Goal: Answer question/provide support: Share knowledge or assist other users

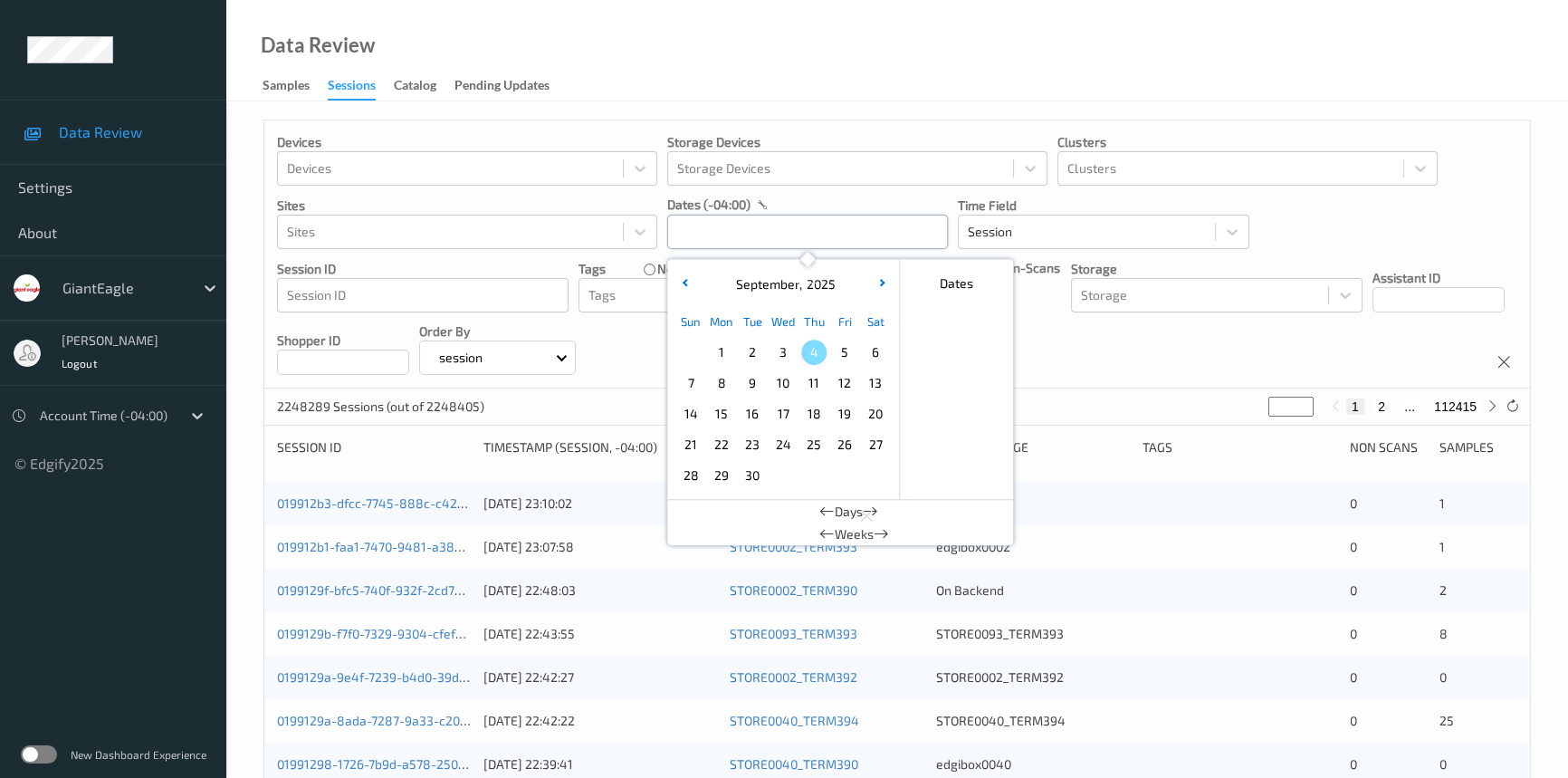
click at [717, 231] on input "text" at bounding box center [807, 232] width 281 height 34
click at [745, 350] on span "2" at bounding box center [751, 352] width 26 height 26
type input "[DATE] 00:00 -> [DATE] 23:59"
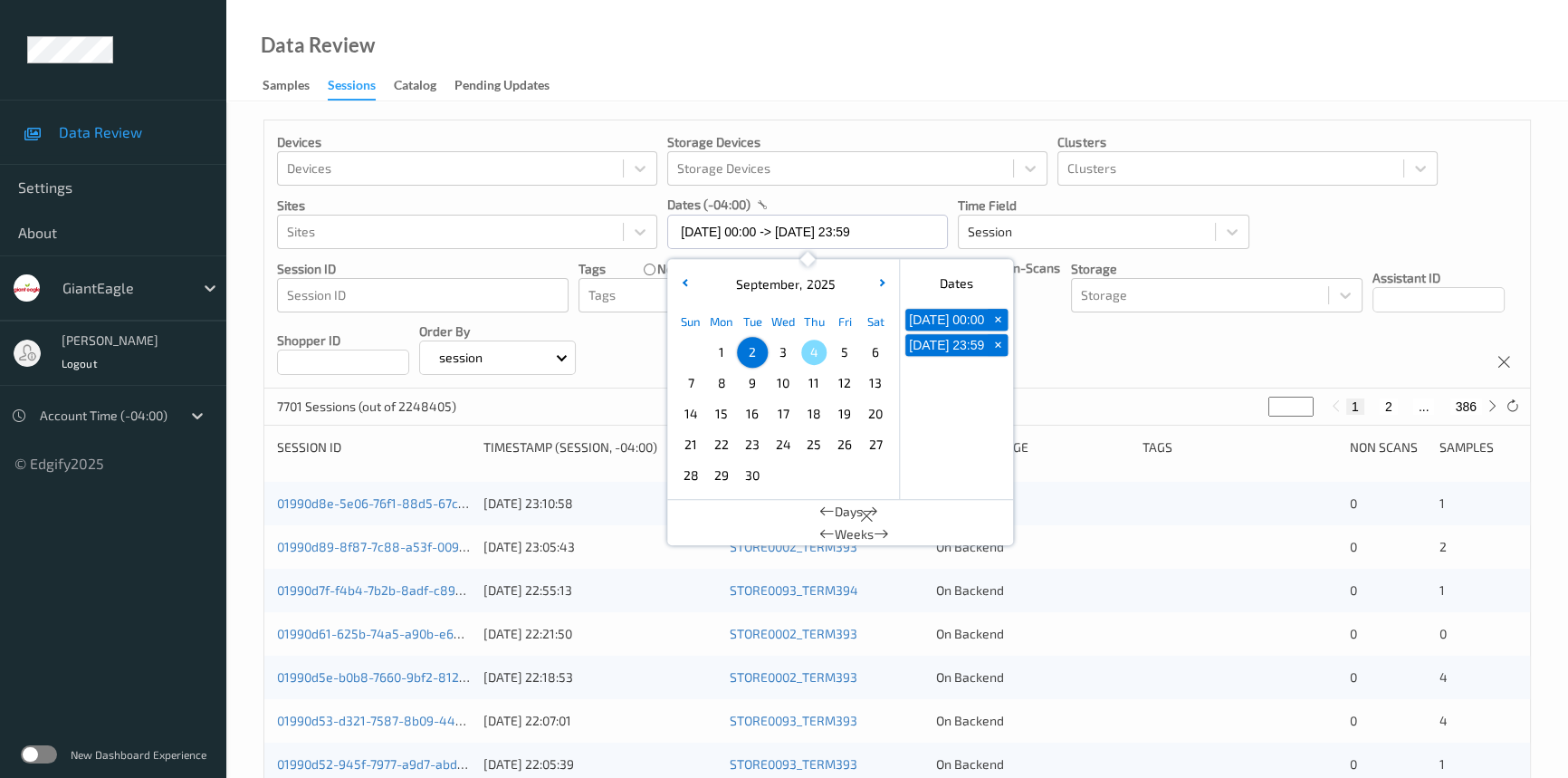
click at [834, 72] on div "Data Review Samples Sessions Catalog Pending Updates" at bounding box center [897, 50] width 1342 height 101
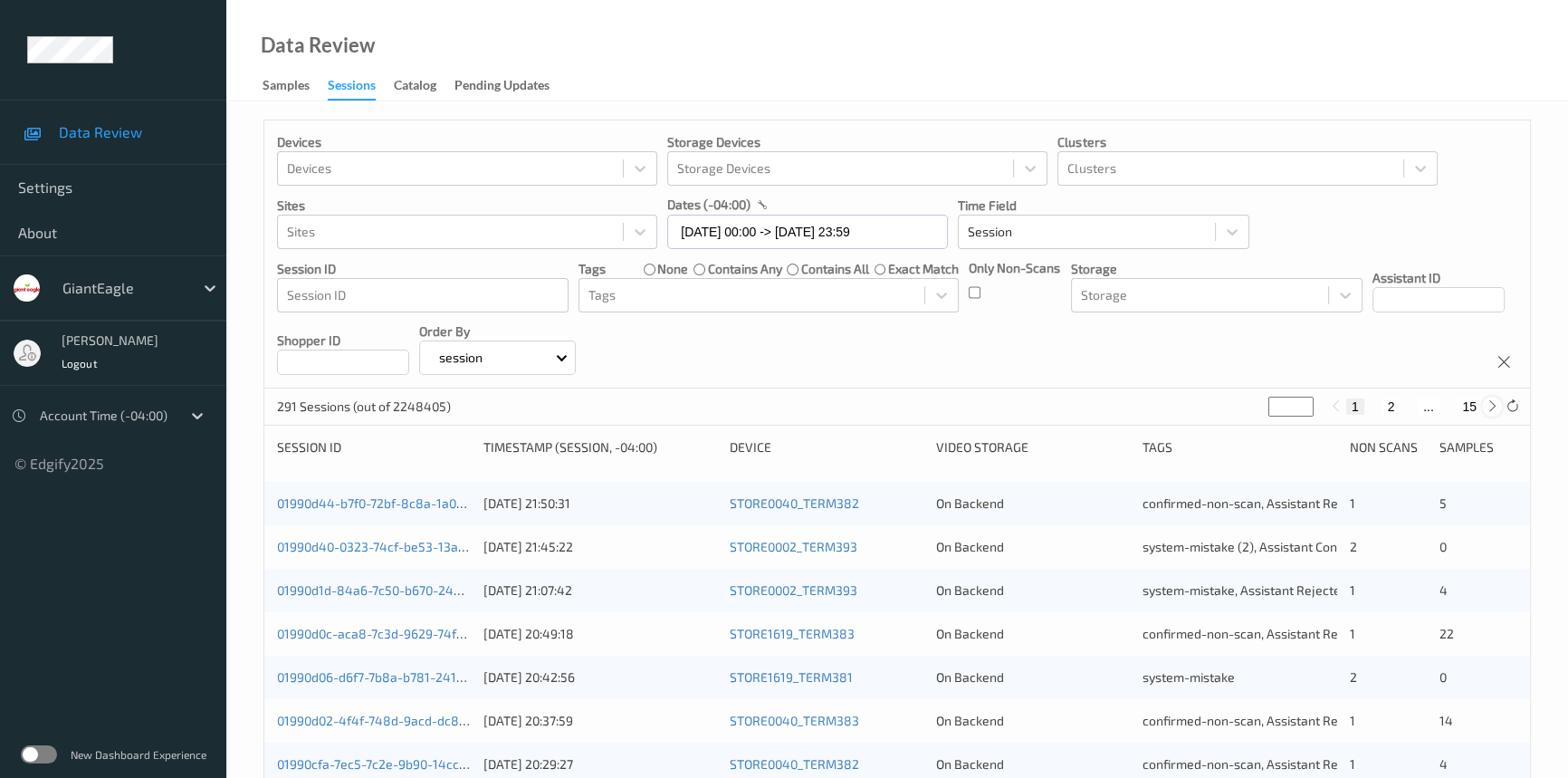
click at [1493, 413] on icon at bounding box center [1492, 406] width 13 height 13
type input "*"
click at [1493, 413] on icon at bounding box center [1492, 406] width 13 height 13
type input "*"
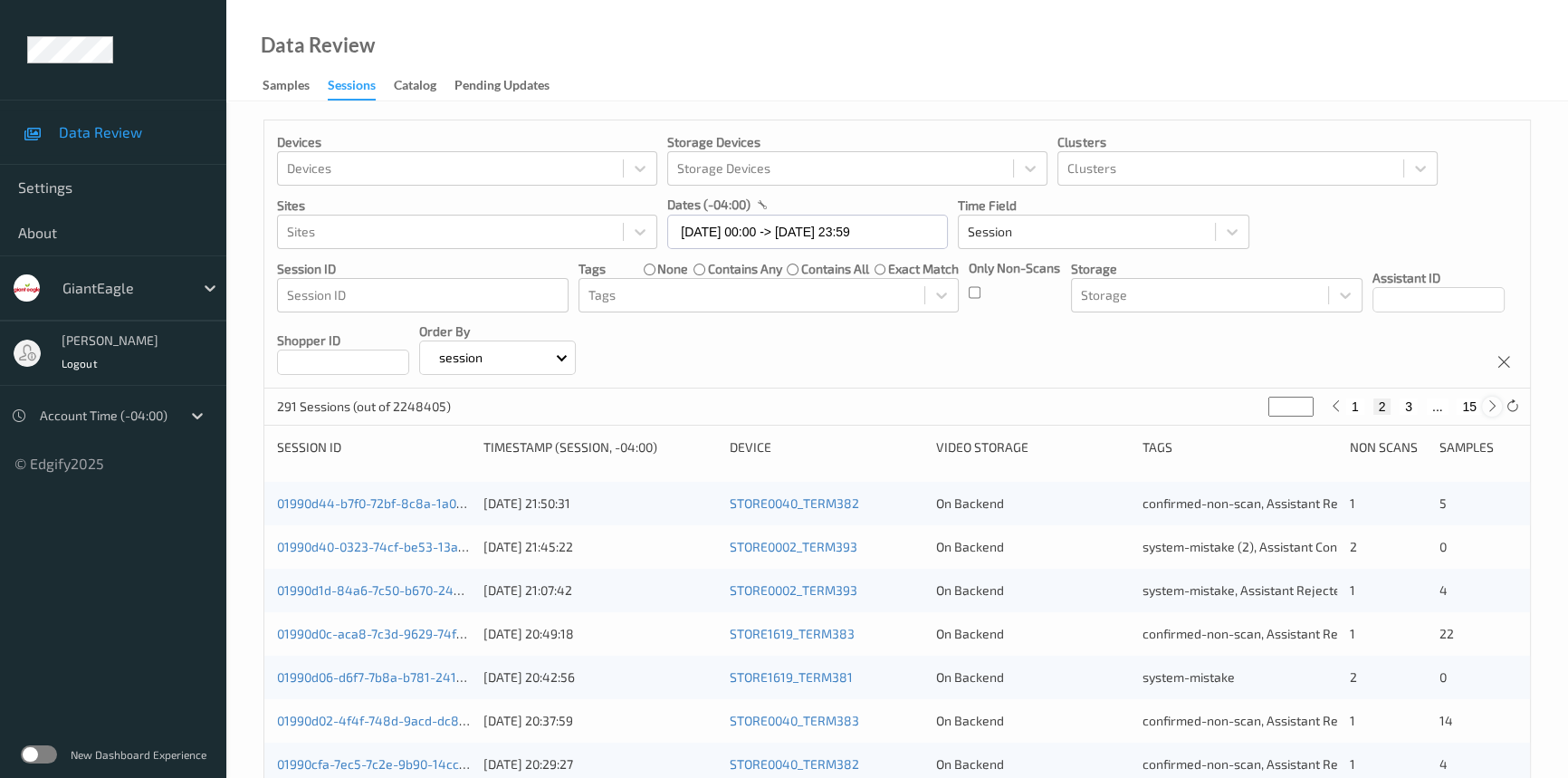
type input "*"
click at [1493, 413] on icon at bounding box center [1492, 406] width 13 height 13
type input "*"
click at [1493, 413] on icon at bounding box center [1492, 406] width 13 height 13
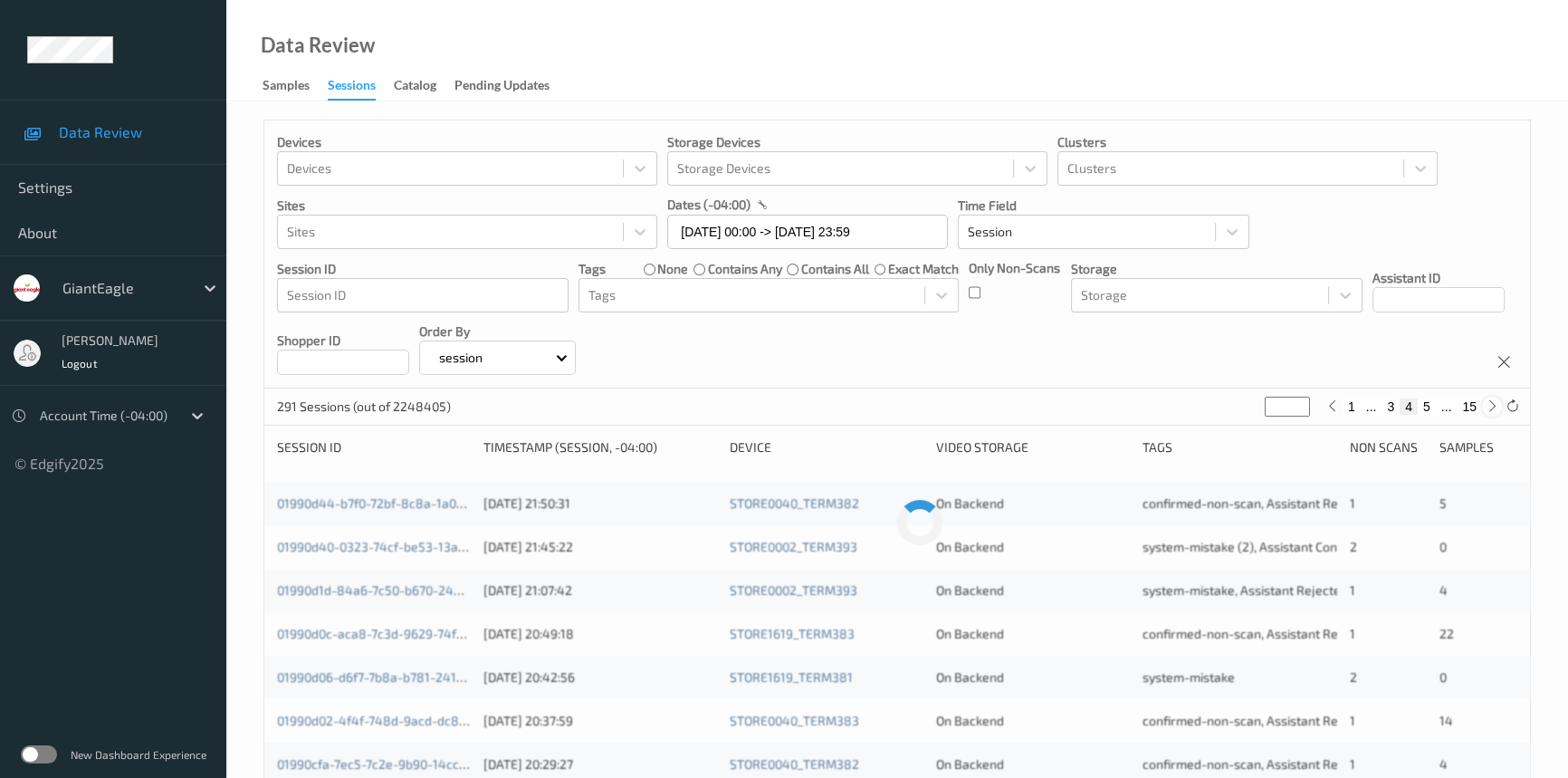
type input "*"
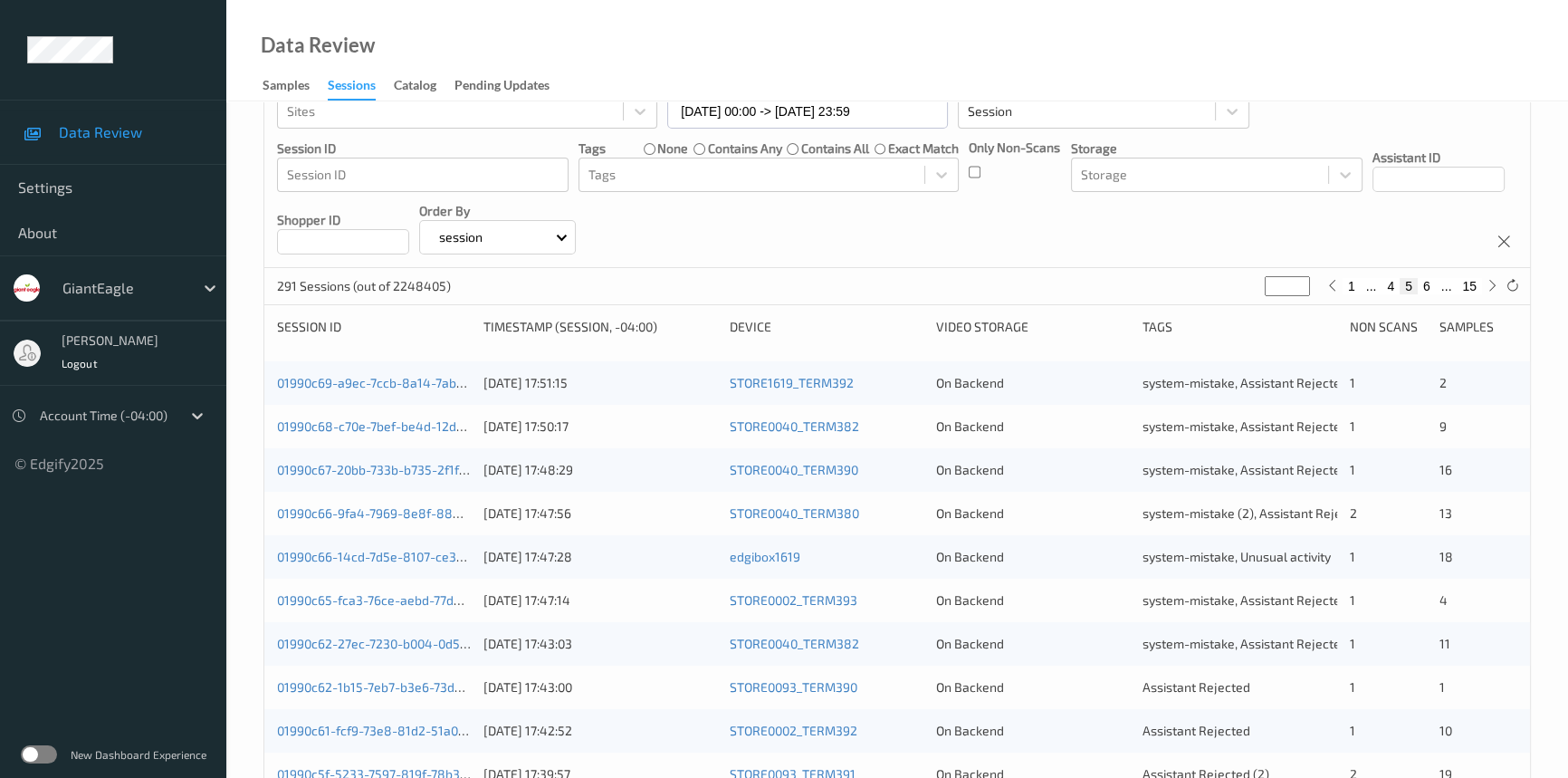
scroll to position [164, 0]
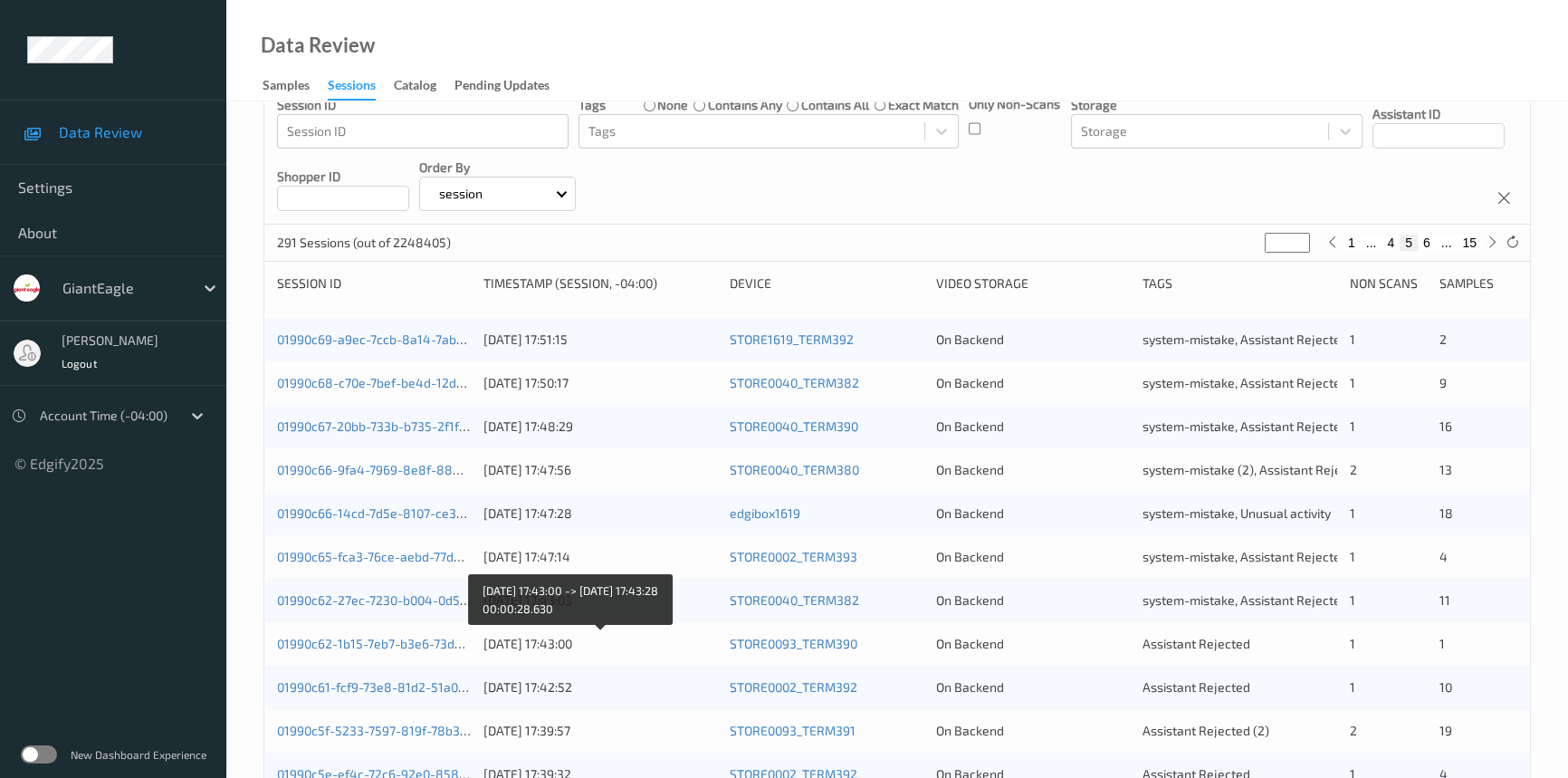
click at [671, 642] on div "[DATE] 17:43:00" at bounding box center [600, 644] width 233 height 18
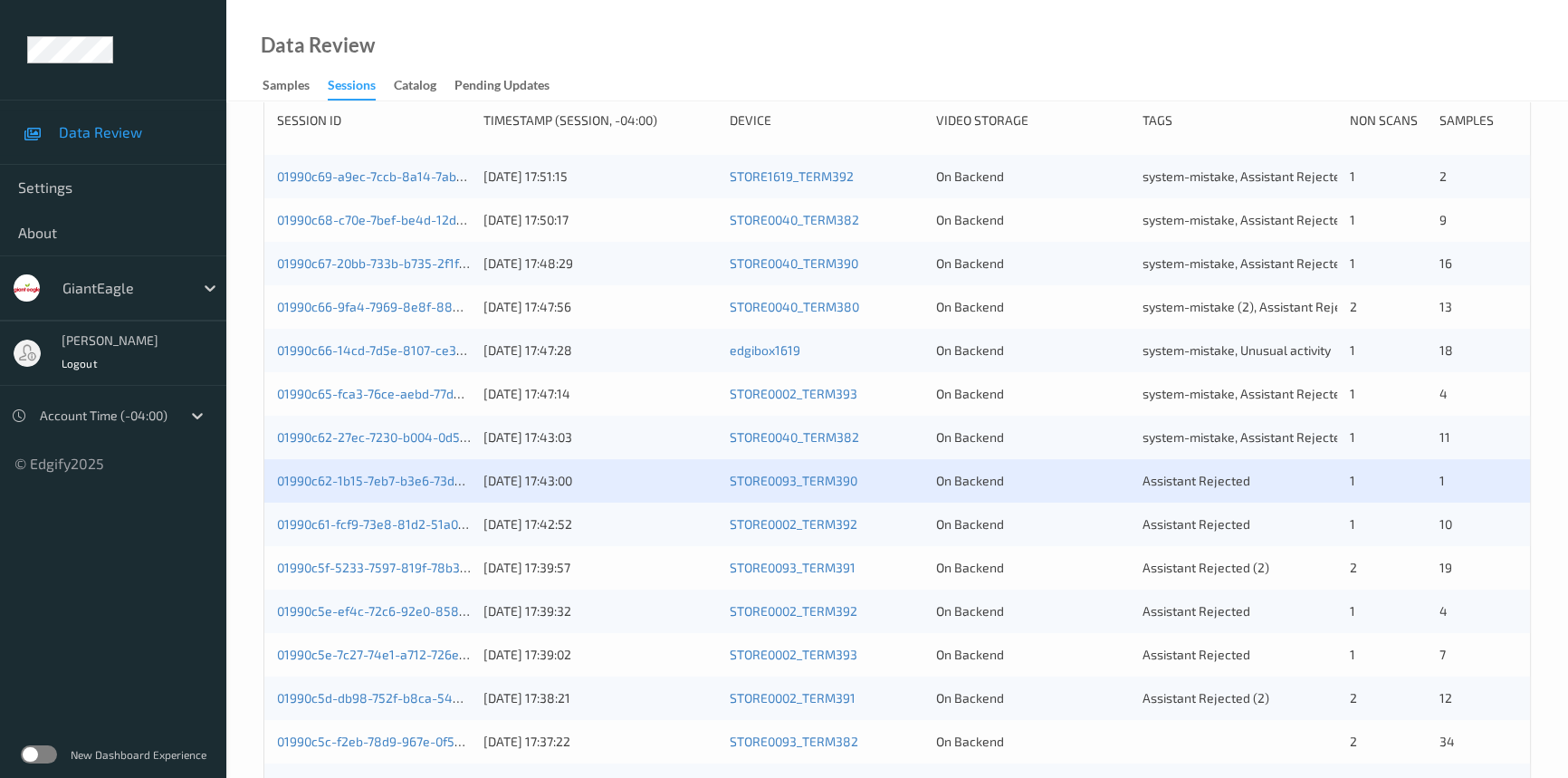
scroll to position [328, 0]
click at [396, 478] on link "01990c62-1b15-7eb7-b3e6-73d7e59b7566" at bounding box center [397, 478] width 240 height 15
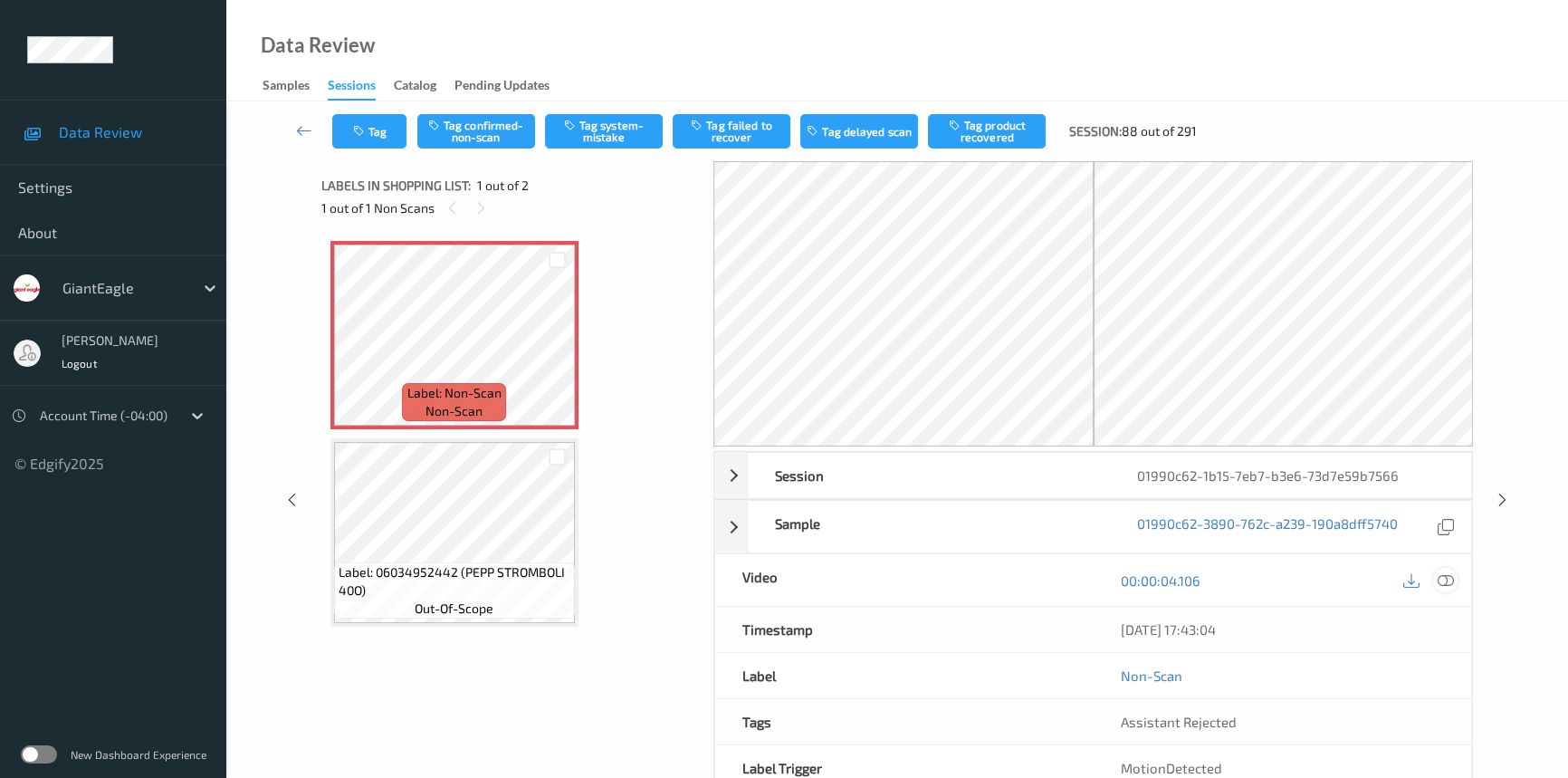
click at [1444, 578] on icon at bounding box center [1445, 580] width 16 height 16
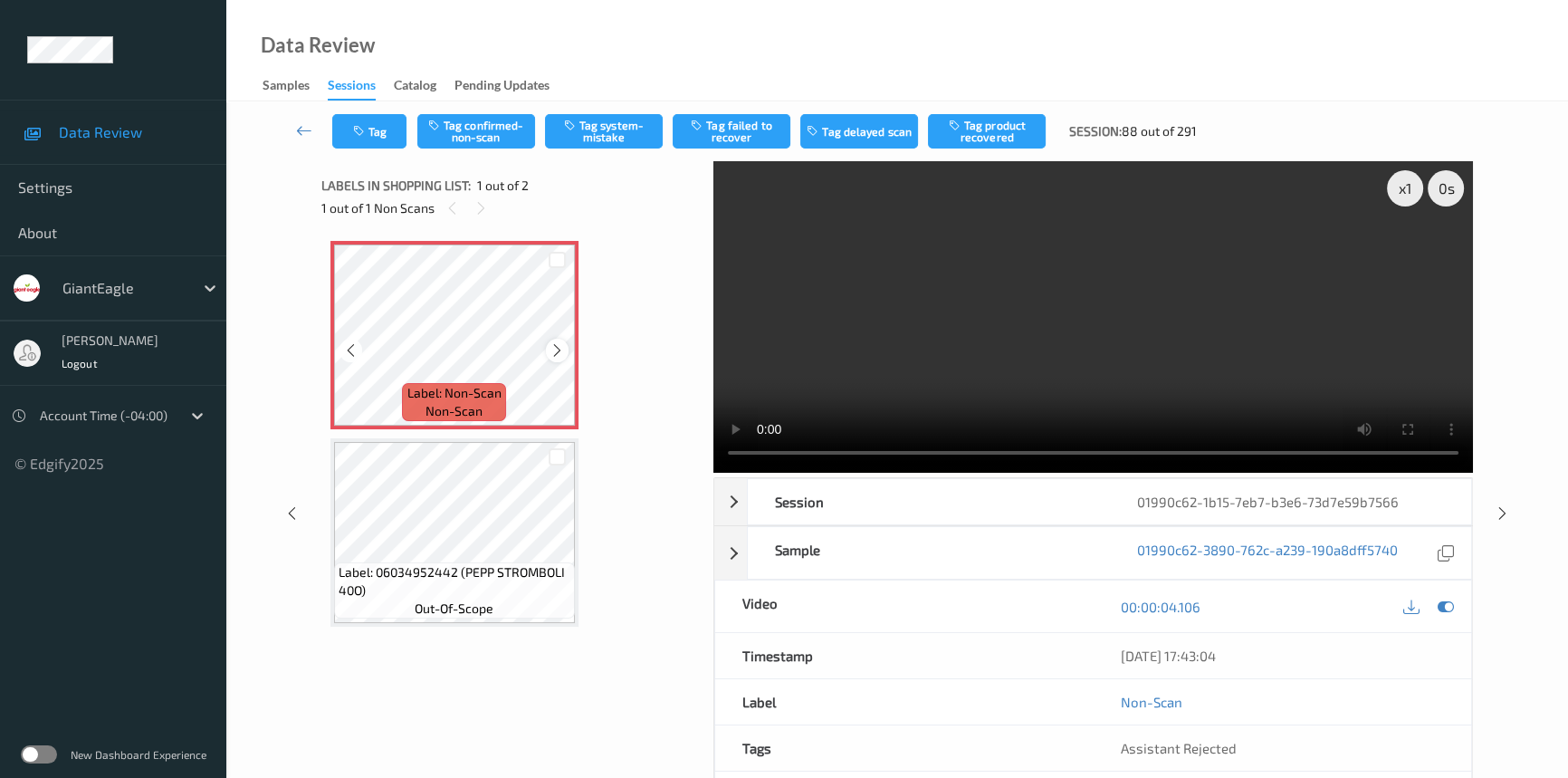
click at [559, 353] on icon at bounding box center [557, 350] width 15 height 16
click at [1328, 398] on video at bounding box center [1093, 316] width 760 height 311
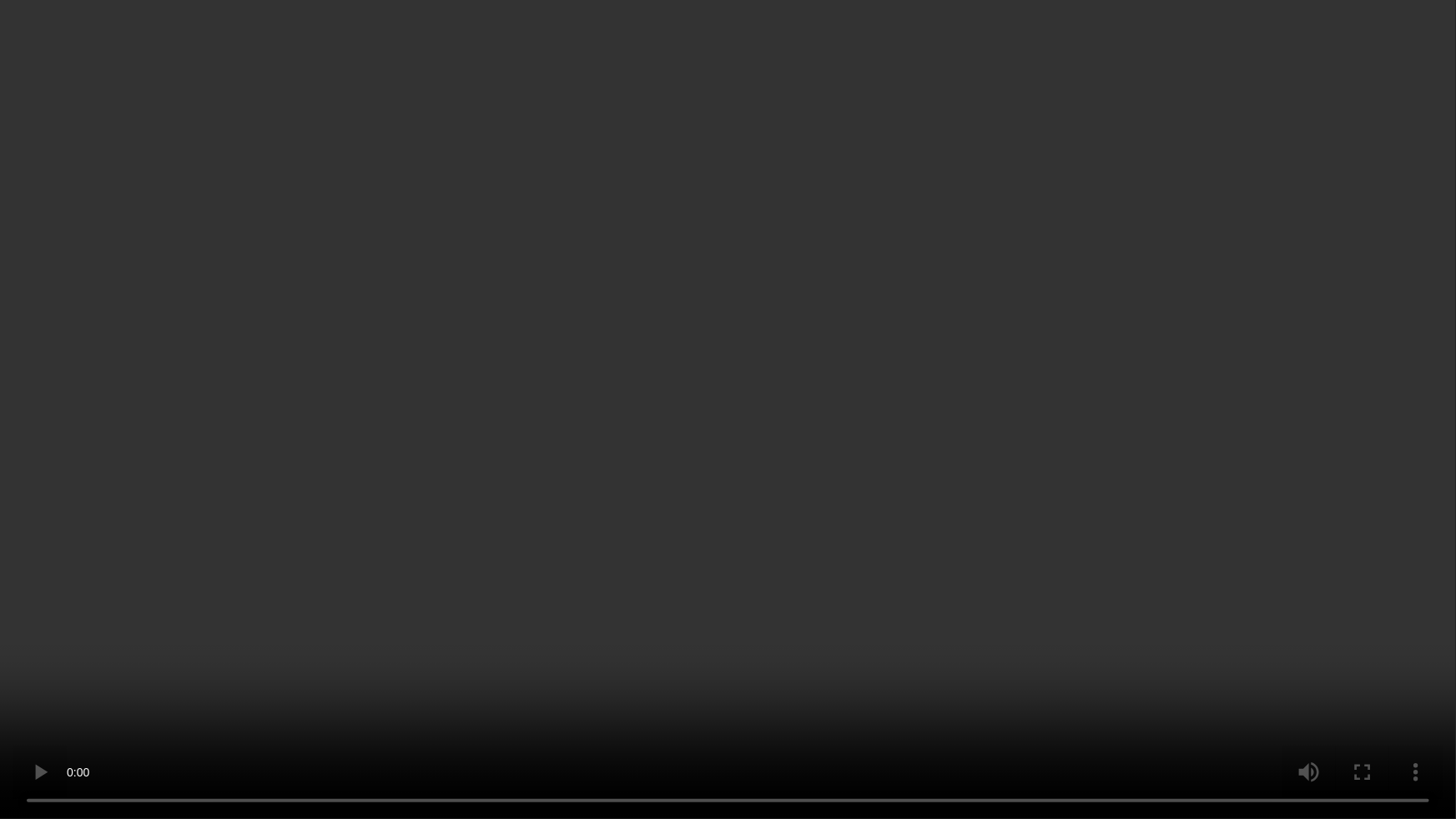
click at [537, 432] on video at bounding box center [728, 409] width 1456 height 819
click at [140, 645] on video at bounding box center [728, 409] width 1456 height 819
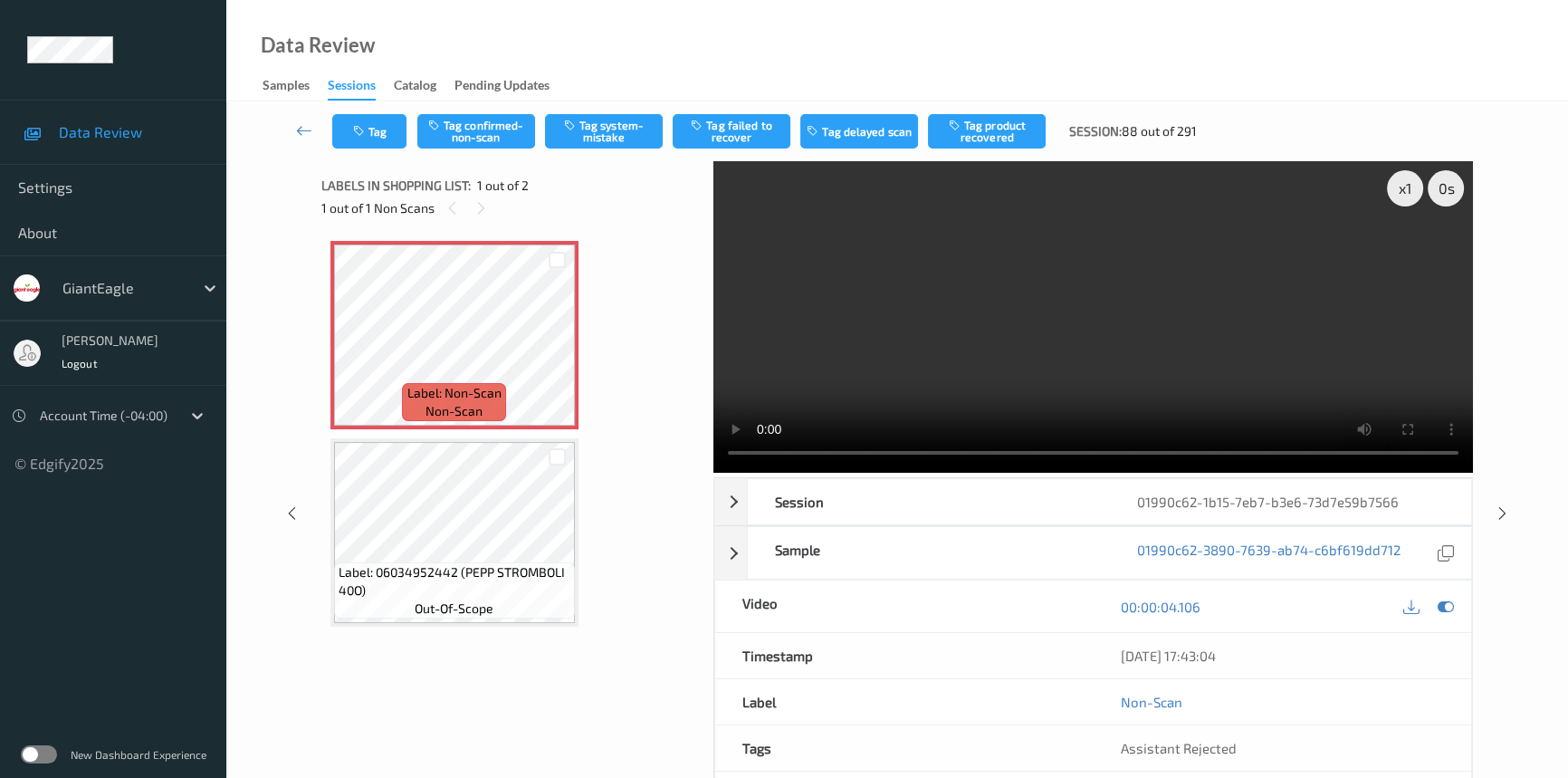
drag, startPoint x: 1037, startPoint y: 326, endPoint x: 1020, endPoint y: 308, distance: 24.8
click at [1037, 326] on video at bounding box center [1093, 316] width 760 height 311
click at [608, 116] on button "Tag system-mistake" at bounding box center [604, 132] width 117 height 34
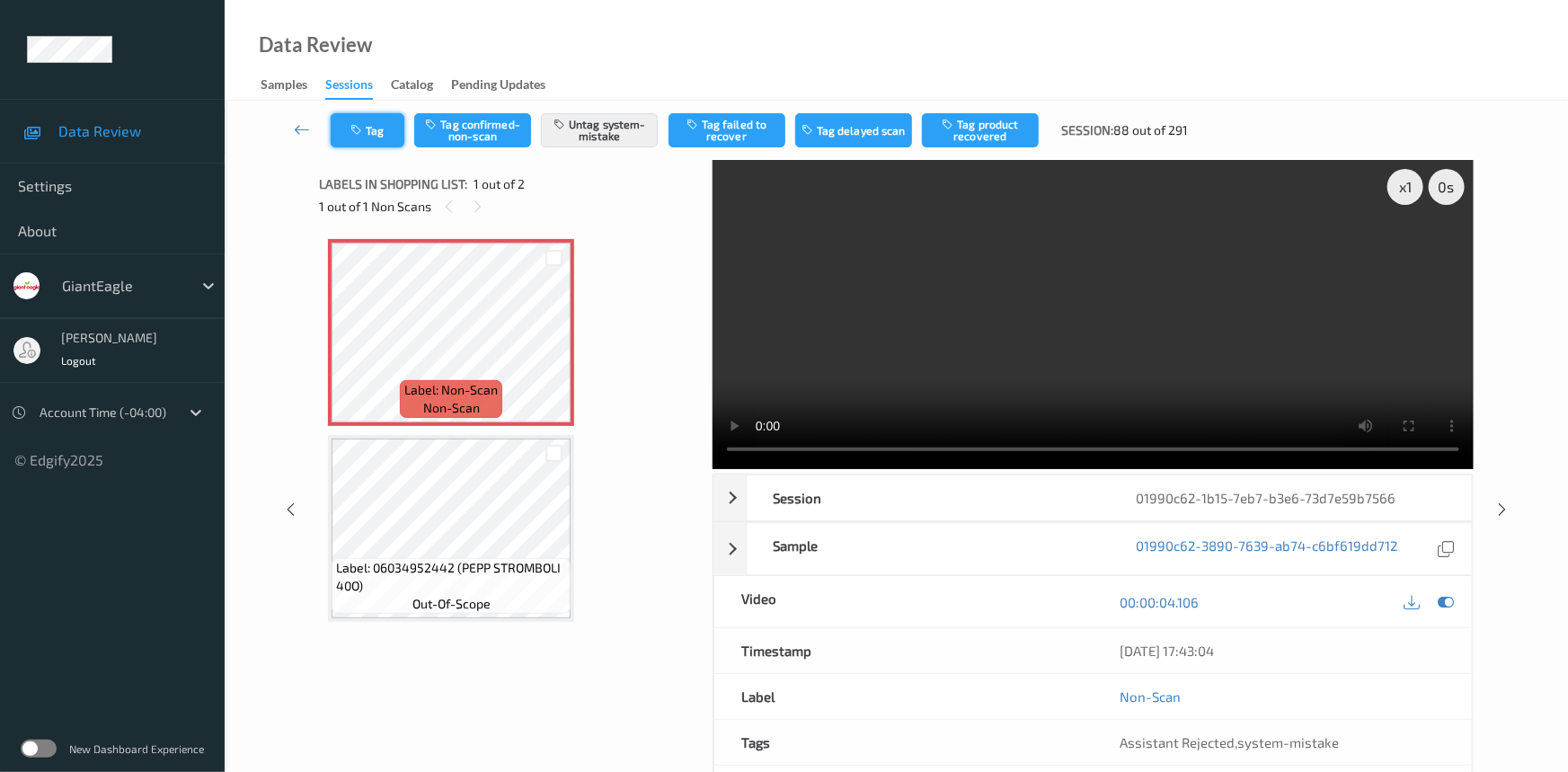
click at [371, 140] on button "Tag" at bounding box center [367, 131] width 73 height 34
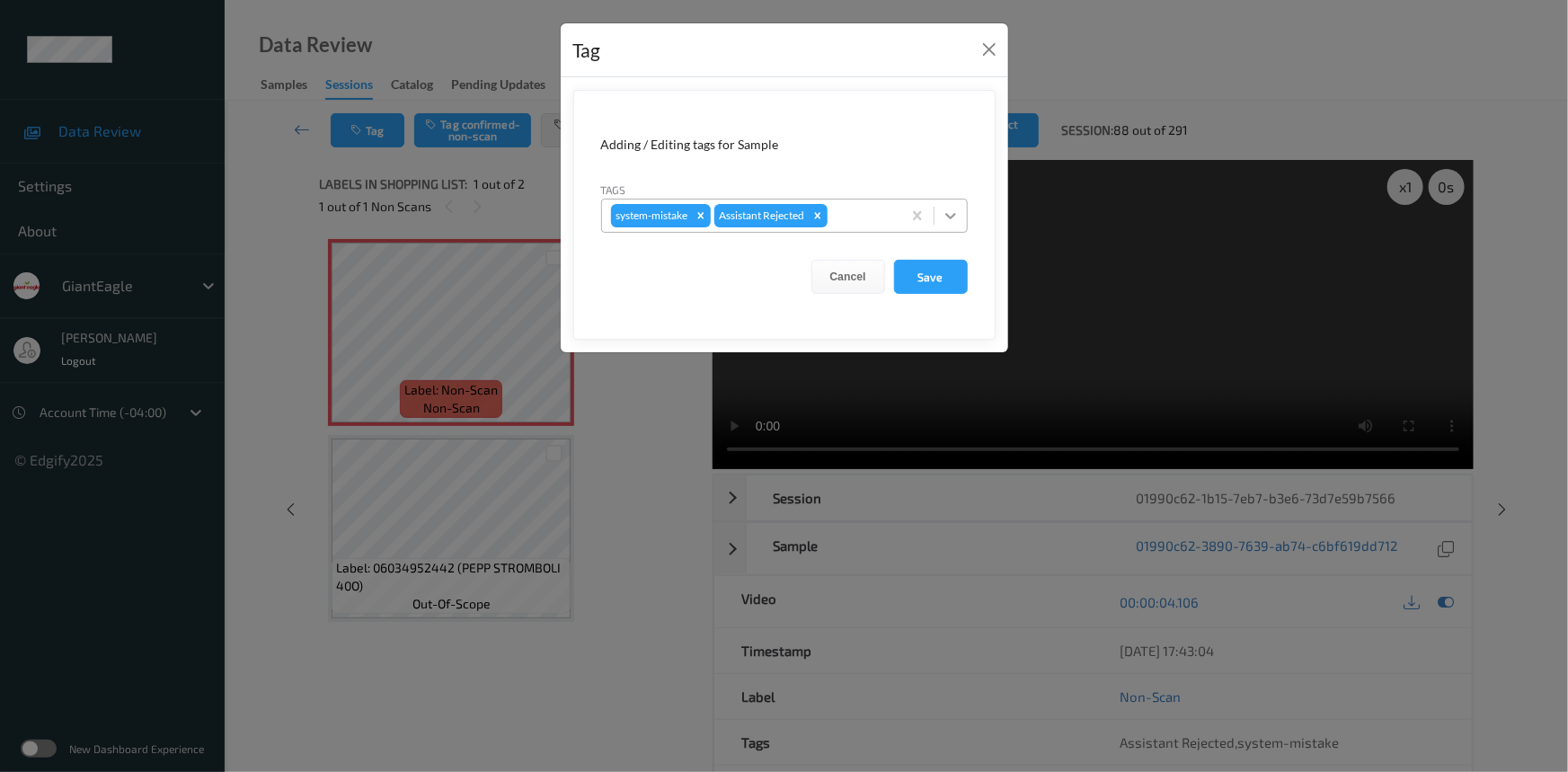
click at [961, 218] on div at bounding box center [951, 215] width 32 height 32
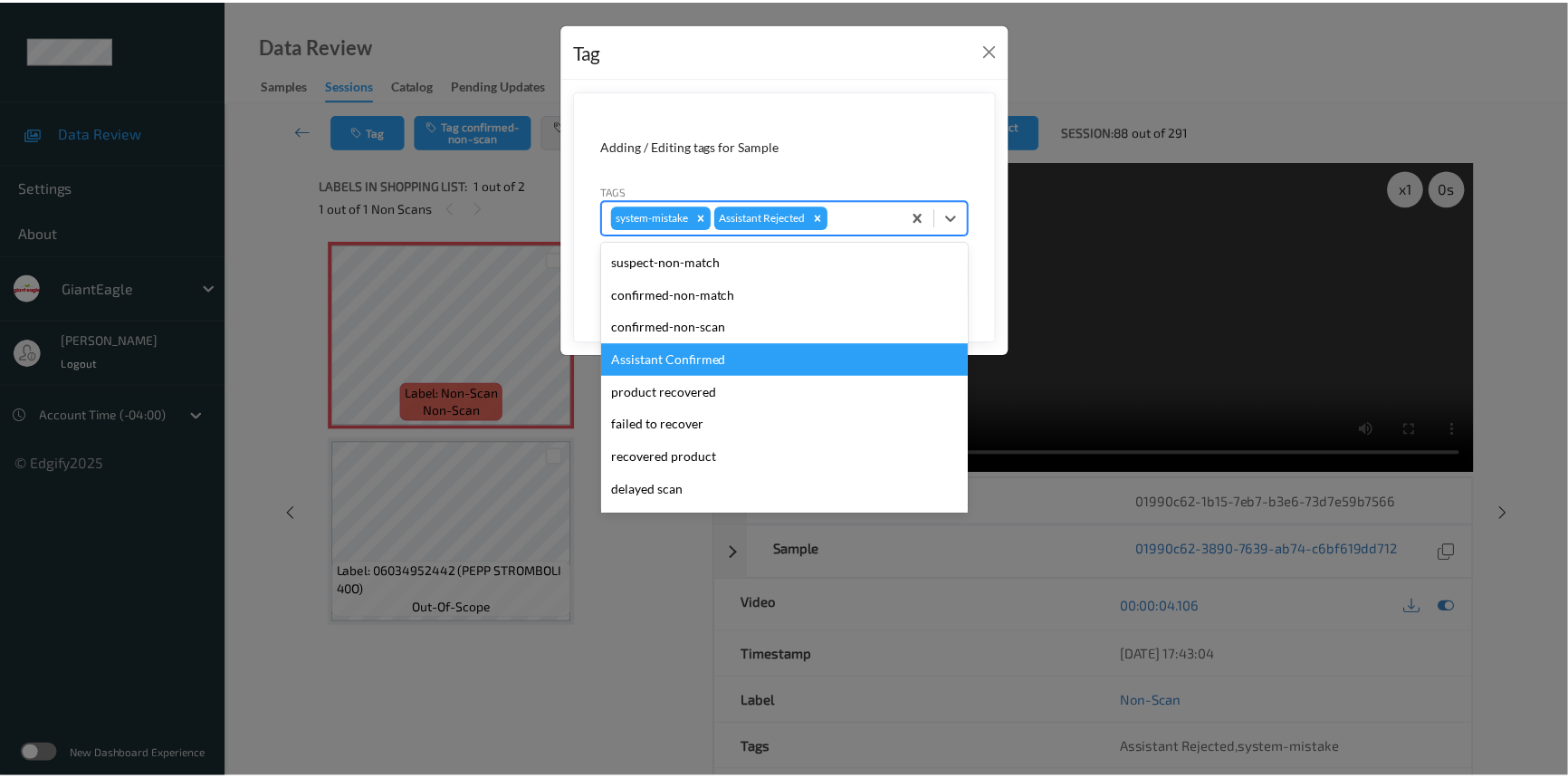
scroll to position [159, 0]
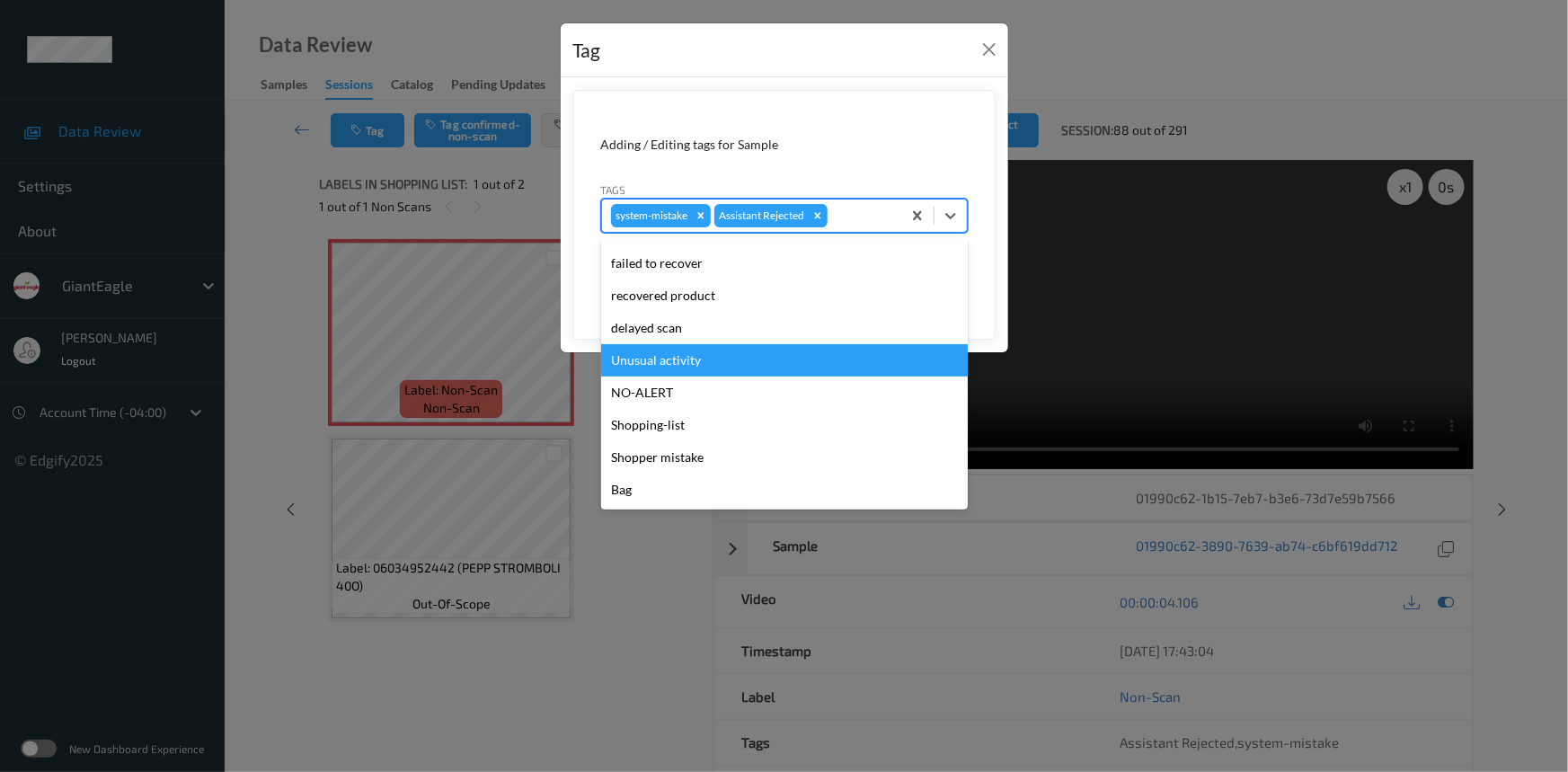
click at [708, 369] on div "Unusual activity" at bounding box center [784, 360] width 366 height 32
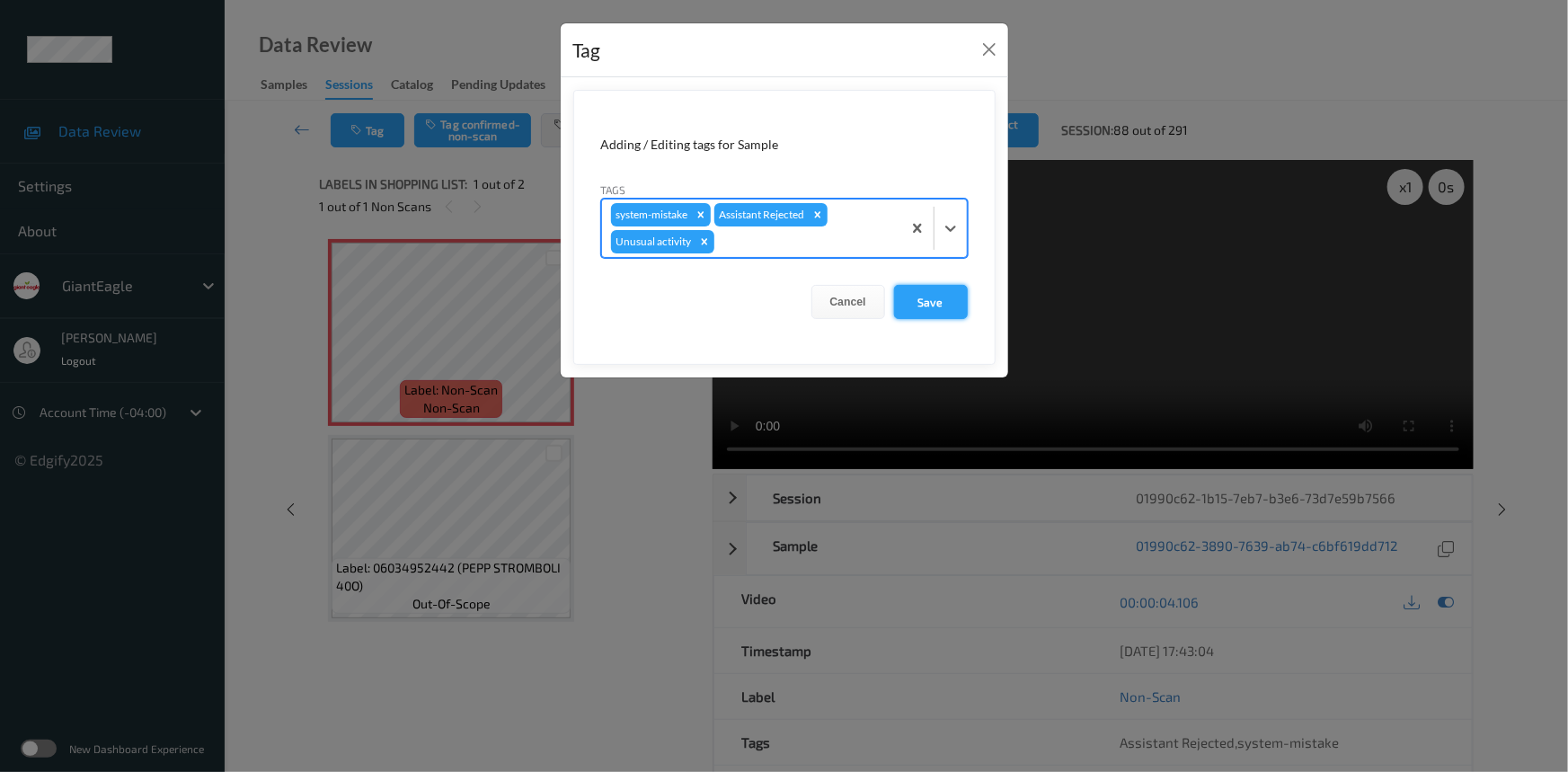
click at [951, 307] on button "Save" at bounding box center [931, 301] width 73 height 34
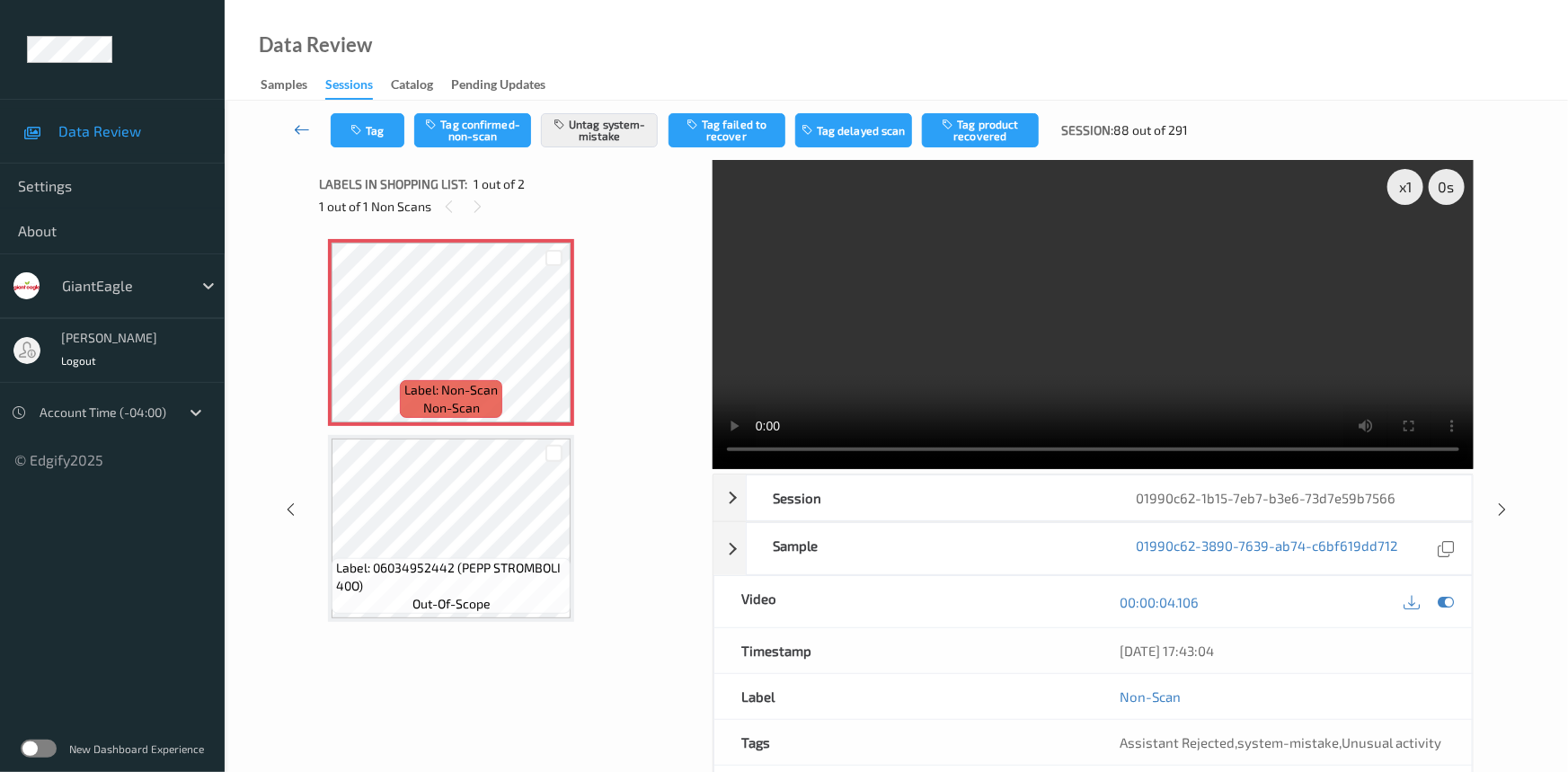
click at [296, 116] on link at bounding box center [303, 131] width 56 height 34
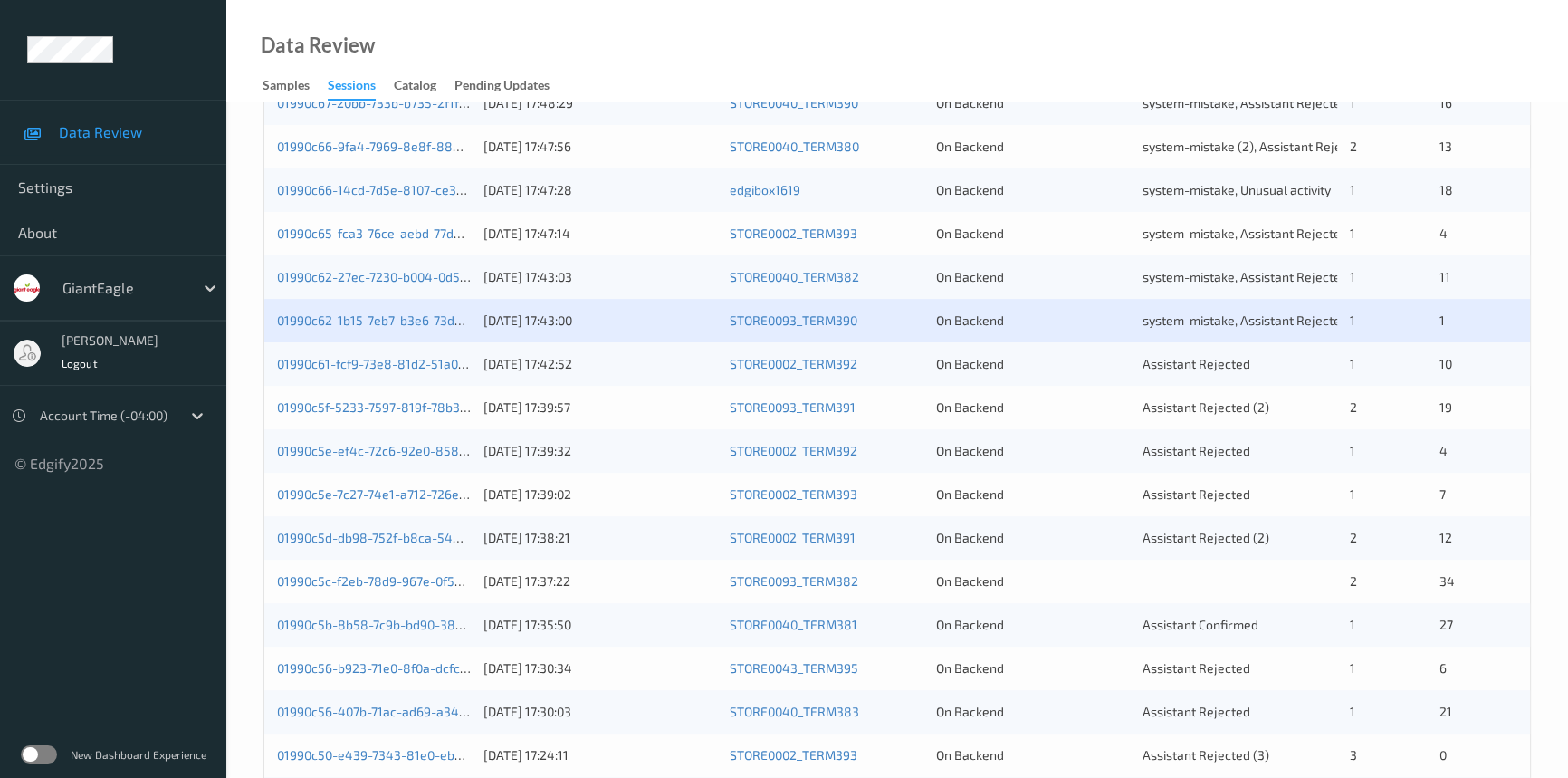
scroll to position [481, 0]
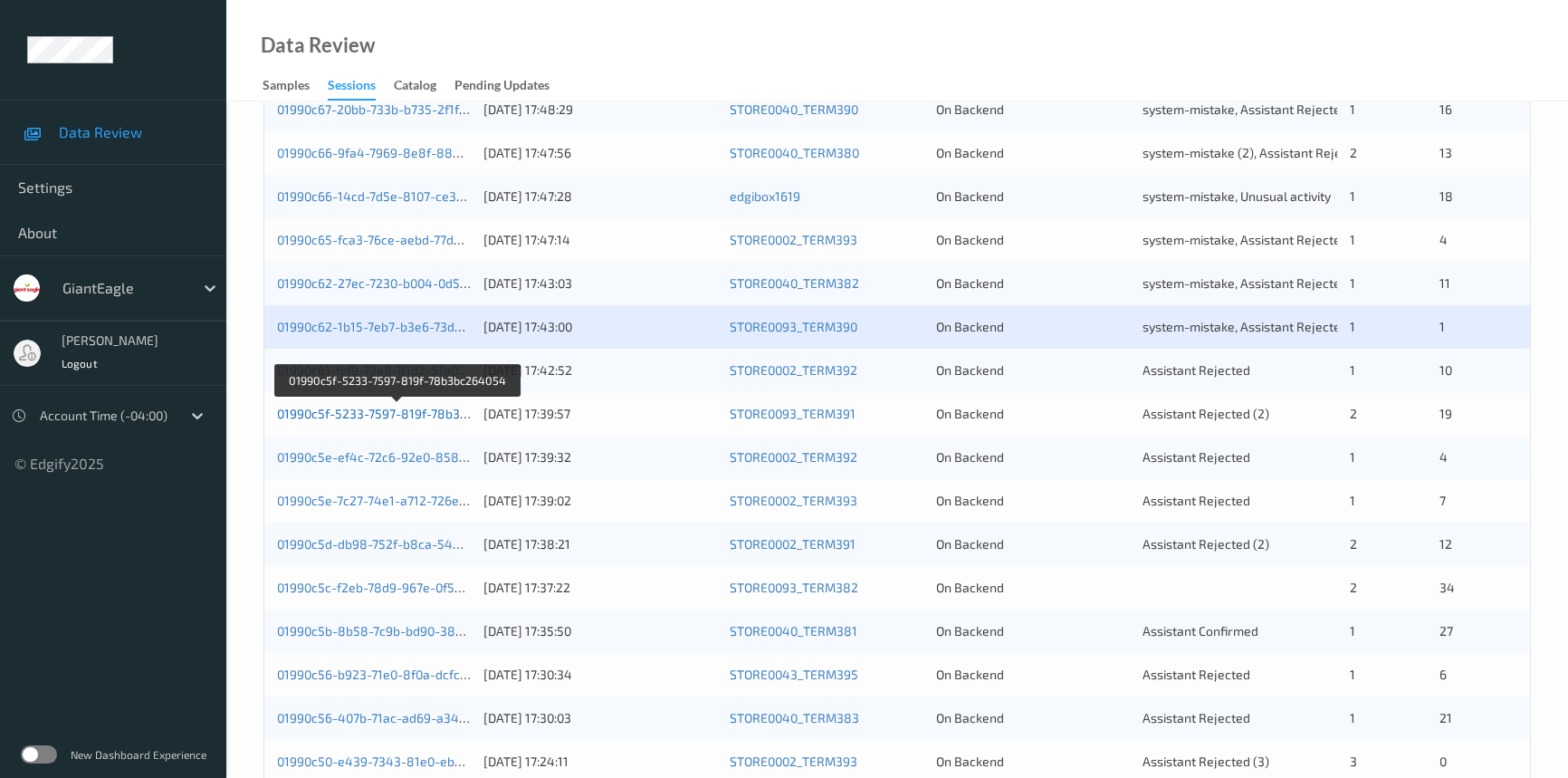
click at [355, 412] on link "01990c5f-5233-7597-819f-78b3bc264054" at bounding box center [397, 414] width 241 height 15
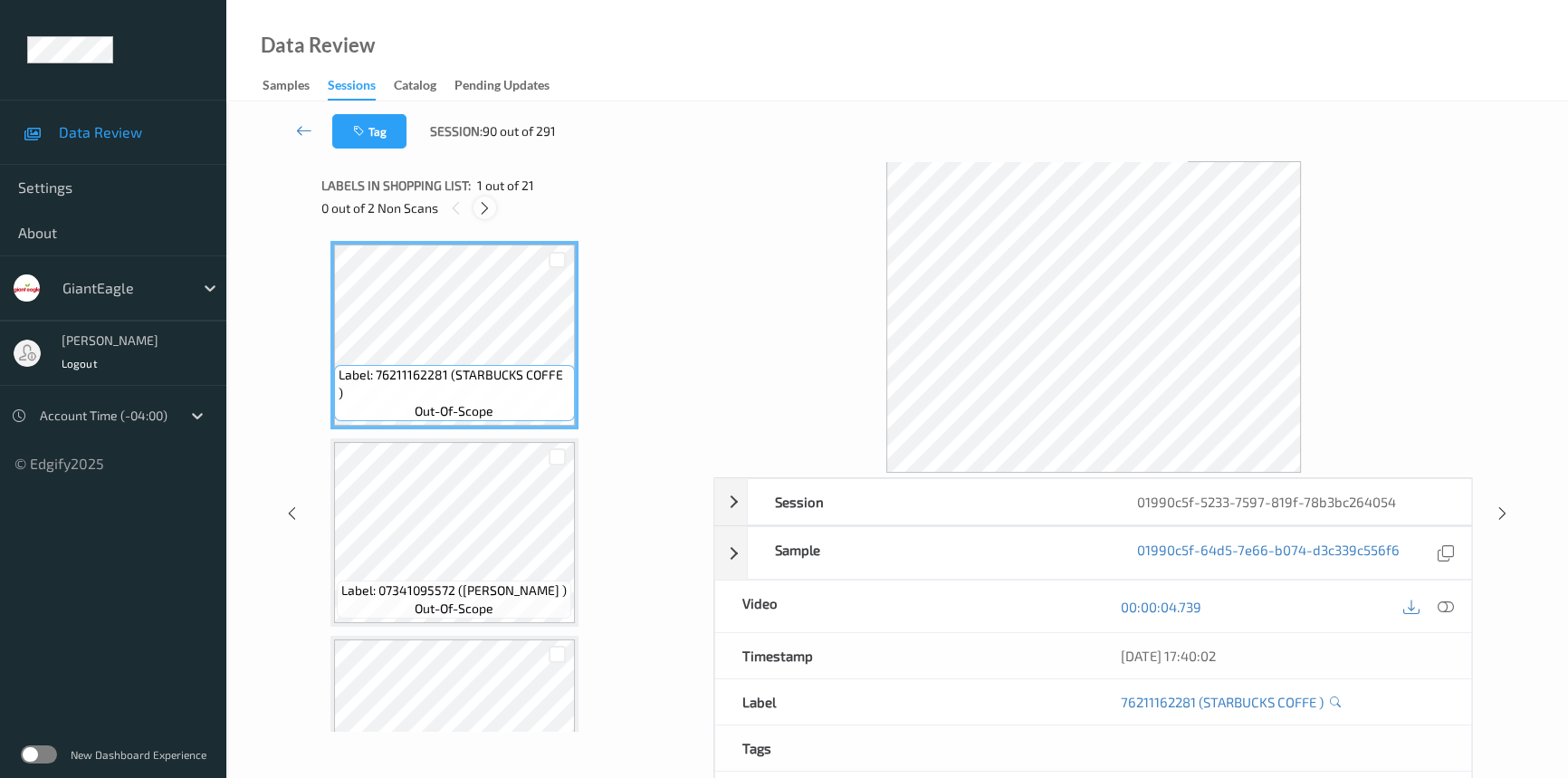
click at [489, 208] on icon at bounding box center [484, 207] width 15 height 16
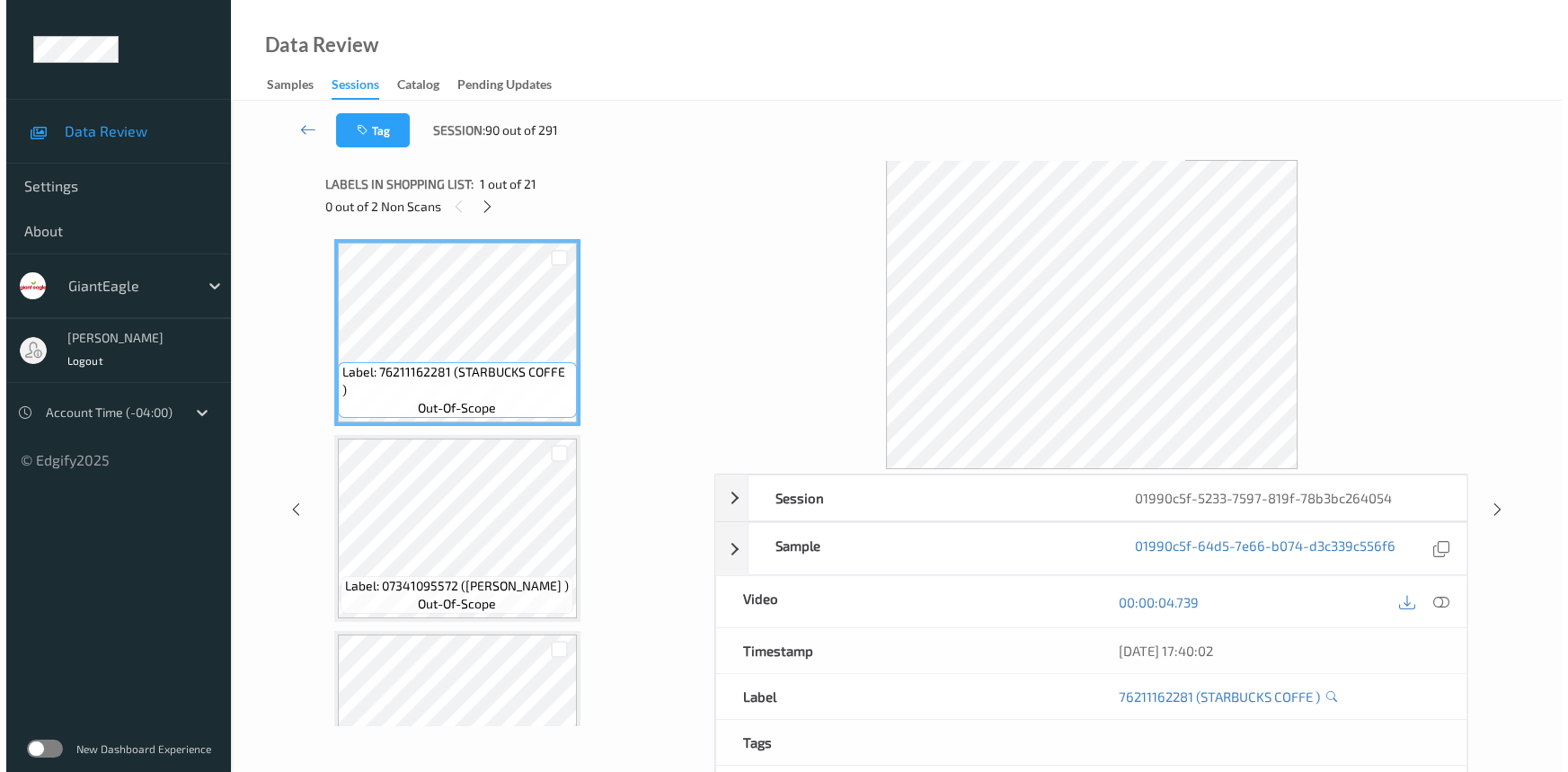
scroll to position [2545, 0]
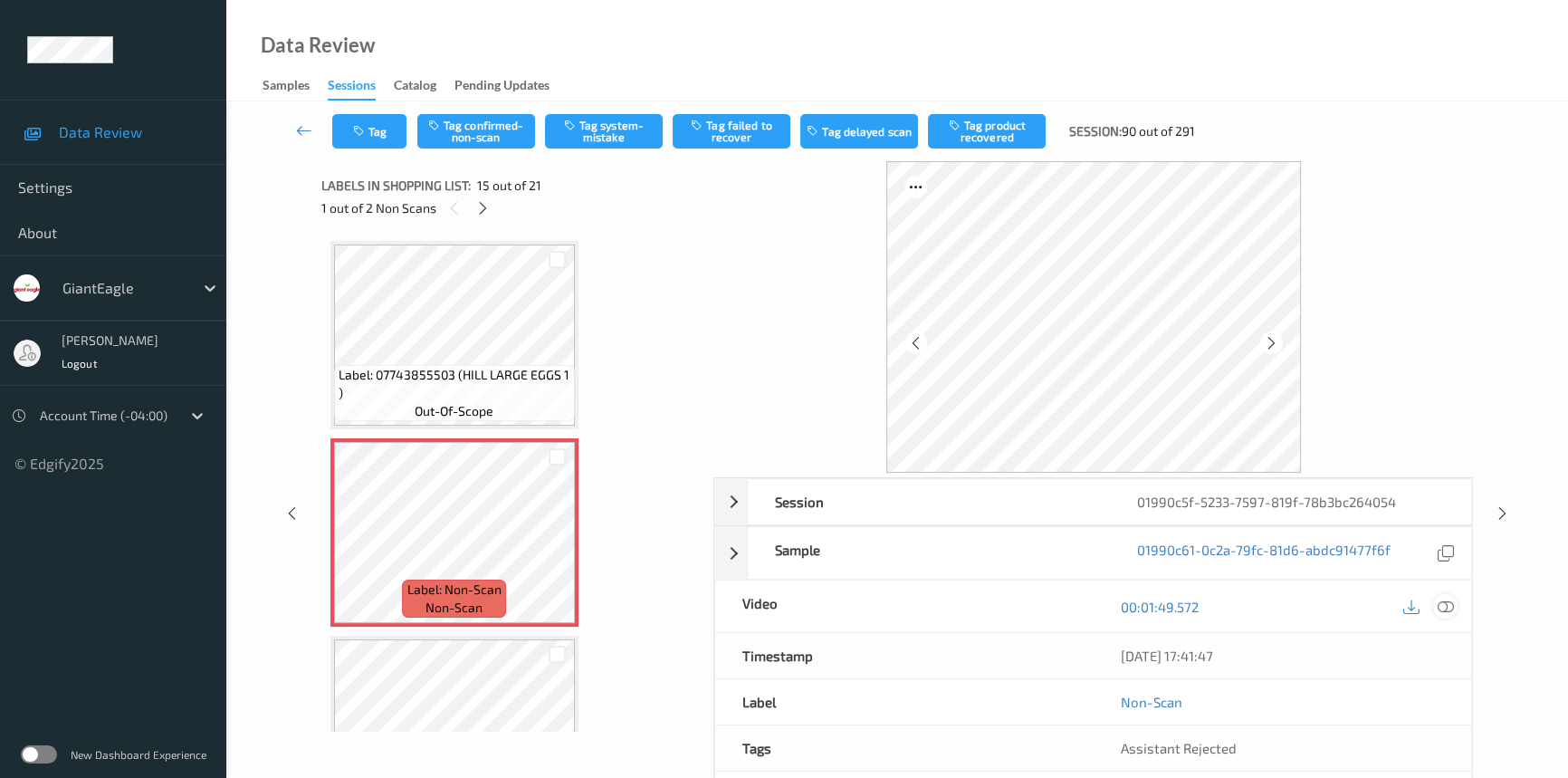
click at [1440, 594] on div at bounding box center [1445, 606] width 25 height 25
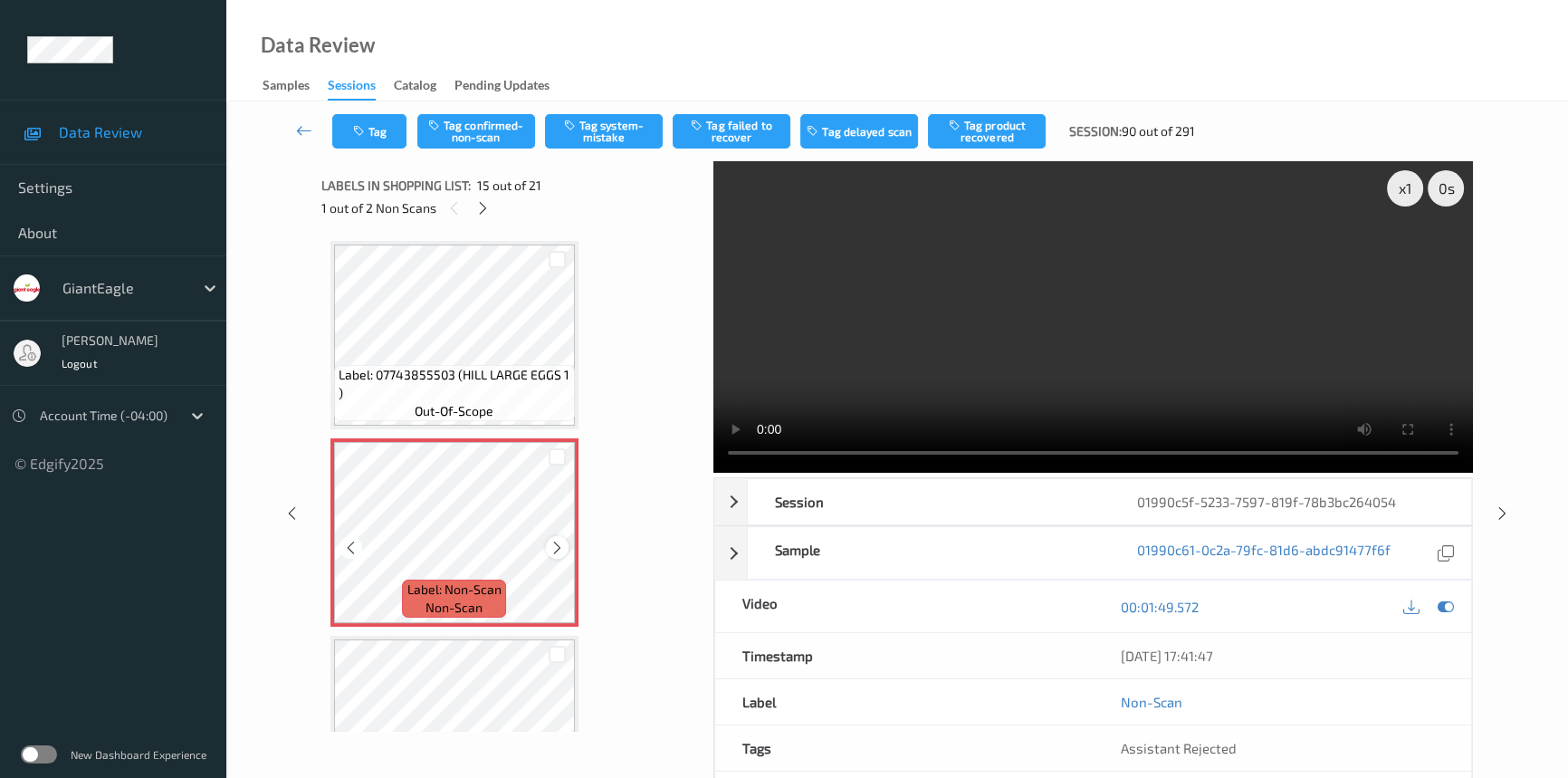
click at [560, 539] on icon at bounding box center [557, 546] width 15 height 16
click at [1086, 319] on video at bounding box center [1093, 316] width 760 height 311
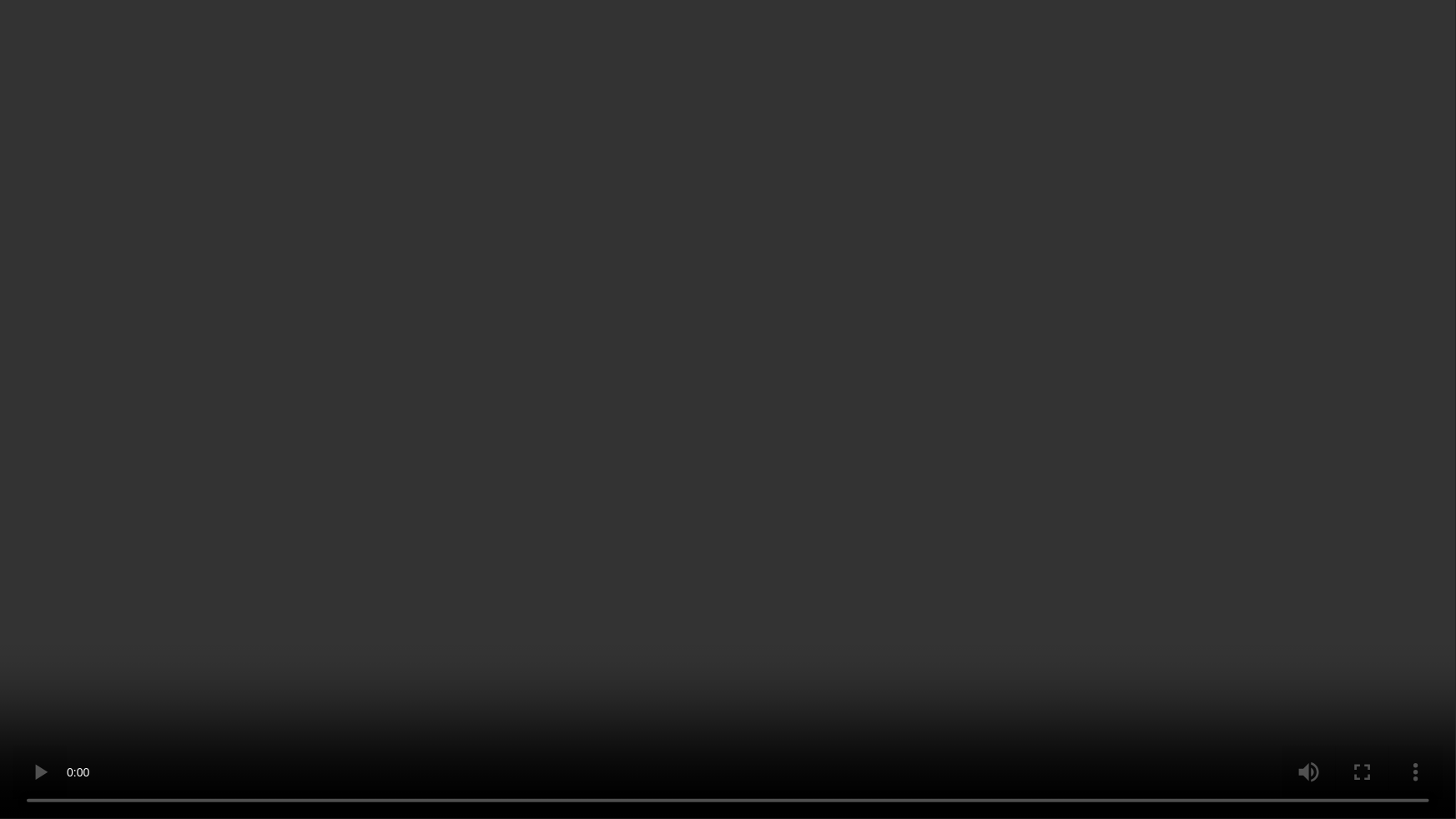
click at [594, 714] on video at bounding box center [728, 409] width 1456 height 819
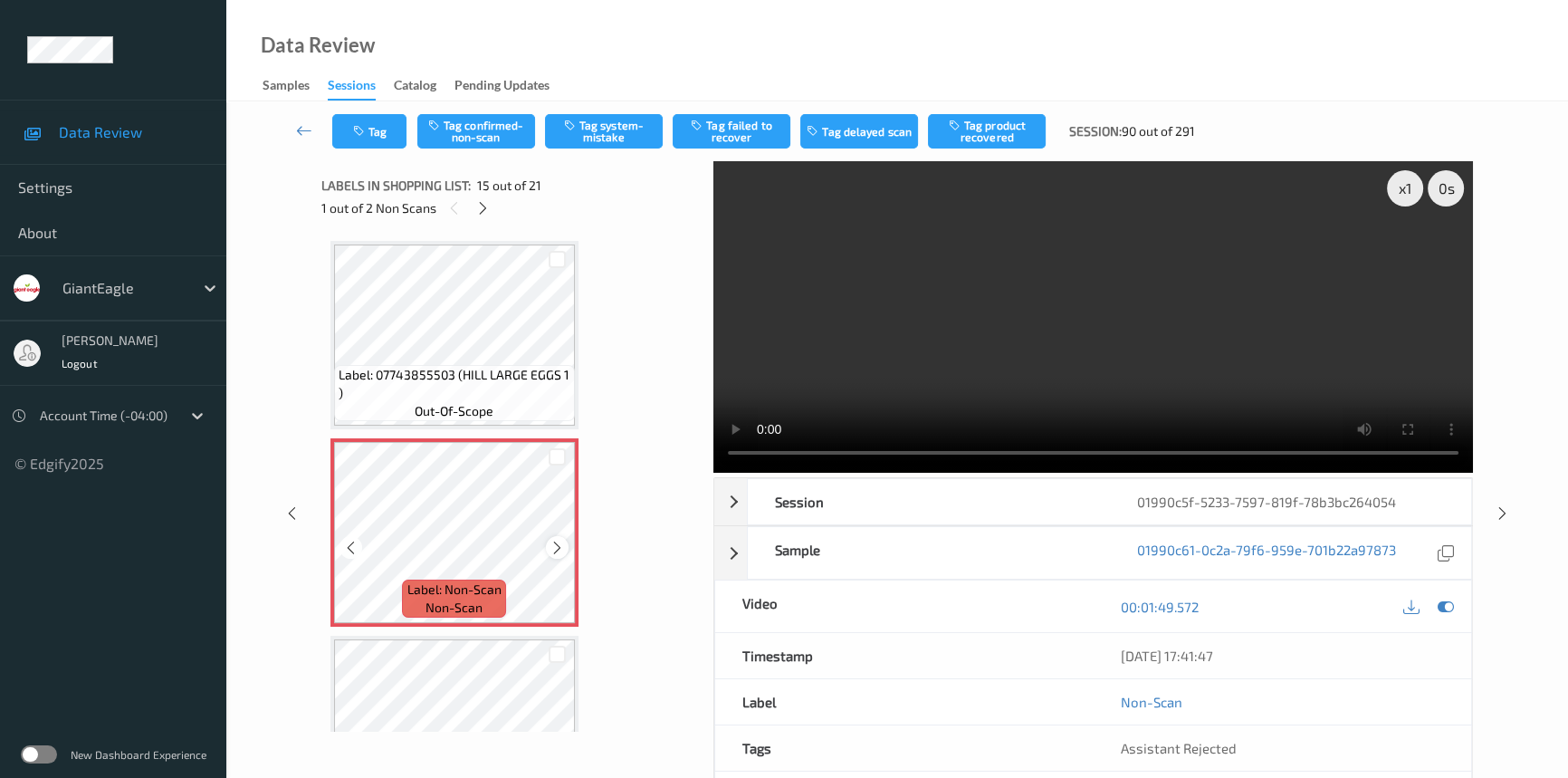
click at [554, 539] on icon at bounding box center [557, 546] width 15 height 16
click at [1110, 372] on video at bounding box center [1093, 316] width 760 height 311
click at [604, 122] on button "Tag system-mistake" at bounding box center [604, 132] width 117 height 34
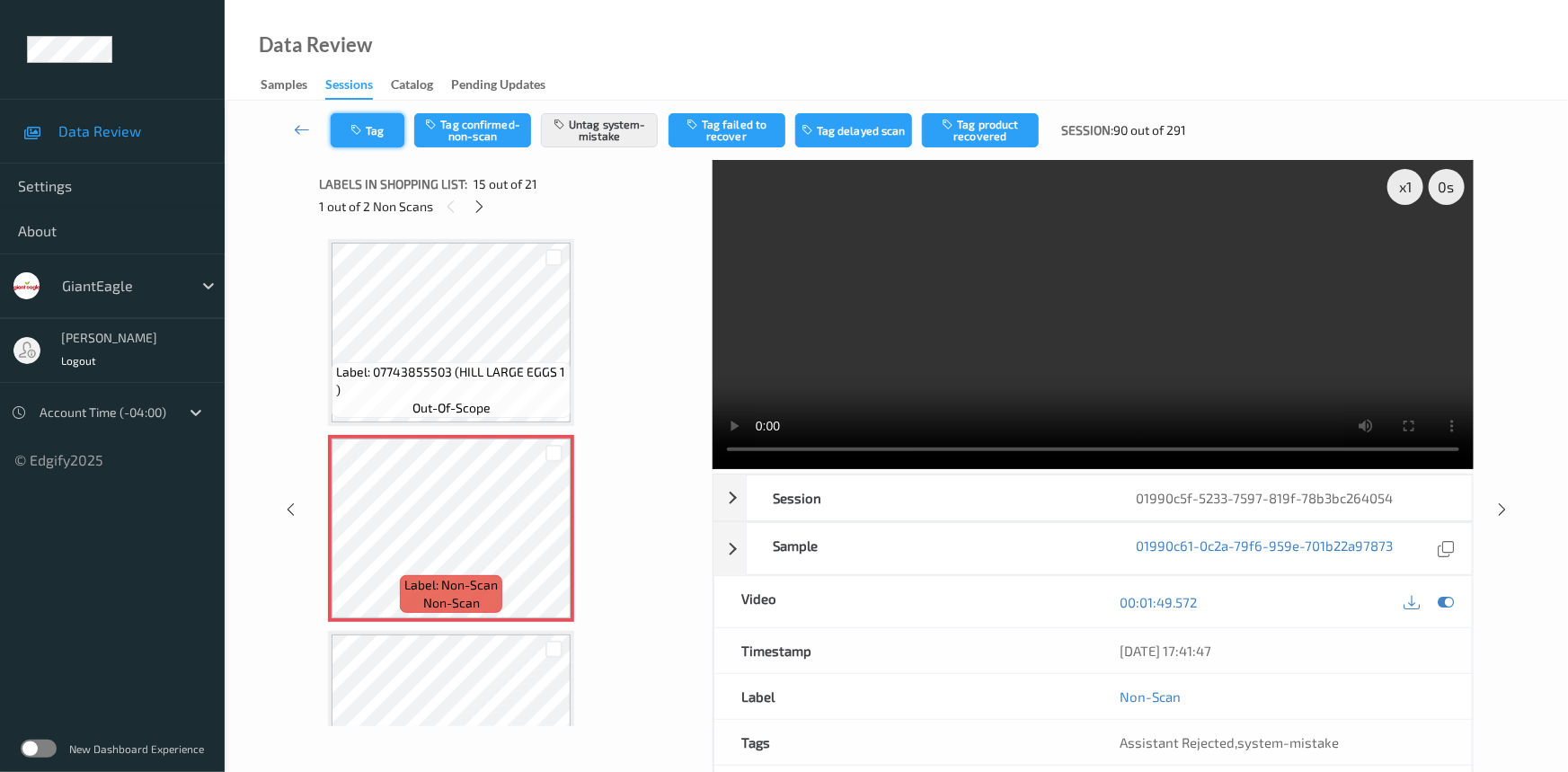
click at [393, 123] on button "Tag" at bounding box center [367, 131] width 73 height 34
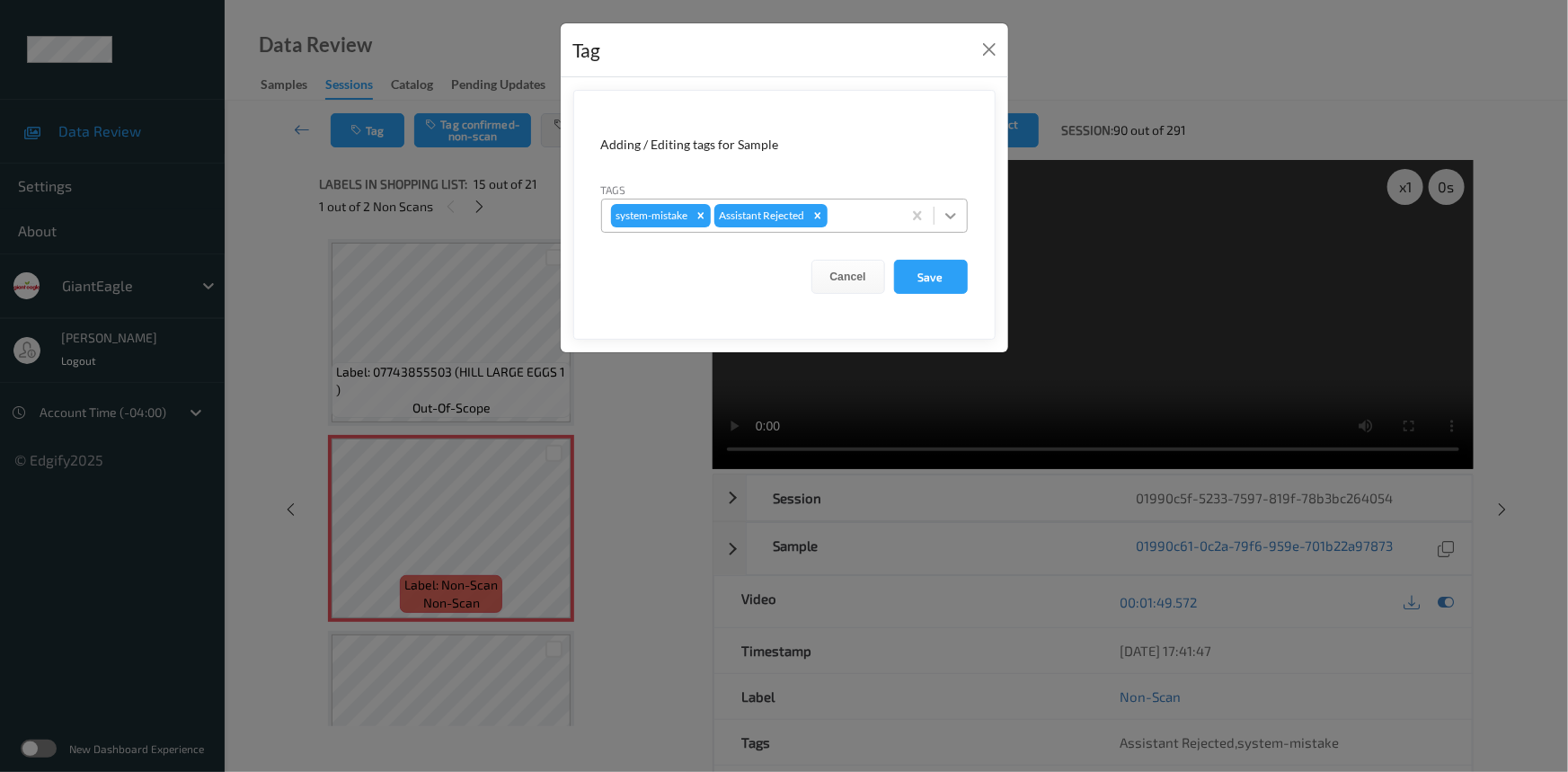
click at [955, 208] on icon at bounding box center [950, 215] width 18 height 18
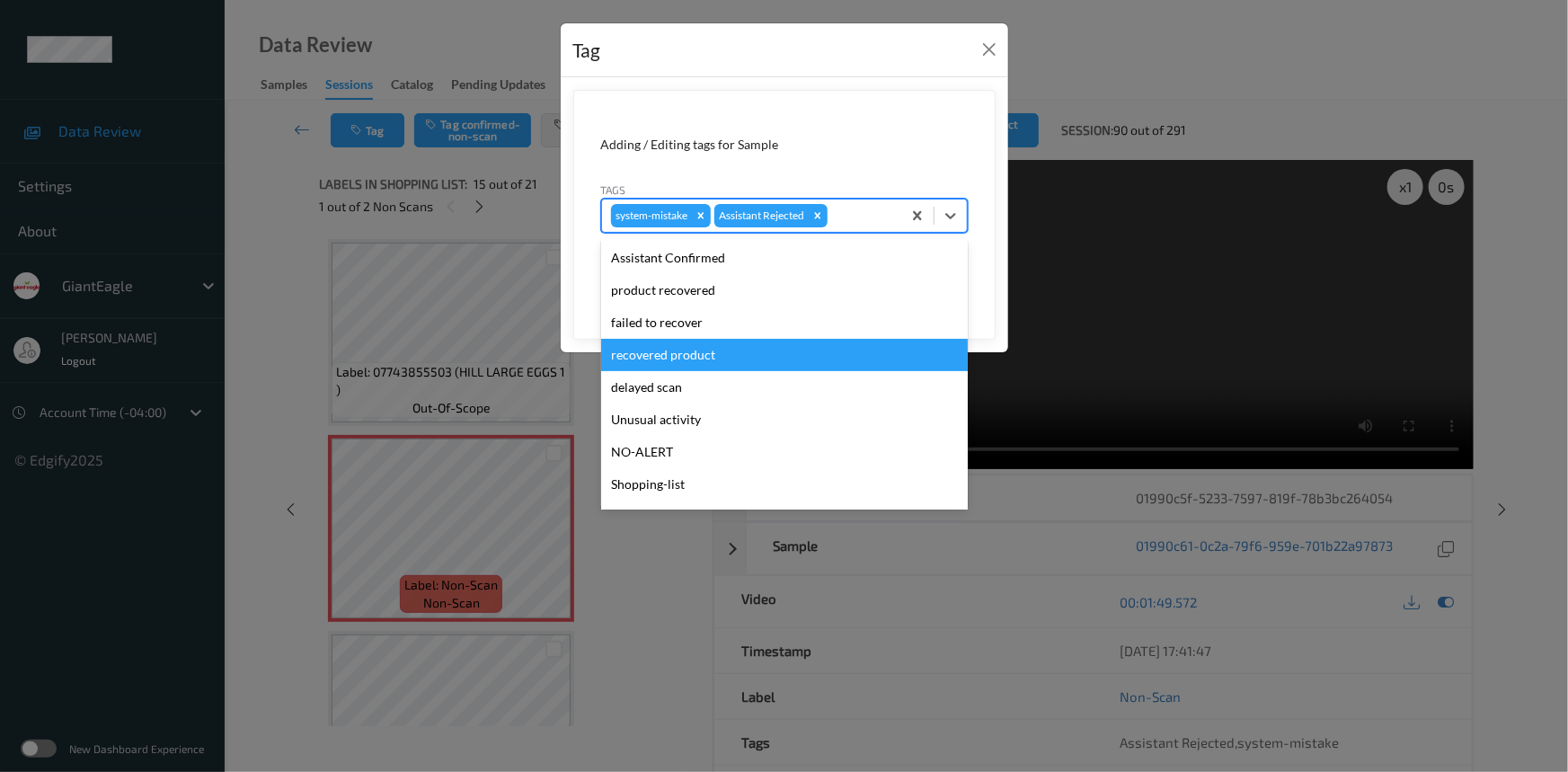
scroll to position [158, 0]
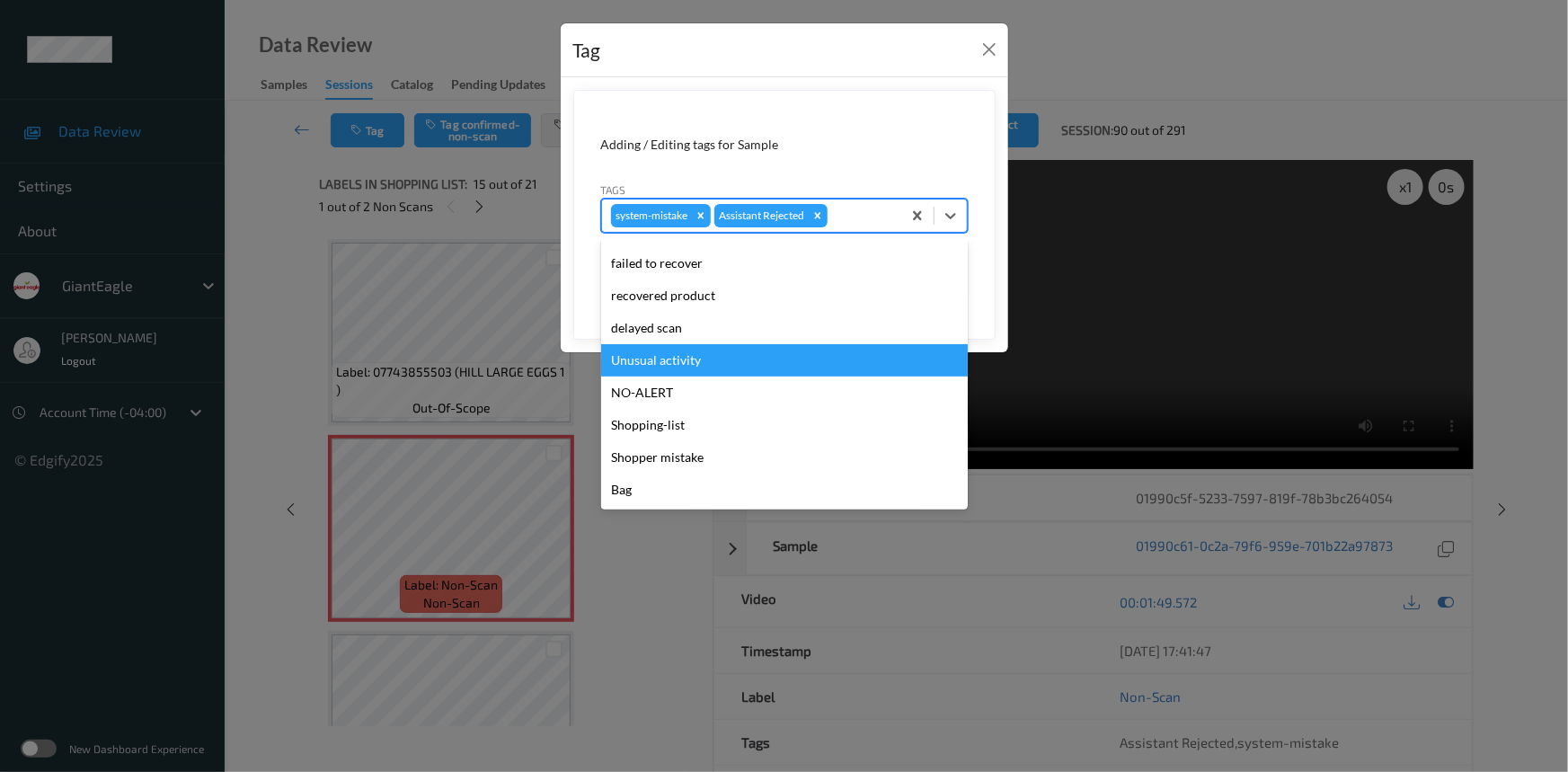
click at [697, 362] on div "Unusual activity" at bounding box center [784, 360] width 366 height 32
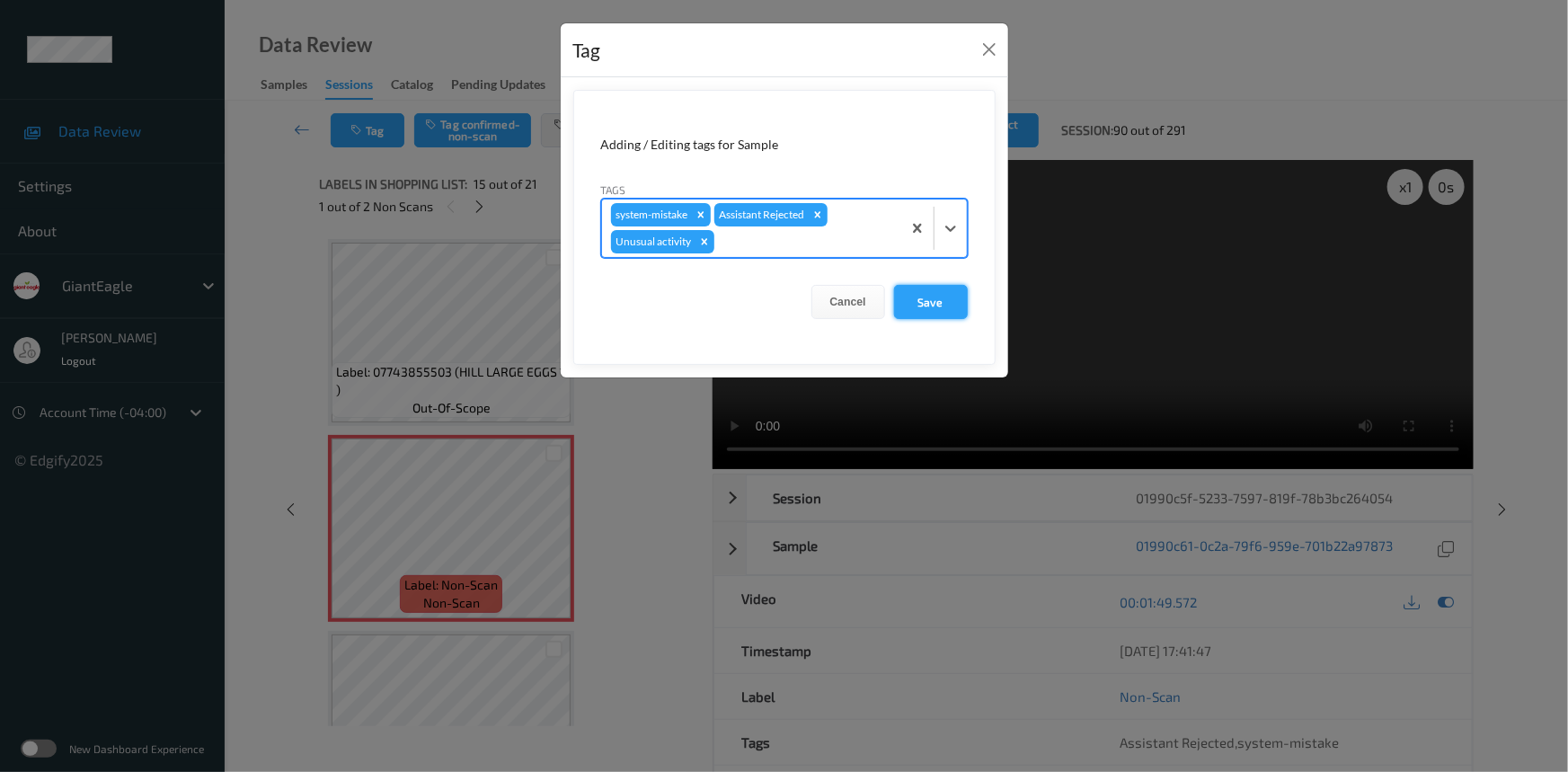
click at [918, 304] on button "Save" at bounding box center [931, 301] width 73 height 34
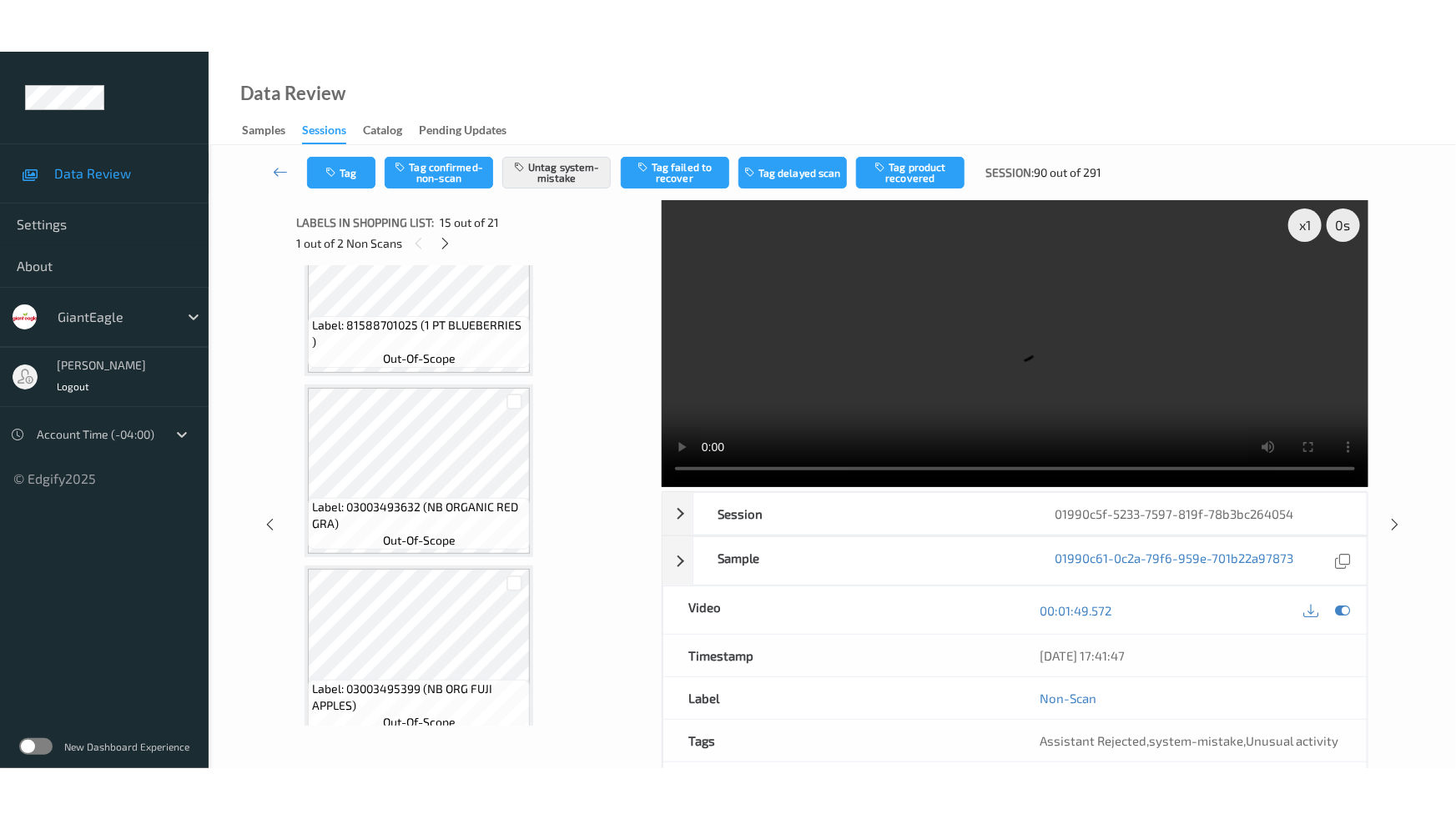
scroll to position [3273, 0]
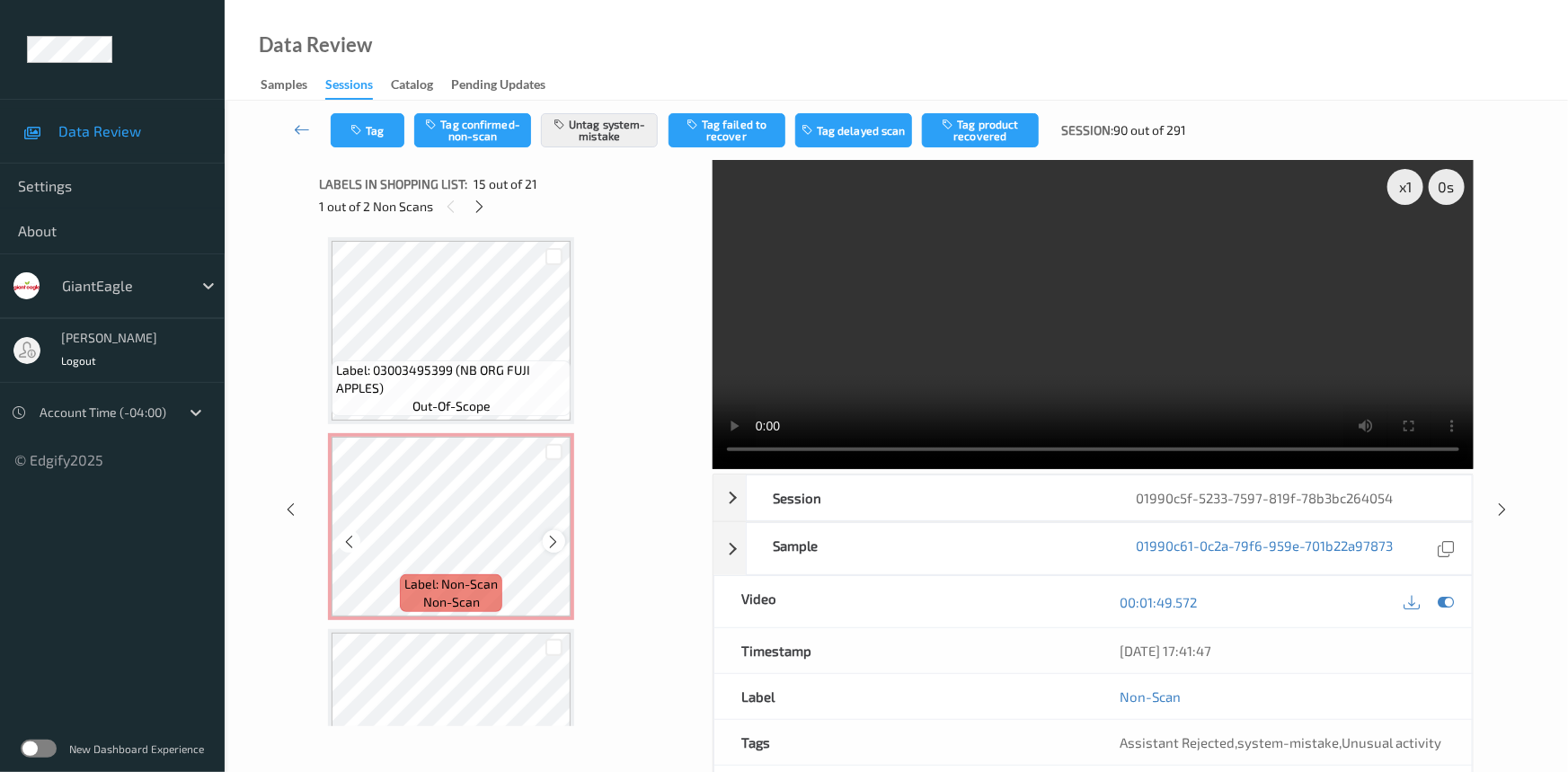
click at [548, 533] on icon at bounding box center [554, 541] width 15 height 16
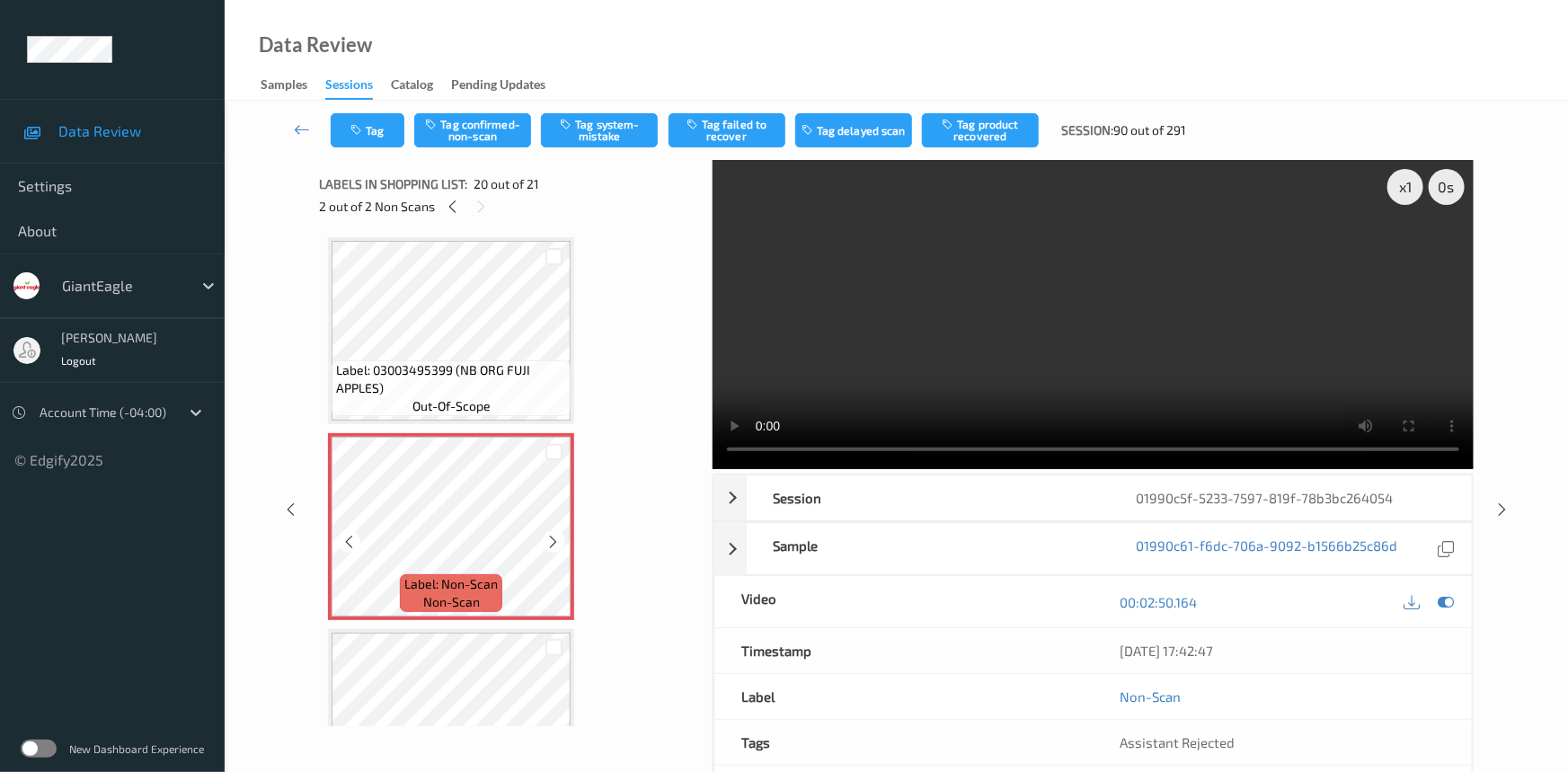
click at [548, 533] on icon at bounding box center [554, 541] width 15 height 16
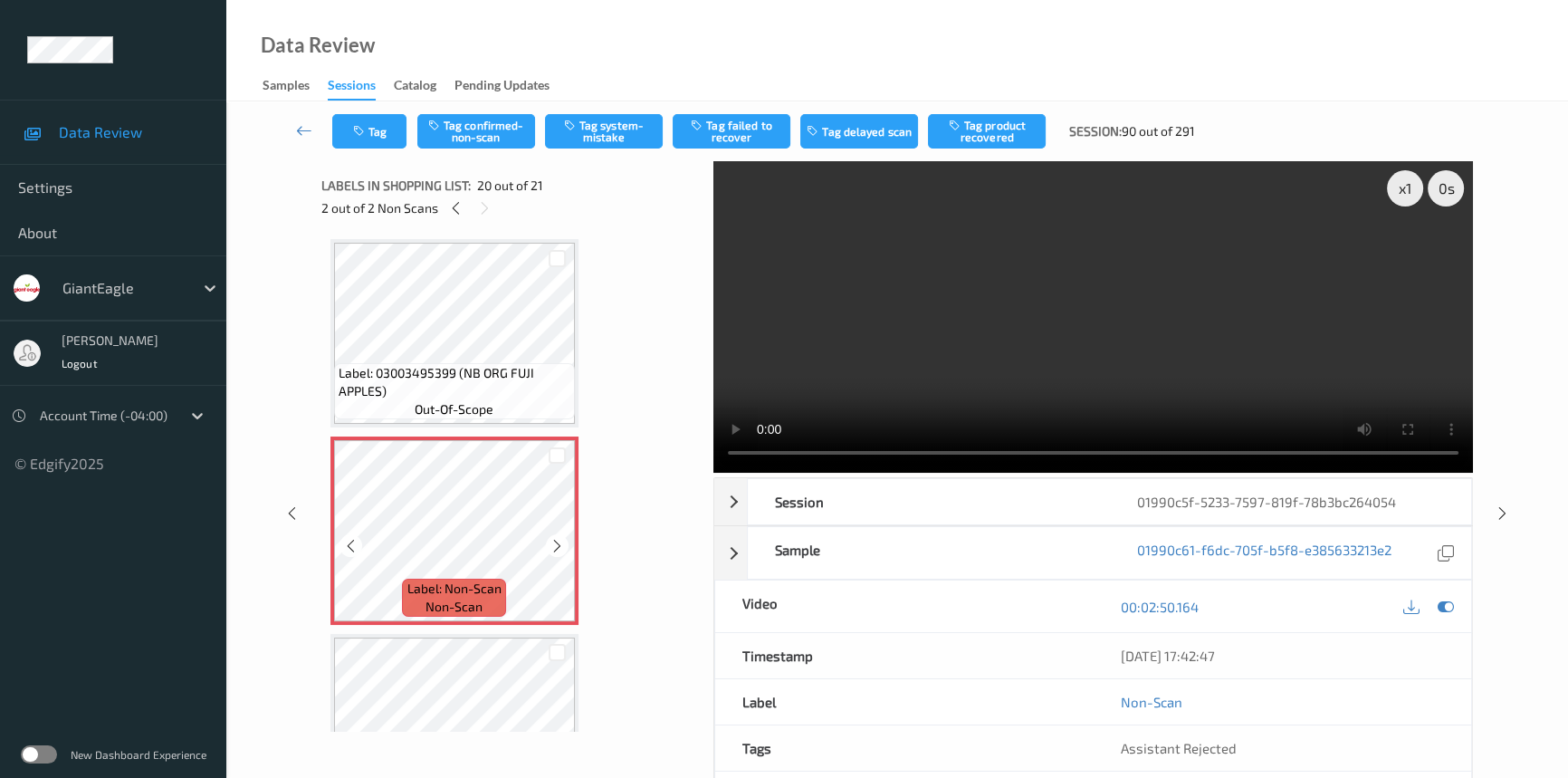
click at [552, 538] on icon at bounding box center [557, 545] width 15 height 16
click at [1039, 357] on video at bounding box center [1093, 316] width 760 height 311
click at [553, 538] on icon at bounding box center [557, 545] width 15 height 16
click at [1183, 372] on video at bounding box center [1093, 316] width 760 height 311
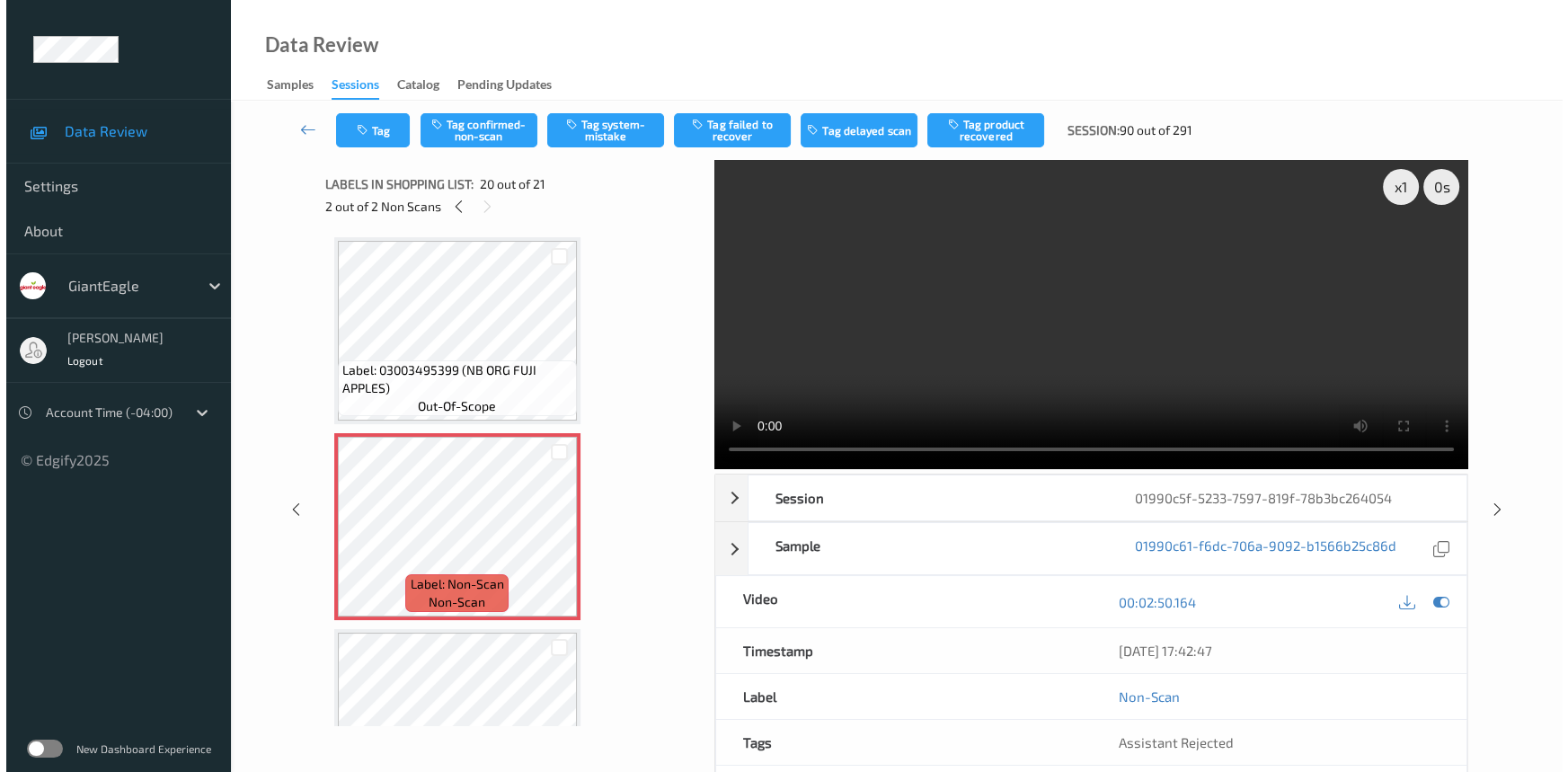
scroll to position [3501, 0]
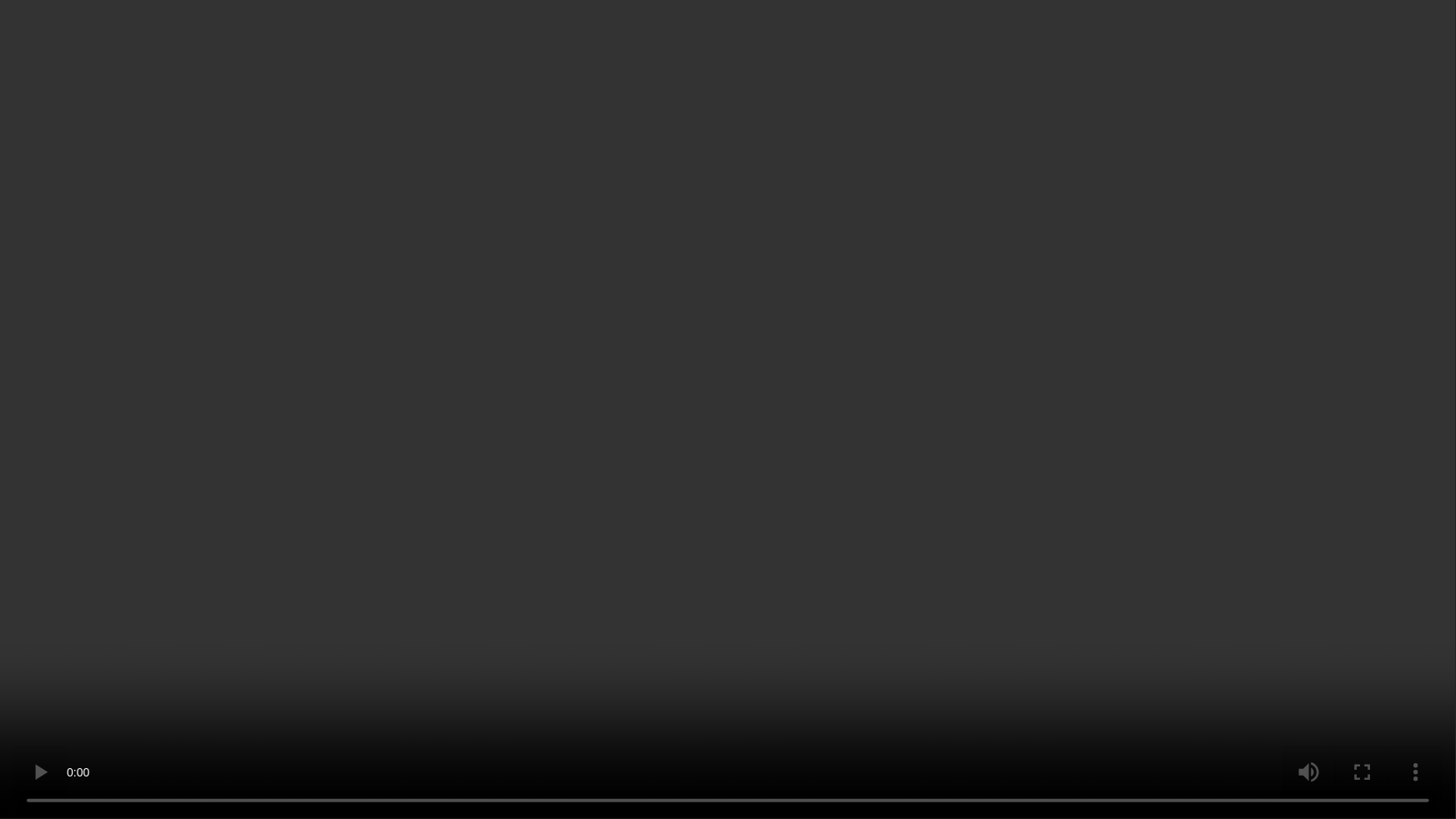
click at [700, 508] on video at bounding box center [728, 409] width 1456 height 819
click at [931, 558] on video at bounding box center [728, 409] width 1456 height 819
click at [1139, 576] on video at bounding box center [728, 409] width 1456 height 819
click at [1138, 576] on video at bounding box center [728, 409] width 1456 height 819
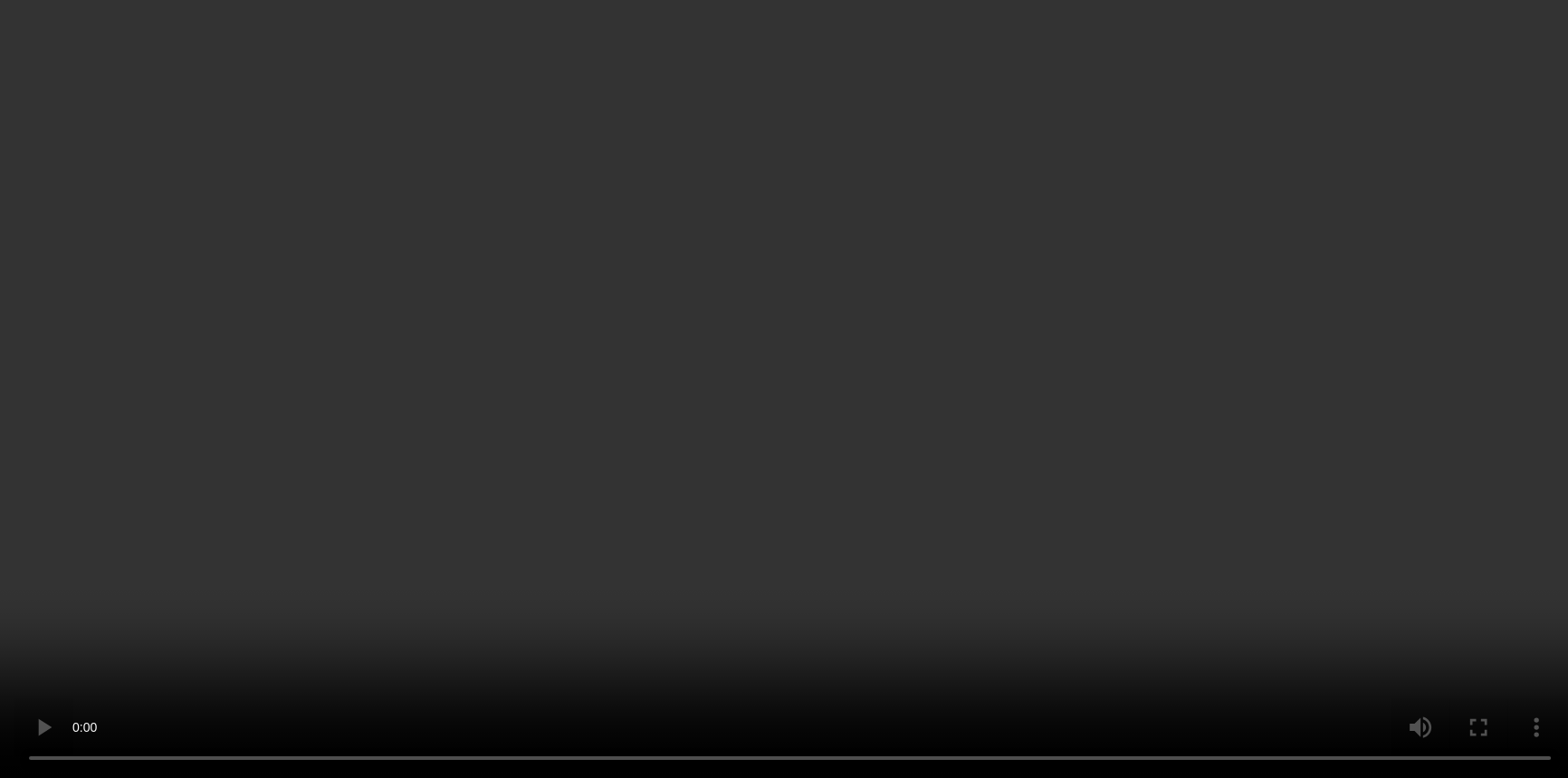
click at [1056, 363] on video at bounding box center [784, 389] width 1568 height 778
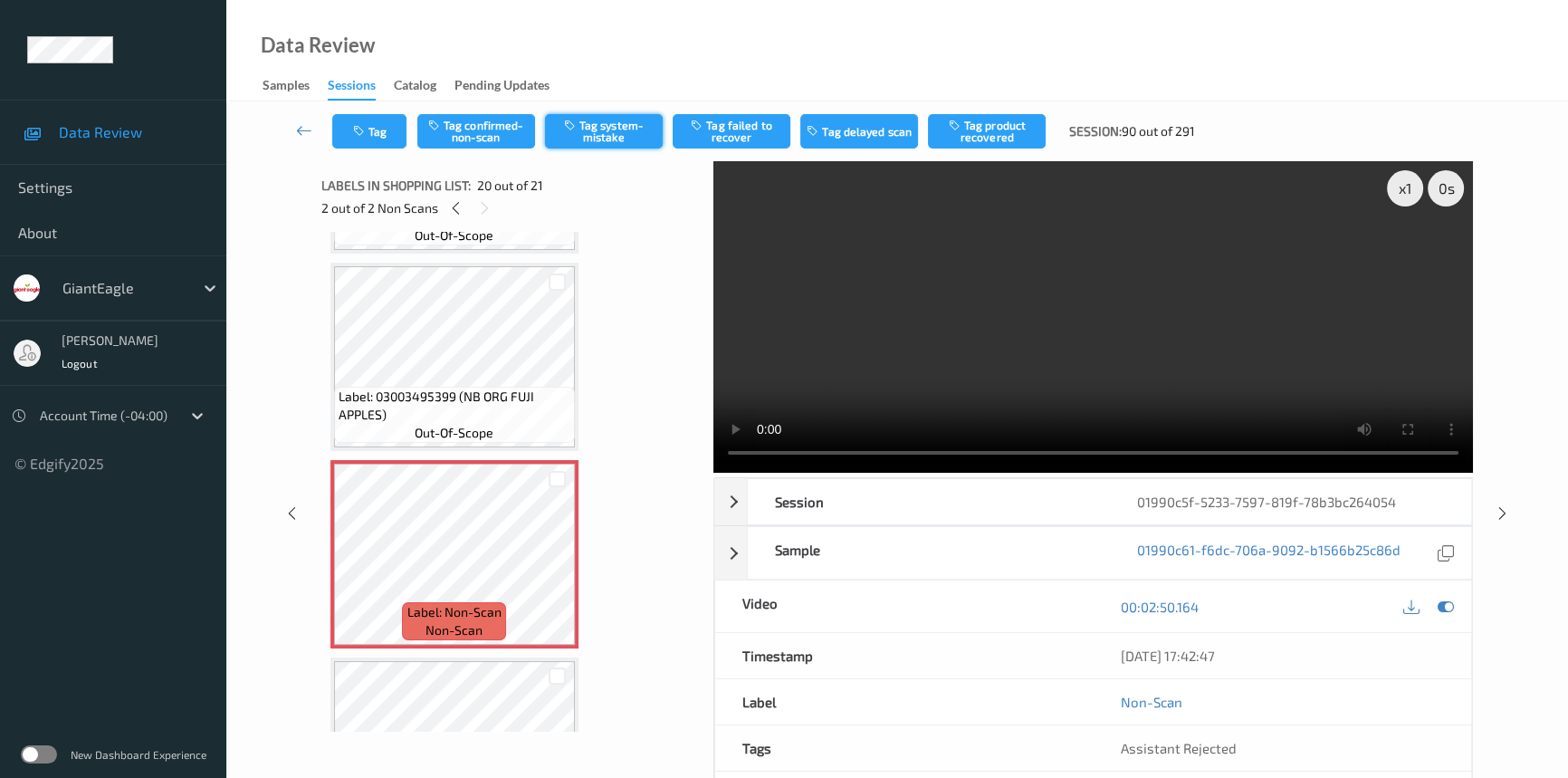
click at [622, 118] on button "Tag system-mistake" at bounding box center [604, 132] width 117 height 34
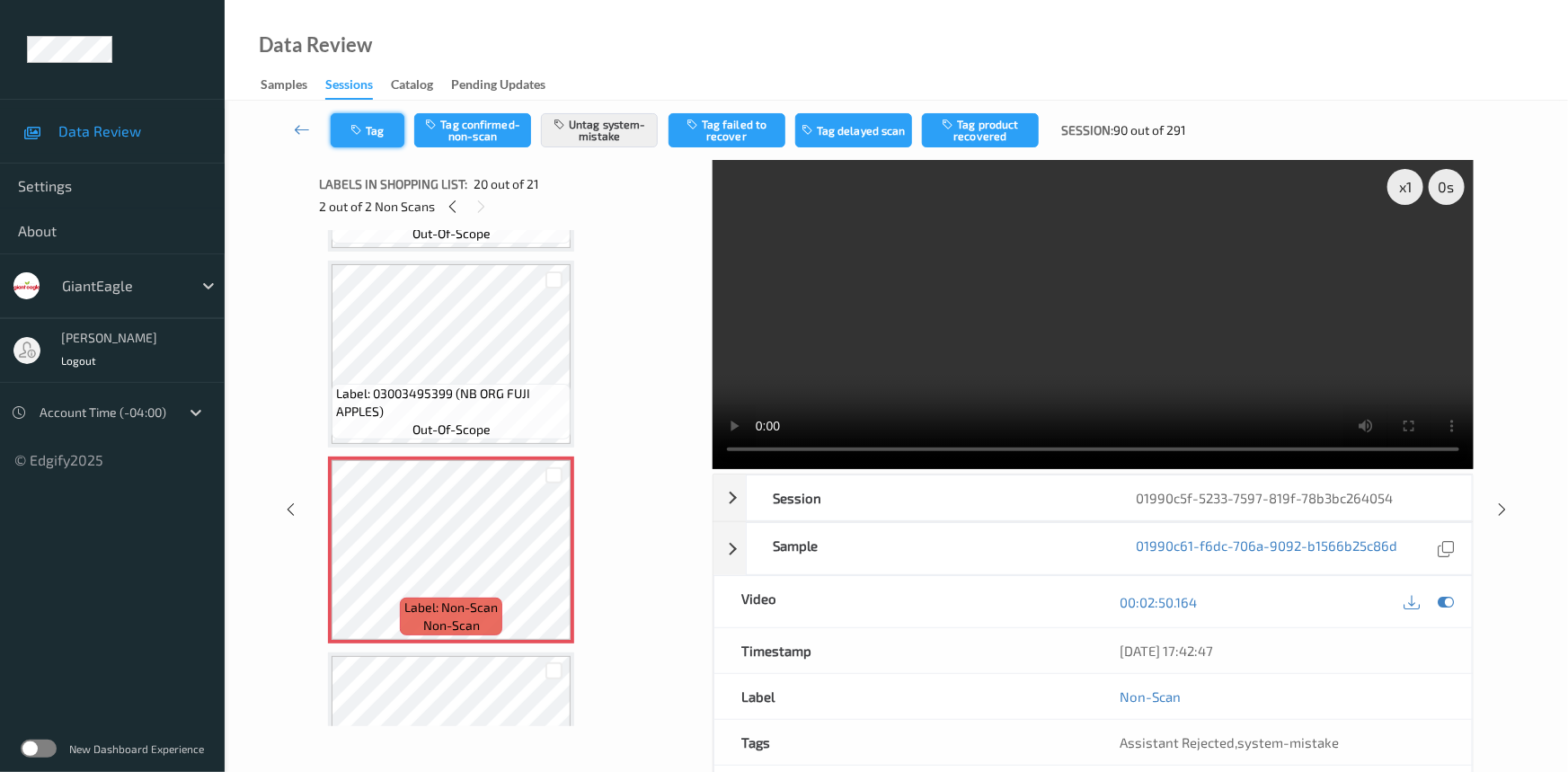
click at [375, 130] on button "Tag" at bounding box center [367, 131] width 73 height 34
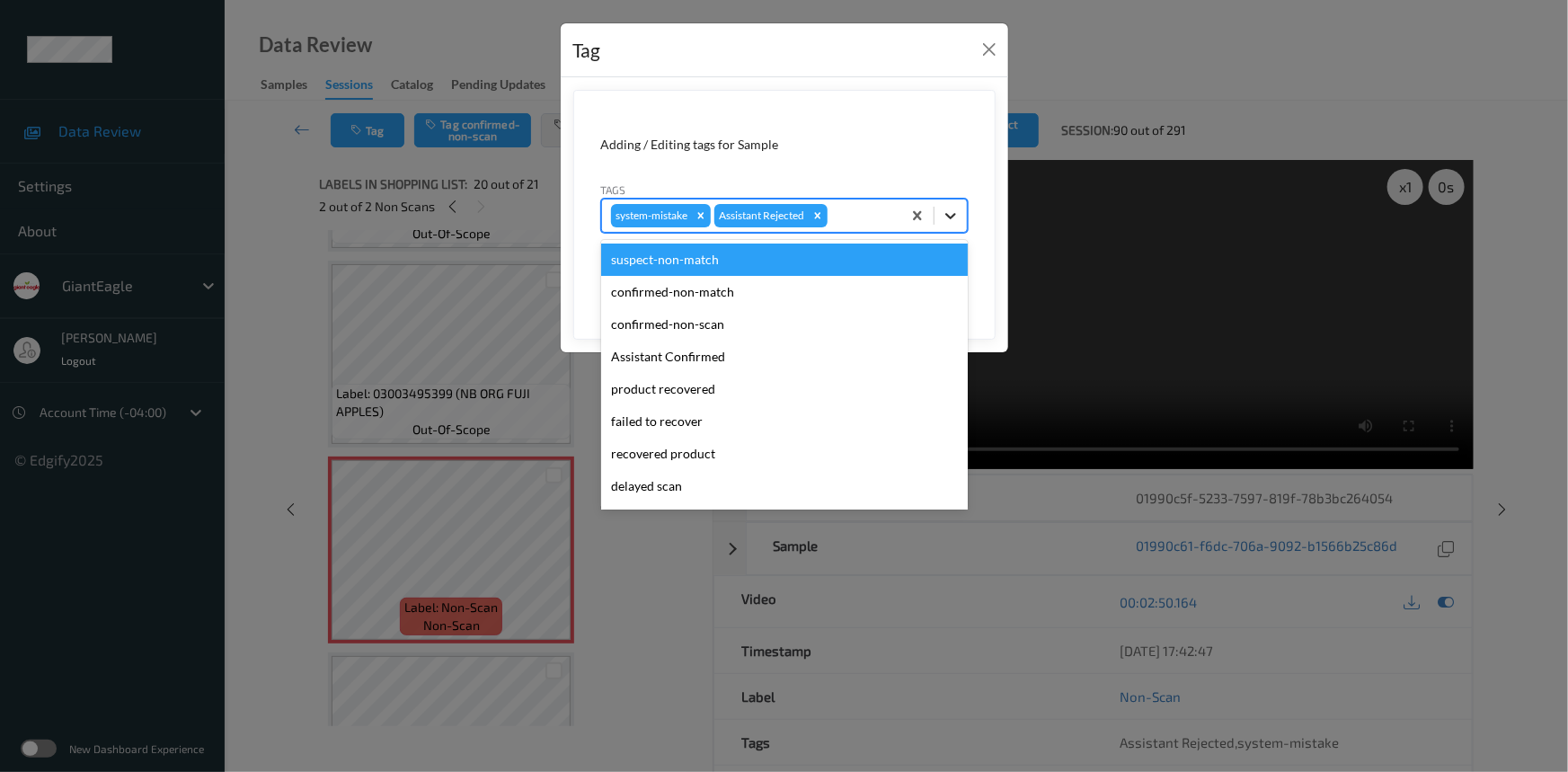
click at [955, 212] on icon at bounding box center [950, 215] width 18 height 18
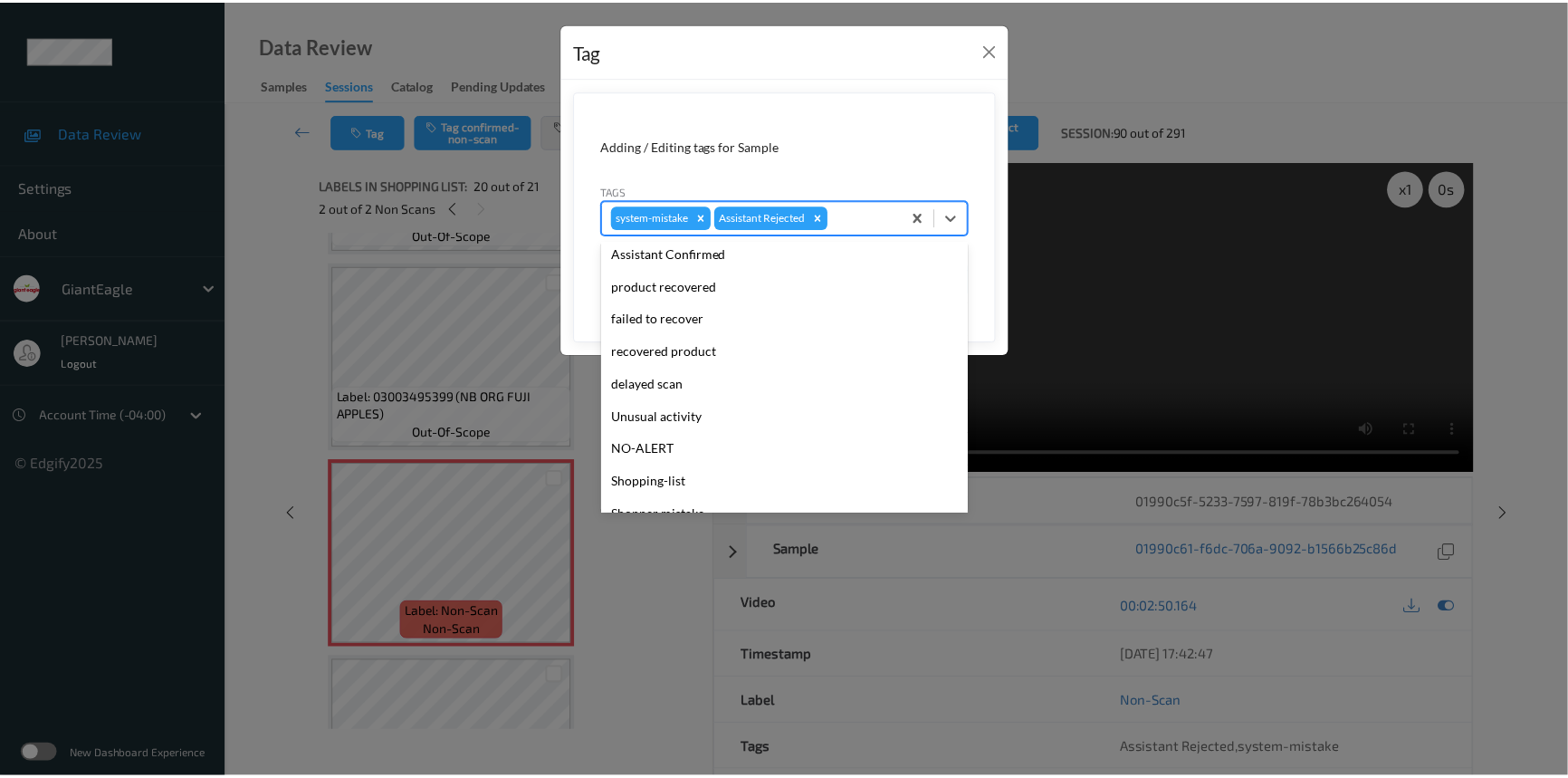
scroll to position [159, 0]
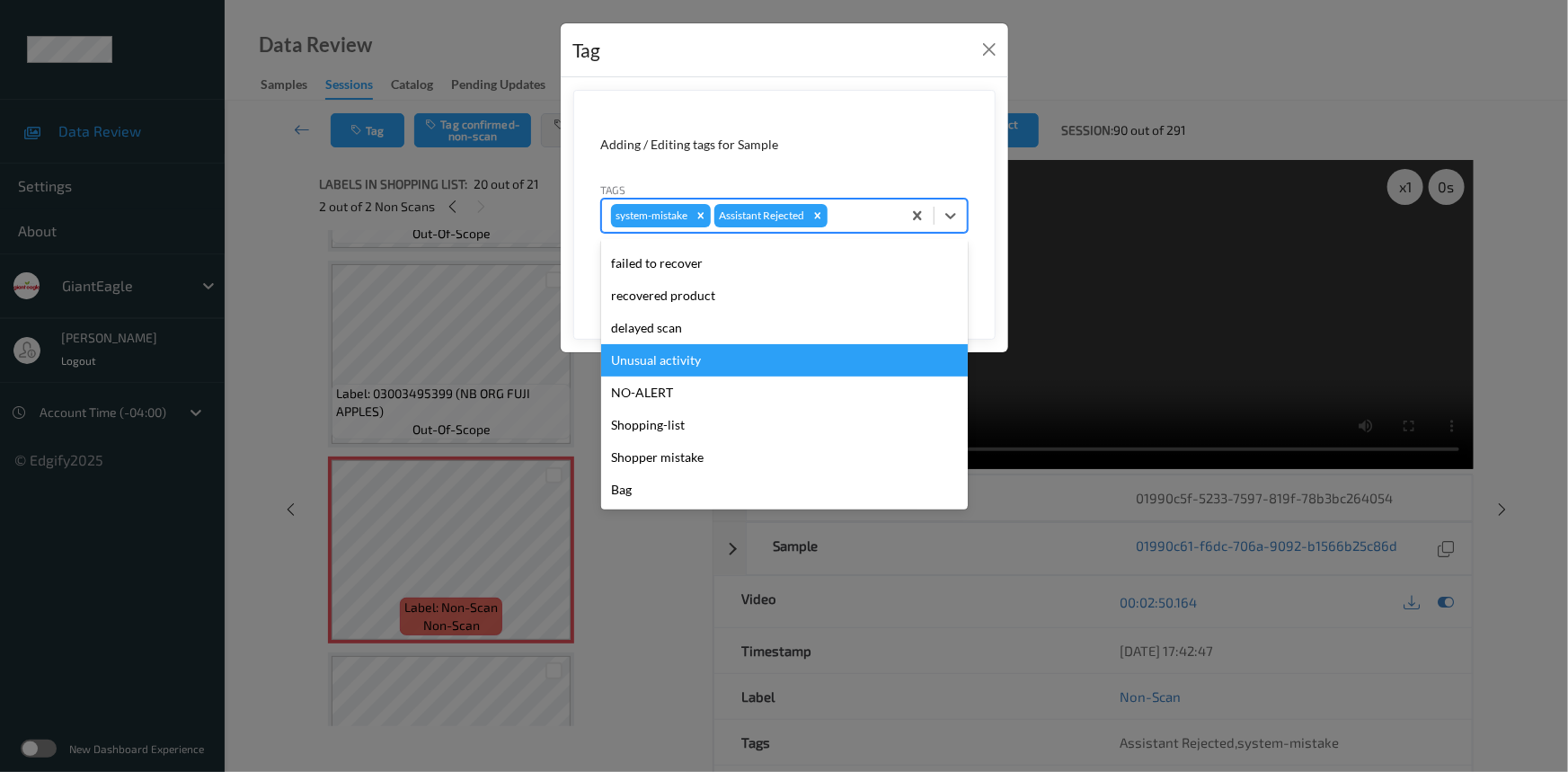
click at [714, 351] on div "Unusual activity" at bounding box center [784, 360] width 366 height 32
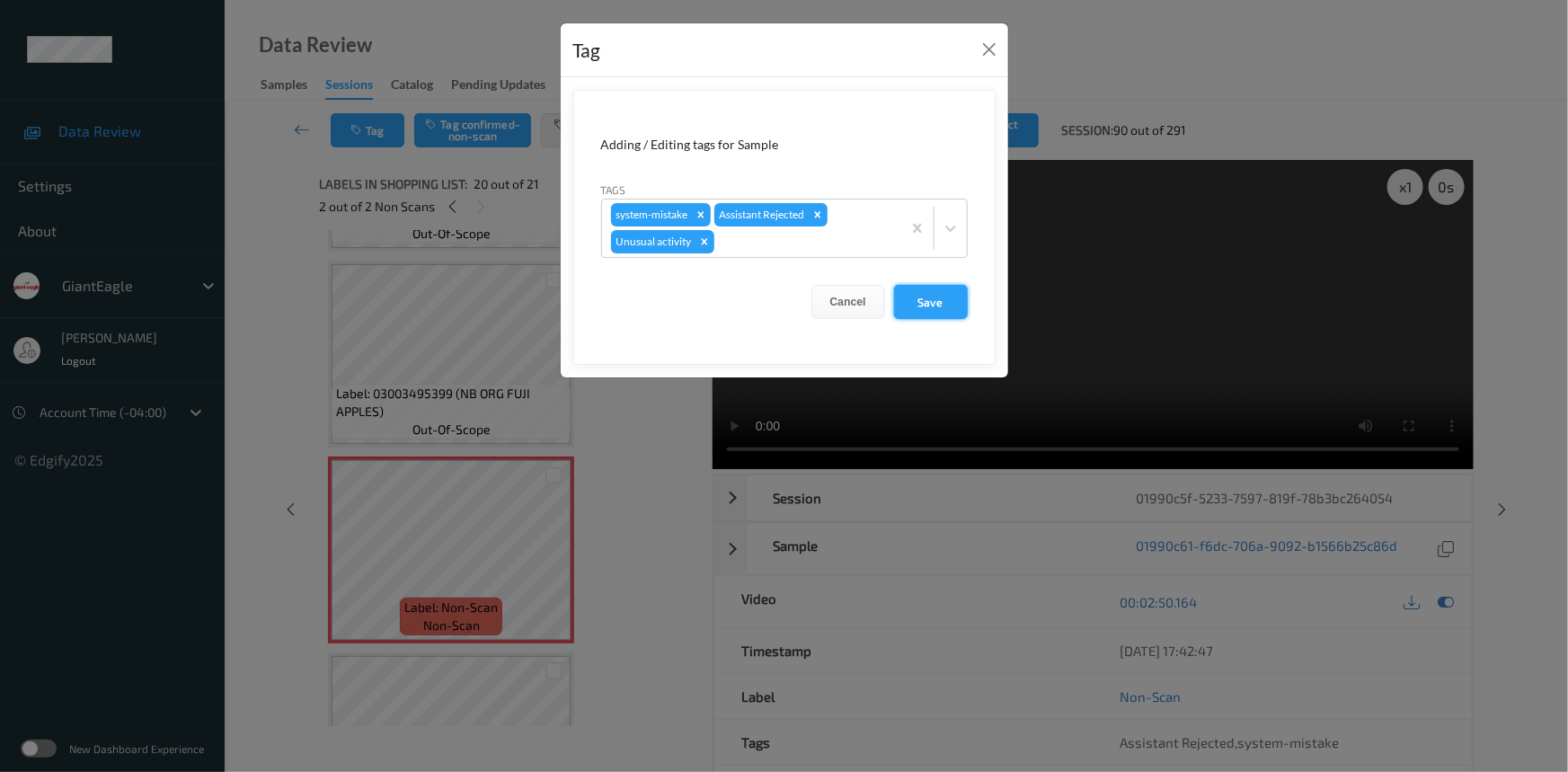
click at [934, 308] on button "Save" at bounding box center [931, 301] width 73 height 34
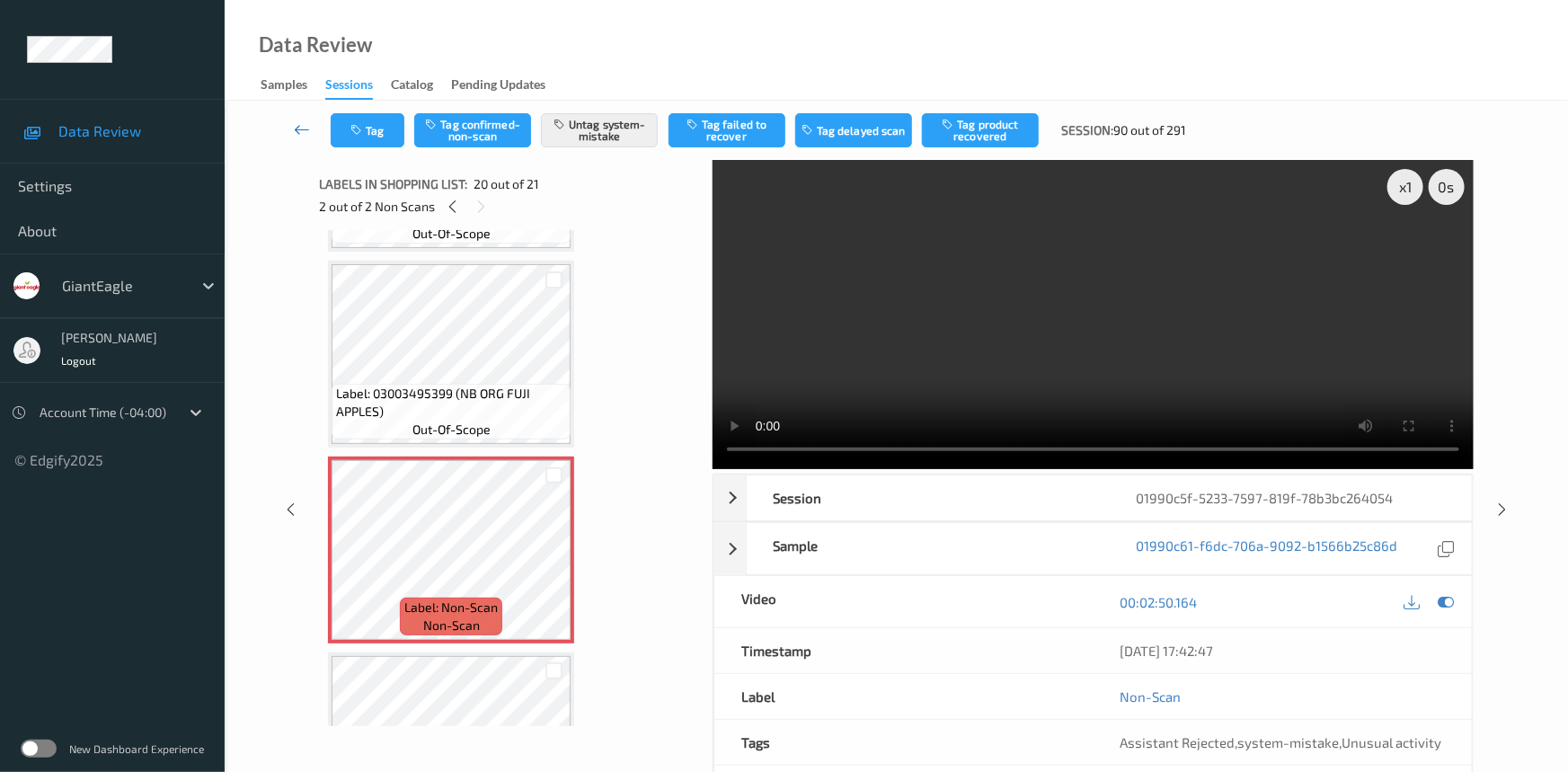
click at [300, 117] on link at bounding box center [303, 131] width 56 height 34
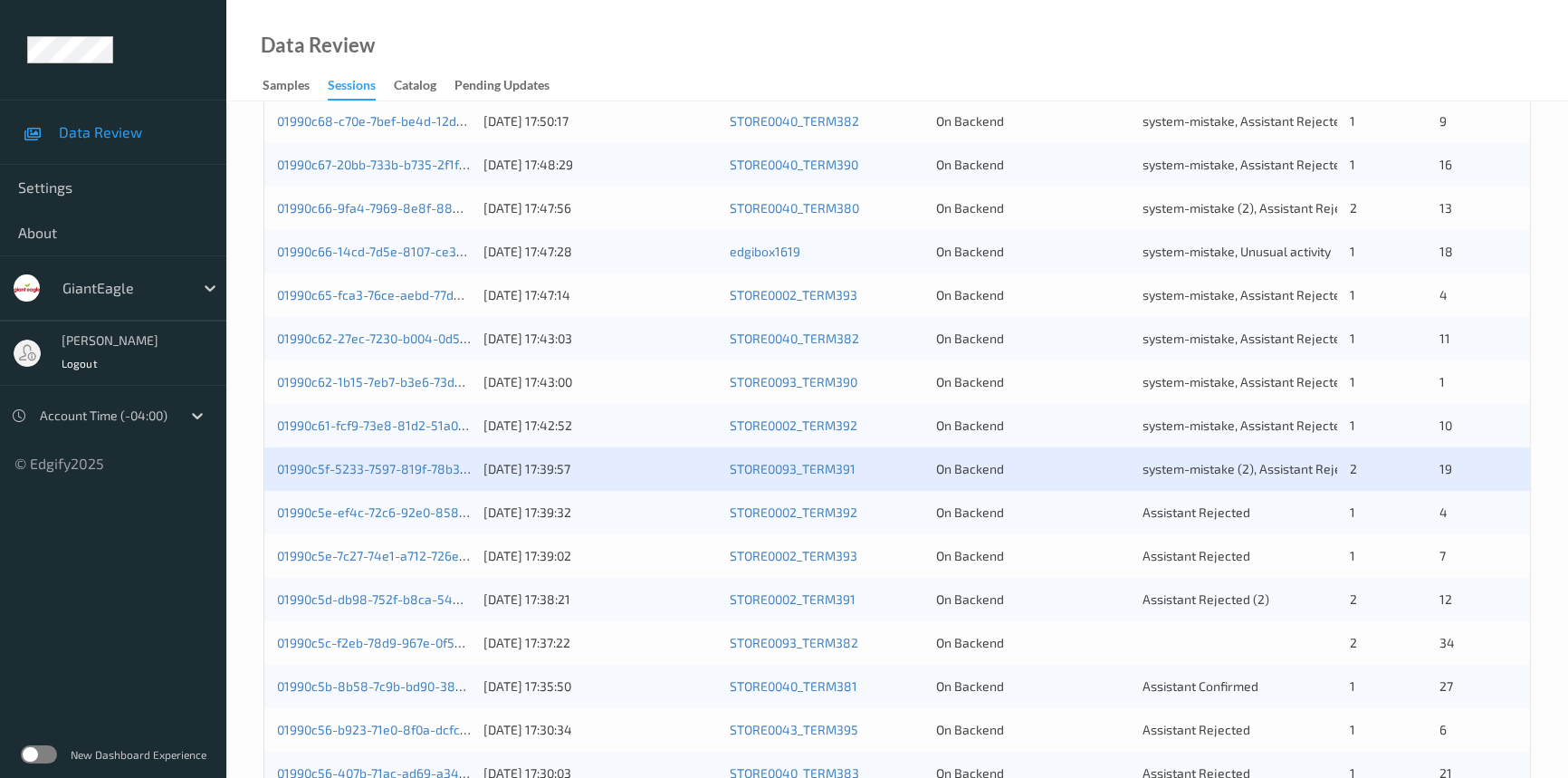
scroll to position [493, 0]
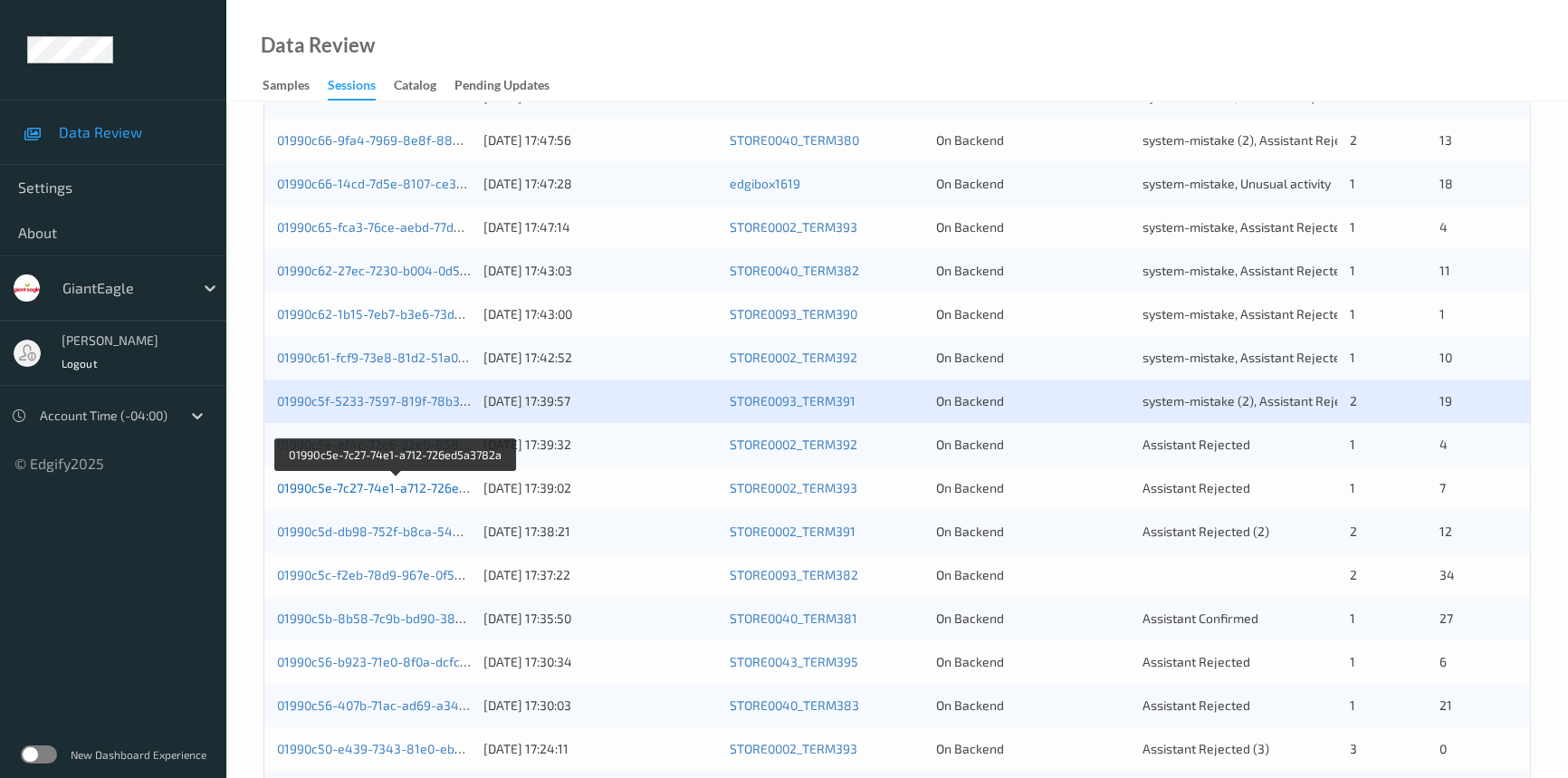
click at [353, 487] on link "01990c5e-7c27-74e1-a712-726ed5a3782a" at bounding box center [396, 487] width 239 height 15
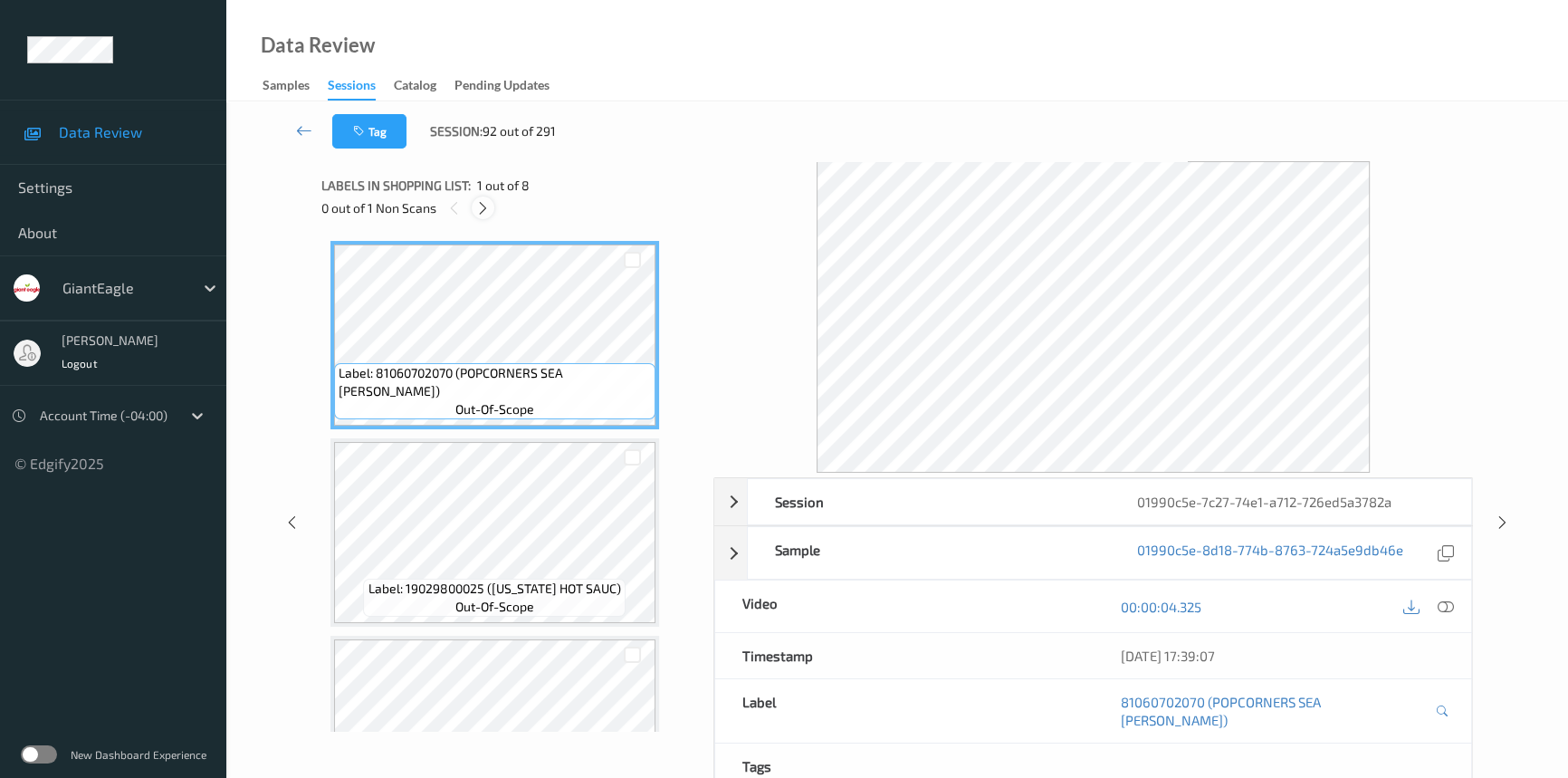
click at [479, 206] on icon at bounding box center [483, 207] width 15 height 16
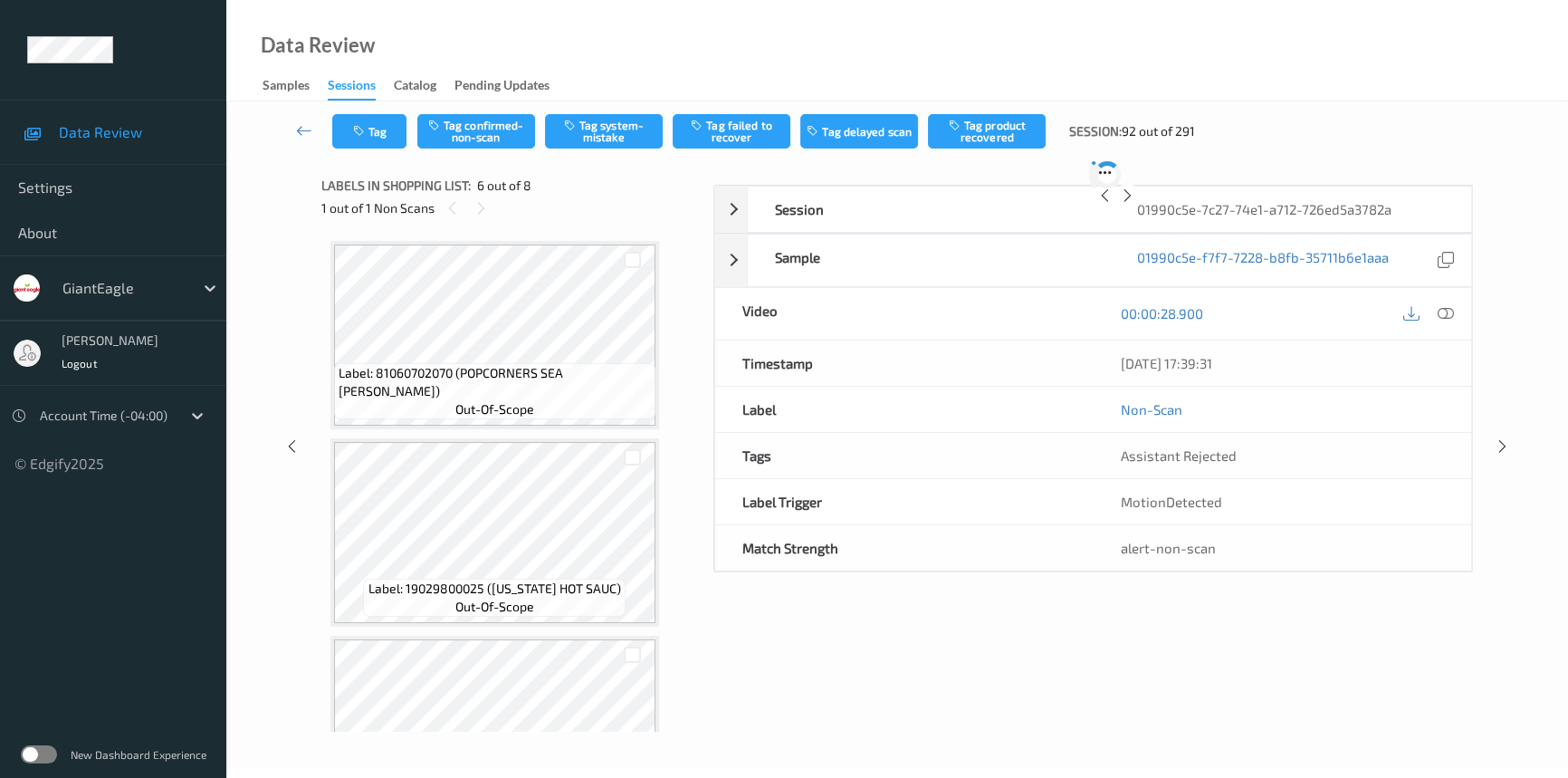
scroll to position [796, 0]
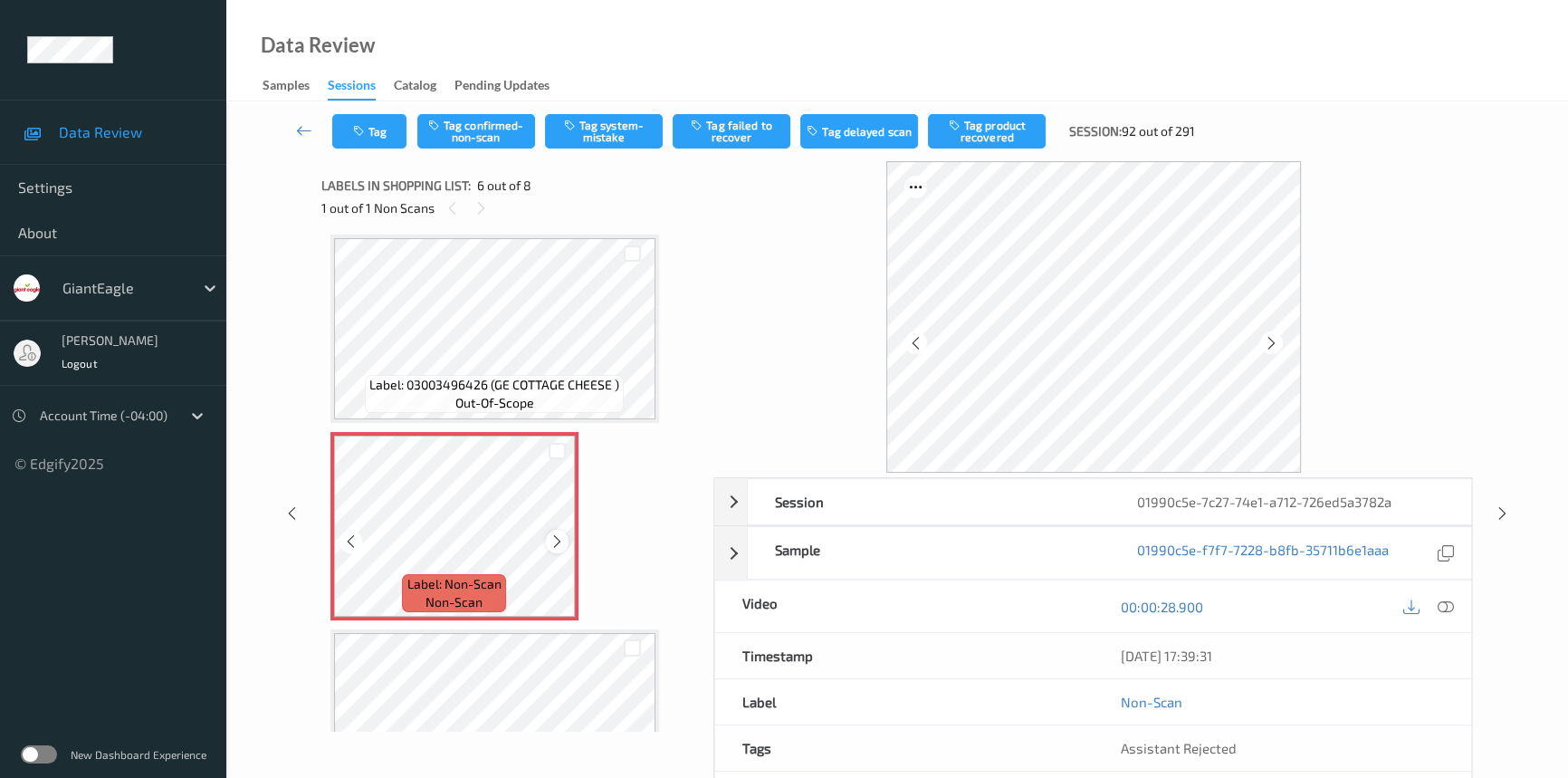
click at [557, 539] on icon at bounding box center [557, 540] width 15 height 16
click at [1442, 603] on icon at bounding box center [1445, 606] width 16 height 16
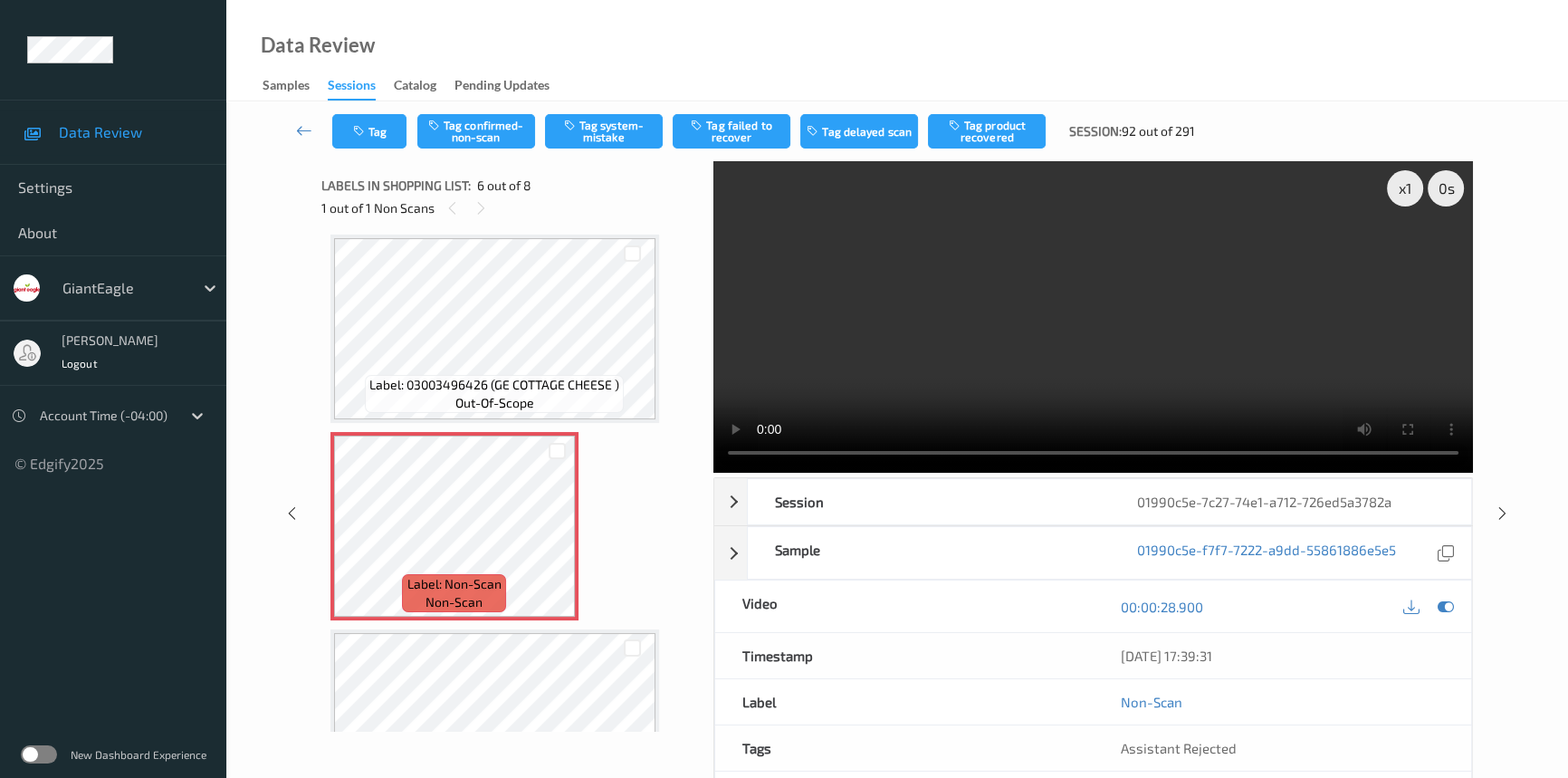
click at [874, 48] on div "Data Review Samples Sessions Catalog Pending Updates" at bounding box center [897, 50] width 1342 height 101
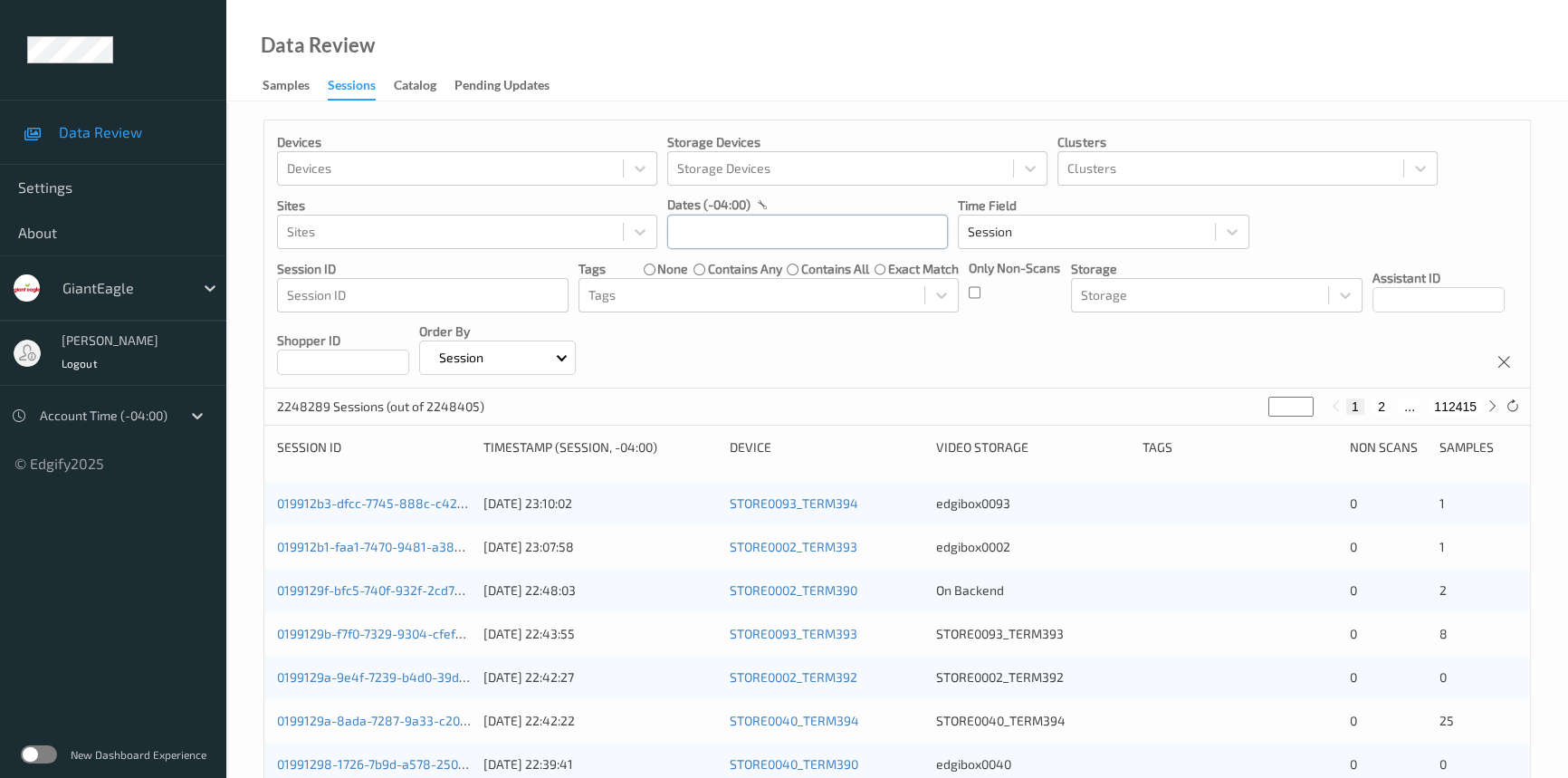
click at [776, 232] on input "text" at bounding box center [807, 232] width 281 height 34
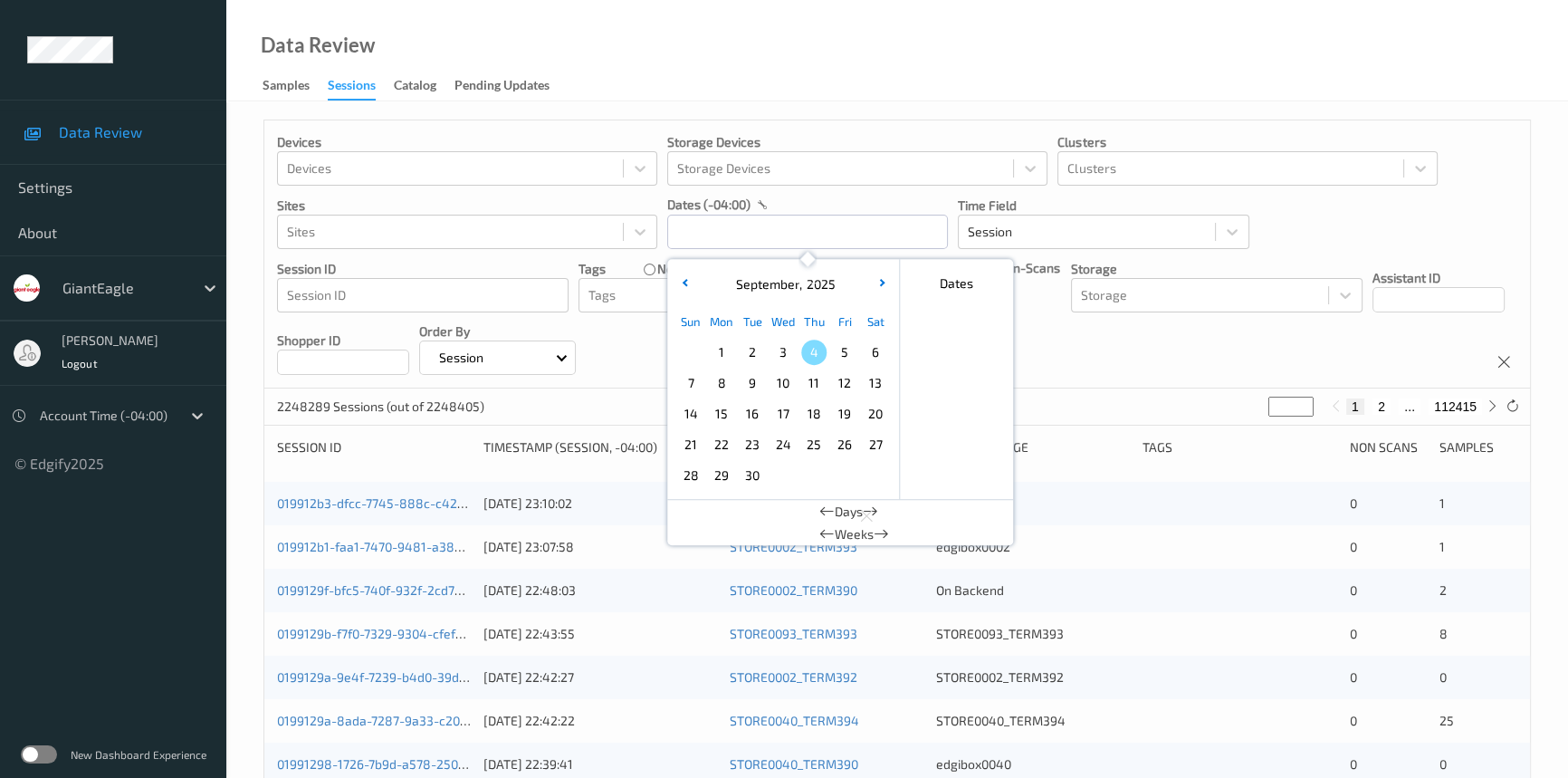
click at [747, 349] on span "2" at bounding box center [751, 352] width 26 height 26
type input "[DATE] 00:00 -> [DATE] 23:59"
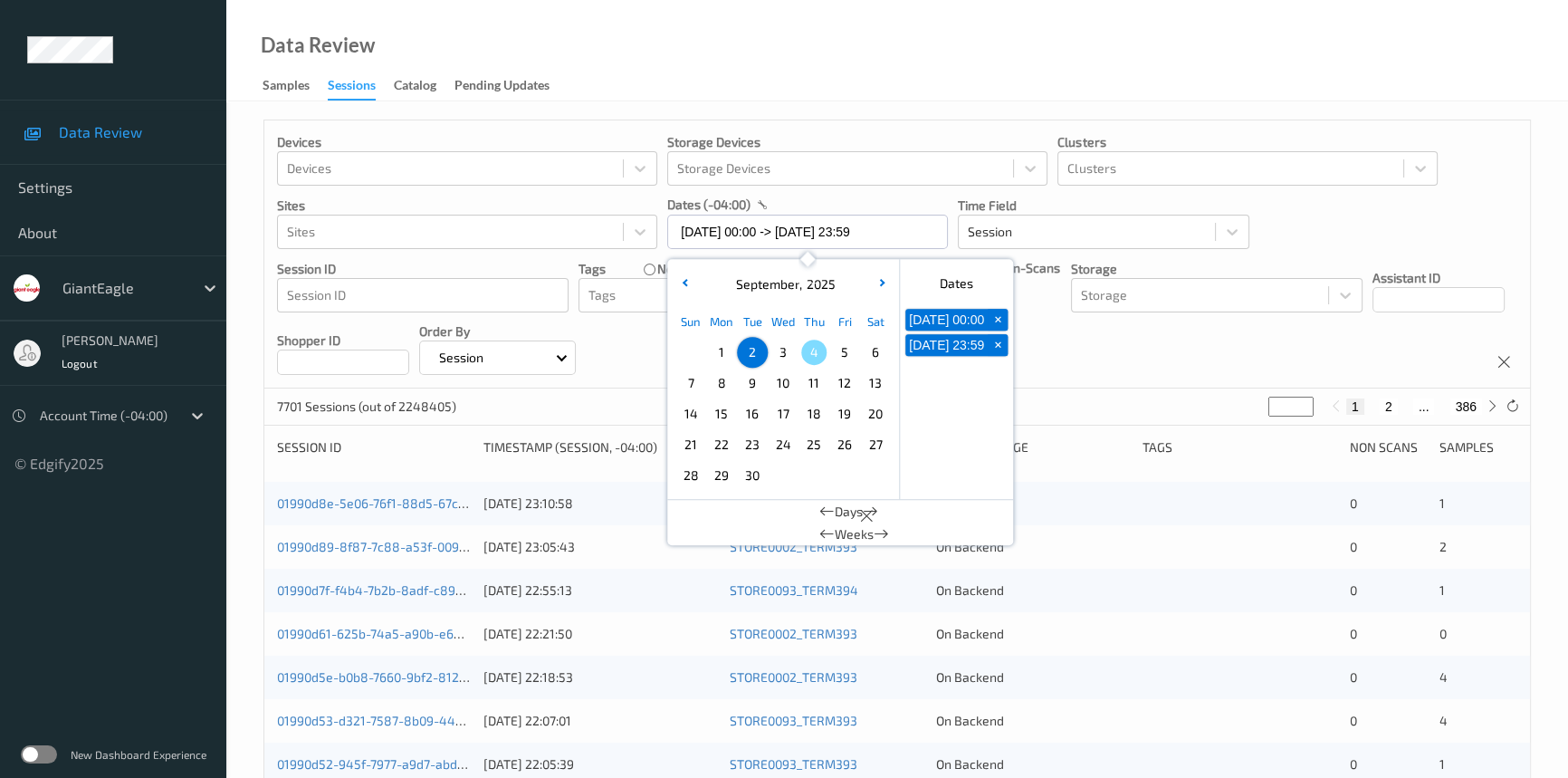
click at [872, 63] on div "Data Review Samples Sessions Catalog Pending Updates" at bounding box center [897, 50] width 1342 height 101
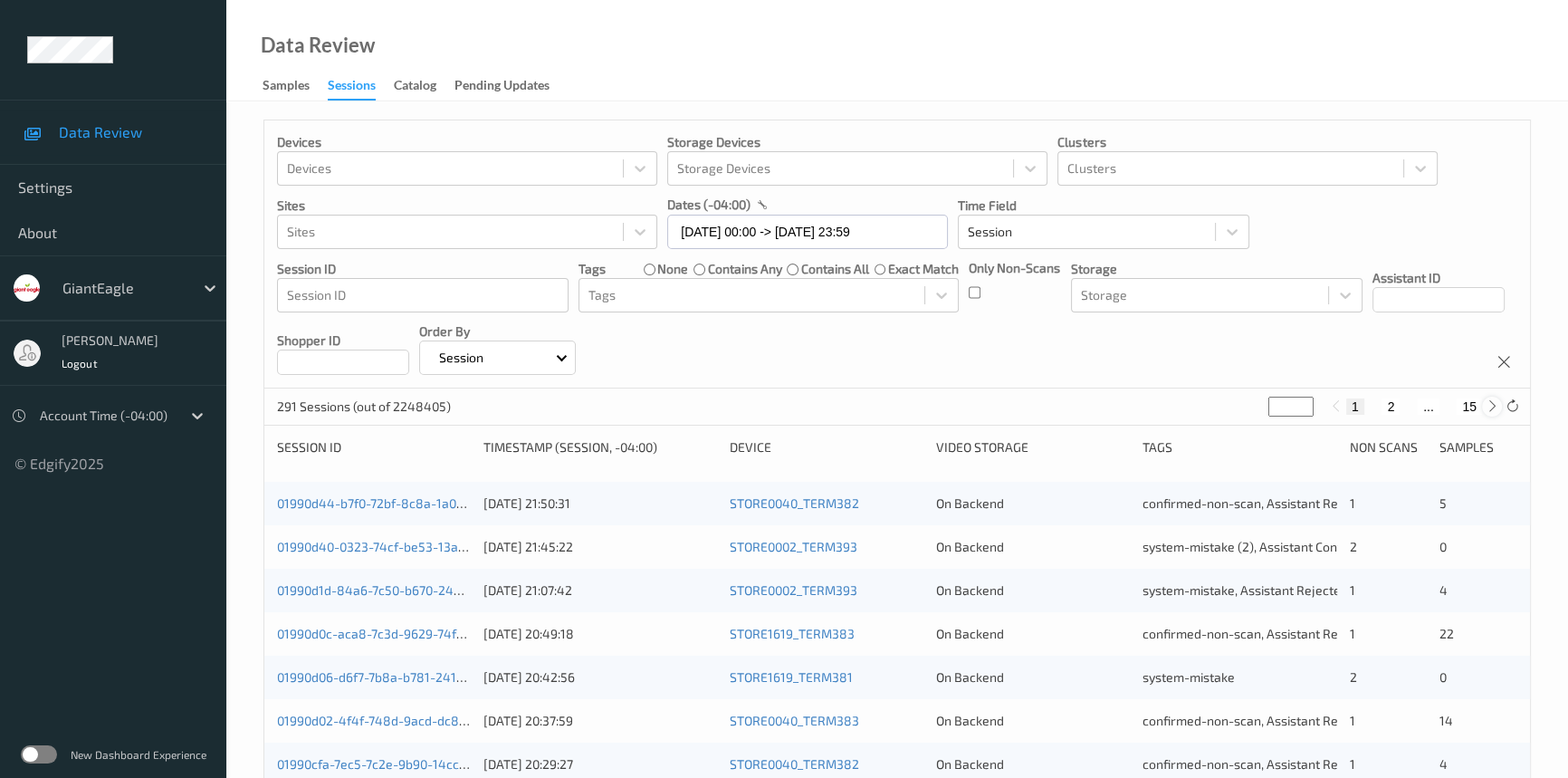
click at [1489, 410] on icon at bounding box center [1492, 406] width 13 height 13
type input "*"
click at [1489, 410] on icon at bounding box center [1492, 406] width 13 height 13
type input "*"
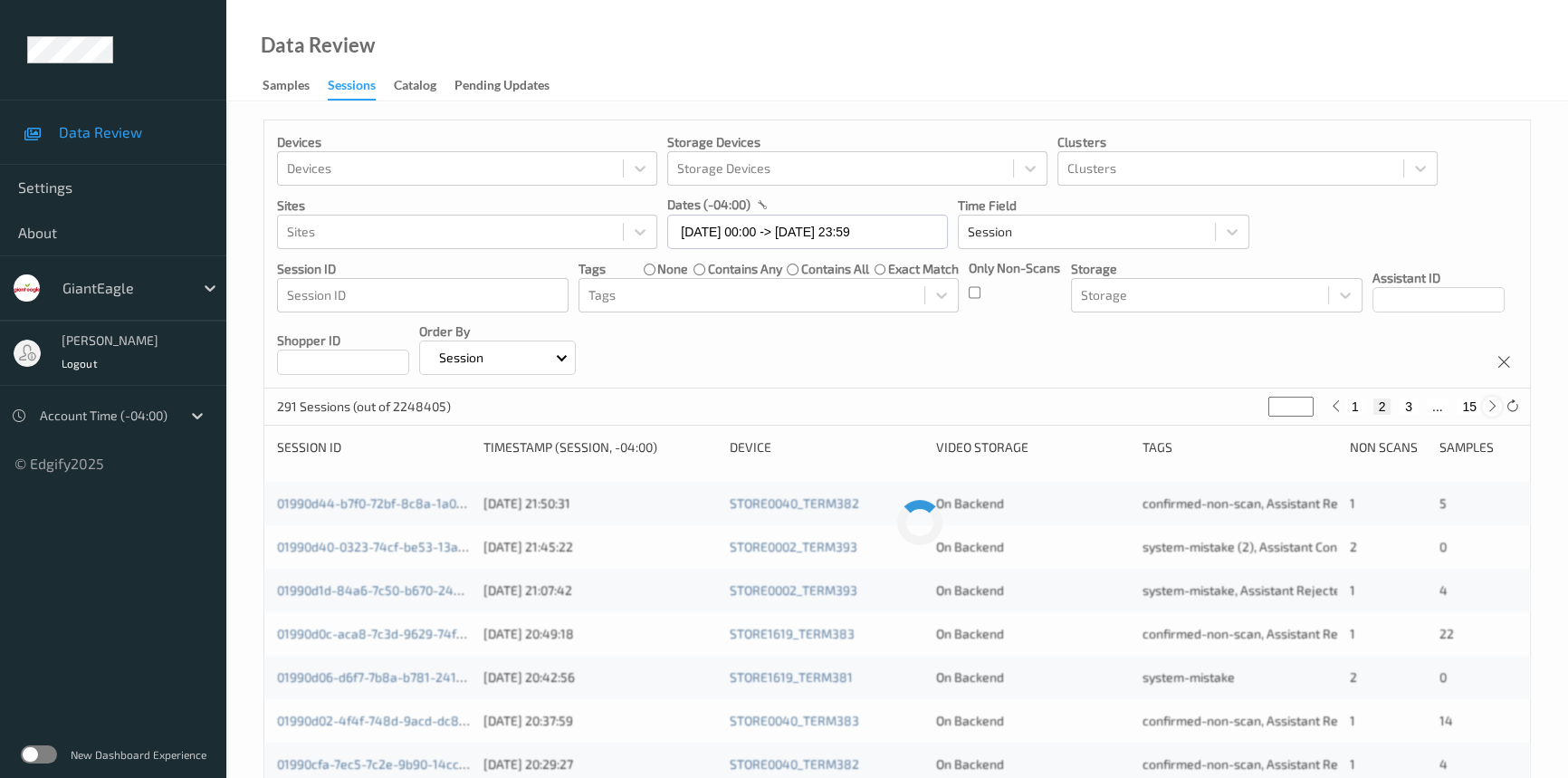
type input "*"
click at [1489, 410] on icon at bounding box center [1492, 406] width 13 height 13
type input "*"
click at [1489, 410] on icon at bounding box center [1492, 406] width 13 height 13
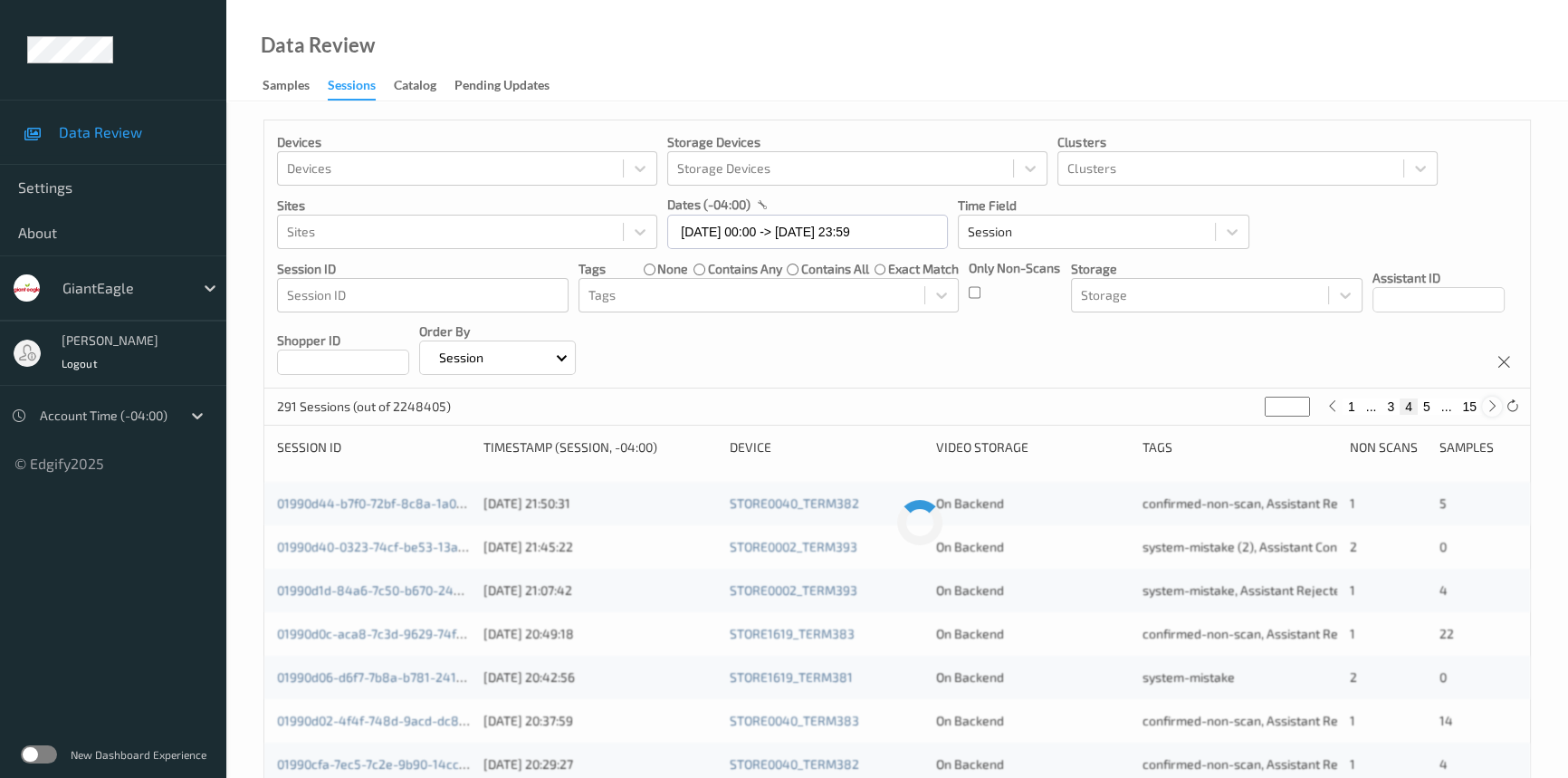
type input "*"
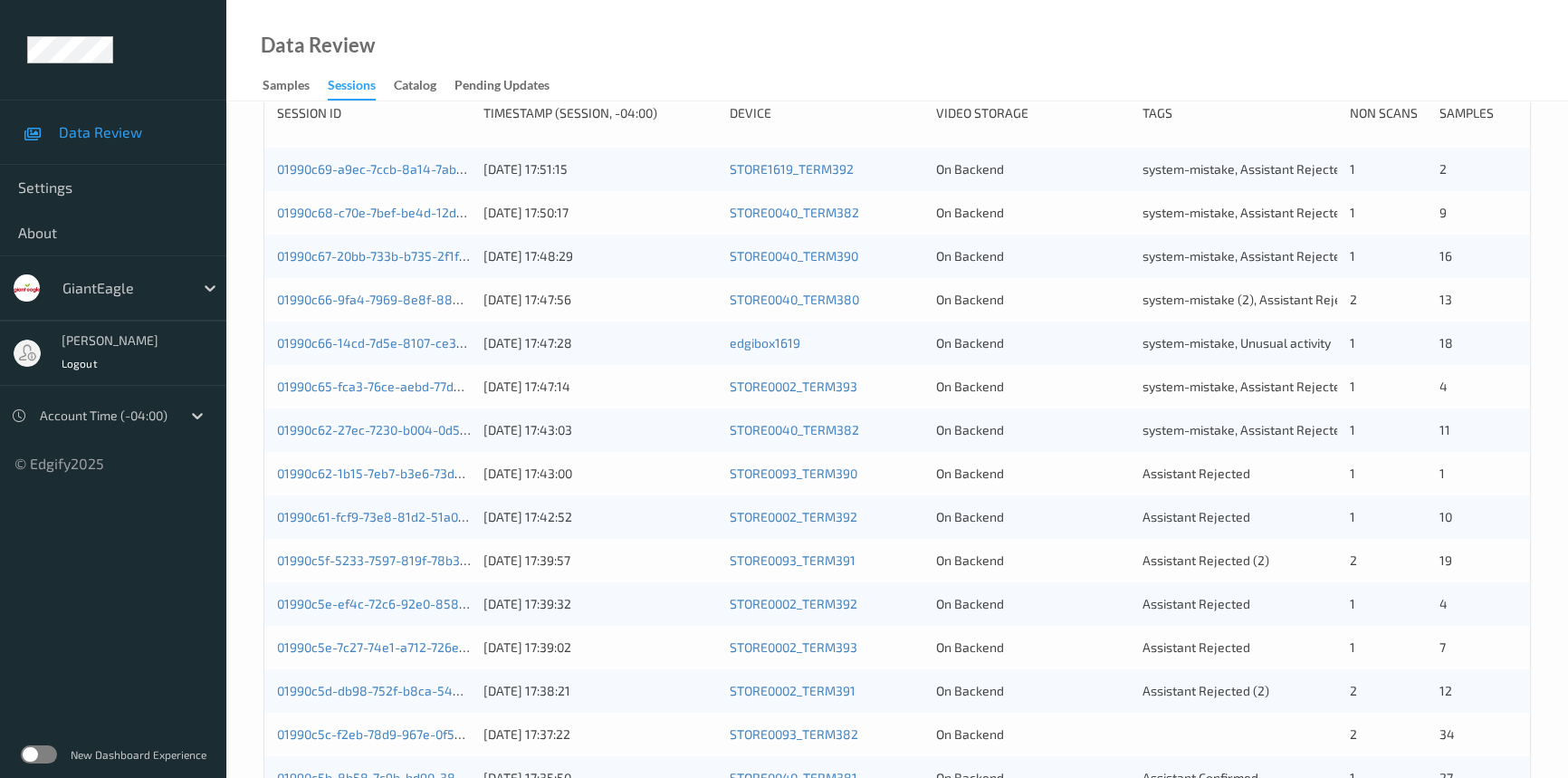
scroll to position [411, 0]
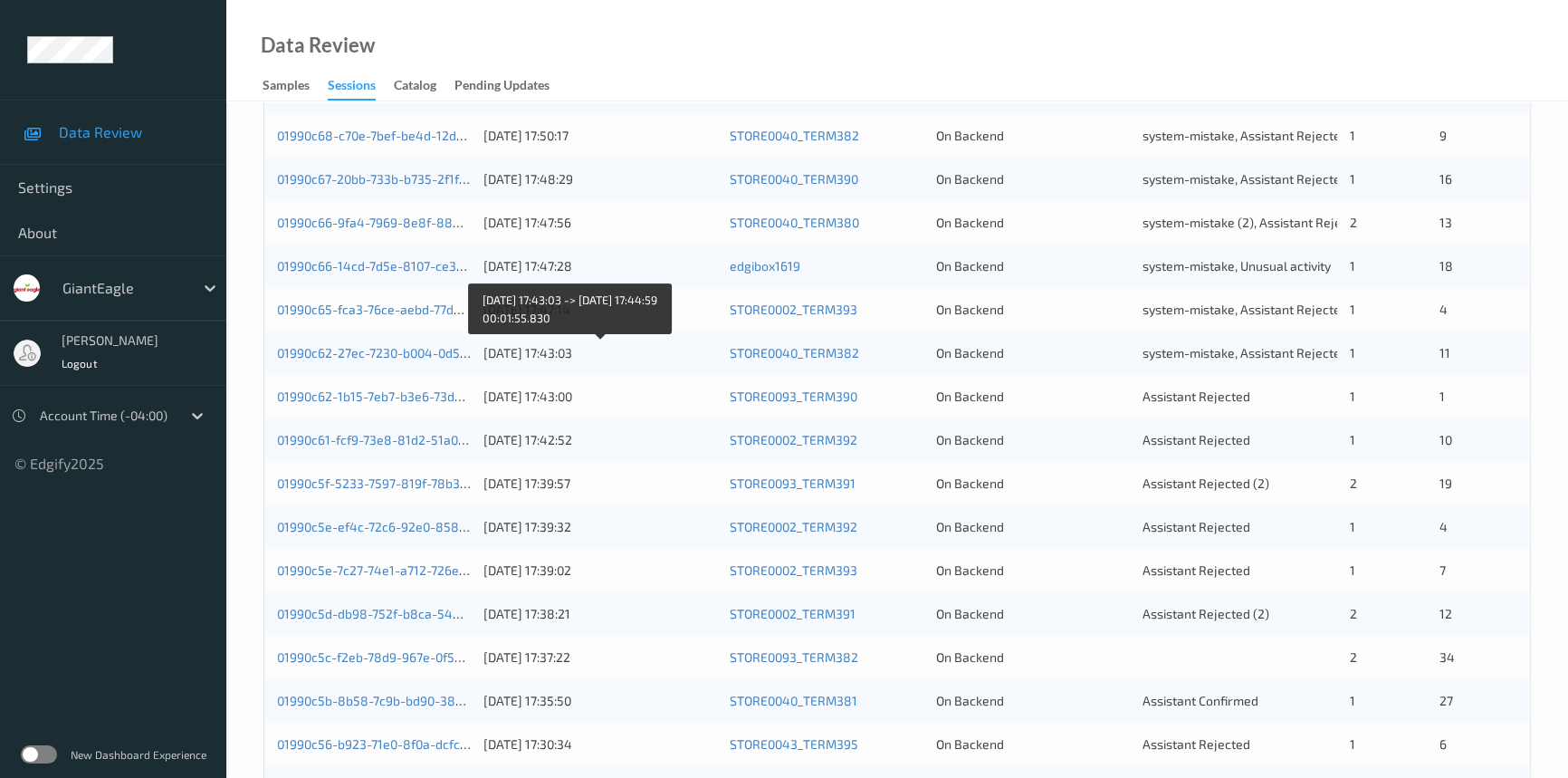
click at [635, 349] on div "[DATE] 17:43:03" at bounding box center [600, 352] width 233 height 18
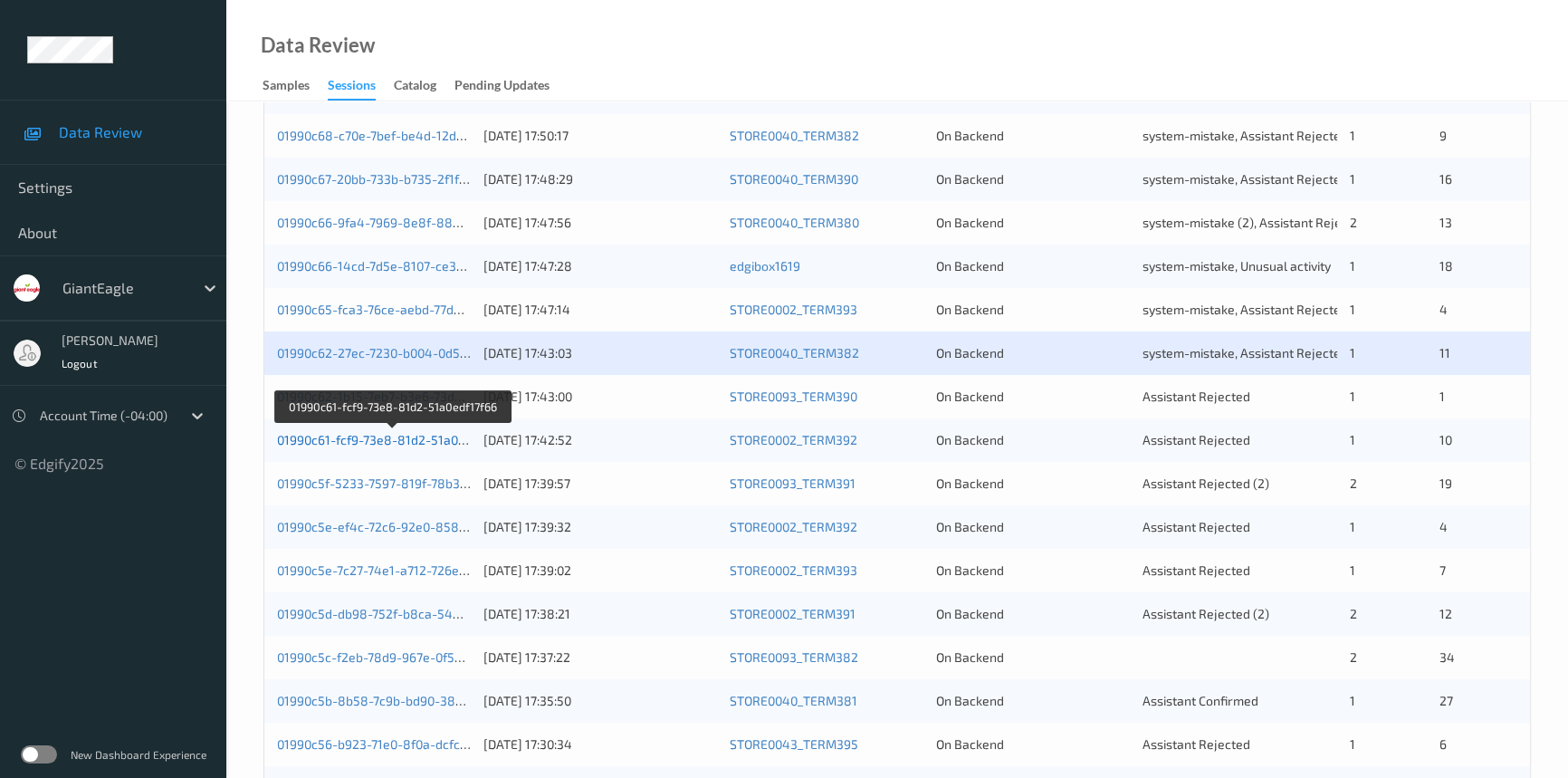
click at [369, 437] on link "01990c61-fcf9-73e8-81d2-51a0edf17f66" at bounding box center [393, 439] width 231 height 15
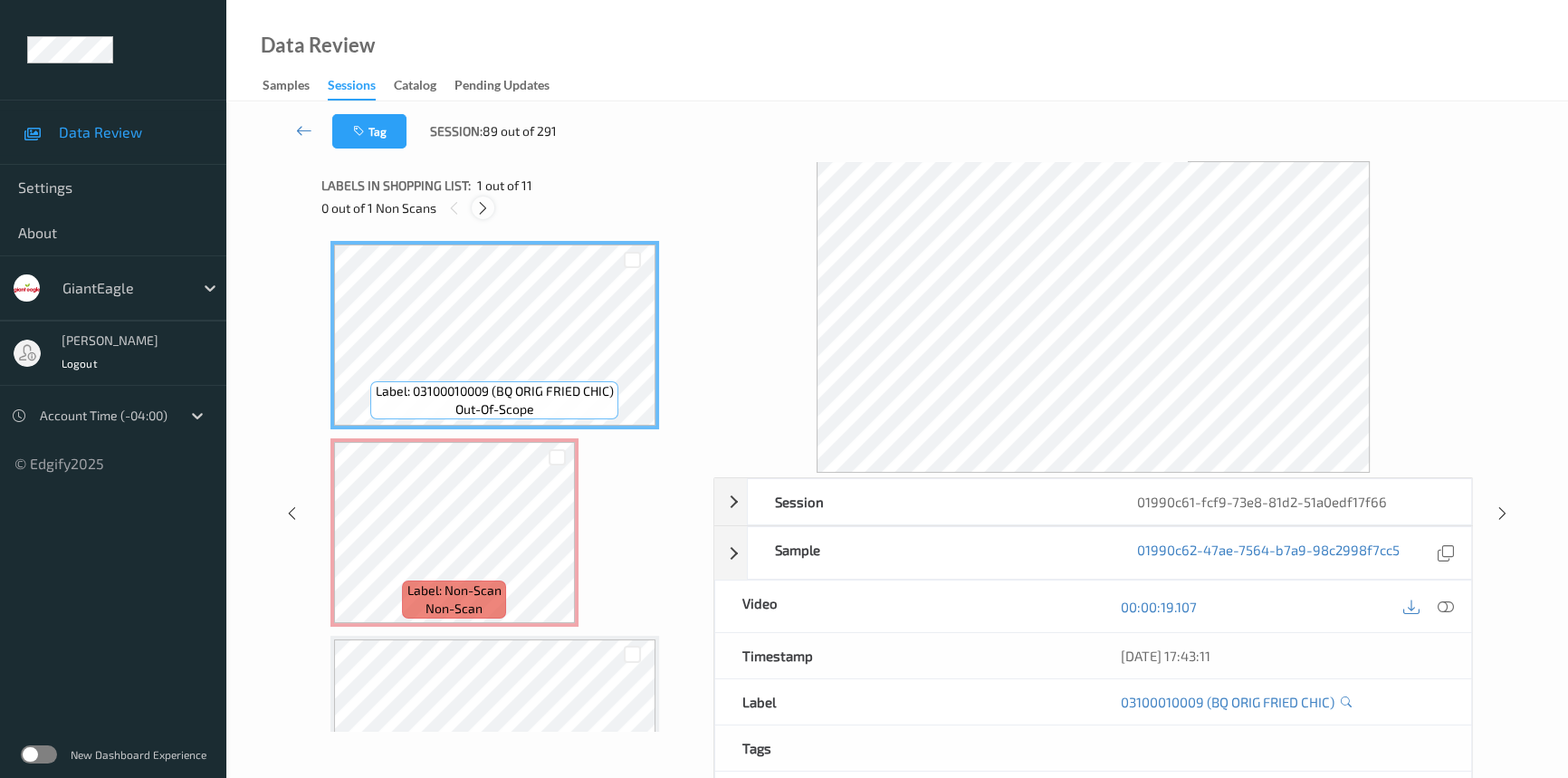
click at [473, 214] on div at bounding box center [483, 208] width 23 height 23
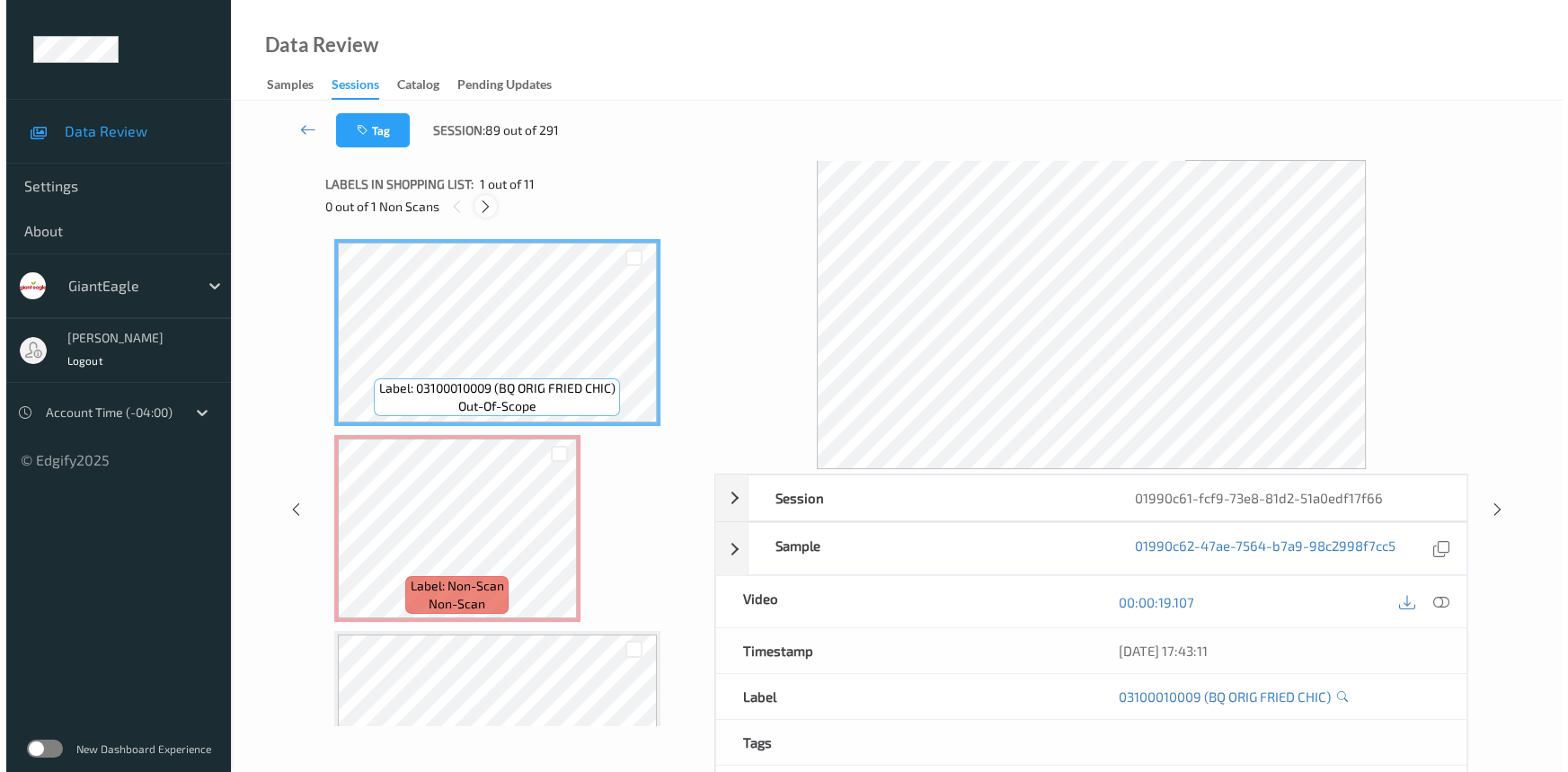
scroll to position [9, 0]
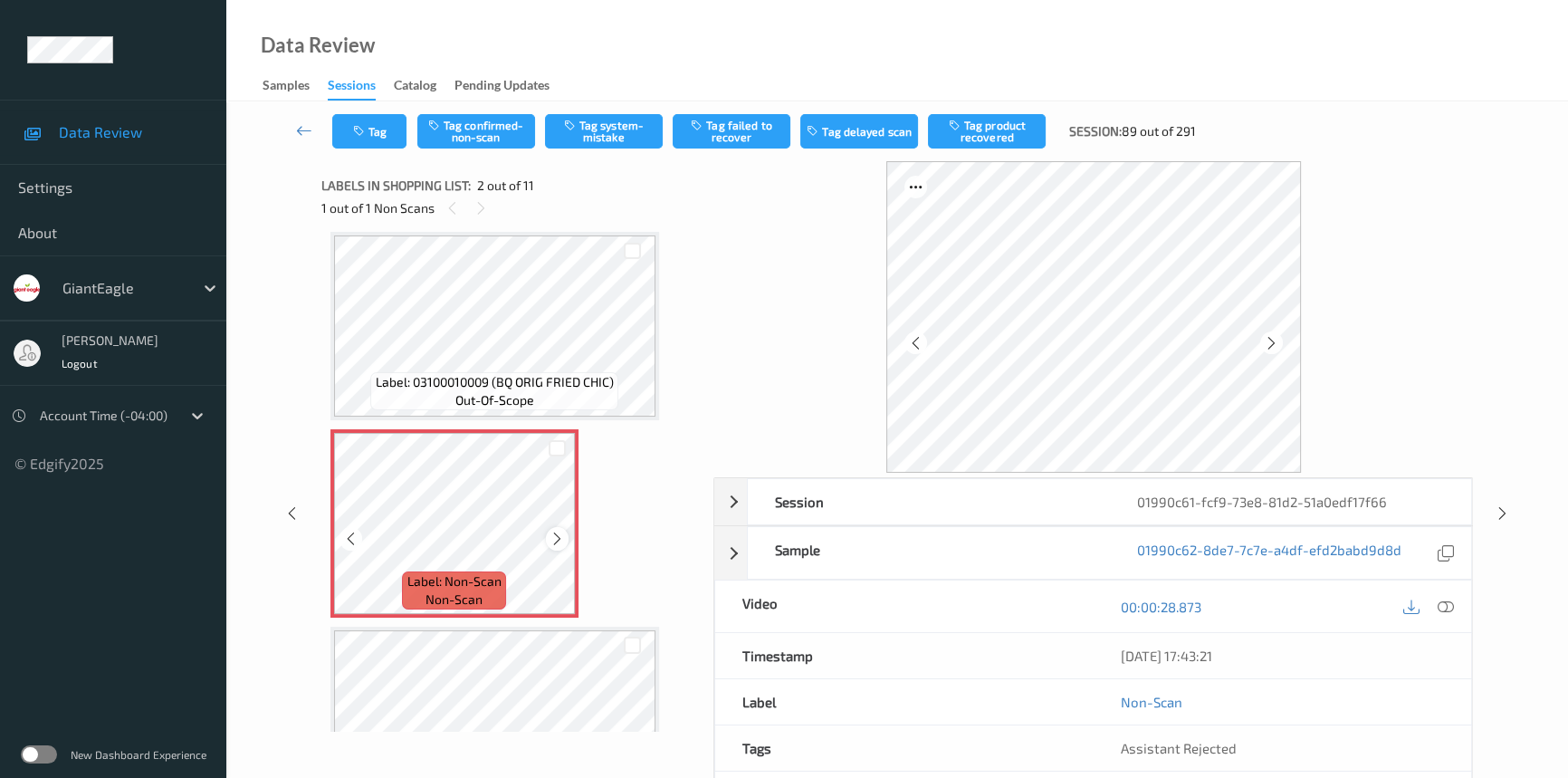
click at [550, 536] on icon at bounding box center [557, 539] width 15 height 16
click at [1450, 599] on icon at bounding box center [1445, 606] width 16 height 16
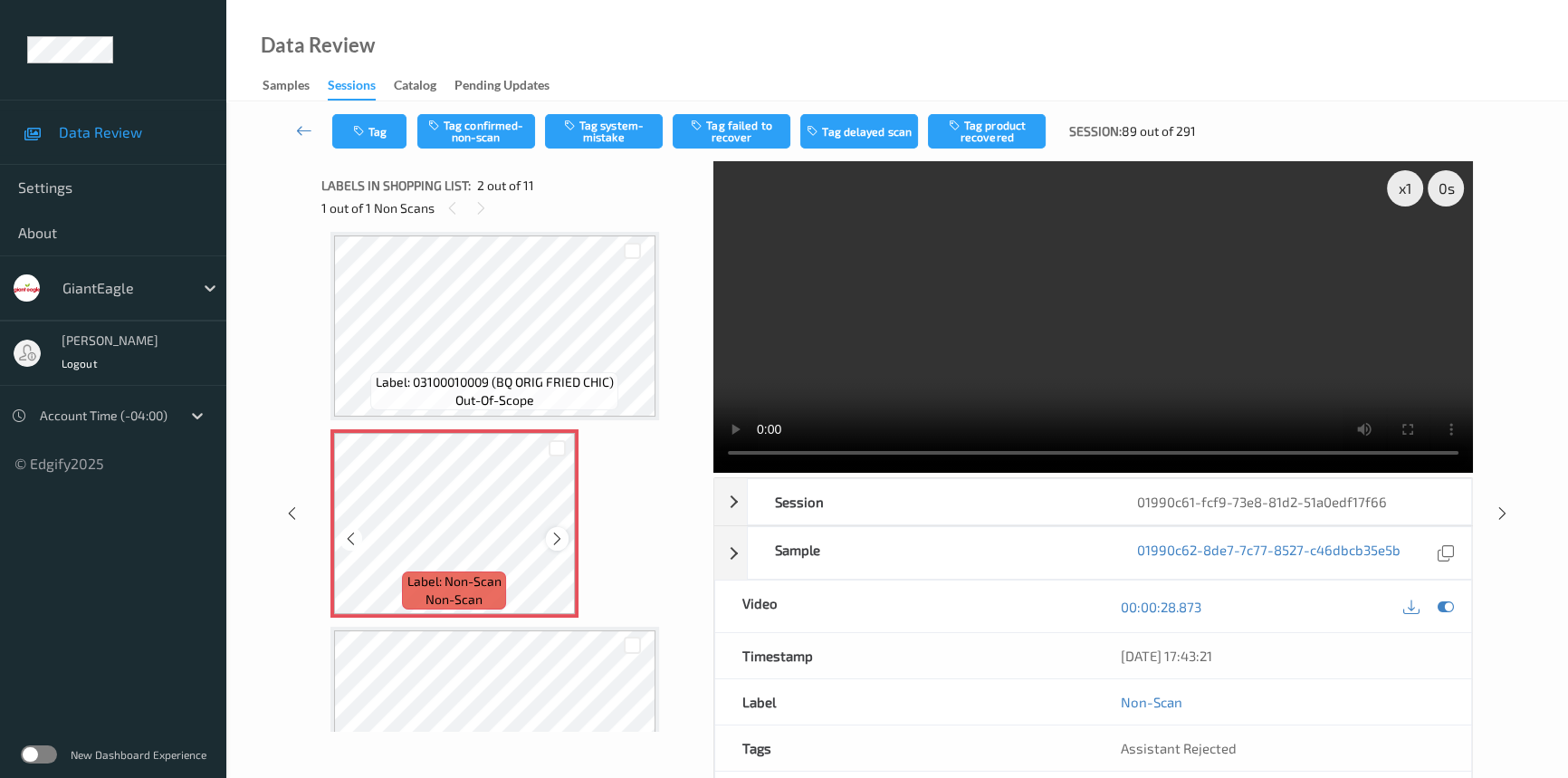
click at [553, 543] on icon at bounding box center [557, 539] width 15 height 16
click at [981, 353] on video at bounding box center [1093, 316] width 760 height 311
click at [555, 534] on icon at bounding box center [557, 539] width 15 height 16
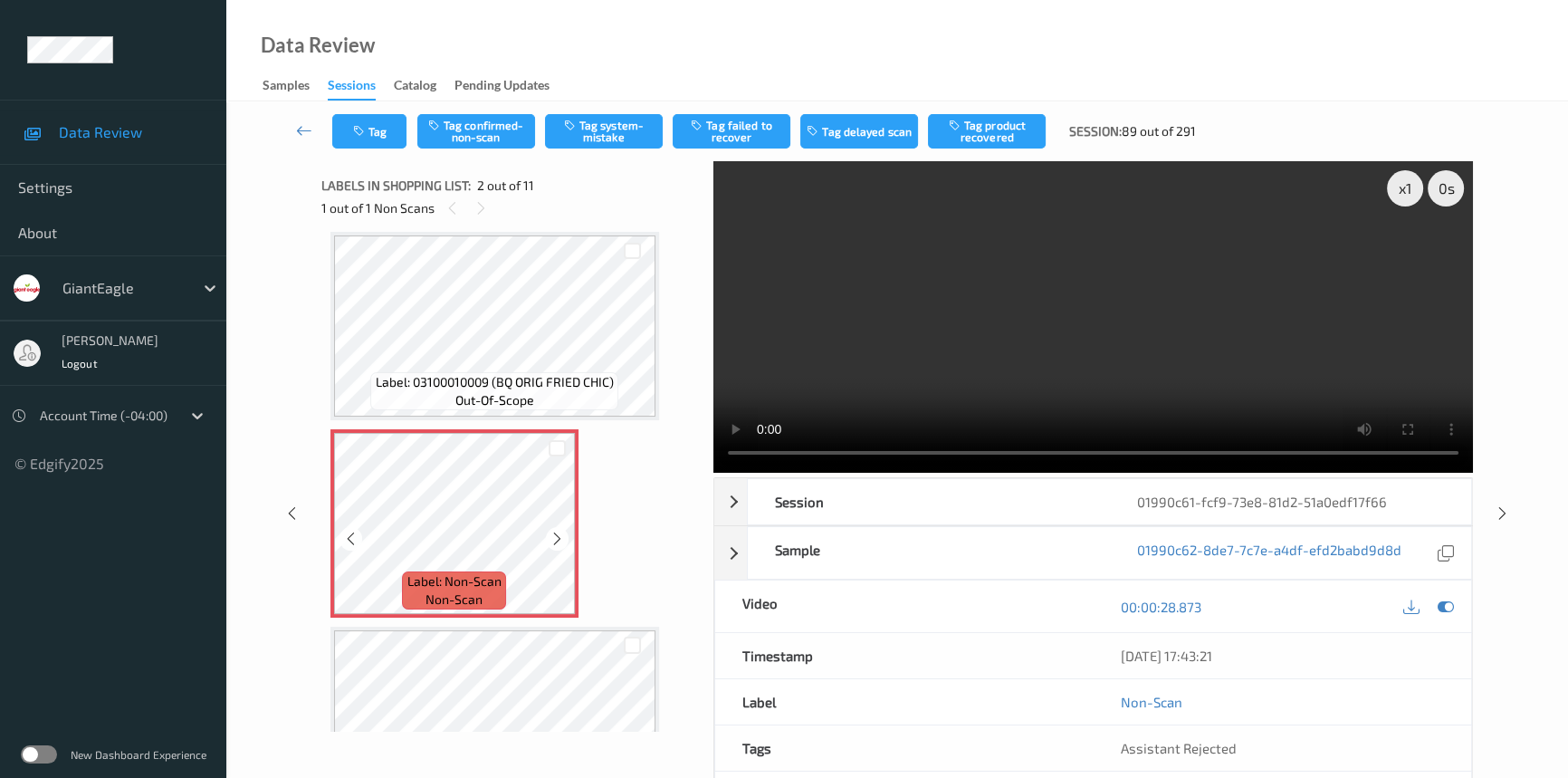
click at [555, 534] on icon at bounding box center [557, 539] width 15 height 16
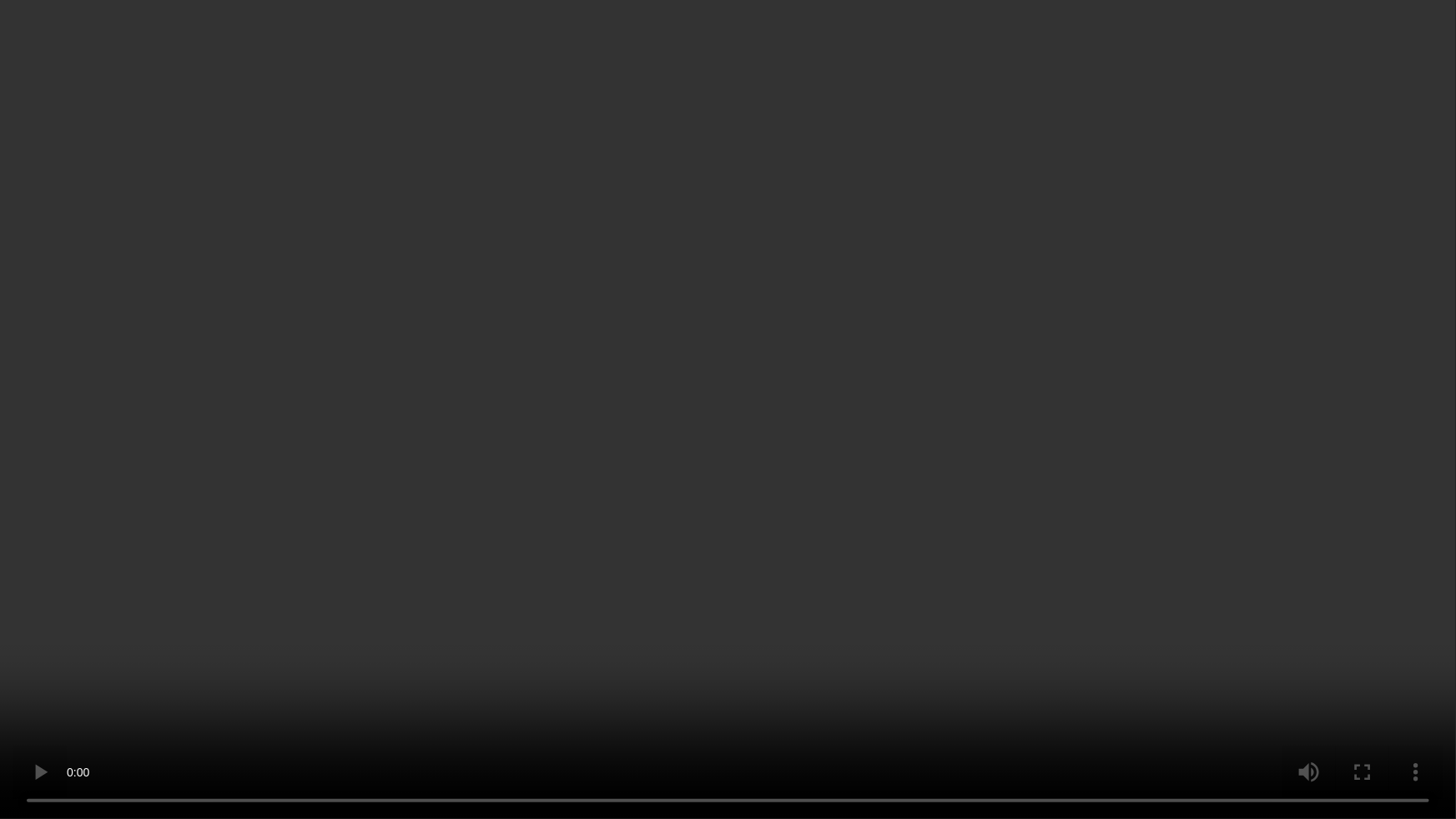
click at [1225, 442] on video at bounding box center [728, 409] width 1456 height 819
click at [785, 455] on video at bounding box center [728, 409] width 1456 height 819
click at [988, 528] on video at bounding box center [728, 409] width 1456 height 819
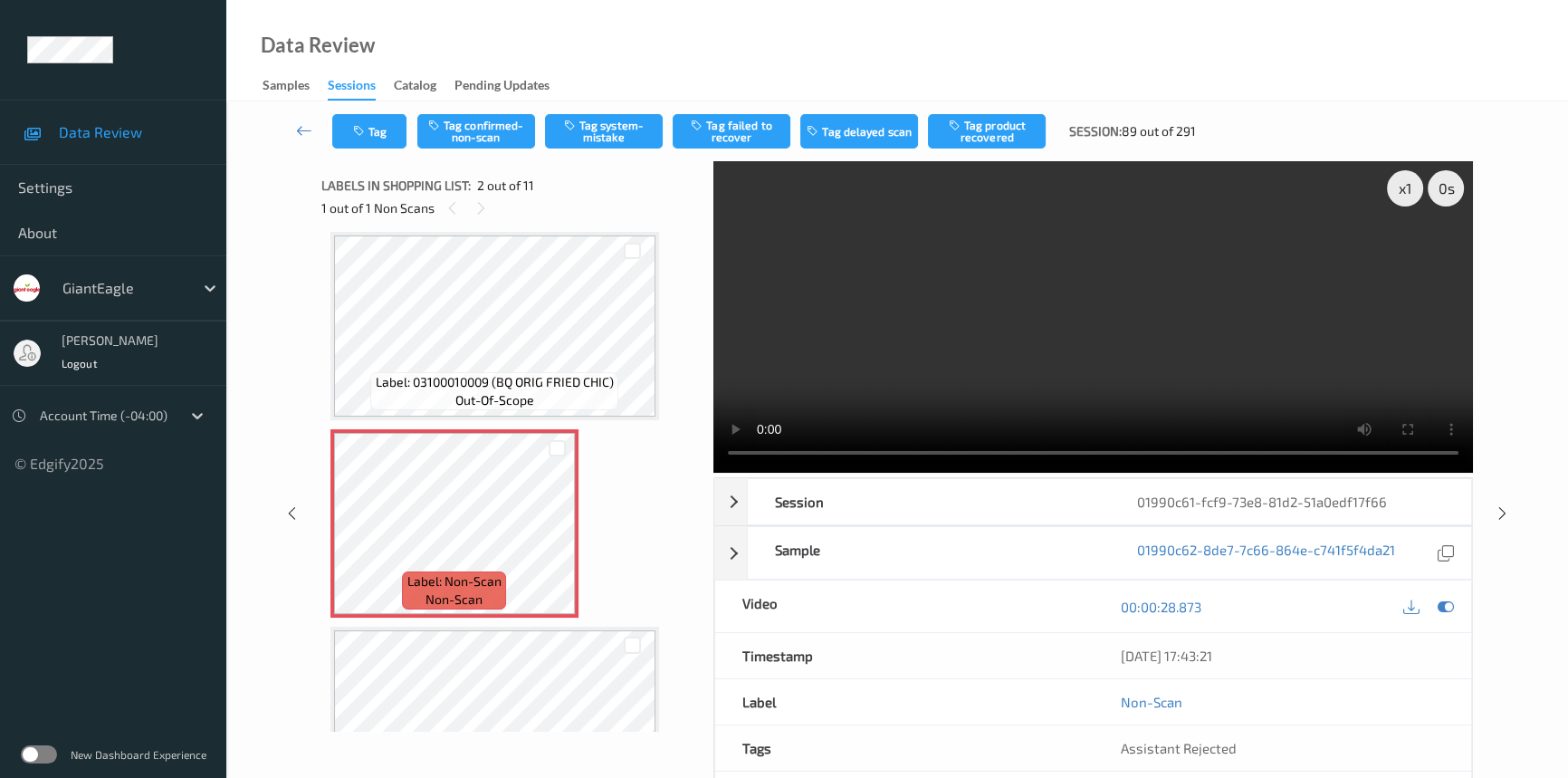
click at [1066, 254] on video at bounding box center [1093, 316] width 760 height 311
click at [991, 327] on video at bounding box center [1093, 316] width 760 height 311
click at [598, 119] on button "Tag system-mistake" at bounding box center [604, 132] width 117 height 34
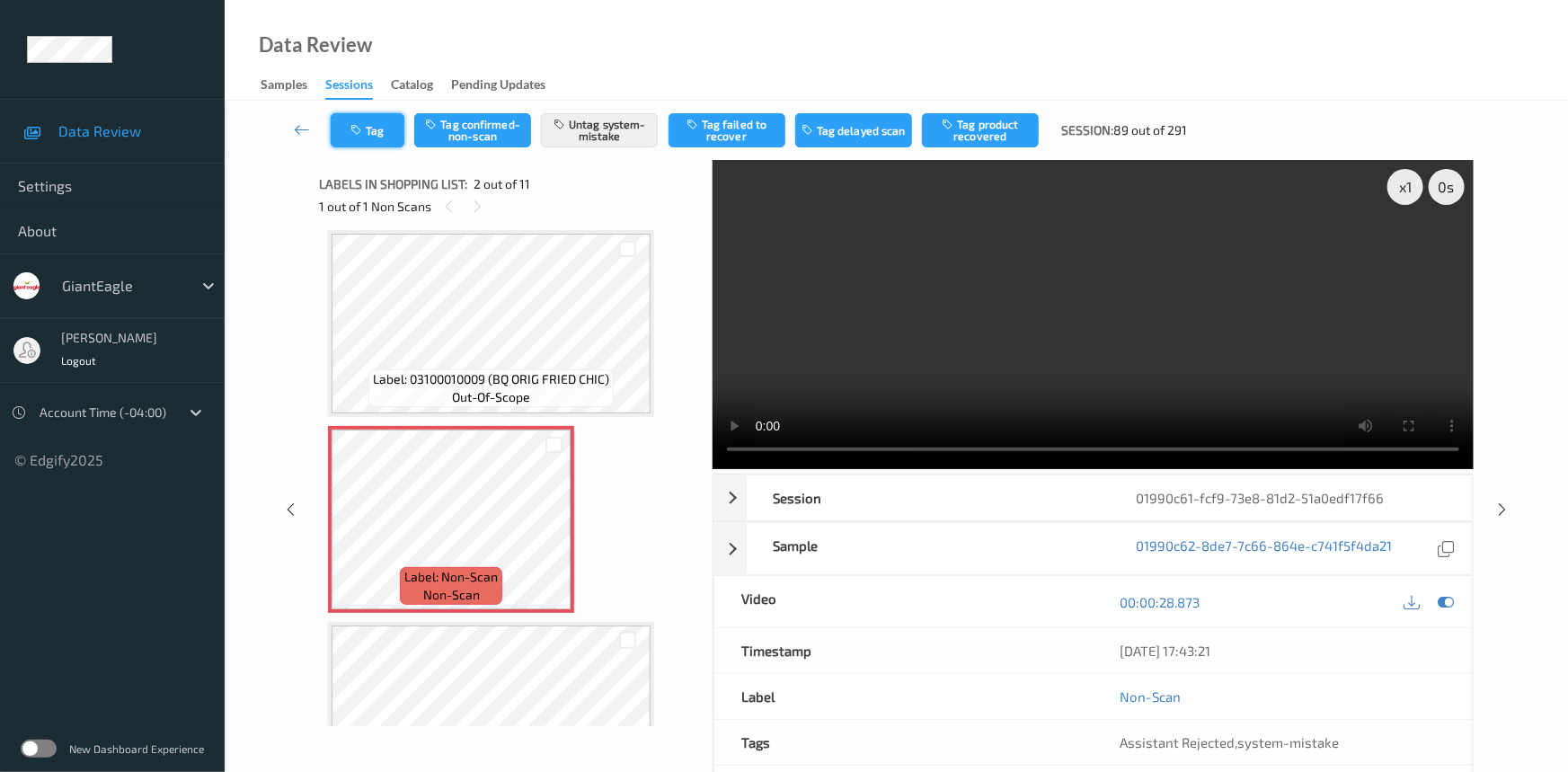
click at [361, 127] on icon "button" at bounding box center [358, 130] width 15 height 12
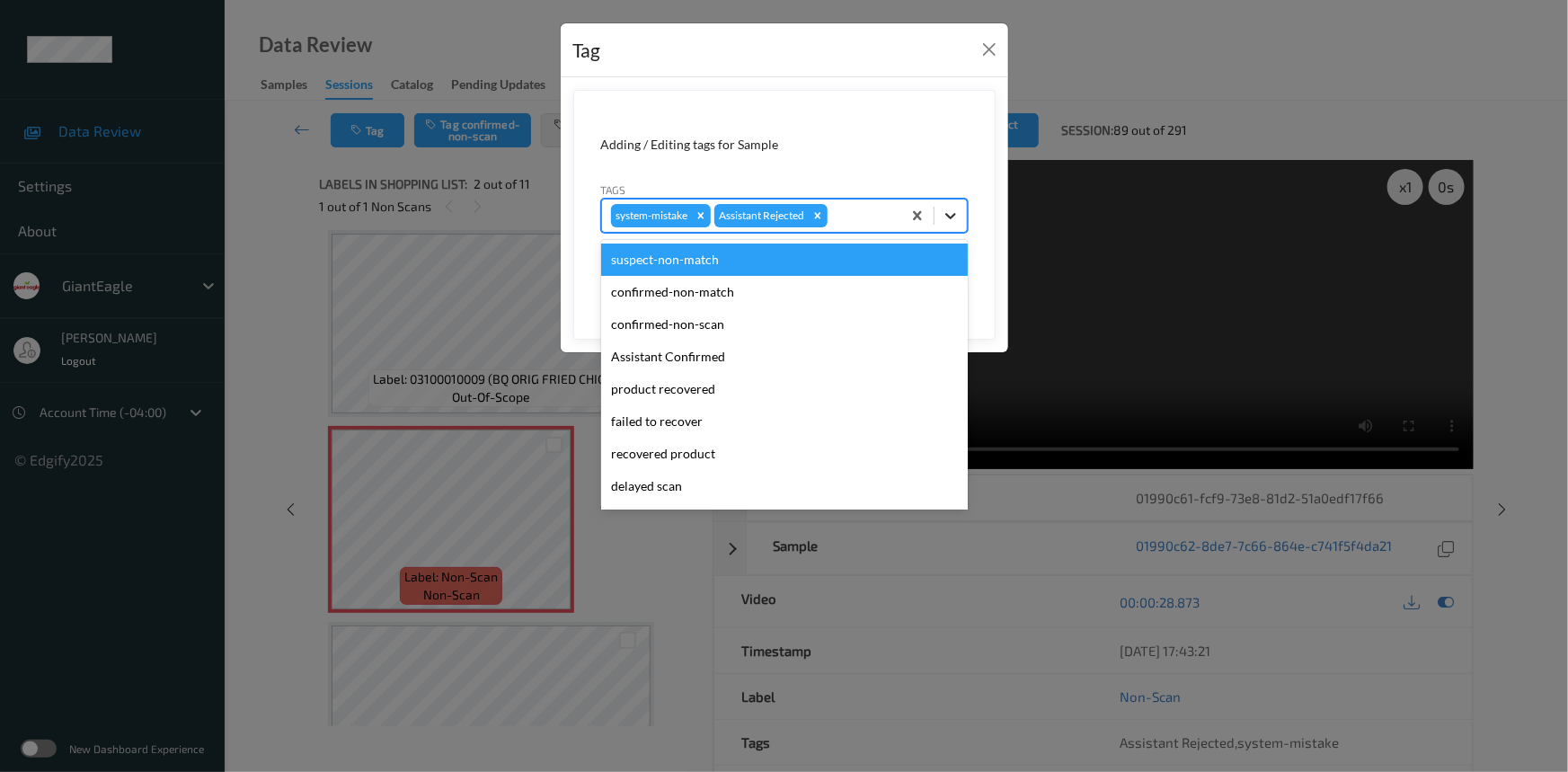
click at [957, 217] on icon at bounding box center [950, 215] width 18 height 18
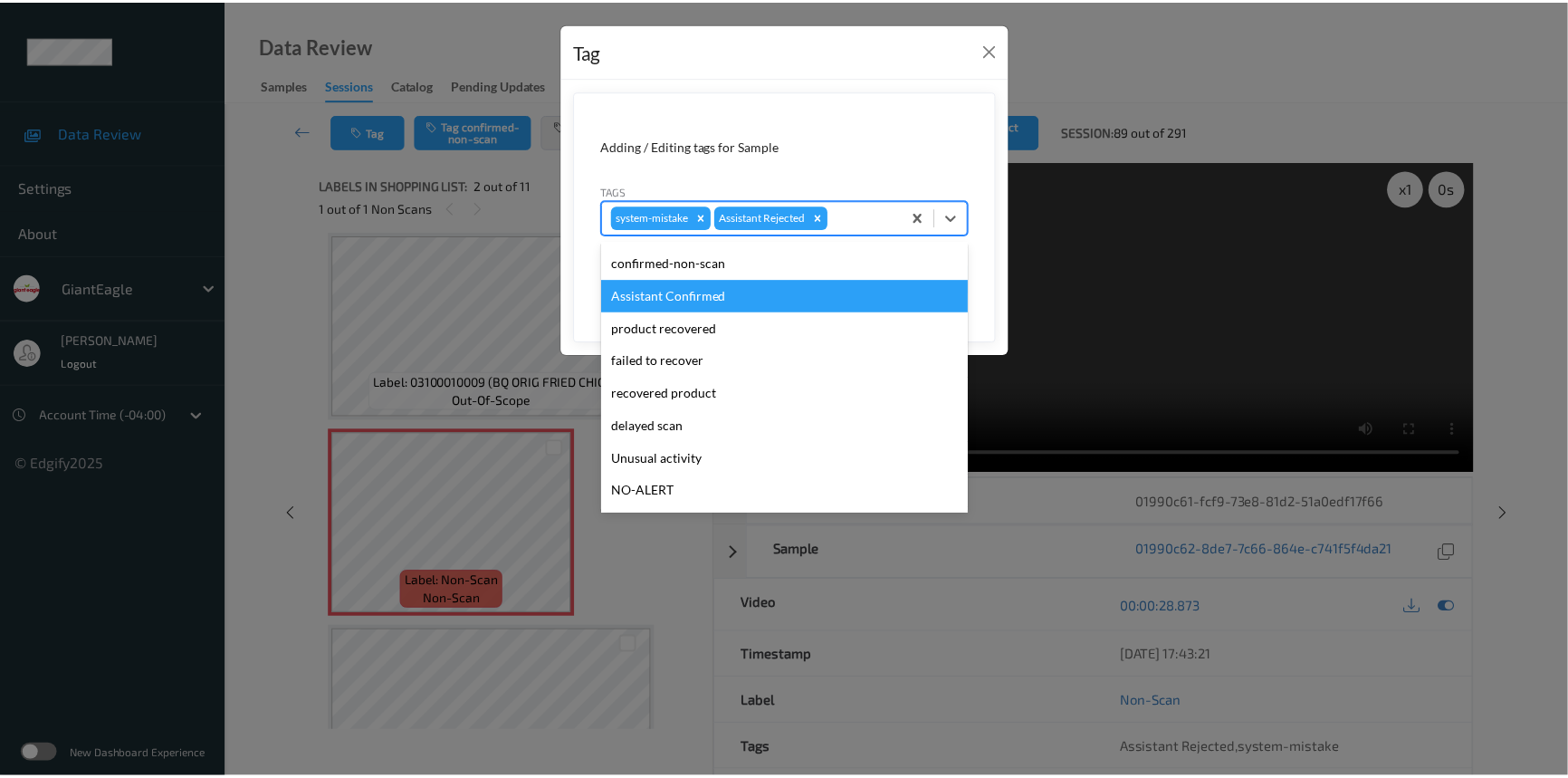
scroll to position [159, 0]
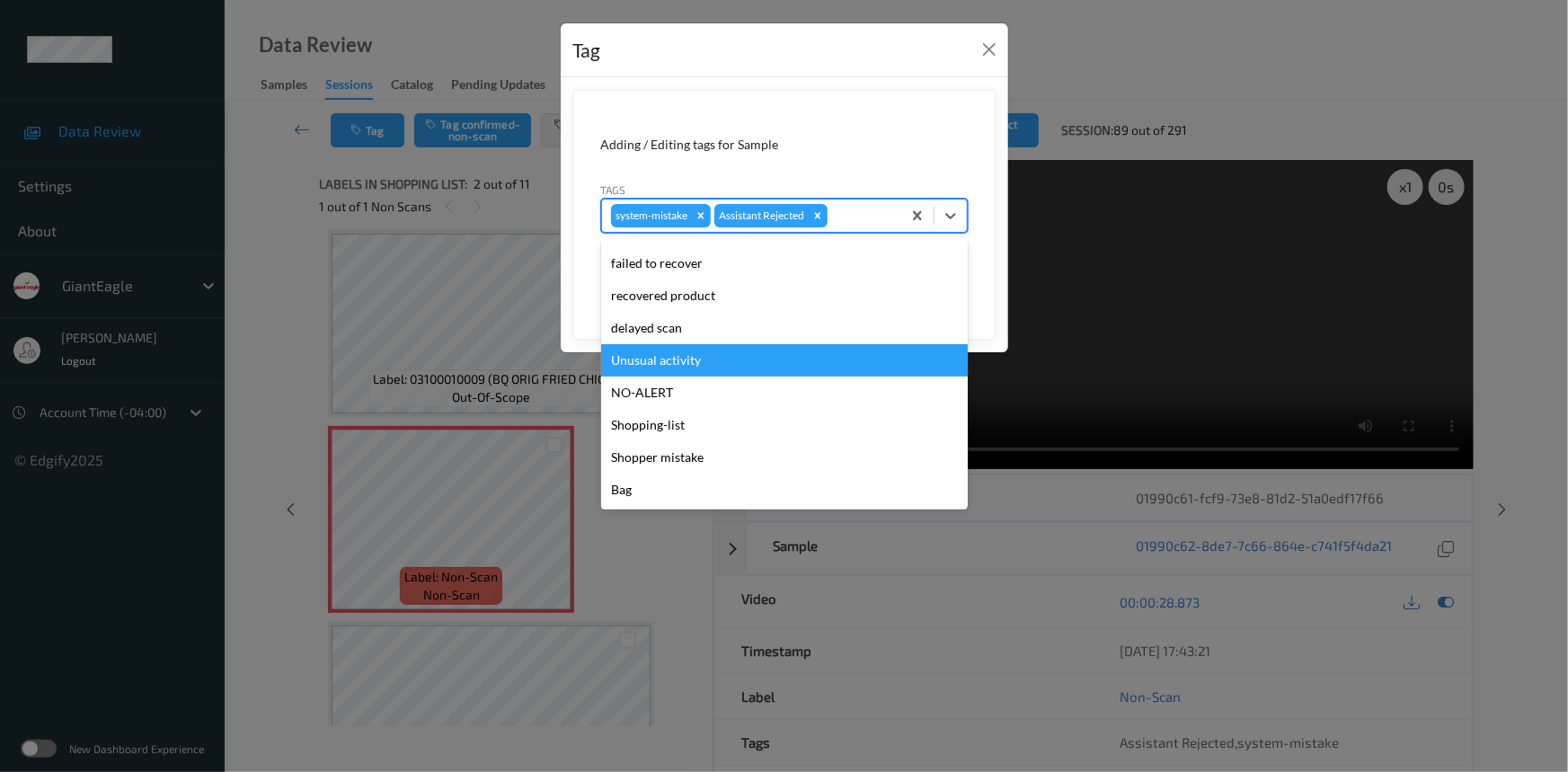
click at [694, 362] on div "Unusual activity" at bounding box center [784, 360] width 366 height 32
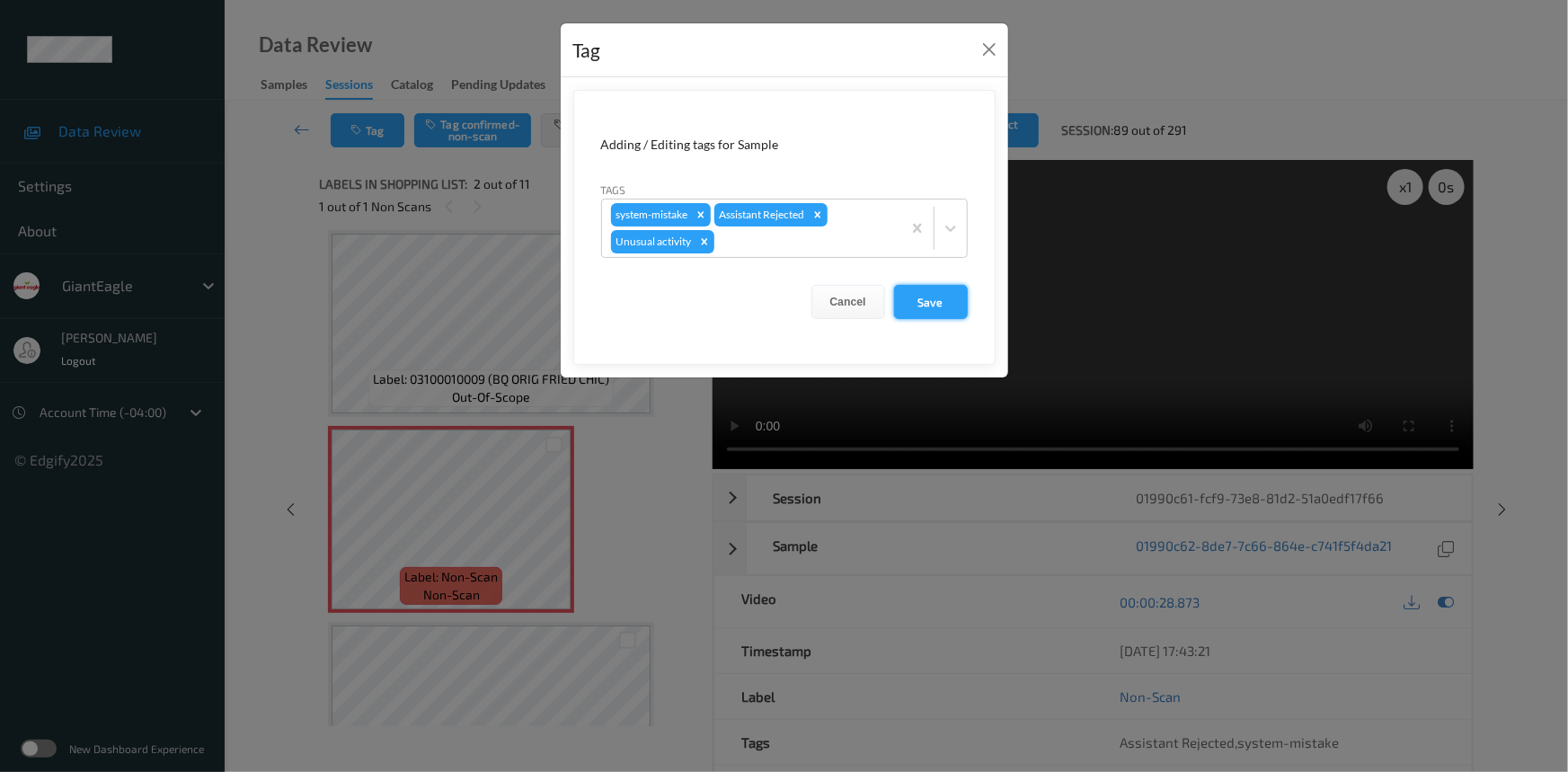
click at [928, 302] on button "Save" at bounding box center [931, 301] width 73 height 34
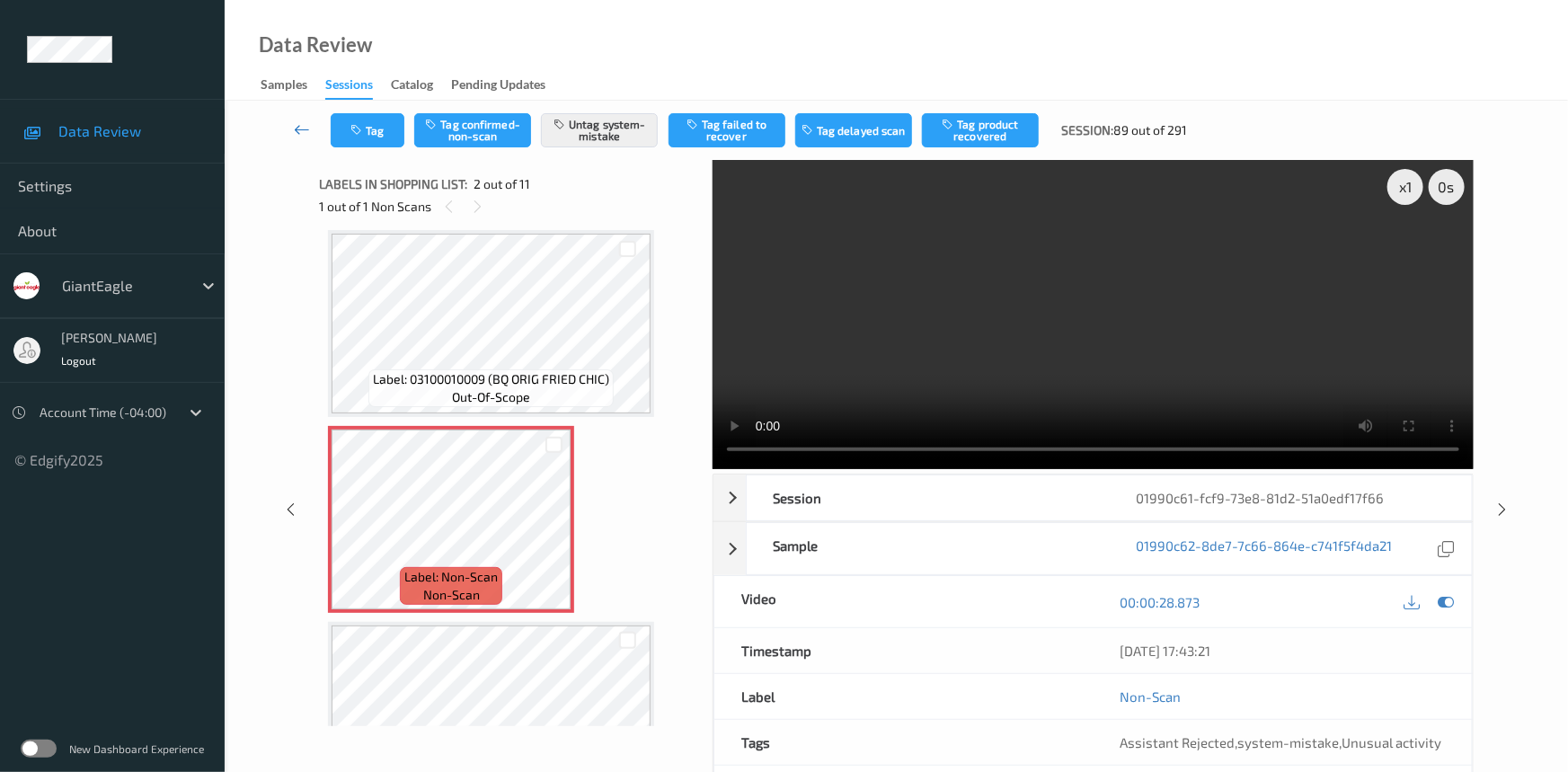
click at [300, 118] on link at bounding box center [303, 131] width 56 height 34
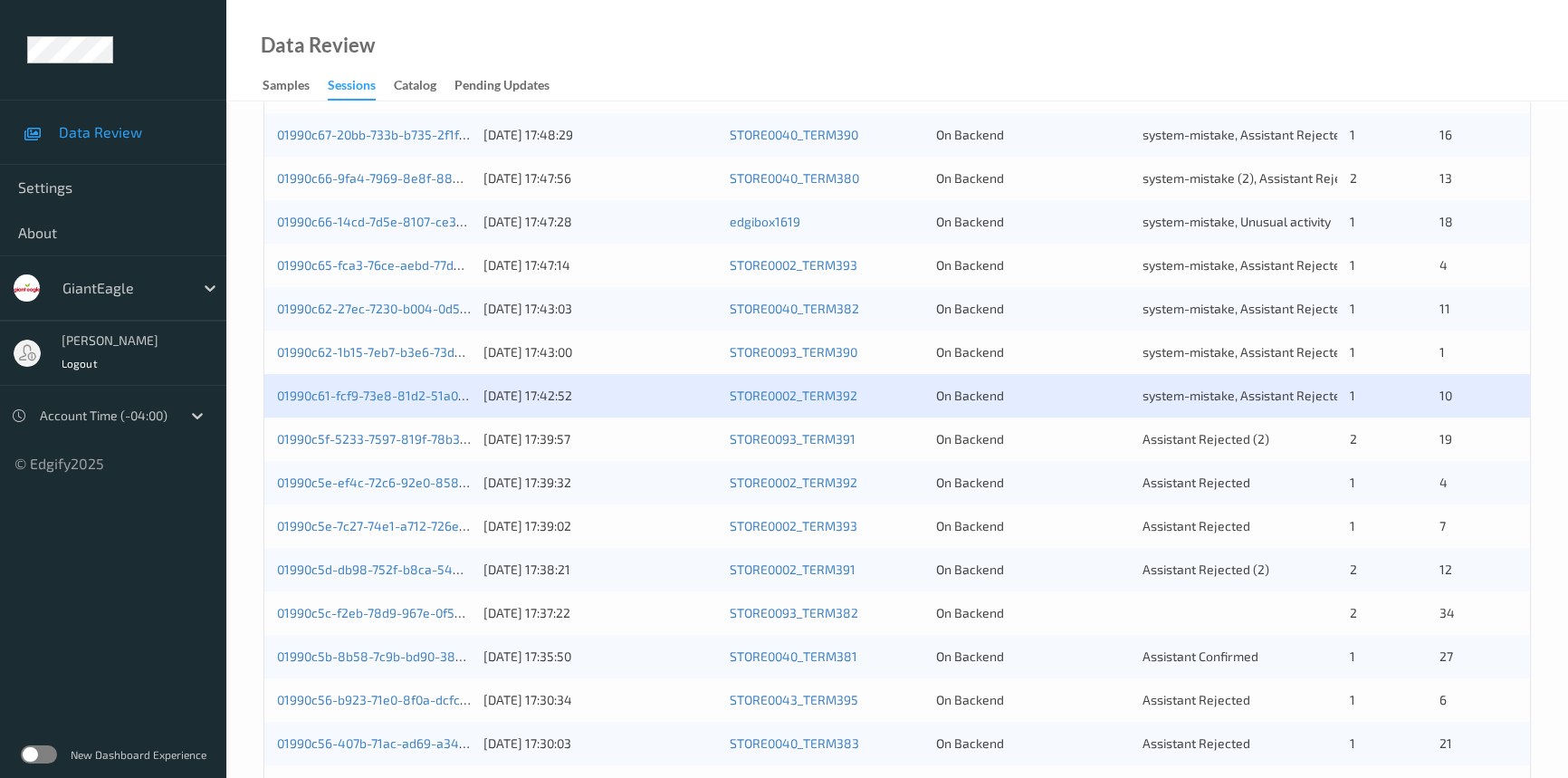
scroll to position [493, 0]
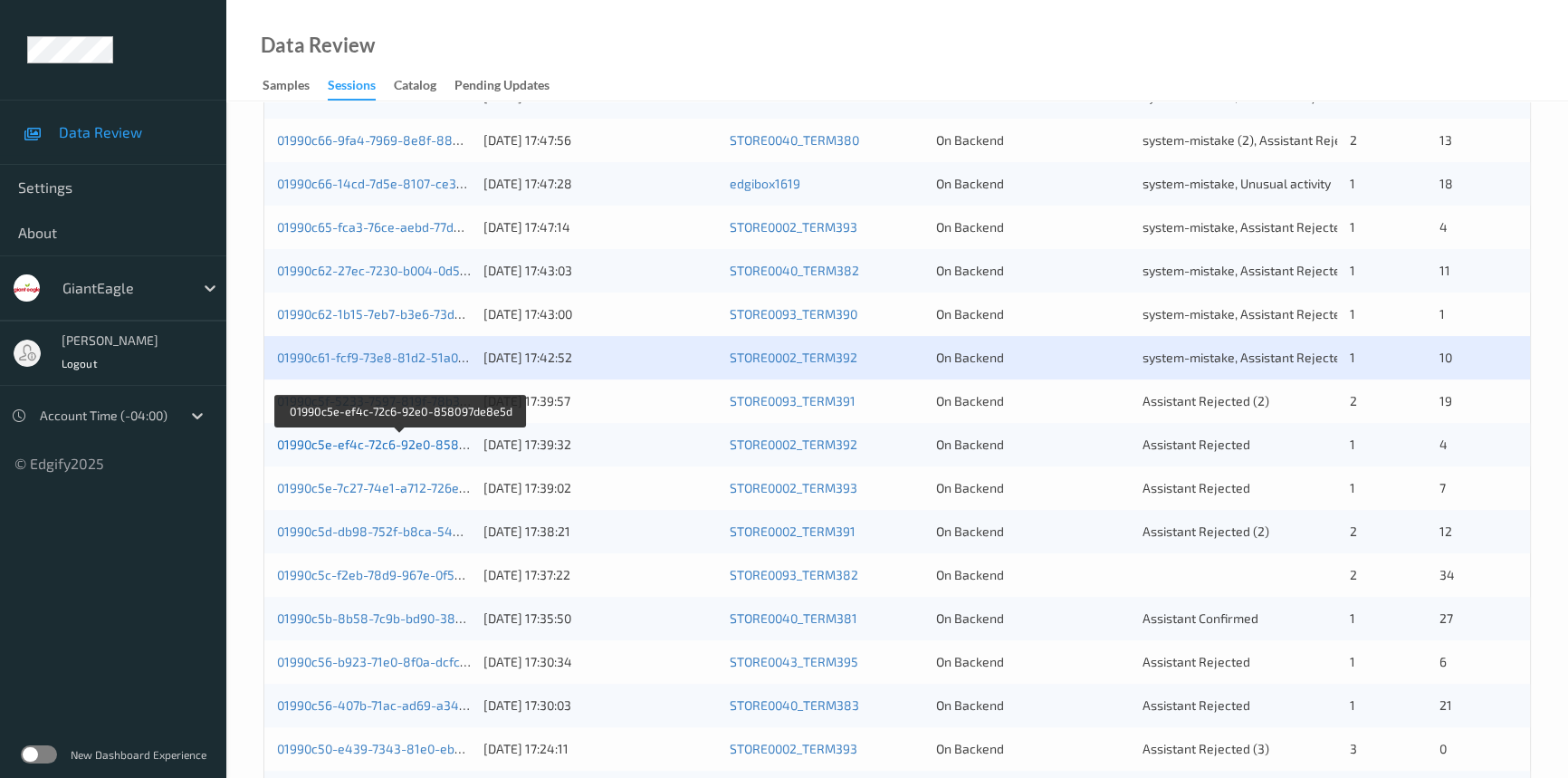
click at [372, 440] on link "01990c5e-ef4c-72c6-92e0-858097de8e5d" at bounding box center [400, 444] width 247 height 15
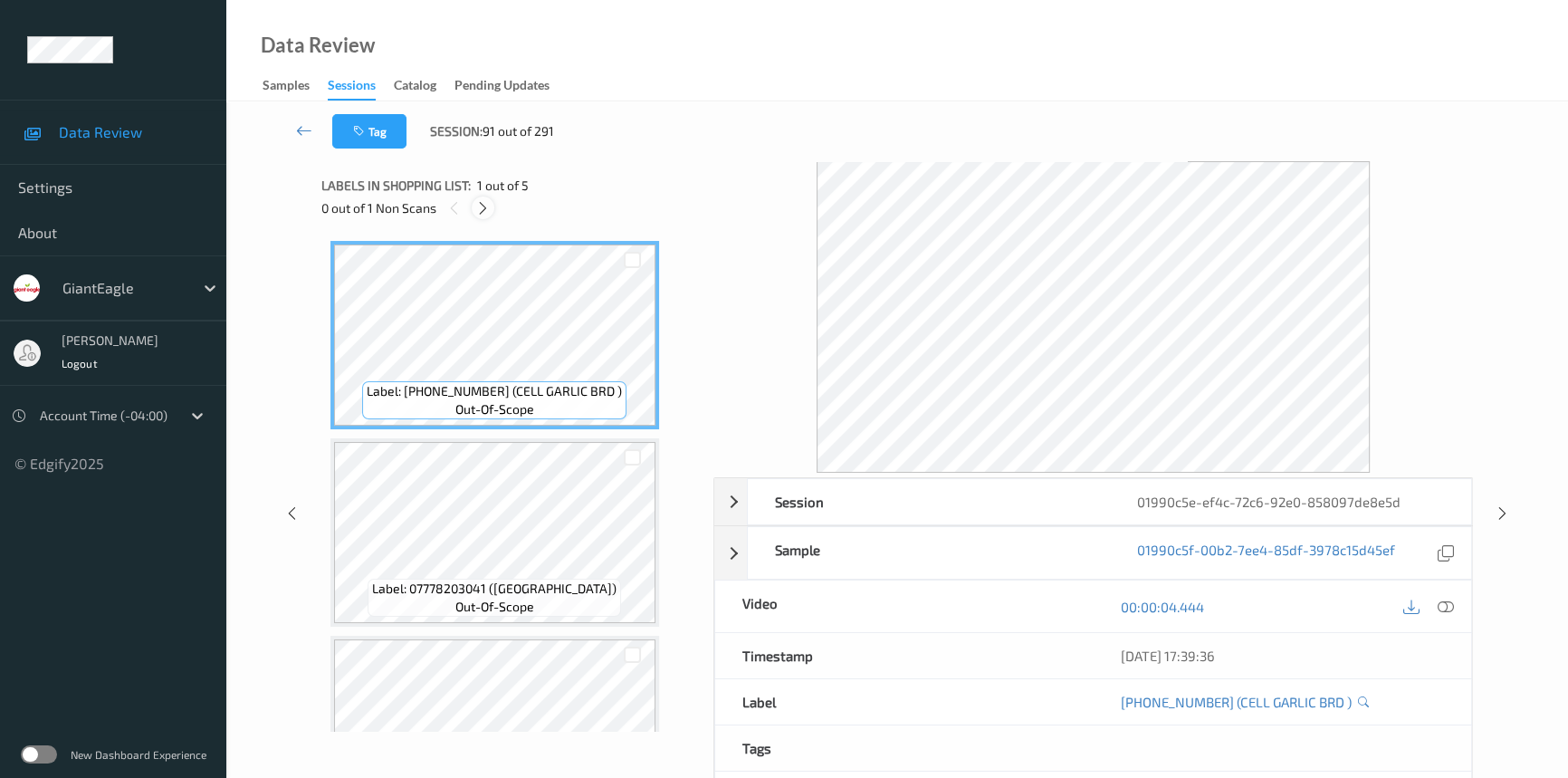
click at [486, 208] on icon at bounding box center [483, 207] width 15 height 16
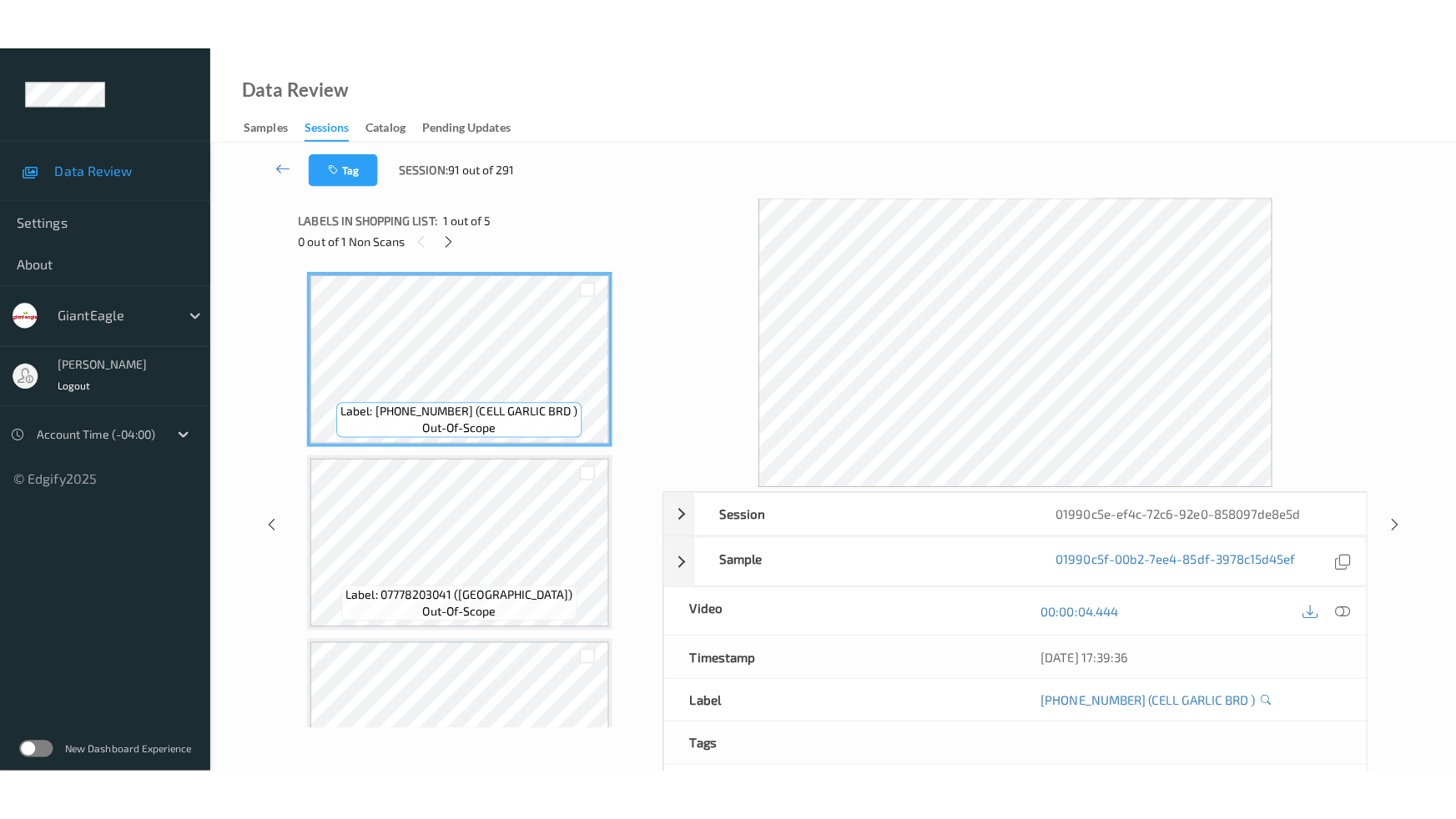
scroll to position [372, 0]
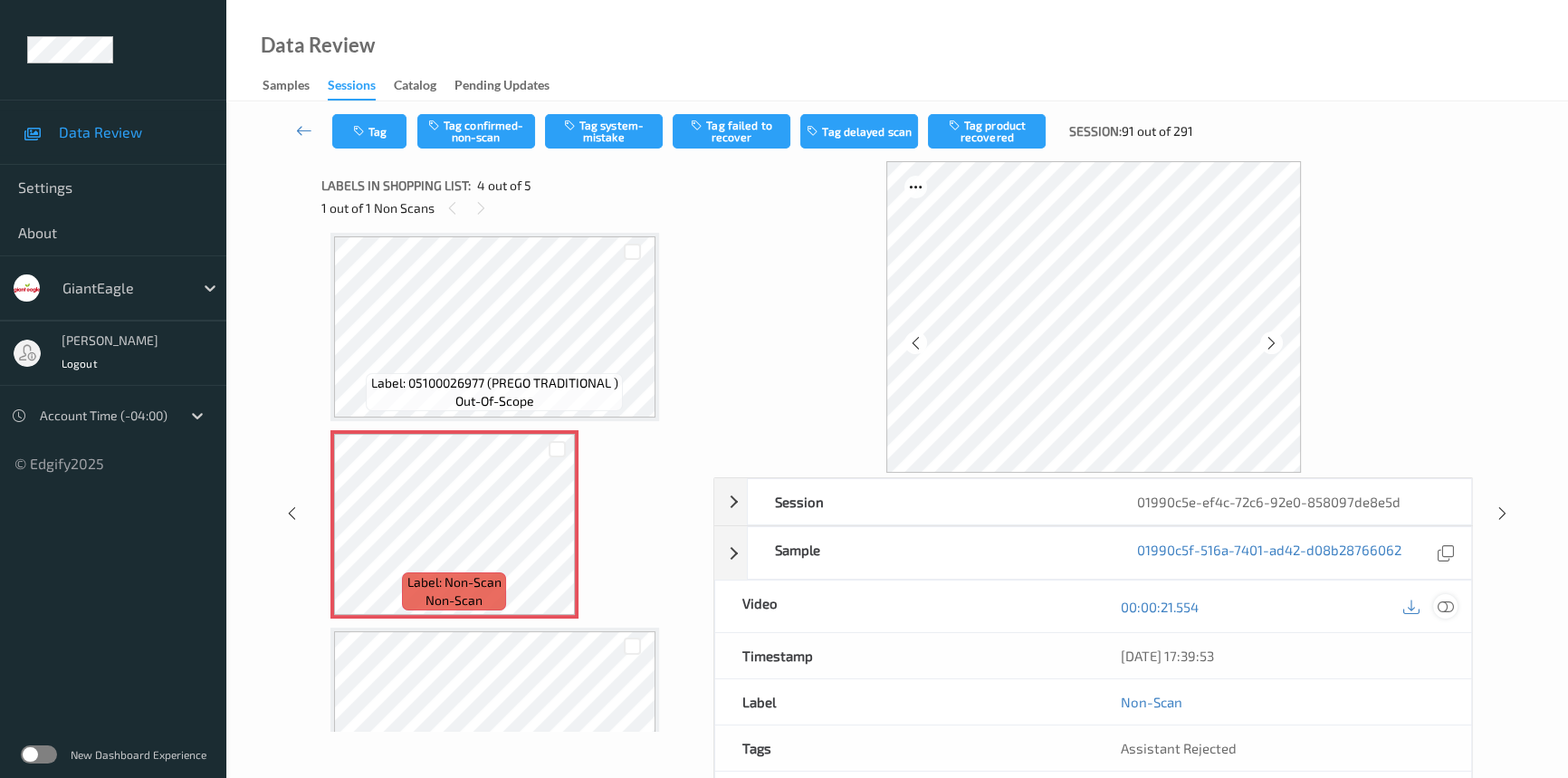
click at [1443, 602] on icon at bounding box center [1445, 606] width 16 height 16
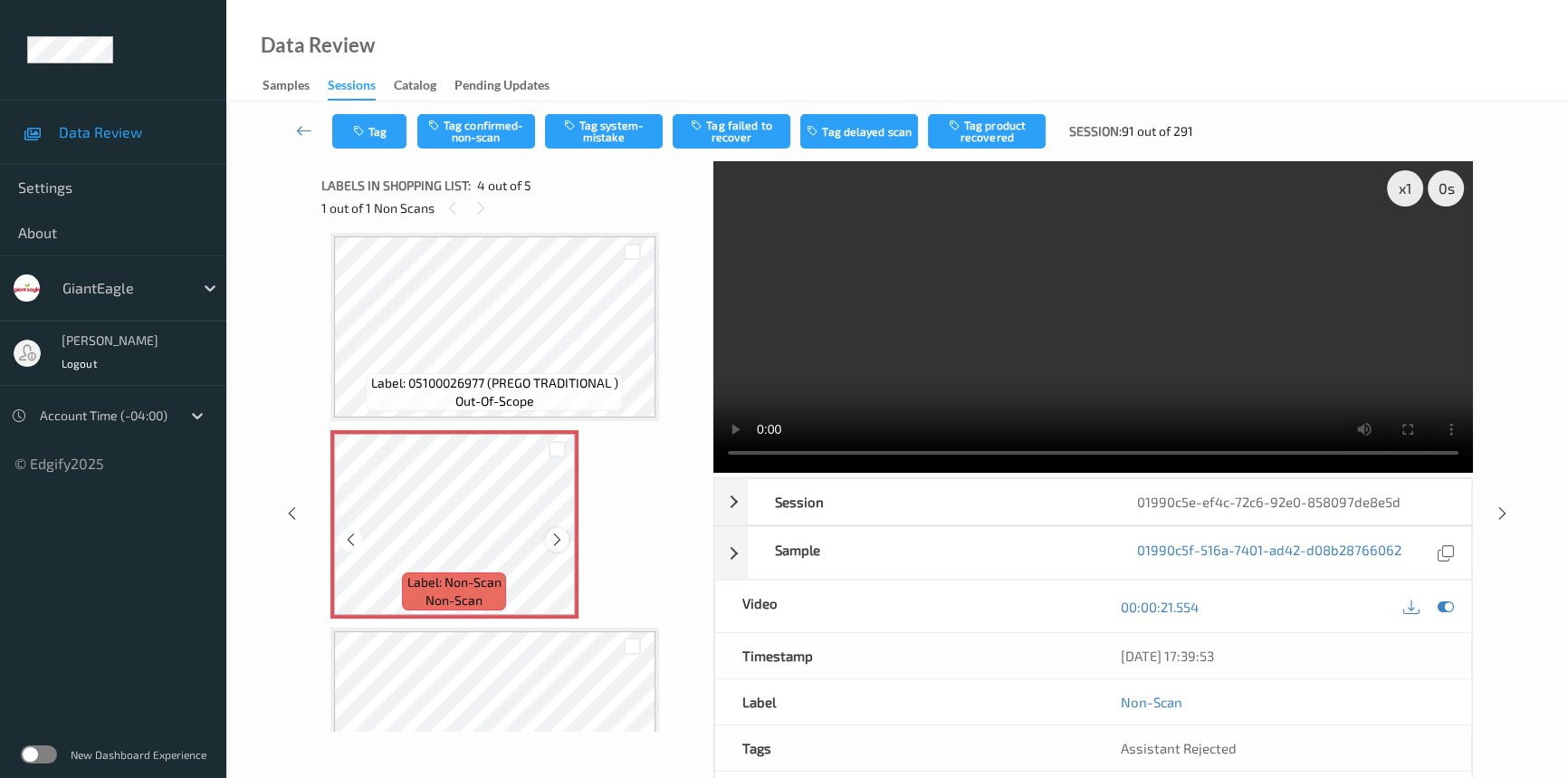
click at [553, 533] on icon at bounding box center [557, 539] width 15 height 16
click at [1040, 328] on video at bounding box center [1093, 316] width 760 height 311
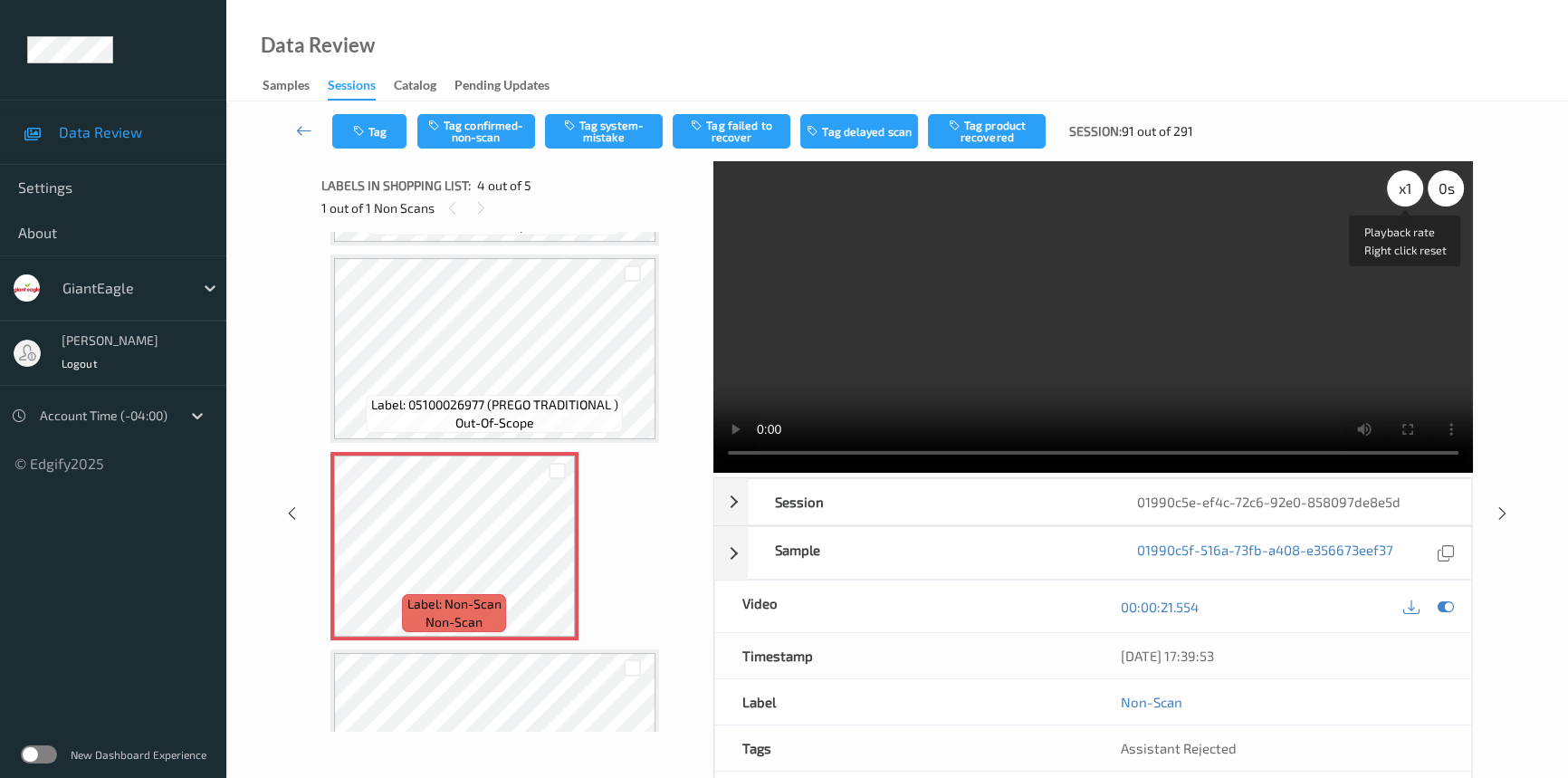
click at [1408, 189] on div "x 1" at bounding box center [1404, 188] width 36 height 36
click at [1404, 192] on div "x 2" at bounding box center [1404, 188] width 36 height 36
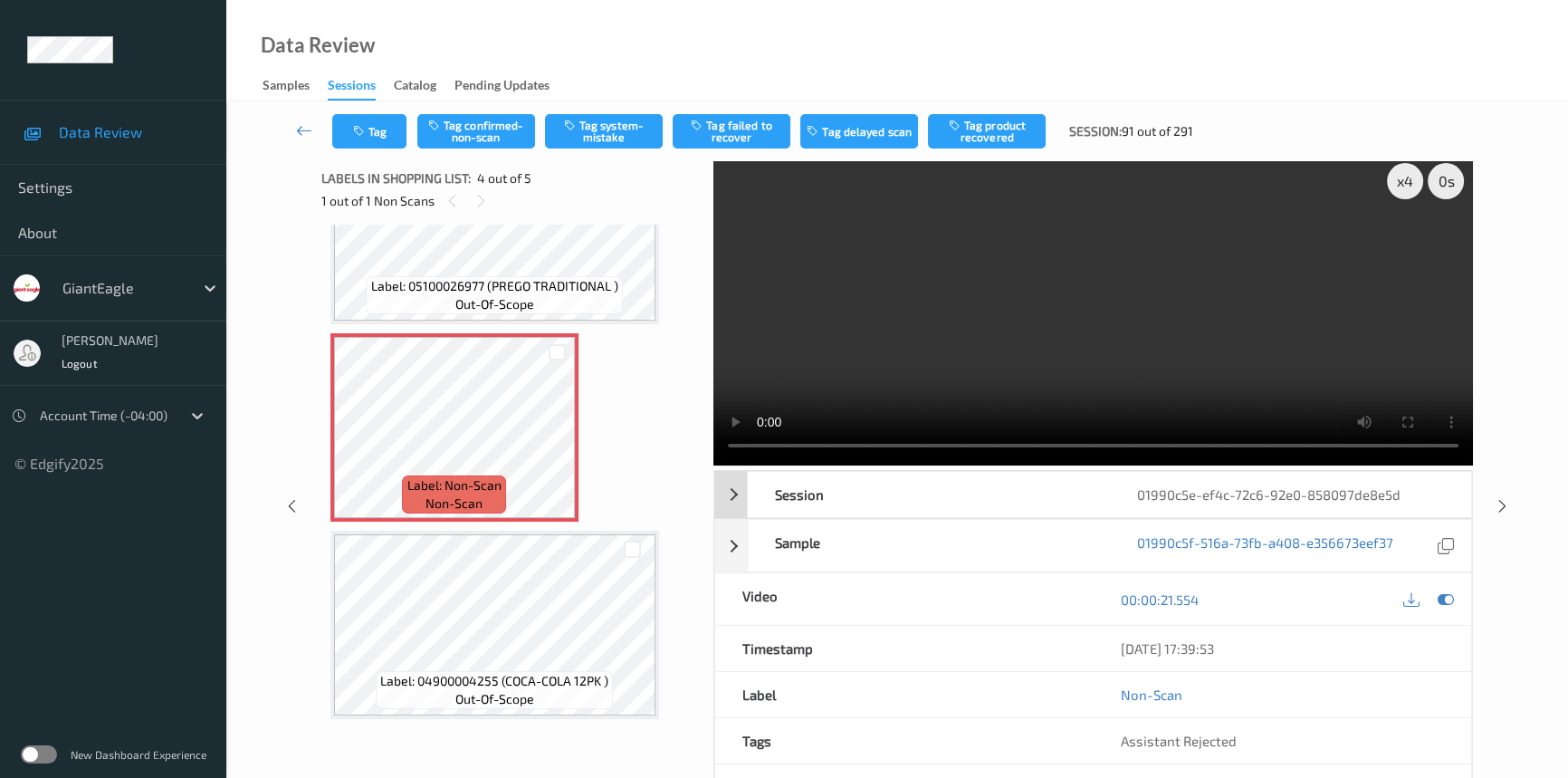
scroll to position [0, 0]
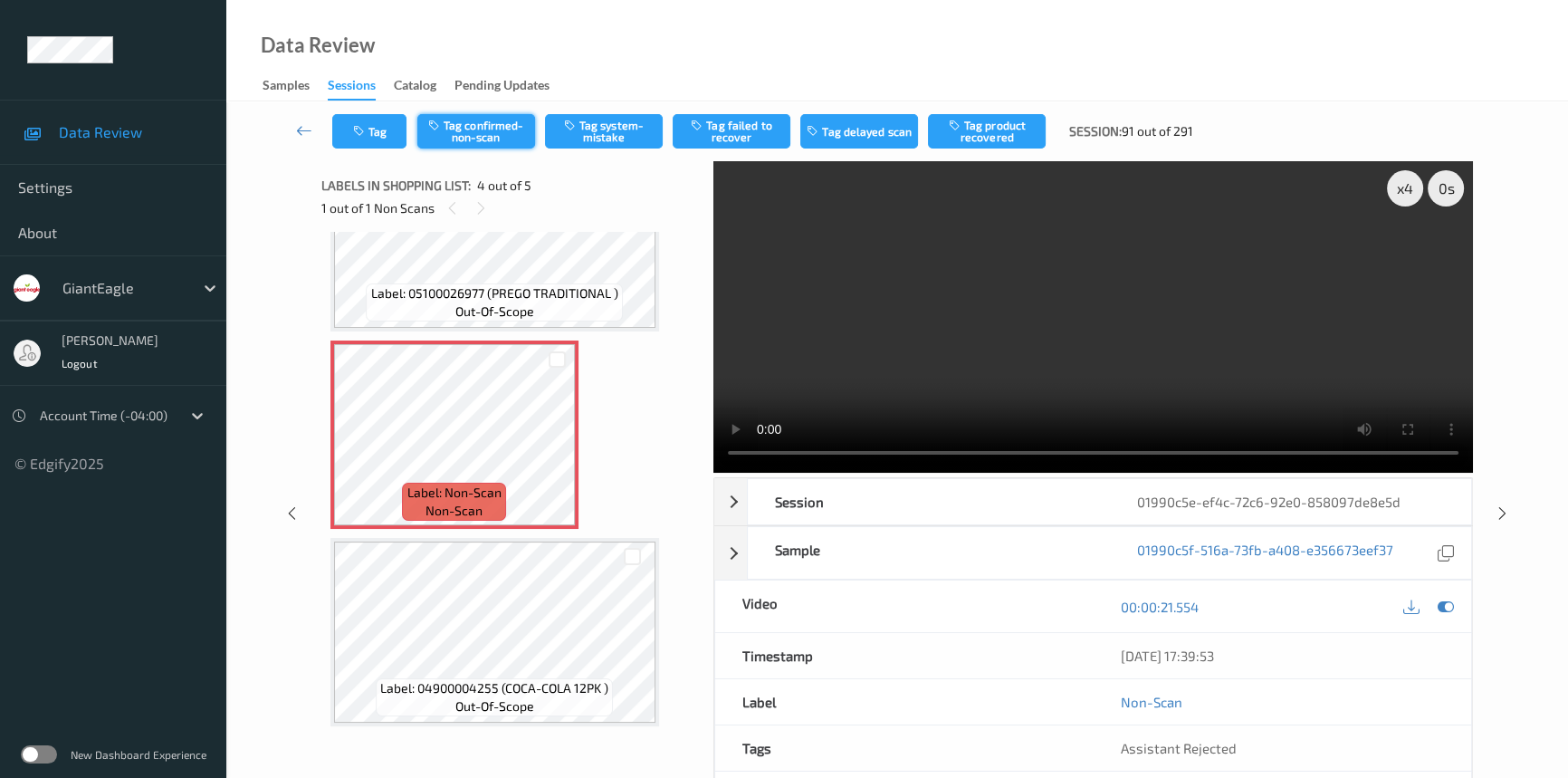
click at [480, 135] on button "Tag confirmed-non-scan" at bounding box center [476, 132] width 117 height 34
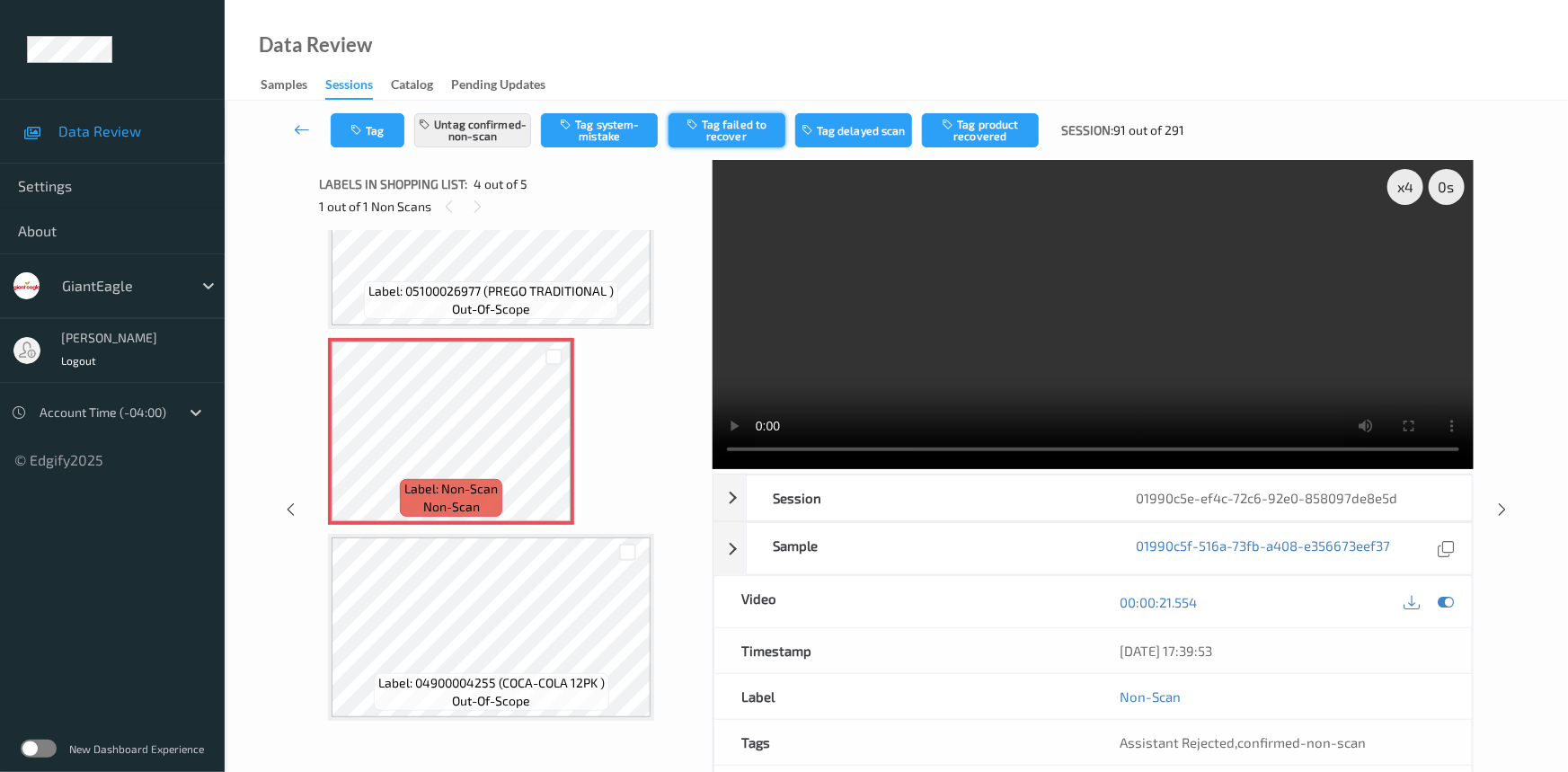
click at [738, 128] on button "Tag failed to recover" at bounding box center [727, 131] width 116 height 34
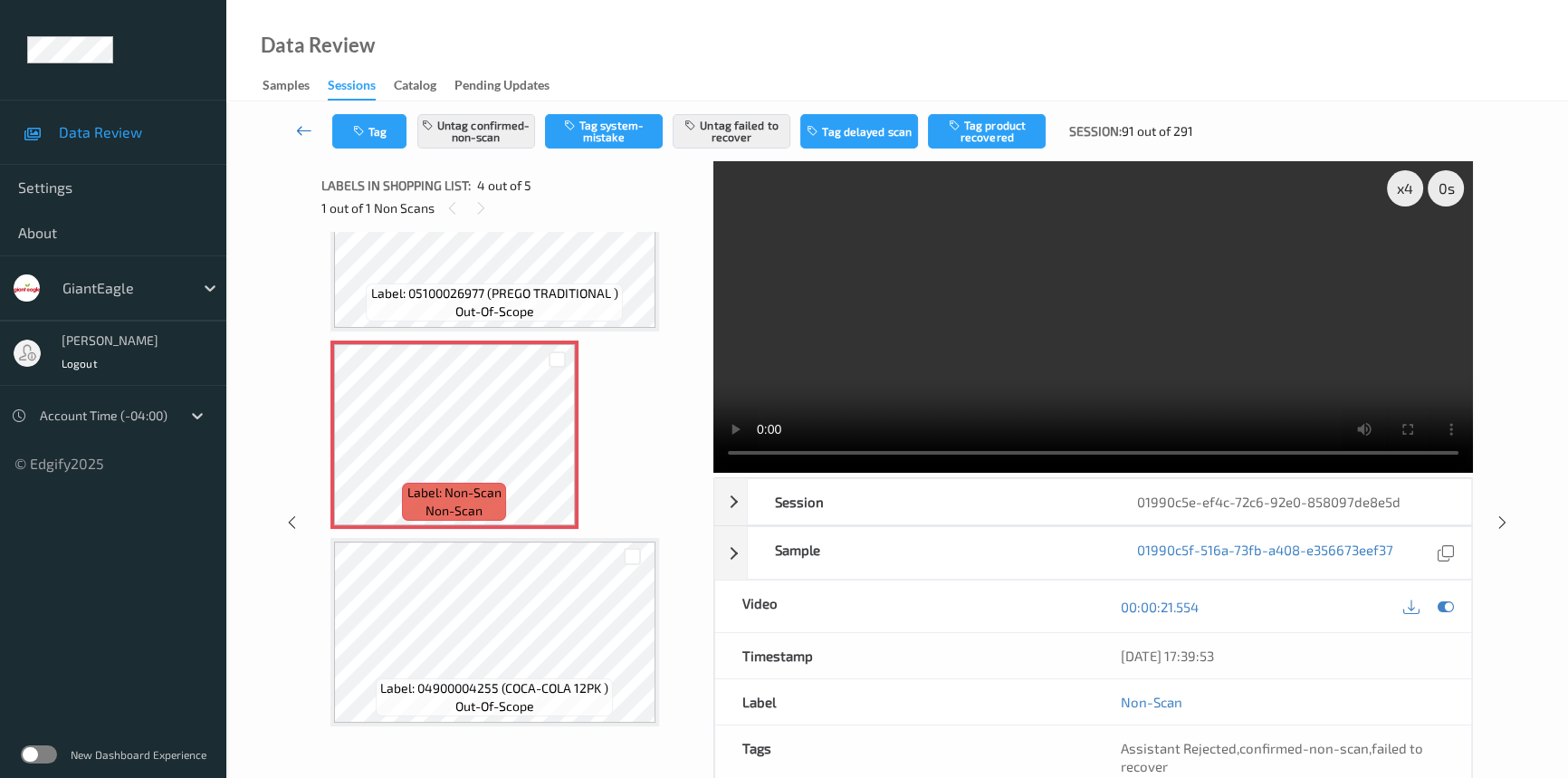
click at [297, 118] on link at bounding box center [304, 132] width 56 height 34
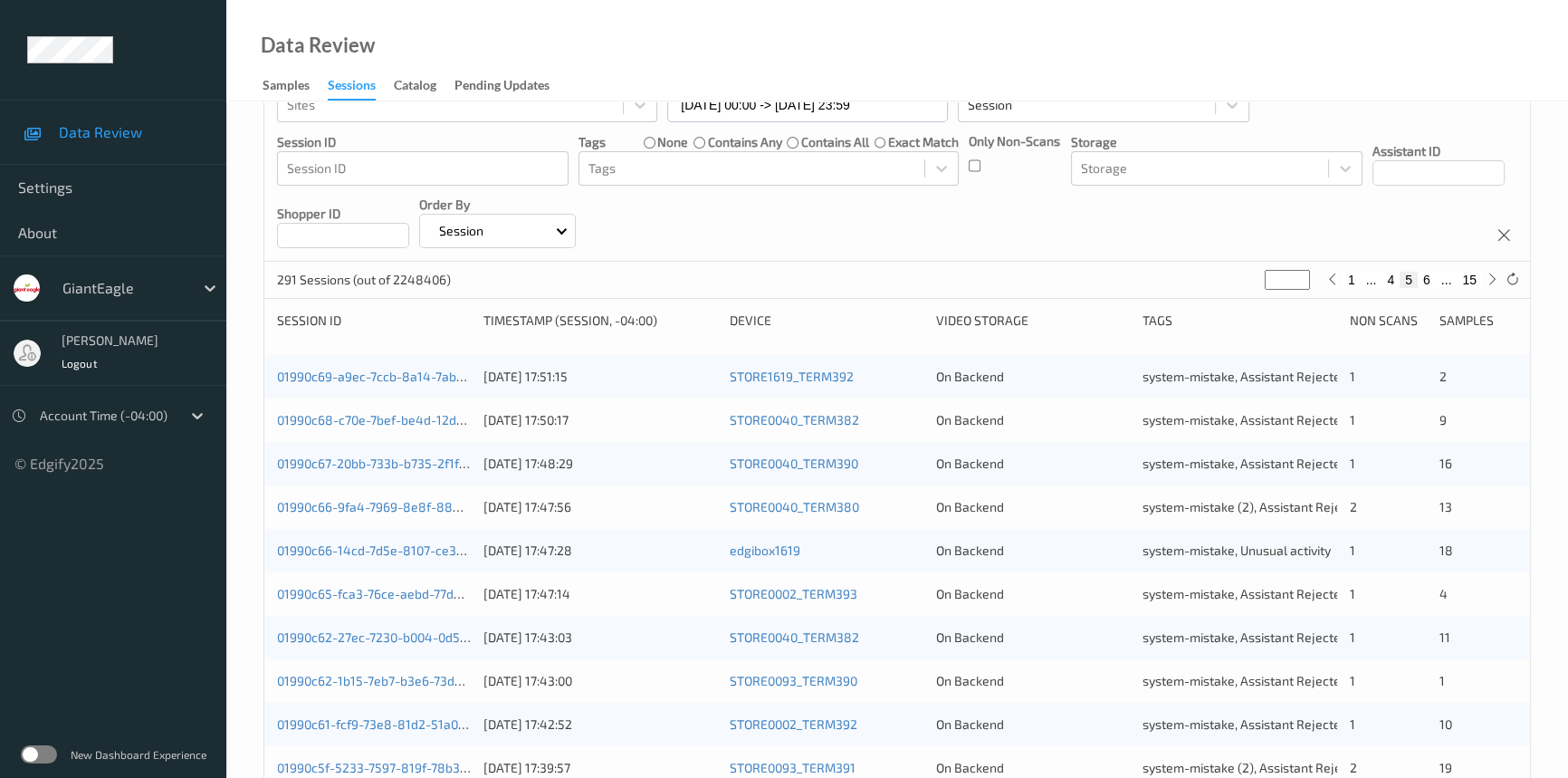
scroll to position [493, 0]
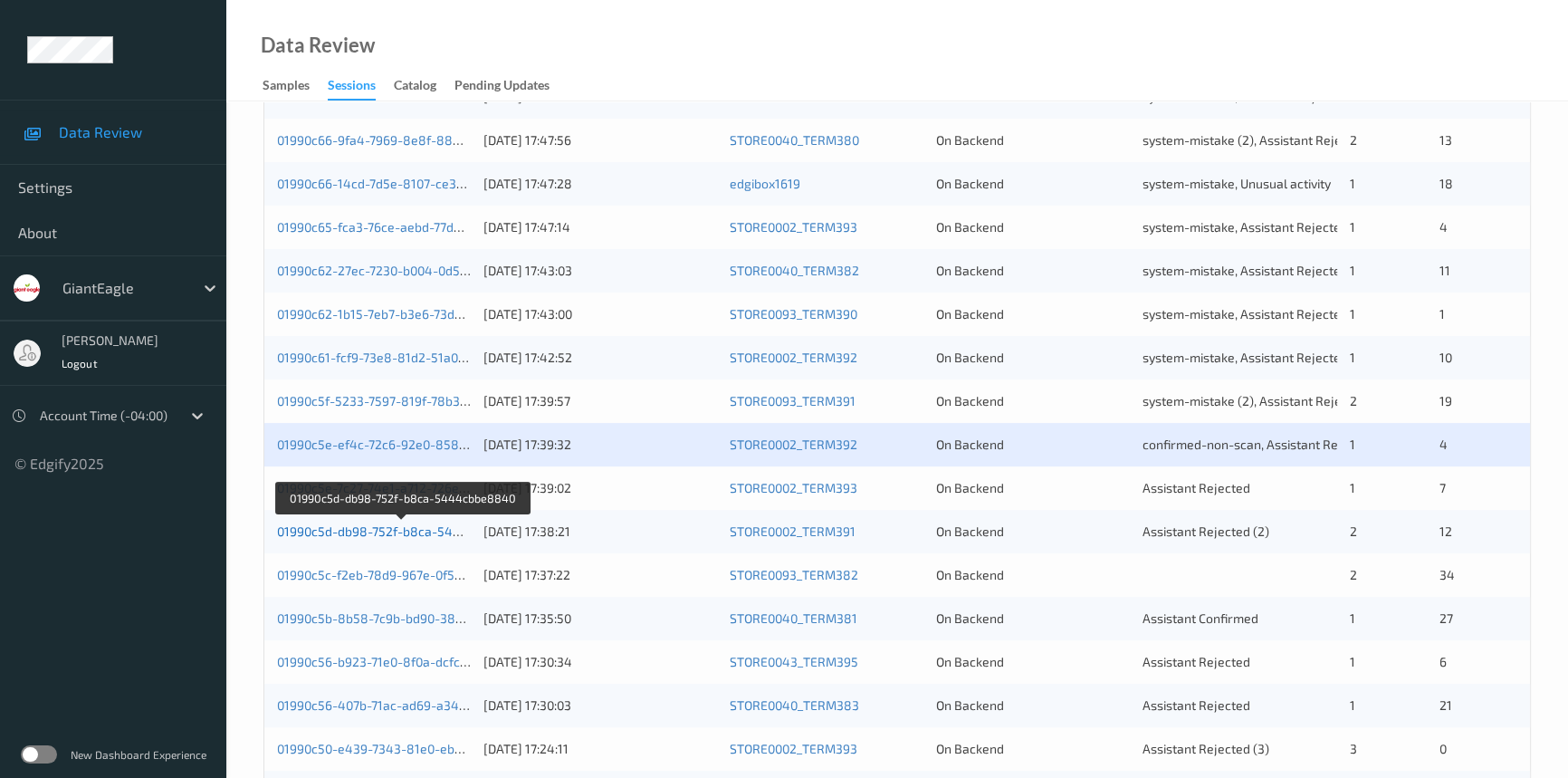
click at [344, 531] on link "01990c5d-db98-752f-b8ca-5444cbbe8840" at bounding box center [403, 531] width 252 height 15
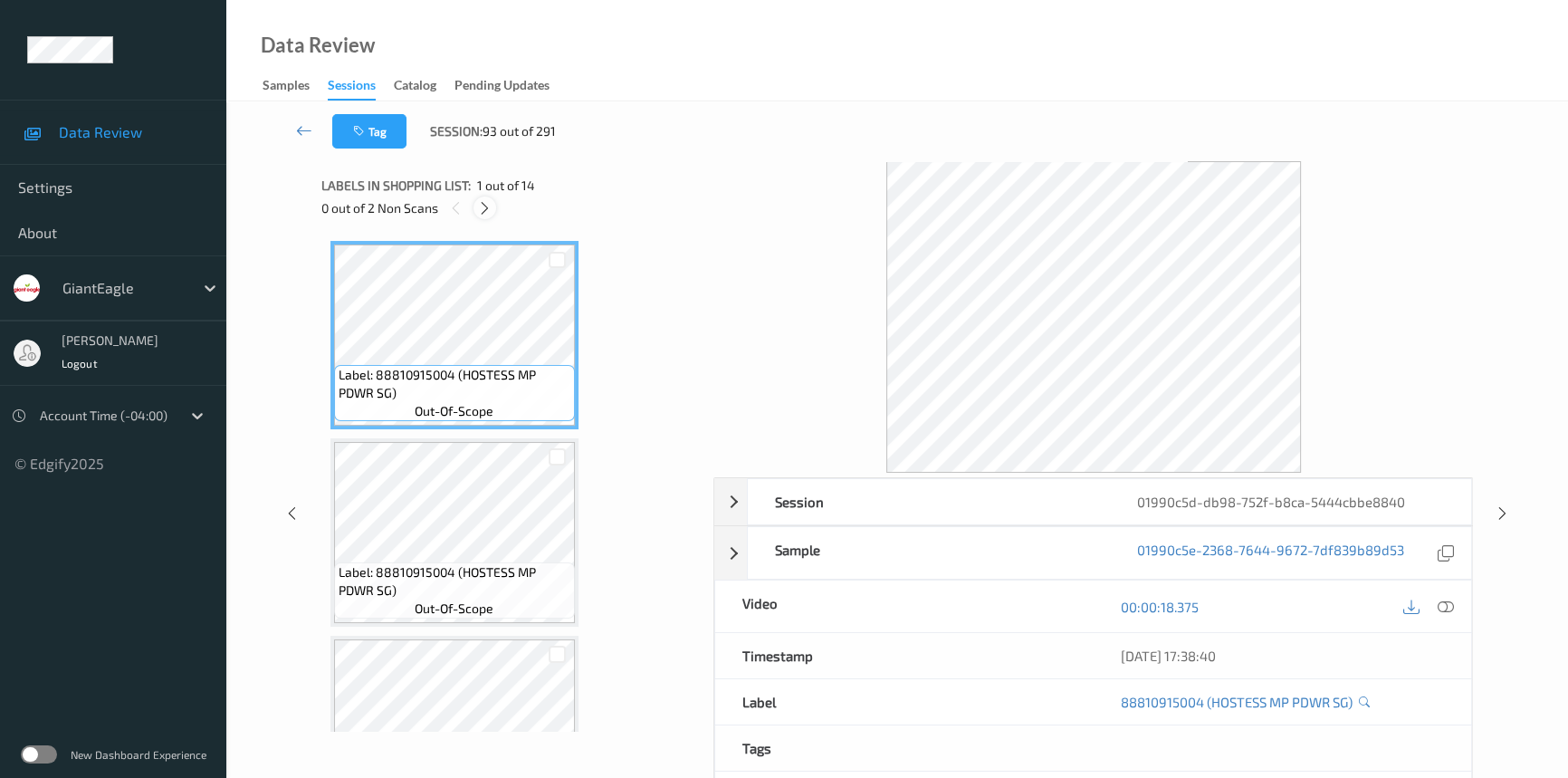
click at [480, 205] on icon at bounding box center [484, 207] width 15 height 16
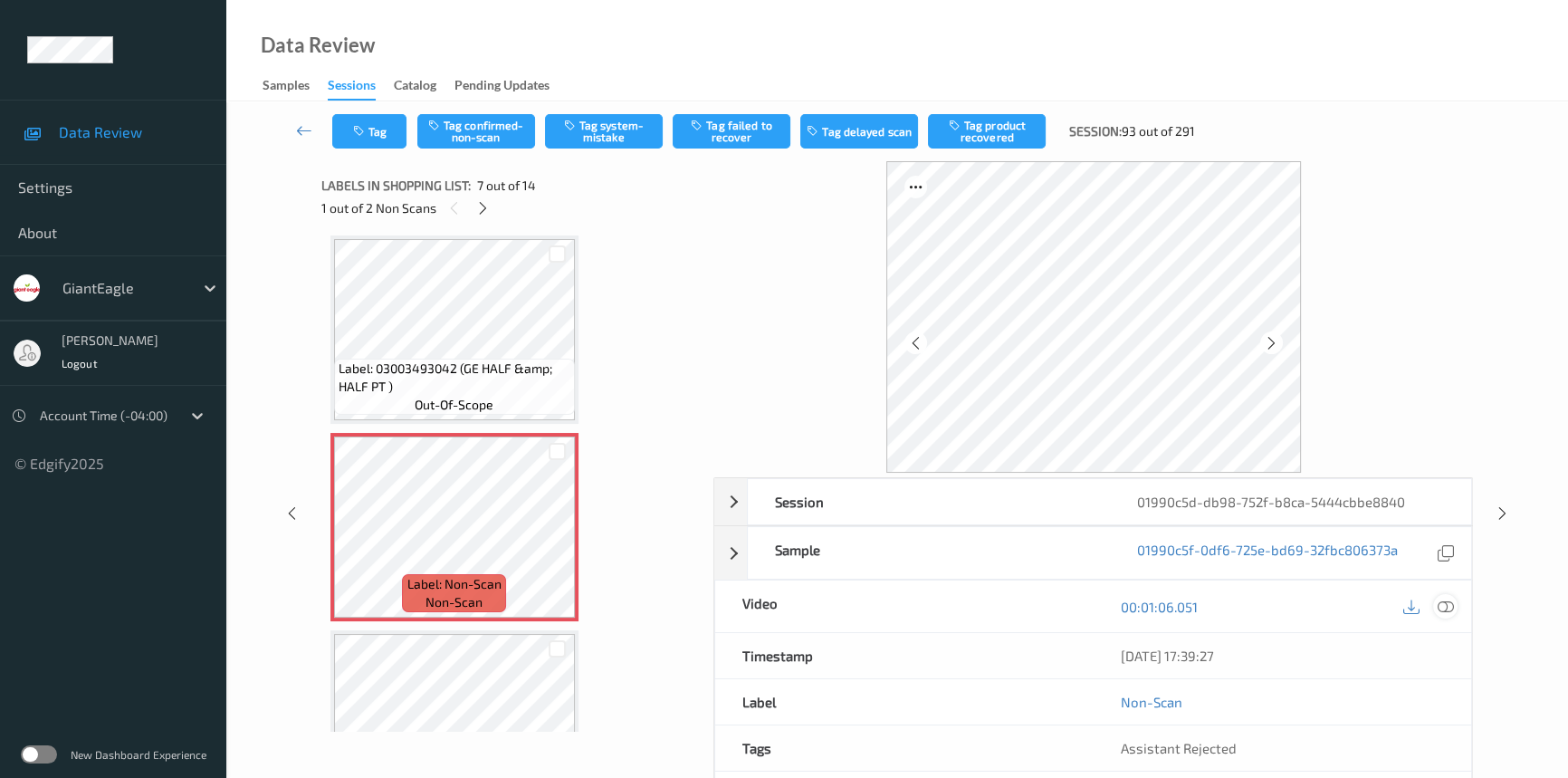
click at [1448, 603] on icon at bounding box center [1445, 606] width 16 height 16
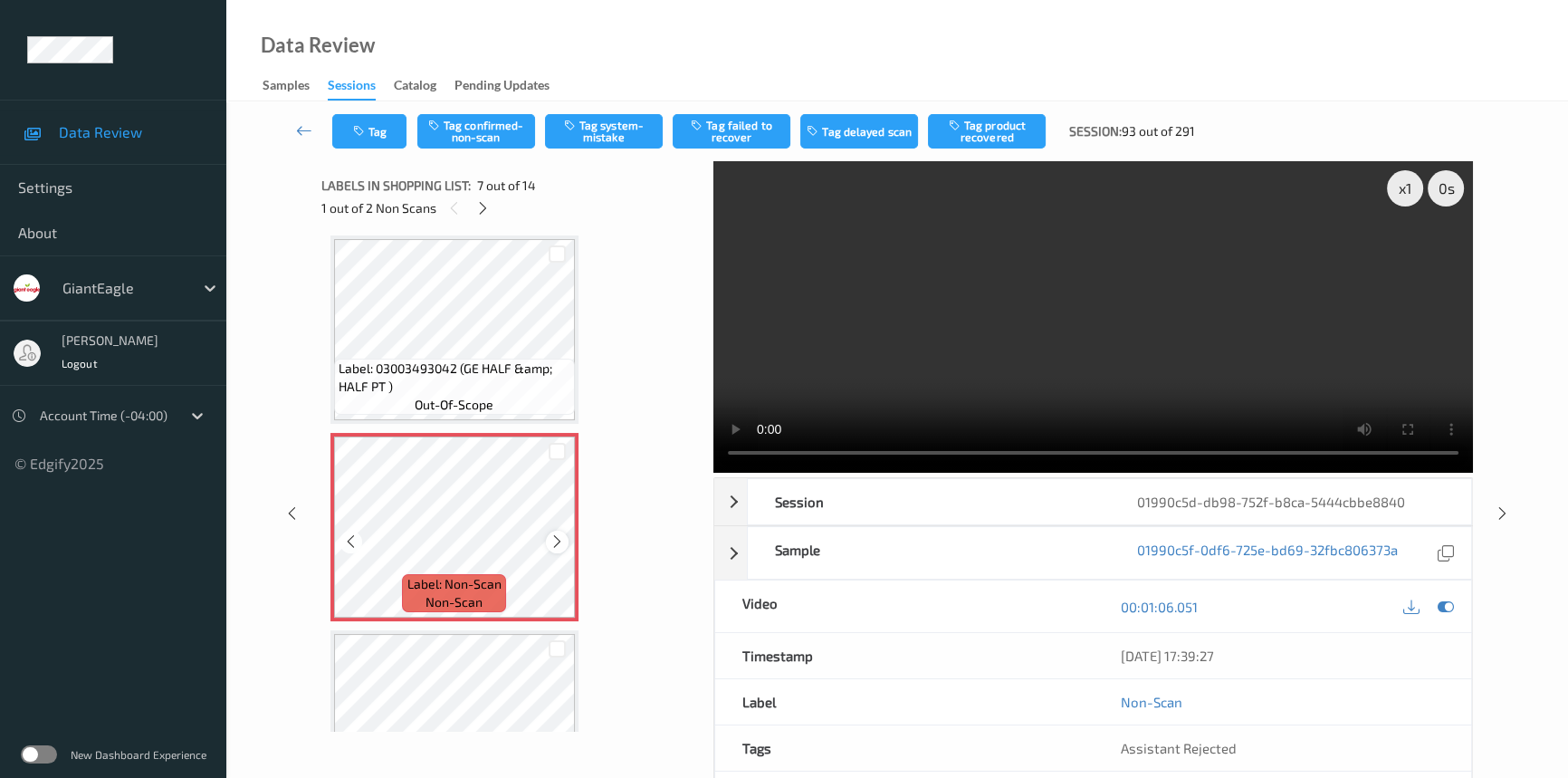
click at [552, 537] on icon at bounding box center [557, 540] width 15 height 16
click at [1031, 374] on video at bounding box center [1093, 316] width 760 height 311
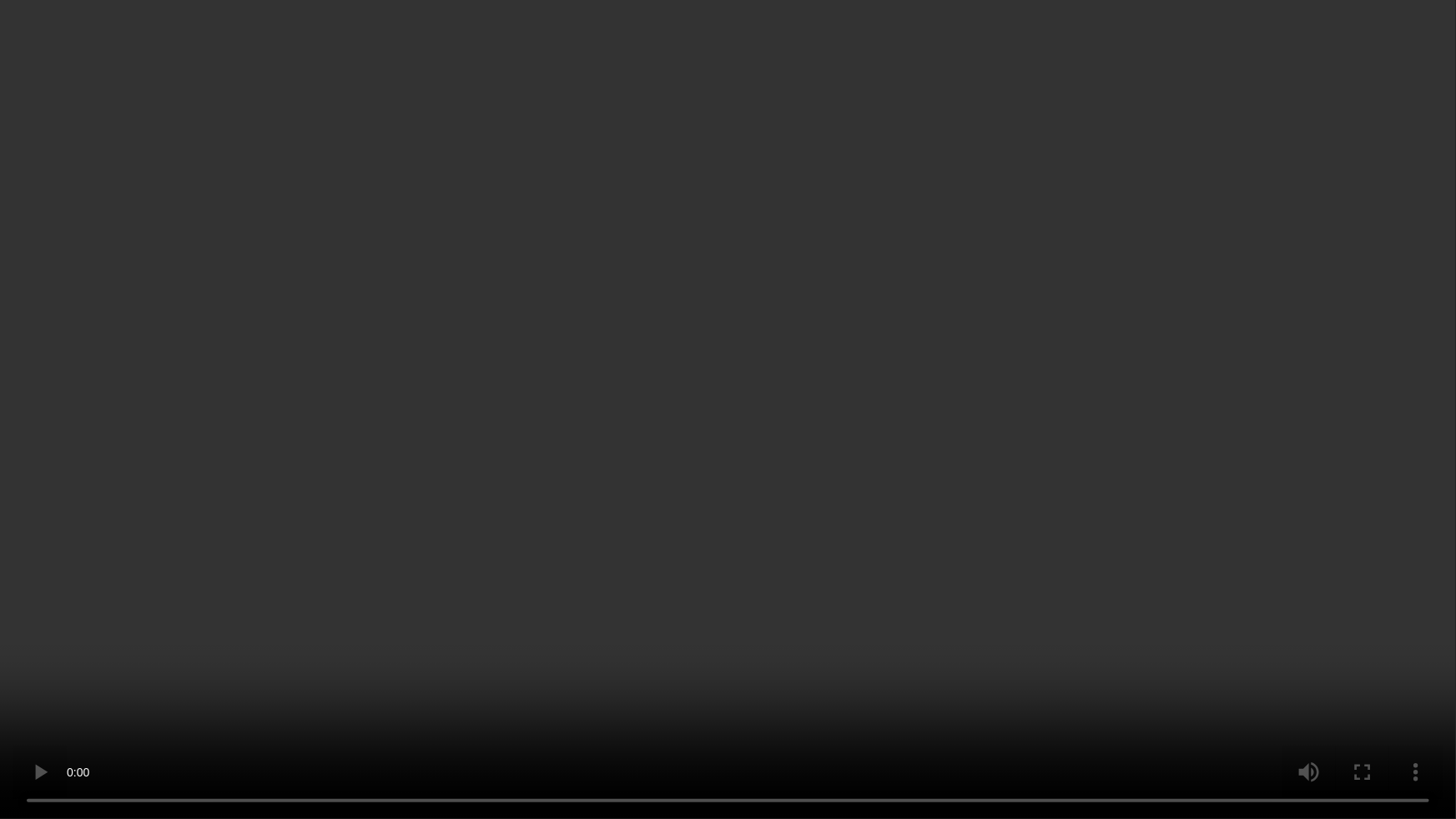
click at [1072, 681] on video at bounding box center [728, 409] width 1456 height 819
click at [1051, 526] on video at bounding box center [728, 409] width 1456 height 819
click at [620, 624] on video at bounding box center [728, 409] width 1456 height 819
click at [733, 569] on video at bounding box center [728, 409] width 1456 height 819
click at [973, 425] on video at bounding box center [728, 409] width 1456 height 819
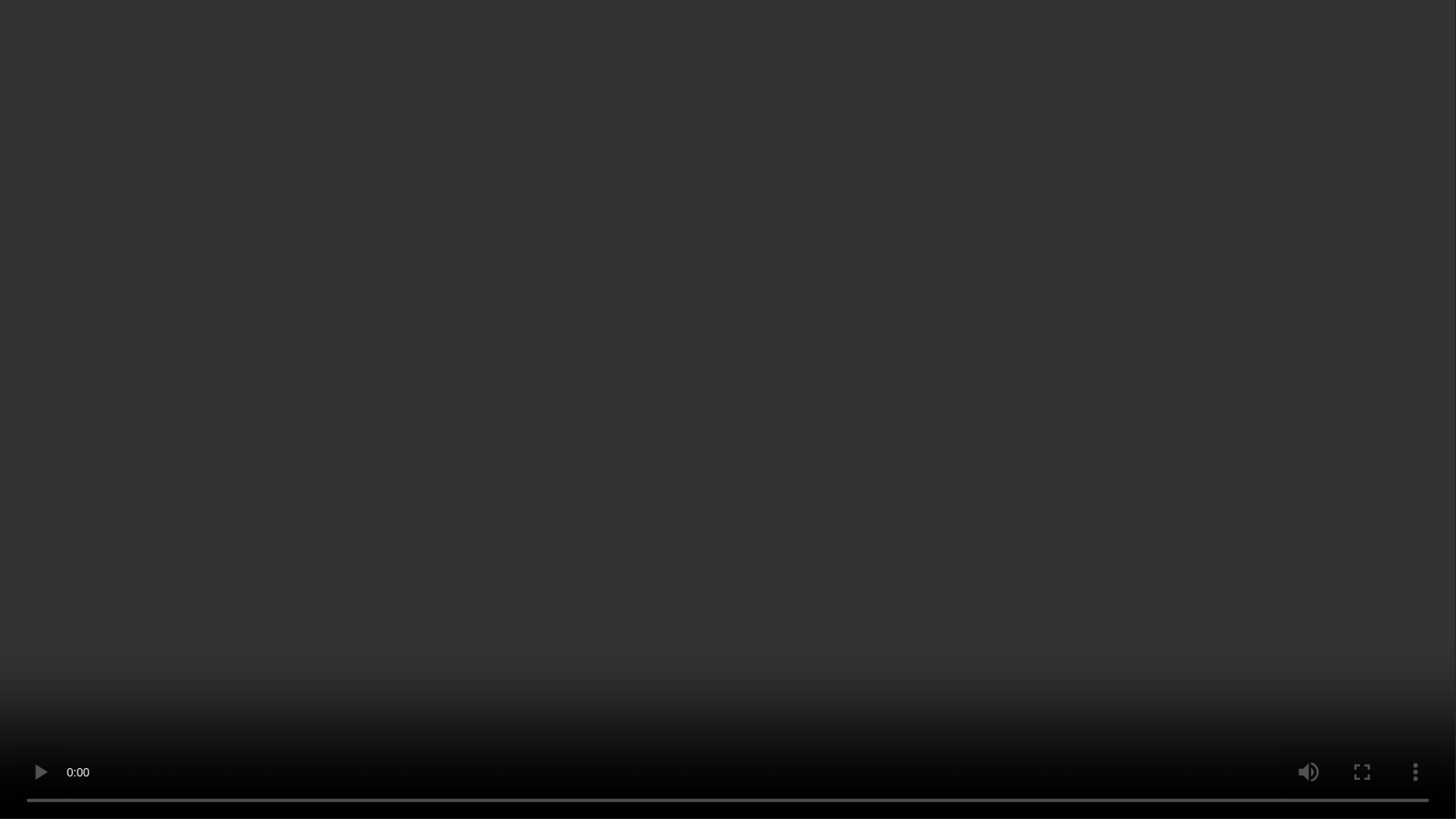
click at [841, 402] on video at bounding box center [728, 409] width 1456 height 819
click at [790, 474] on video at bounding box center [728, 409] width 1456 height 819
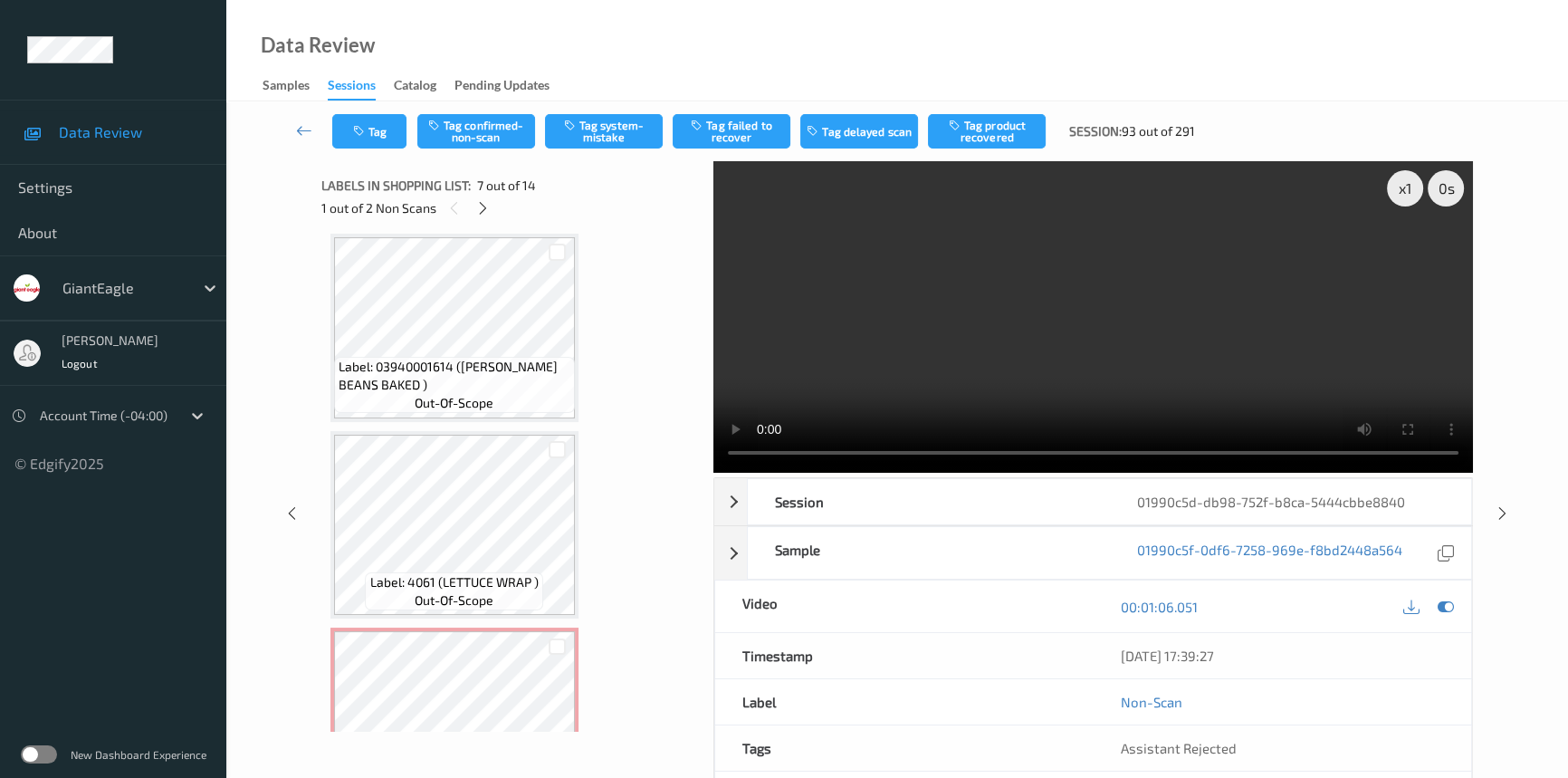
scroll to position [1421, 0]
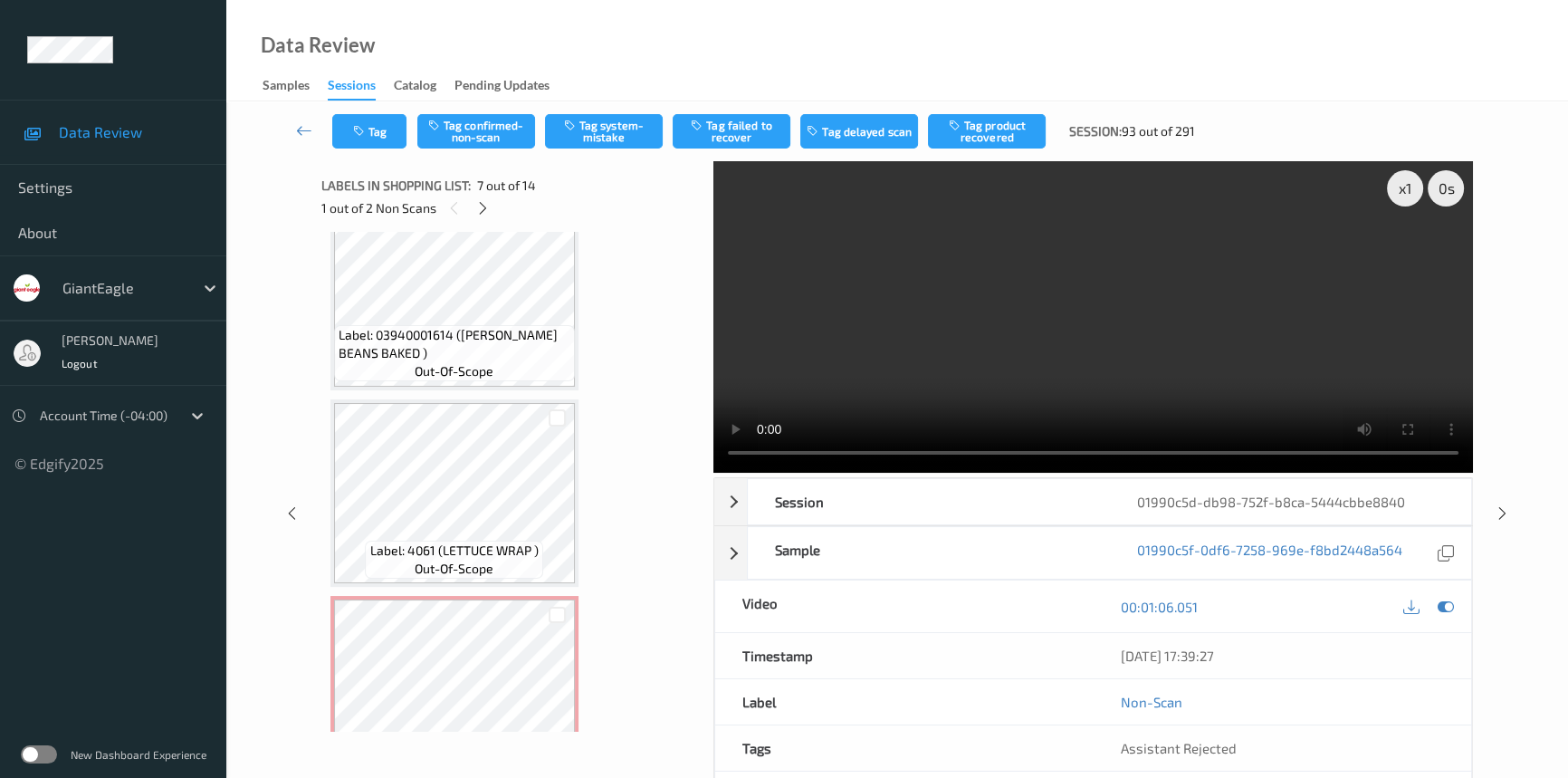
click at [1145, 395] on video at bounding box center [1093, 316] width 760 height 311
click at [1412, 186] on div "x 1" at bounding box center [1404, 188] width 36 height 36
click at [1412, 186] on div "x 2" at bounding box center [1404, 188] width 36 height 36
click at [1408, 188] on div "x 4" at bounding box center [1404, 188] width 36 height 36
click at [1404, 187] on div "x 8" at bounding box center [1404, 188] width 36 height 36
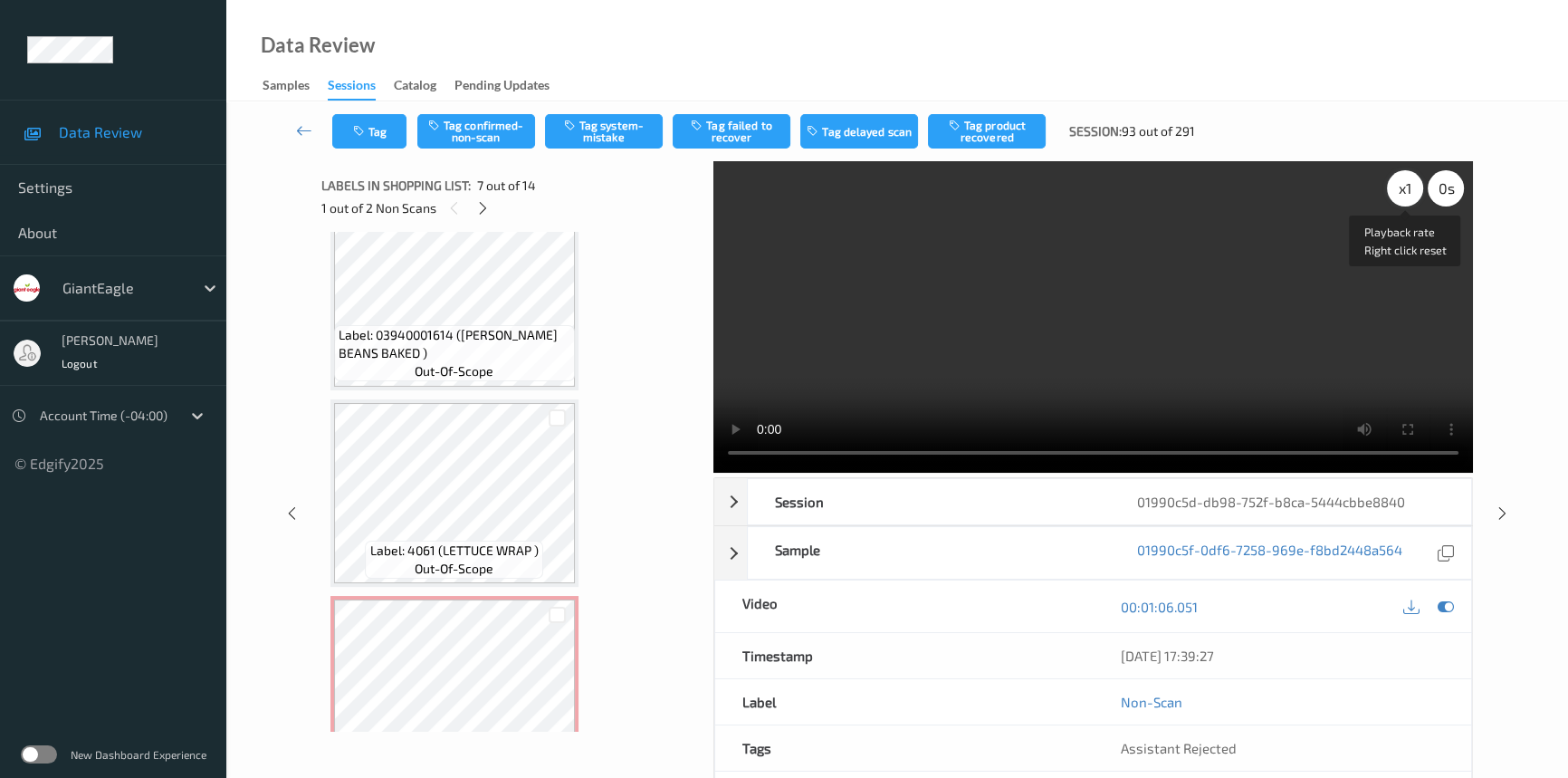
click at [1404, 187] on div "x 1" at bounding box center [1404, 188] width 36 height 36
click at [1404, 187] on div "x 2" at bounding box center [1404, 188] width 36 height 36
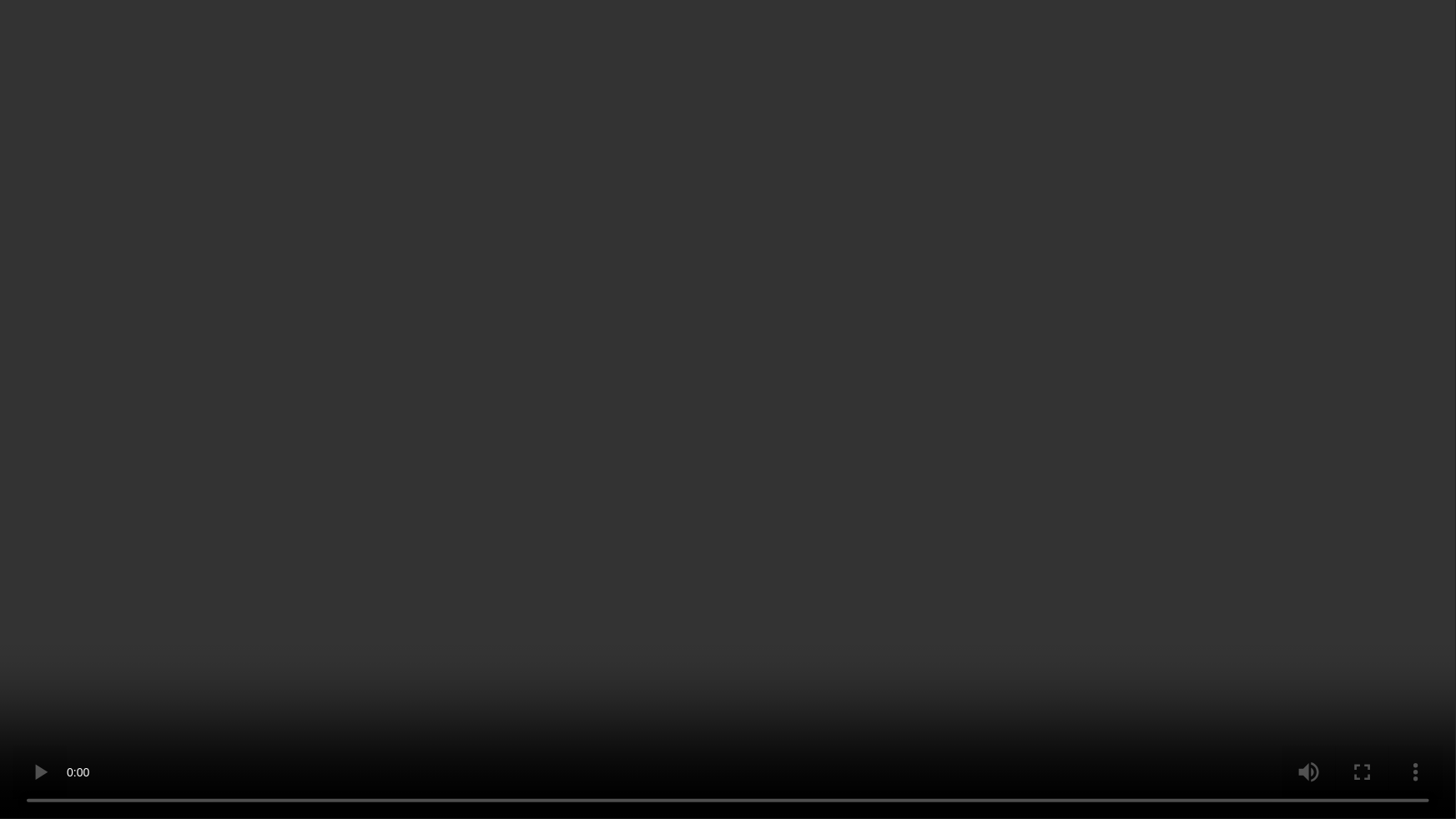
click at [952, 667] on video at bounding box center [728, 409] width 1456 height 819
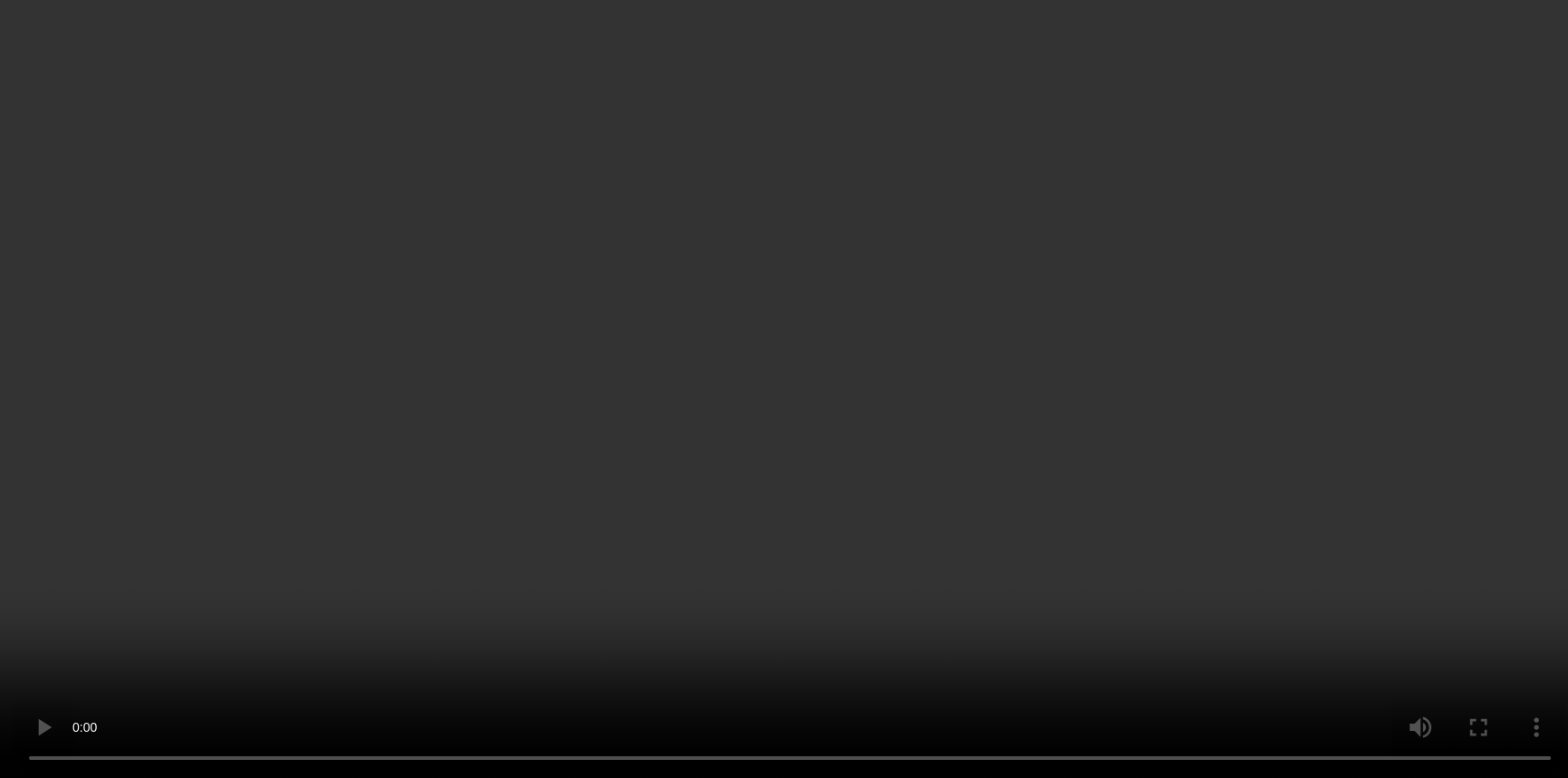
scroll to position [1009, 0]
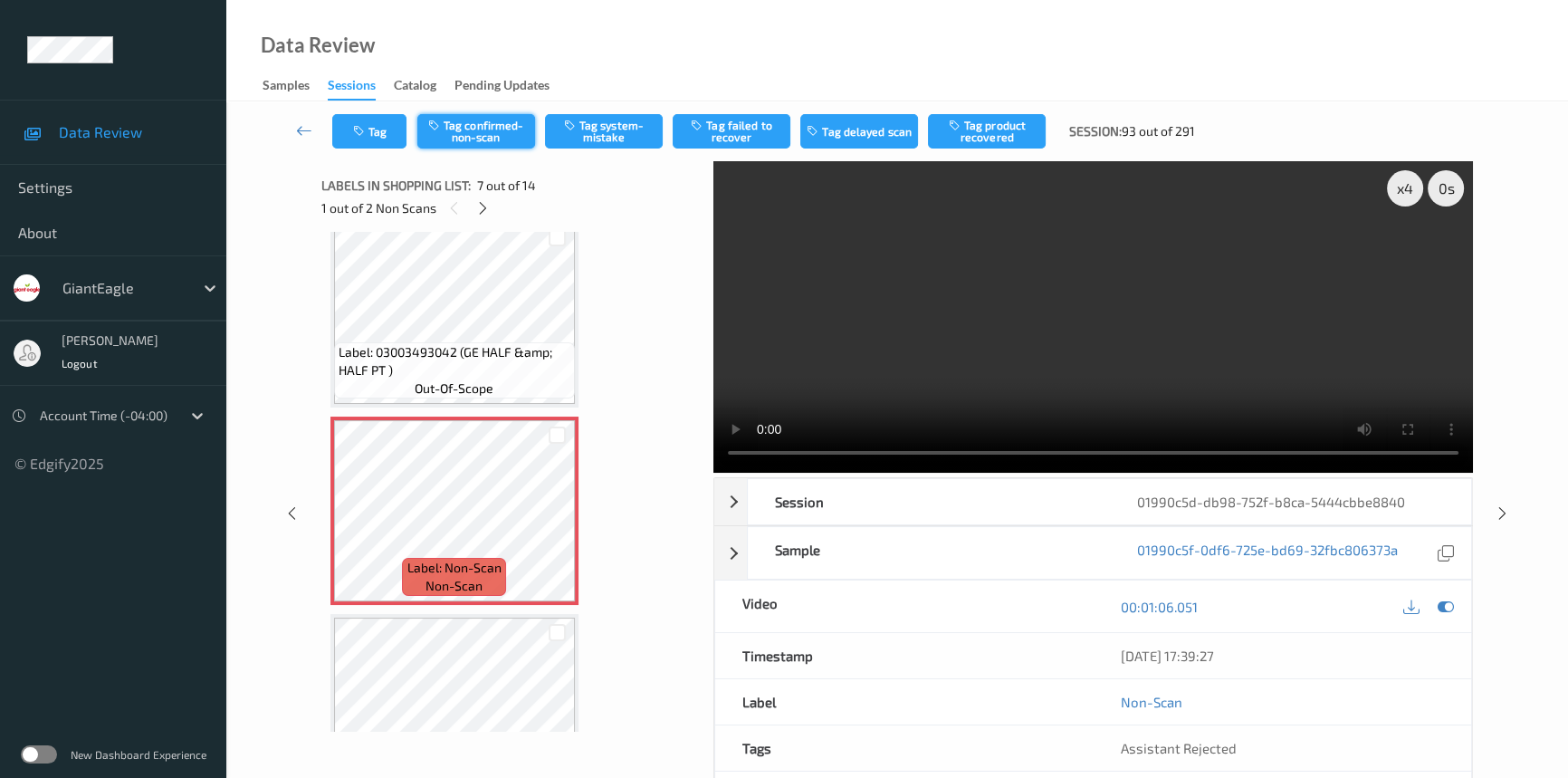
click at [492, 125] on button "Tag confirmed-non-scan" at bounding box center [476, 132] width 117 height 34
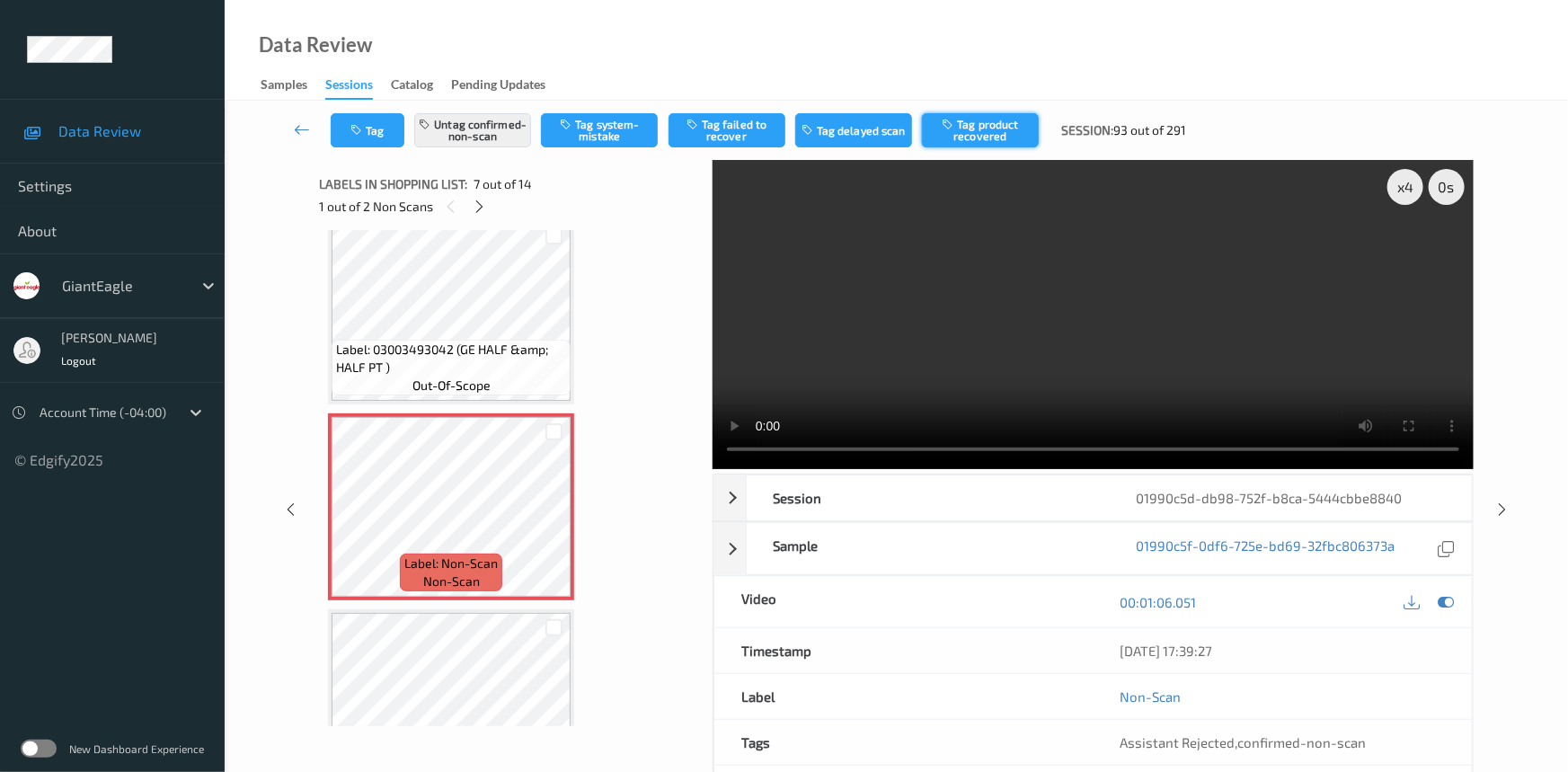
click at [1009, 126] on button "Tag product recovered" at bounding box center [980, 131] width 116 height 34
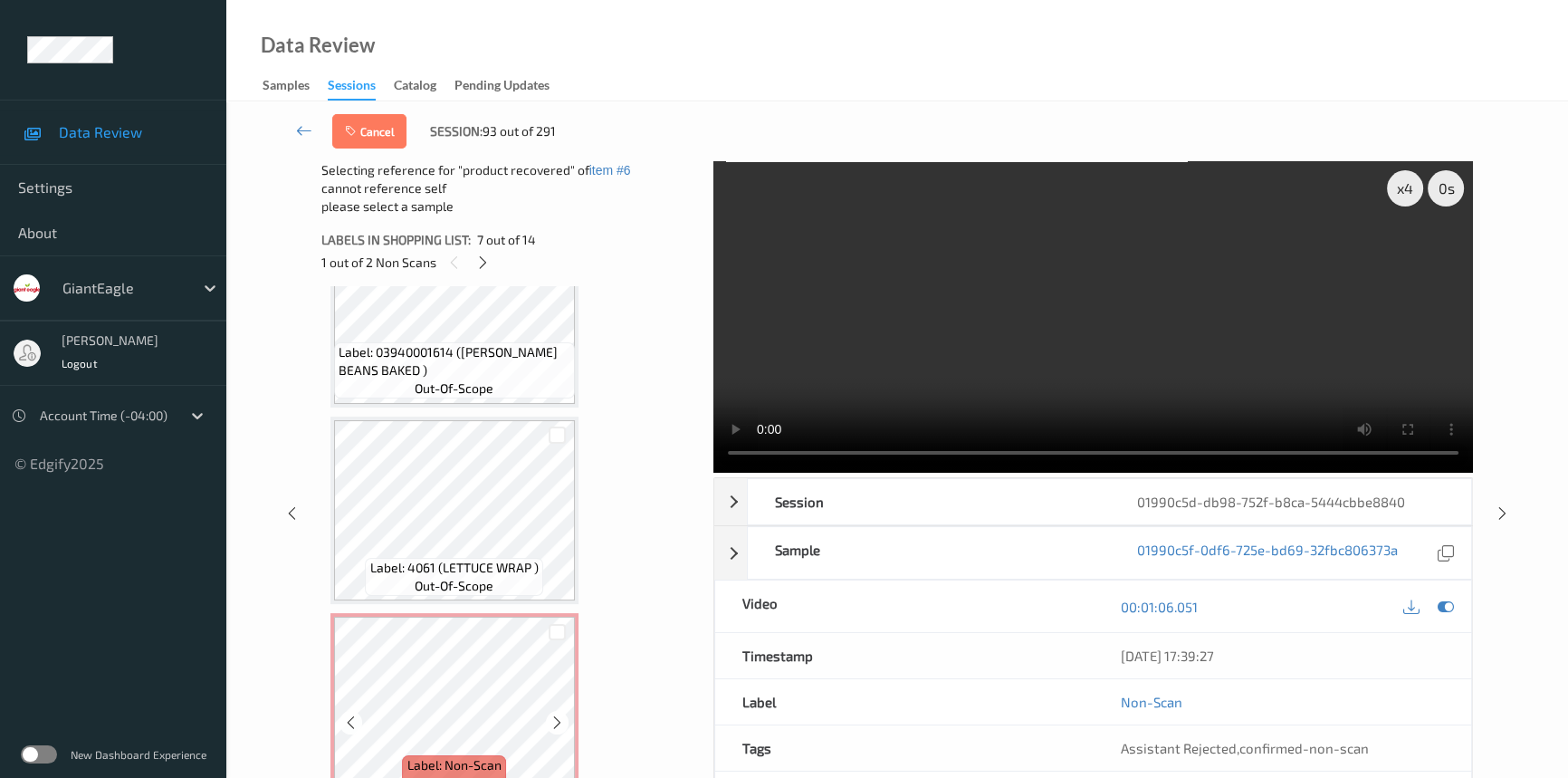
scroll to position [1421, 0]
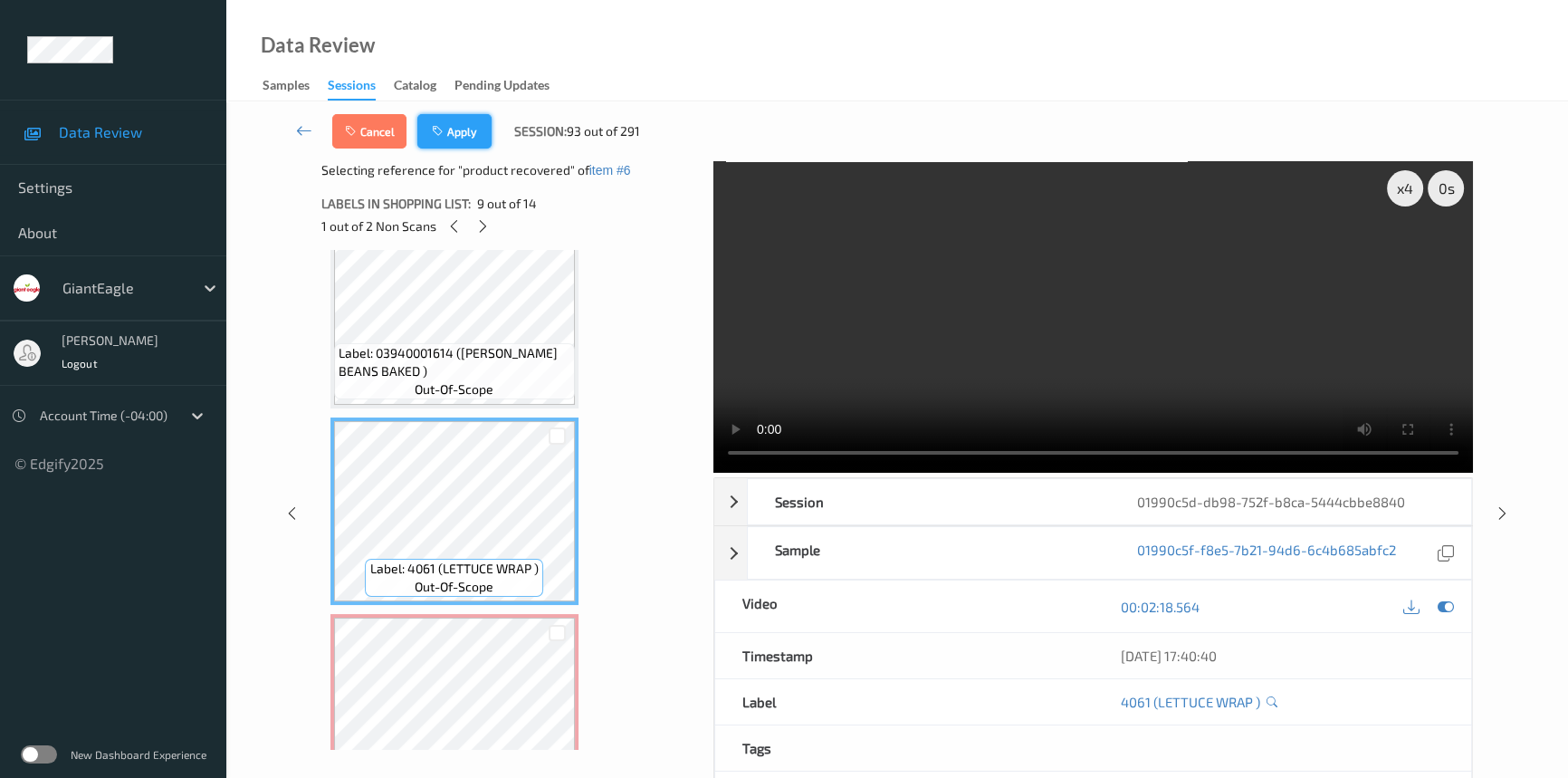
click at [482, 140] on button "Apply" at bounding box center [454, 132] width 74 height 34
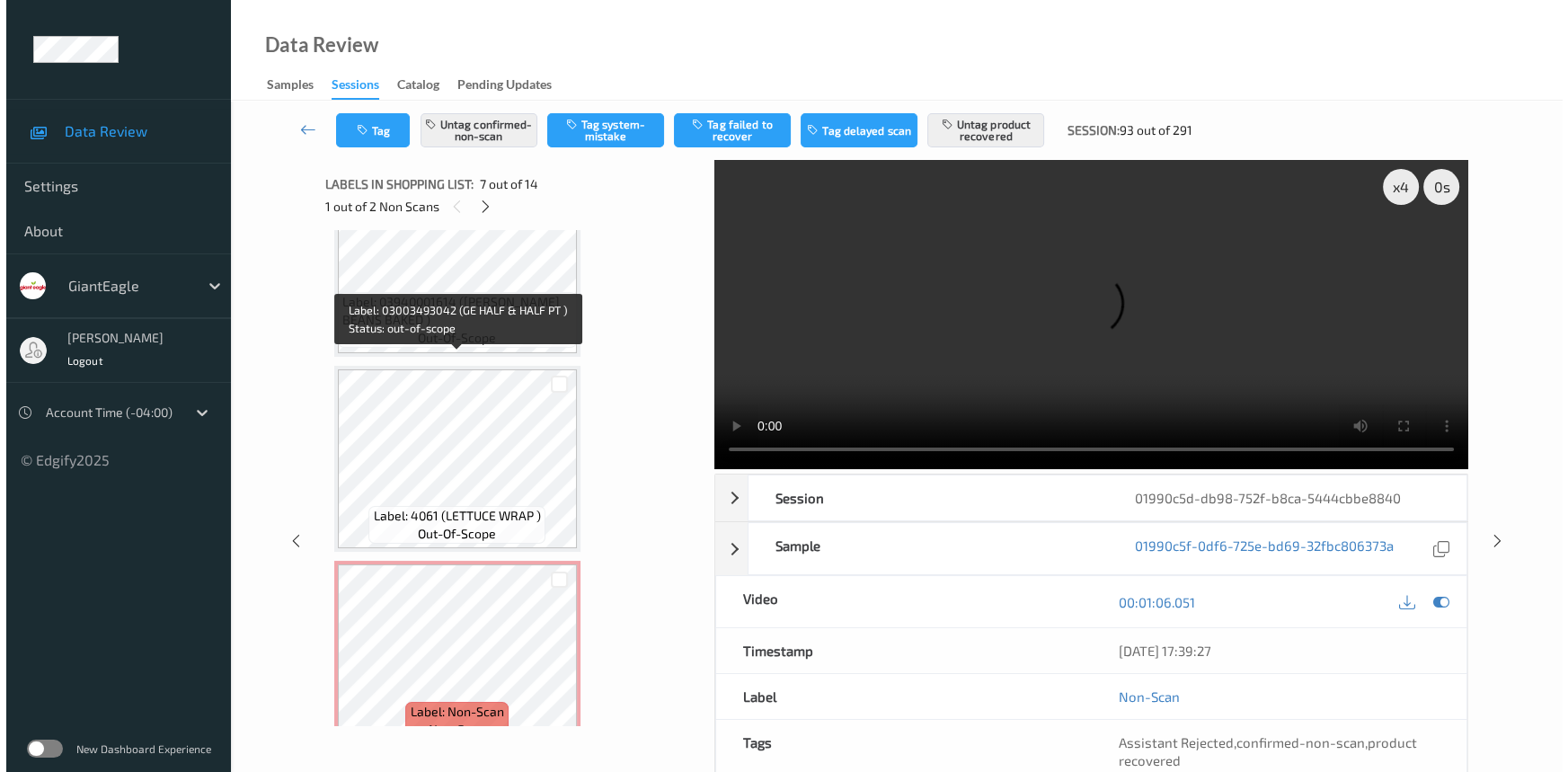
scroll to position [1556, 0]
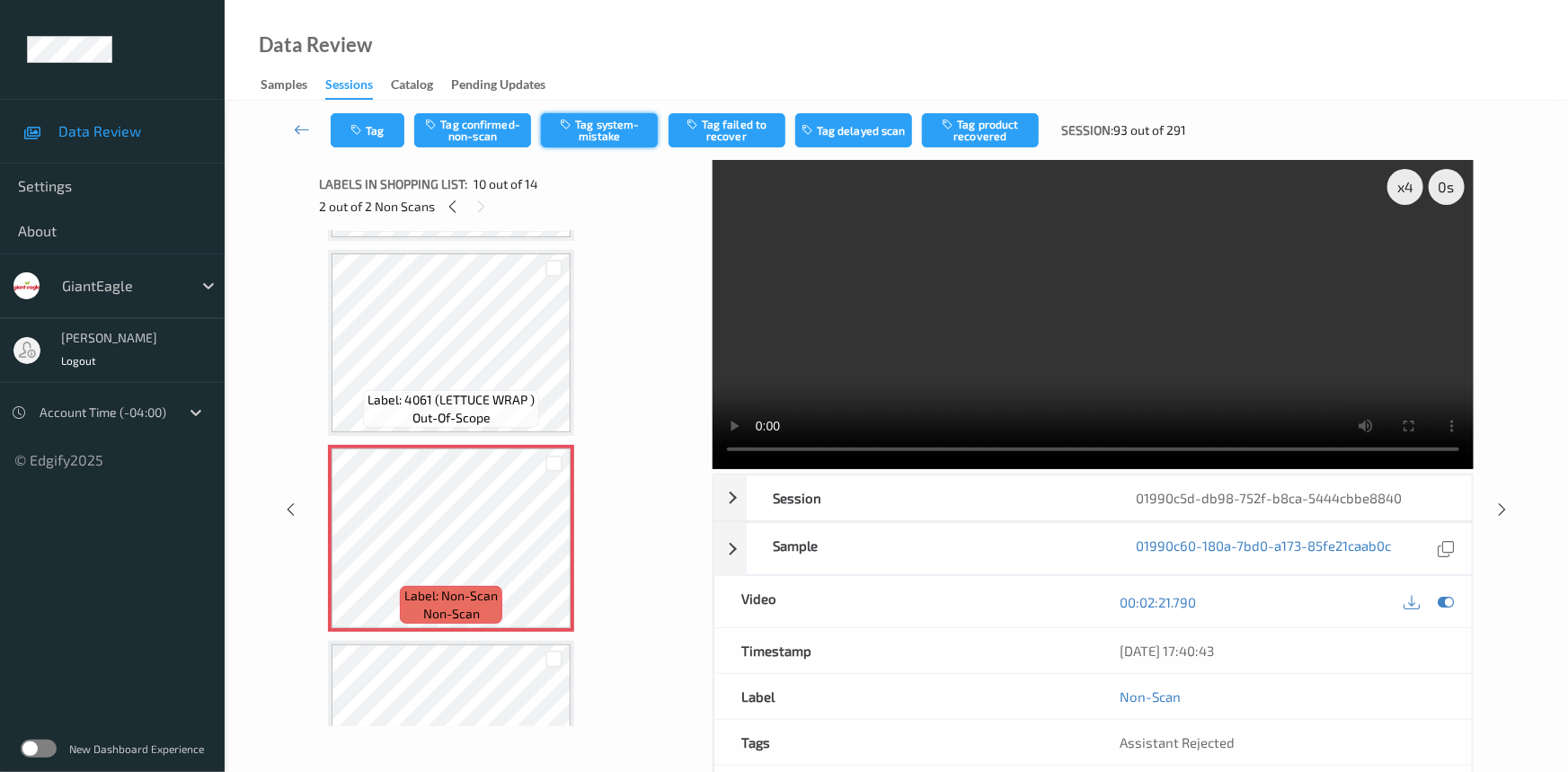
click at [625, 126] on button "Tag system-mistake" at bounding box center [599, 131] width 116 height 34
click at [378, 135] on button "Tag" at bounding box center [367, 131] width 73 height 34
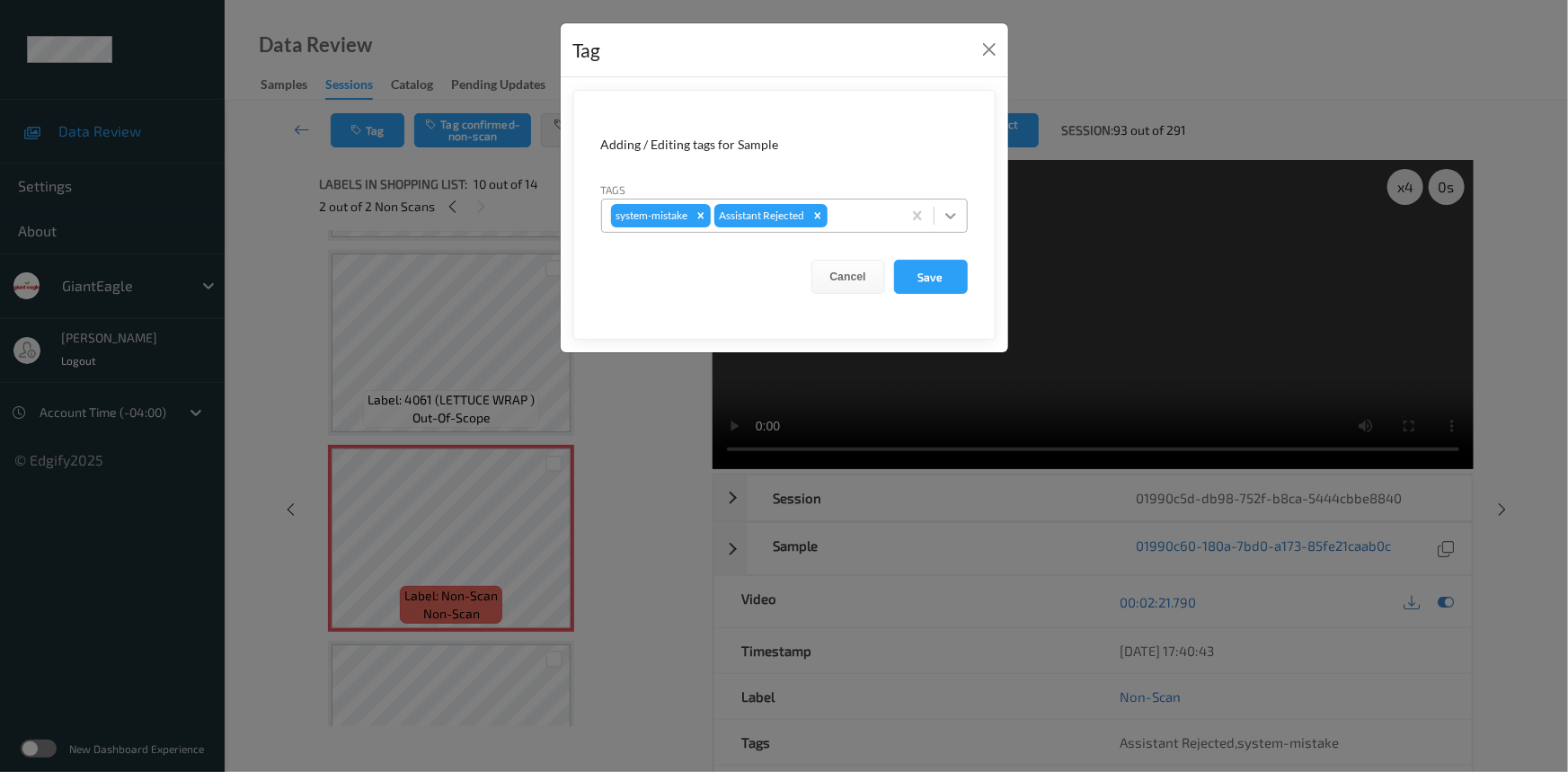
click at [957, 212] on icon at bounding box center [950, 215] width 18 height 18
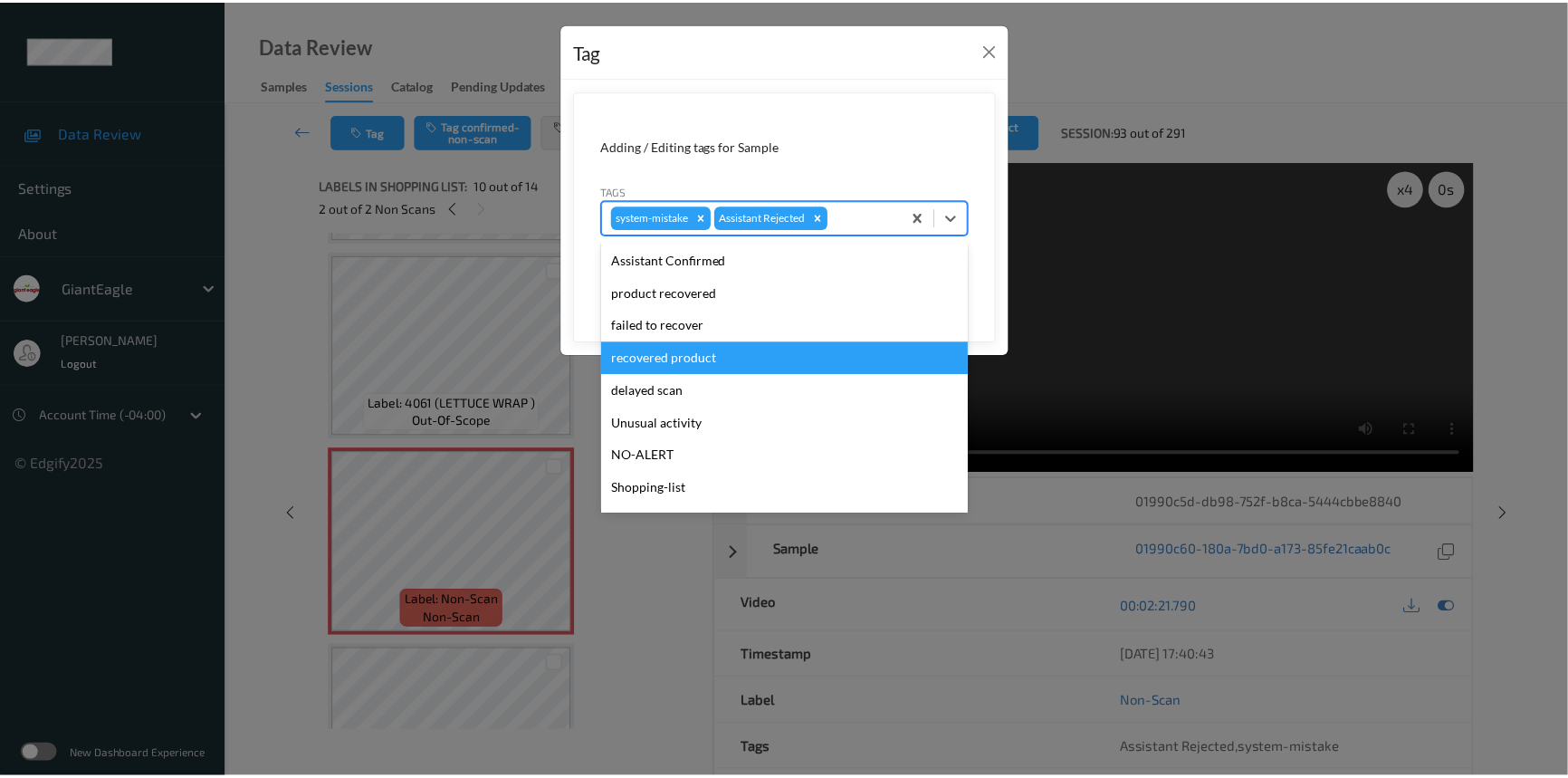
scroll to position [159, 0]
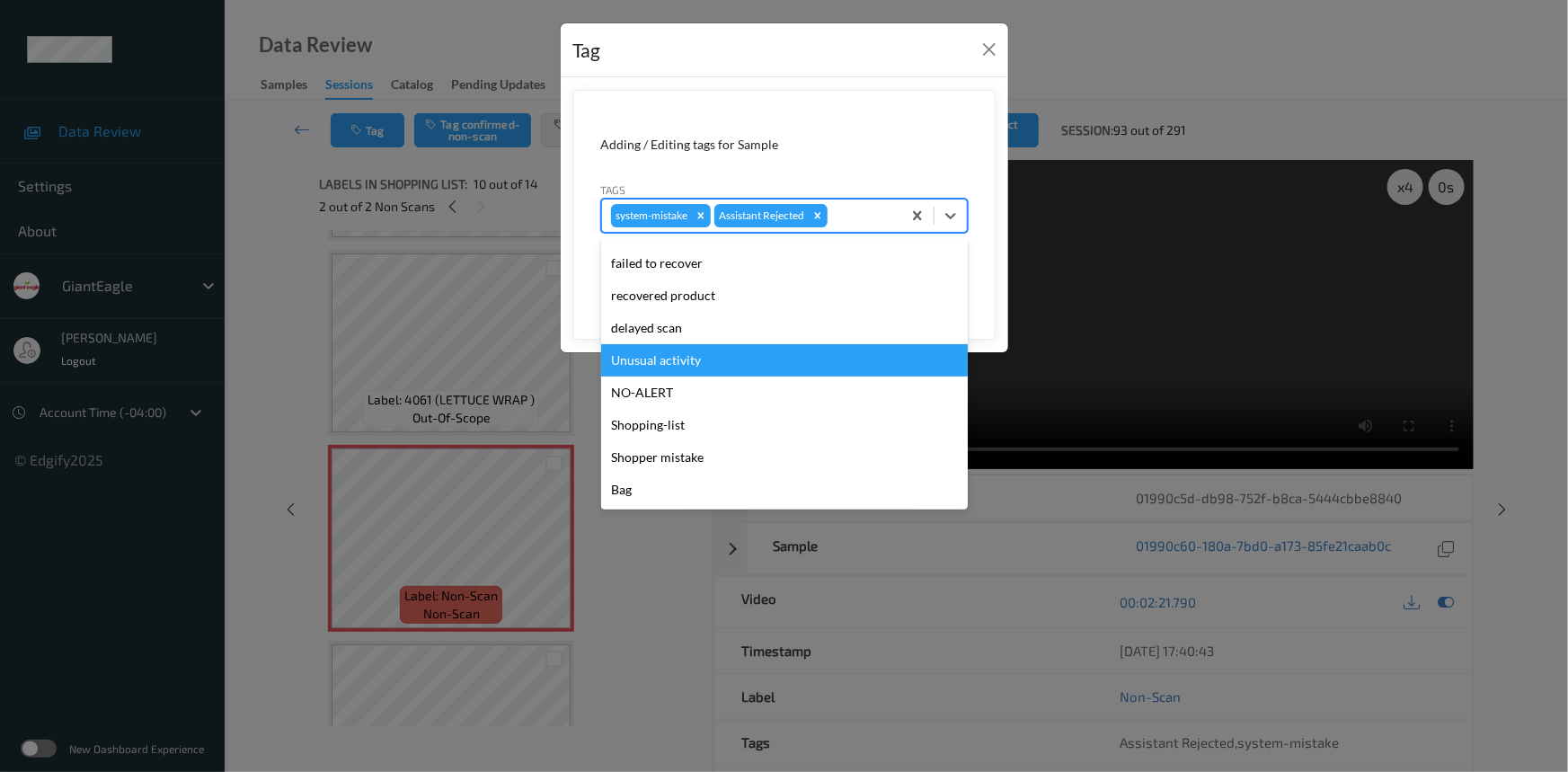
click at [715, 366] on div "Unusual activity" at bounding box center [784, 360] width 366 height 32
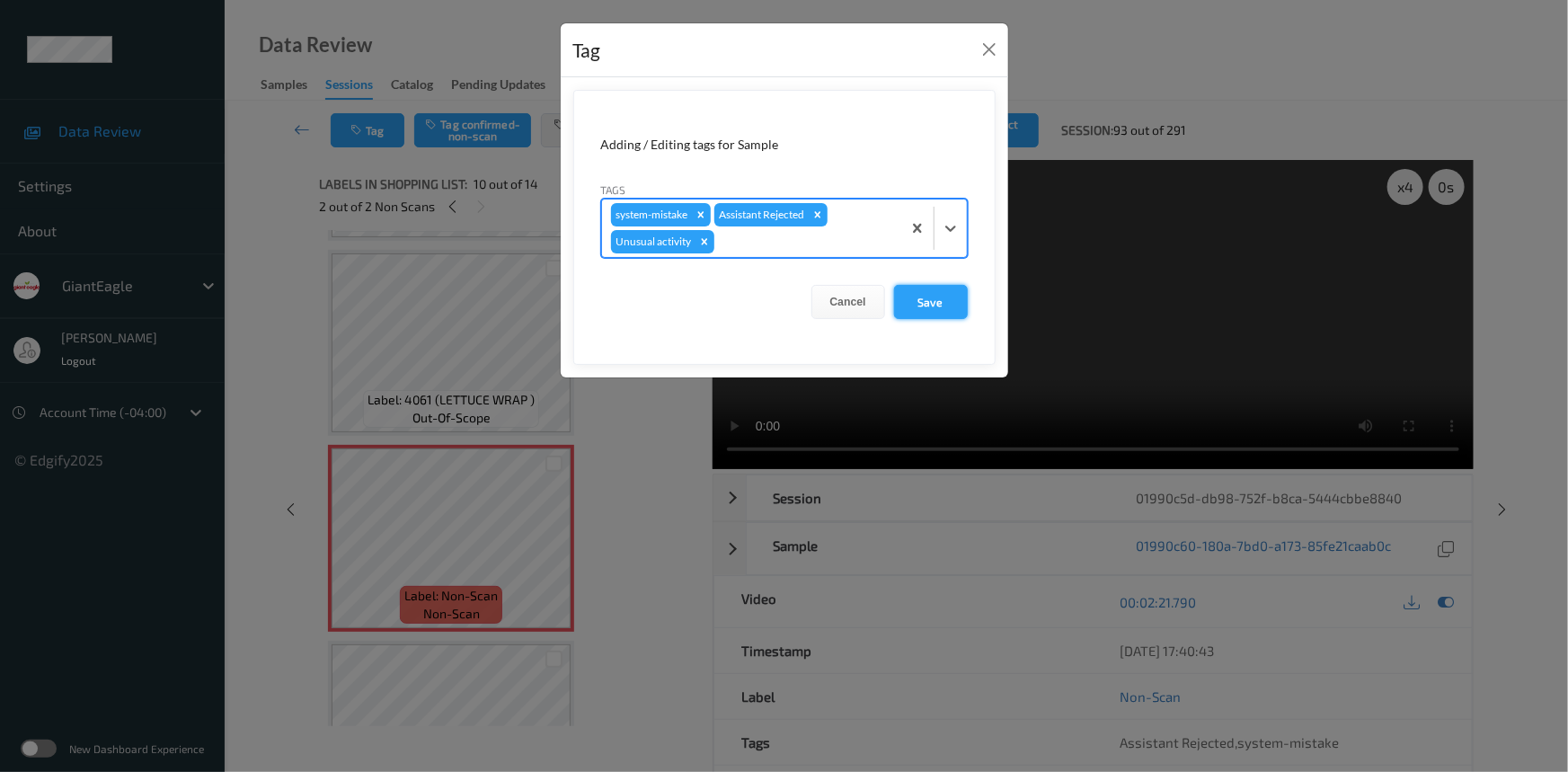
click at [916, 305] on button "Save" at bounding box center [931, 301] width 73 height 34
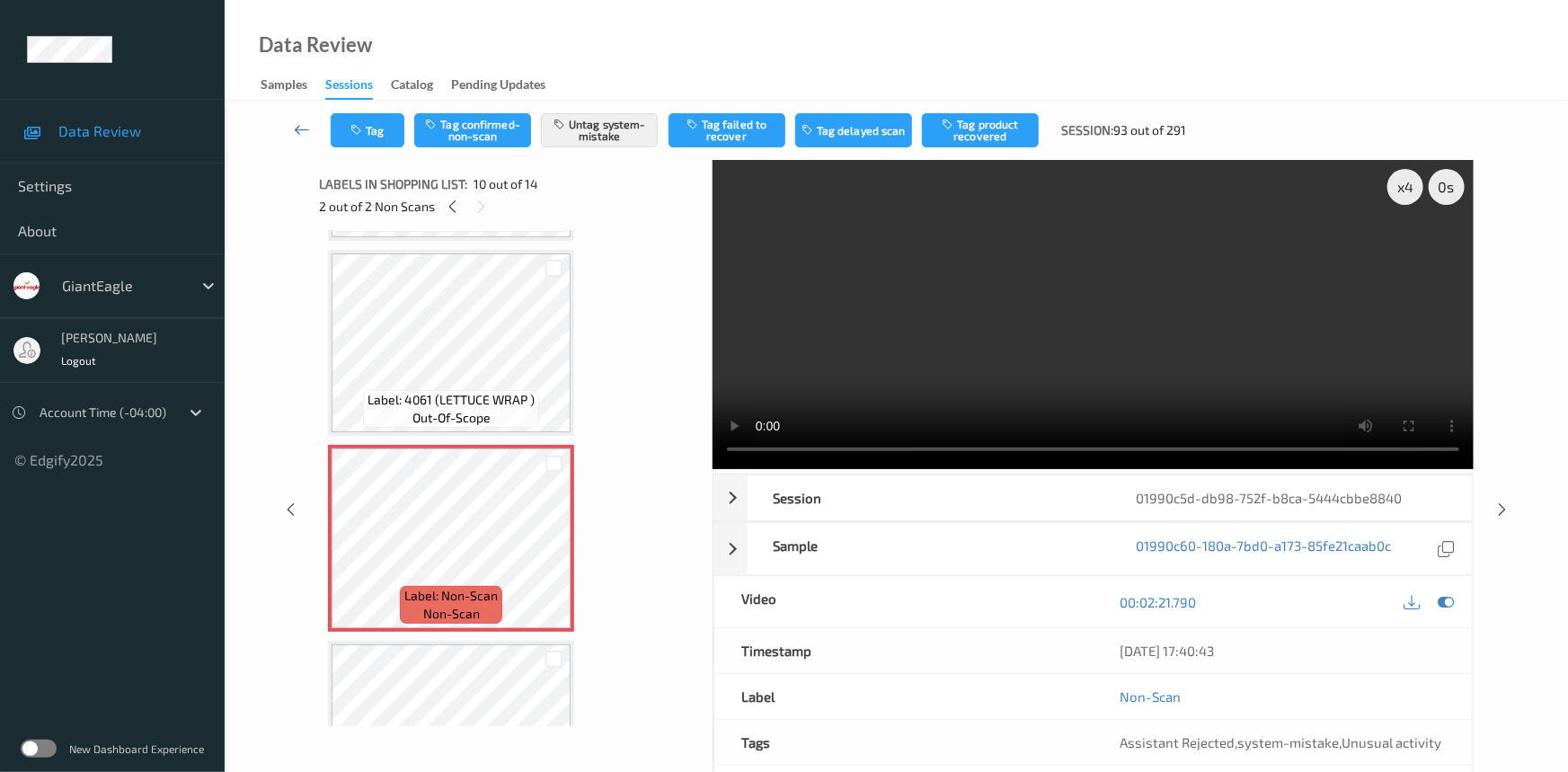
click at [297, 120] on icon at bounding box center [302, 129] width 16 height 18
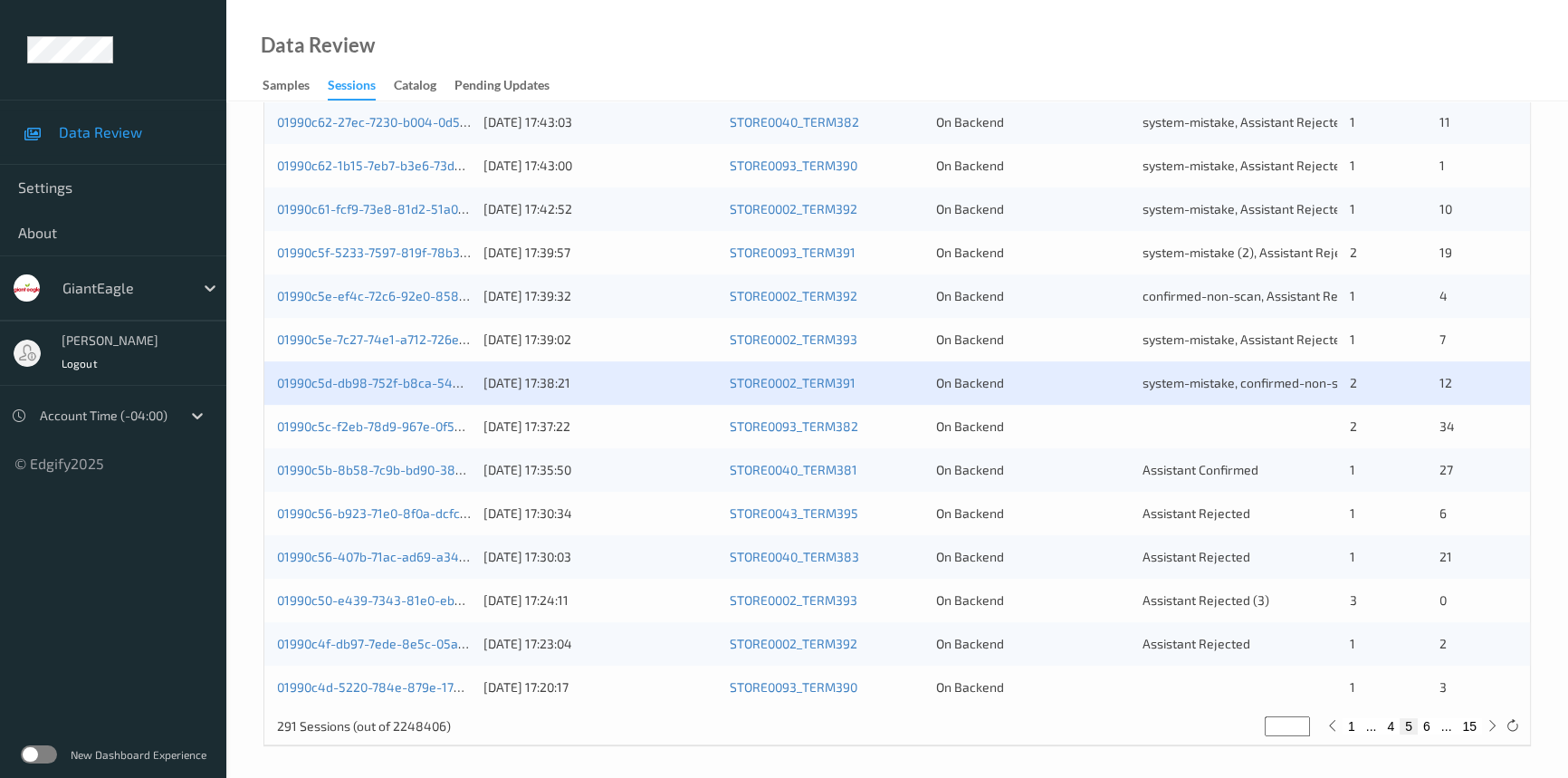
scroll to position [645, 0]
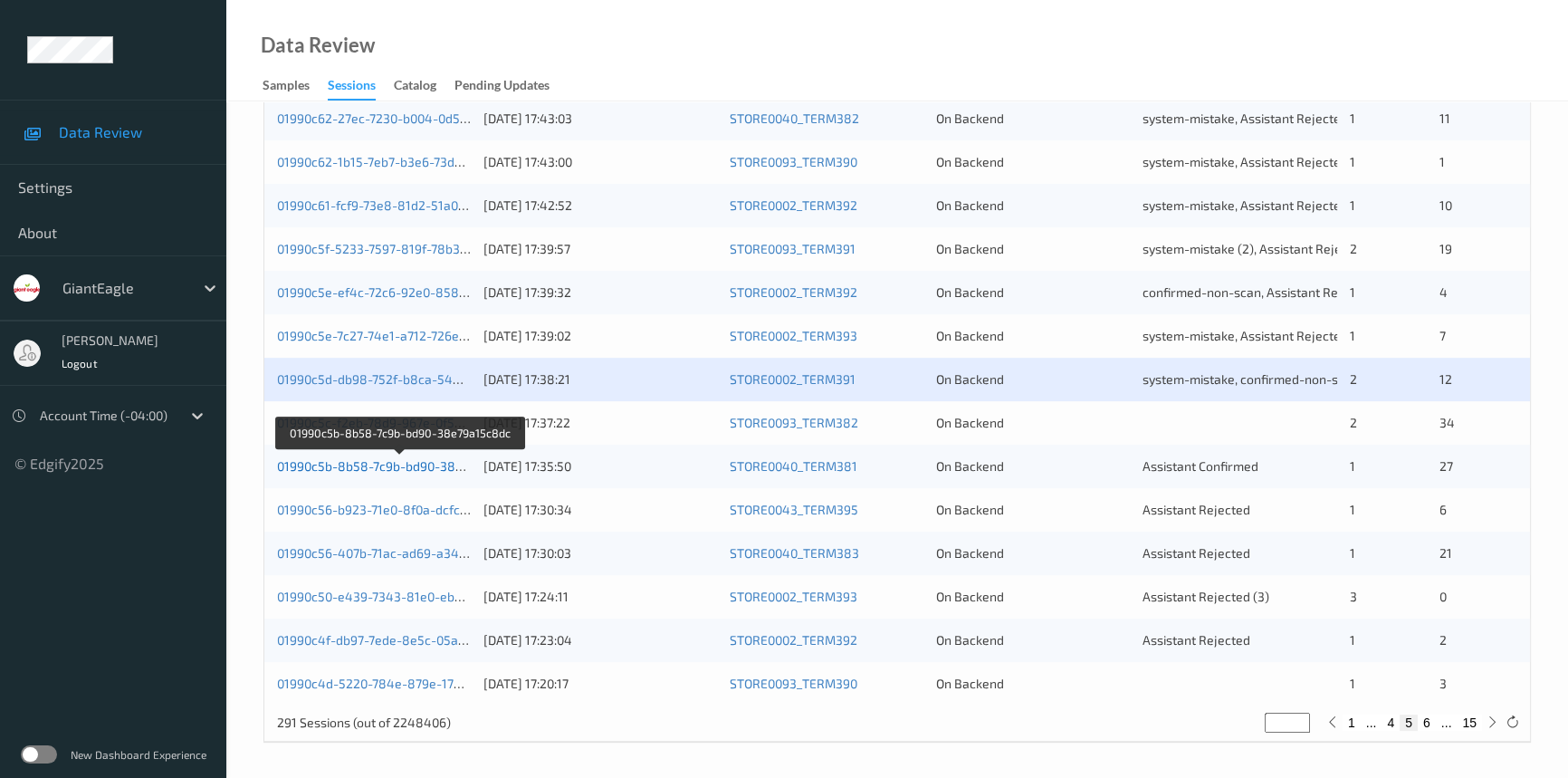
click at [344, 460] on link "01990c5b-8b58-7c9b-bd90-38e79a15c8dc" at bounding box center [400, 466] width 247 height 15
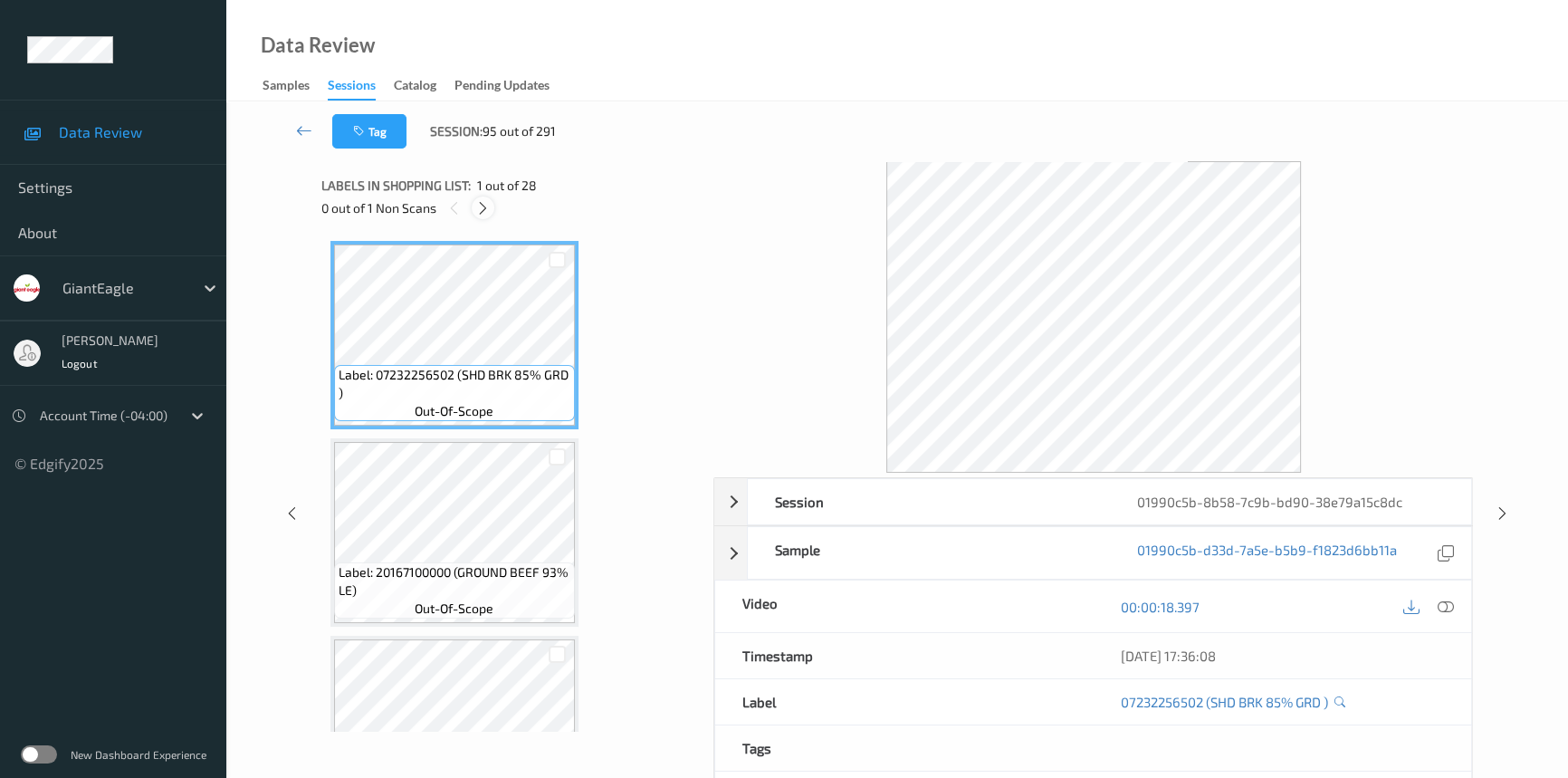
click at [480, 212] on icon at bounding box center [483, 207] width 15 height 16
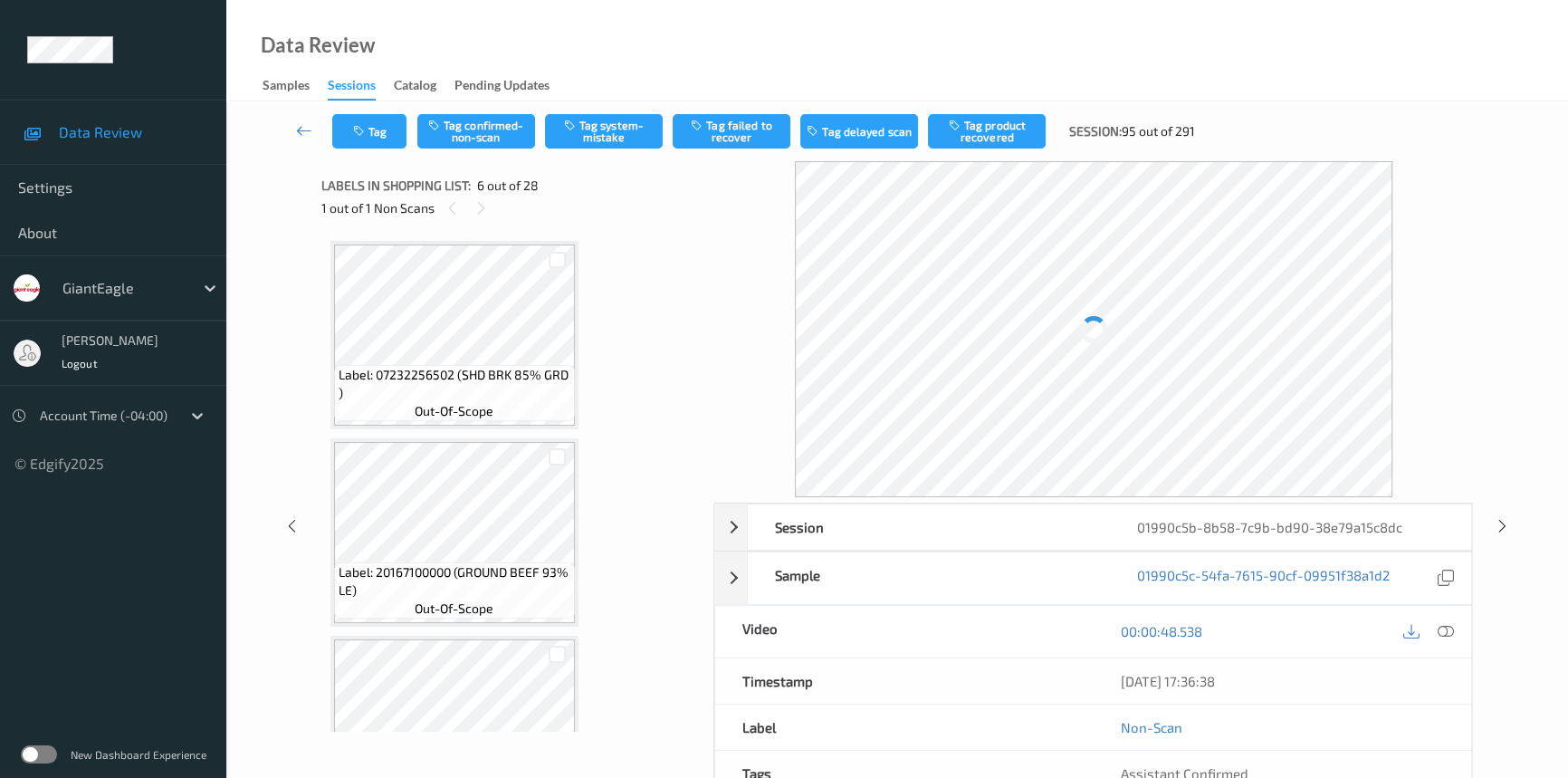
scroll to position [796, 0]
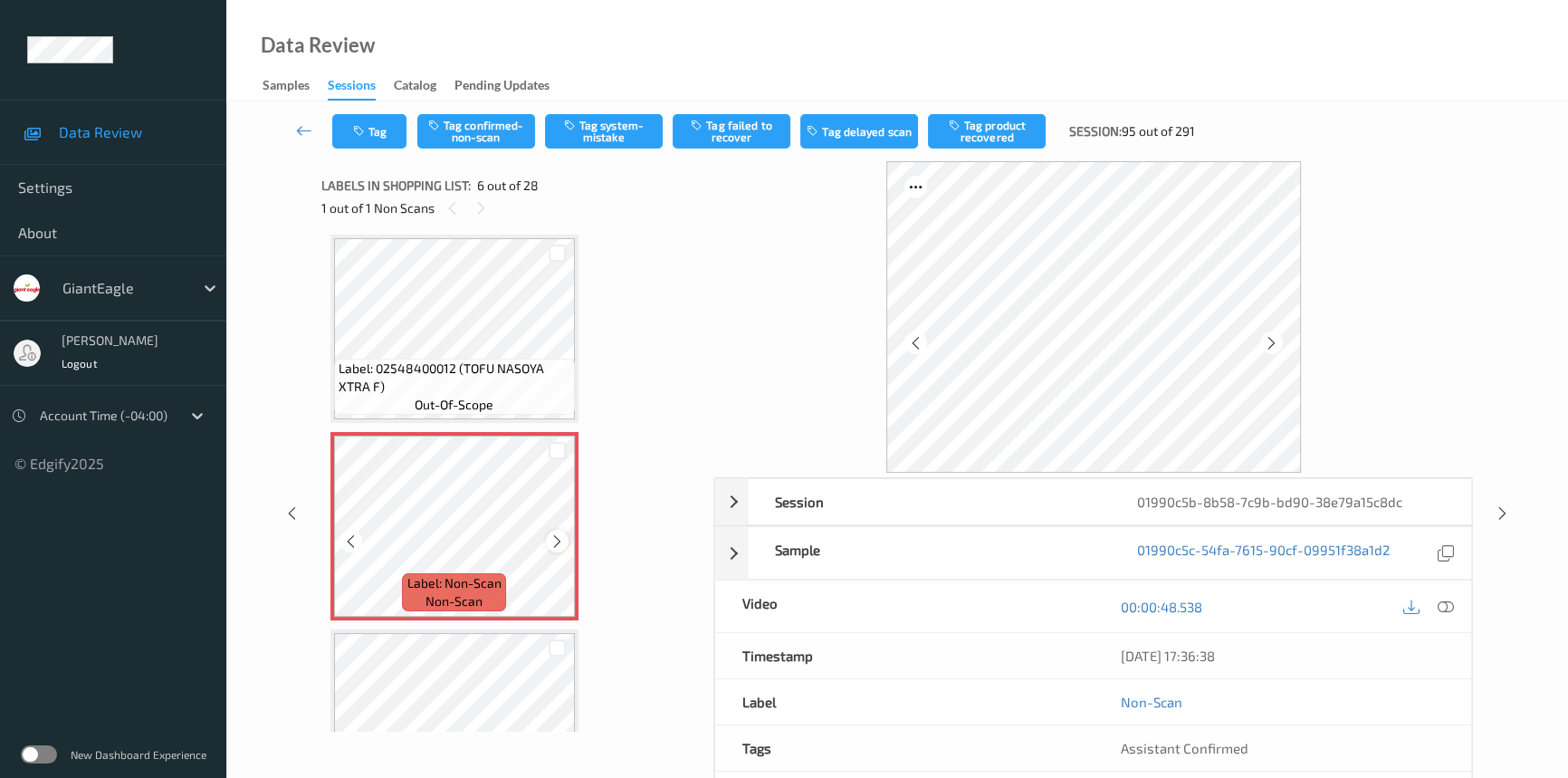
click at [555, 535] on icon at bounding box center [557, 539] width 15 height 16
click at [1441, 604] on icon at bounding box center [1445, 606] width 16 height 16
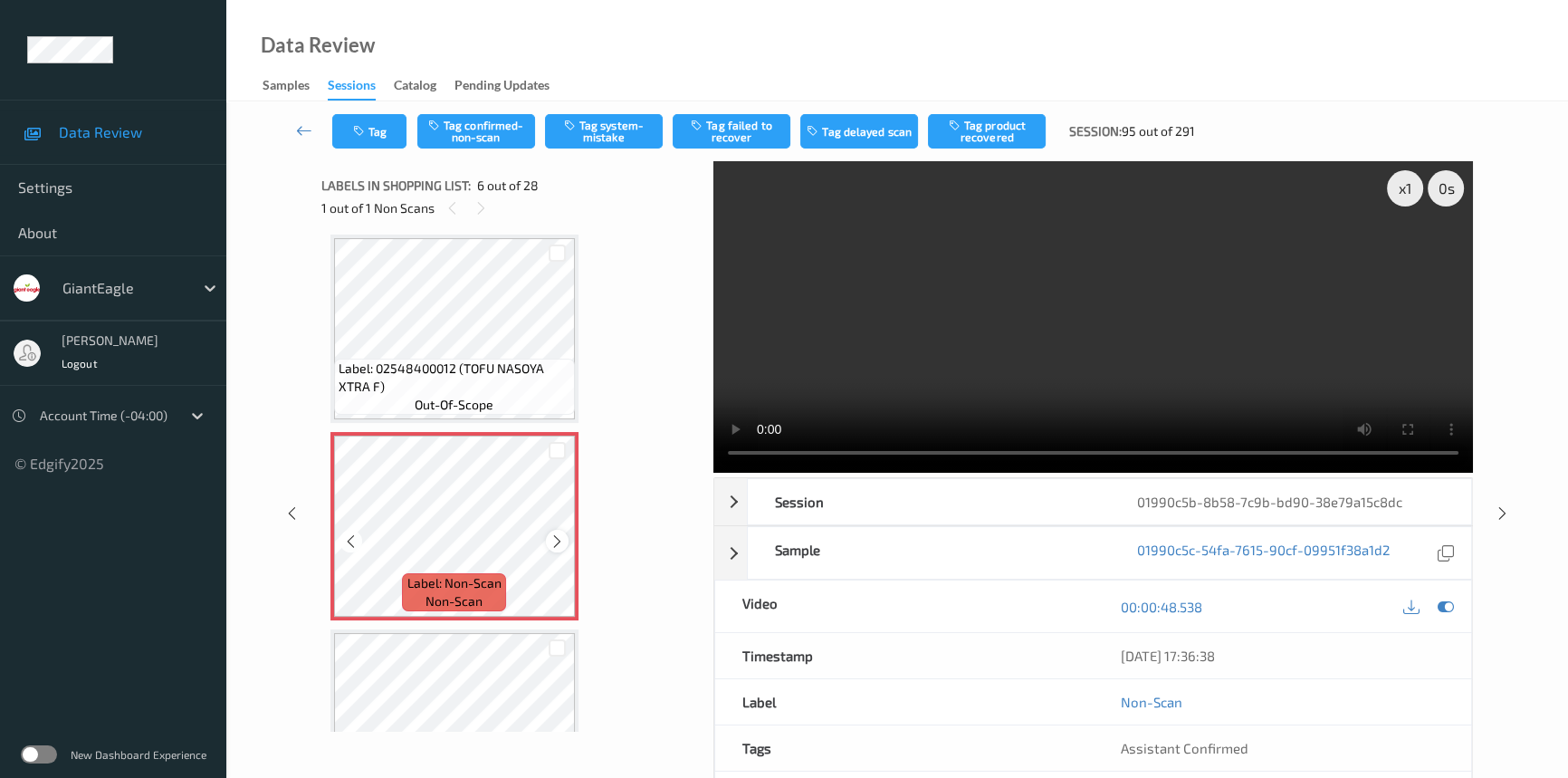
click at [554, 532] on icon at bounding box center [557, 539] width 15 height 16
click at [954, 350] on video at bounding box center [1093, 316] width 760 height 311
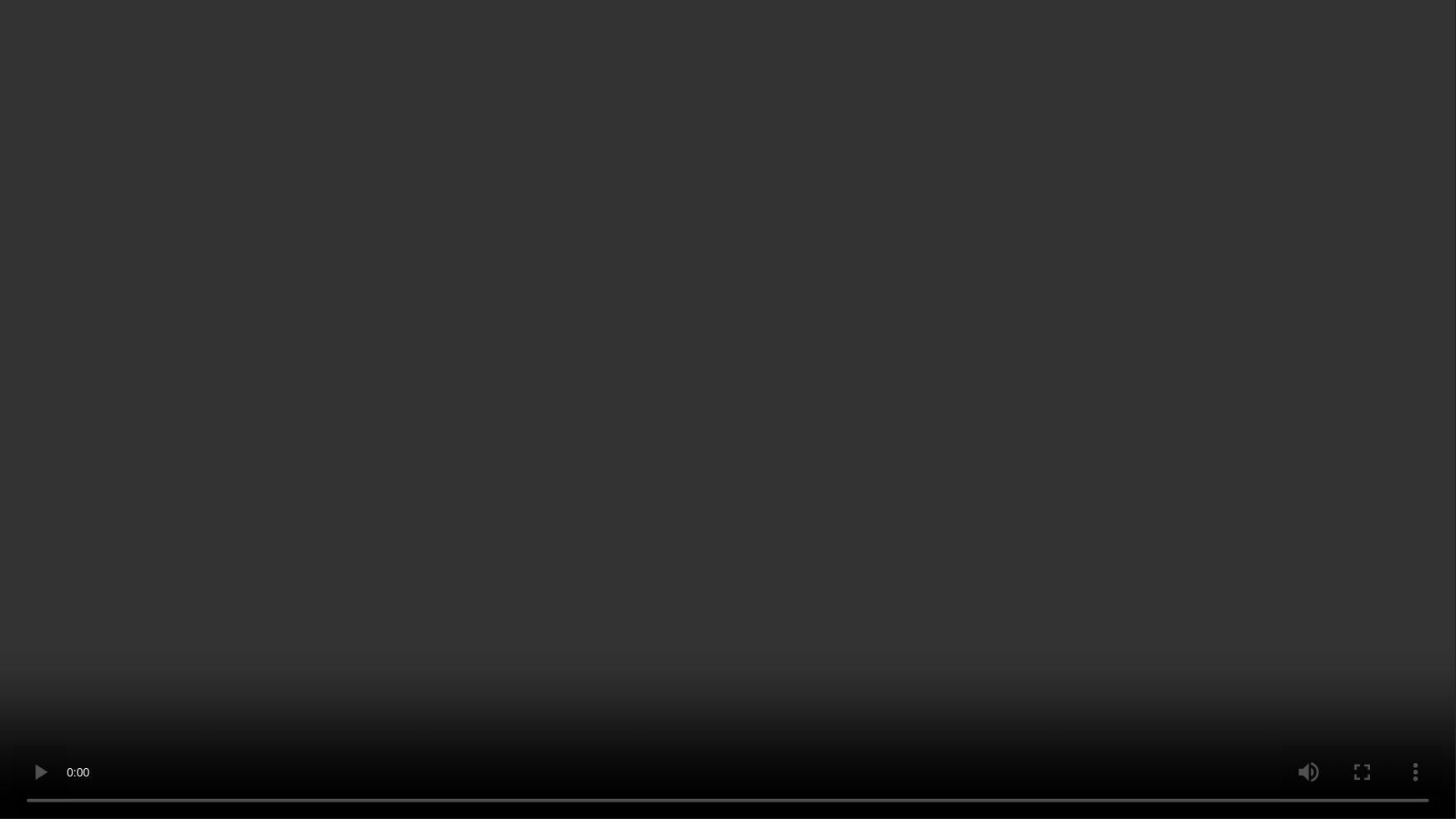
click at [342, 136] on video at bounding box center [728, 409] width 1456 height 819
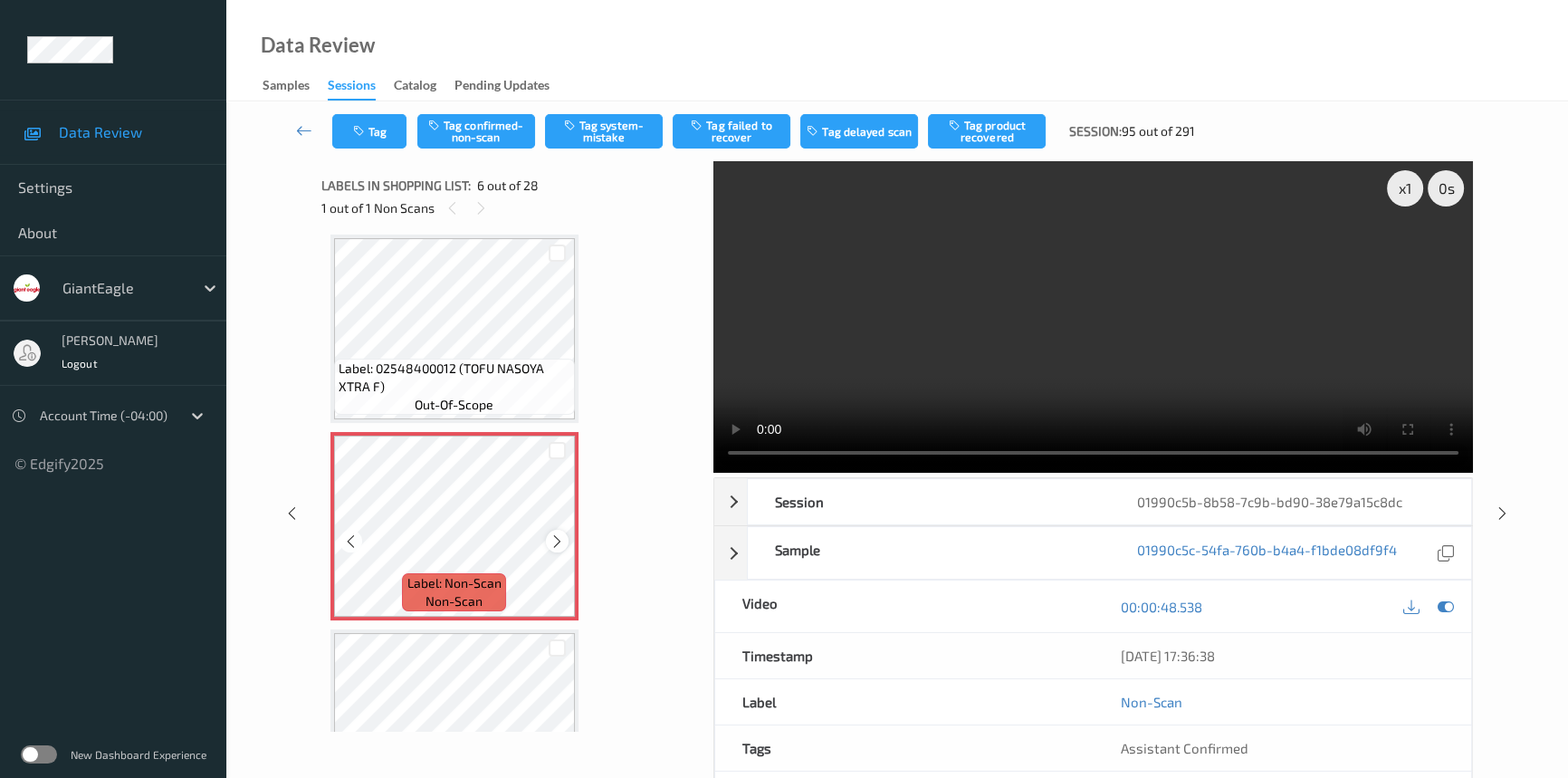
click at [559, 534] on icon at bounding box center [557, 539] width 15 height 16
drag, startPoint x: 986, startPoint y: 327, endPoint x: 1031, endPoint y: 339, distance: 46.6
click at [987, 327] on video at bounding box center [1093, 316] width 760 height 311
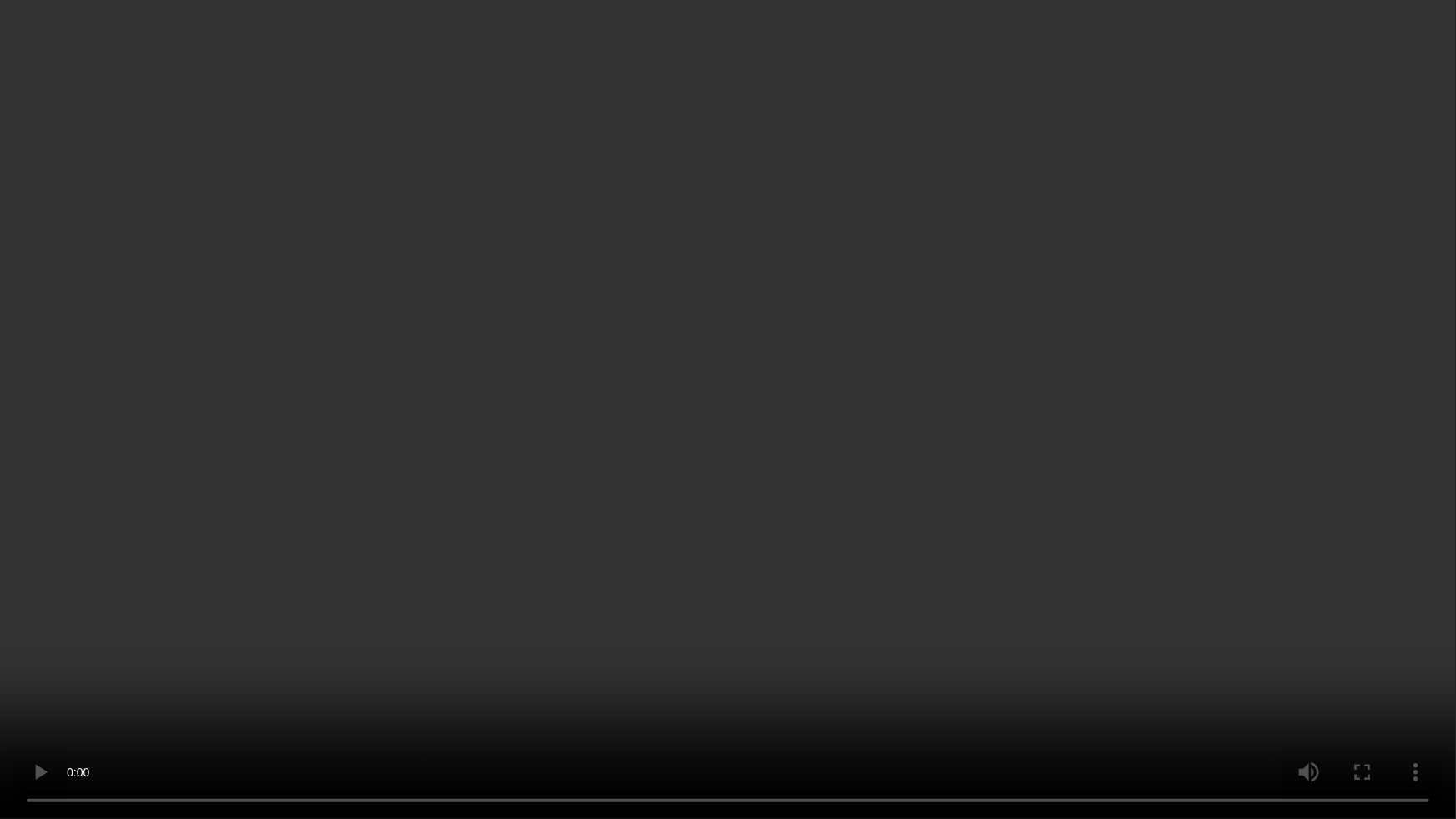
click at [1056, 573] on video at bounding box center [728, 409] width 1456 height 819
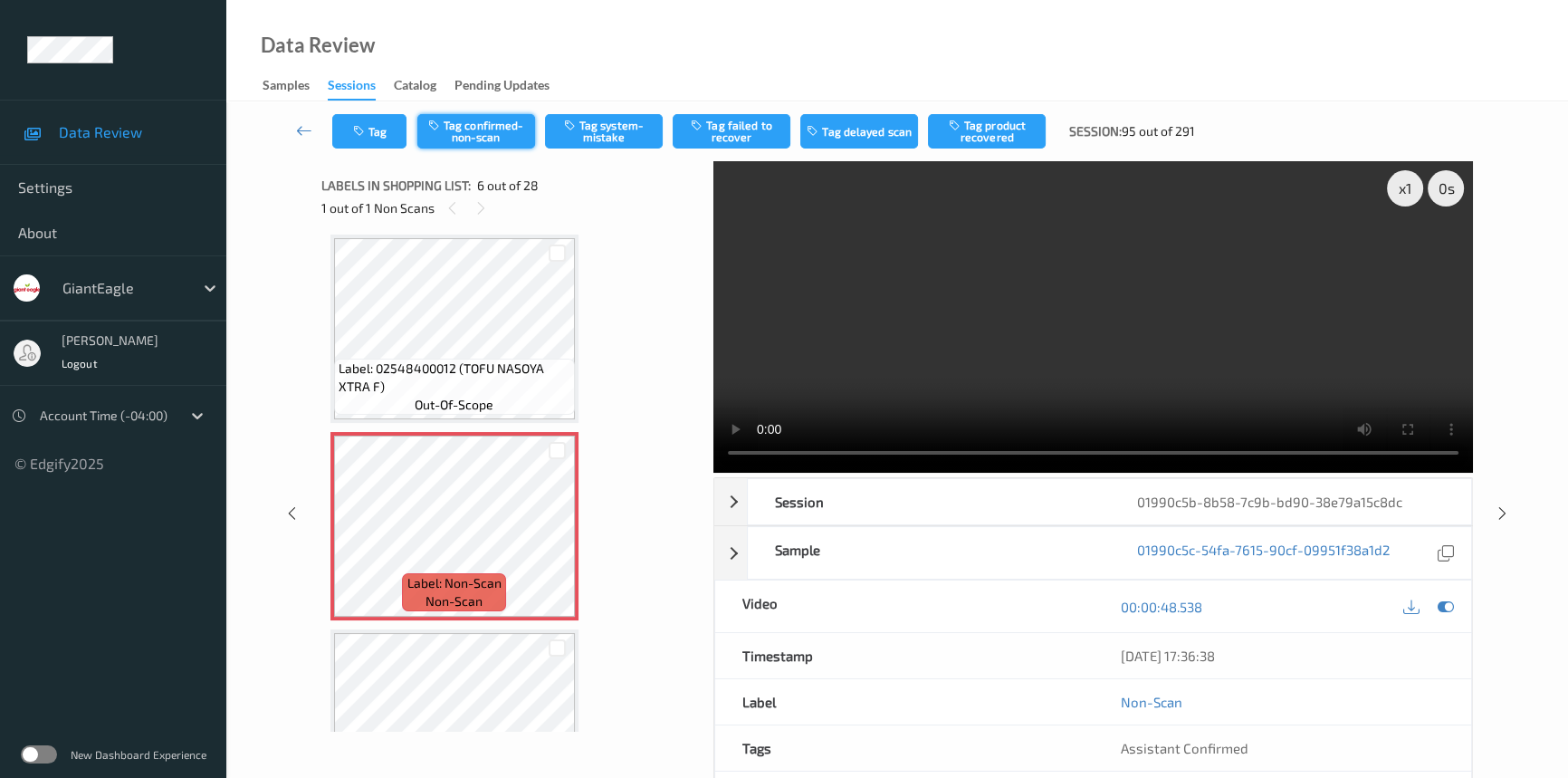
click at [482, 116] on button "Tag confirmed-non-scan" at bounding box center [476, 132] width 117 height 34
click at [1007, 120] on button "Tag product recovered" at bounding box center [986, 132] width 117 height 34
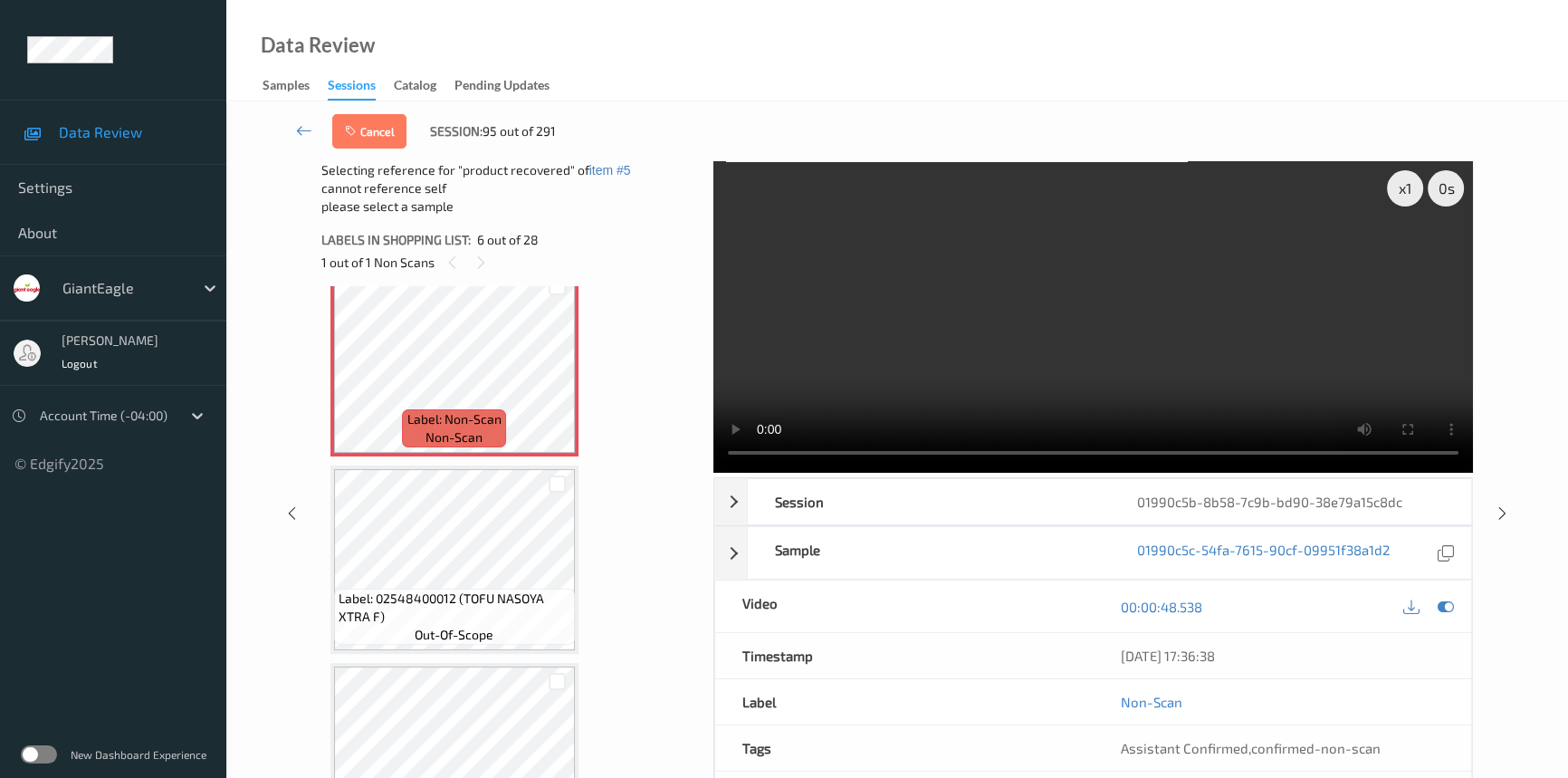
scroll to position [1042, 0]
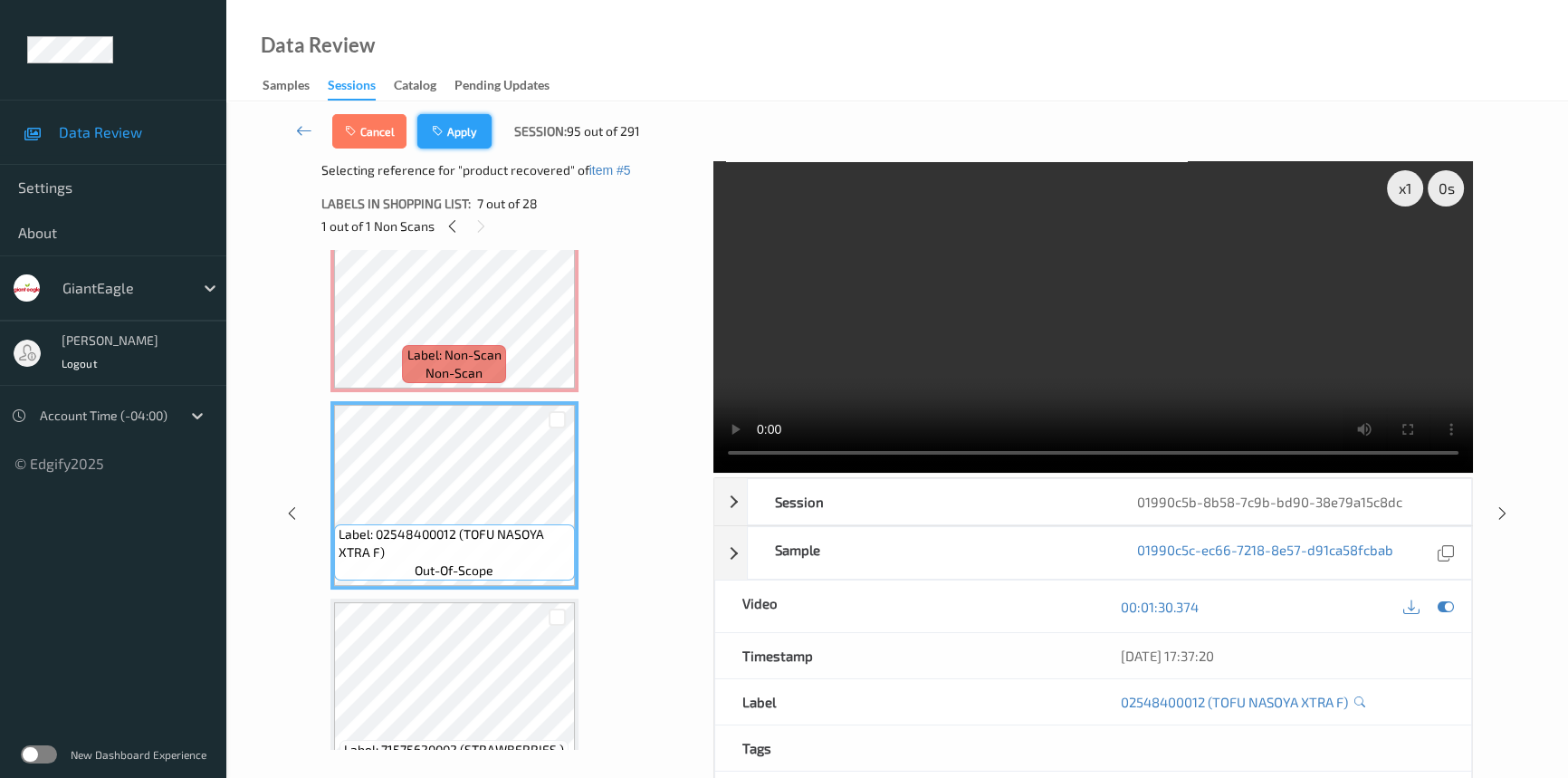
click at [465, 129] on button "Apply" at bounding box center [454, 132] width 74 height 34
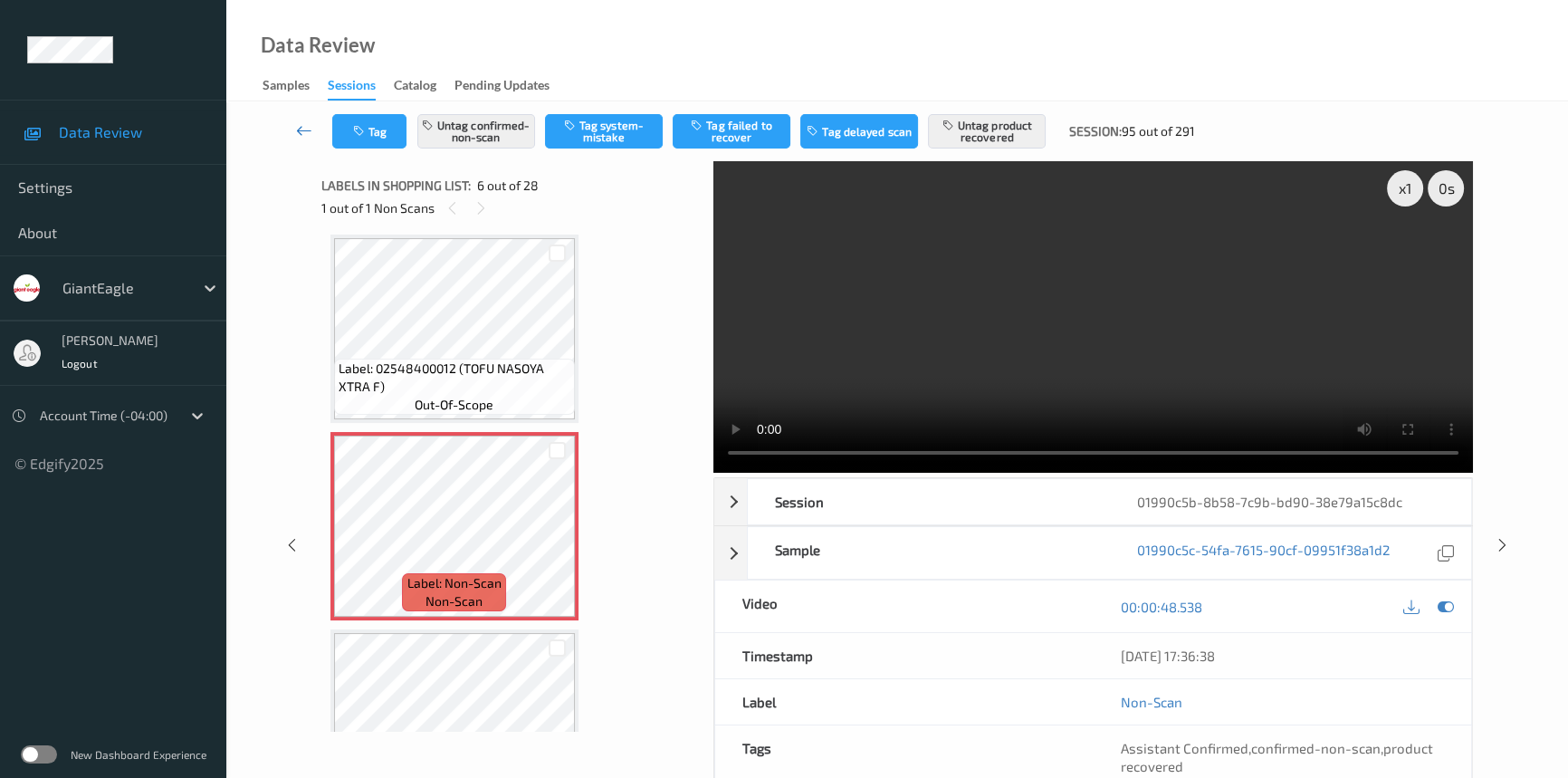
click at [299, 117] on link at bounding box center [304, 132] width 56 height 34
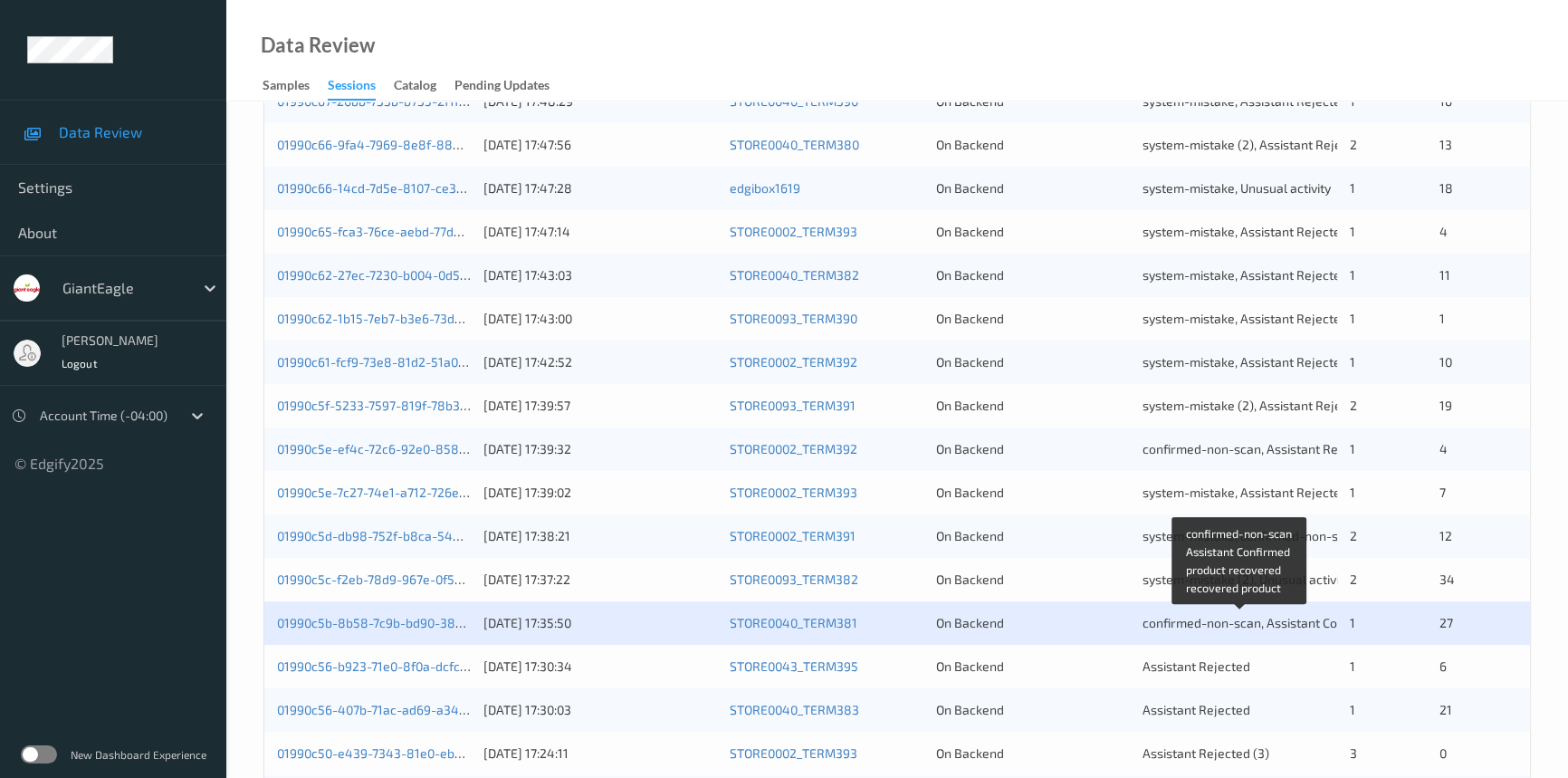
scroll to position [645, 0]
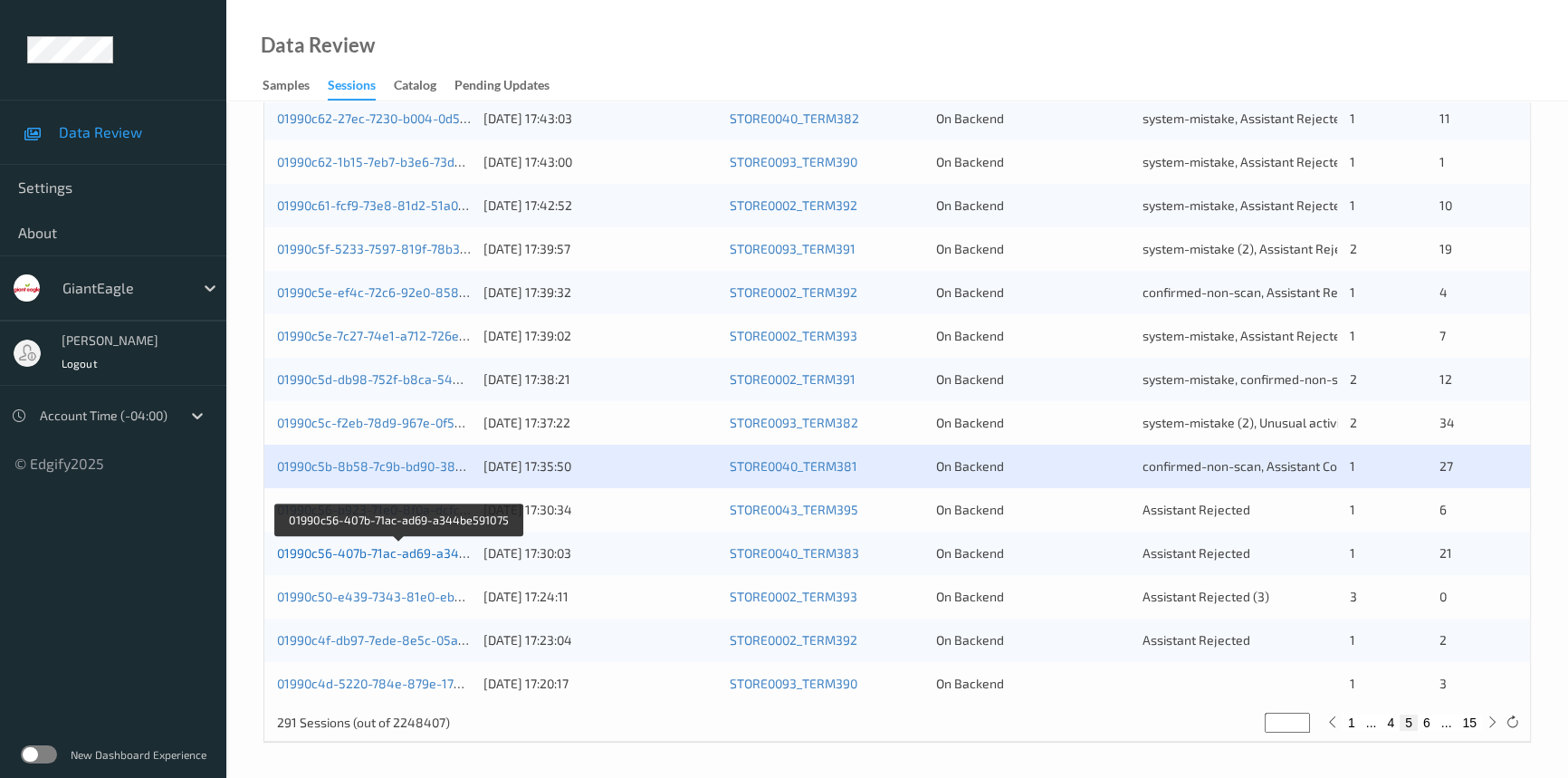
click at [359, 547] on link "01990c56-407b-71ac-ad69-a344be591075" at bounding box center [399, 553] width 245 height 15
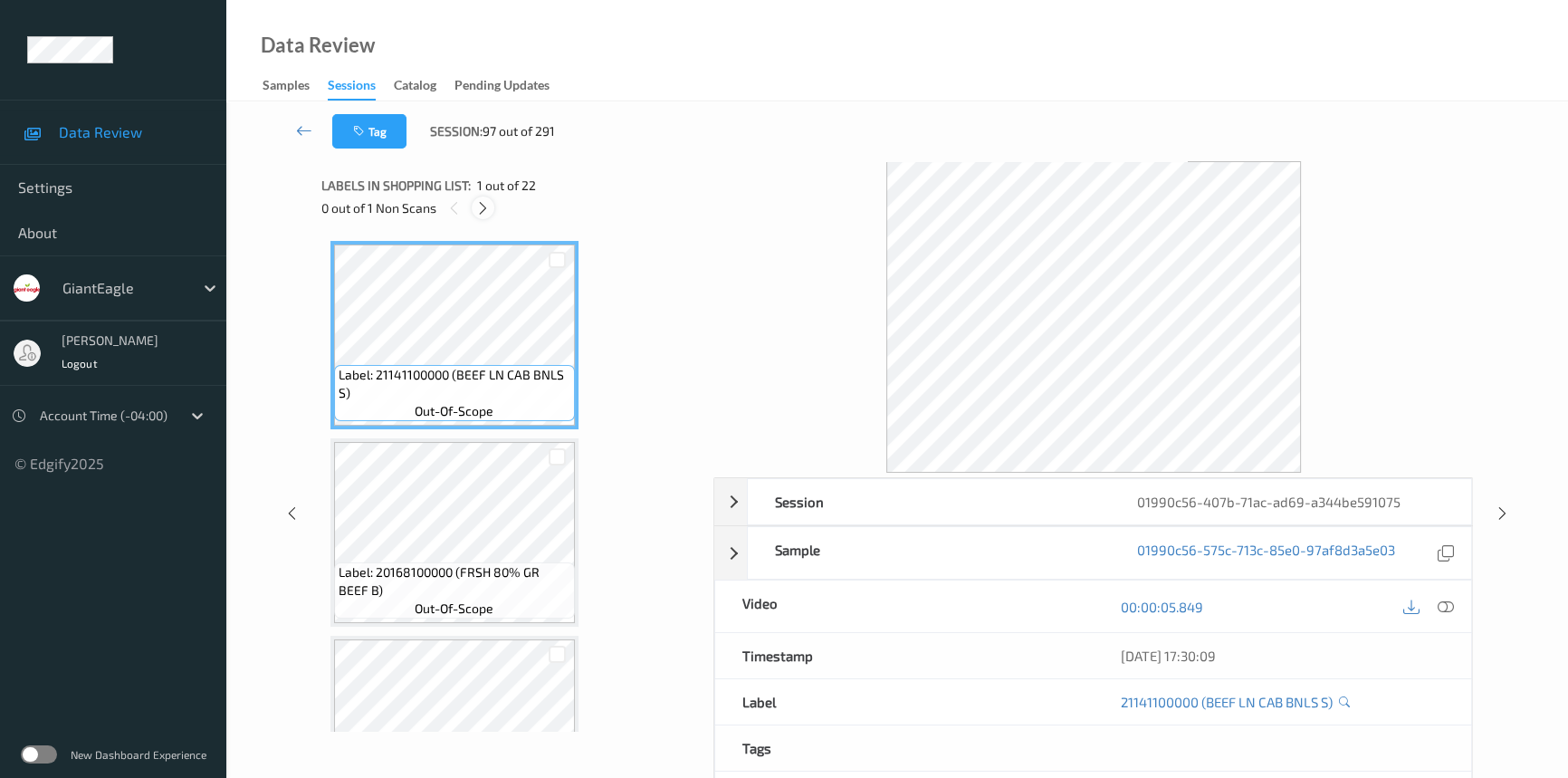
click at [476, 207] on icon at bounding box center [483, 207] width 15 height 16
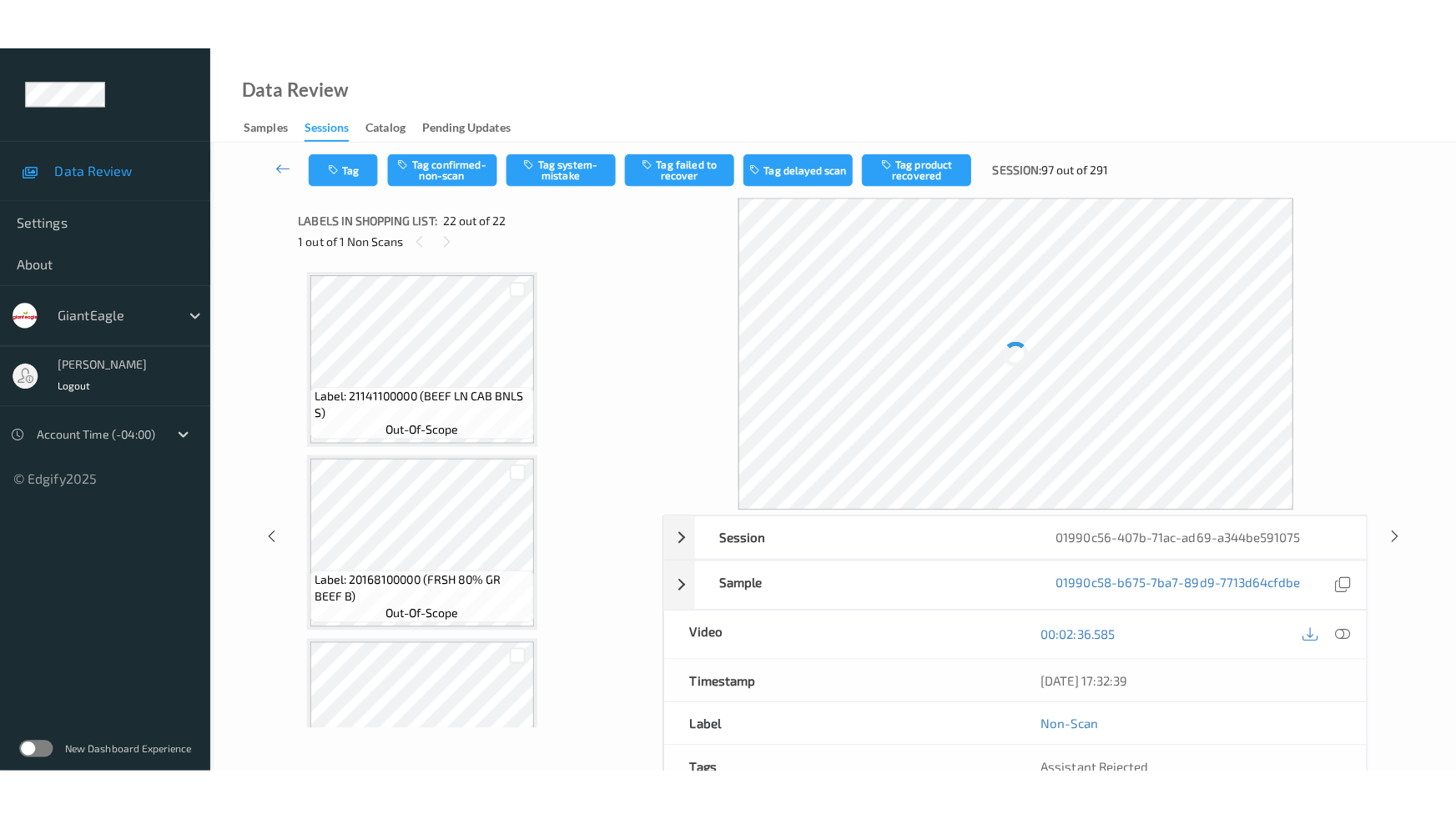
scroll to position [3536, 0]
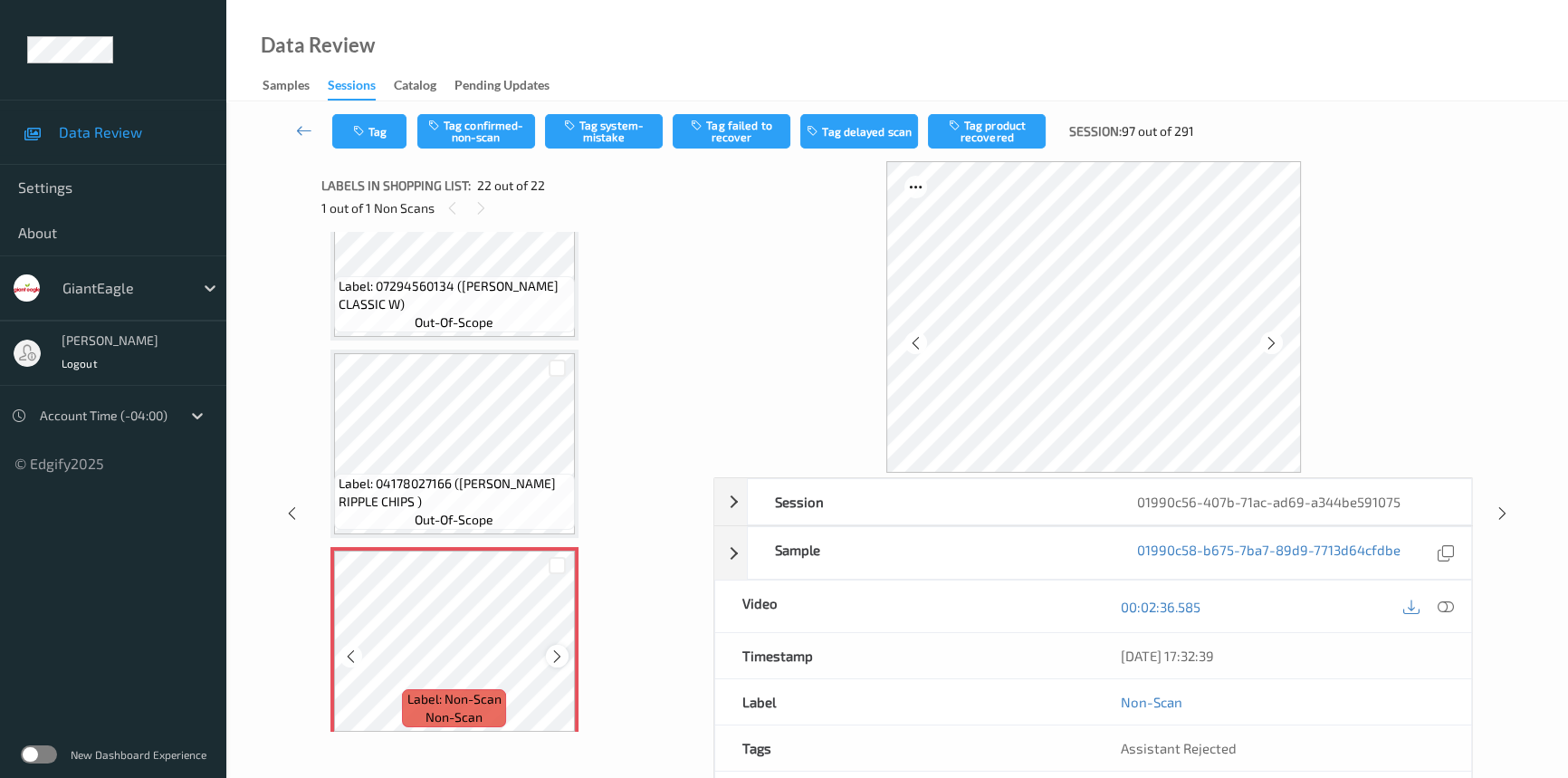
click at [561, 648] on icon at bounding box center [557, 656] width 15 height 16
click at [1448, 606] on icon at bounding box center [1445, 606] width 16 height 16
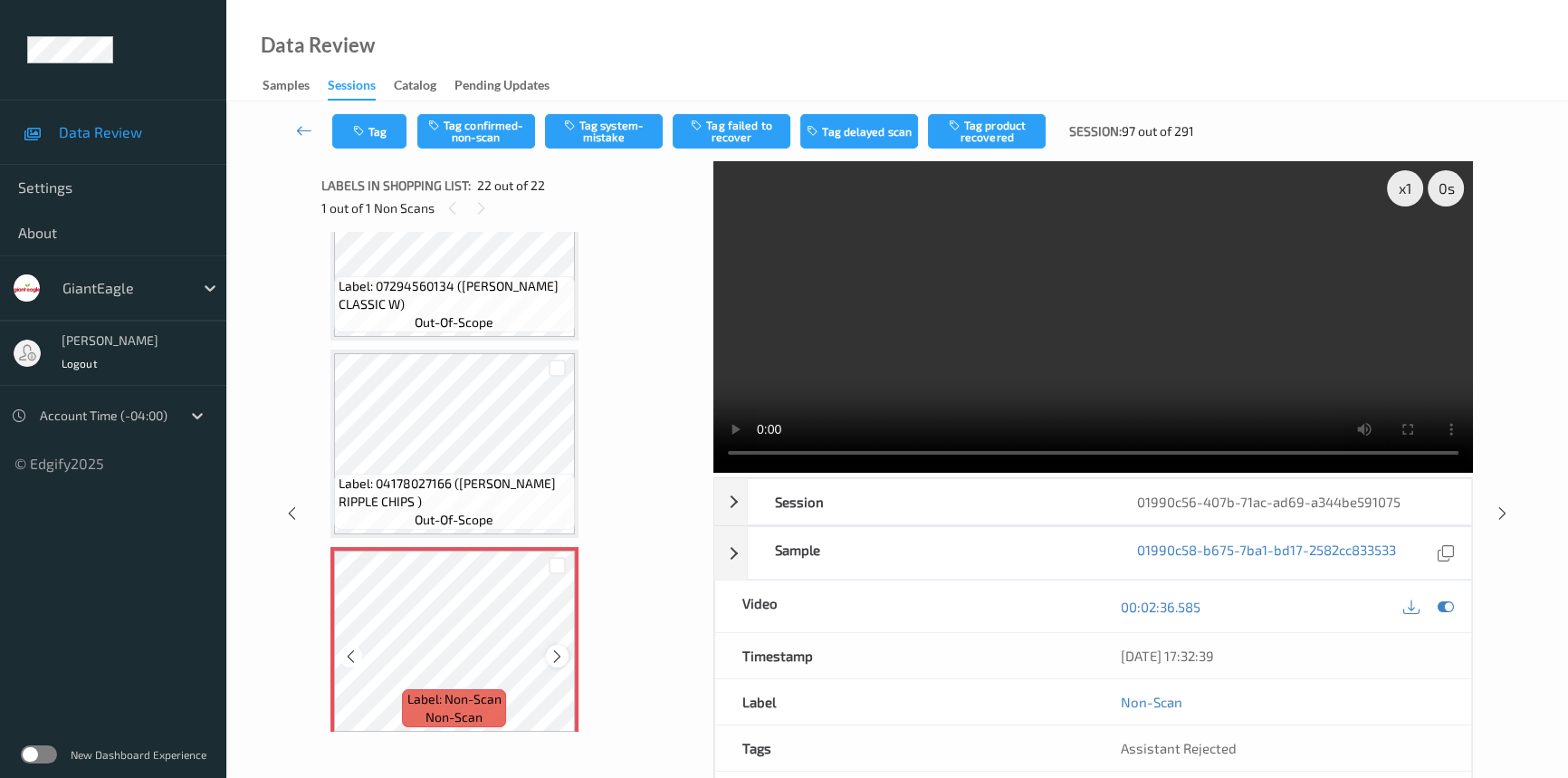
click at [546, 645] on div at bounding box center [557, 656] width 23 height 23
click at [554, 648] on icon at bounding box center [557, 656] width 15 height 16
click at [1148, 379] on video at bounding box center [1093, 316] width 760 height 311
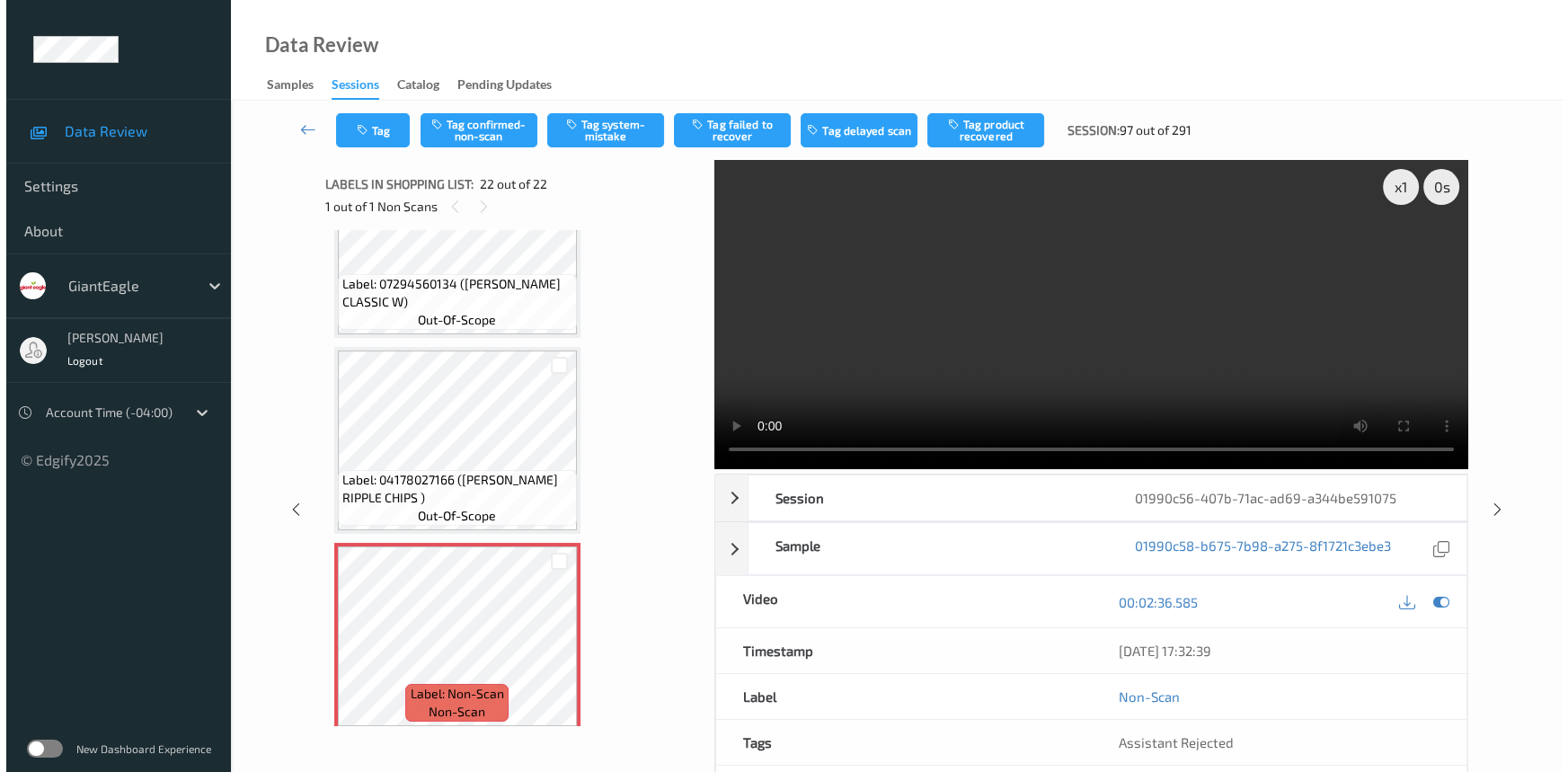
scroll to position [3697, 0]
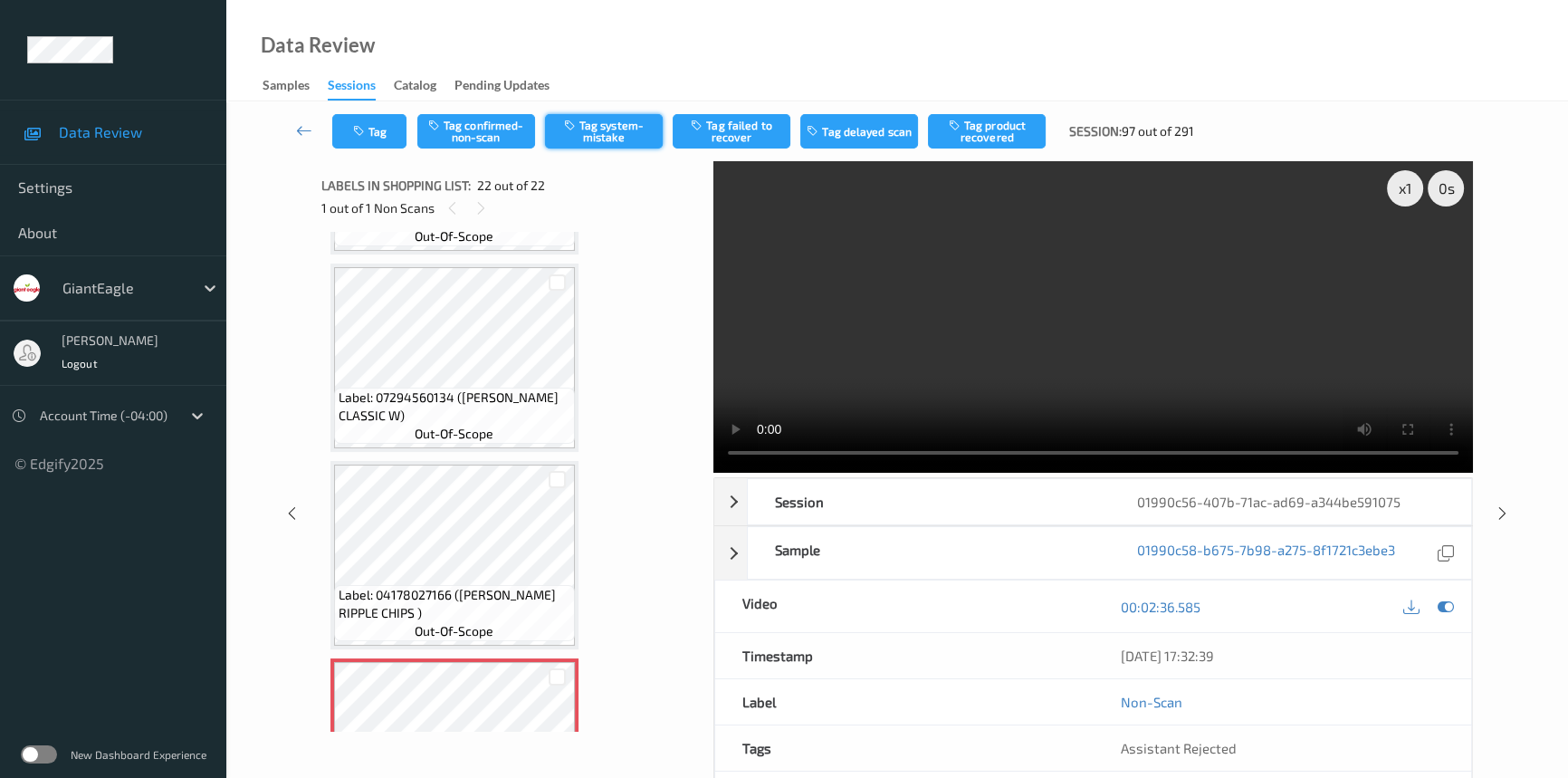
click at [588, 145] on button "Tag system-mistake" at bounding box center [604, 132] width 117 height 34
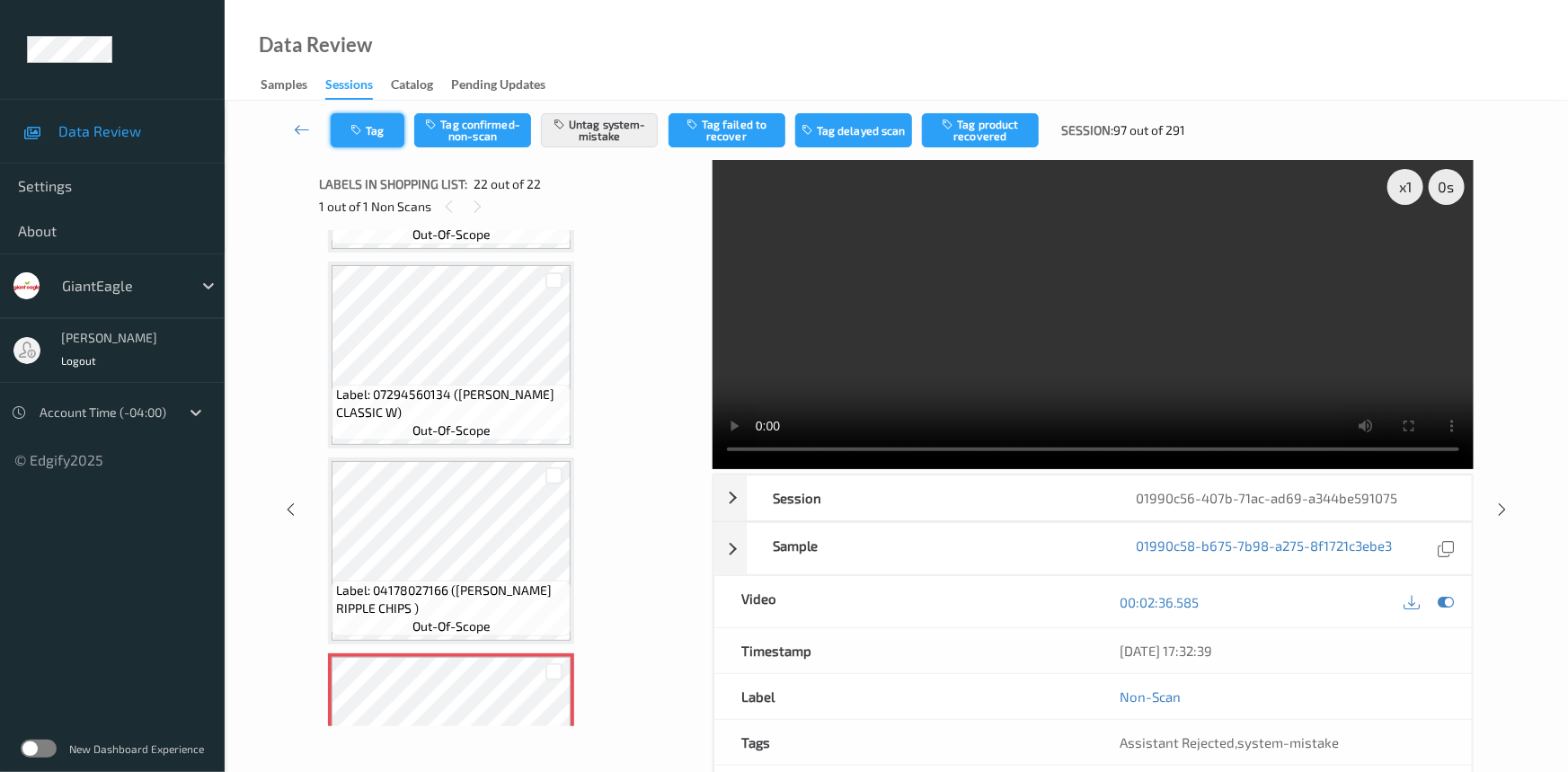
click at [367, 128] on button "Tag" at bounding box center [367, 131] width 73 height 34
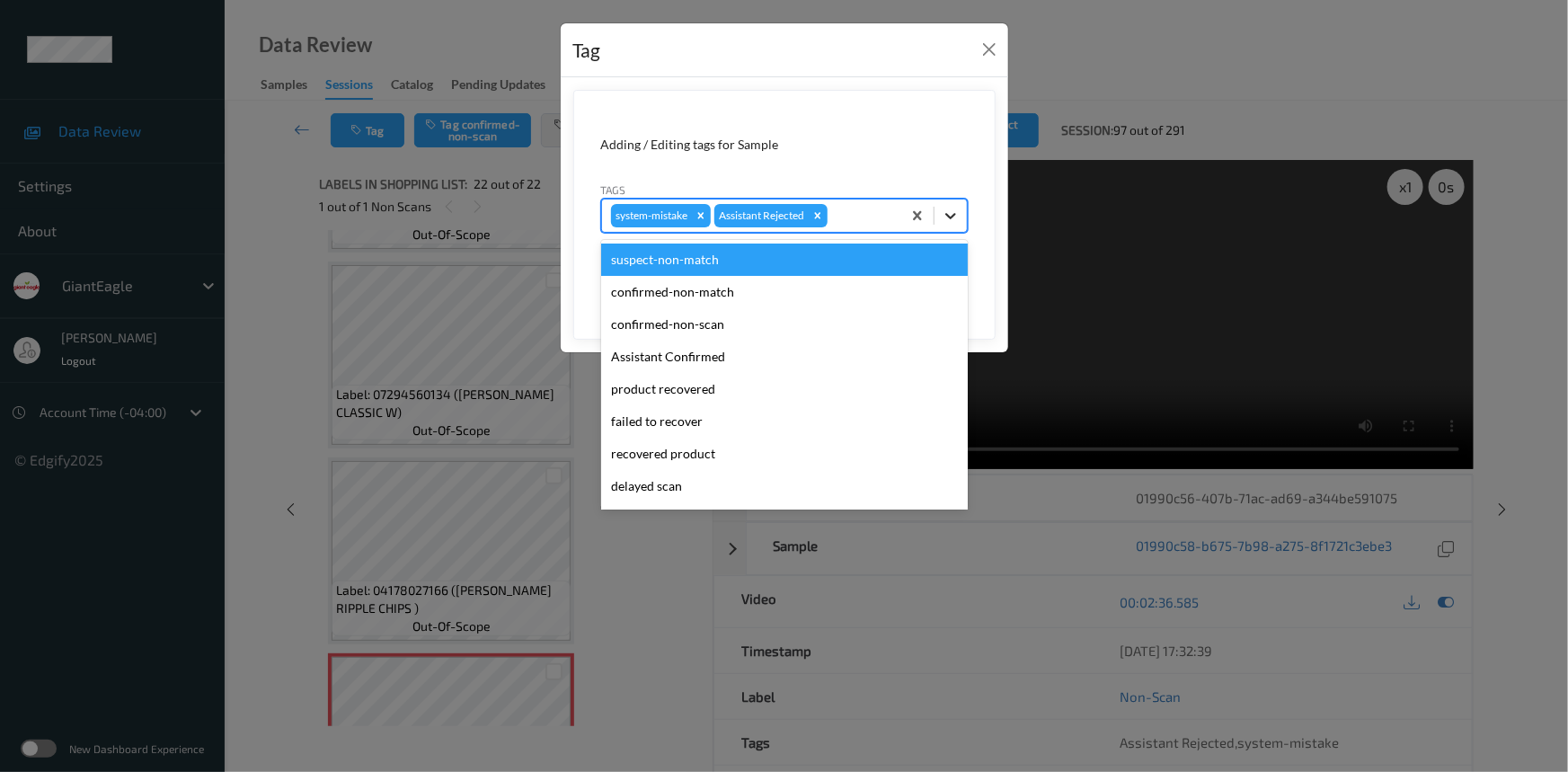
click at [944, 214] on icon at bounding box center [950, 215] width 18 height 18
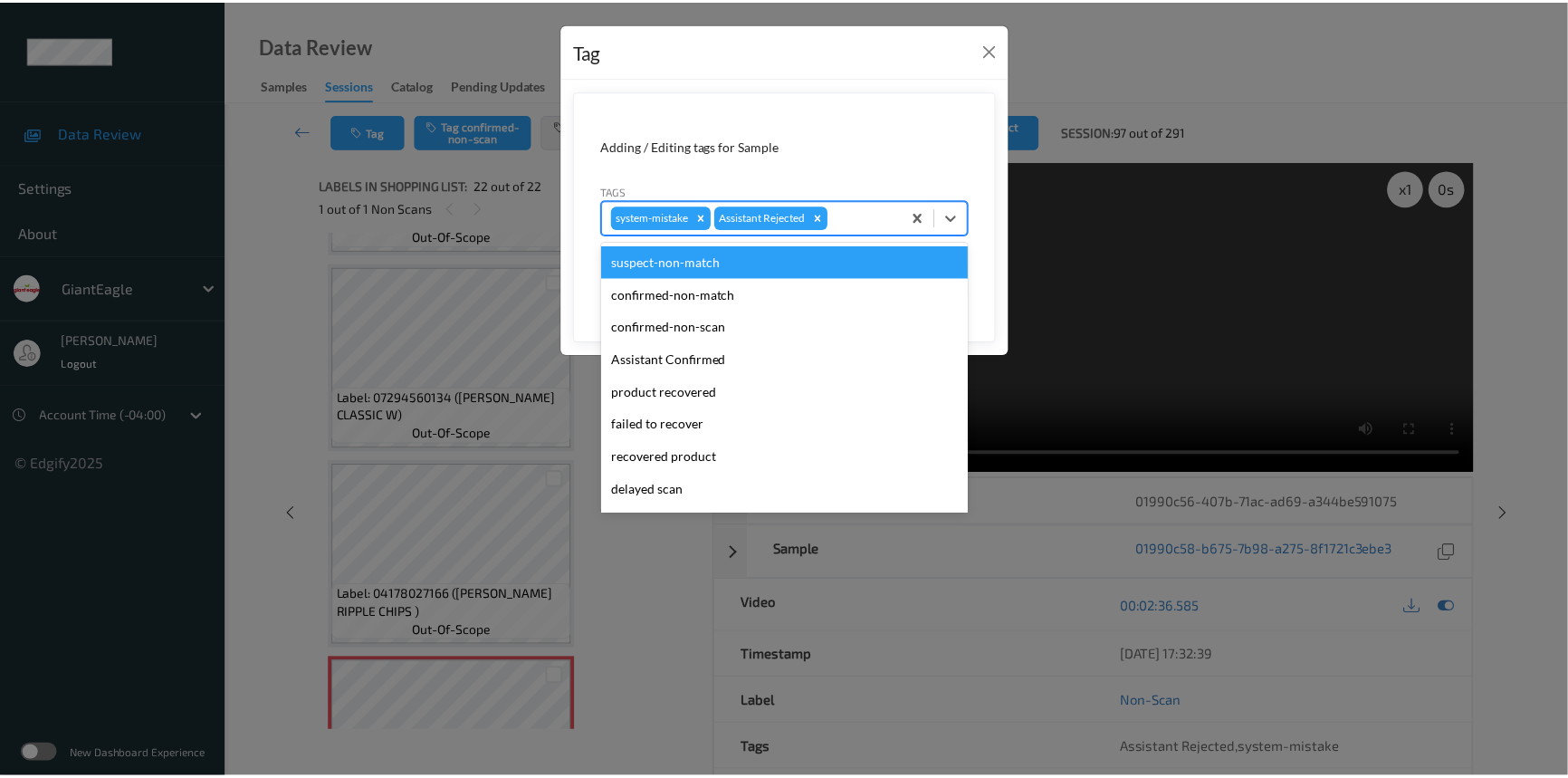
scroll to position [159, 0]
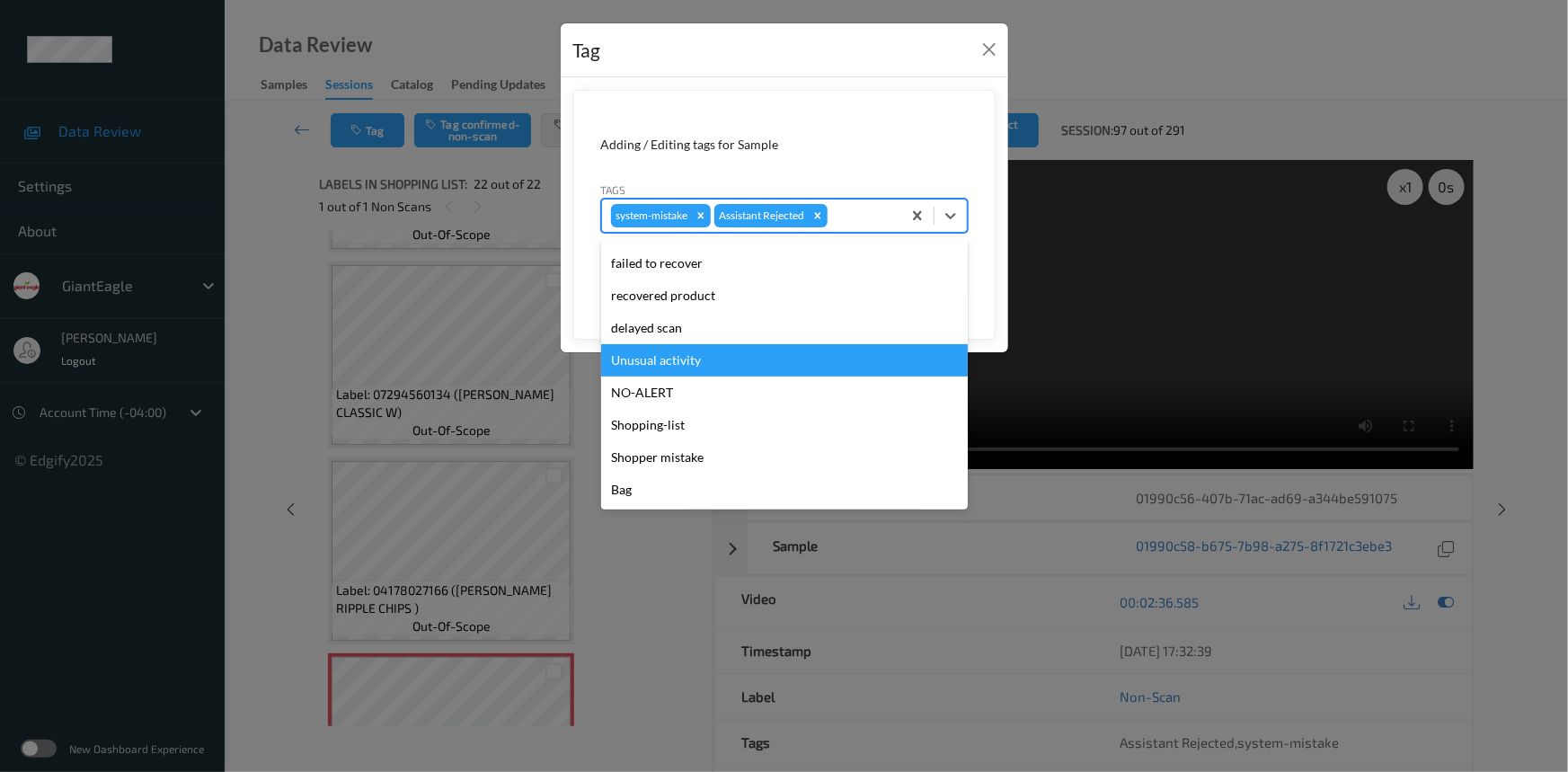
click at [662, 359] on div "Unusual activity" at bounding box center [784, 360] width 366 height 32
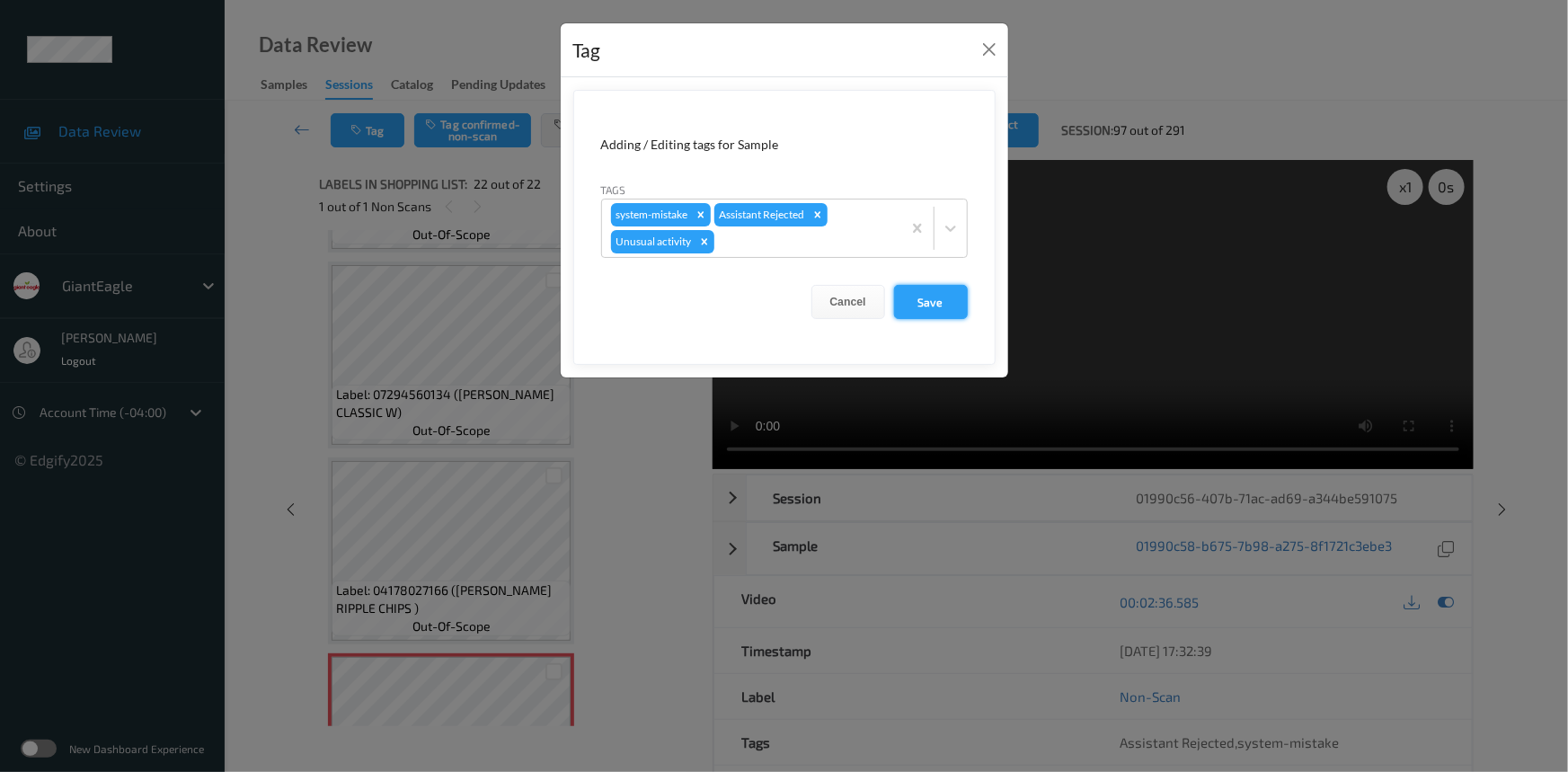
click at [942, 302] on button "Save" at bounding box center [931, 301] width 73 height 34
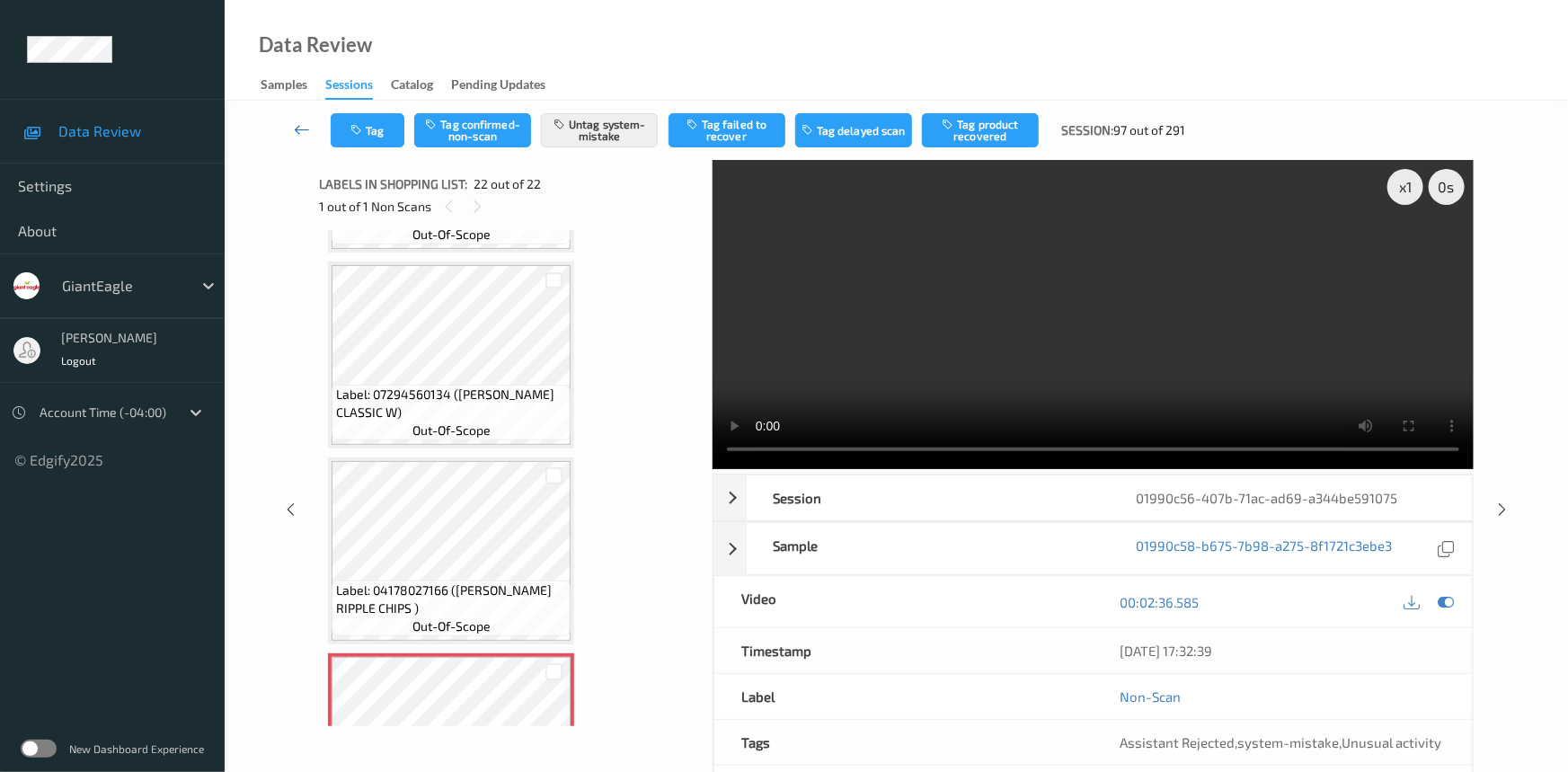
click at [299, 120] on icon at bounding box center [302, 129] width 16 height 18
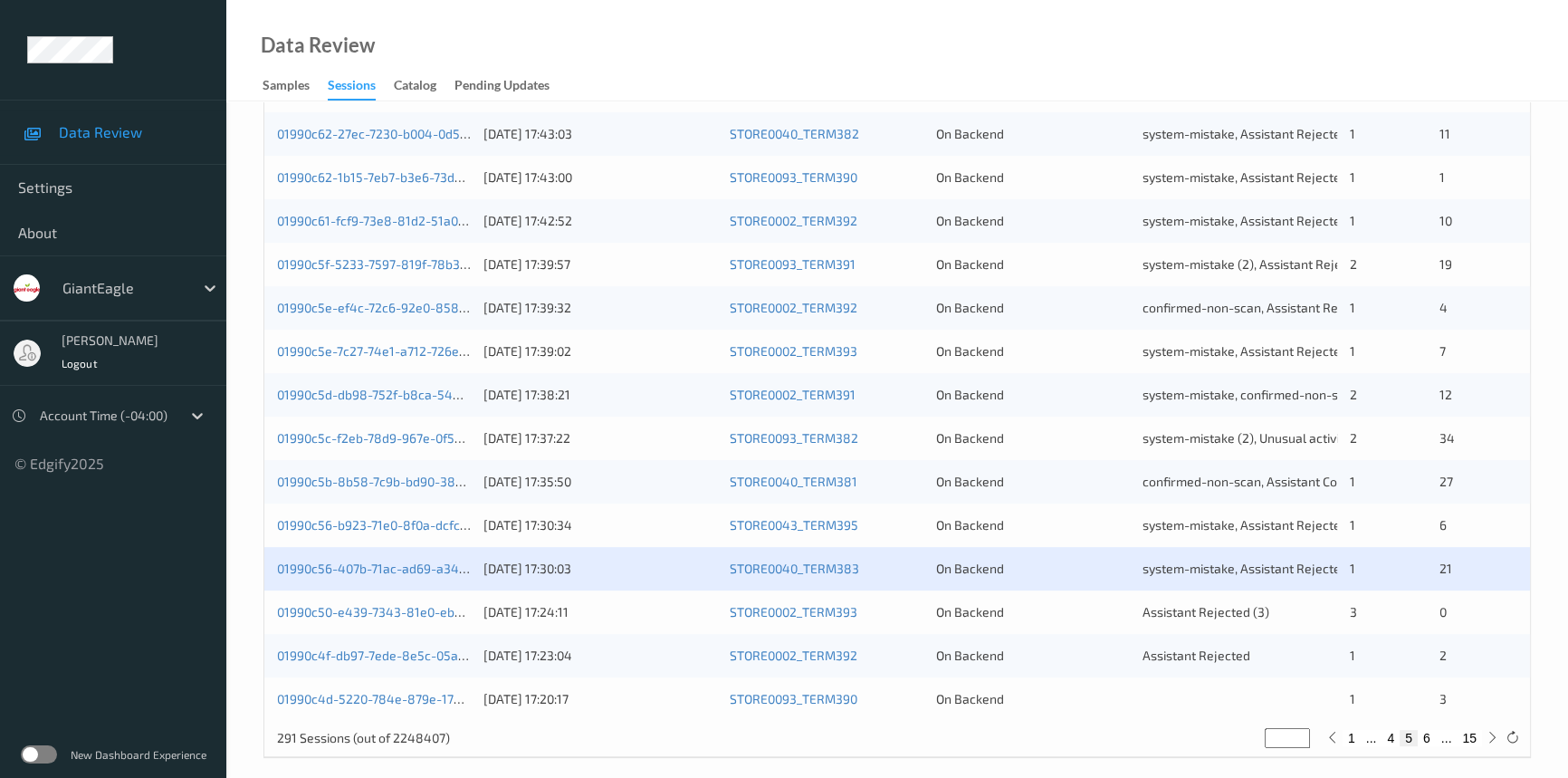
scroll to position [645, 0]
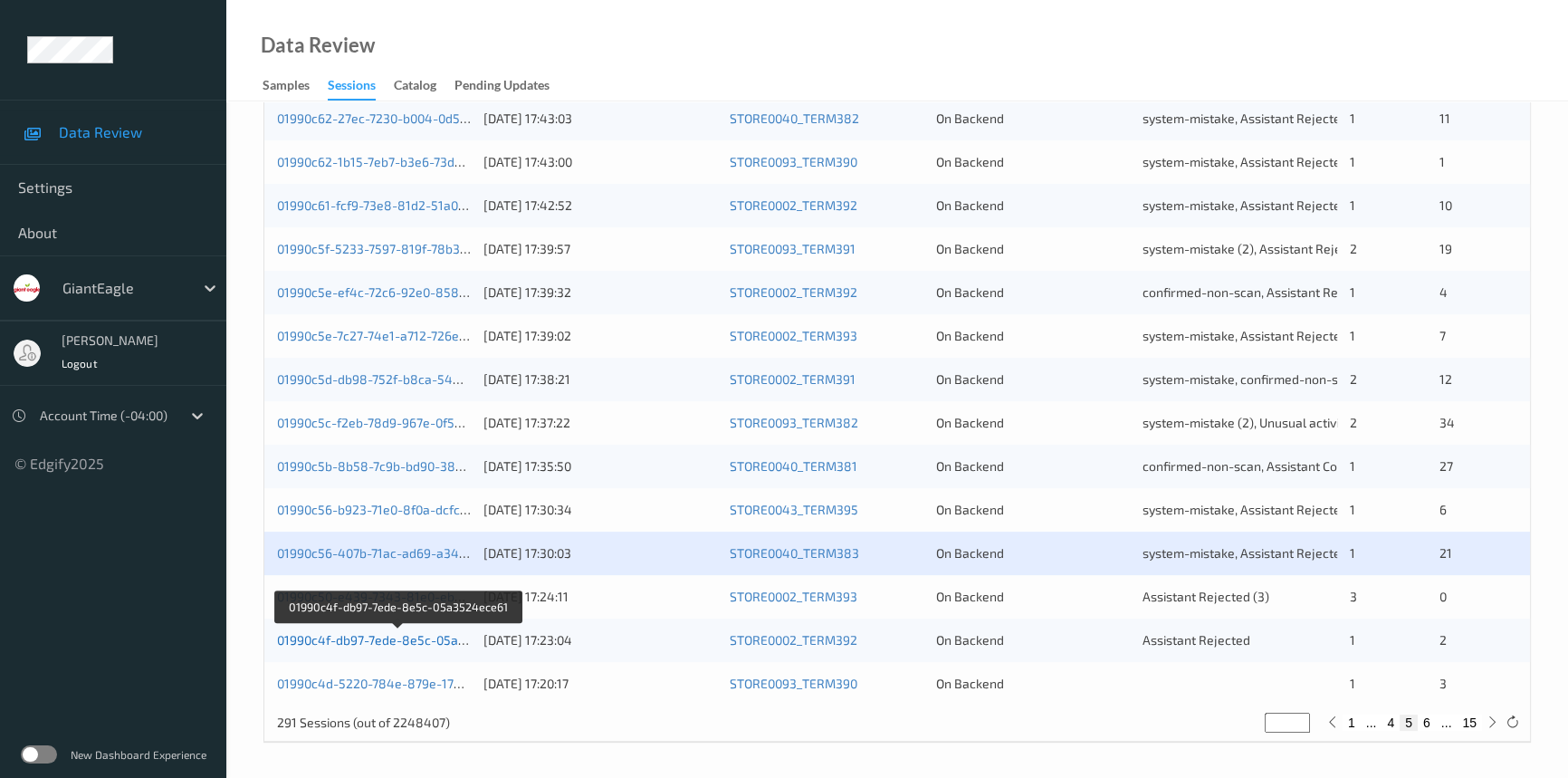
click at [353, 638] on link "01990c4f-db97-7ede-8e5c-05a3524ece61" at bounding box center [399, 640] width 244 height 15
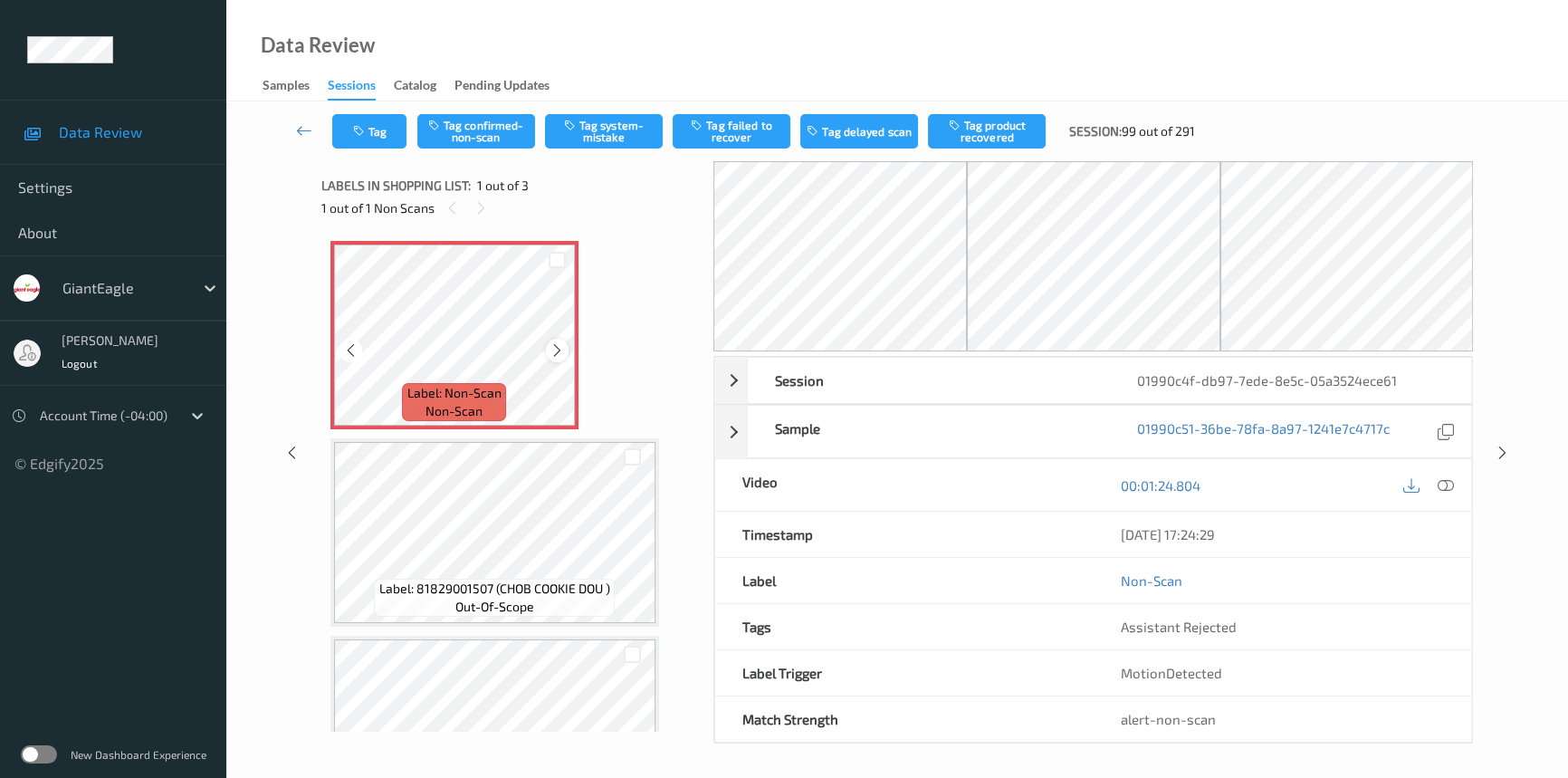
click at [560, 346] on icon at bounding box center [557, 350] width 15 height 16
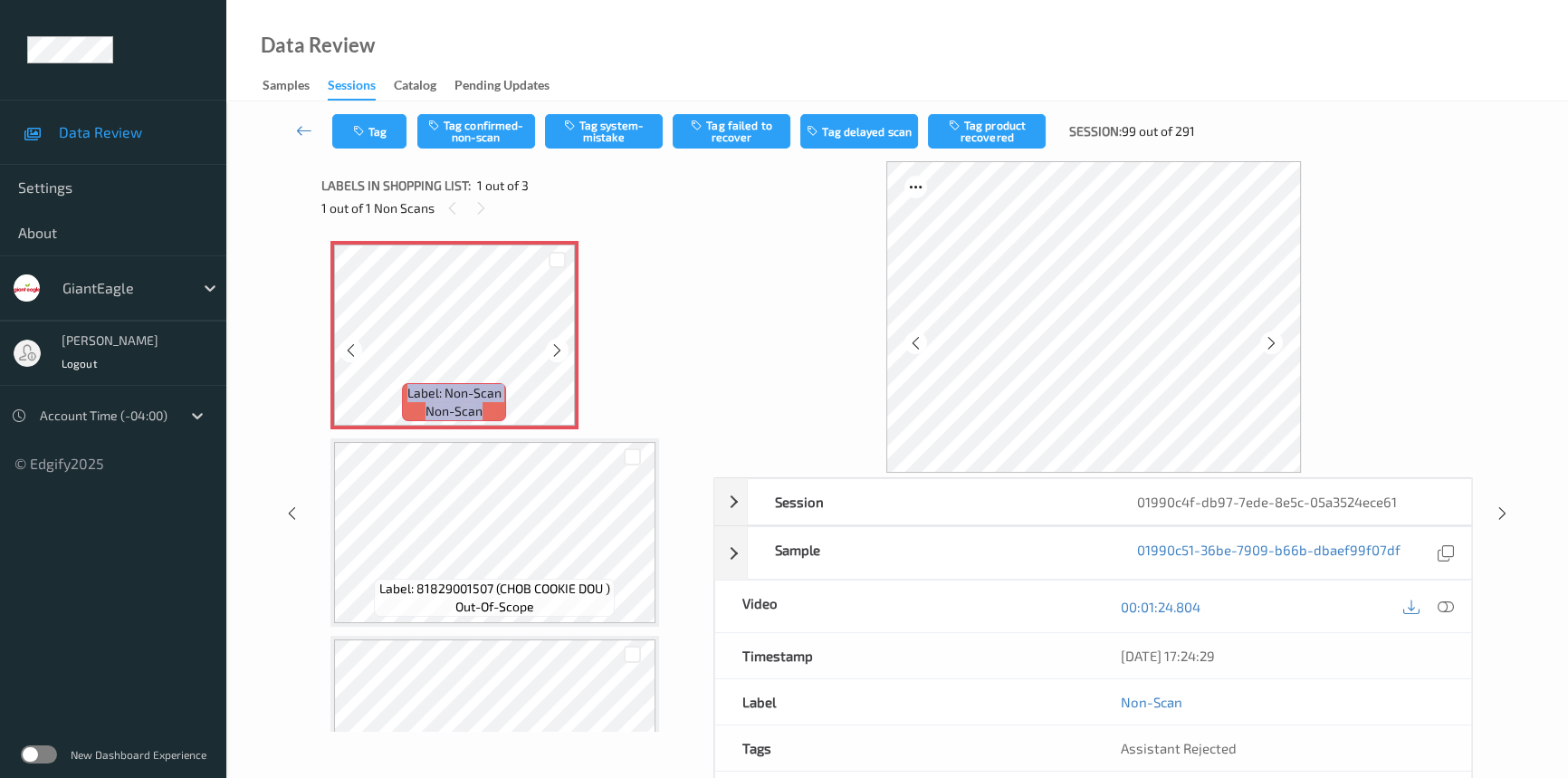
click at [560, 346] on icon at bounding box center [557, 350] width 15 height 16
click at [1442, 602] on icon at bounding box center [1445, 606] width 16 height 16
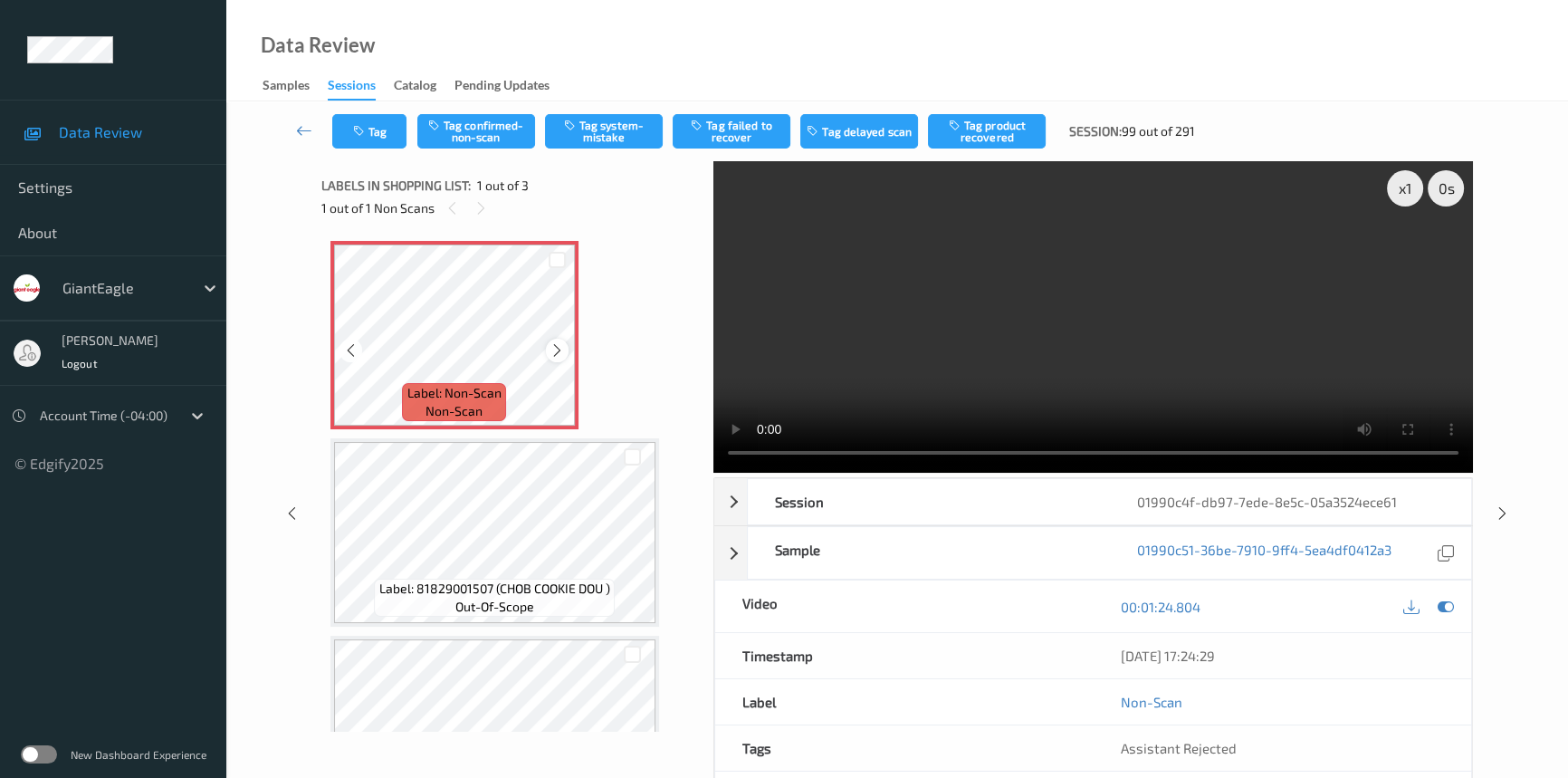
click at [552, 346] on icon at bounding box center [557, 350] width 15 height 16
click at [1173, 391] on video at bounding box center [1093, 316] width 760 height 311
click at [1406, 190] on div "x 1" at bounding box center [1404, 188] width 36 height 36
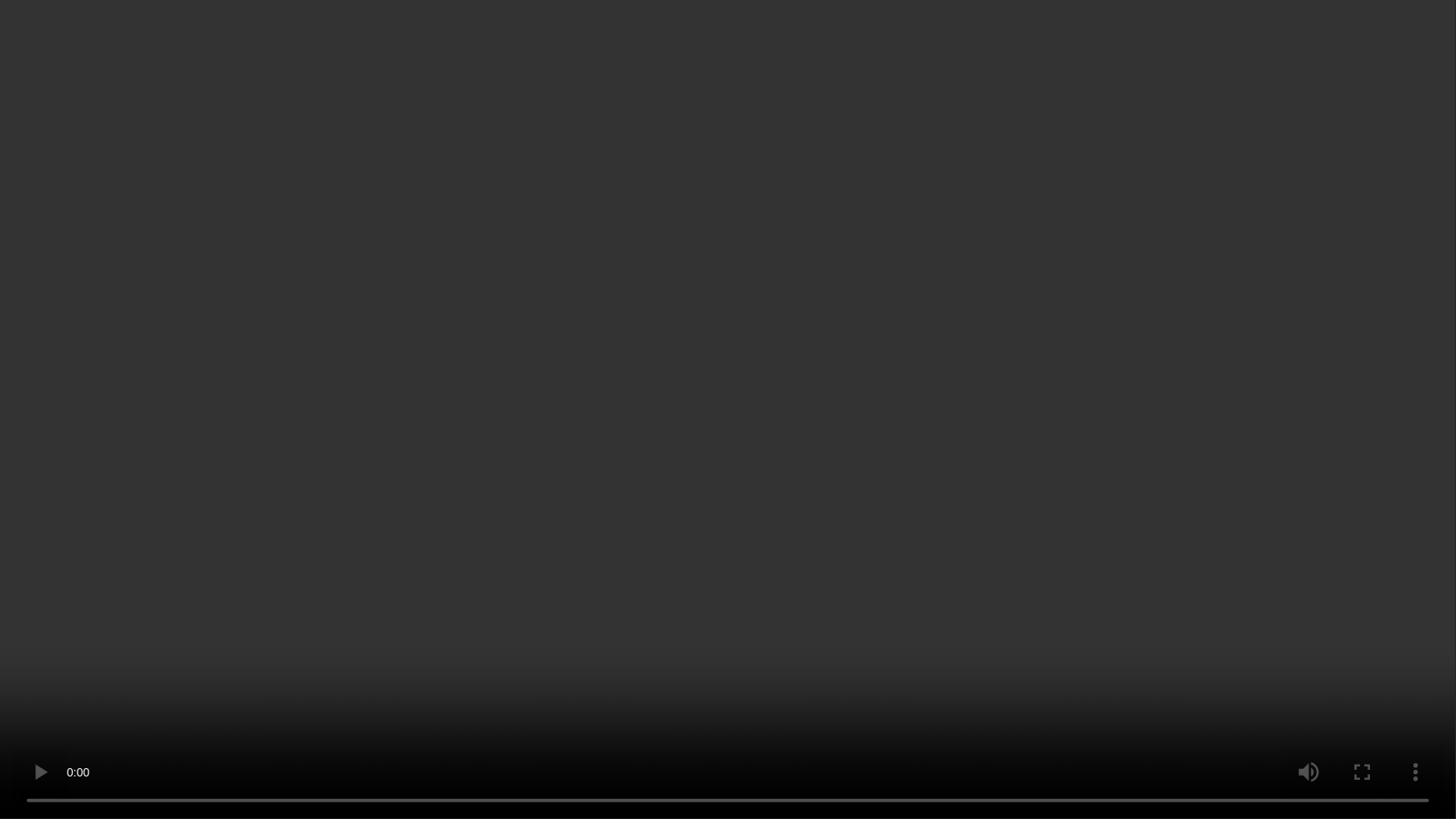
click at [787, 508] on video at bounding box center [728, 409] width 1456 height 819
click at [563, 576] on video at bounding box center [728, 409] width 1456 height 819
click at [931, 560] on video at bounding box center [728, 409] width 1456 height 819
click at [890, 508] on video at bounding box center [728, 409] width 1456 height 819
click at [1018, 572] on video at bounding box center [728, 409] width 1456 height 819
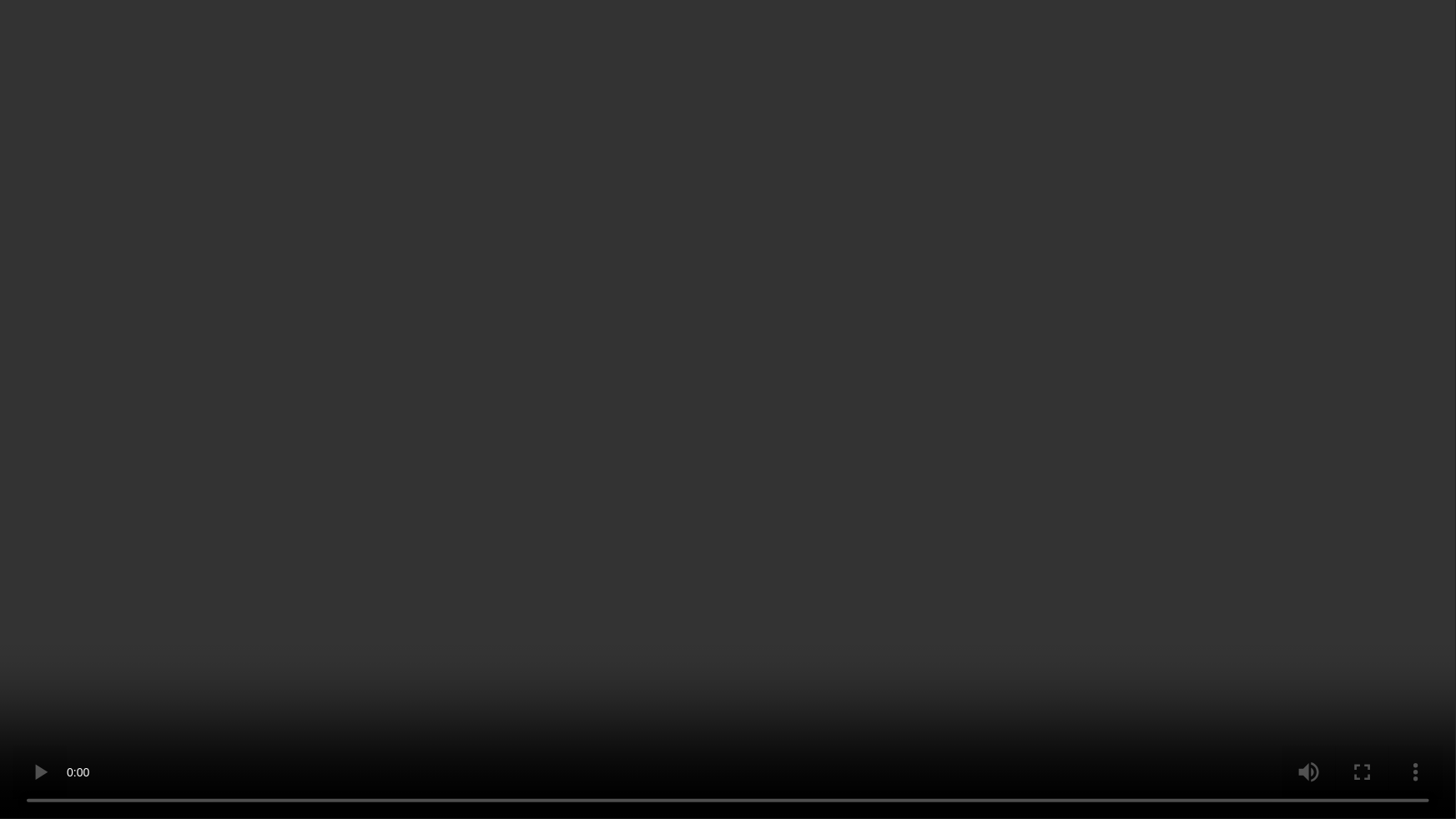
click at [950, 480] on video at bounding box center [728, 409] width 1456 height 819
click at [958, 489] on video at bounding box center [728, 409] width 1456 height 819
click at [906, 514] on video at bounding box center [728, 409] width 1456 height 819
click at [995, 631] on video at bounding box center [728, 409] width 1456 height 819
drag, startPoint x: 809, startPoint y: 543, endPoint x: 858, endPoint y: 546, distance: 49.1
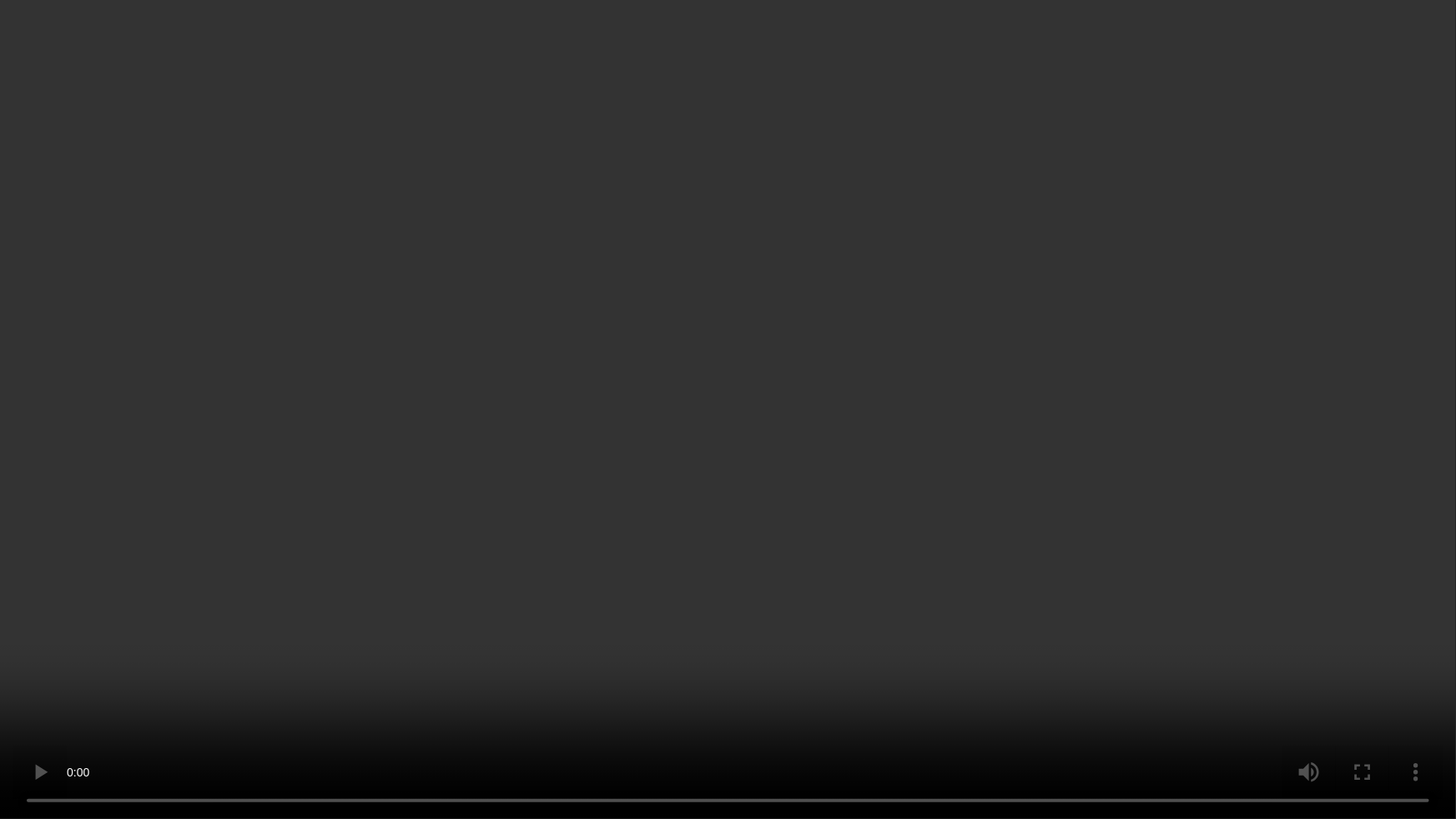
click at [809, 543] on video at bounding box center [728, 409] width 1456 height 819
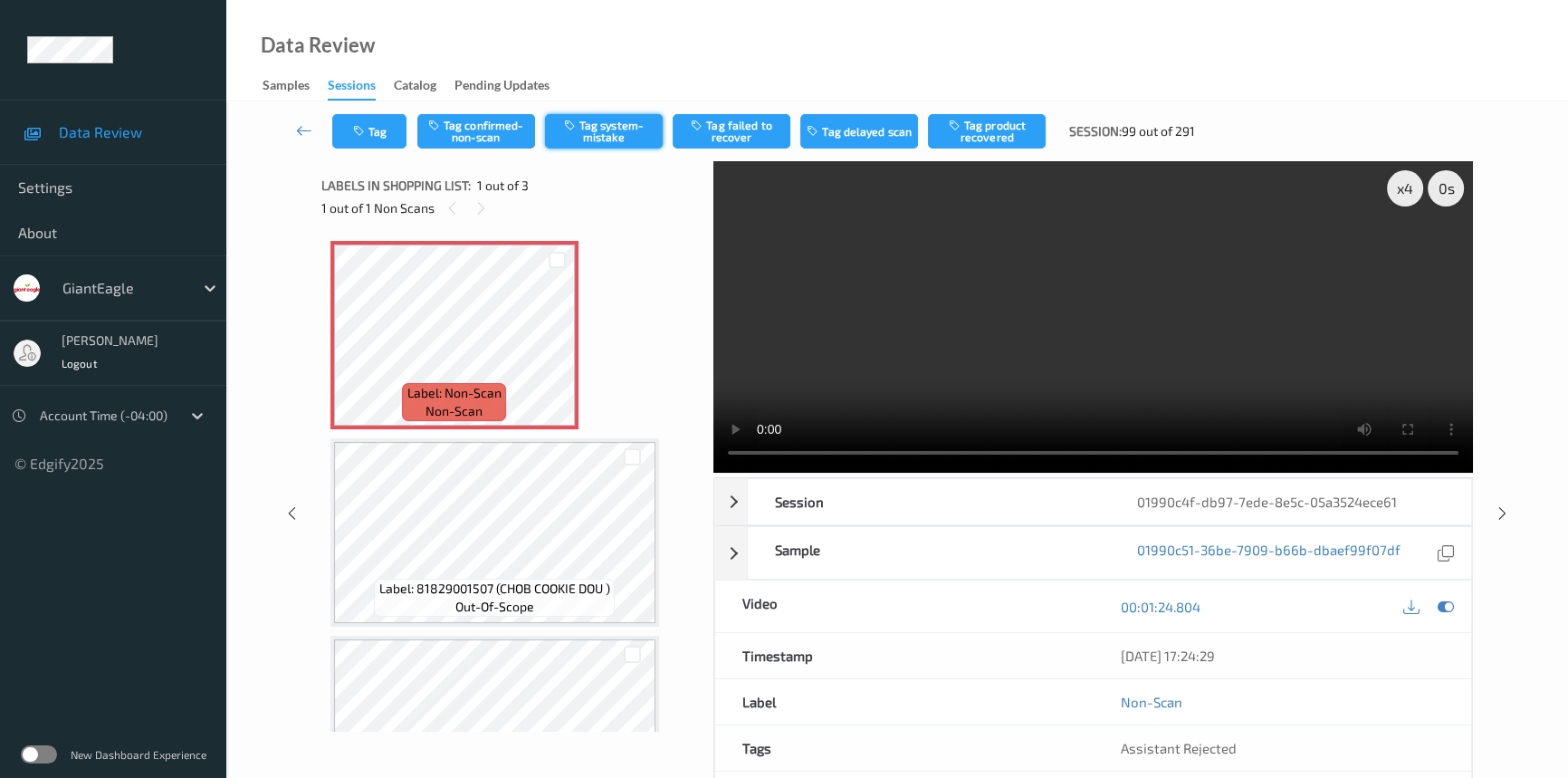
click at [630, 121] on button "Tag system-mistake" at bounding box center [604, 132] width 117 height 34
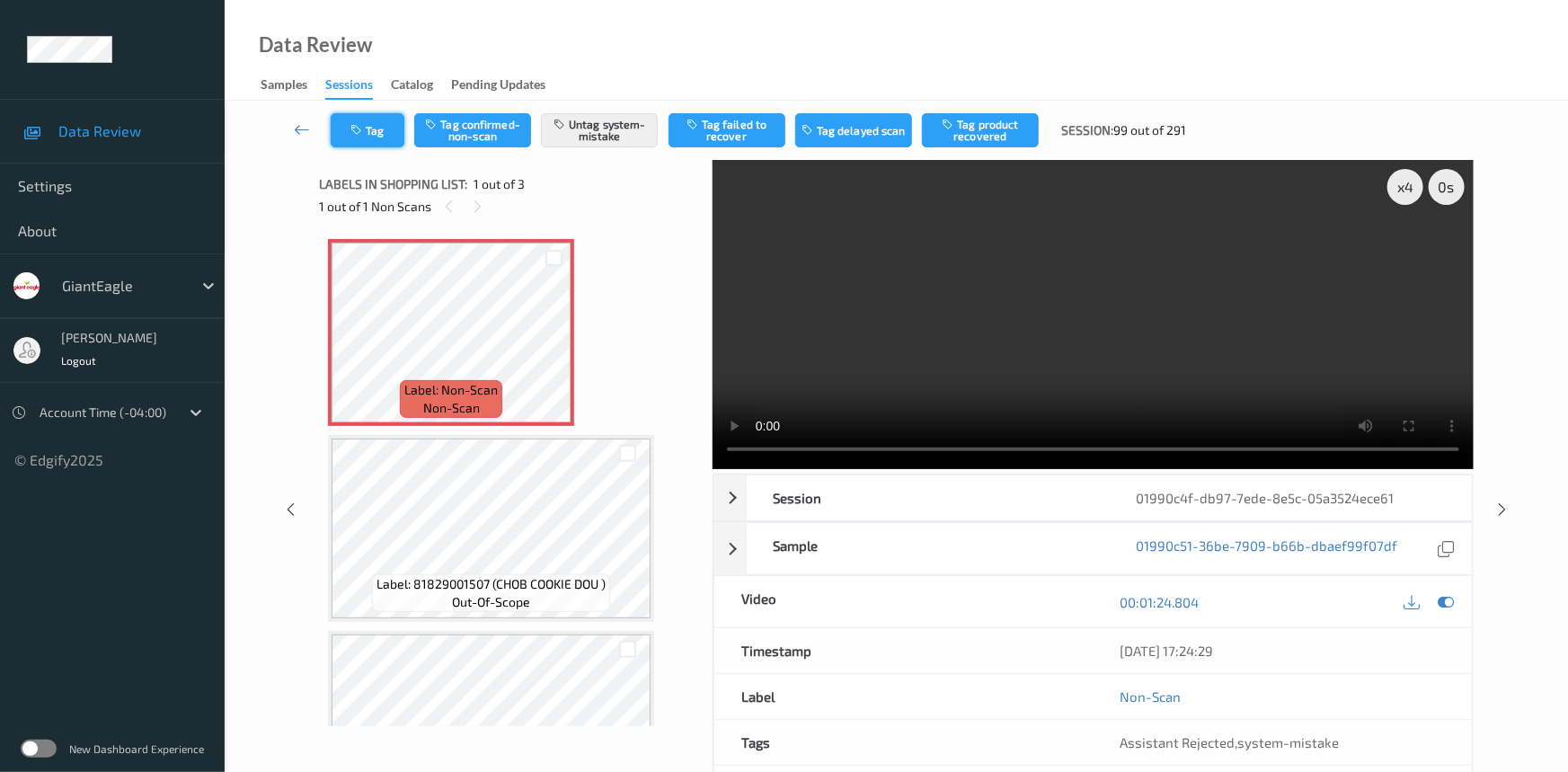
click at [379, 126] on button "Tag" at bounding box center [367, 131] width 73 height 34
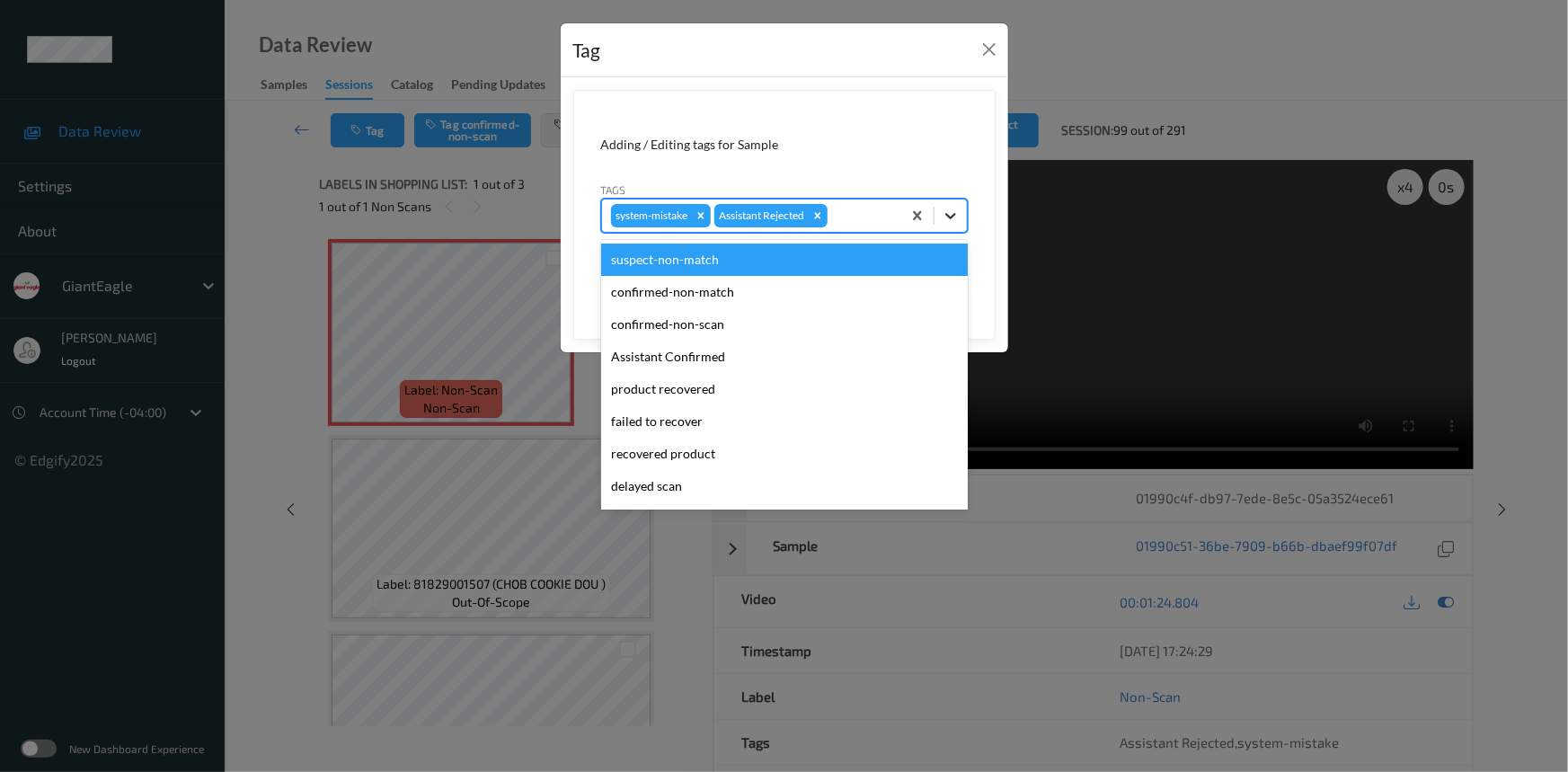
click at [950, 214] on icon at bounding box center [950, 215] width 18 height 18
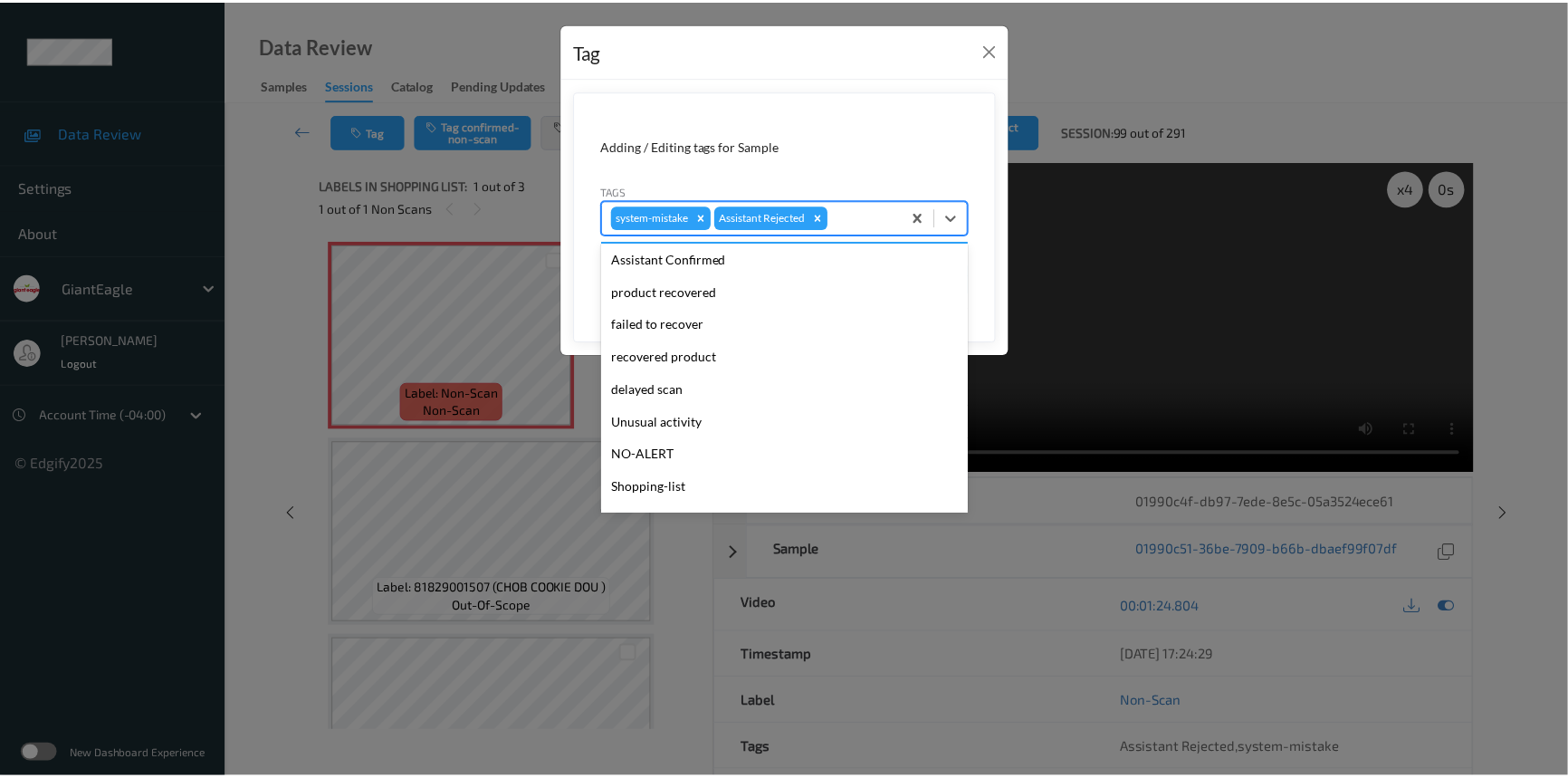
scroll to position [159, 0]
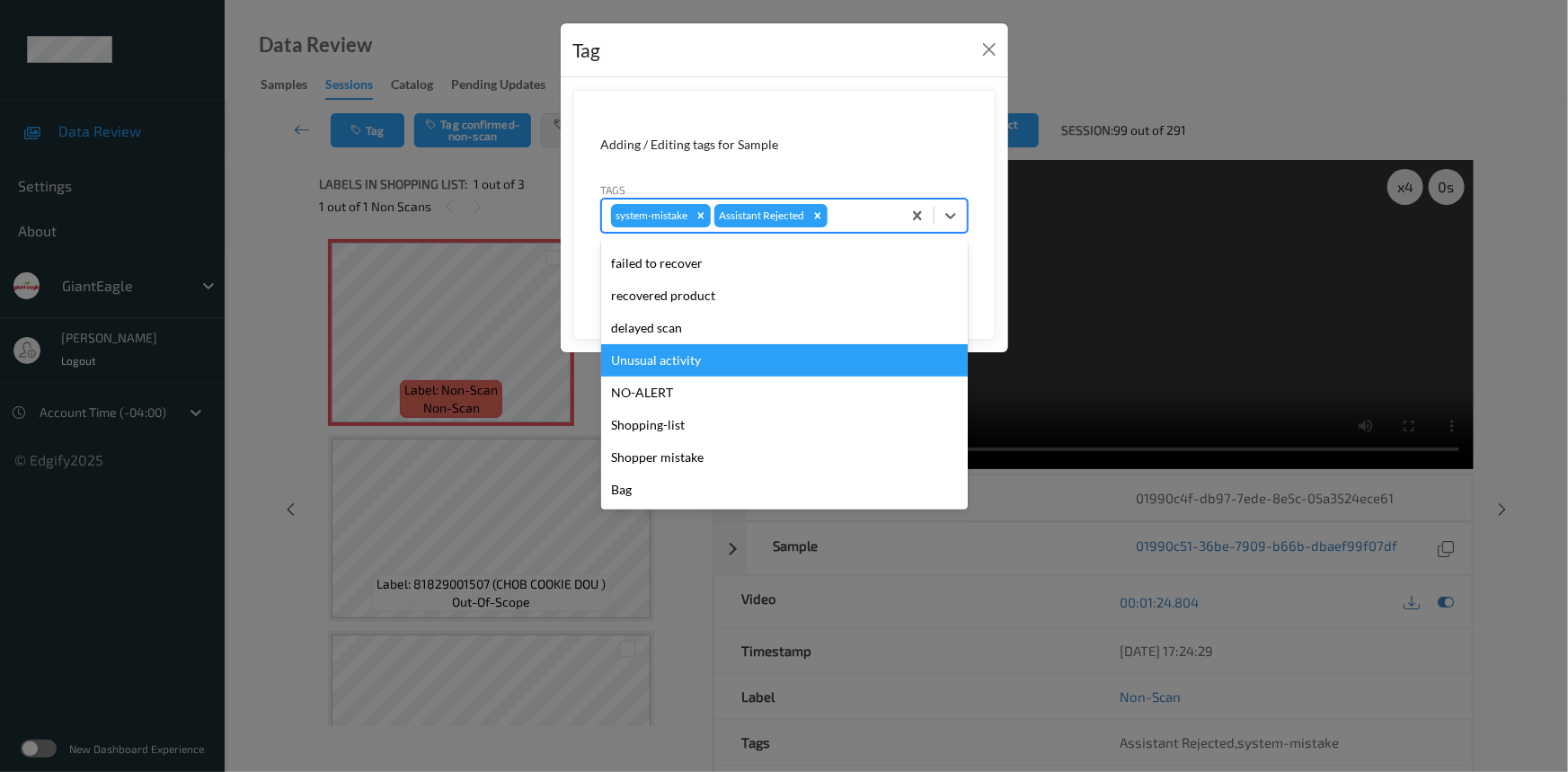
click at [710, 362] on div "Unusual activity" at bounding box center [784, 360] width 366 height 32
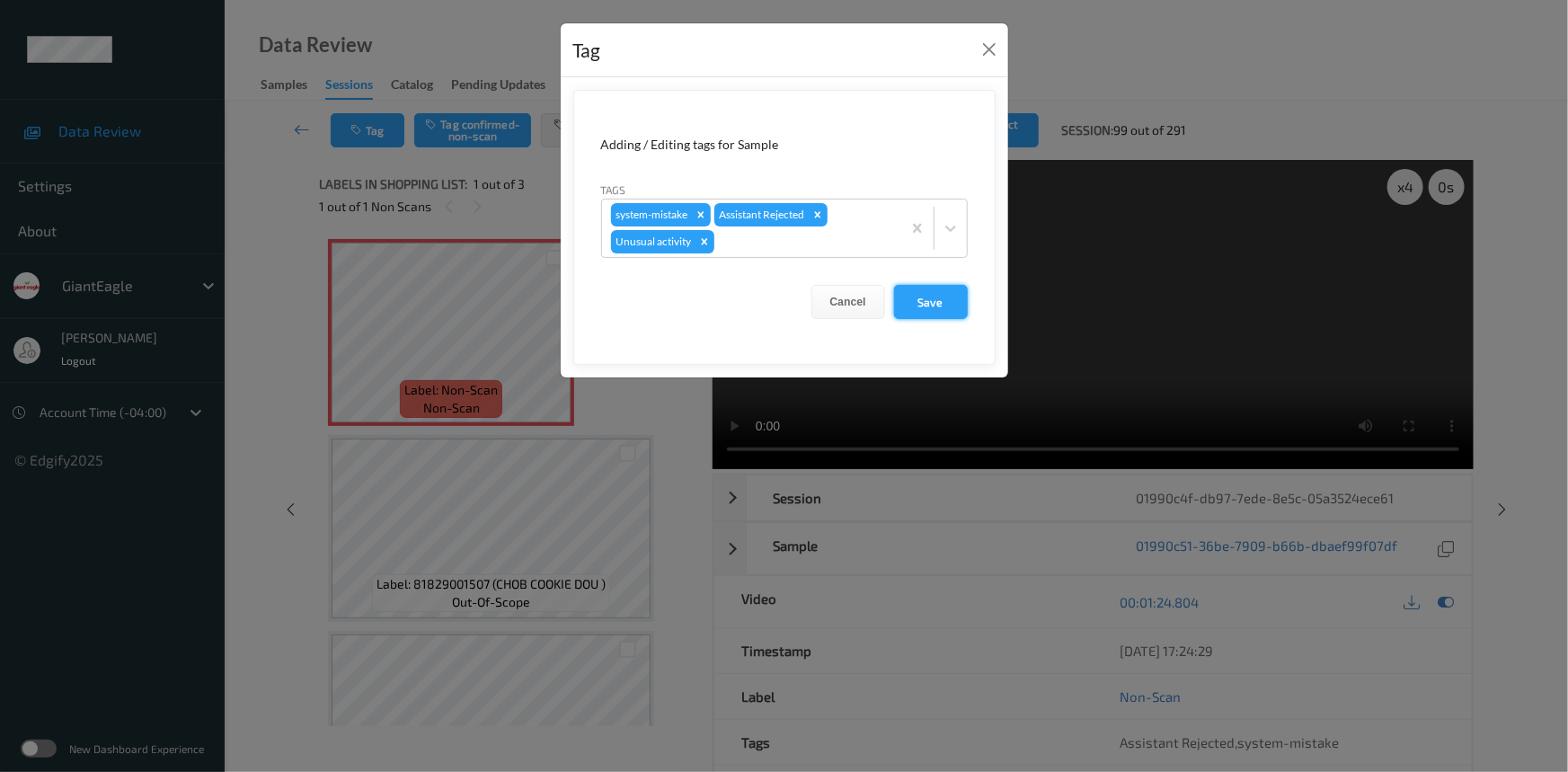
click at [938, 297] on button "Save" at bounding box center [931, 301] width 73 height 34
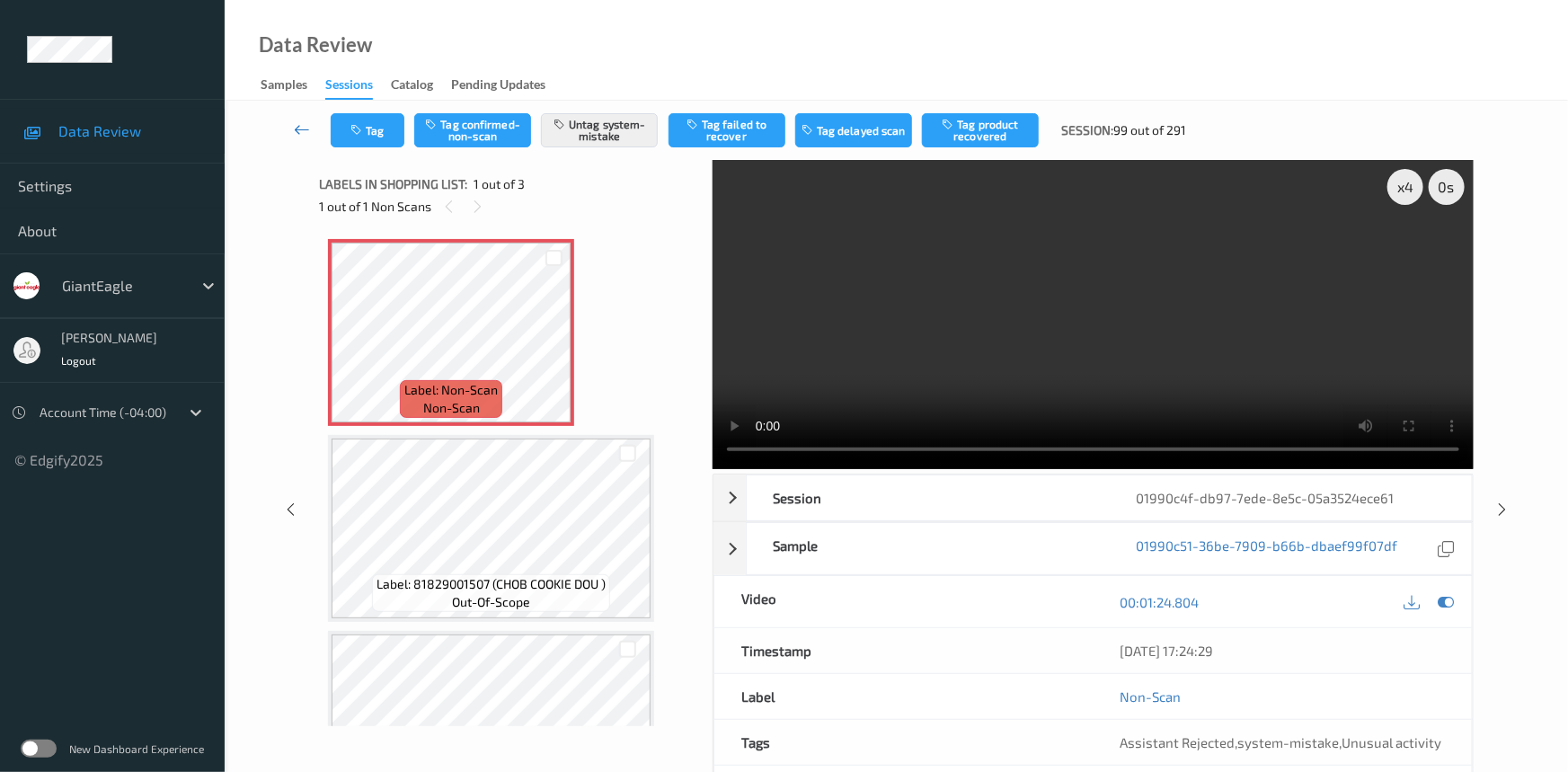
click at [291, 116] on link at bounding box center [303, 131] width 56 height 34
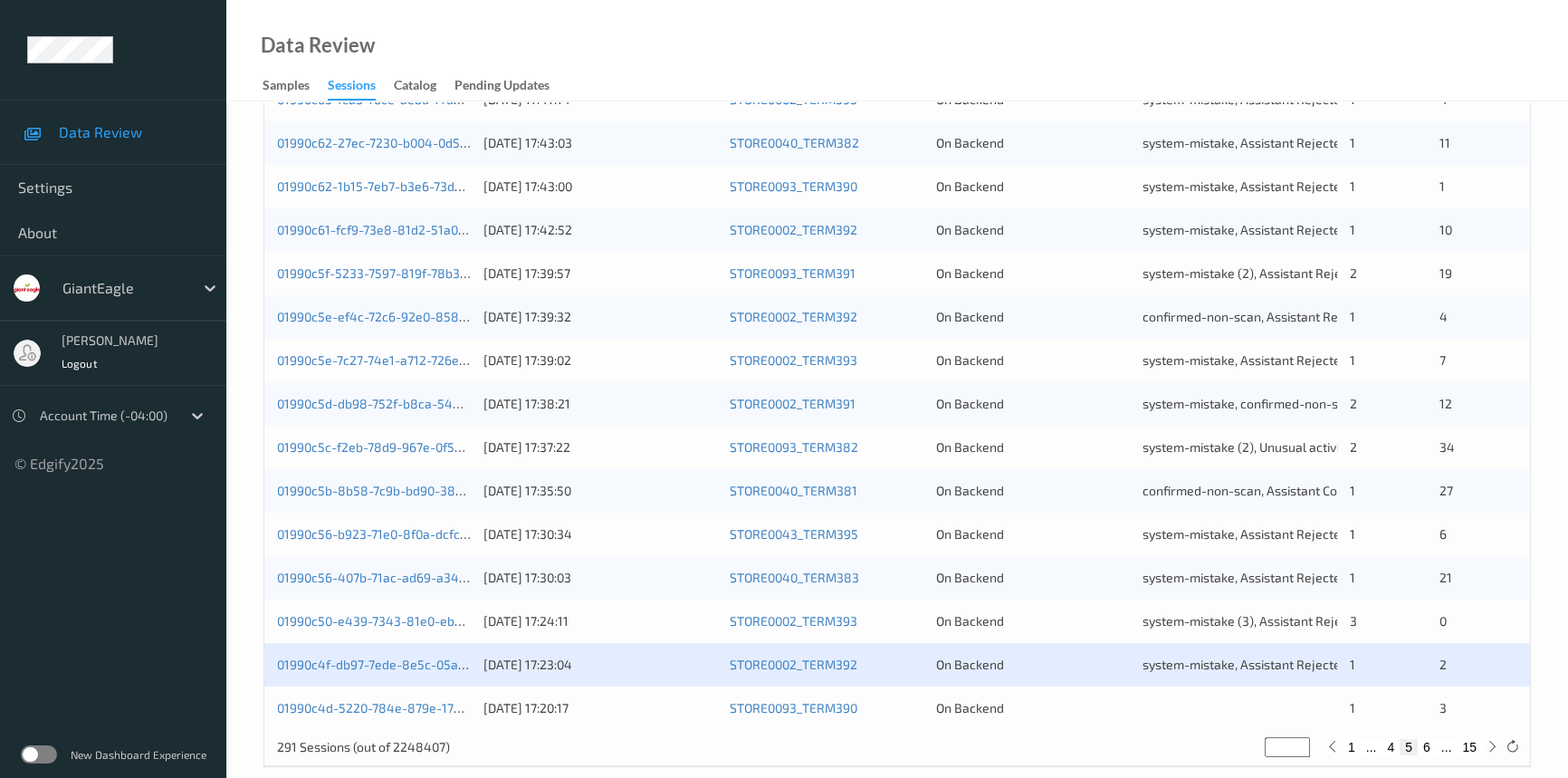
scroll to position [645, 0]
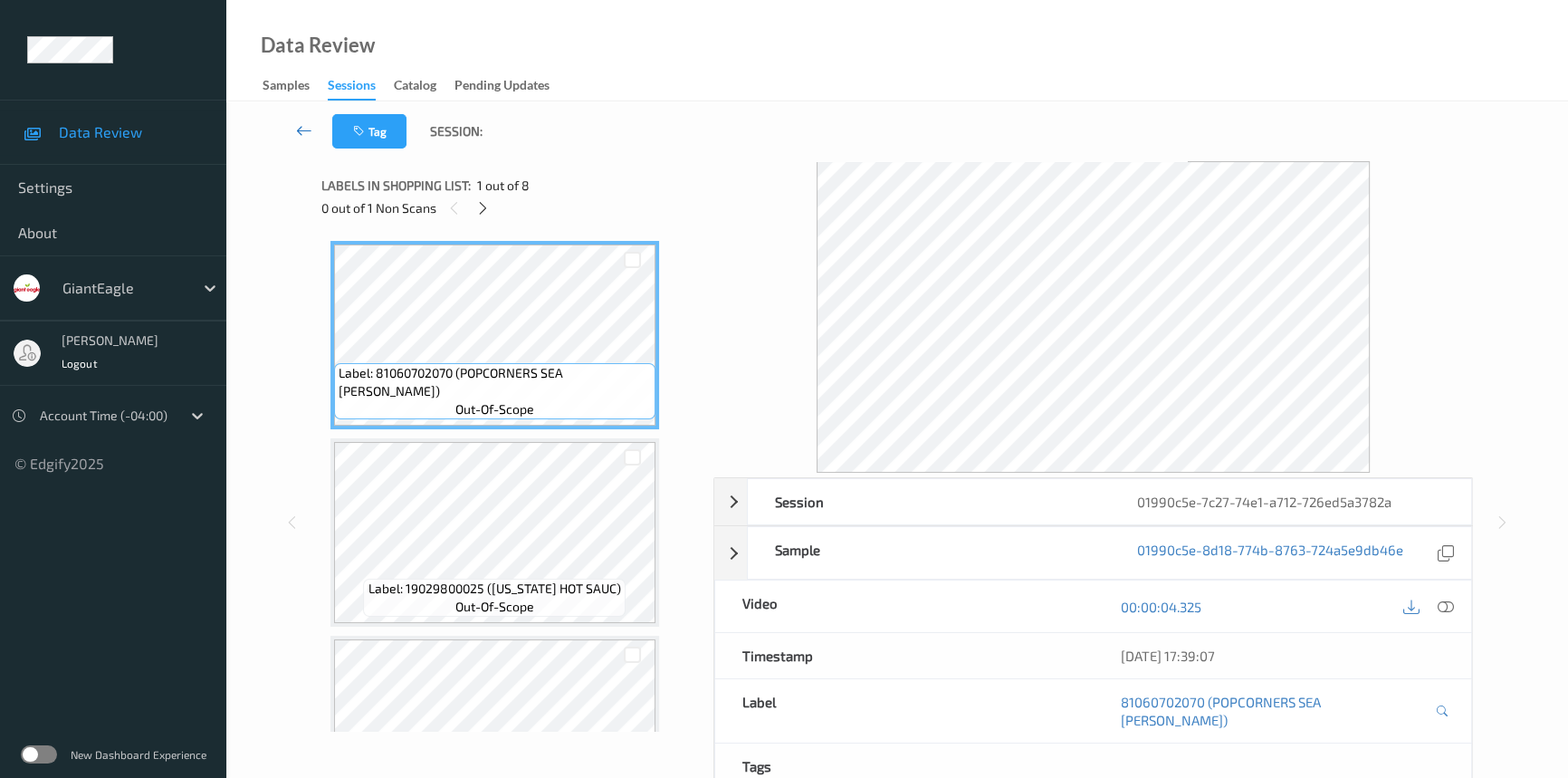
click at [299, 124] on icon at bounding box center [304, 130] width 16 height 18
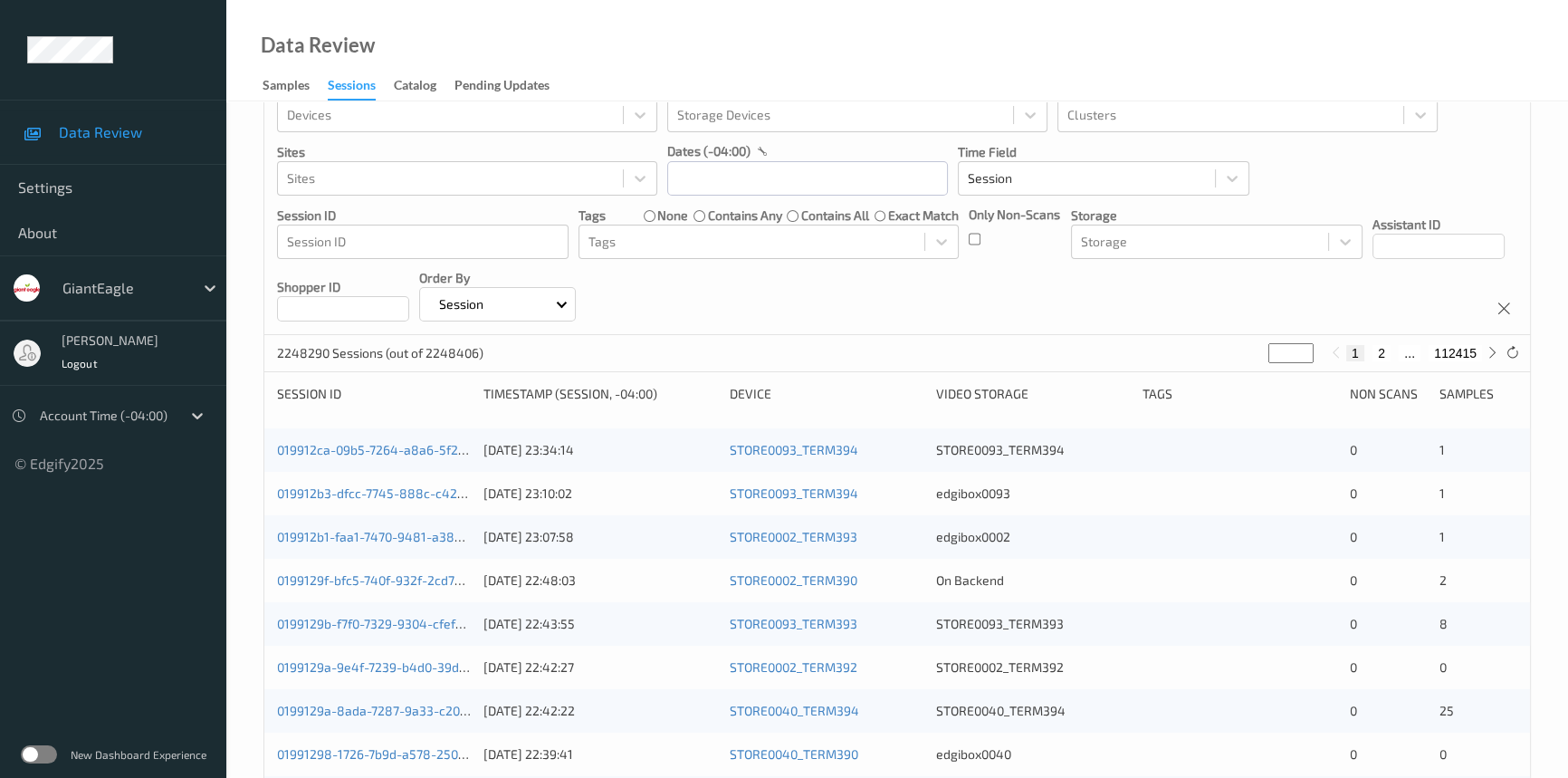
scroll to position [81, 0]
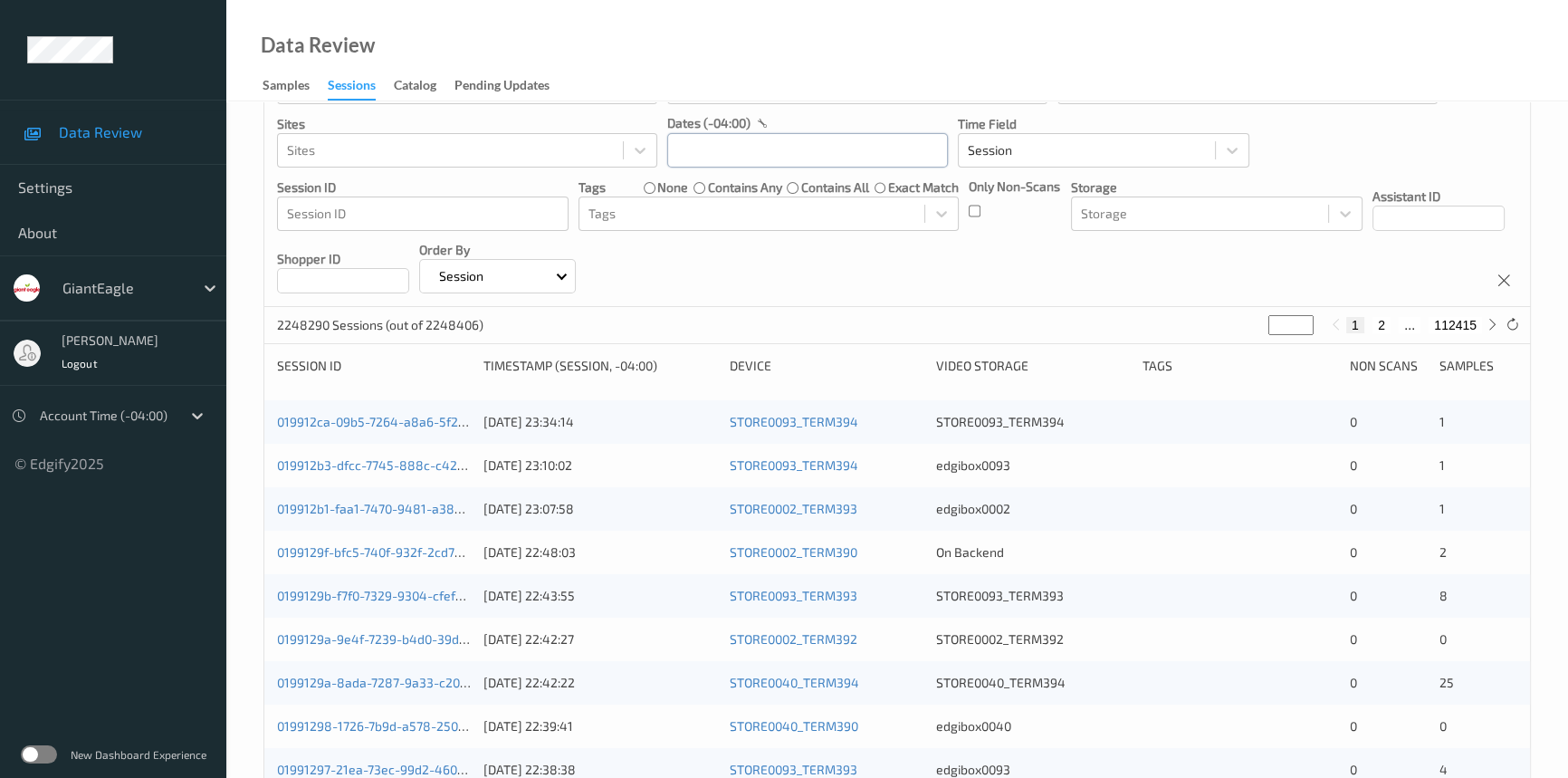
click at [739, 146] on input "text" at bounding box center [807, 150] width 281 height 34
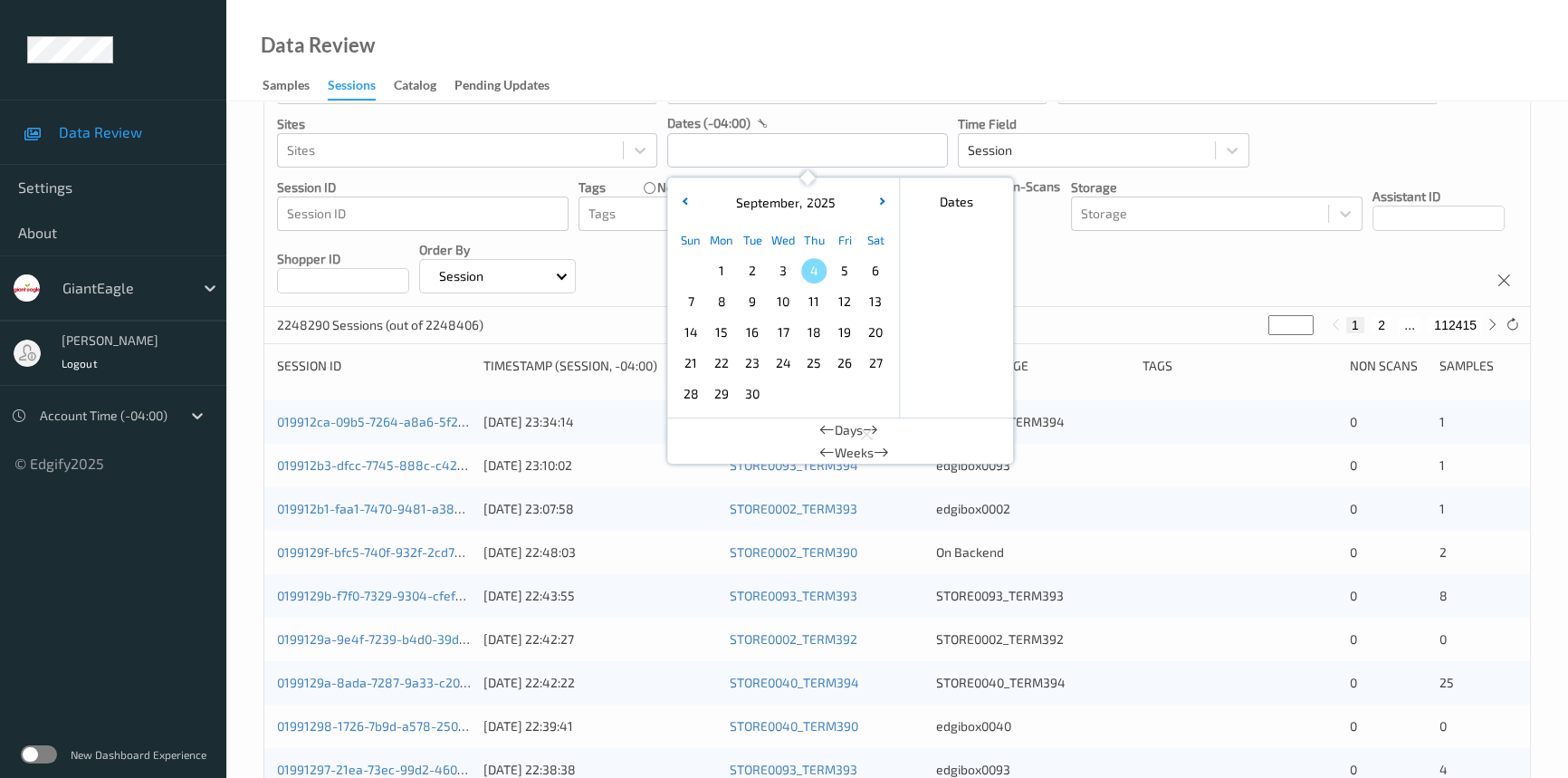
click at [754, 267] on span "2" at bounding box center [751, 271] width 26 height 26
click at [754, 268] on span "2" at bounding box center [751, 271] width 26 height 26
type input "[DATE] 00:00 -> [DATE] 23:59"
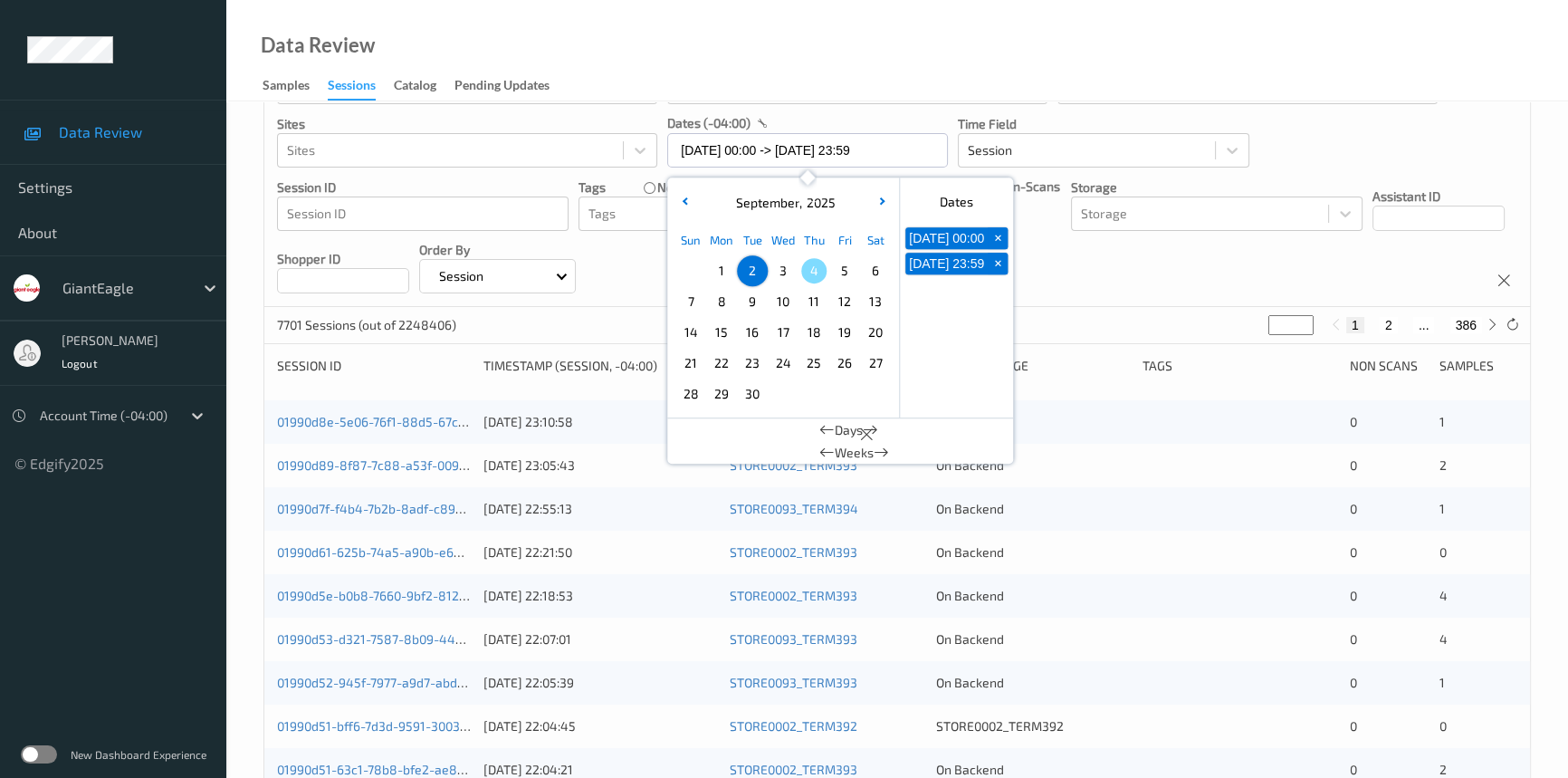
click at [1092, 49] on div "Data Review Samples Sessions Catalog Pending Updates" at bounding box center [897, 50] width 1342 height 101
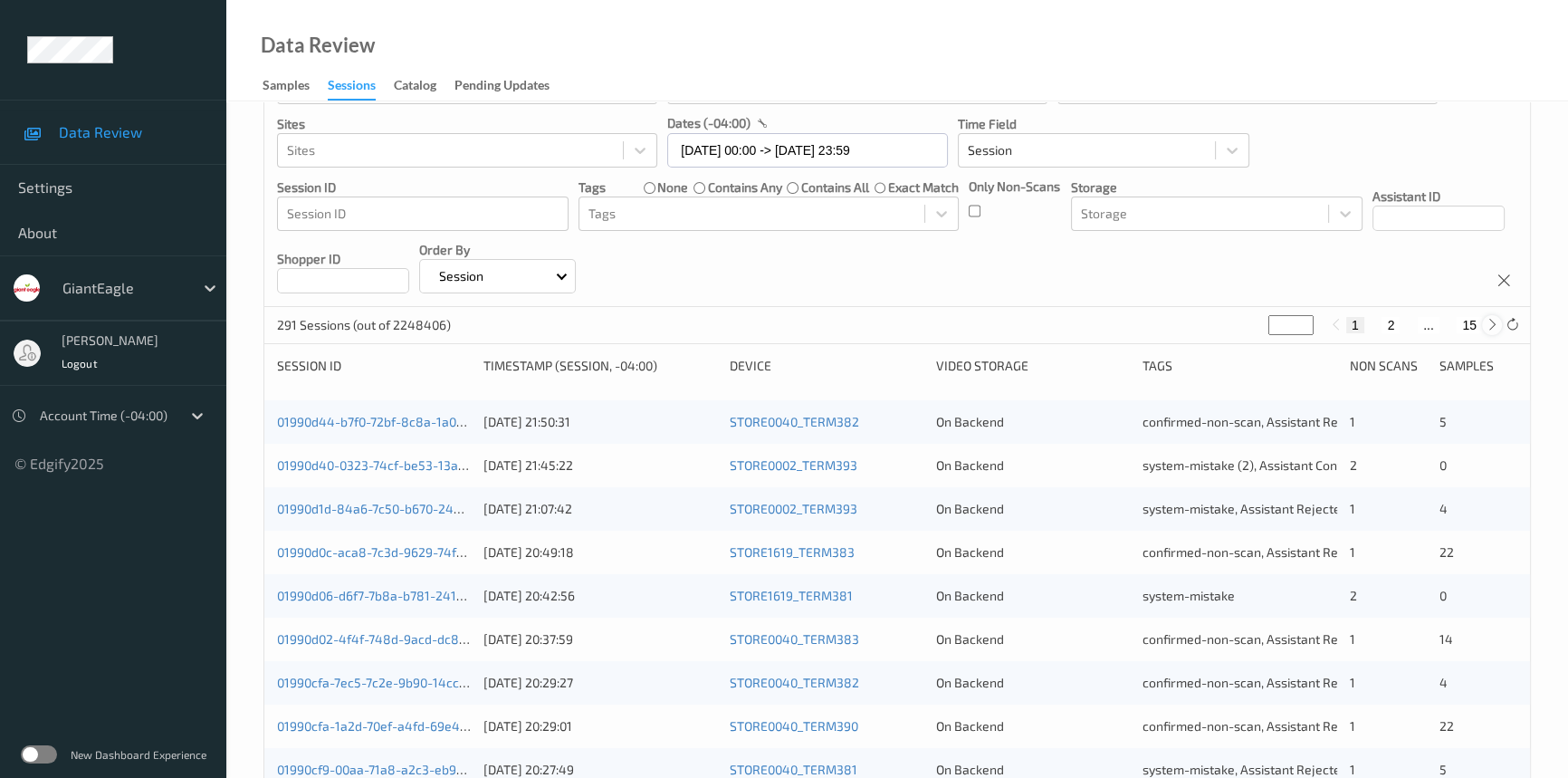
click at [1486, 327] on icon at bounding box center [1492, 325] width 13 height 13
type input "*"
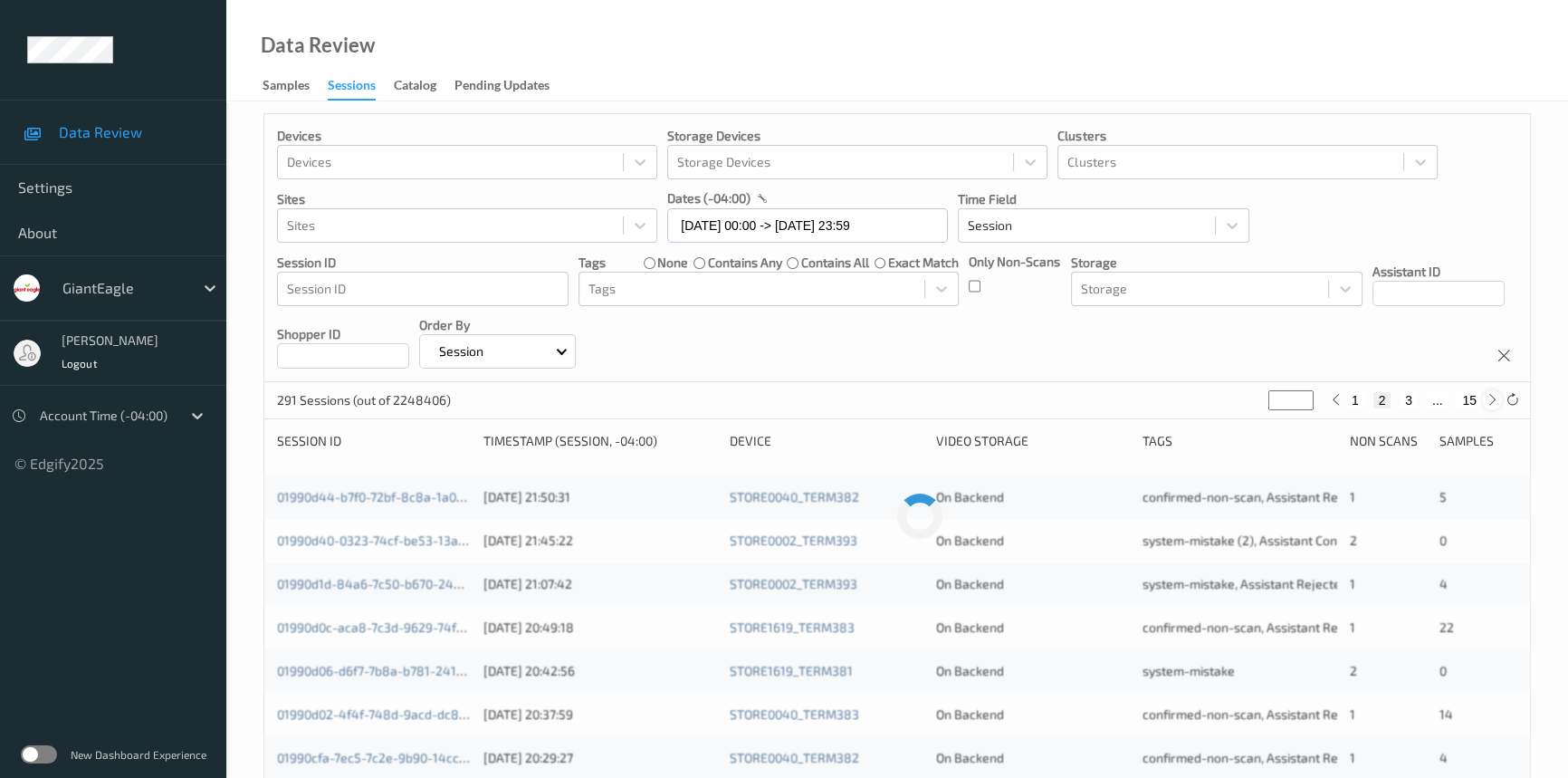
scroll to position [0, 0]
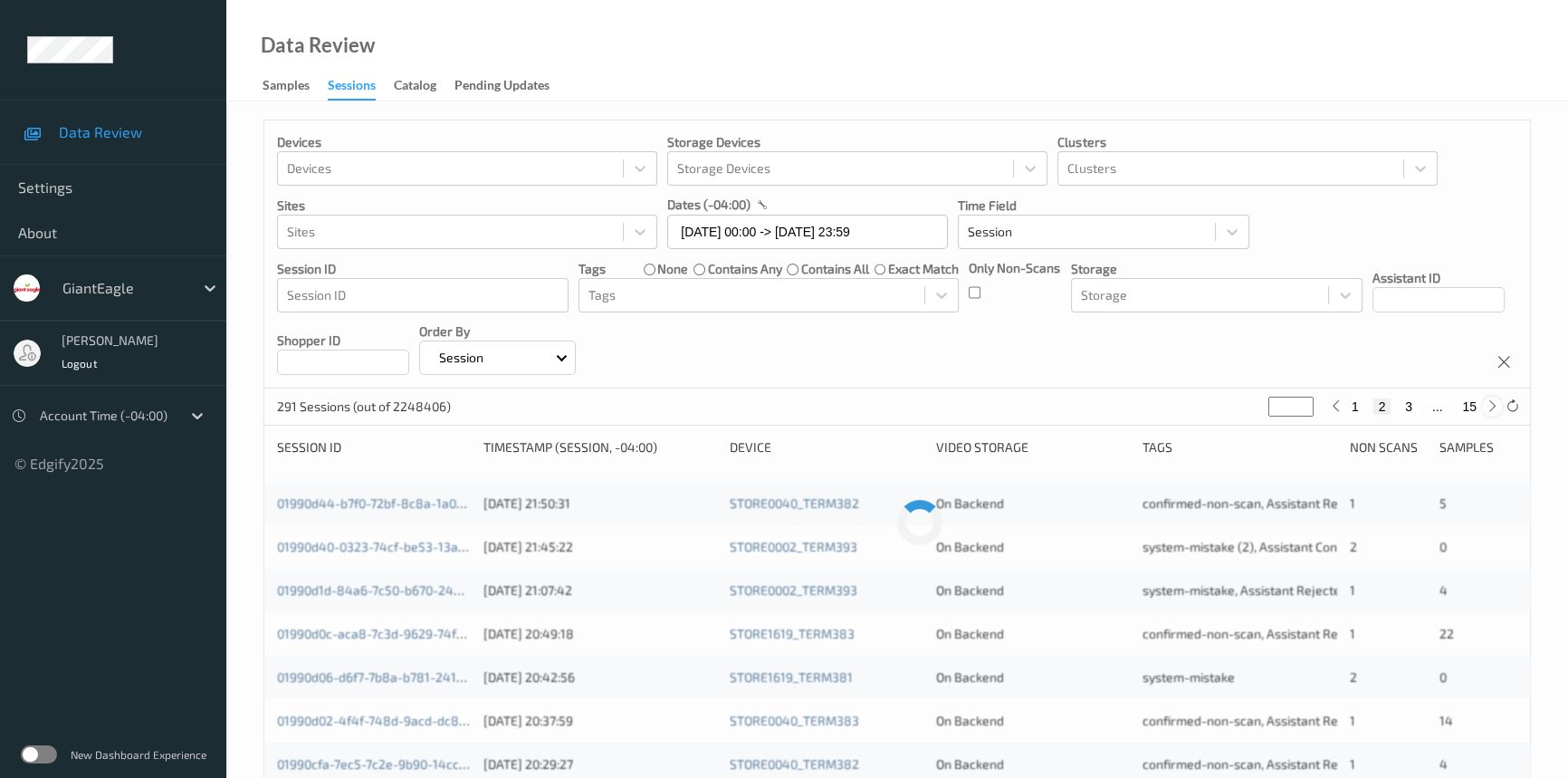
click at [1486, 327] on div "Devices Devices Storage Devices Storage Devices Clusters Clusters Sites Sites d…" at bounding box center [896, 254] width 1265 height 268
click at [1491, 412] on icon at bounding box center [1492, 406] width 13 height 13
type input "*"
click at [1491, 412] on icon at bounding box center [1492, 406] width 13 height 13
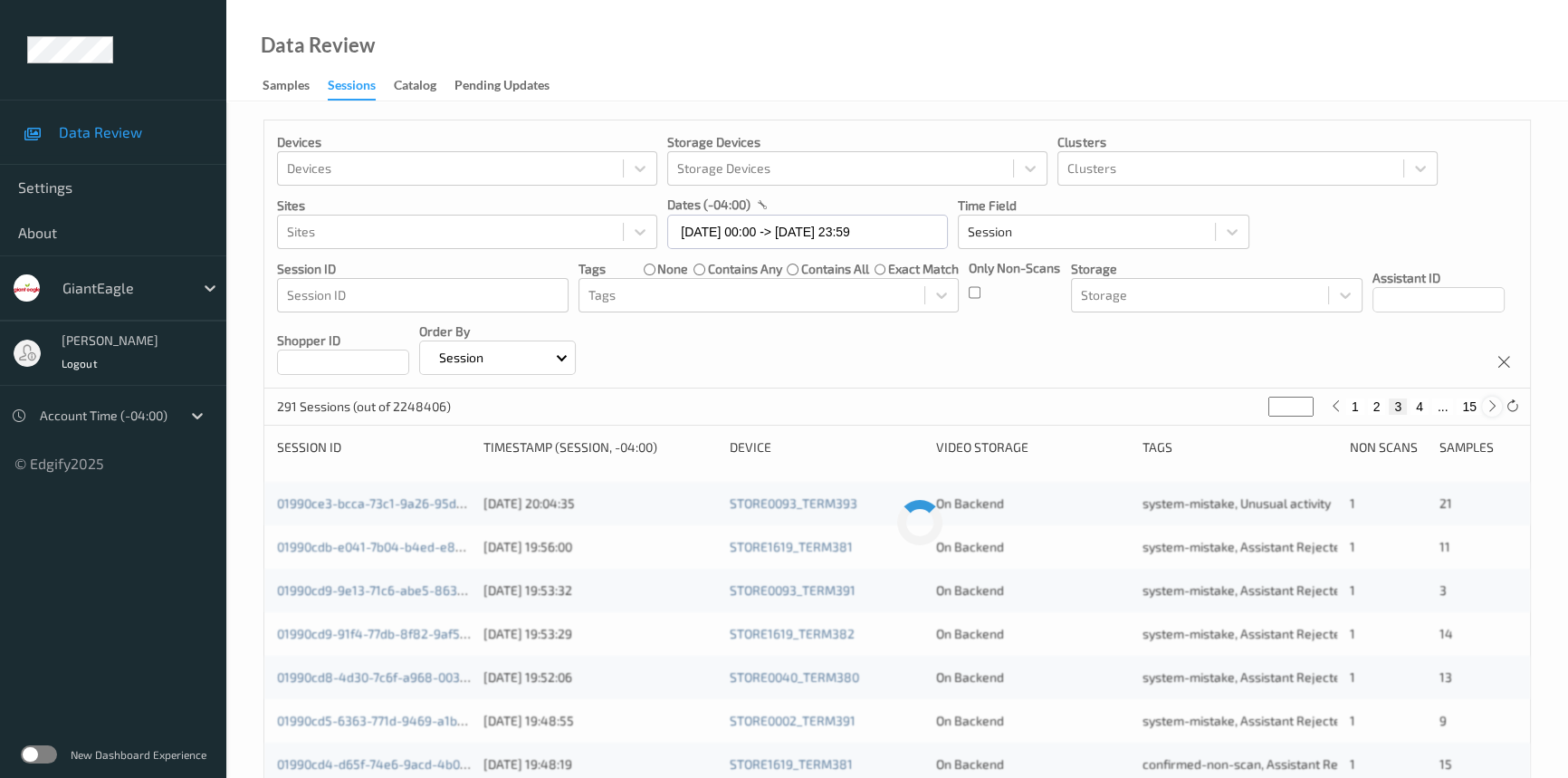
type input "*"
click at [1491, 412] on icon at bounding box center [1492, 406] width 13 height 13
type input "*"
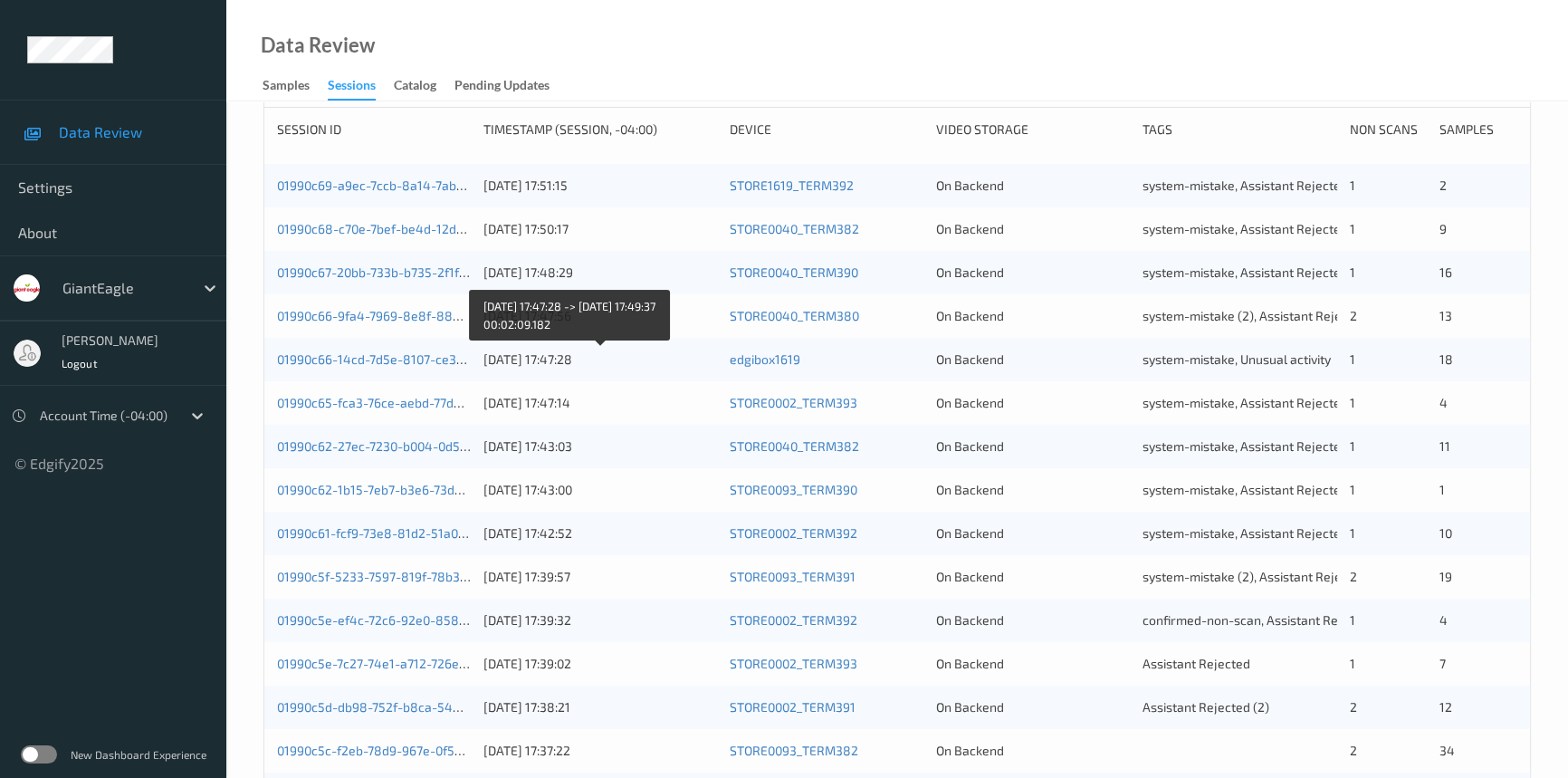
scroll to position [411, 0]
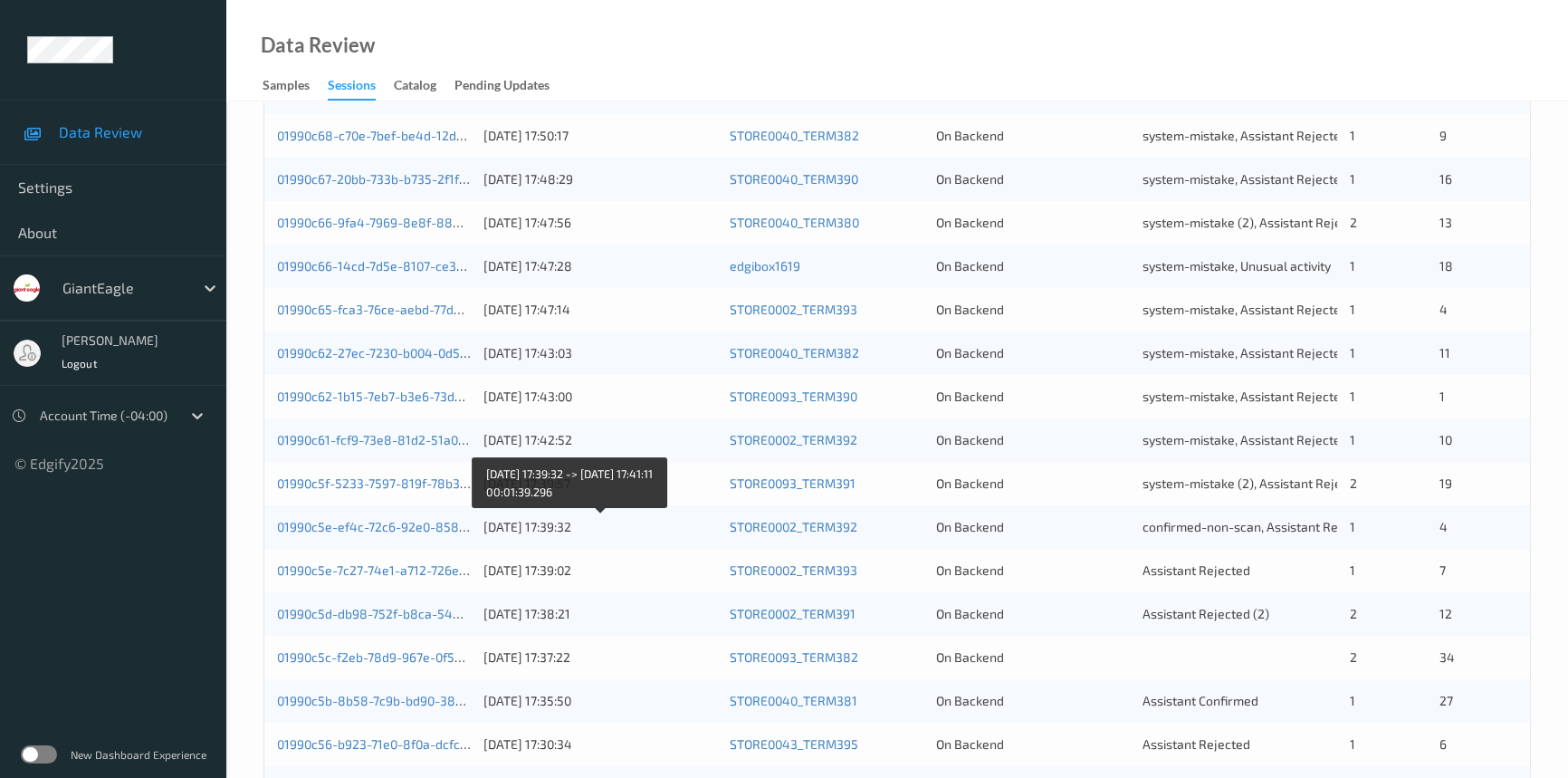
click at [652, 519] on div "[DATE] 17:39:32" at bounding box center [600, 526] width 233 height 18
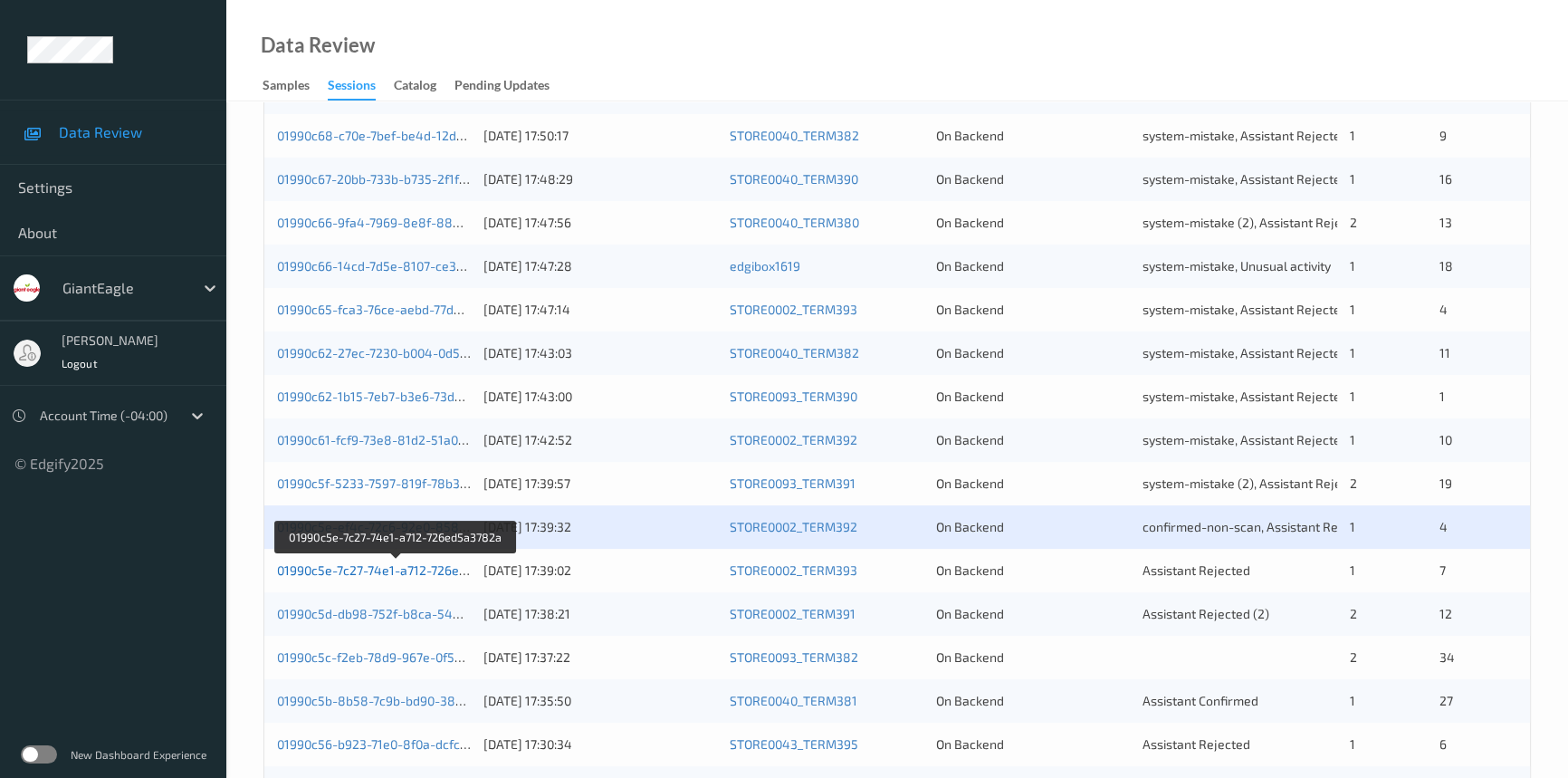
click at [349, 568] on link "01990c5e-7c27-74e1-a712-726ed5a3782a" at bounding box center [396, 570] width 239 height 15
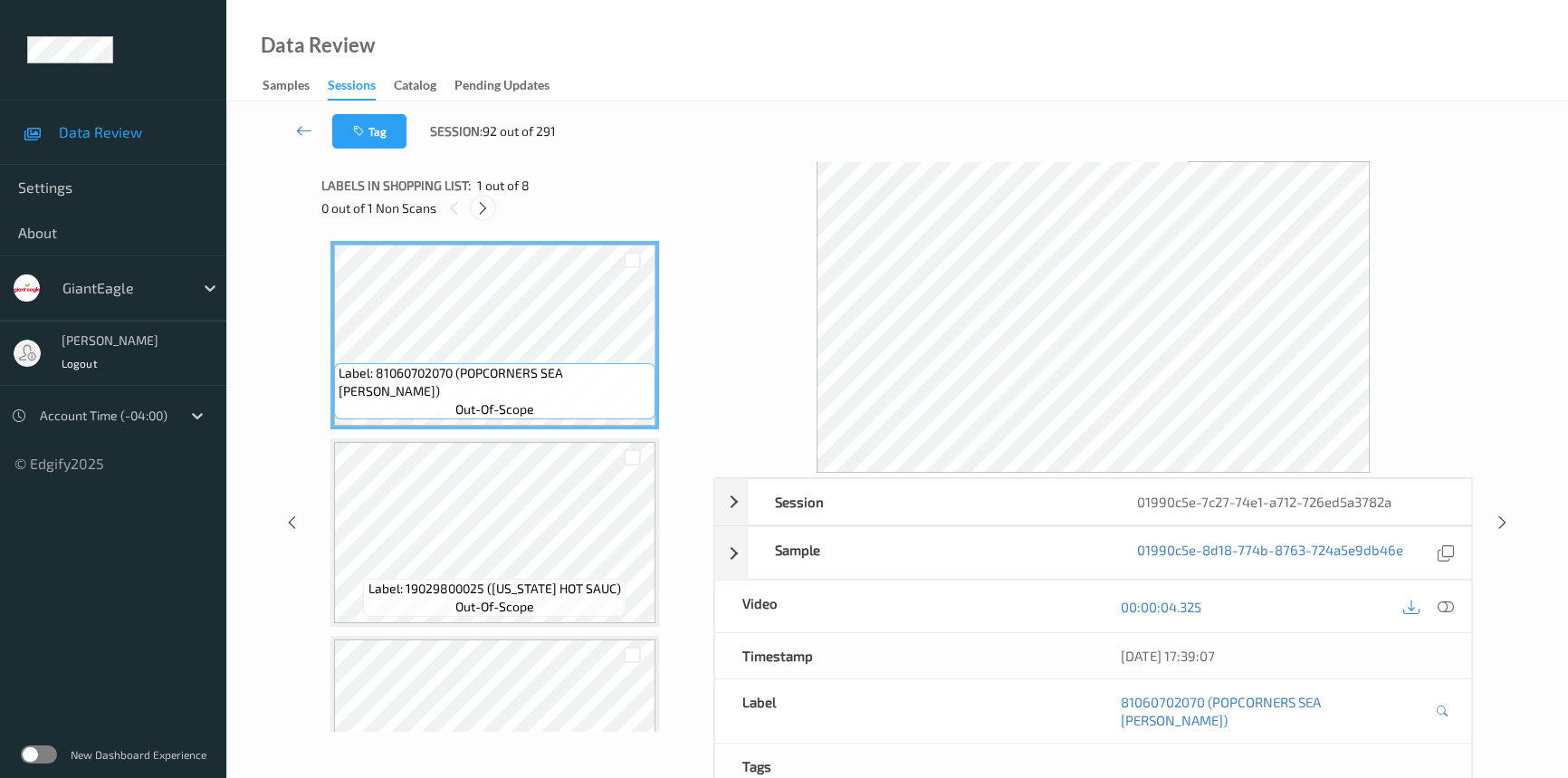
click at [480, 210] on icon at bounding box center [483, 207] width 15 height 16
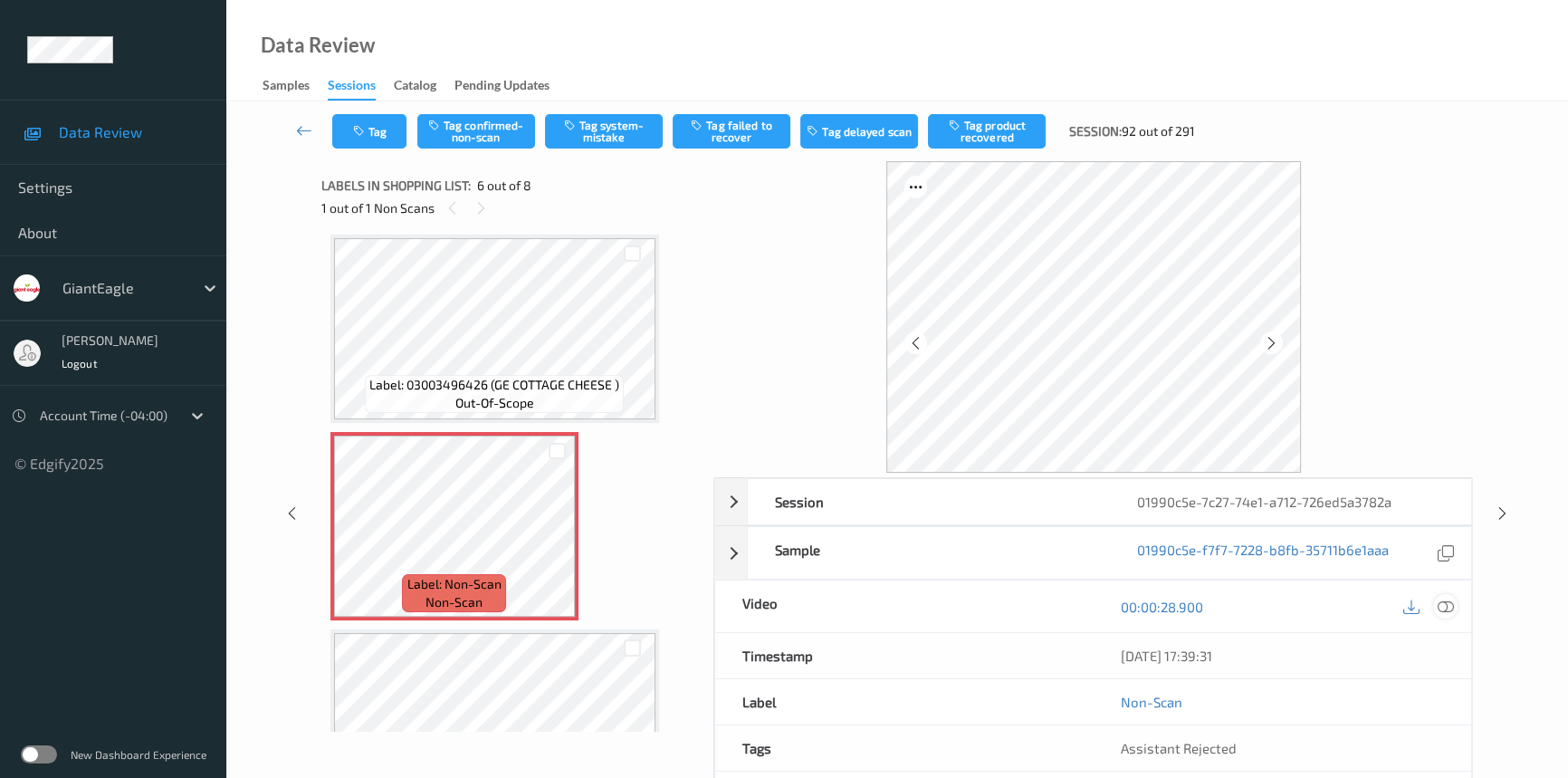
click at [1446, 606] on icon at bounding box center [1445, 606] width 16 height 16
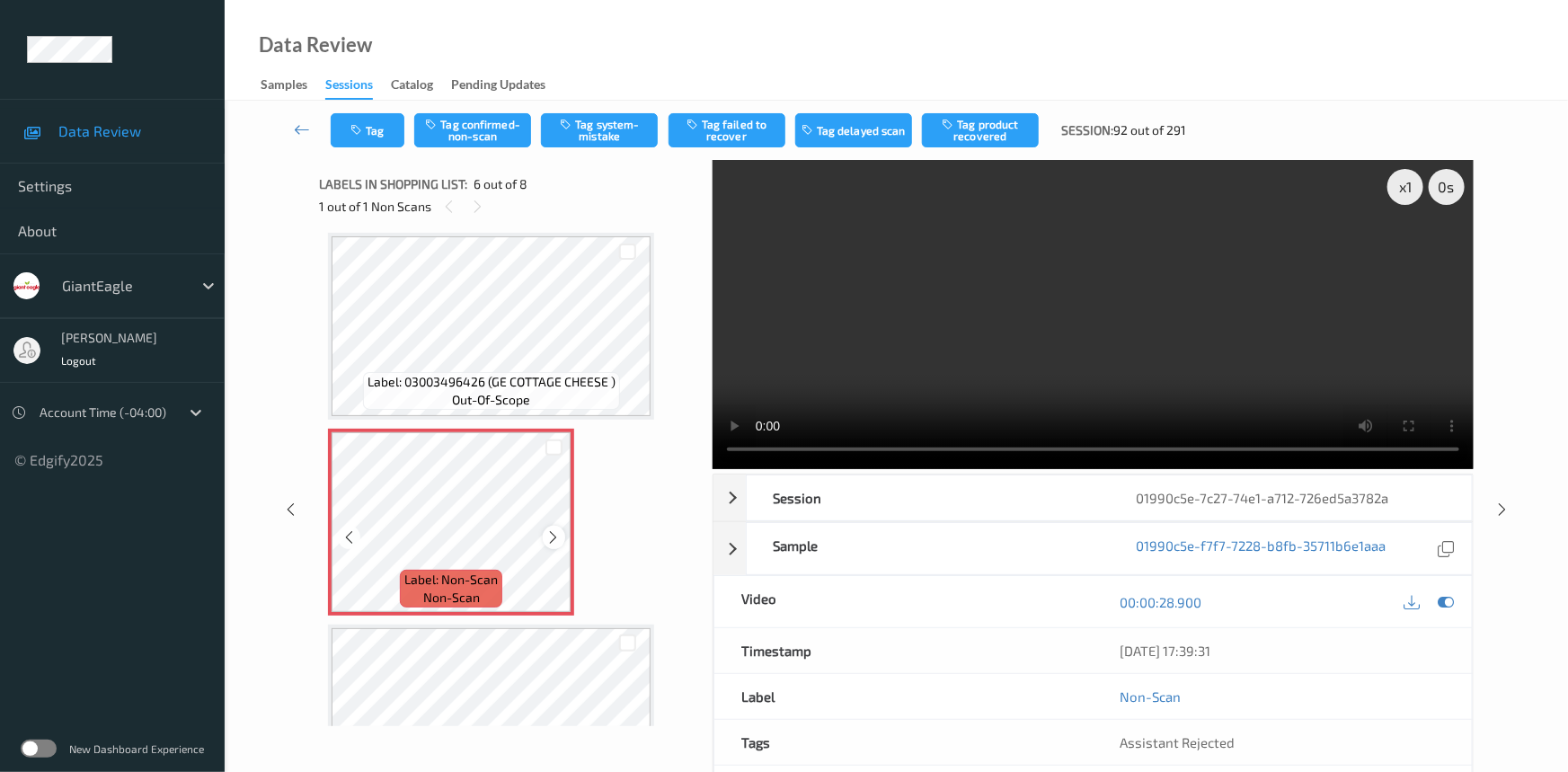
click at [550, 529] on icon at bounding box center [554, 536] width 15 height 16
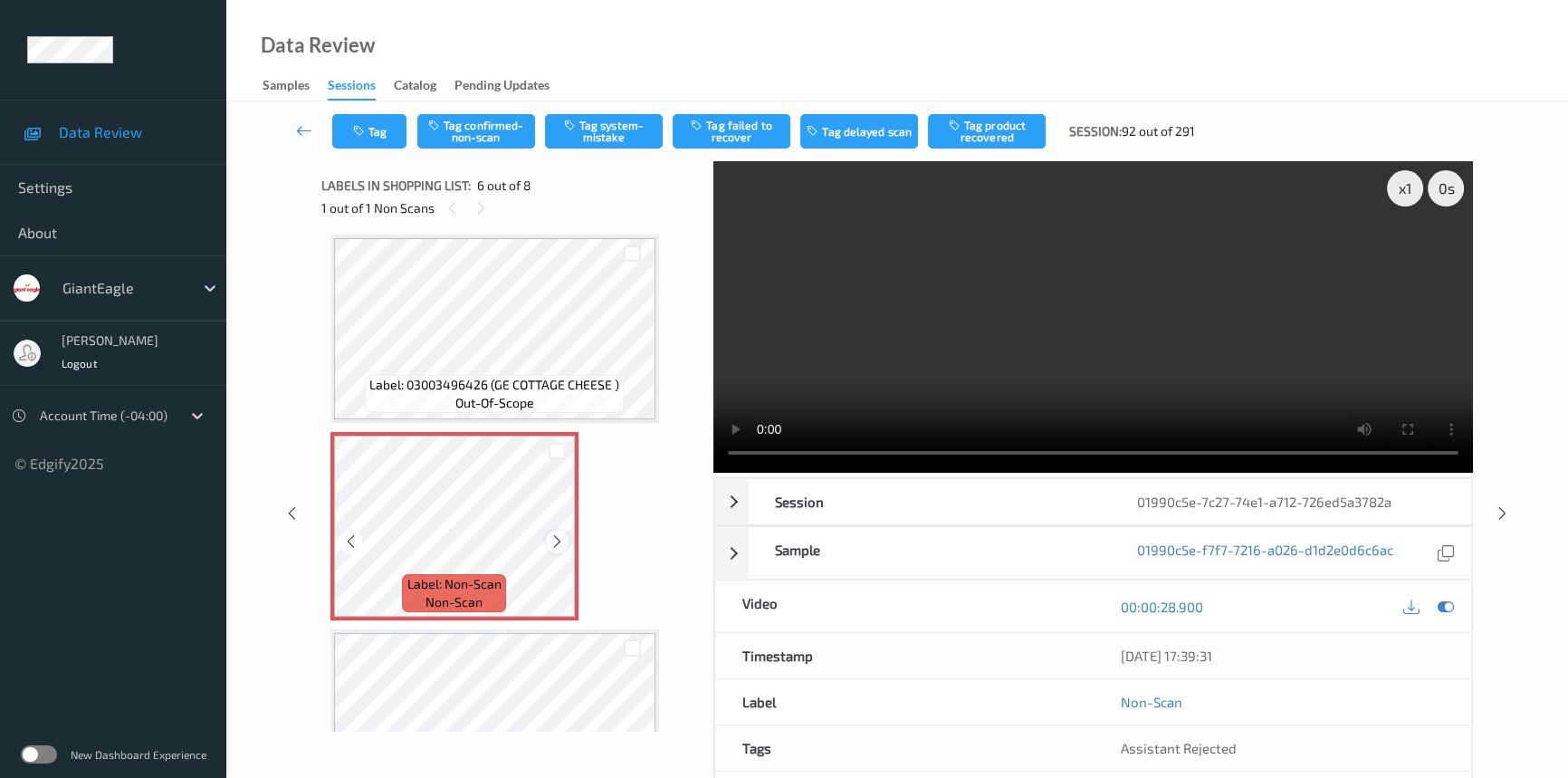
click at [557, 540] on icon at bounding box center [557, 540] width 15 height 16
click at [957, 393] on video at bounding box center [1093, 316] width 760 height 311
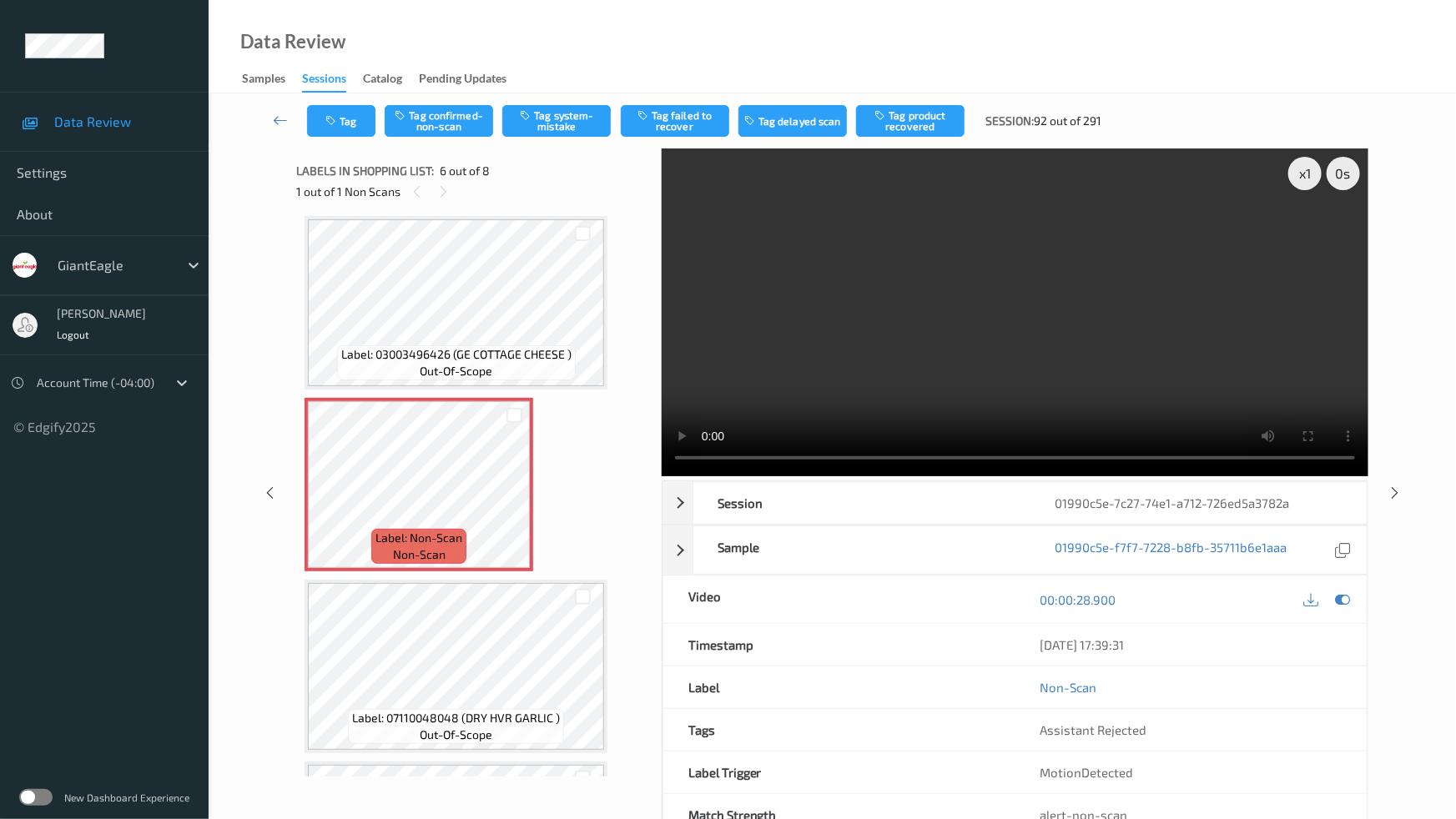
drag, startPoint x: 933, startPoint y: 431, endPoint x: 1190, endPoint y: 573, distance: 293.6
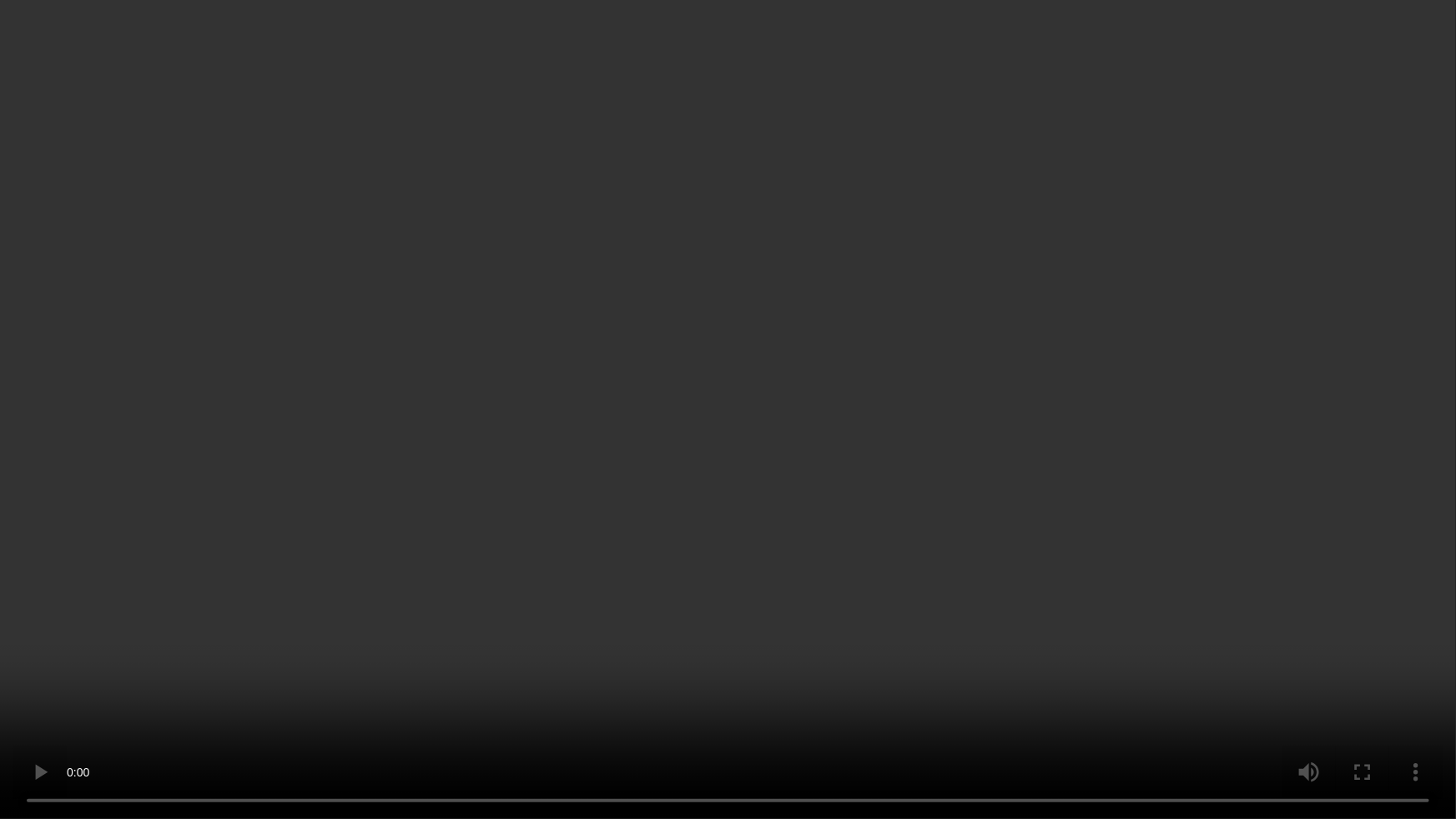
click at [933, 431] on video at bounding box center [728, 409] width 1456 height 819
click at [856, 635] on video at bounding box center [728, 409] width 1456 height 819
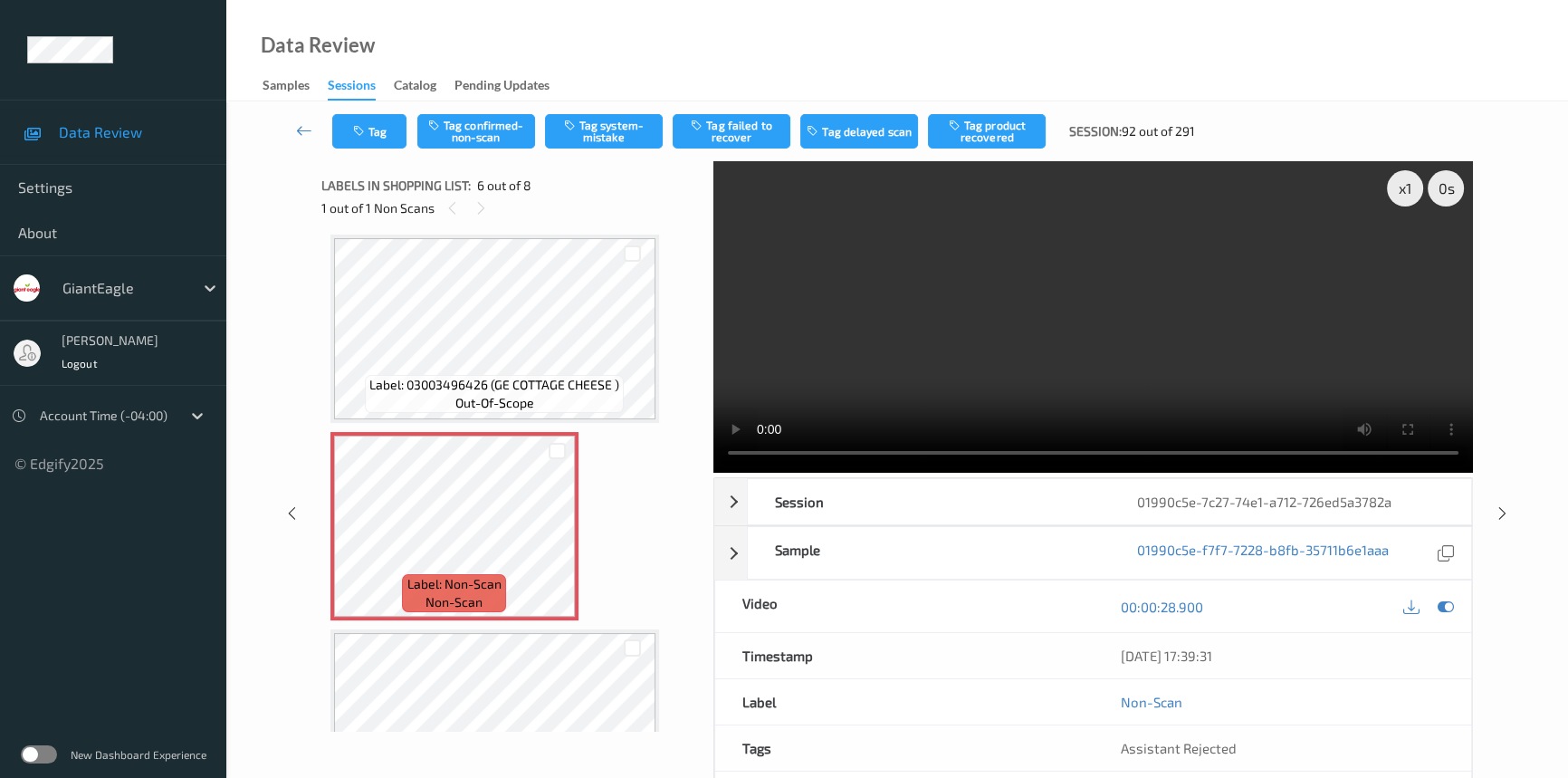
click at [1107, 327] on video at bounding box center [1093, 316] width 760 height 311
click at [1080, 390] on video at bounding box center [1093, 316] width 760 height 311
click at [1016, 340] on video at bounding box center [1093, 316] width 760 height 311
click at [595, 123] on button "Tag system-mistake" at bounding box center [604, 132] width 117 height 34
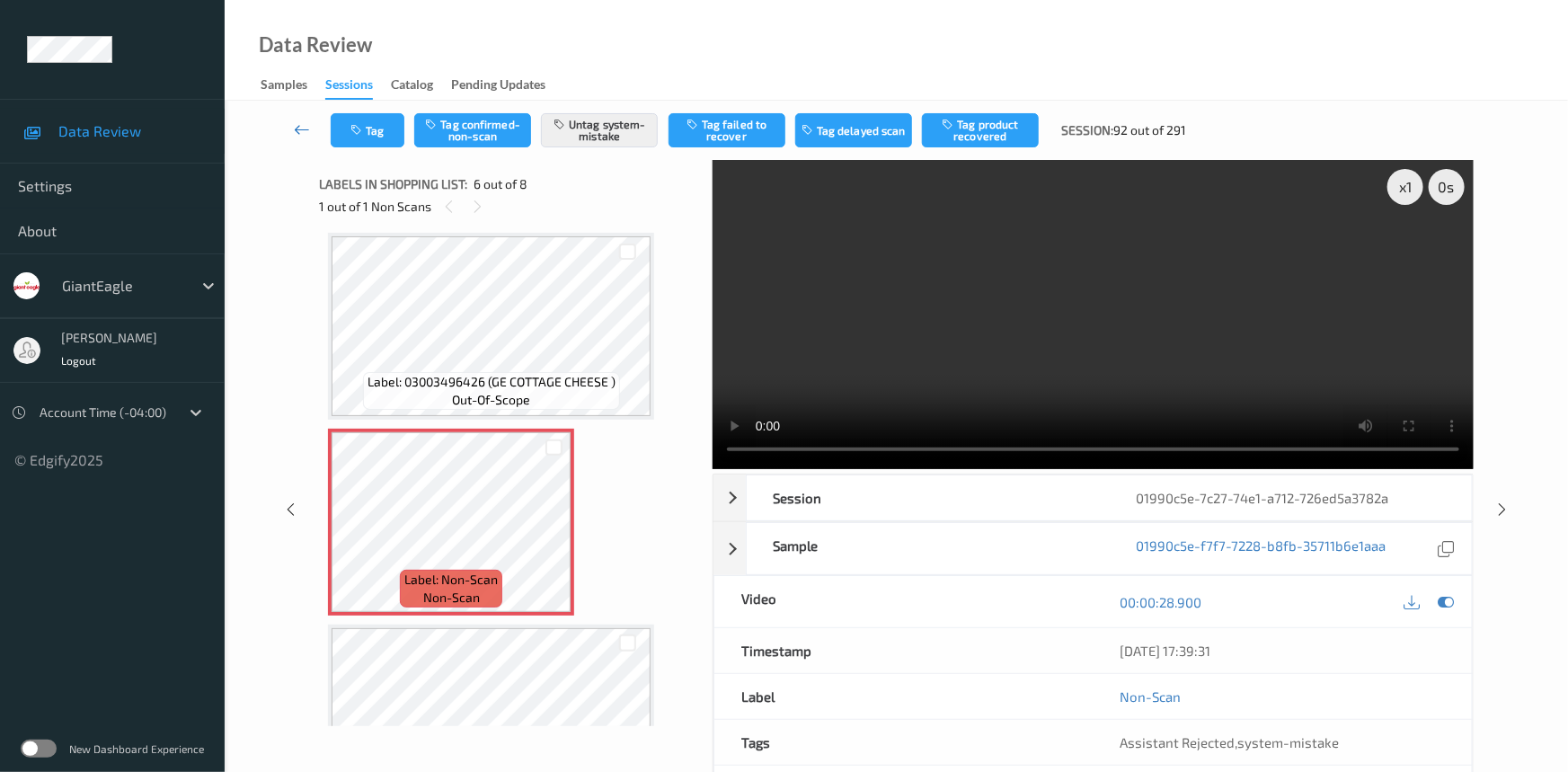
click at [298, 118] on link at bounding box center [303, 131] width 56 height 34
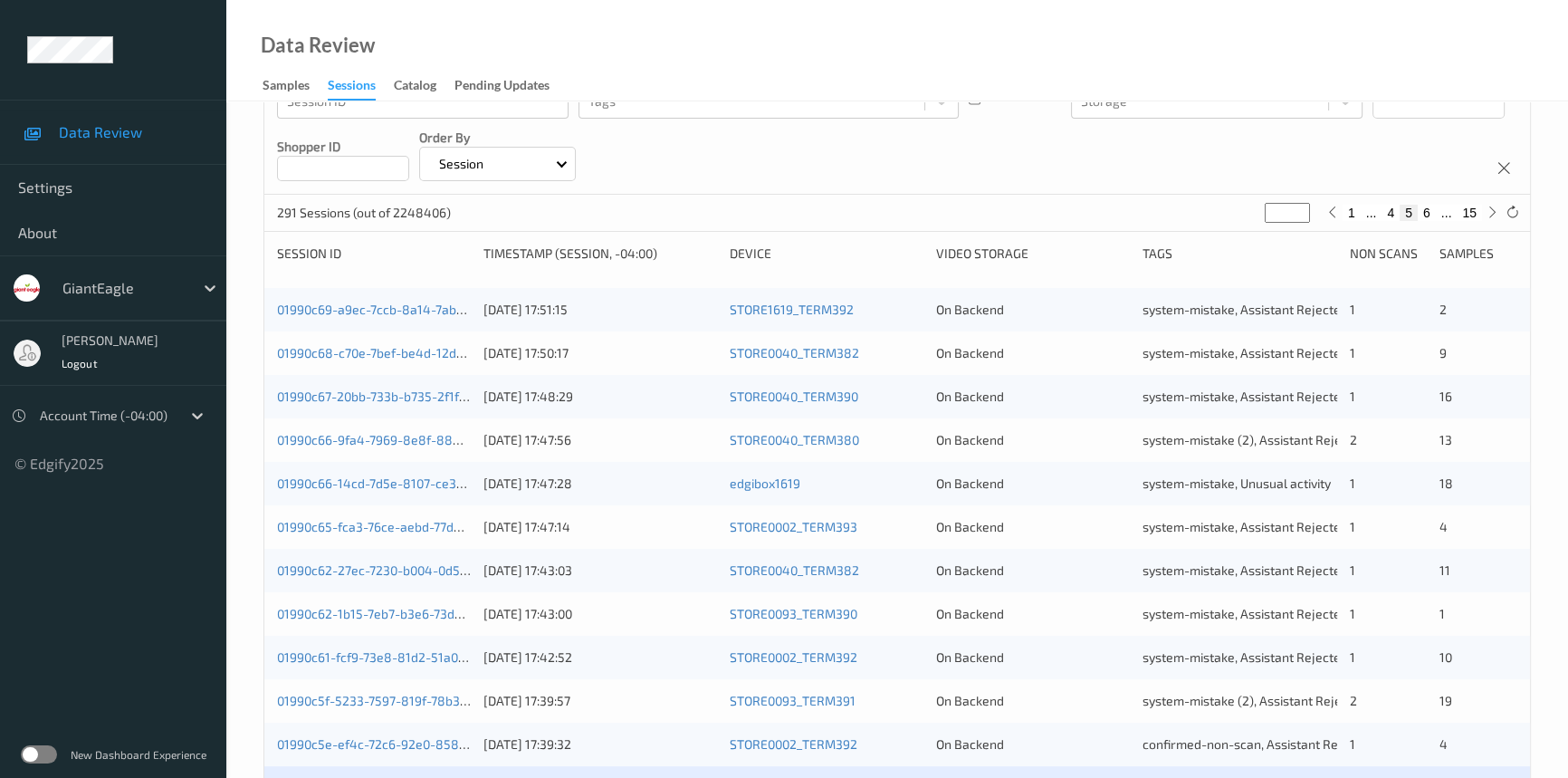
scroll to position [493, 0]
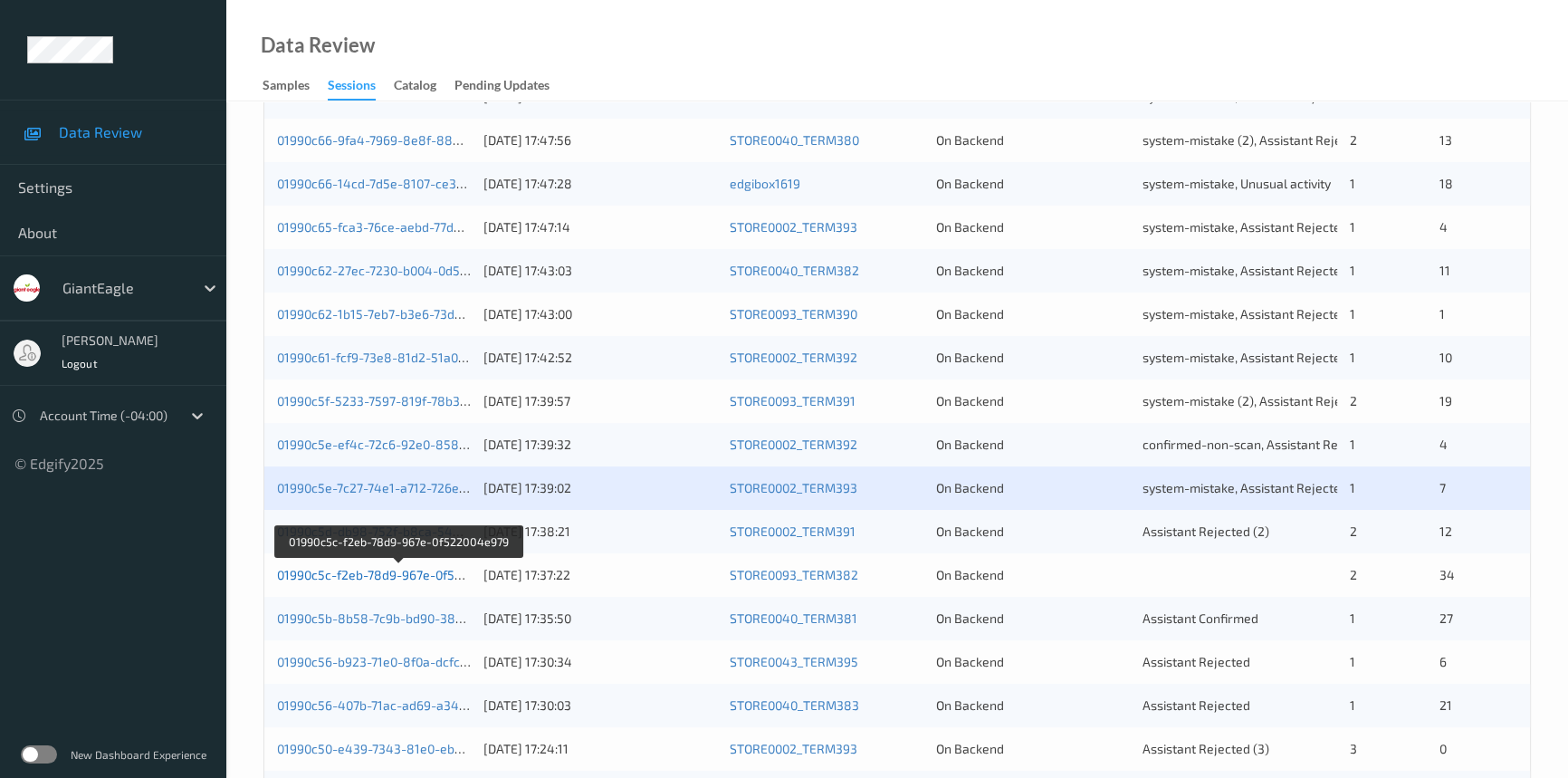
click at [353, 571] on link "01990c5c-f2eb-78d9-967e-0f522004e979" at bounding box center [398, 575] width 242 height 15
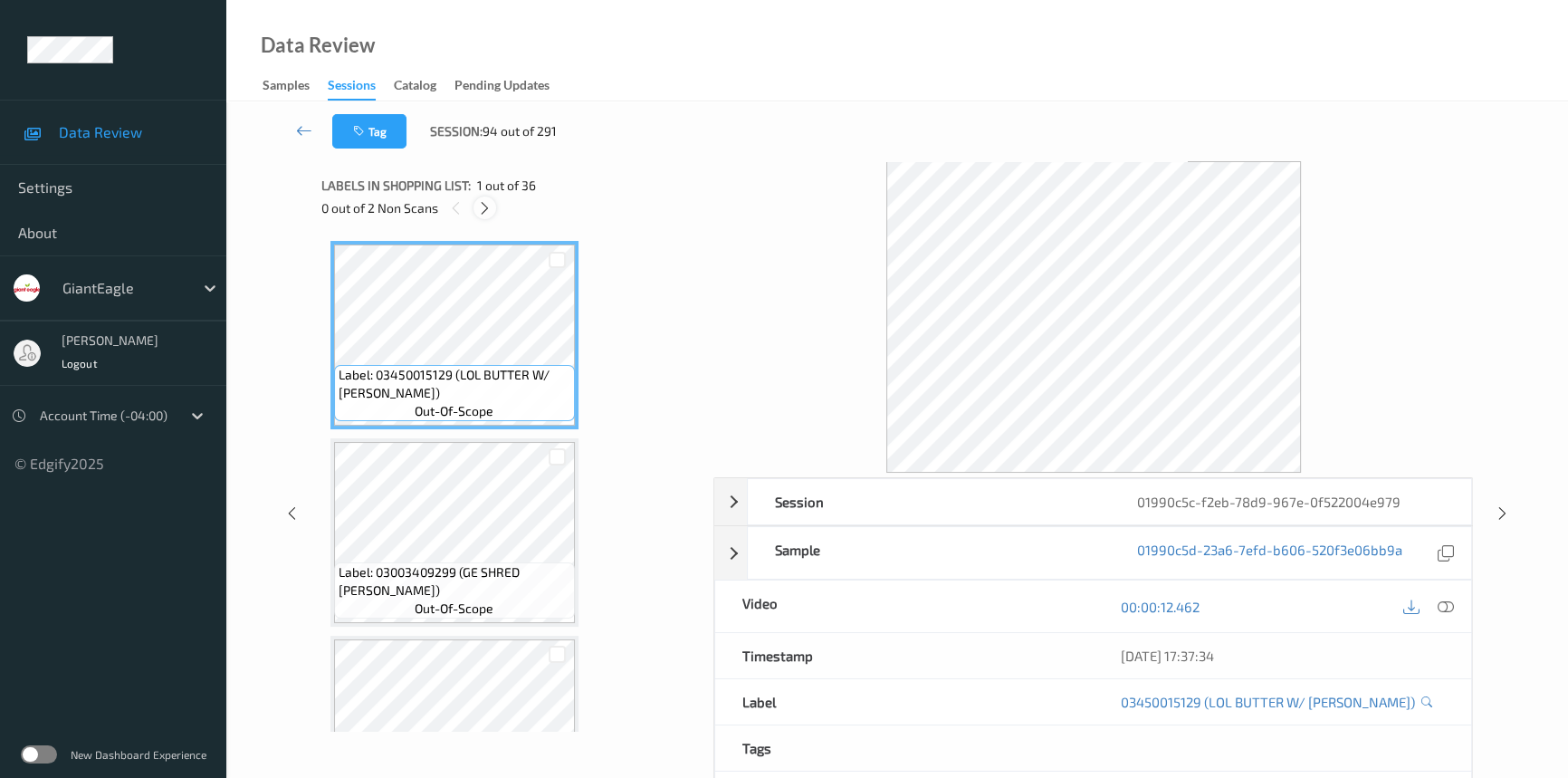
click at [487, 207] on icon at bounding box center [484, 207] width 15 height 16
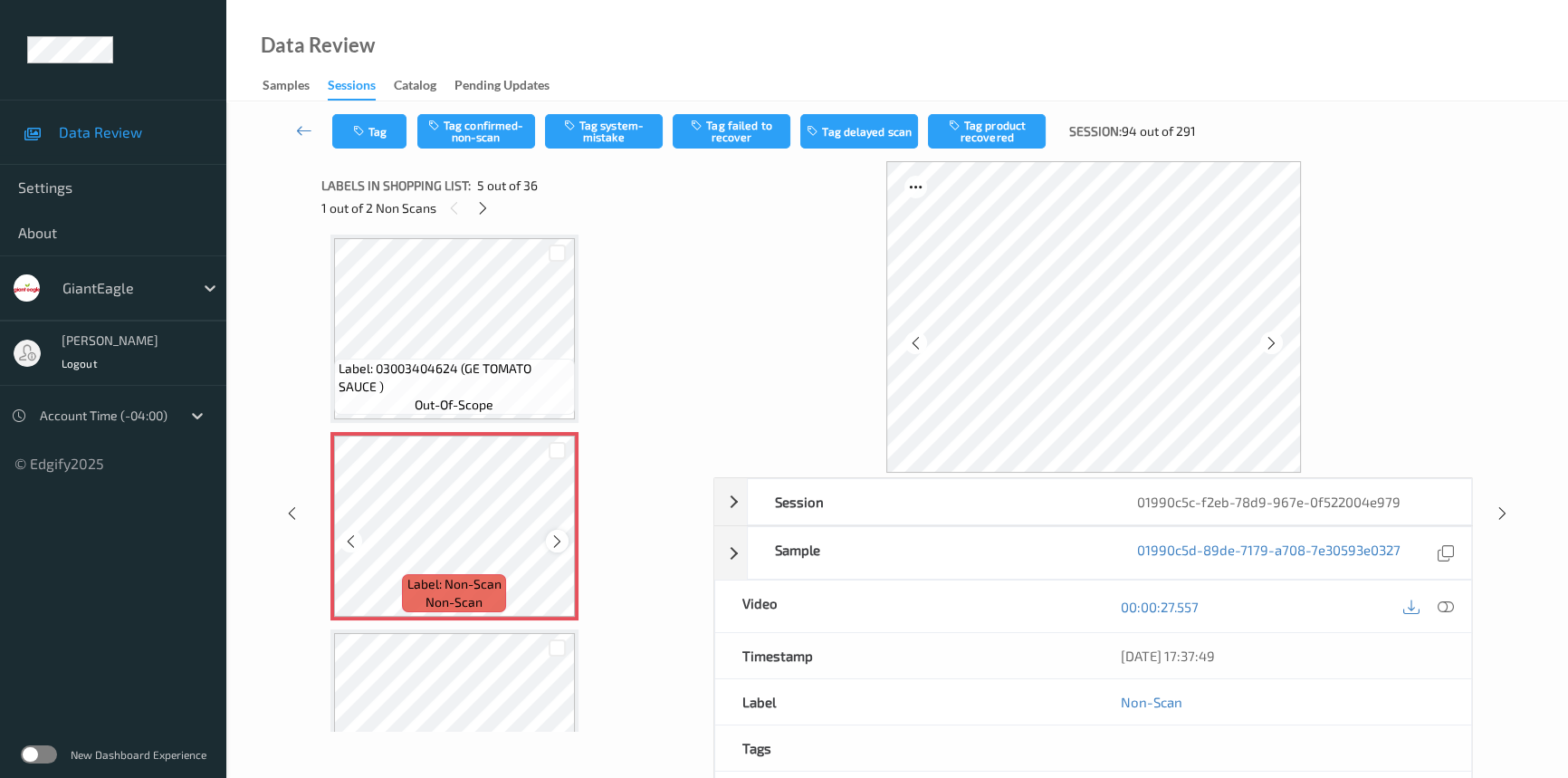
click at [554, 535] on icon at bounding box center [557, 540] width 15 height 16
click at [1440, 604] on icon at bounding box center [1445, 606] width 16 height 16
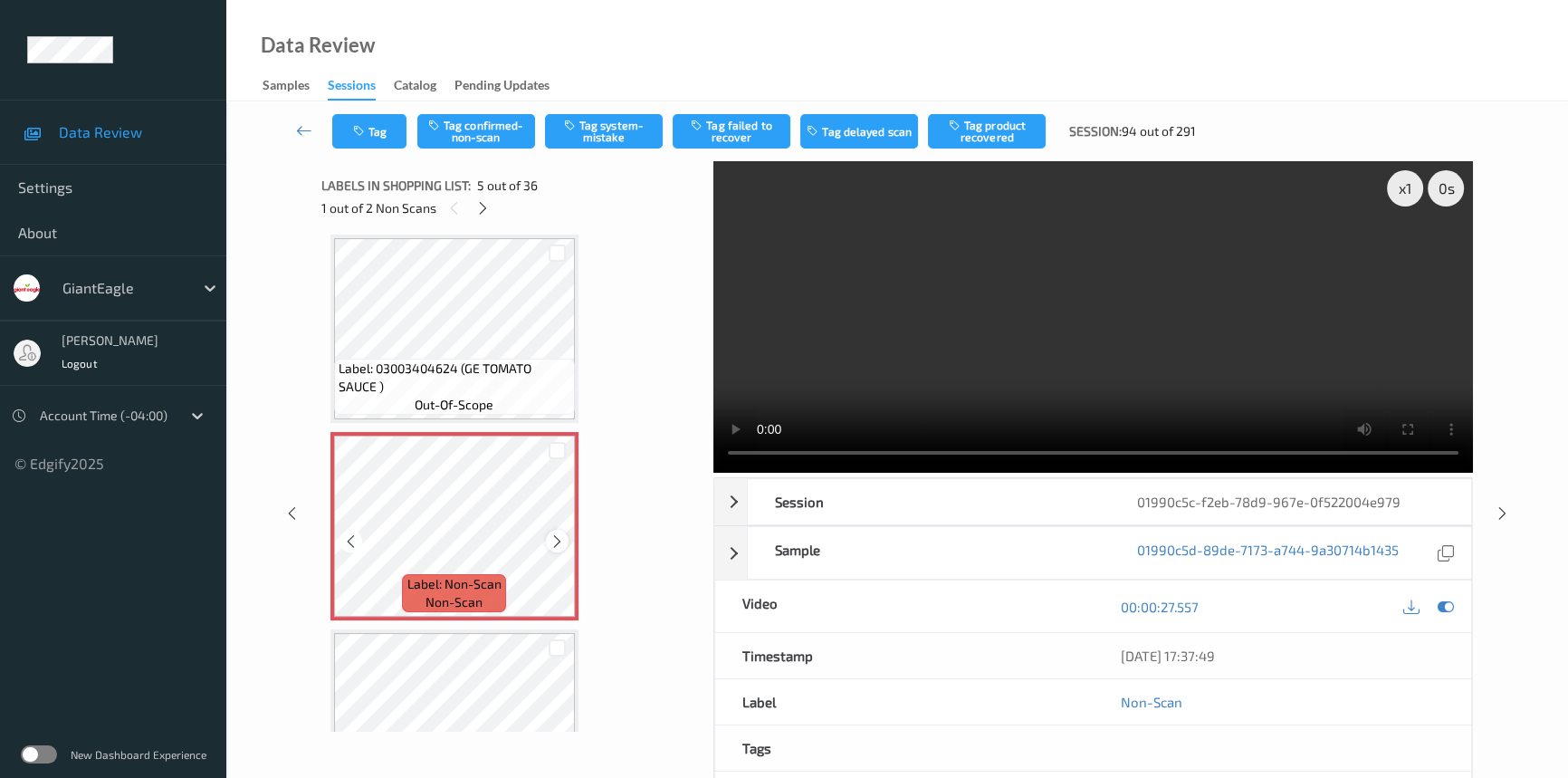
click at [561, 533] on icon at bounding box center [557, 540] width 15 height 16
click at [561, 535] on icon at bounding box center [557, 540] width 15 height 16
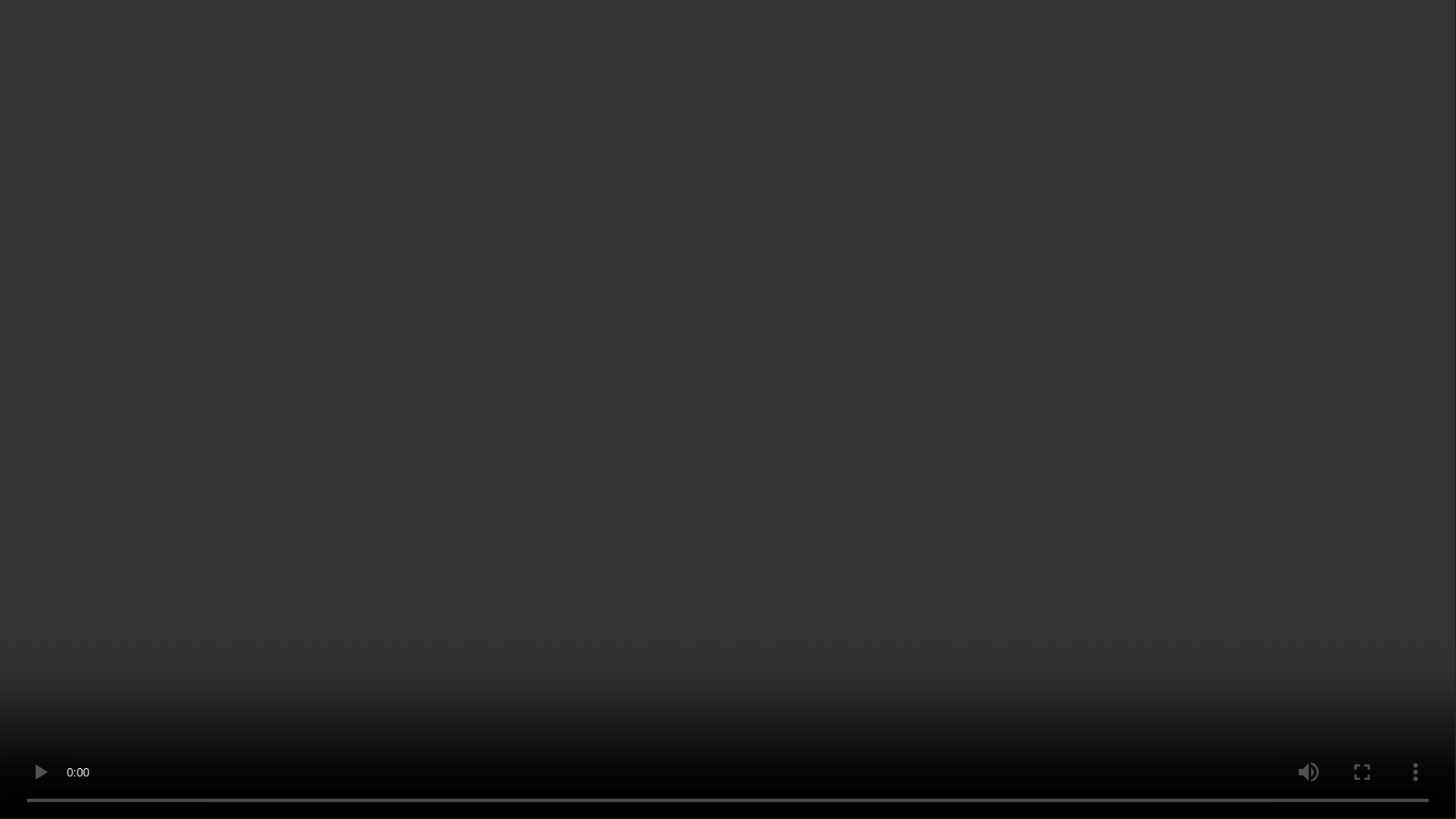
click at [1131, 466] on video at bounding box center [728, 409] width 1456 height 819
drag, startPoint x: 1111, startPoint y: 476, endPoint x: 1212, endPoint y: 529, distance: 114.1
click at [1111, 476] on video at bounding box center [728, 409] width 1456 height 819
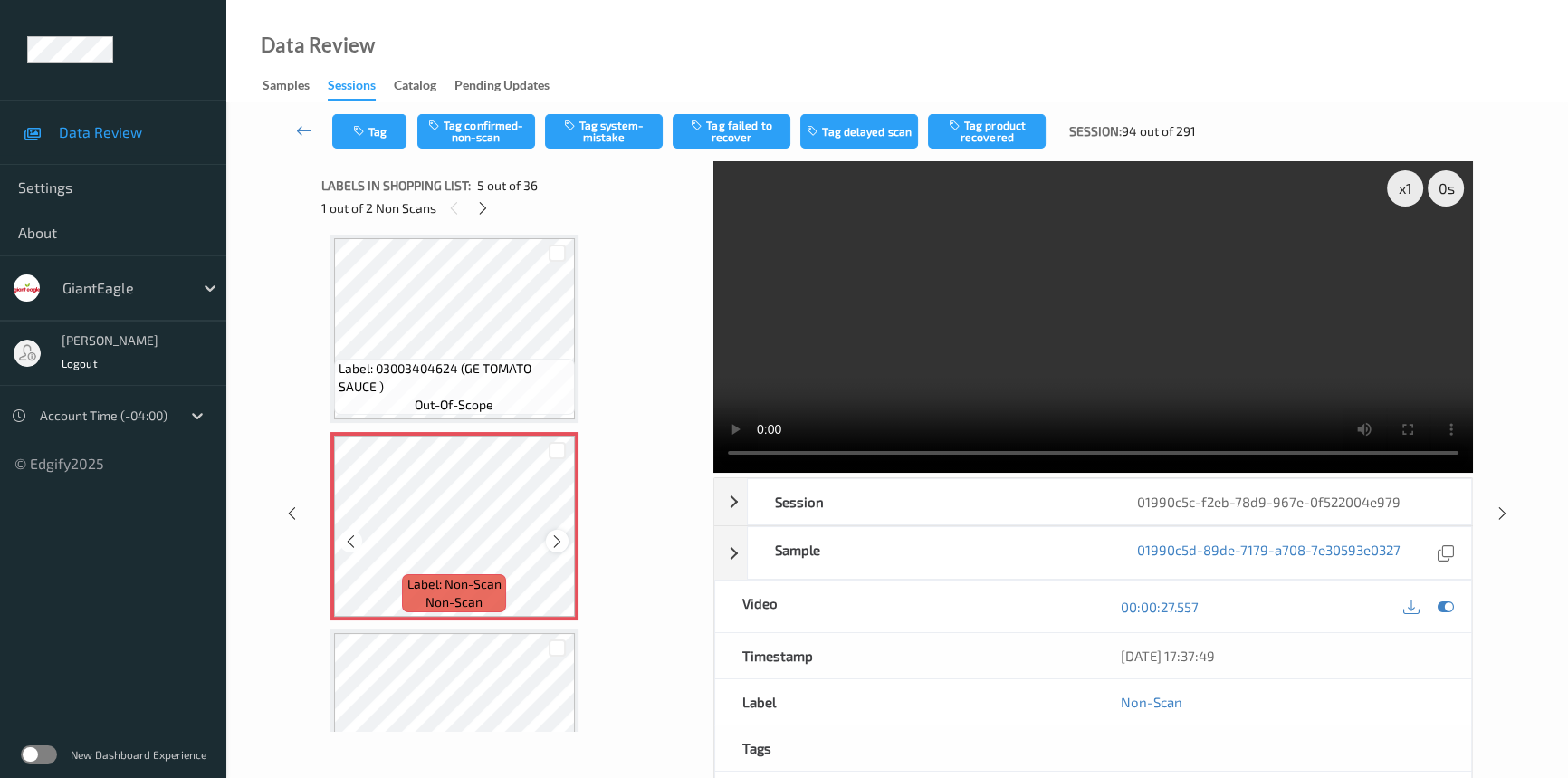
click at [563, 533] on icon at bounding box center [557, 540] width 15 height 16
click at [873, 342] on video at bounding box center [1093, 316] width 760 height 311
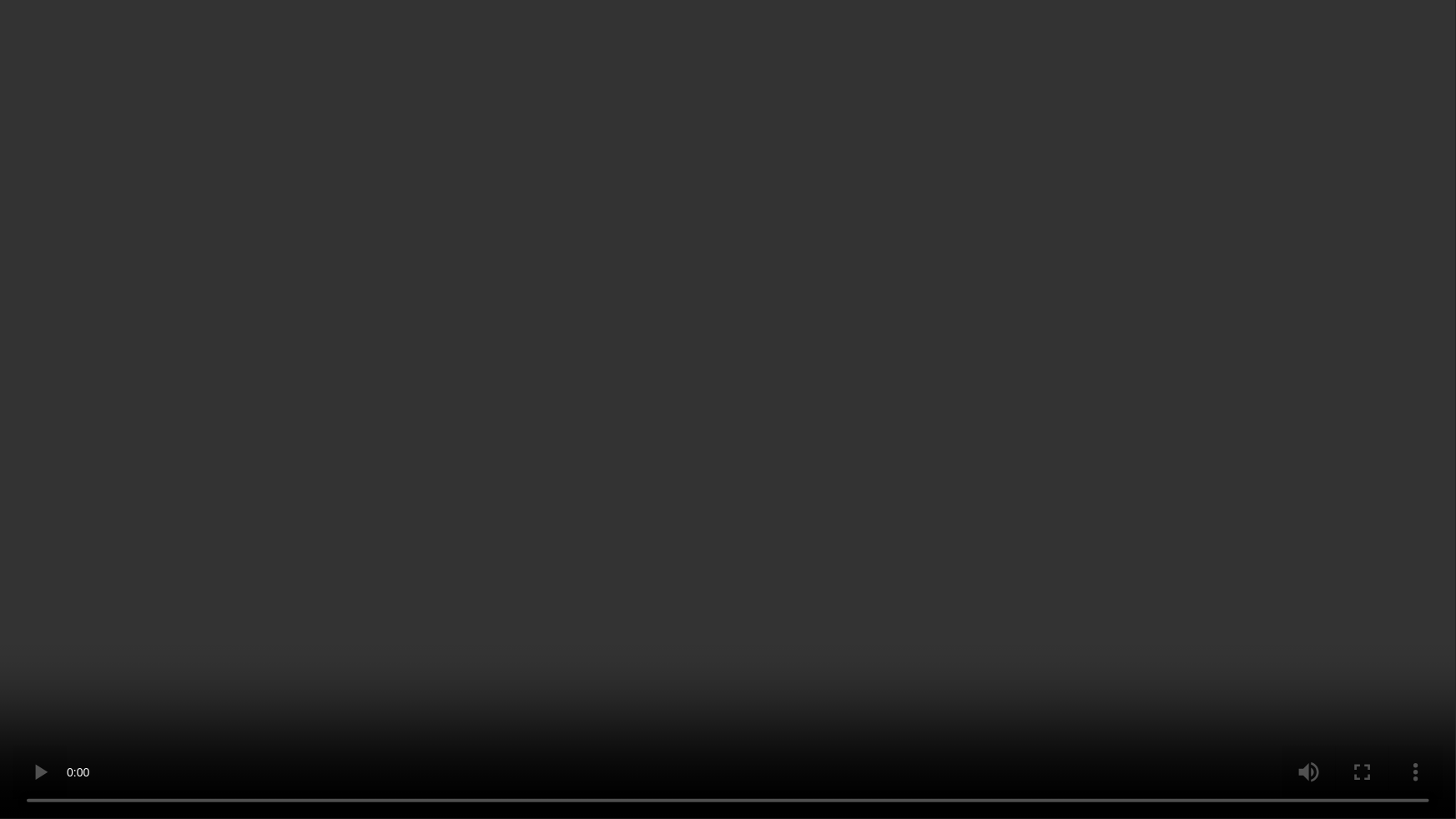
click at [643, 588] on video at bounding box center [728, 409] width 1456 height 819
click at [680, 468] on video at bounding box center [728, 409] width 1456 height 819
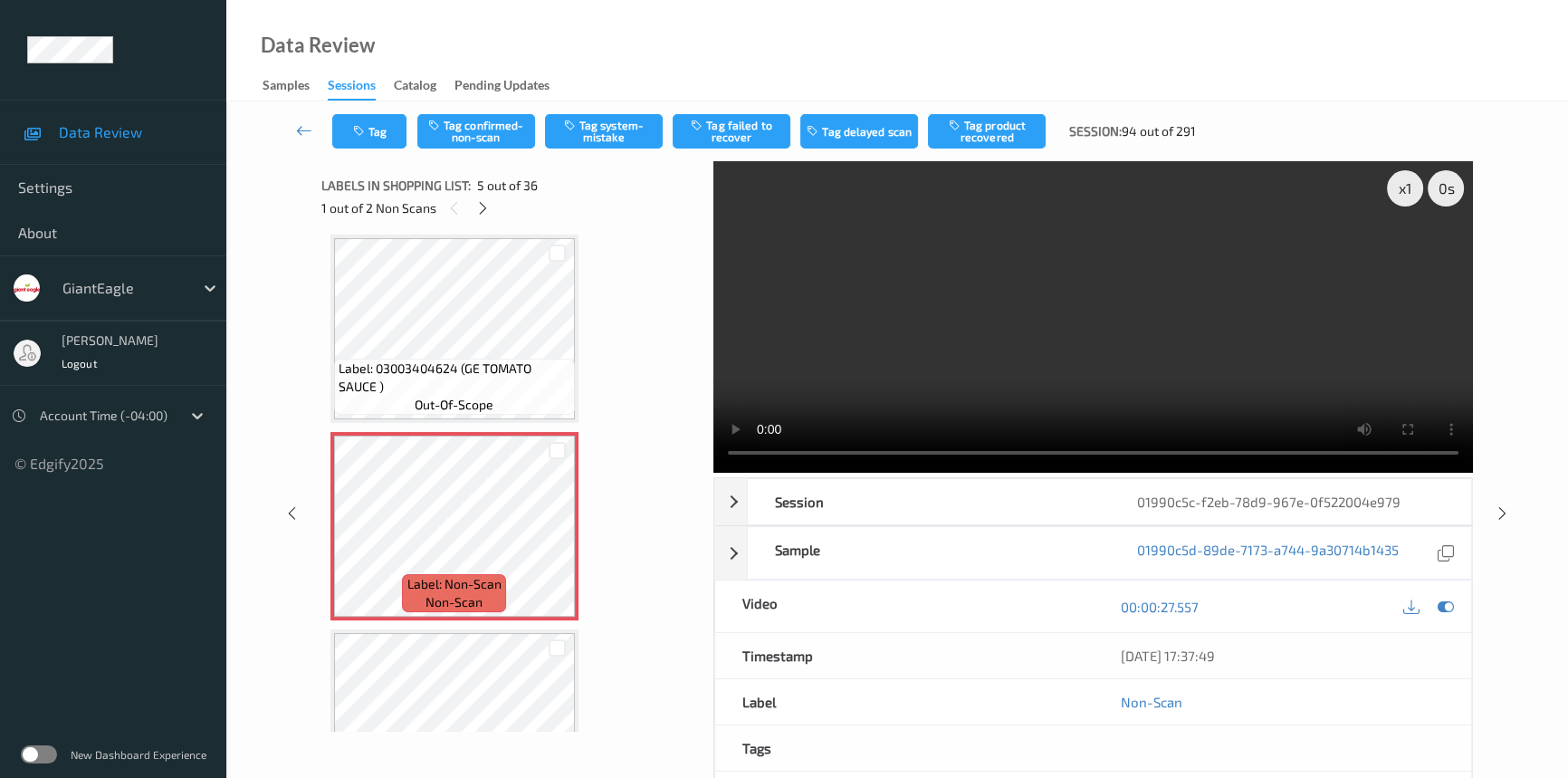
click at [948, 292] on video at bounding box center [1093, 316] width 760 height 311
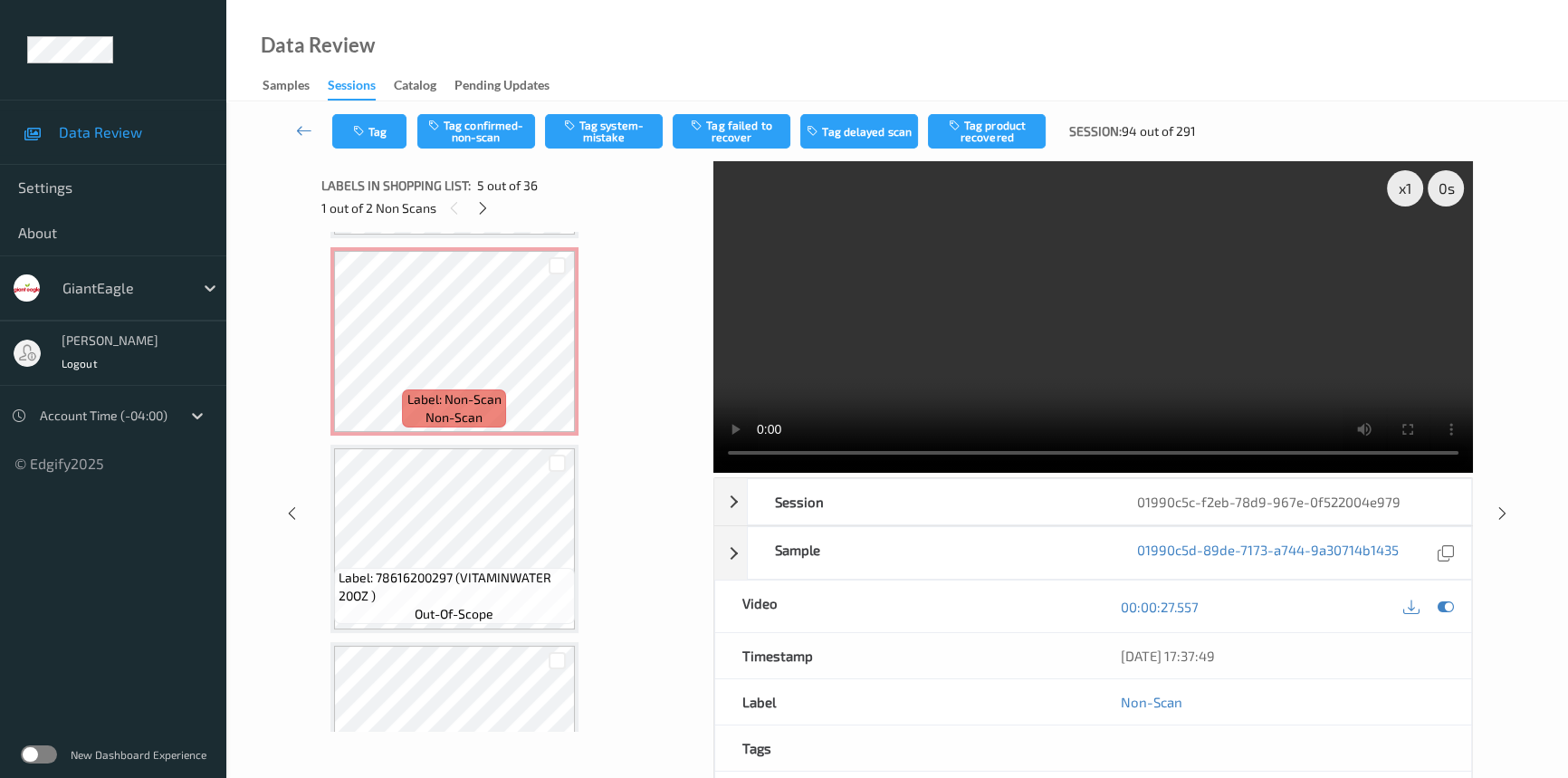
scroll to position [2500, 0]
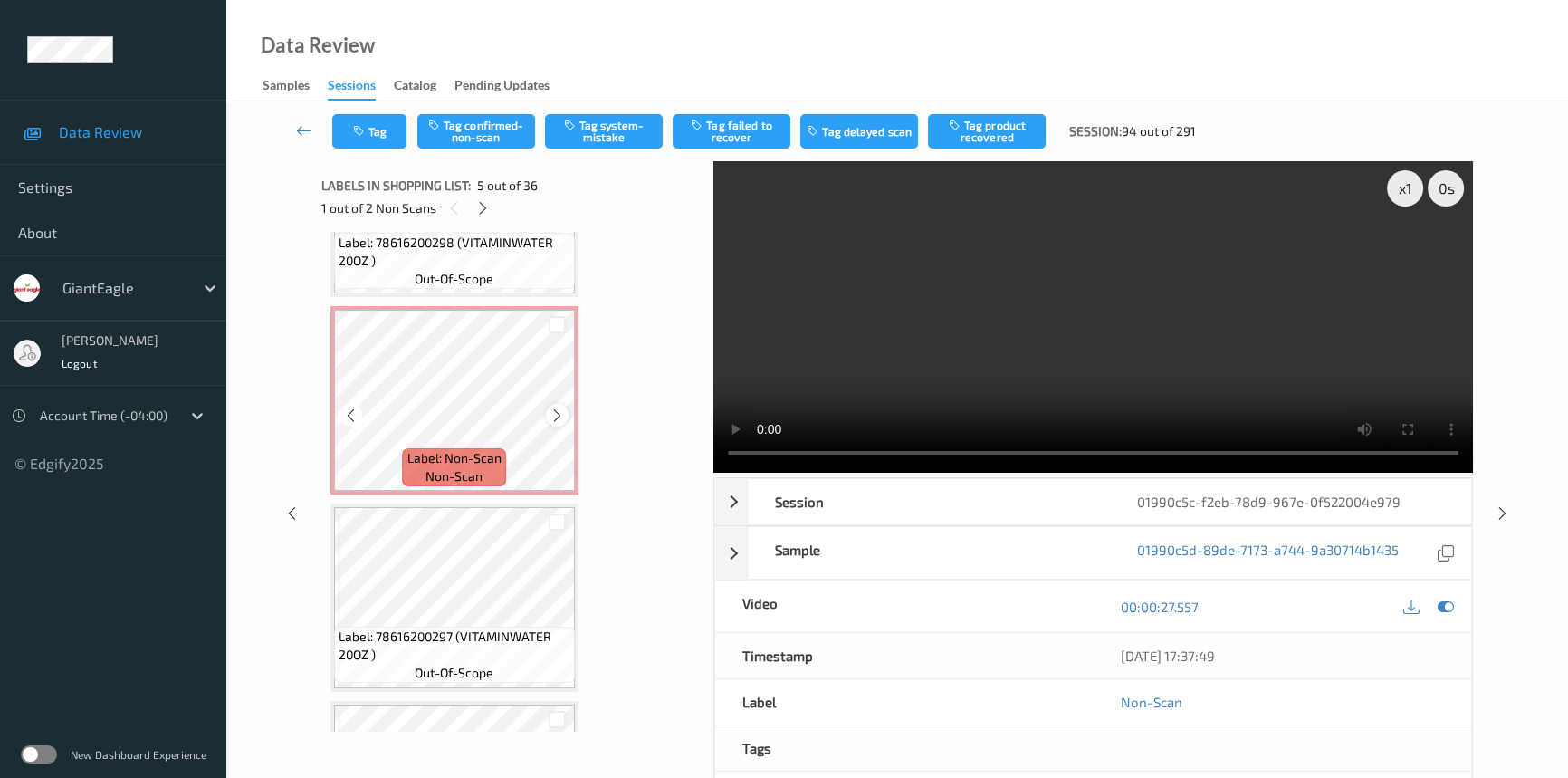
click at [555, 407] on icon at bounding box center [557, 415] width 15 height 16
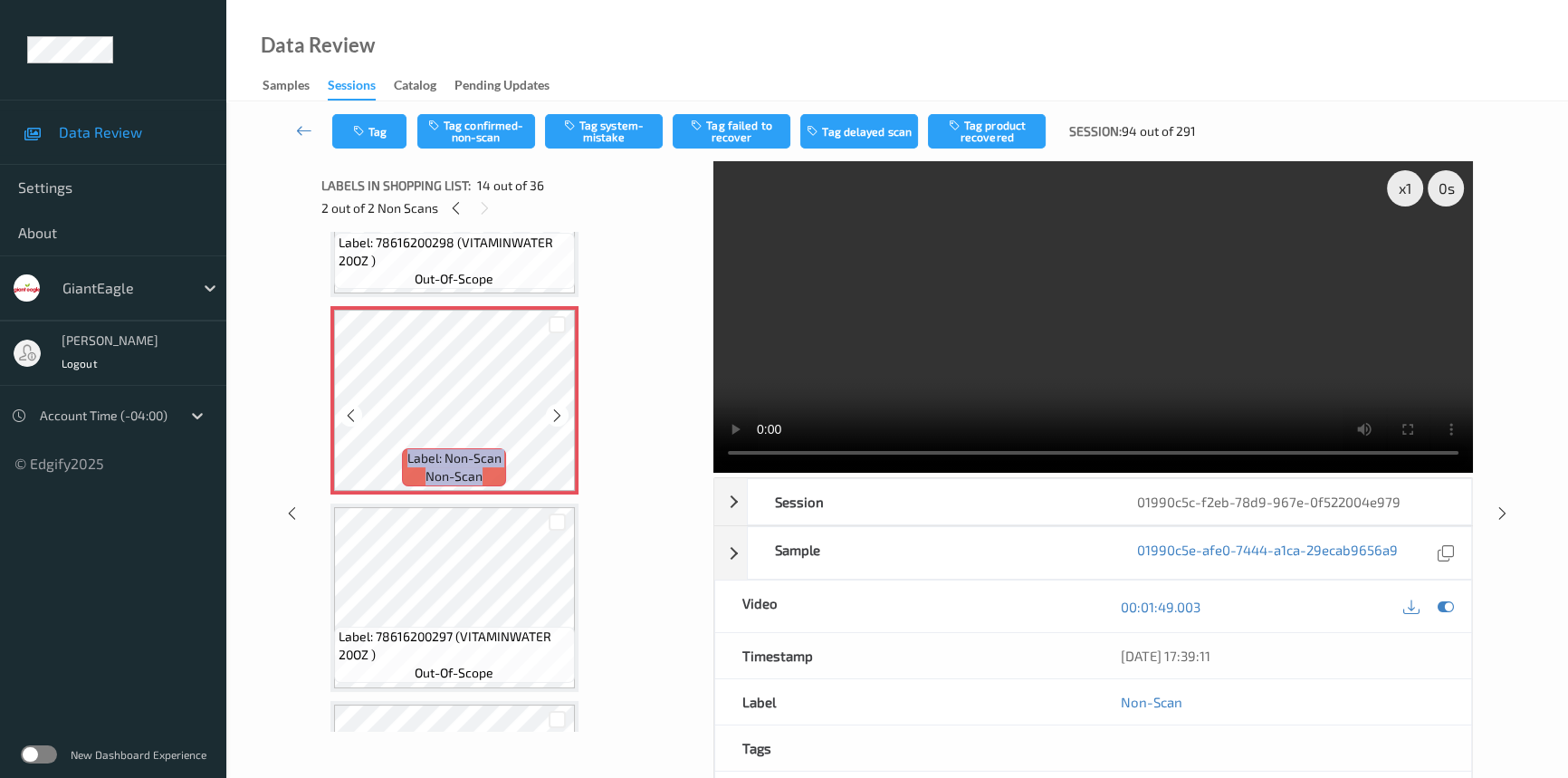
click at [555, 407] on icon at bounding box center [557, 415] width 15 height 16
click at [898, 371] on video at bounding box center [1093, 316] width 760 height 311
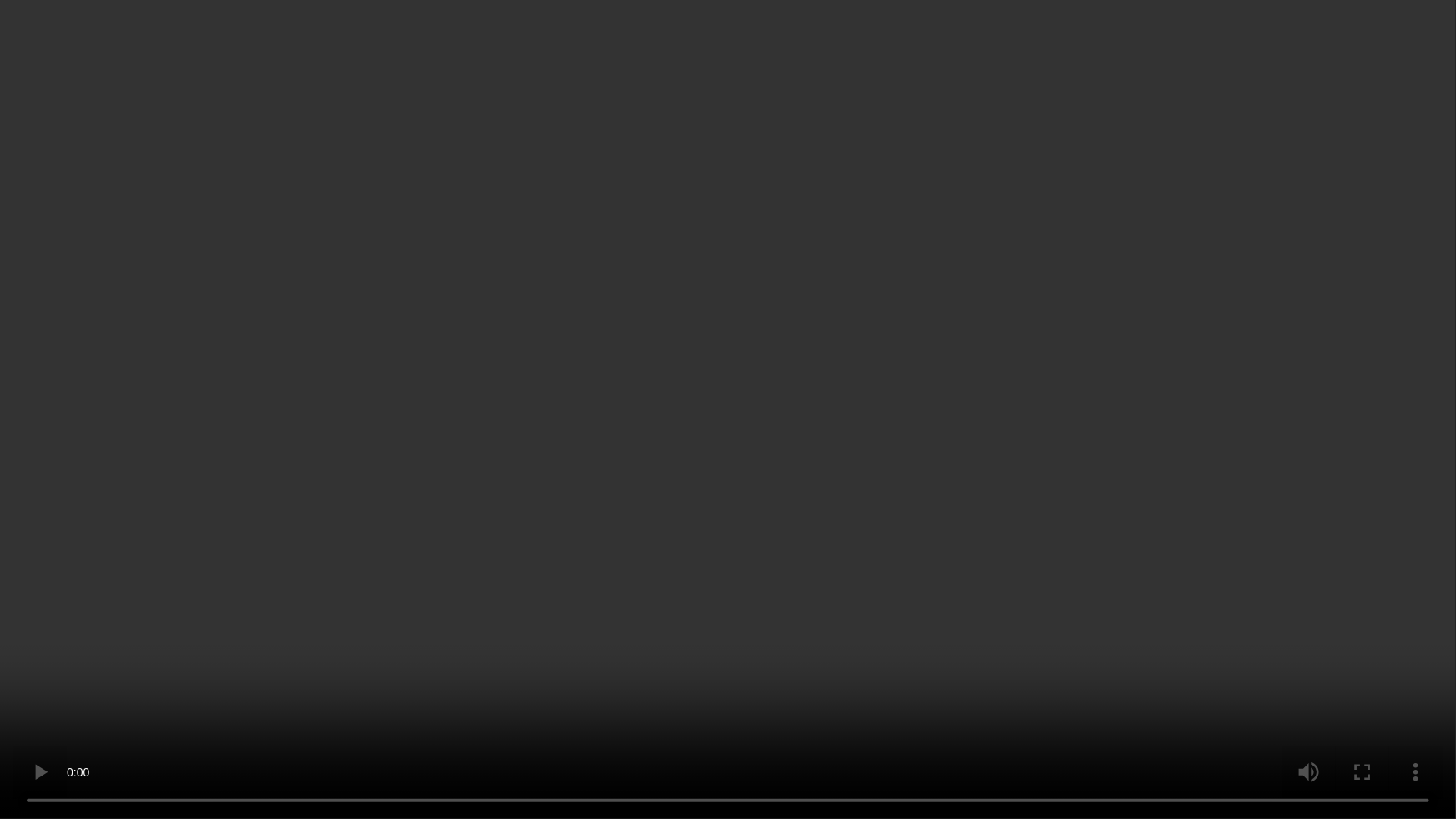
click at [954, 597] on video at bounding box center [728, 409] width 1456 height 819
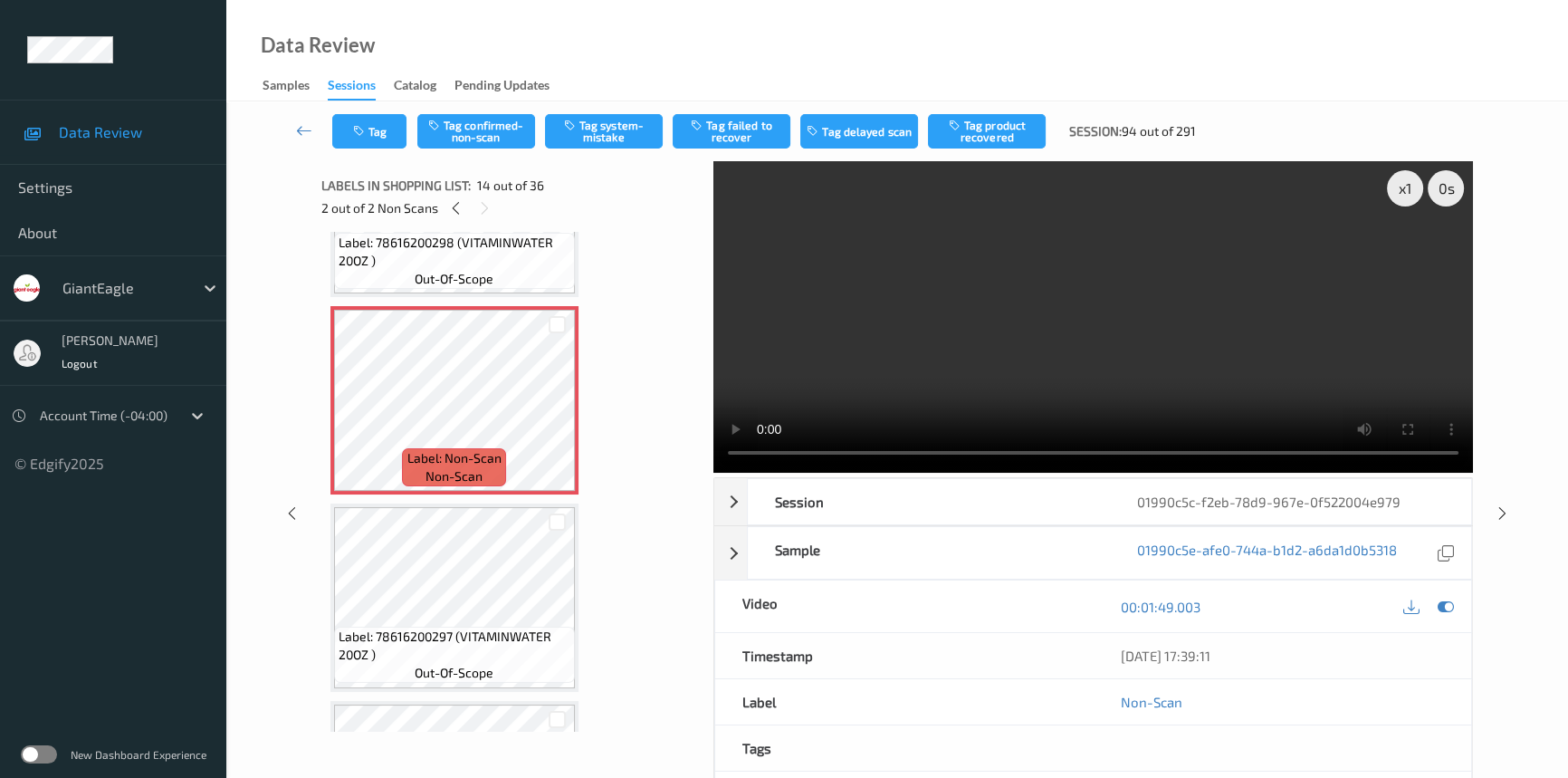
click at [1017, 405] on video at bounding box center [1093, 316] width 760 height 311
click at [861, 387] on video at bounding box center [1093, 316] width 760 height 311
click at [561, 409] on icon at bounding box center [557, 415] width 15 height 16
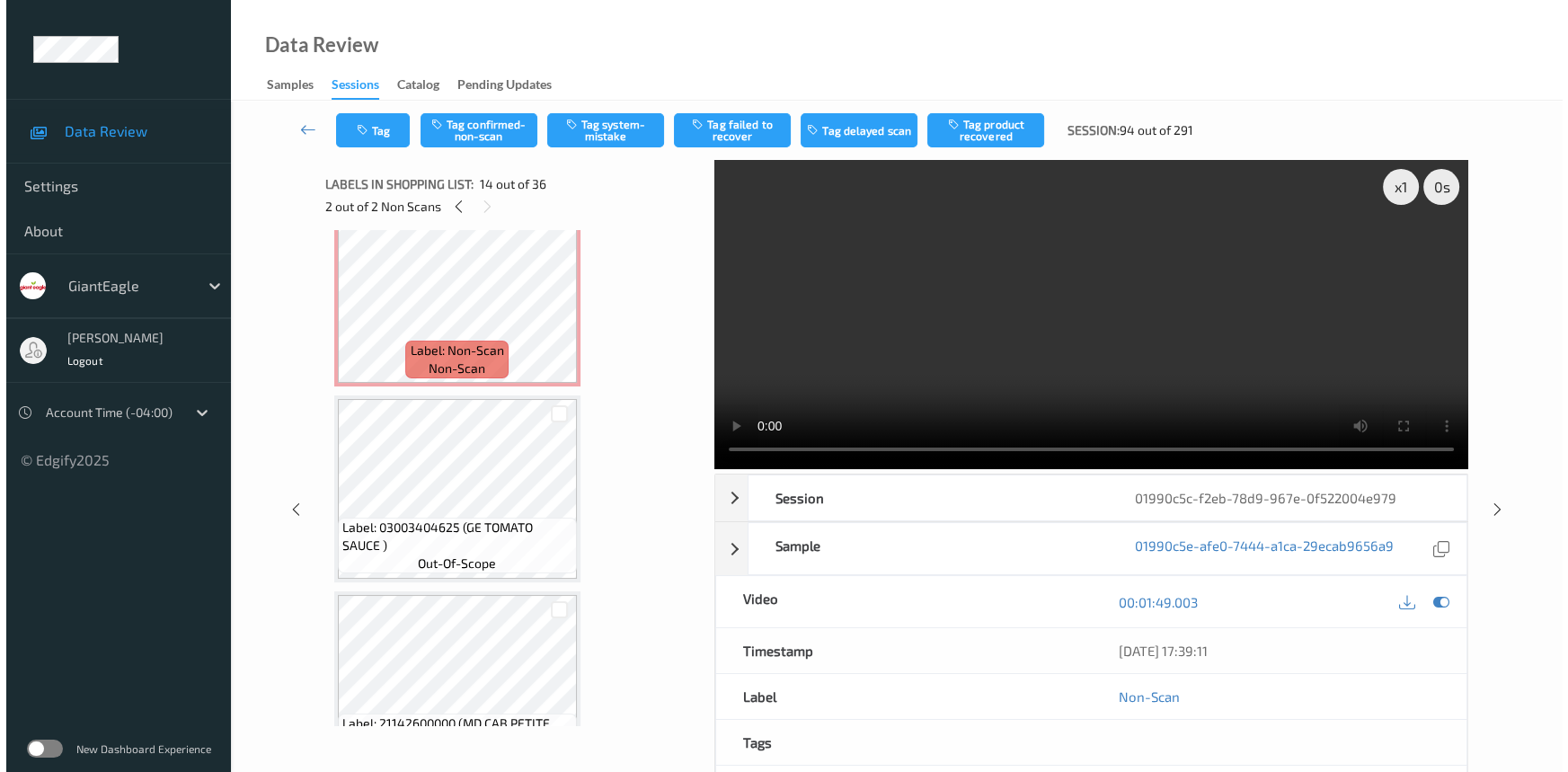
scroll to position [649, 0]
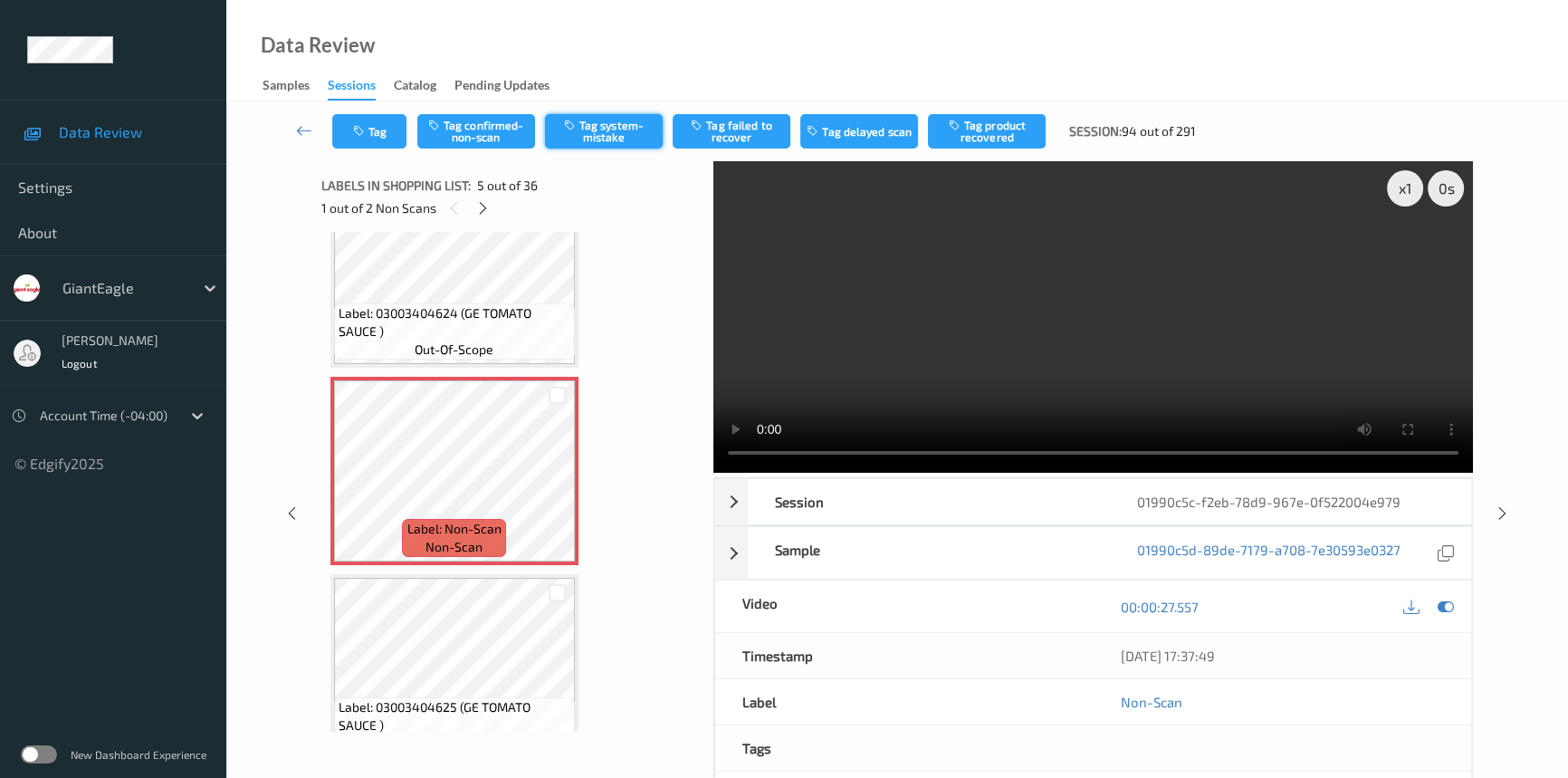
click at [609, 127] on button "Tag system-mistake" at bounding box center [604, 132] width 117 height 34
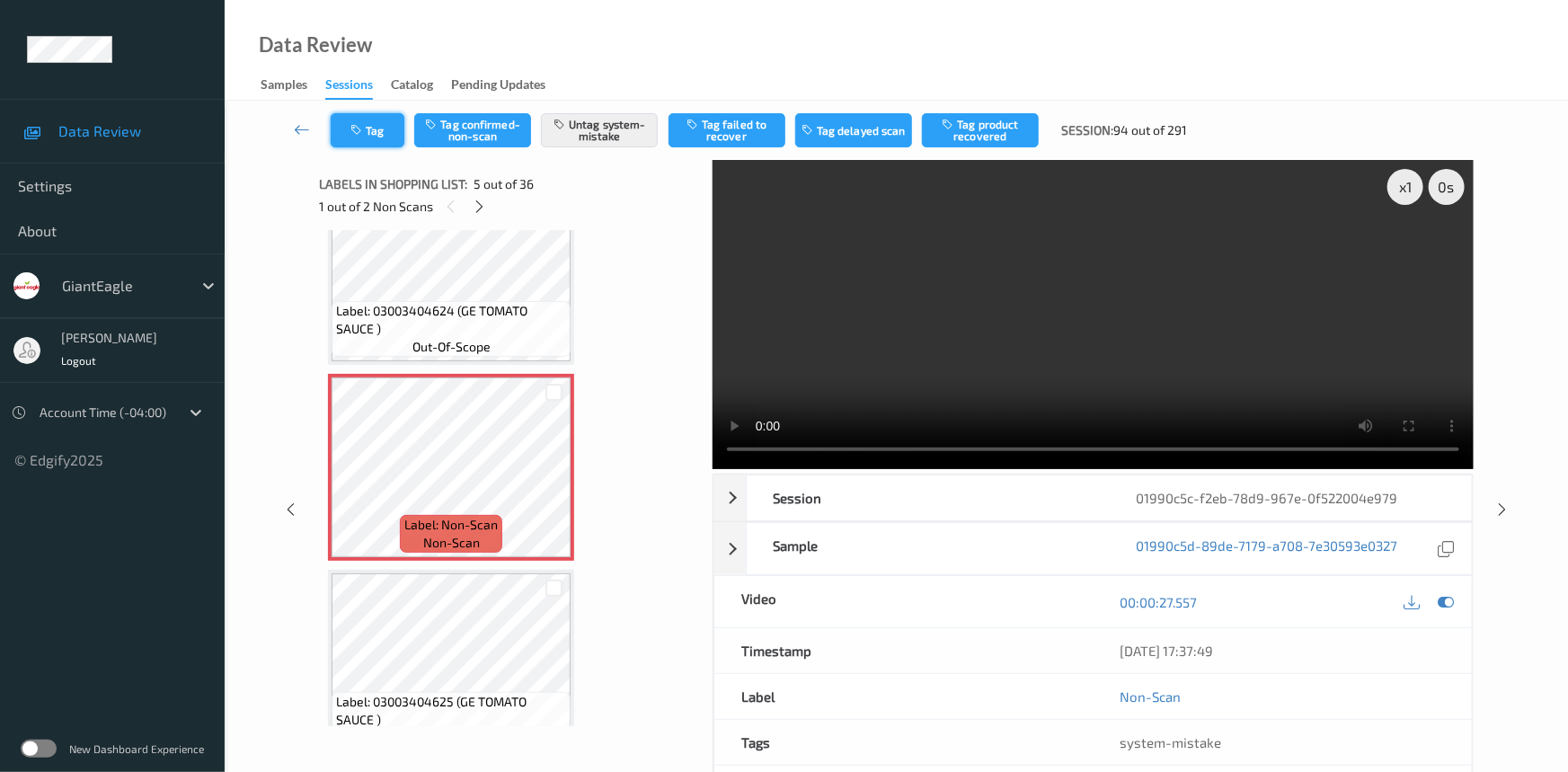
click at [362, 124] on icon "button" at bounding box center [358, 130] width 15 height 12
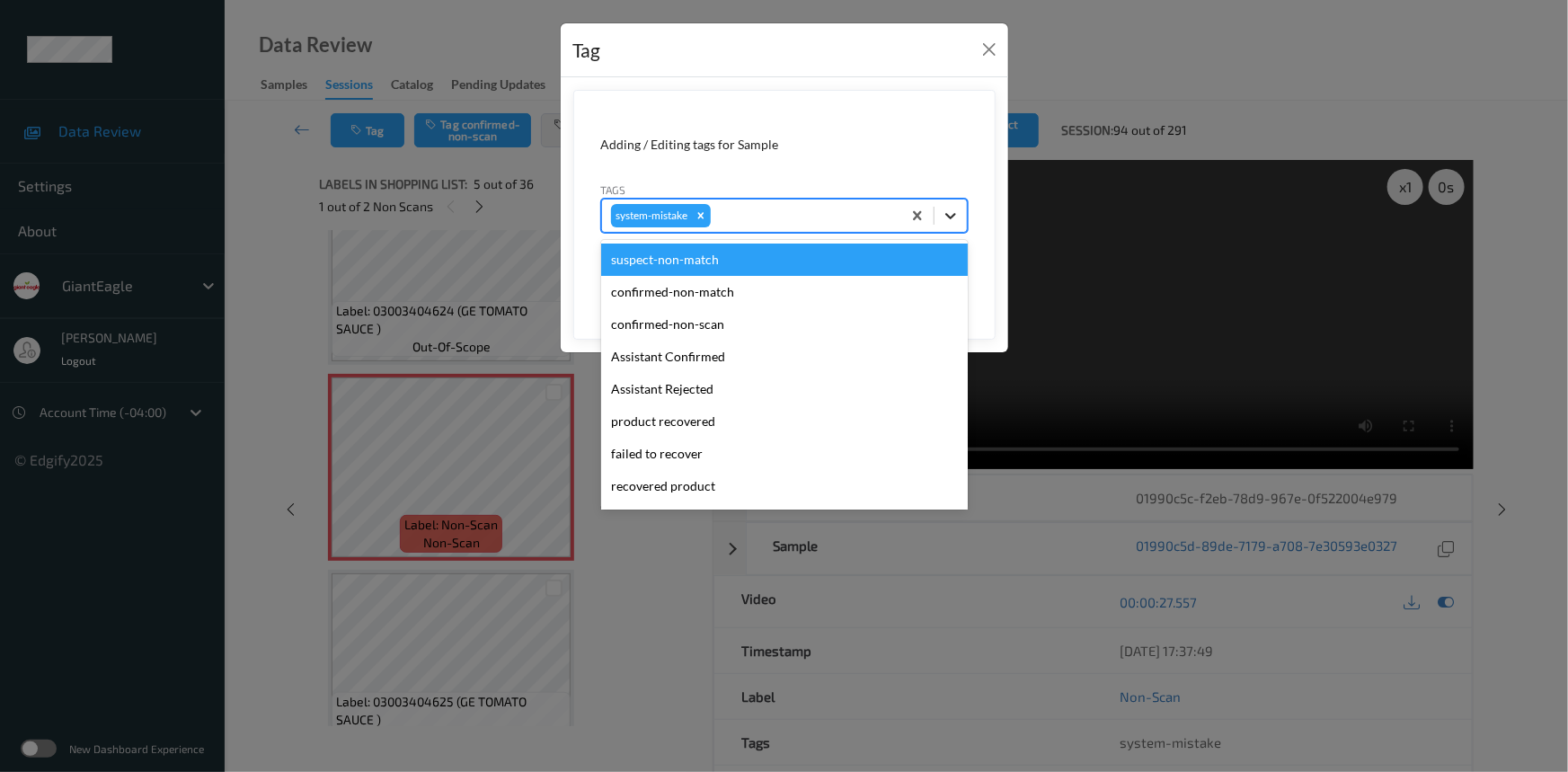
click at [960, 221] on div at bounding box center [951, 215] width 32 height 32
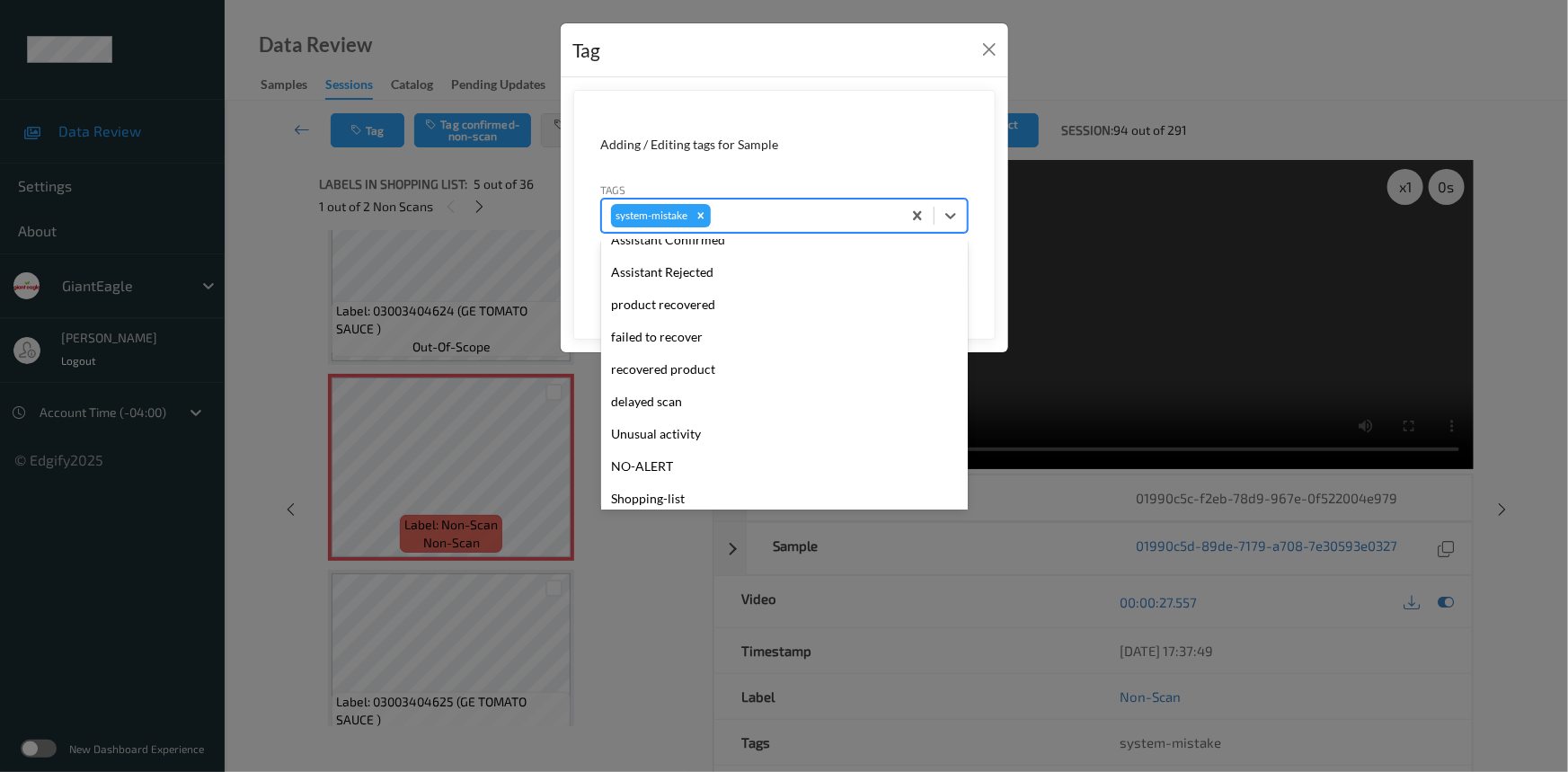
scroll to position [190, 0]
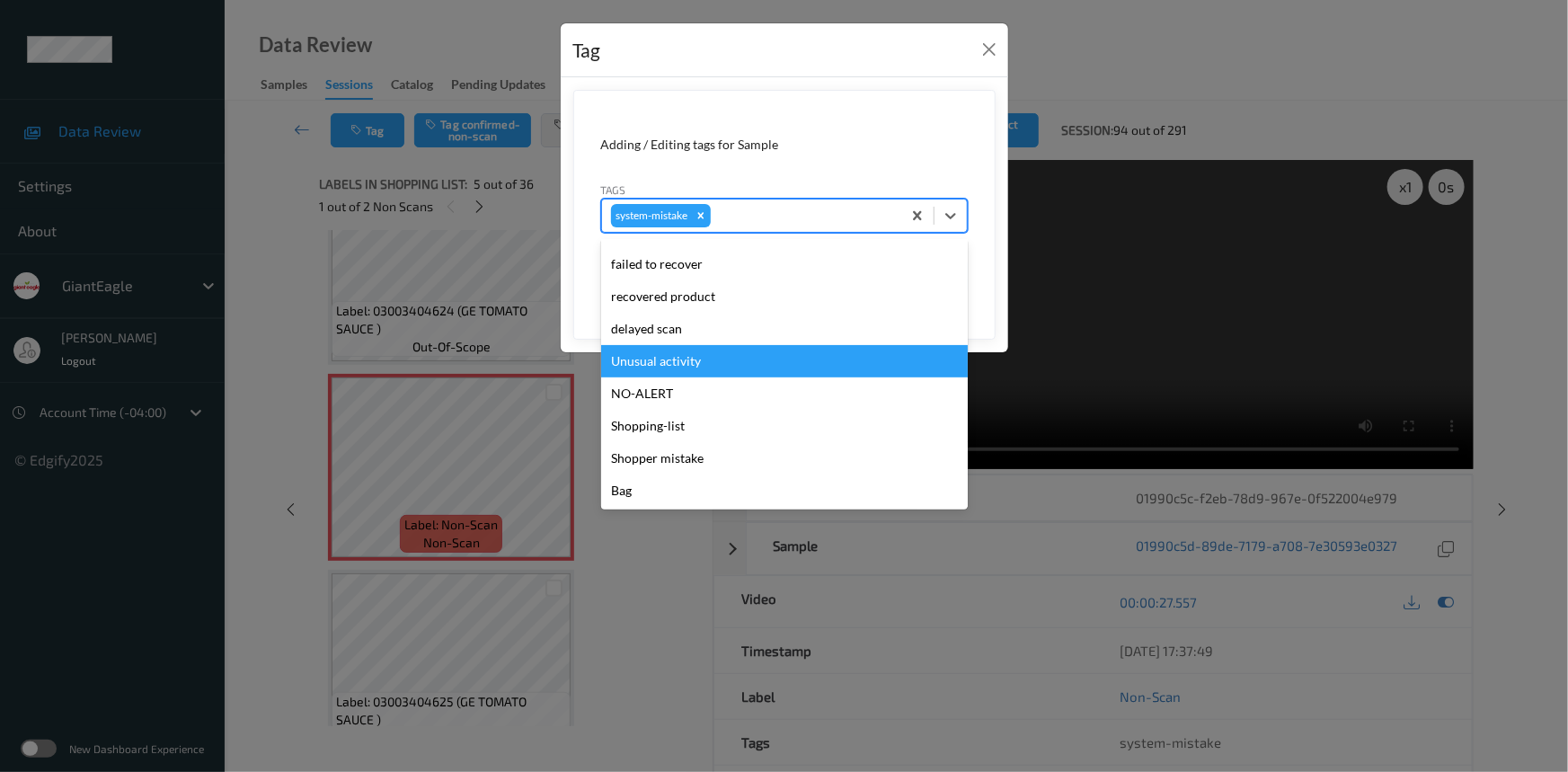
click at [700, 356] on div "Unusual activity" at bounding box center [784, 361] width 366 height 32
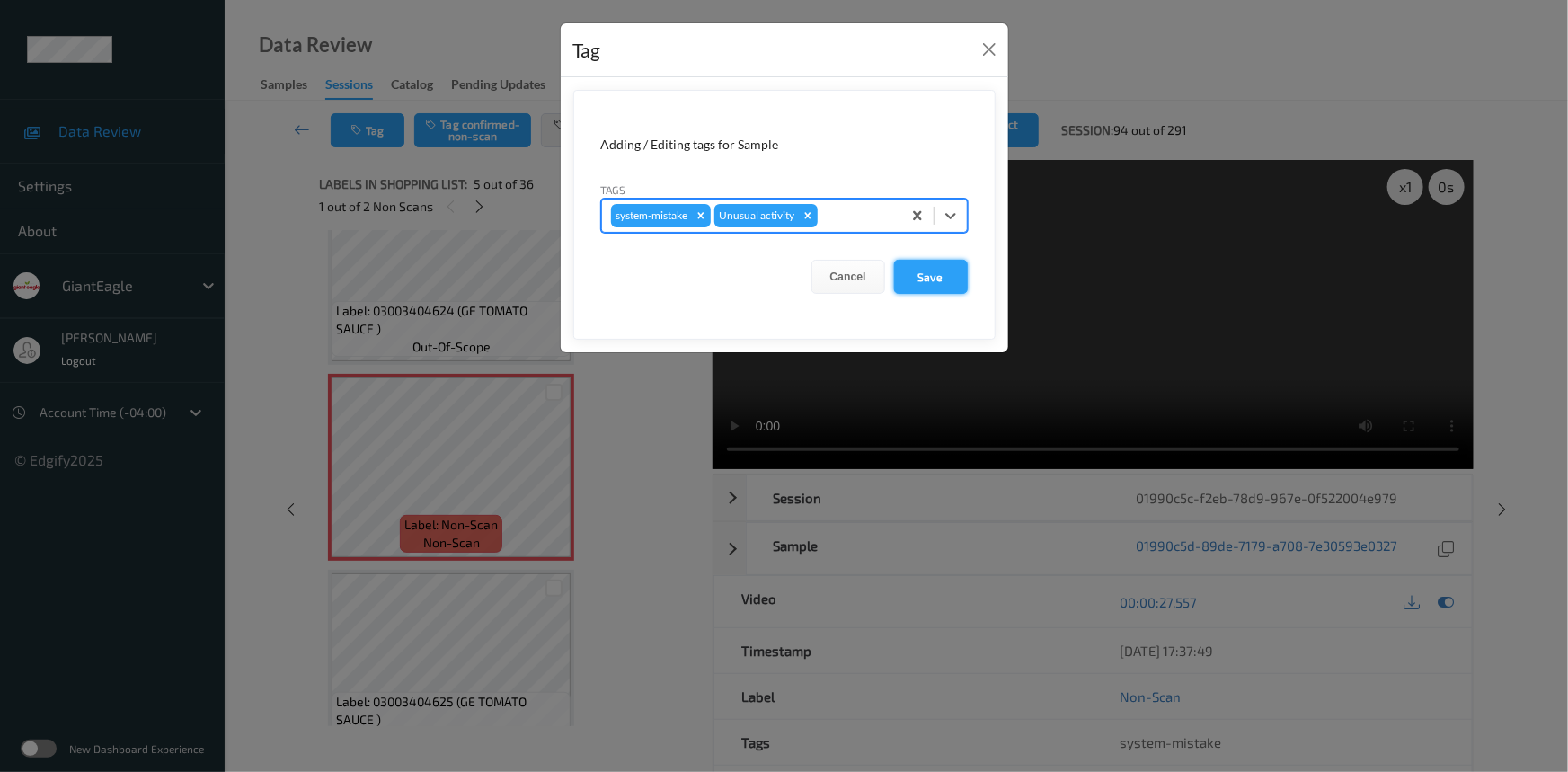
click at [964, 269] on button "Save" at bounding box center [931, 276] width 73 height 34
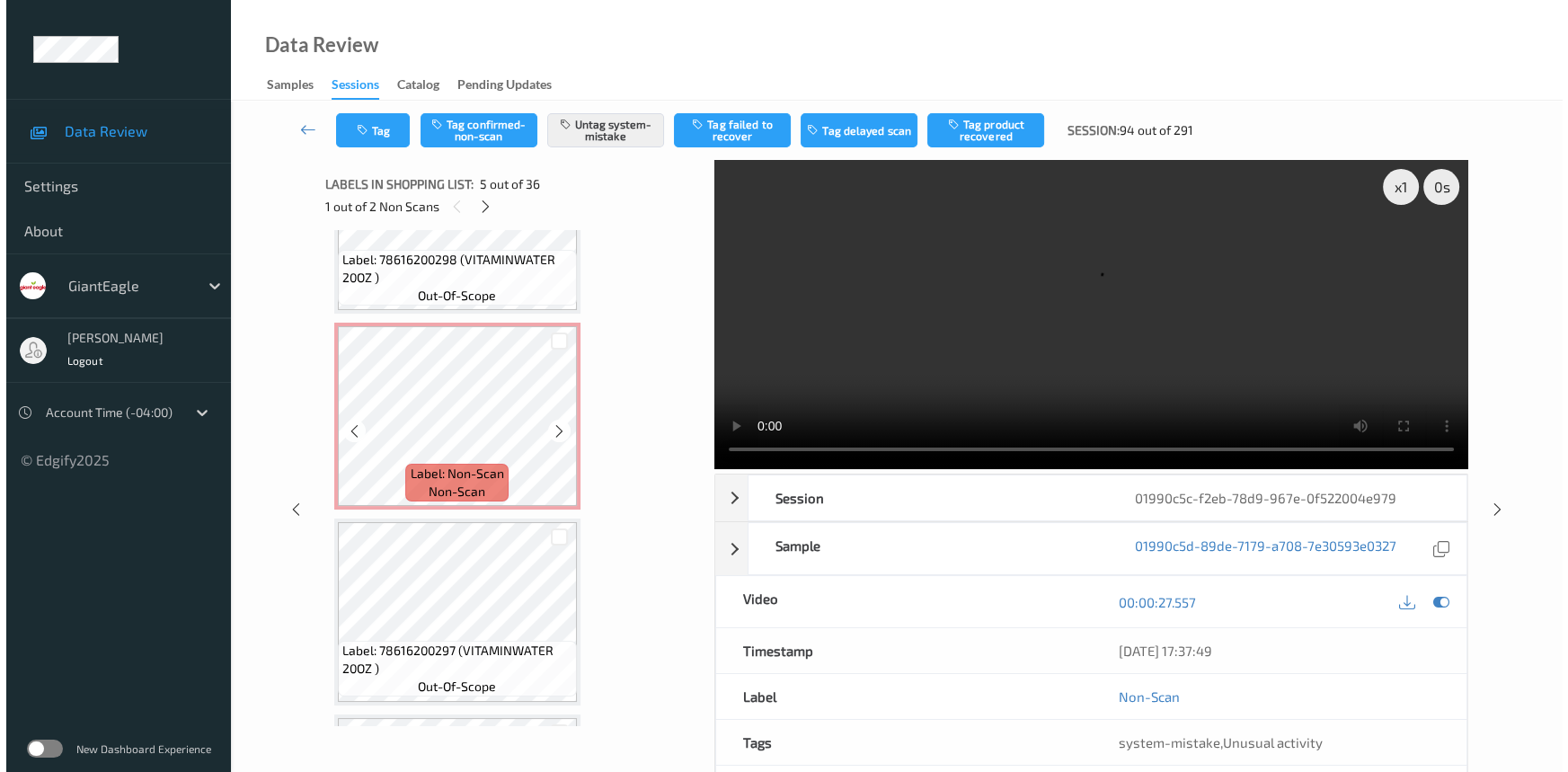
scroll to position [2527, 0]
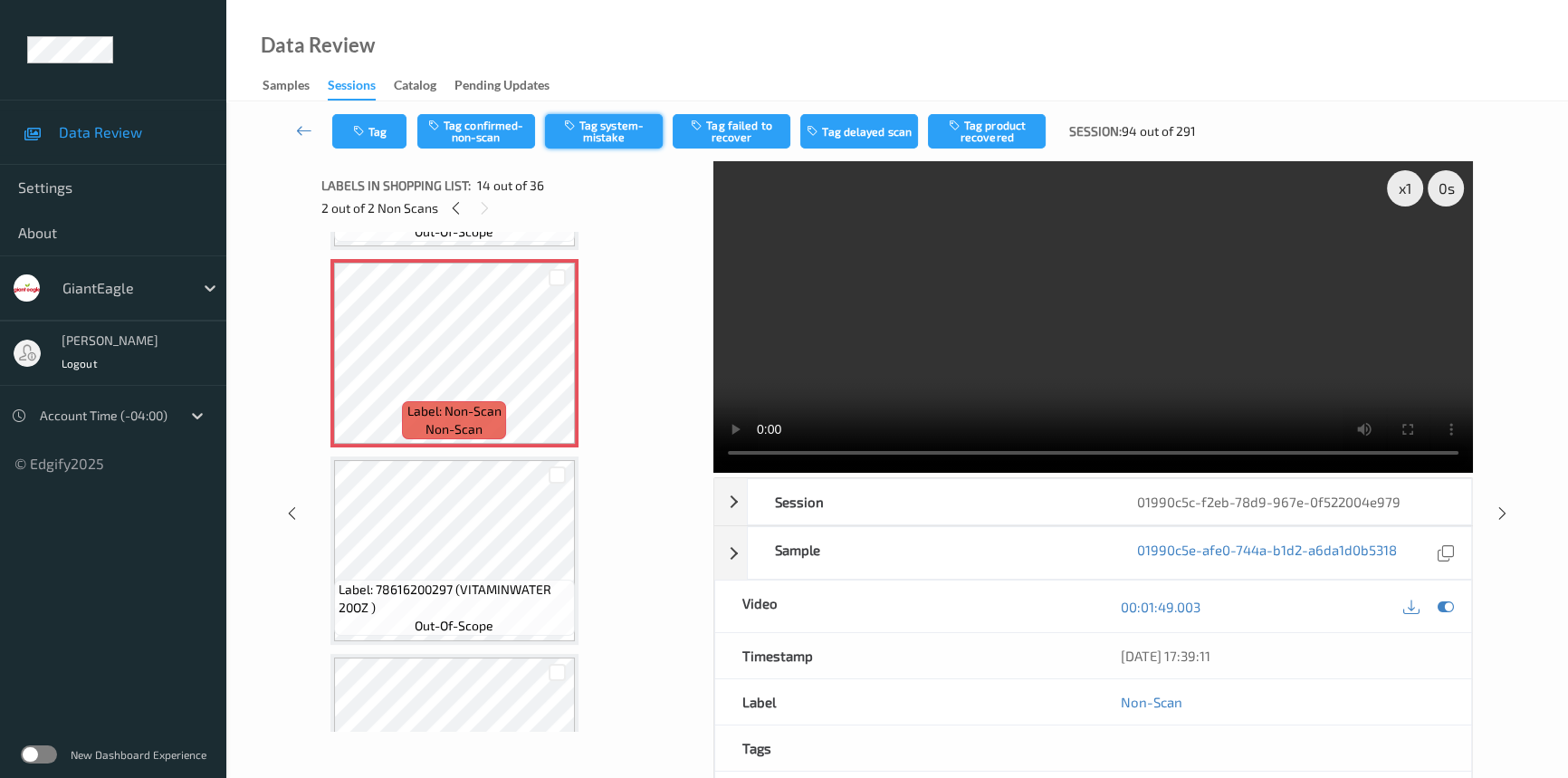
click at [614, 135] on button "Tag system-mistake" at bounding box center [604, 132] width 117 height 34
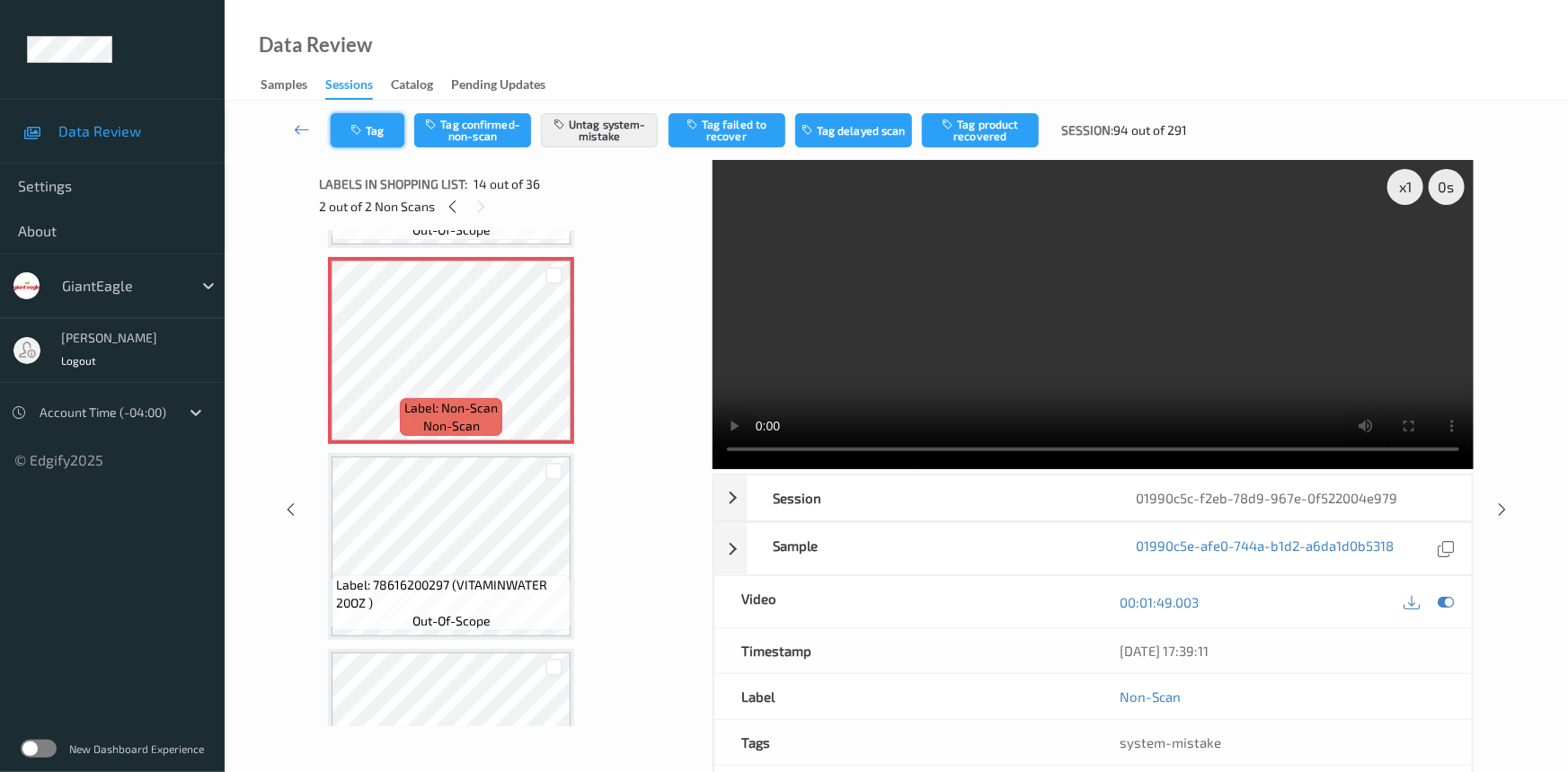
click at [356, 131] on icon "button" at bounding box center [358, 130] width 15 height 12
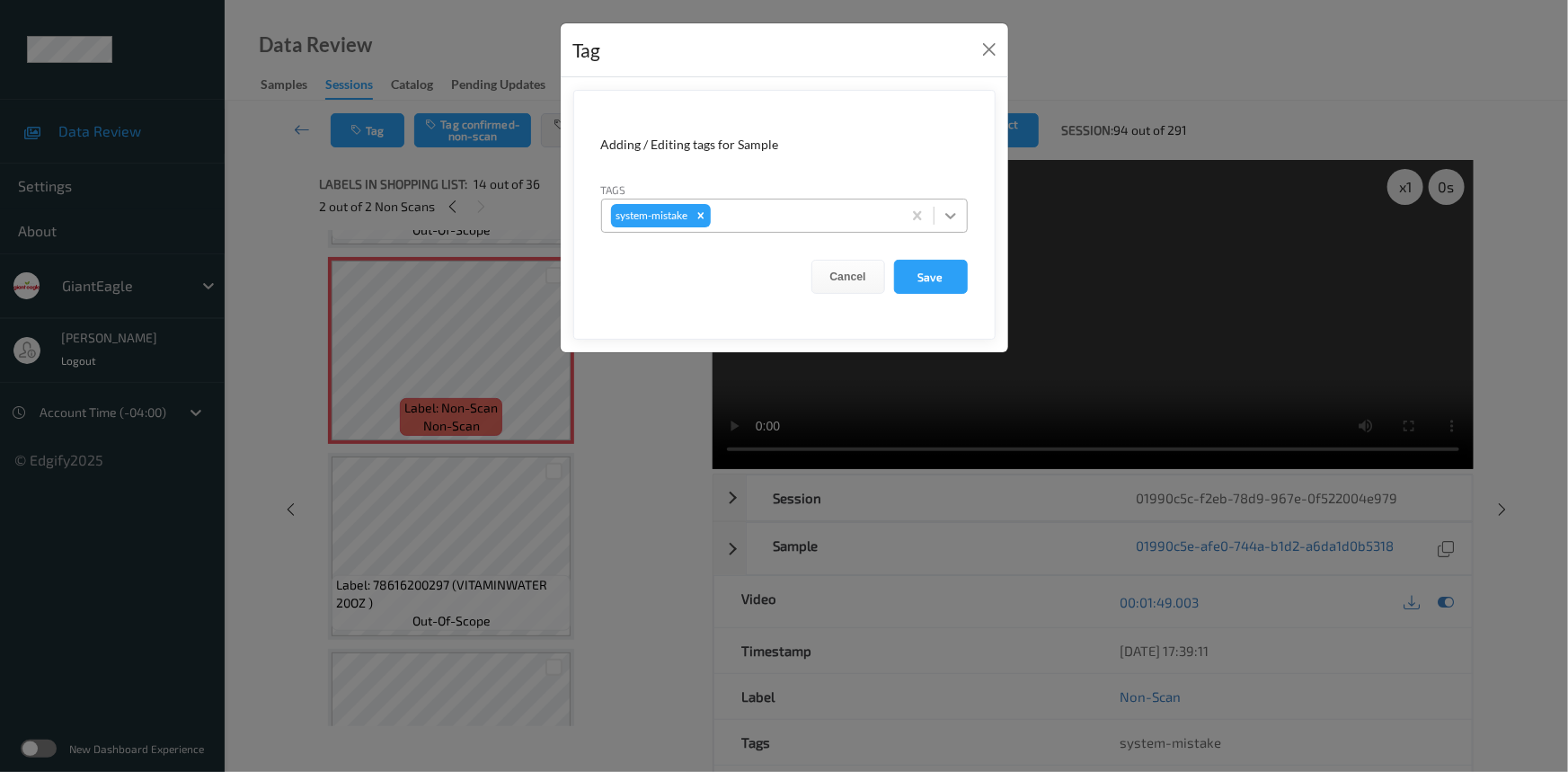
click at [950, 215] on icon at bounding box center [950, 215] width 18 height 18
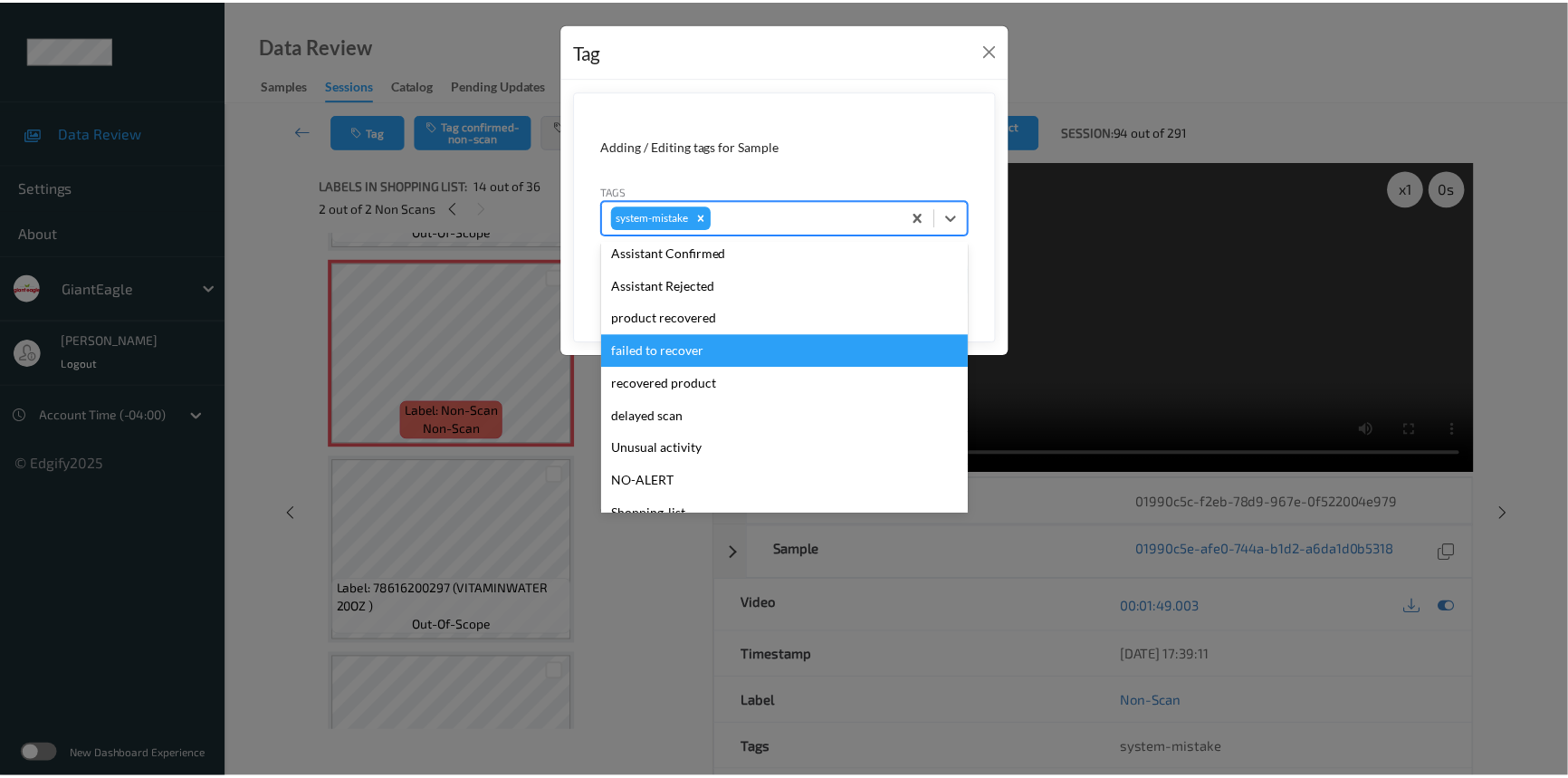
scroll to position [164, 0]
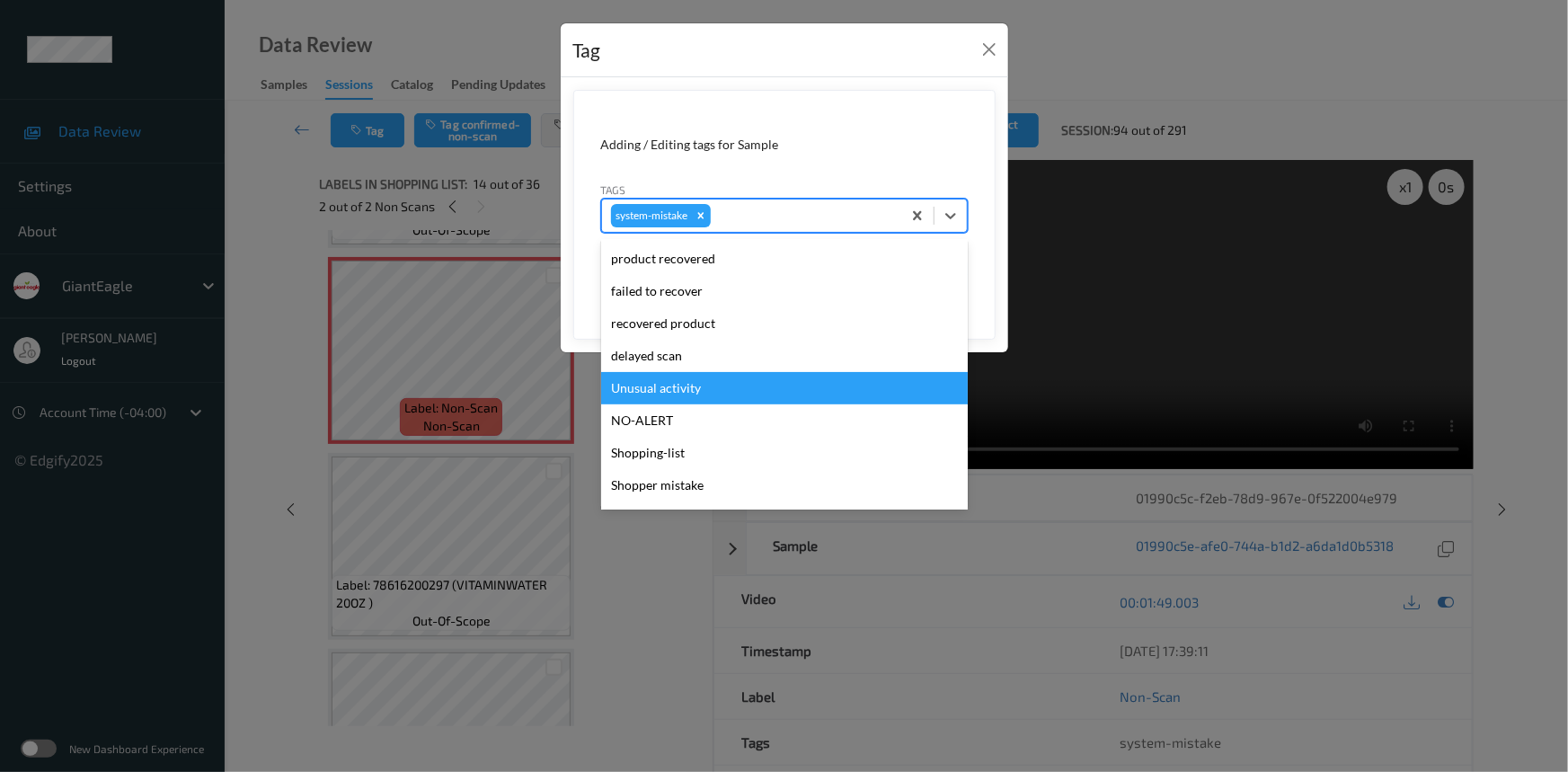
click at [665, 391] on div "Unusual activity" at bounding box center [784, 388] width 366 height 32
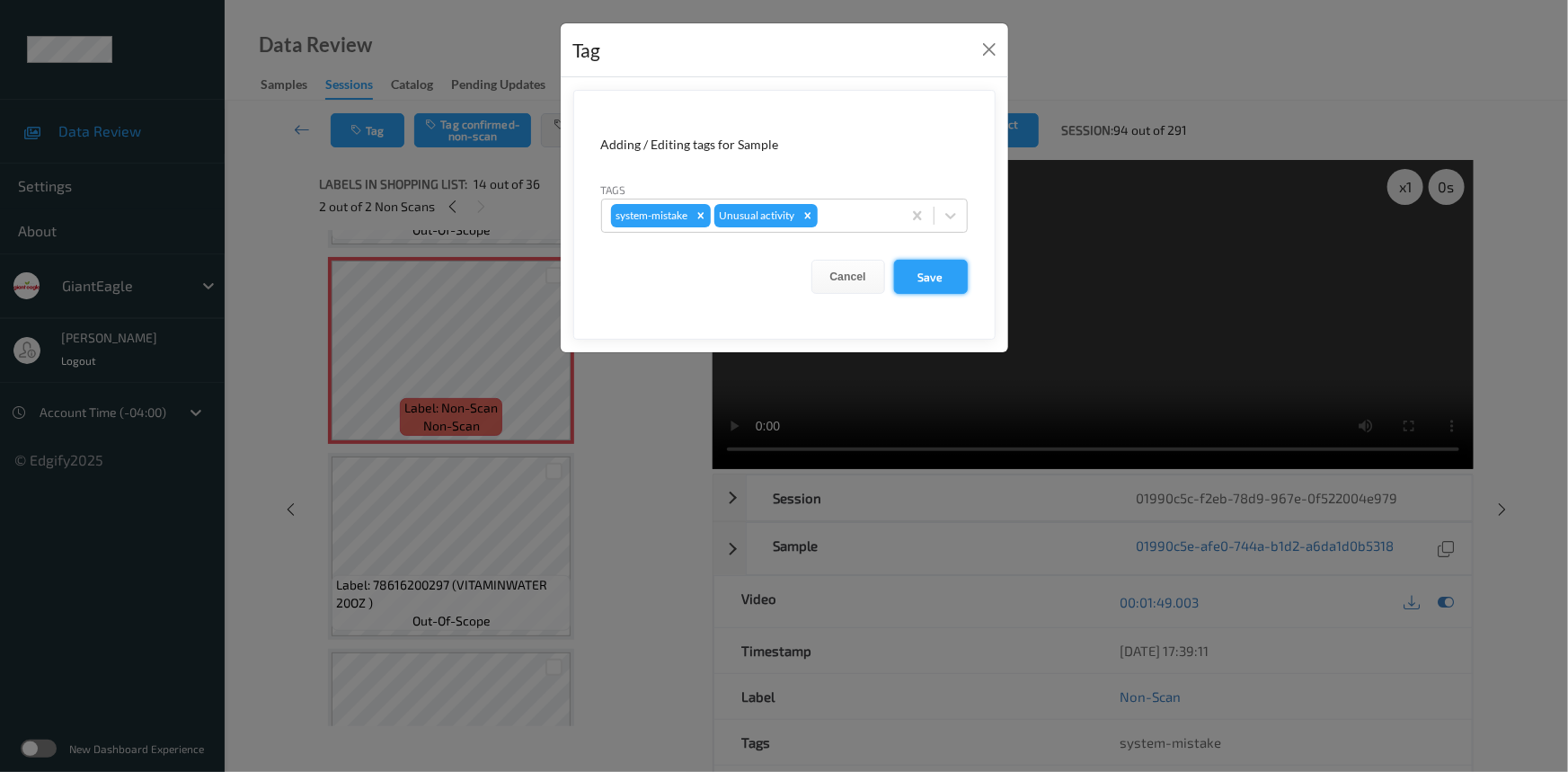
click at [924, 274] on button "Save" at bounding box center [931, 276] width 73 height 34
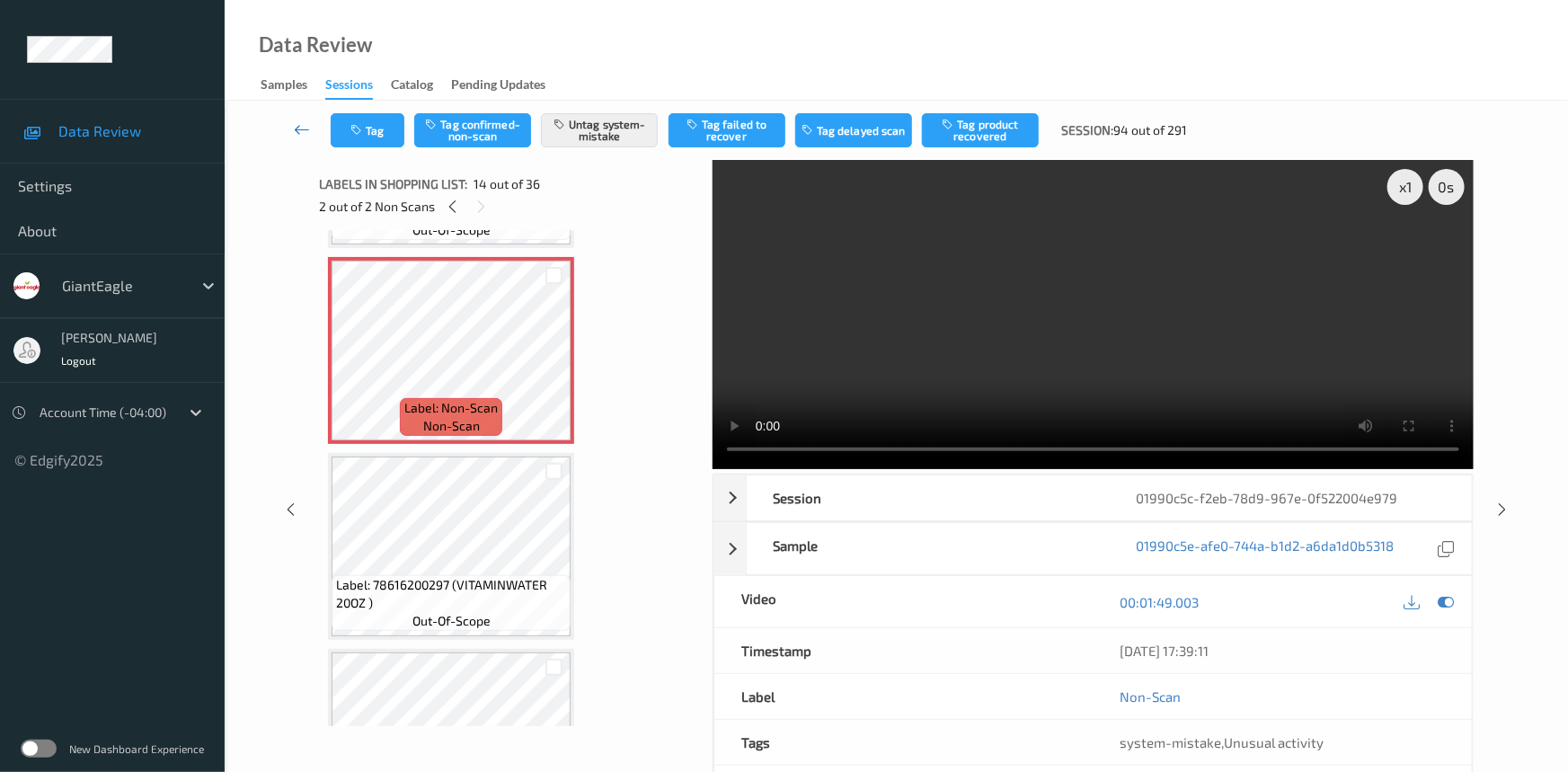
click at [298, 117] on link at bounding box center [303, 131] width 56 height 34
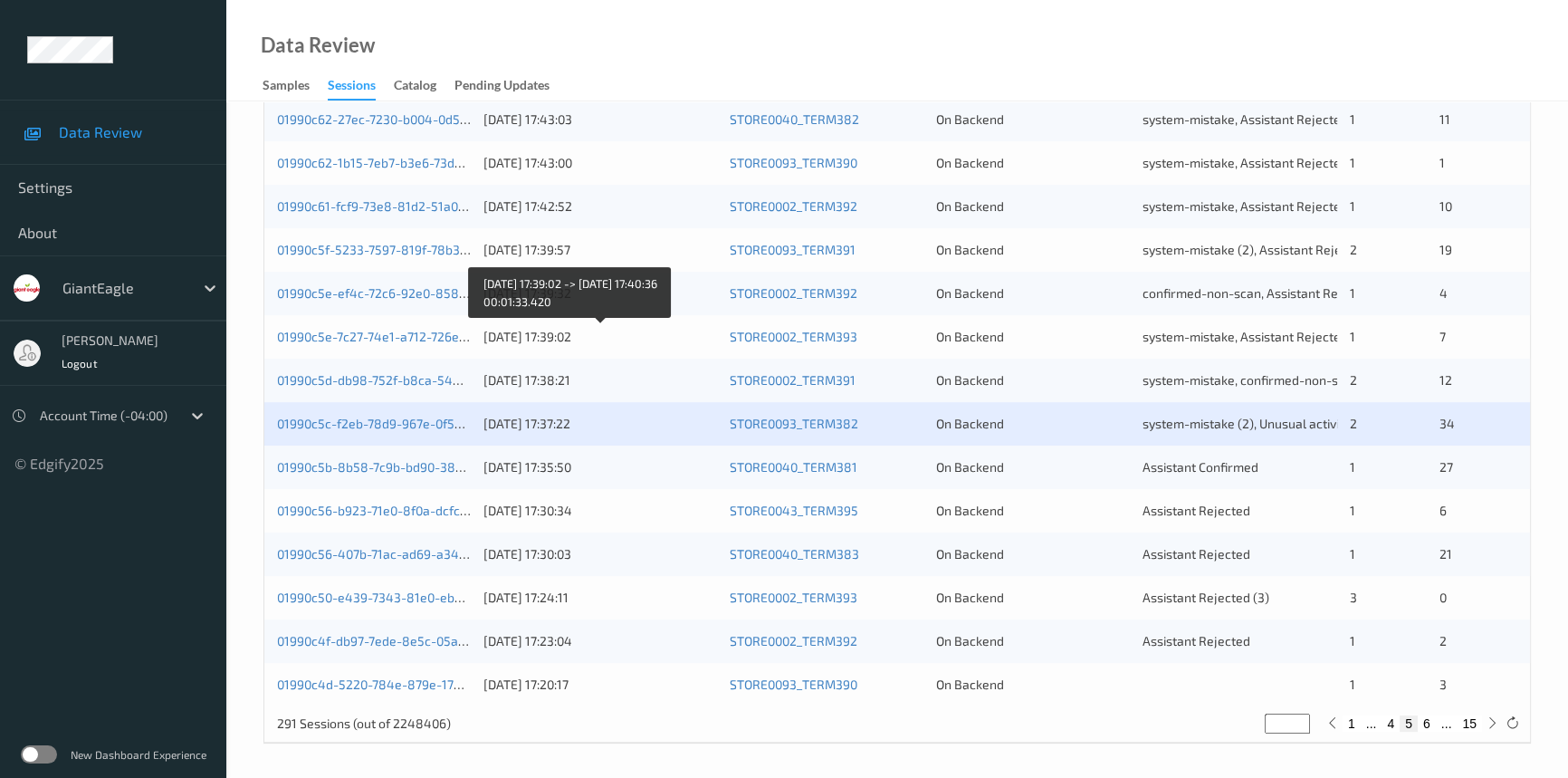
scroll to position [645, 0]
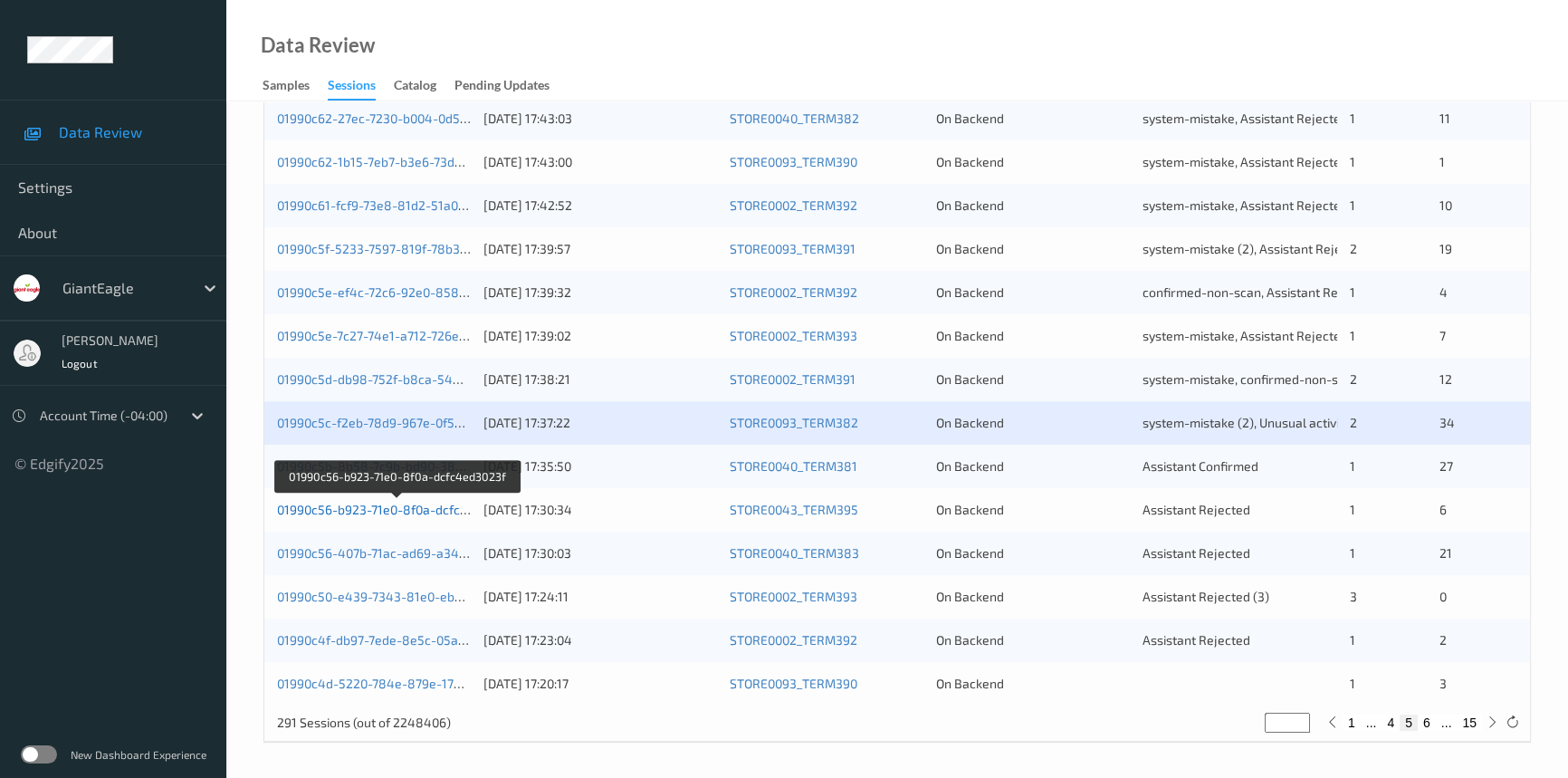
click at [348, 509] on link "01990c56-b923-71e0-8f0a-dcfc4ed3023f" at bounding box center [396, 509] width 239 height 15
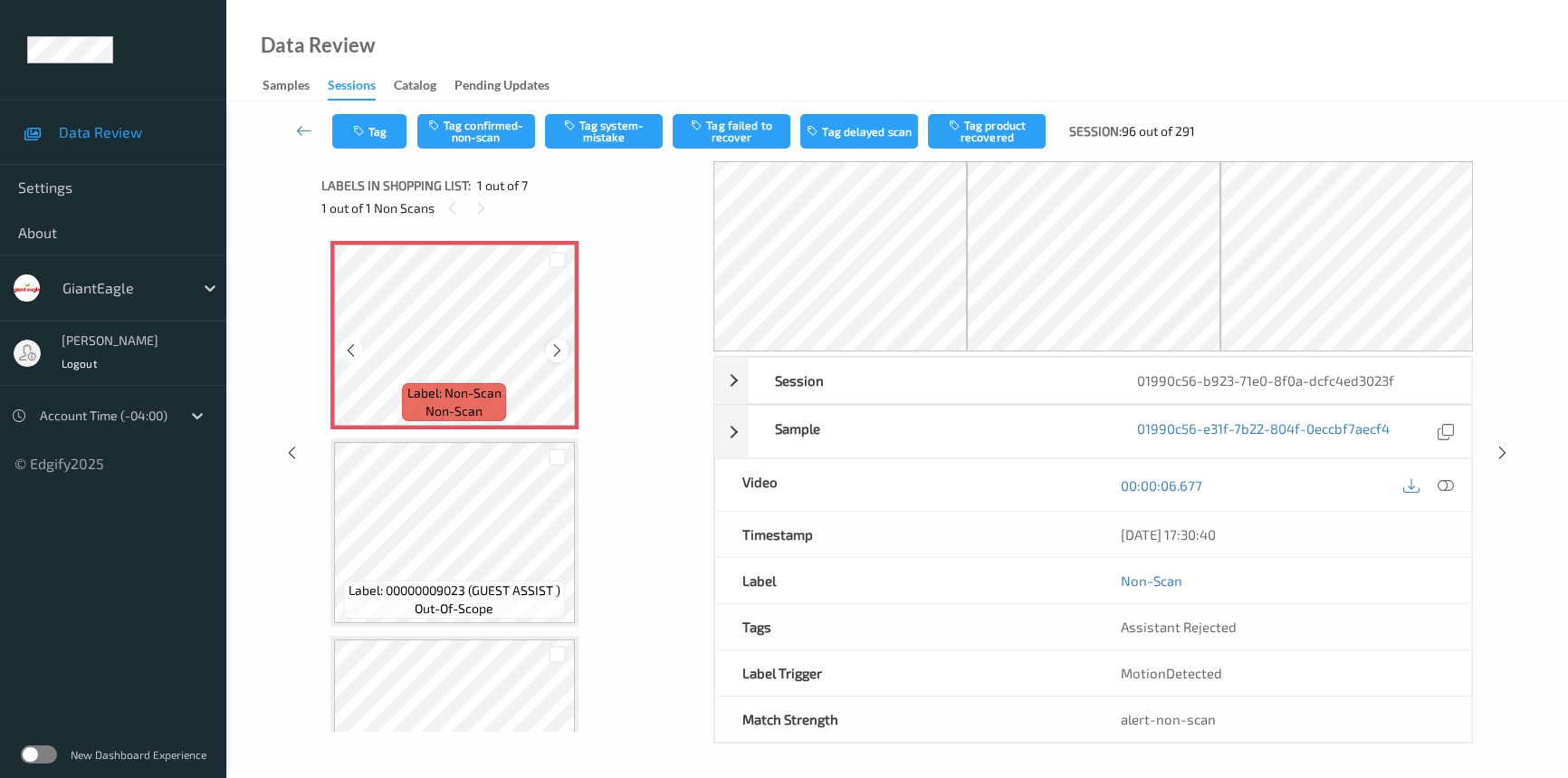
click at [558, 350] on icon at bounding box center [557, 350] width 15 height 16
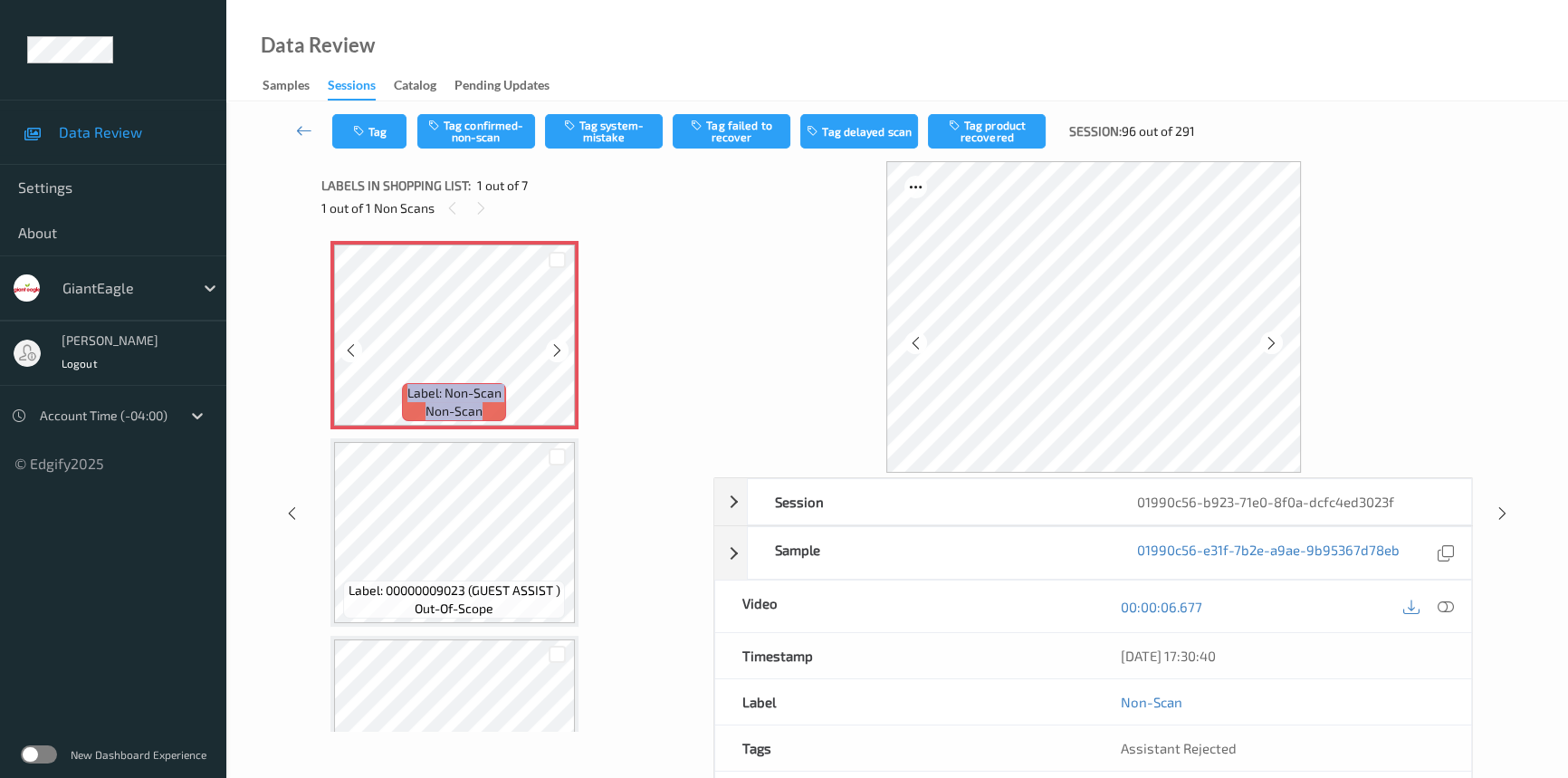
click at [558, 350] on icon at bounding box center [557, 350] width 15 height 16
click at [1439, 606] on icon at bounding box center [1445, 606] width 16 height 16
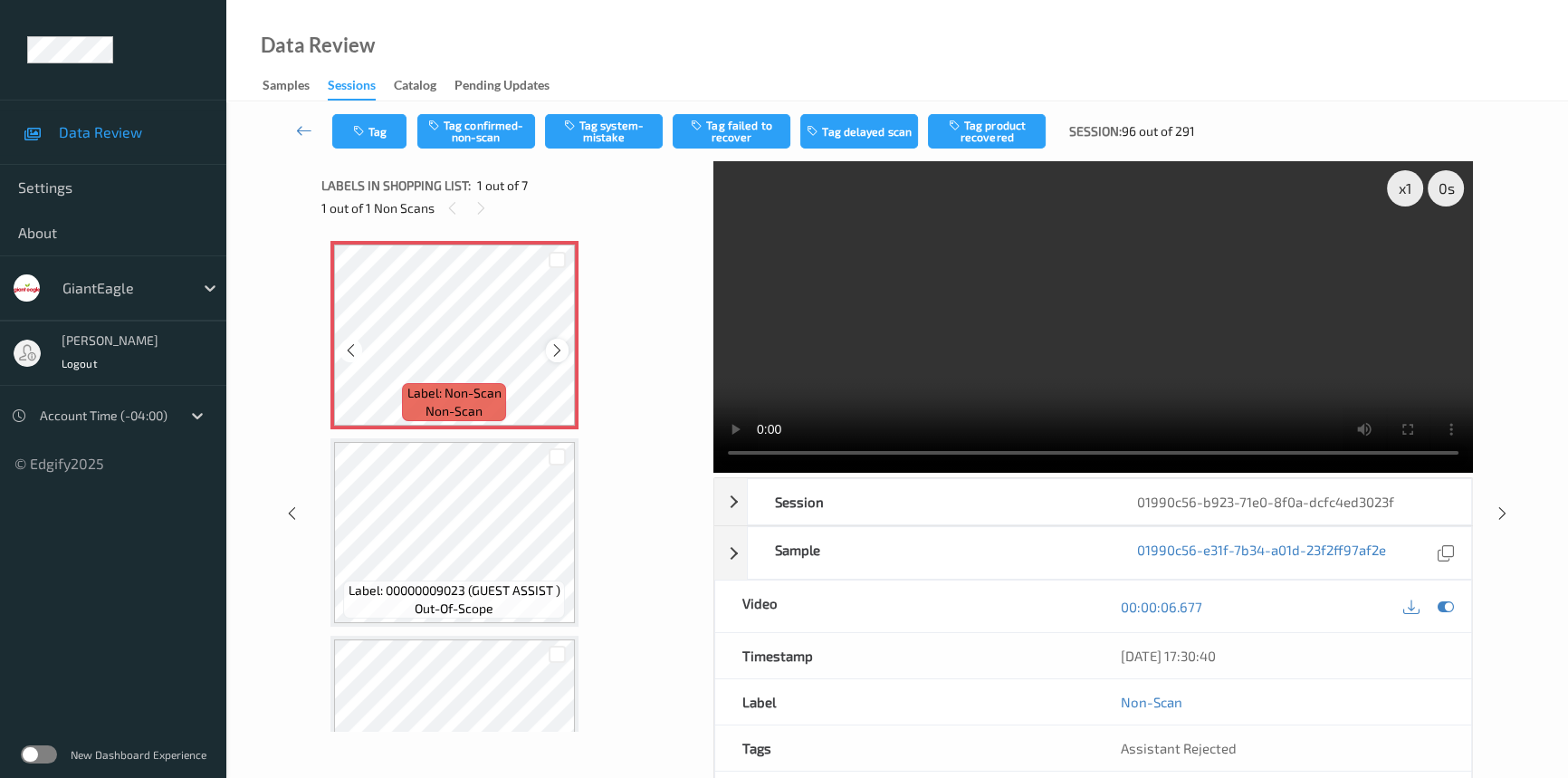
click at [553, 348] on icon at bounding box center [557, 350] width 15 height 16
click at [1049, 344] on video at bounding box center [1093, 316] width 760 height 311
click at [651, 120] on button "Tag system-mistake" at bounding box center [604, 132] width 117 height 34
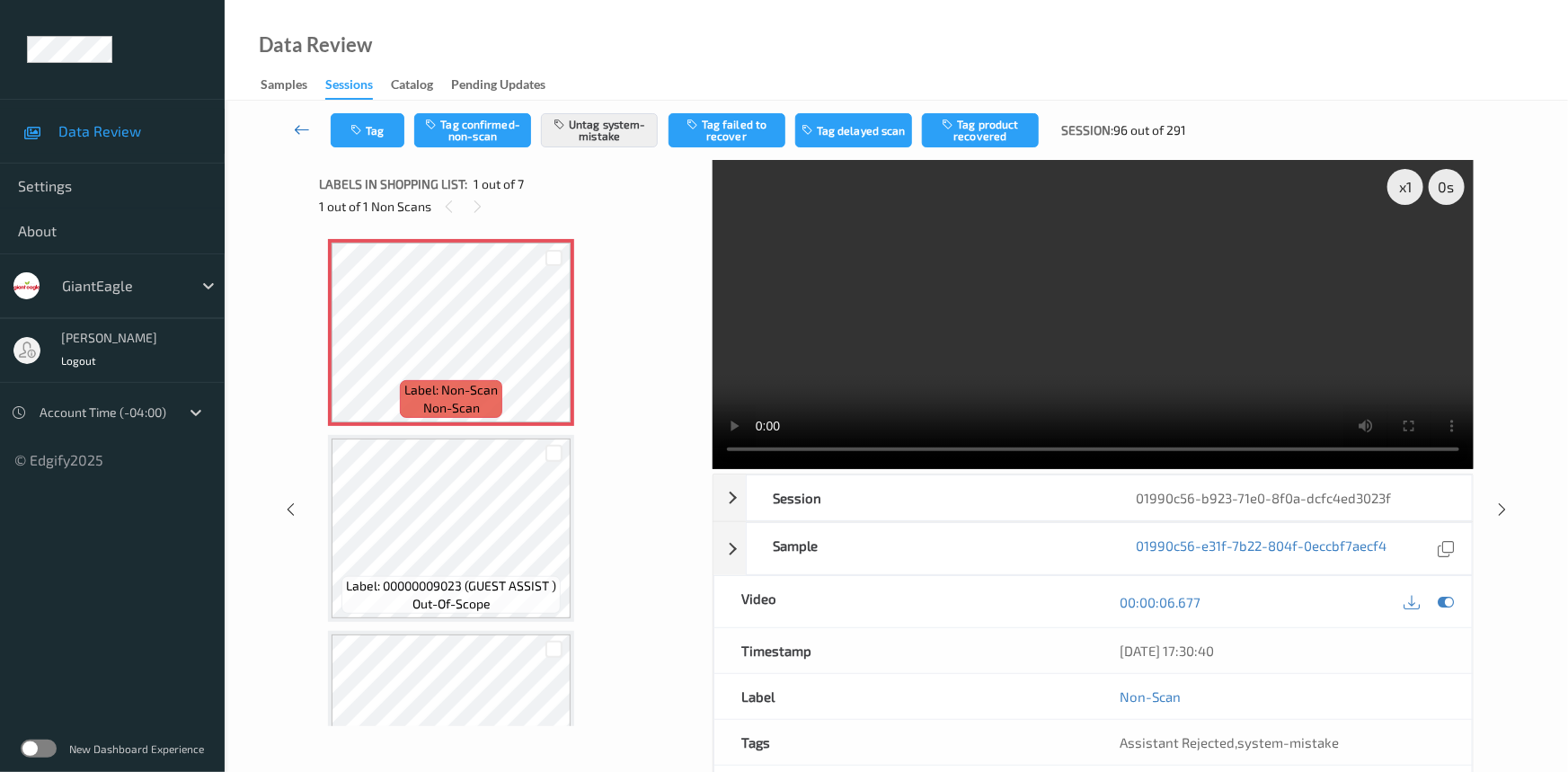
click at [297, 116] on link at bounding box center [303, 131] width 56 height 34
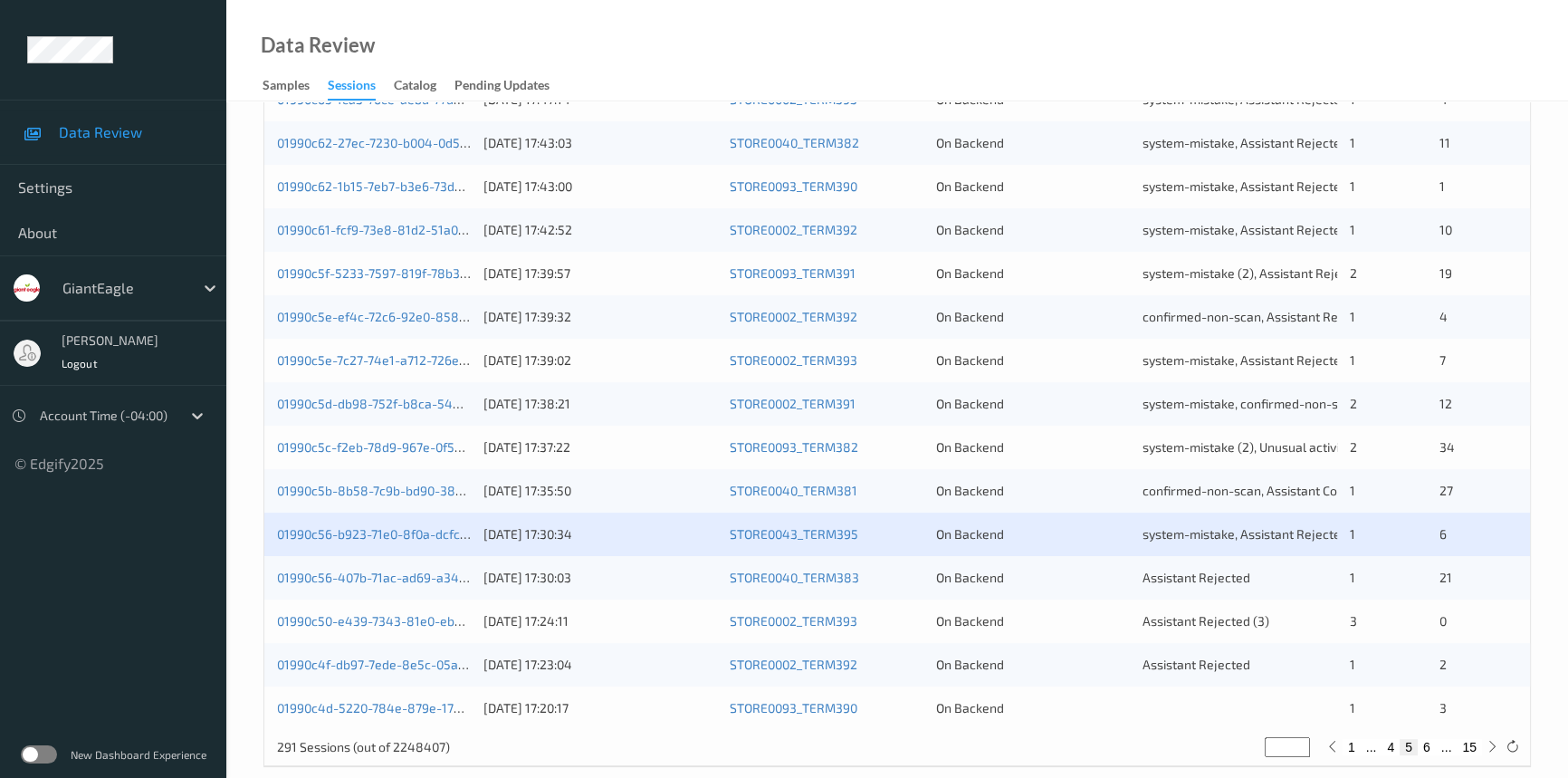
scroll to position [645, 0]
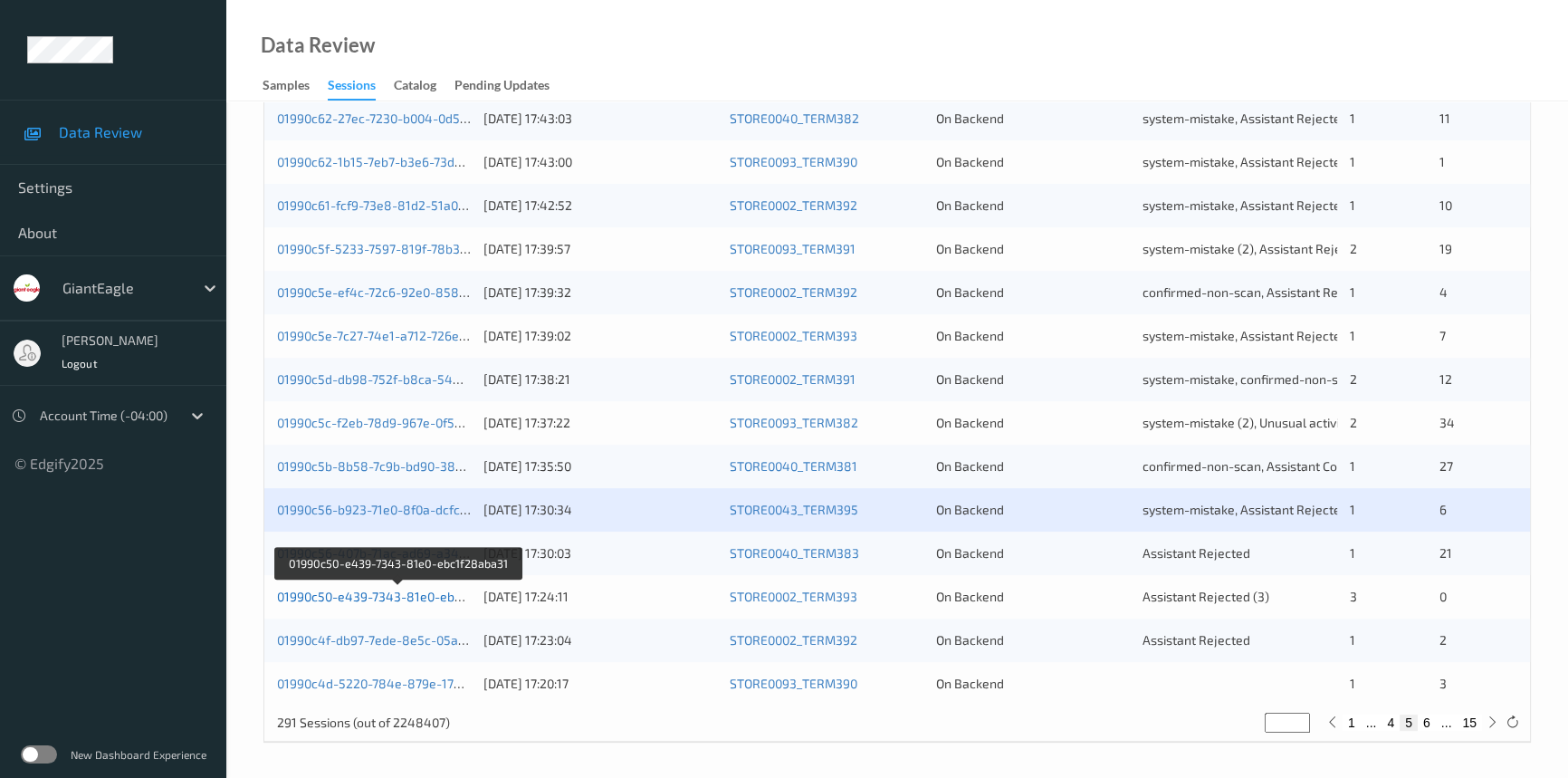
click at [348, 595] on link "01990c50-e439-7343-81e0-ebc1f28aba31" at bounding box center [398, 596] width 243 height 15
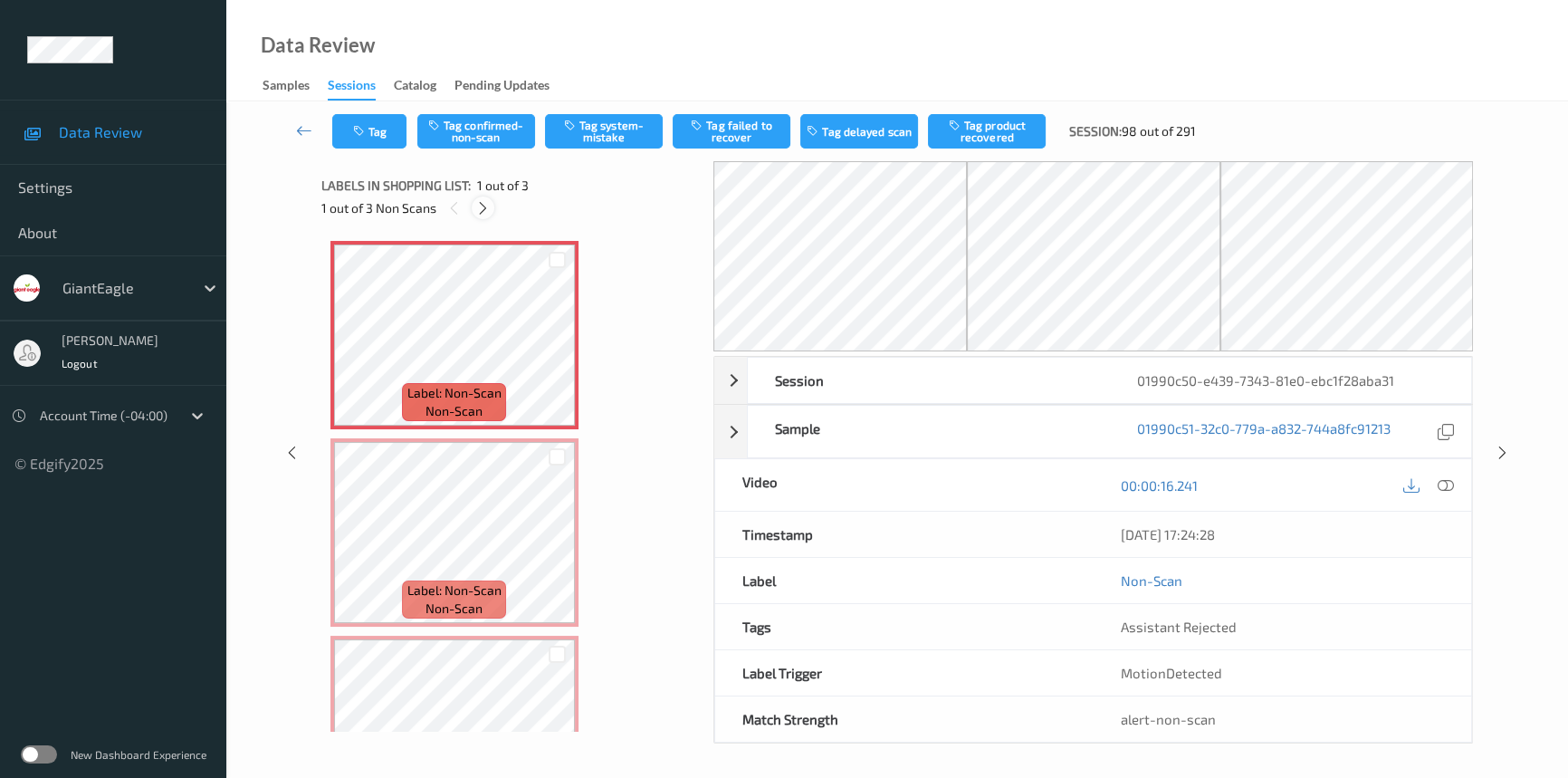
click at [480, 208] on icon at bounding box center [483, 207] width 15 height 16
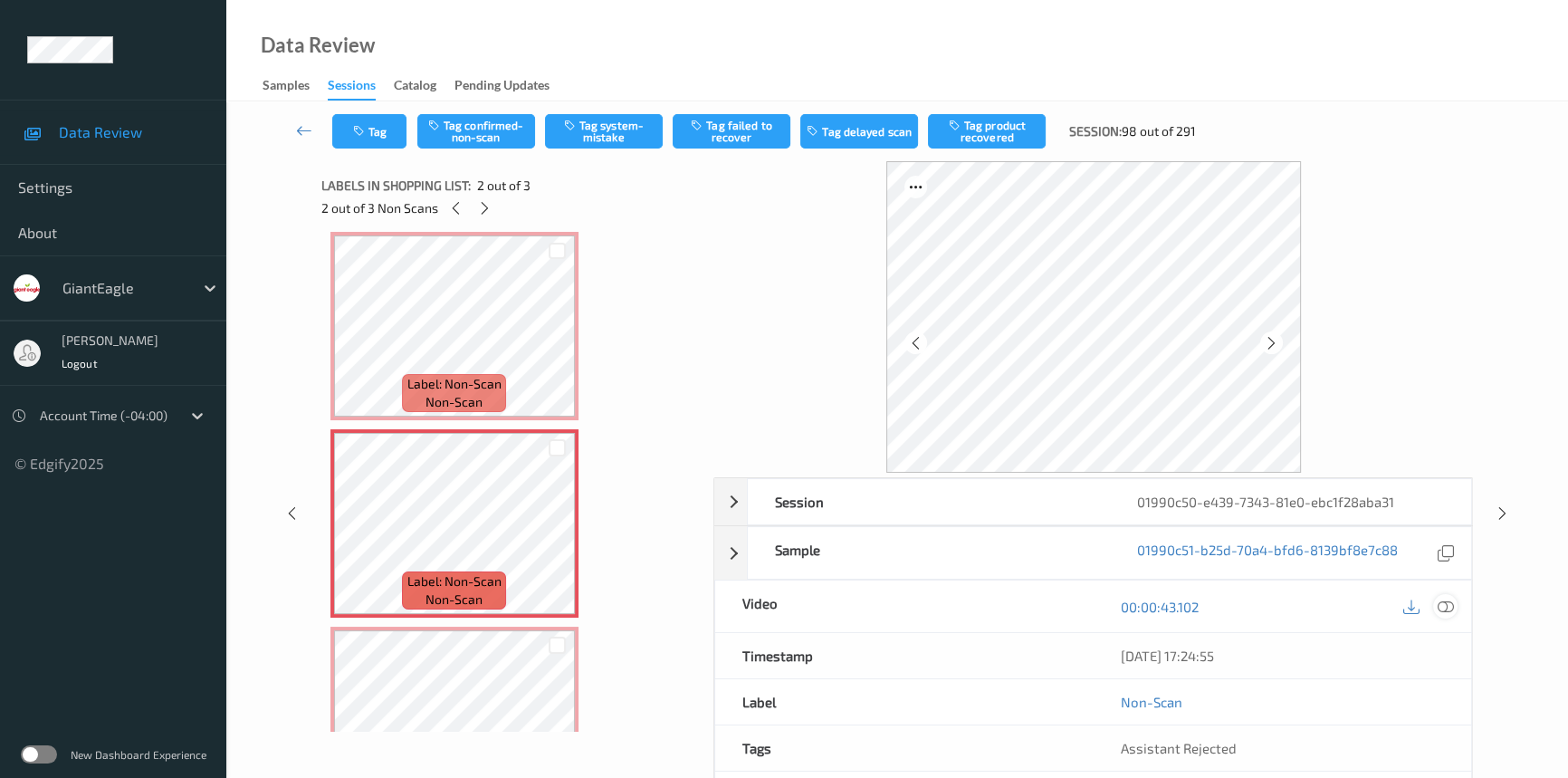
click at [1443, 606] on icon at bounding box center [1445, 606] width 16 height 16
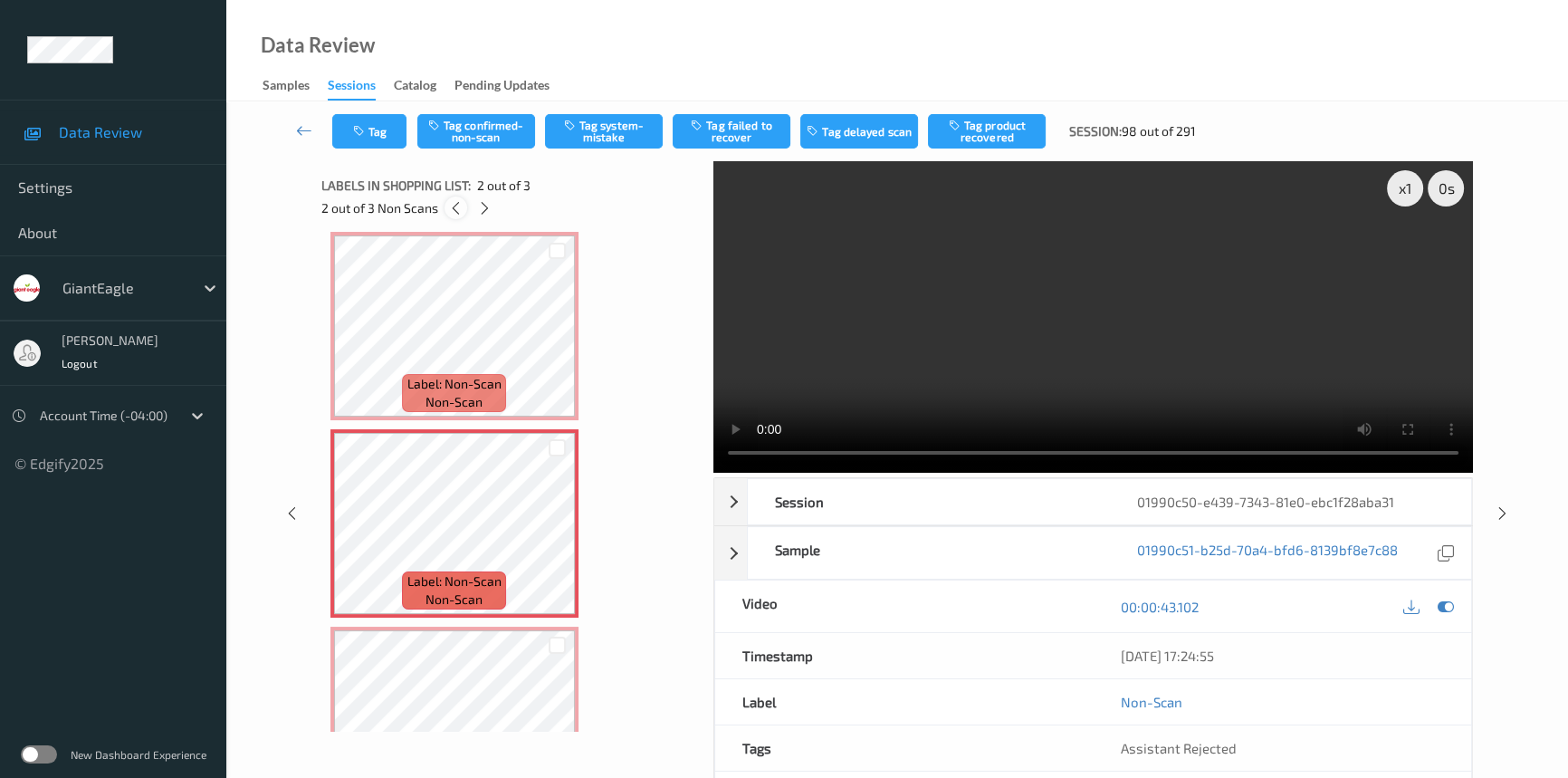
click at [448, 211] on icon at bounding box center [455, 207] width 15 height 16
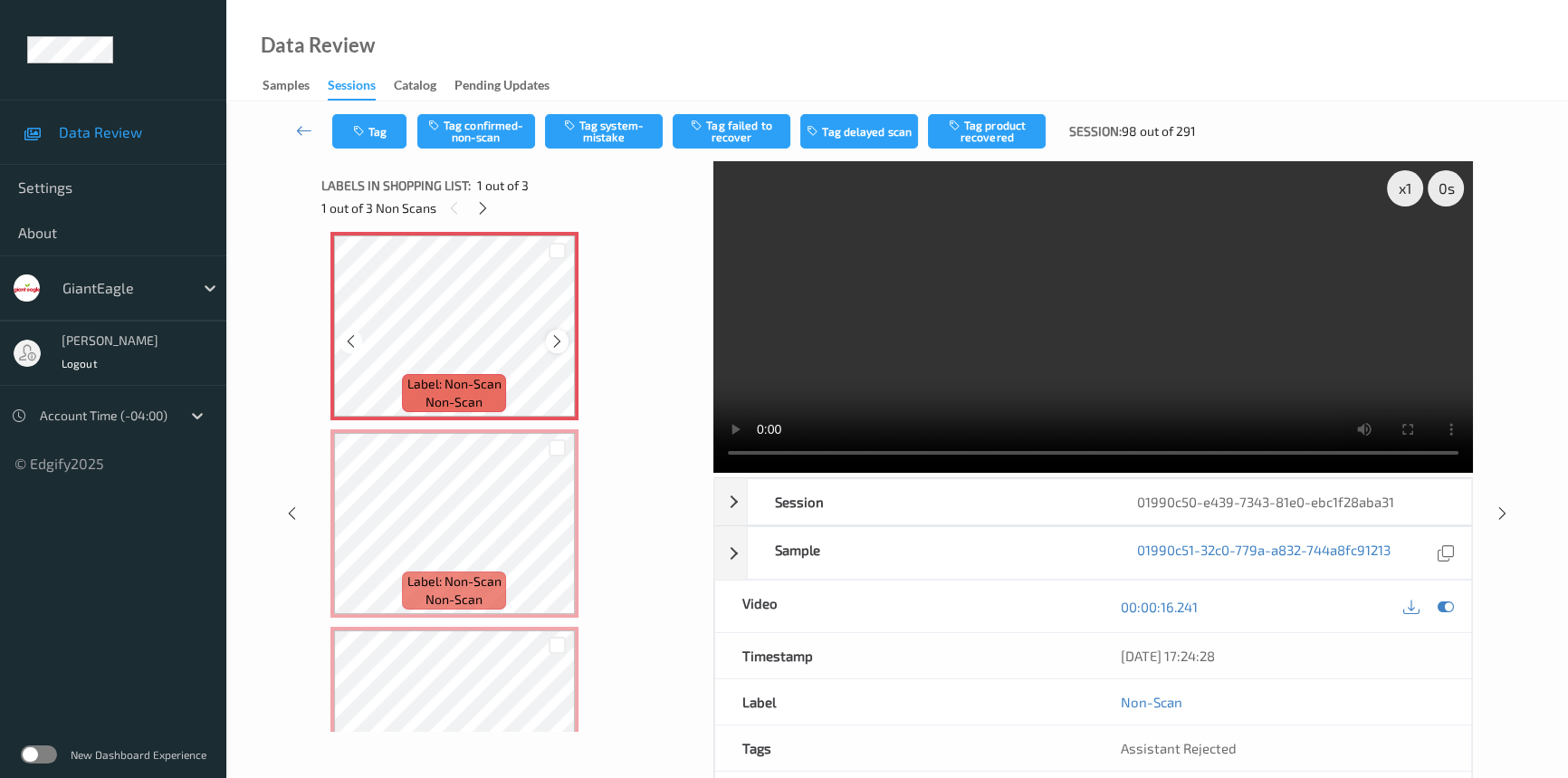
scroll to position [0, 0]
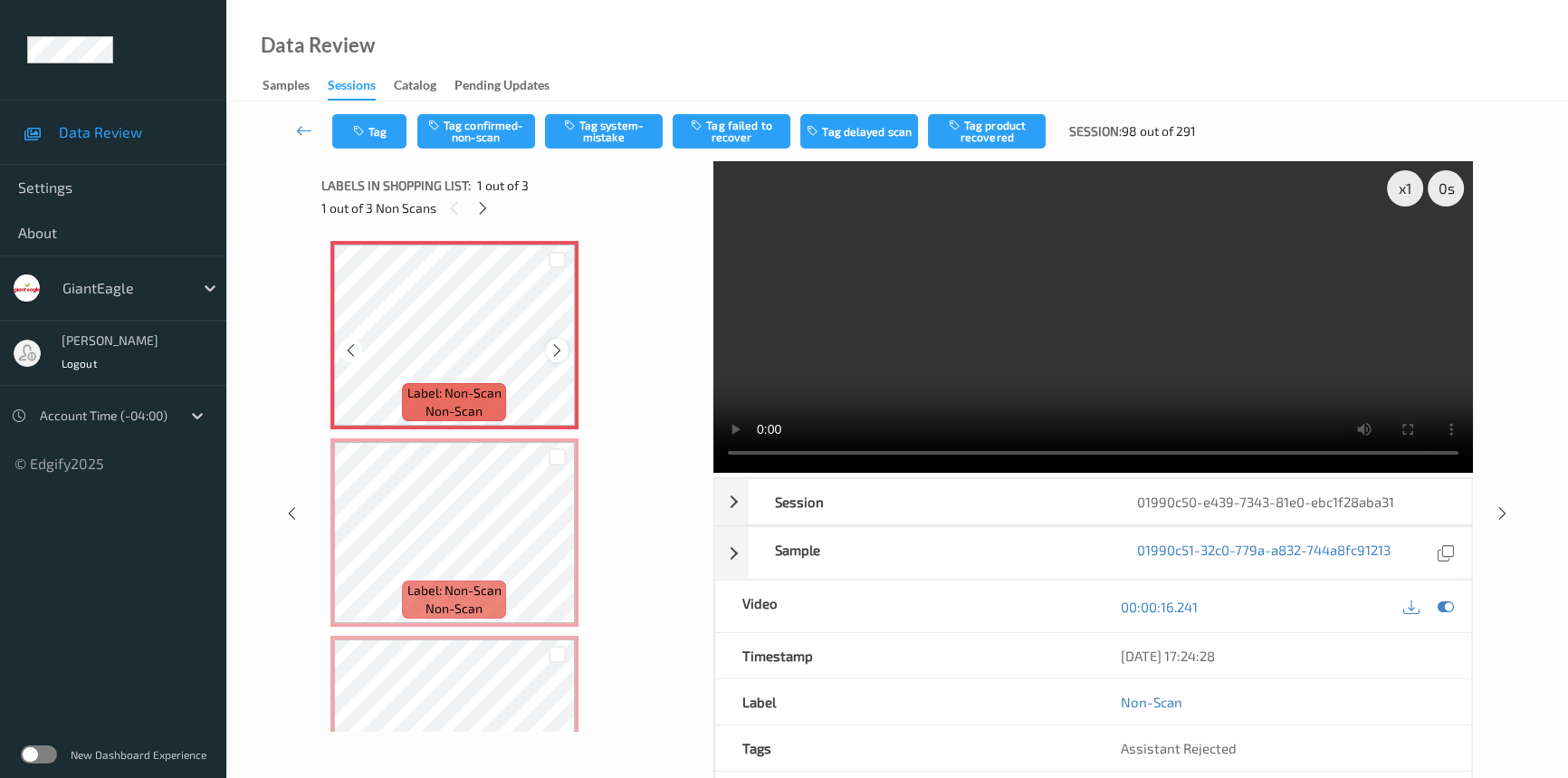
click at [567, 351] on div at bounding box center [557, 350] width 23 height 23
click at [550, 345] on icon at bounding box center [557, 350] width 15 height 16
click at [555, 345] on icon at bounding box center [557, 350] width 15 height 16
click at [555, 542] on icon at bounding box center [557, 547] width 15 height 16
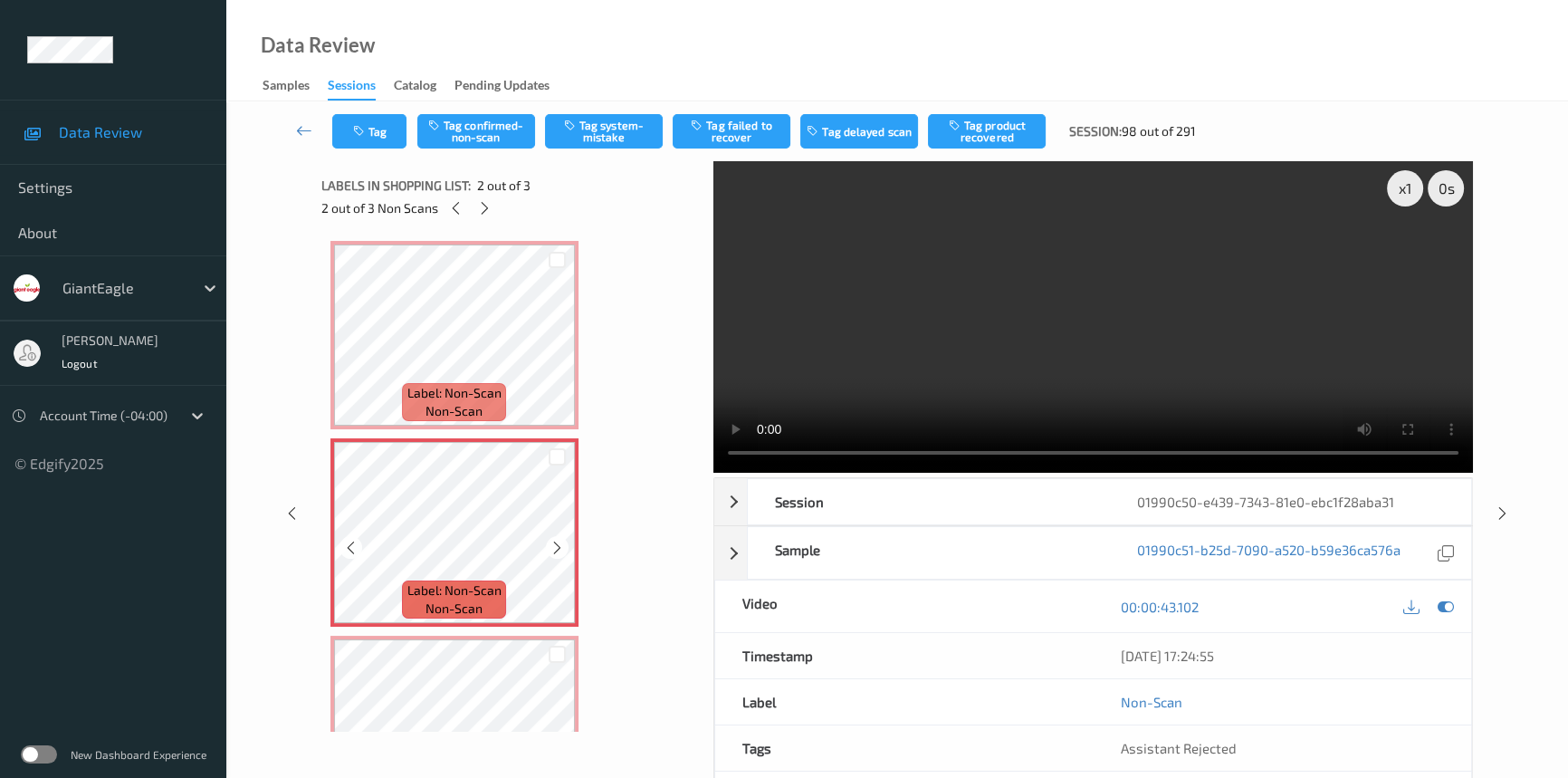
click at [555, 542] on icon at bounding box center [557, 547] width 15 height 16
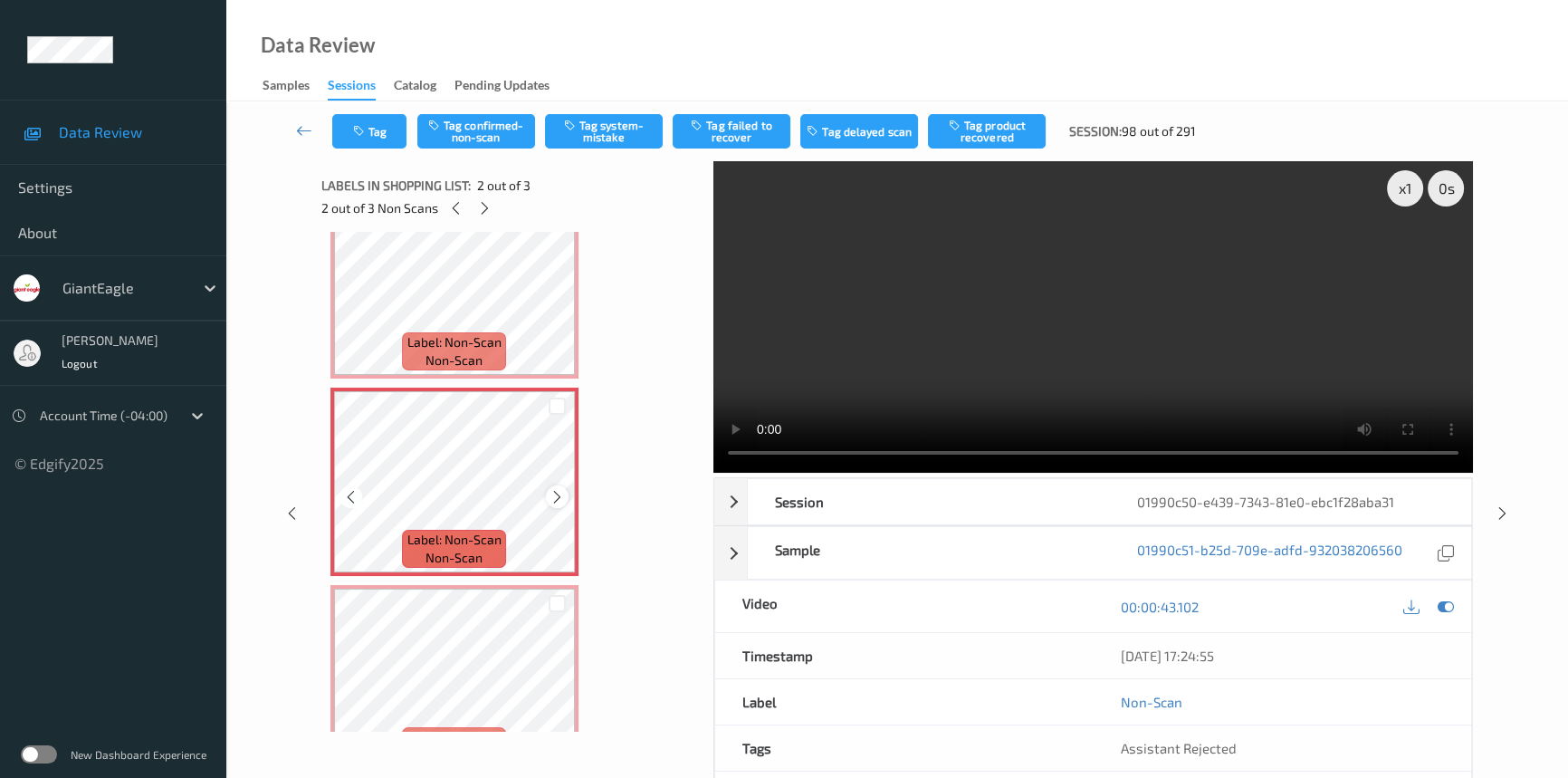
scroll to position [99, 0]
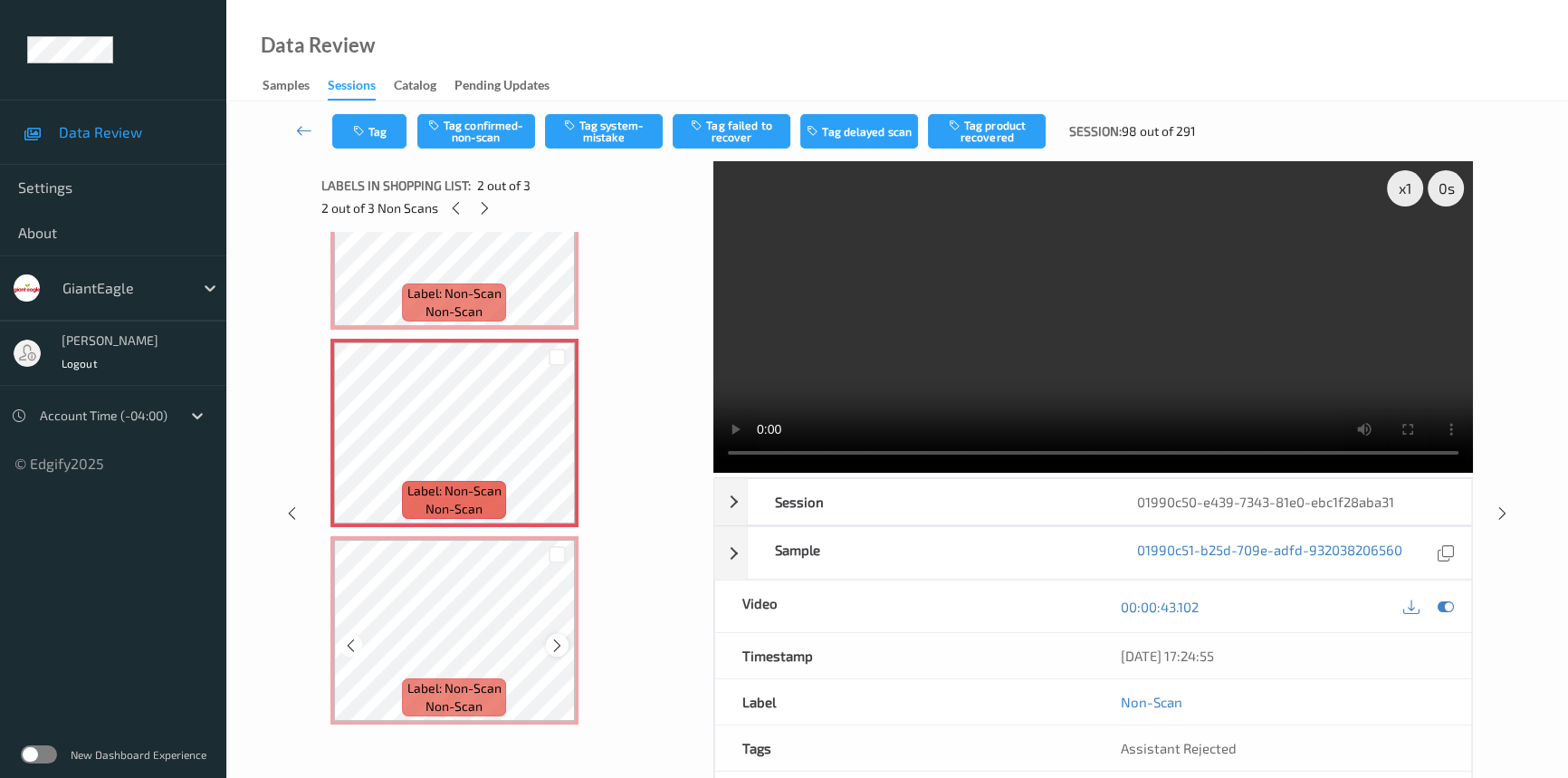
click at [551, 637] on icon at bounding box center [557, 645] width 15 height 16
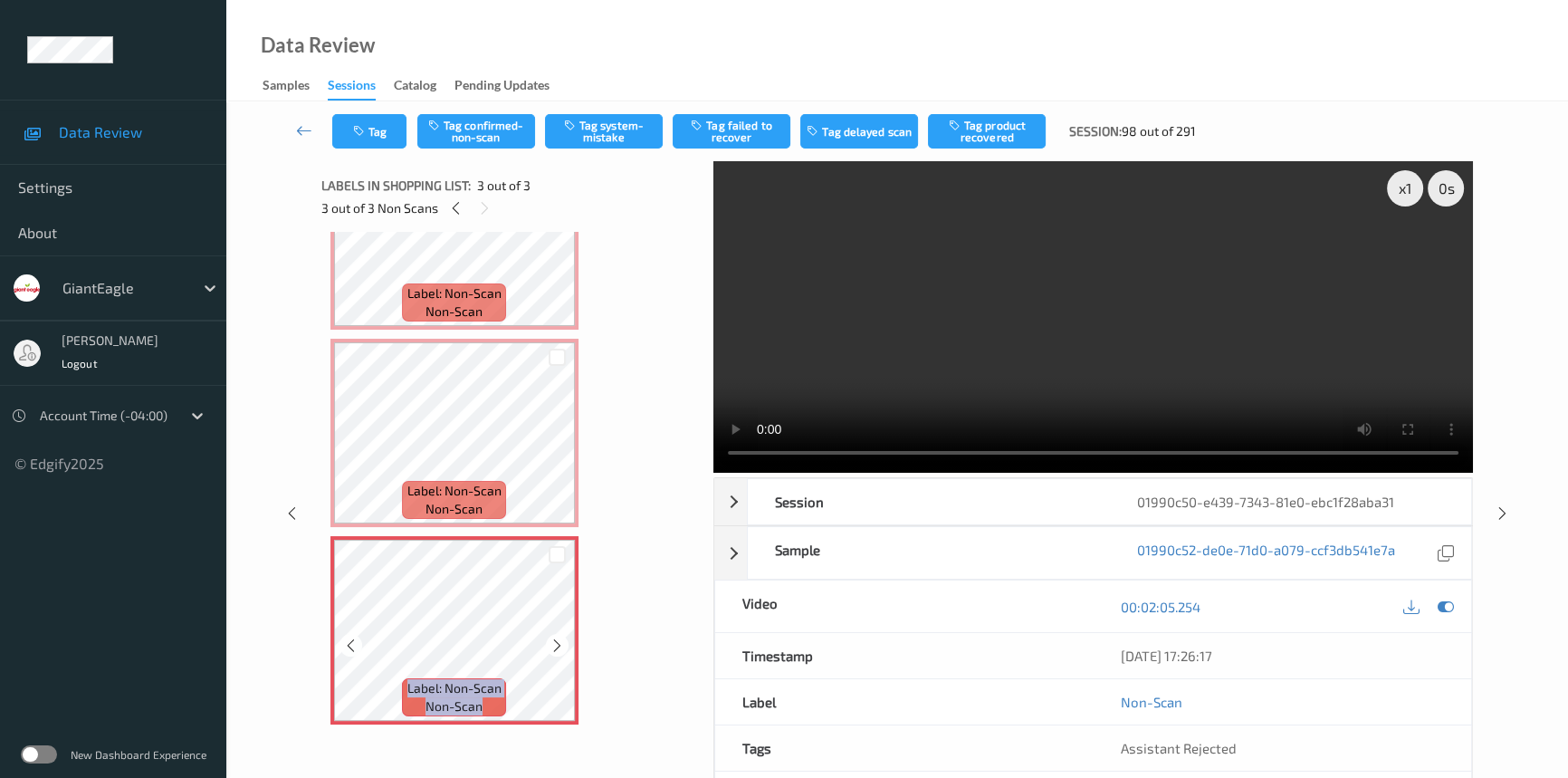
click at [551, 637] on icon at bounding box center [557, 645] width 15 height 16
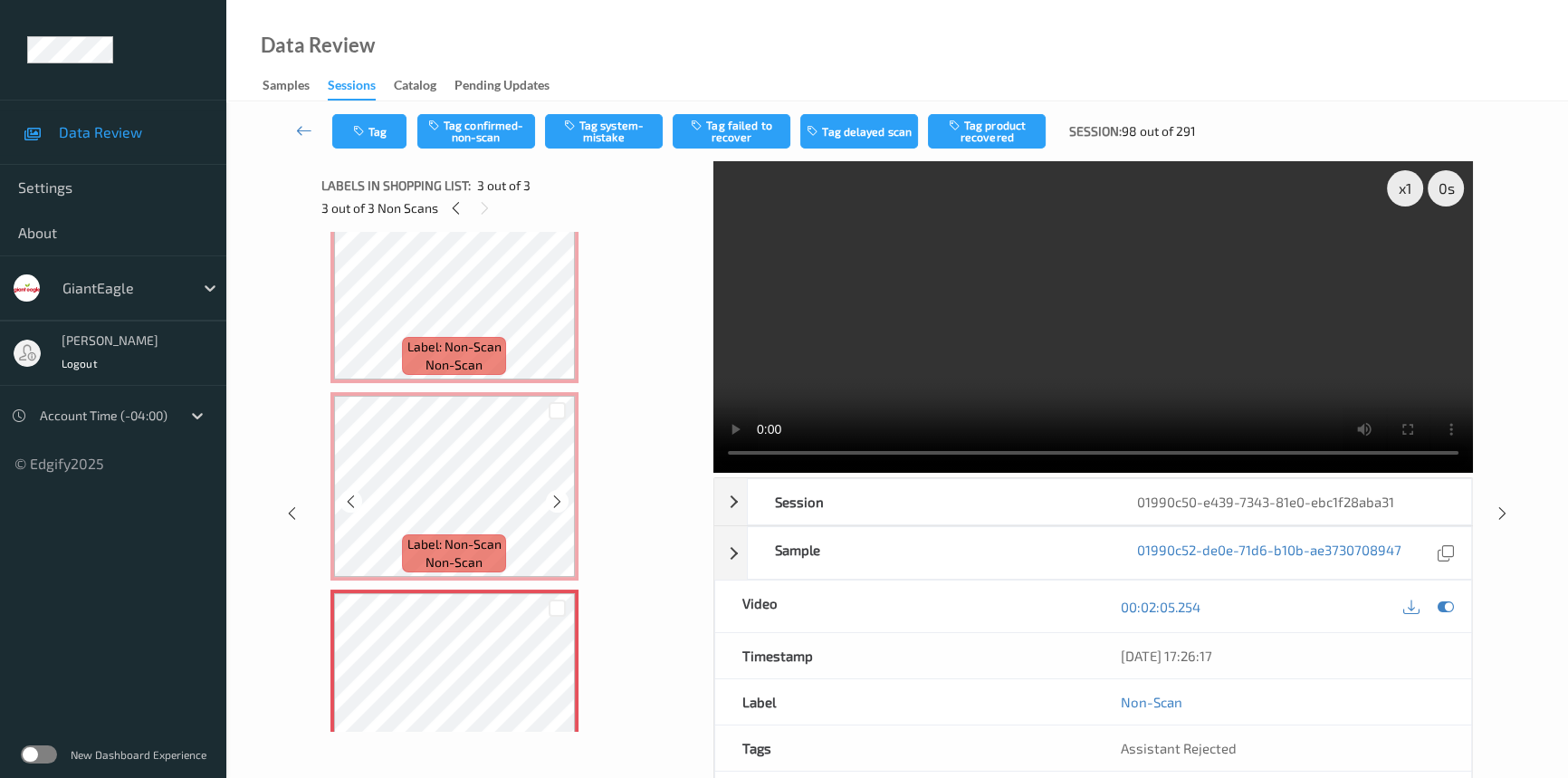
scroll to position [0, 0]
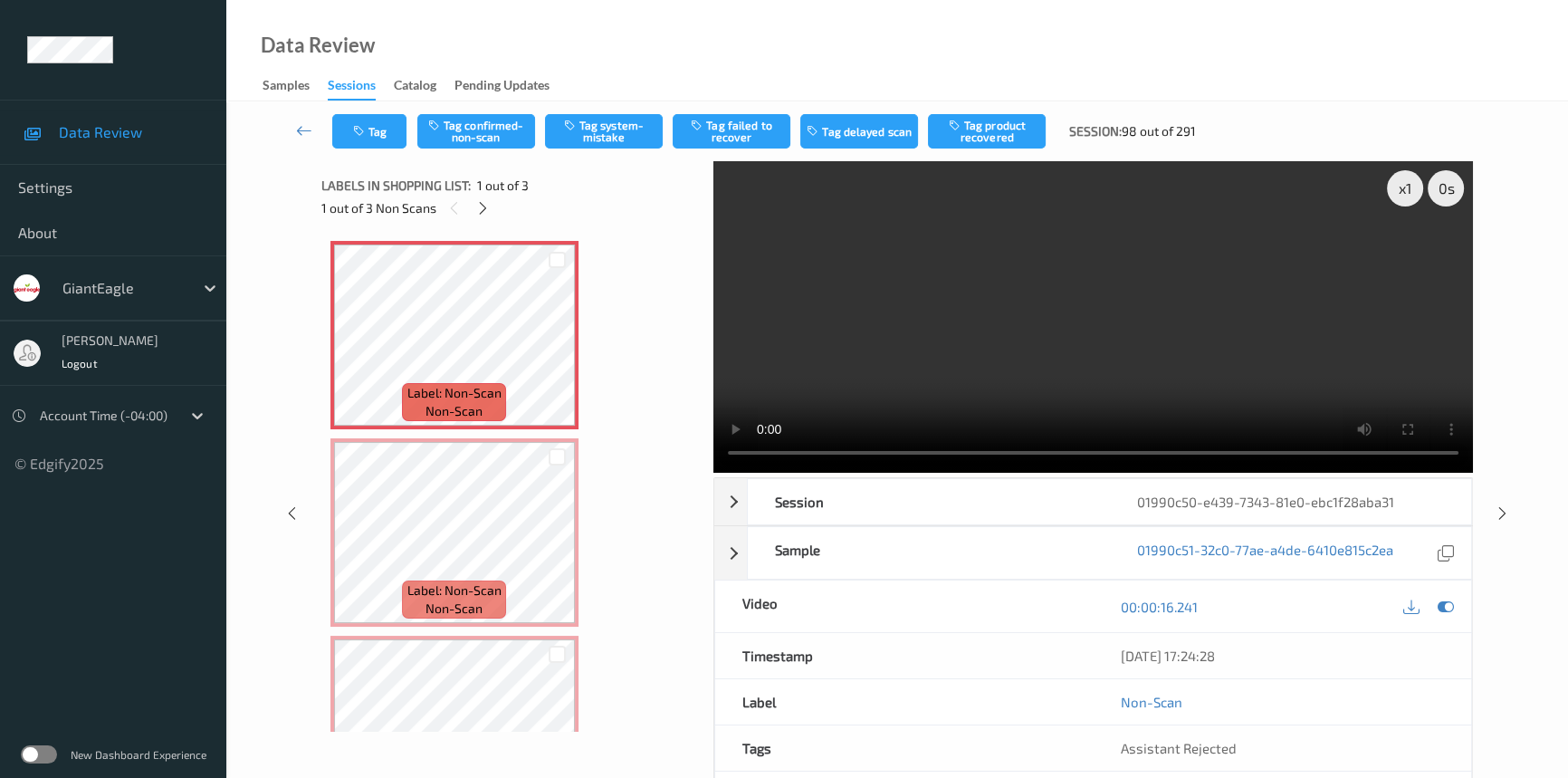
click at [933, 386] on video at bounding box center [1093, 316] width 760 height 311
click at [1191, 285] on video at bounding box center [1093, 316] width 760 height 311
click at [557, 347] on icon at bounding box center [557, 350] width 15 height 16
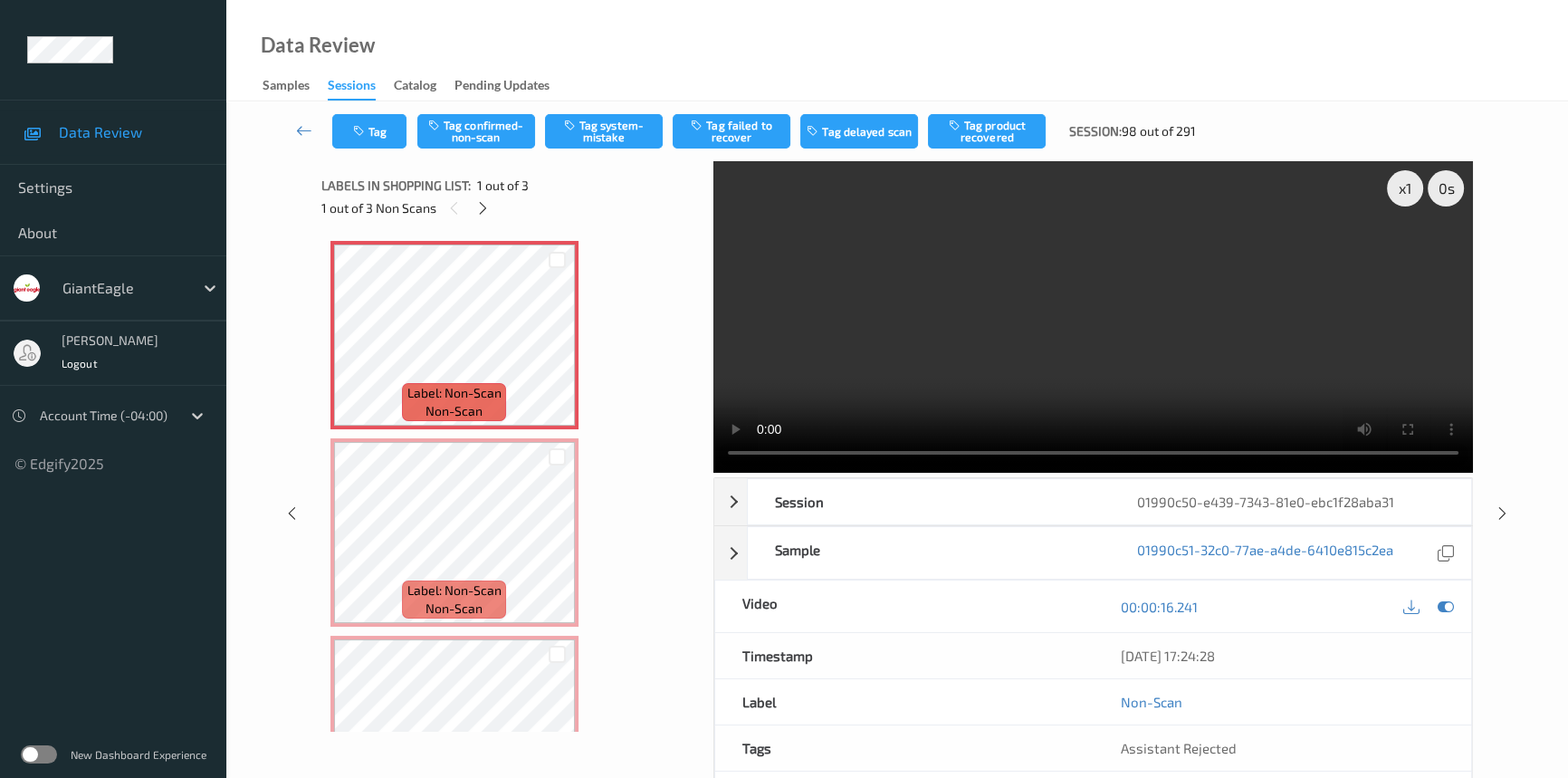
click at [630, 445] on div "x 1 0 s Session 01990c50-e439-7343-81e0-ebc1f28aba31 Session ID 01990c50-e439-7…" at bounding box center [898, 512] width 1153 height 703
click at [1011, 398] on video at bounding box center [1093, 316] width 760 height 311
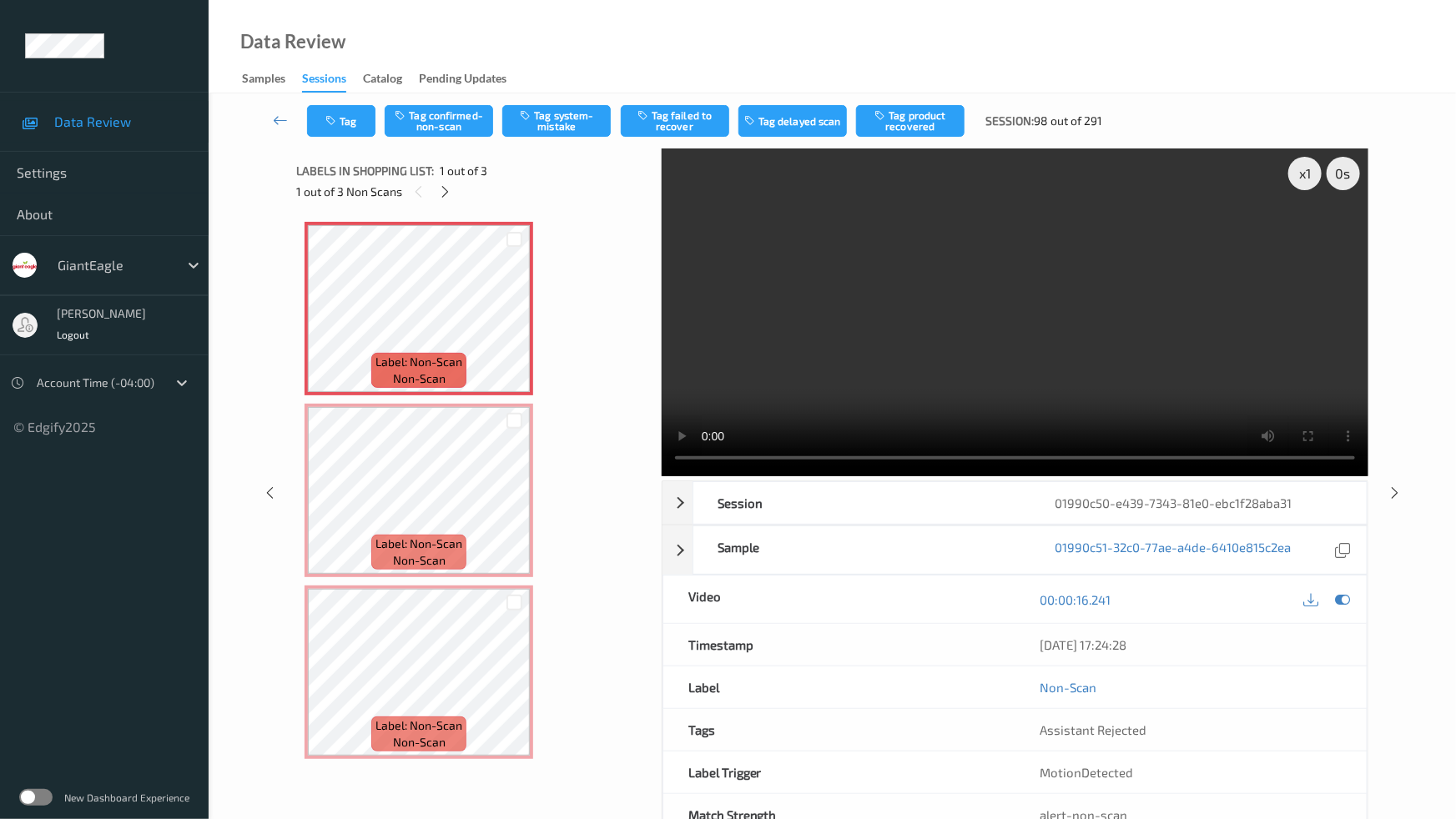
click at [844, 476] on video at bounding box center [1015, 312] width 707 height 328
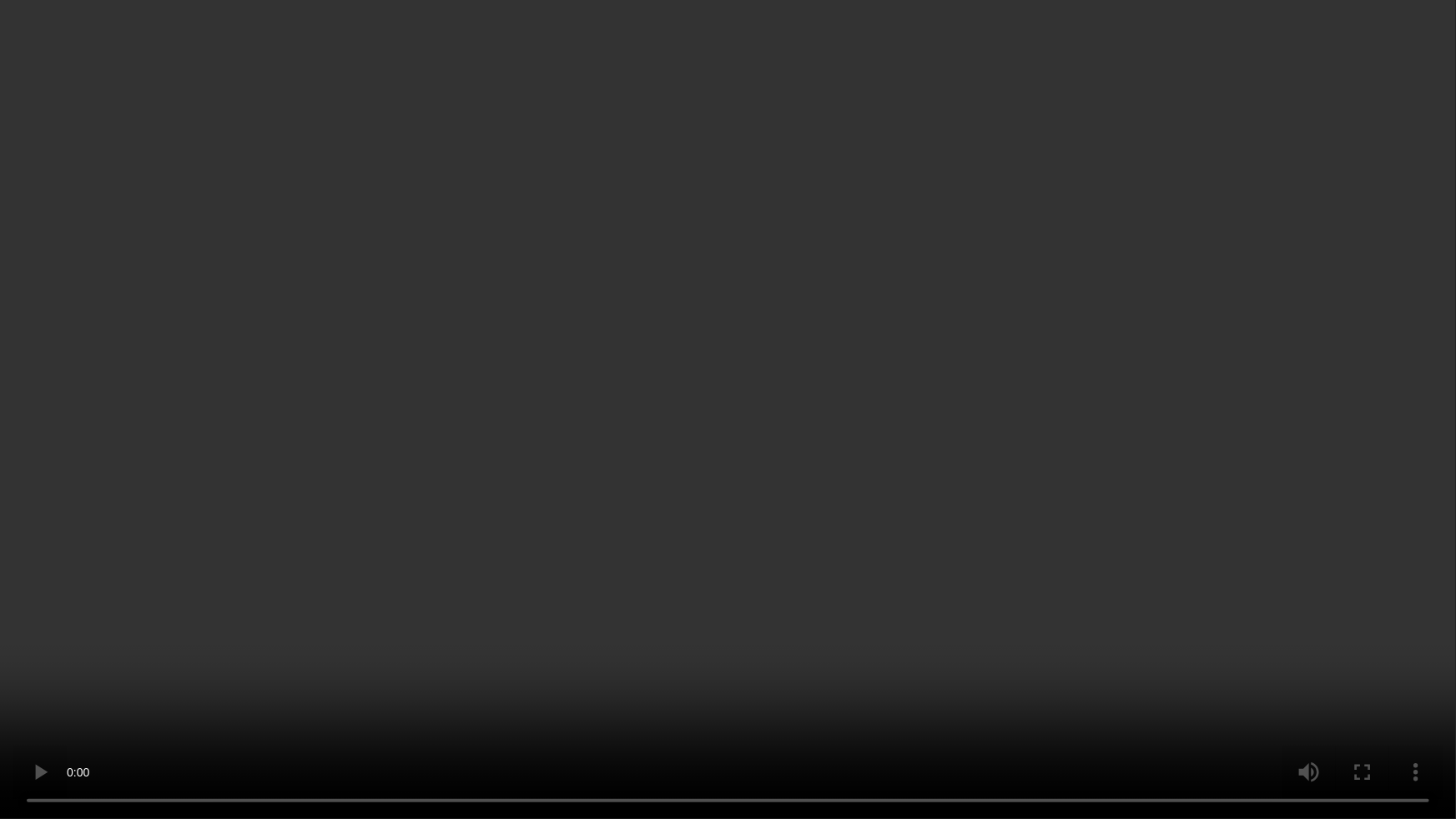
click at [448, 641] on video at bounding box center [728, 409] width 1456 height 819
click at [913, 548] on video at bounding box center [728, 409] width 1456 height 819
click at [739, 532] on video at bounding box center [728, 409] width 1456 height 819
click at [637, 464] on video at bounding box center [728, 409] width 1456 height 819
click at [704, 481] on video at bounding box center [728, 409] width 1456 height 819
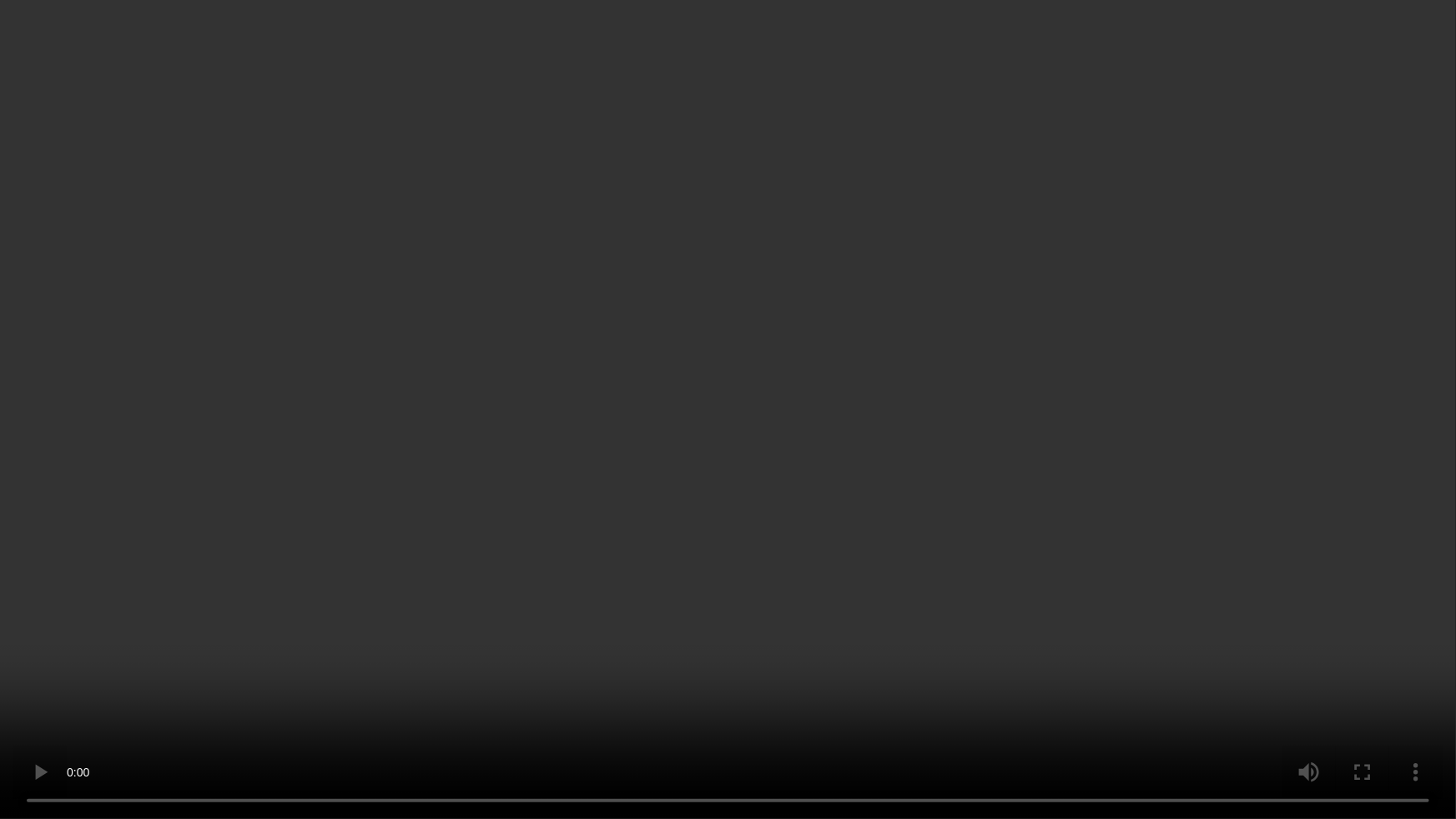
click at [805, 502] on video at bounding box center [728, 409] width 1456 height 819
click at [897, 520] on video at bounding box center [728, 409] width 1456 height 819
click at [803, 457] on video at bounding box center [728, 409] width 1456 height 819
click at [1040, 532] on video at bounding box center [728, 409] width 1456 height 819
drag, startPoint x: 931, startPoint y: 382, endPoint x: 933, endPoint y: 399, distance: 17.1
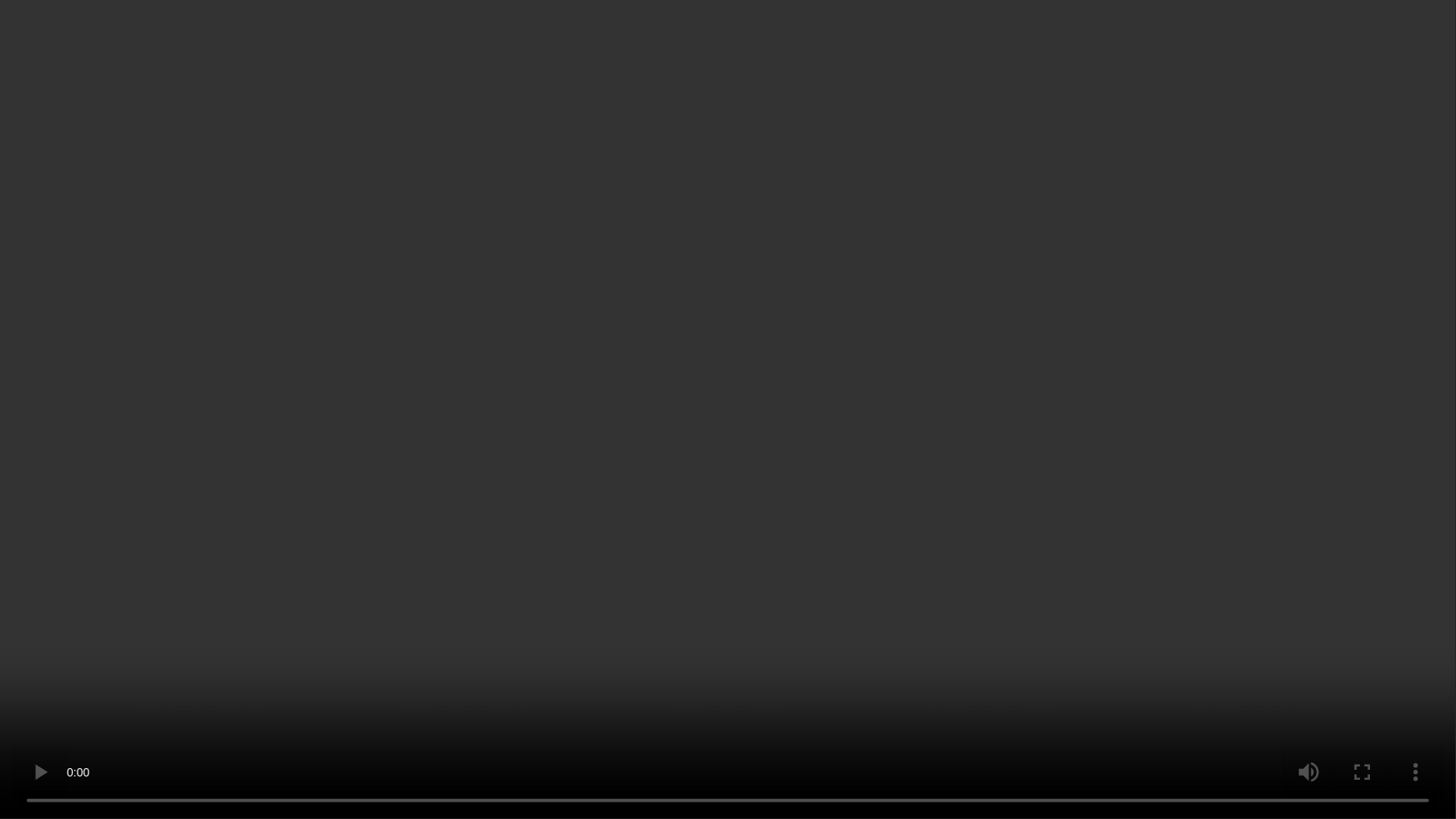
click at [933, 399] on video at bounding box center [728, 409] width 1456 height 819
click at [752, 386] on video at bounding box center [728, 409] width 1456 height 819
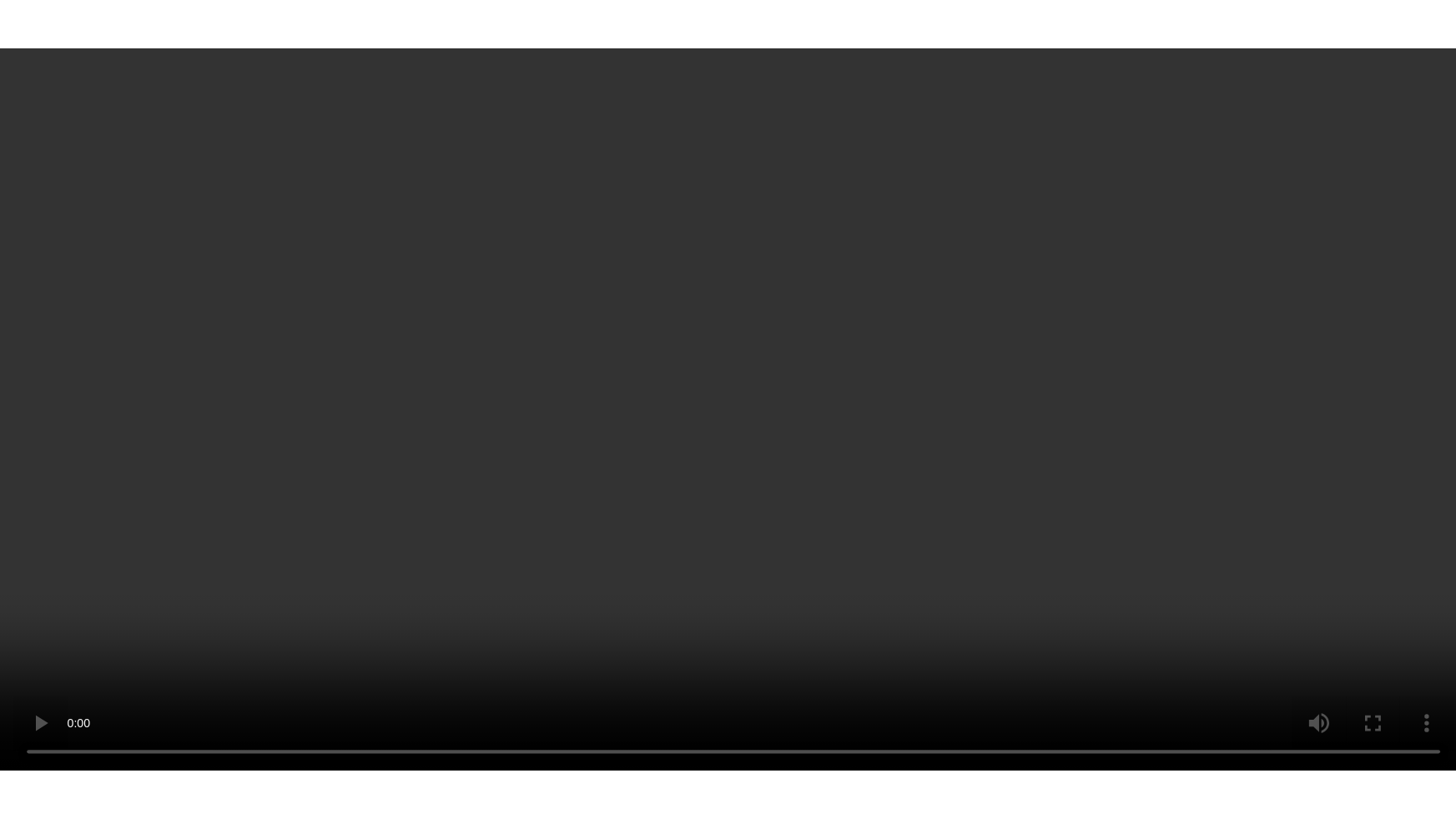
scroll to position [92, 0]
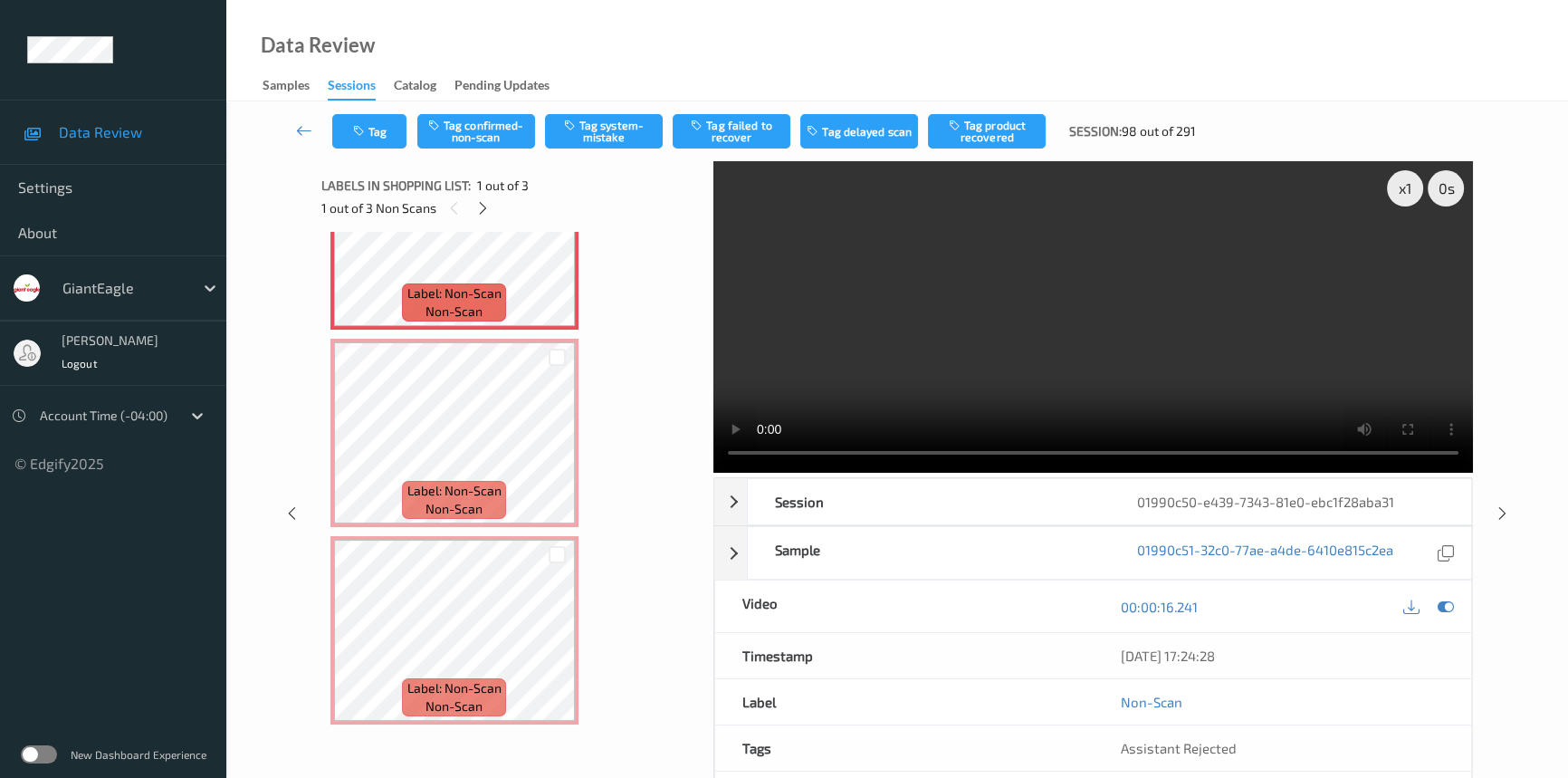
click at [897, 345] on video at bounding box center [1093, 316] width 760 height 311
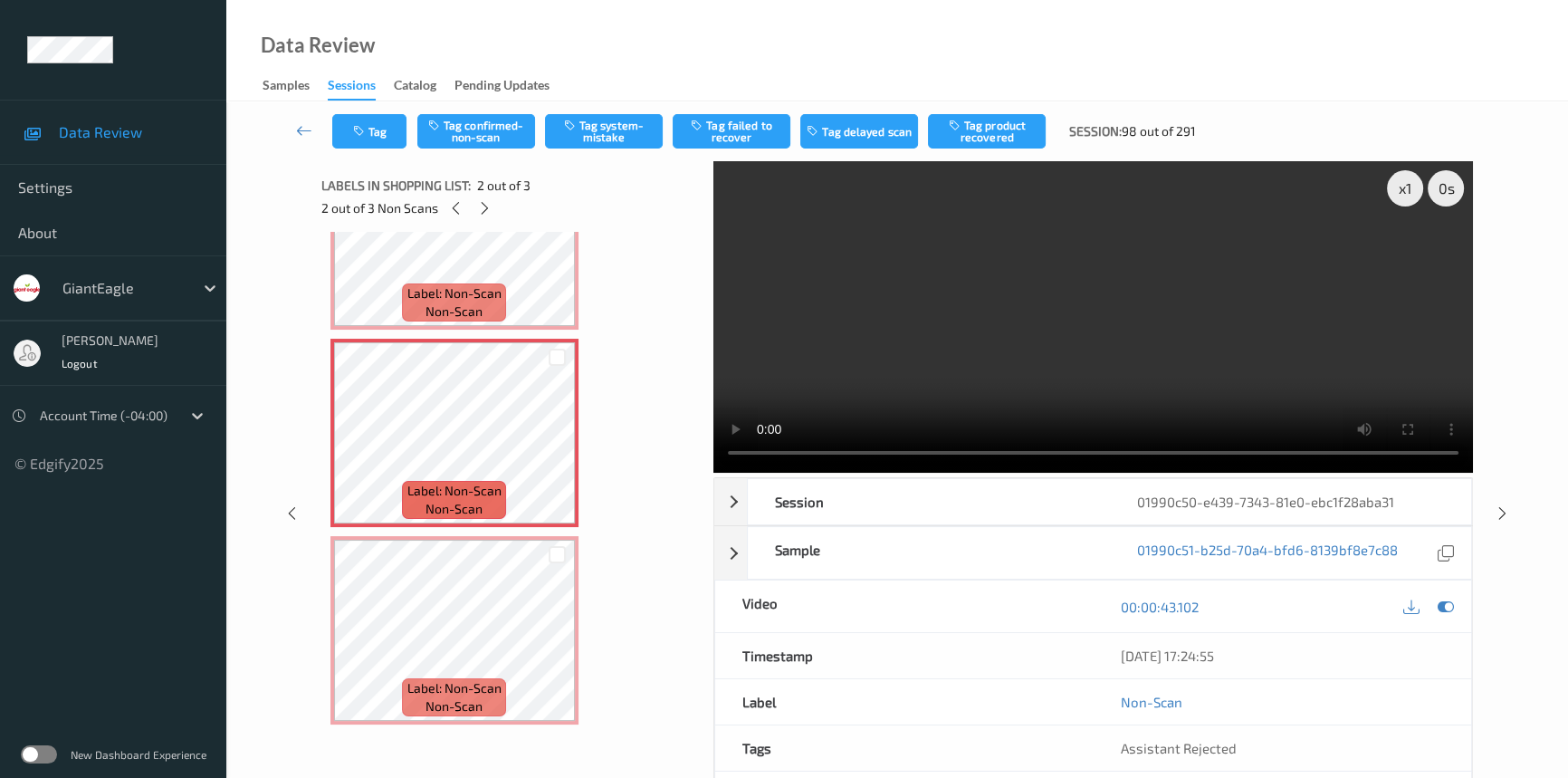
click at [854, 394] on video at bounding box center [1093, 316] width 760 height 311
click at [994, 346] on video at bounding box center [1093, 316] width 760 height 311
click at [1143, 380] on video at bounding box center [1093, 316] width 760 height 311
click at [1070, 401] on video at bounding box center [1093, 316] width 760 height 311
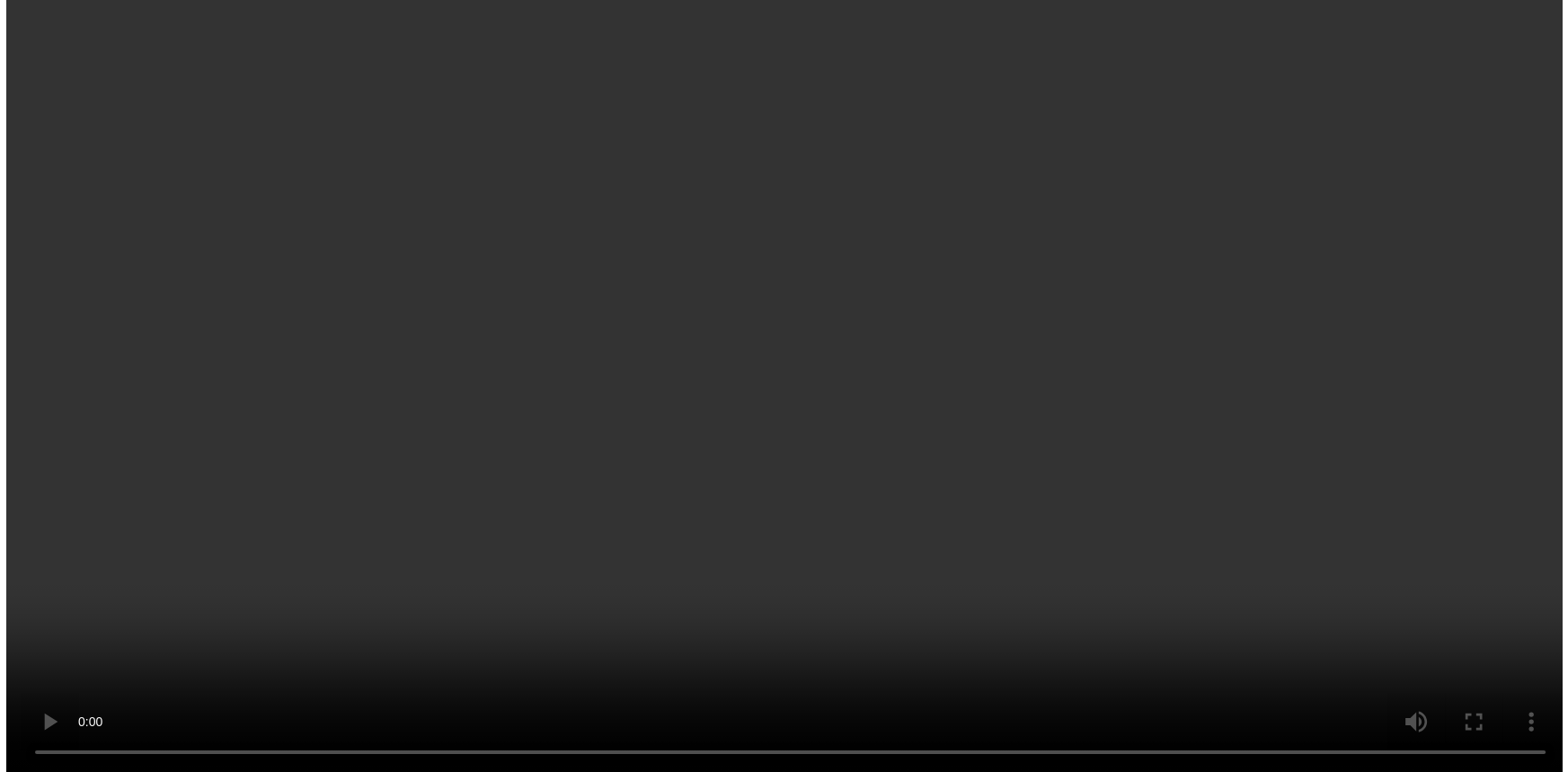
scroll to position [0, 0]
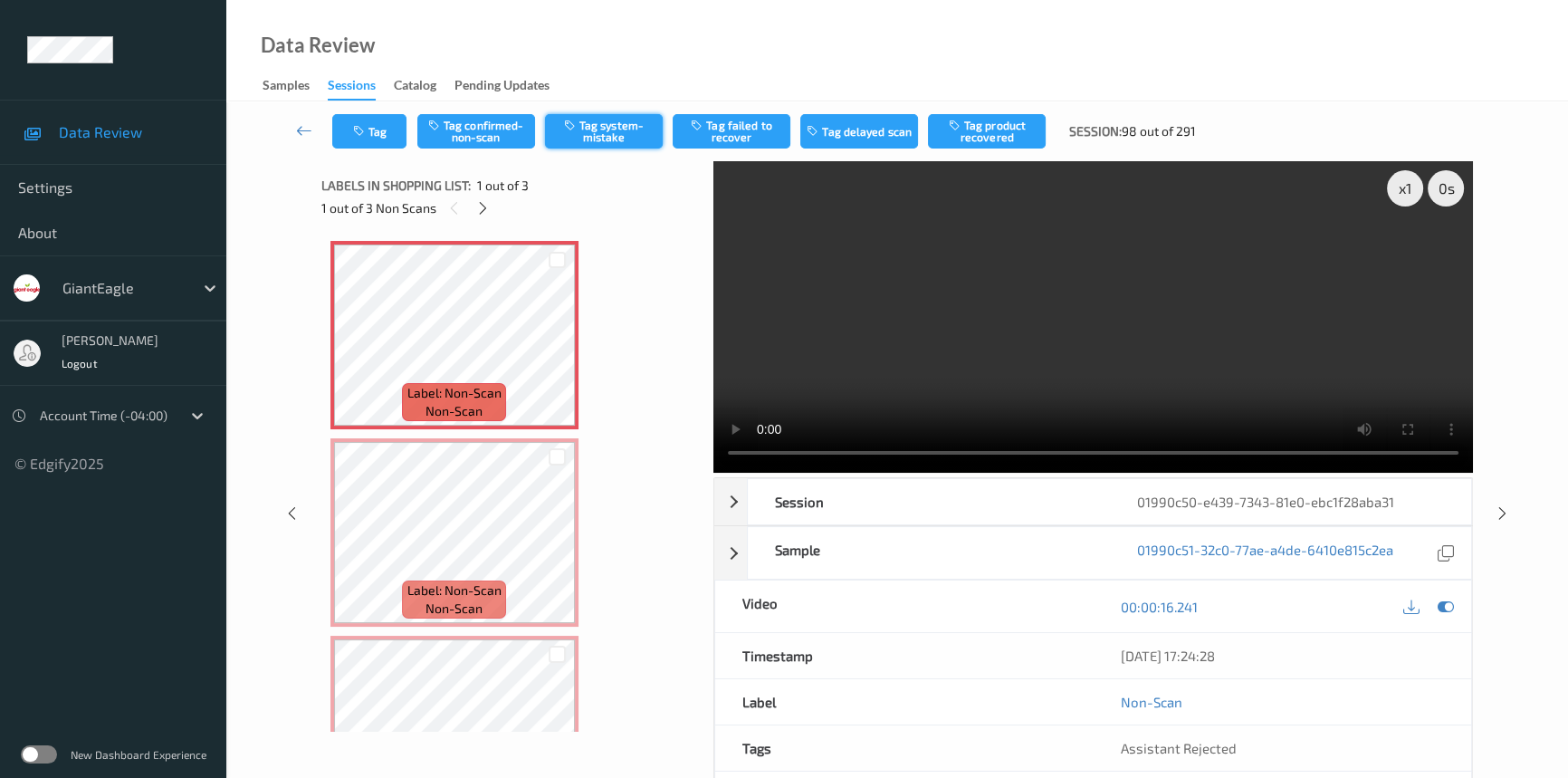
click at [624, 133] on button "Tag system-mistake" at bounding box center [604, 132] width 117 height 34
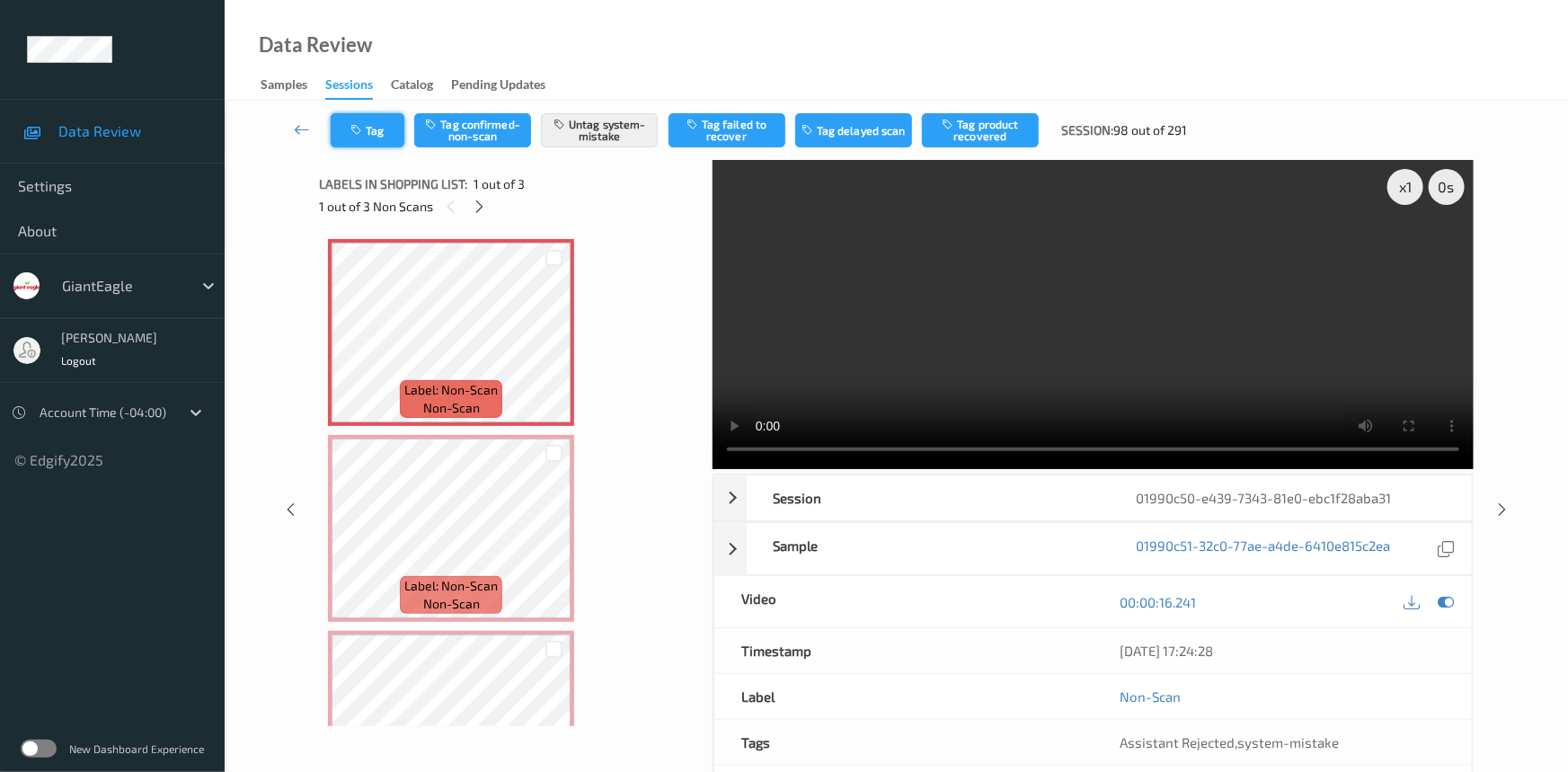
click at [382, 142] on button "Tag" at bounding box center [367, 131] width 73 height 34
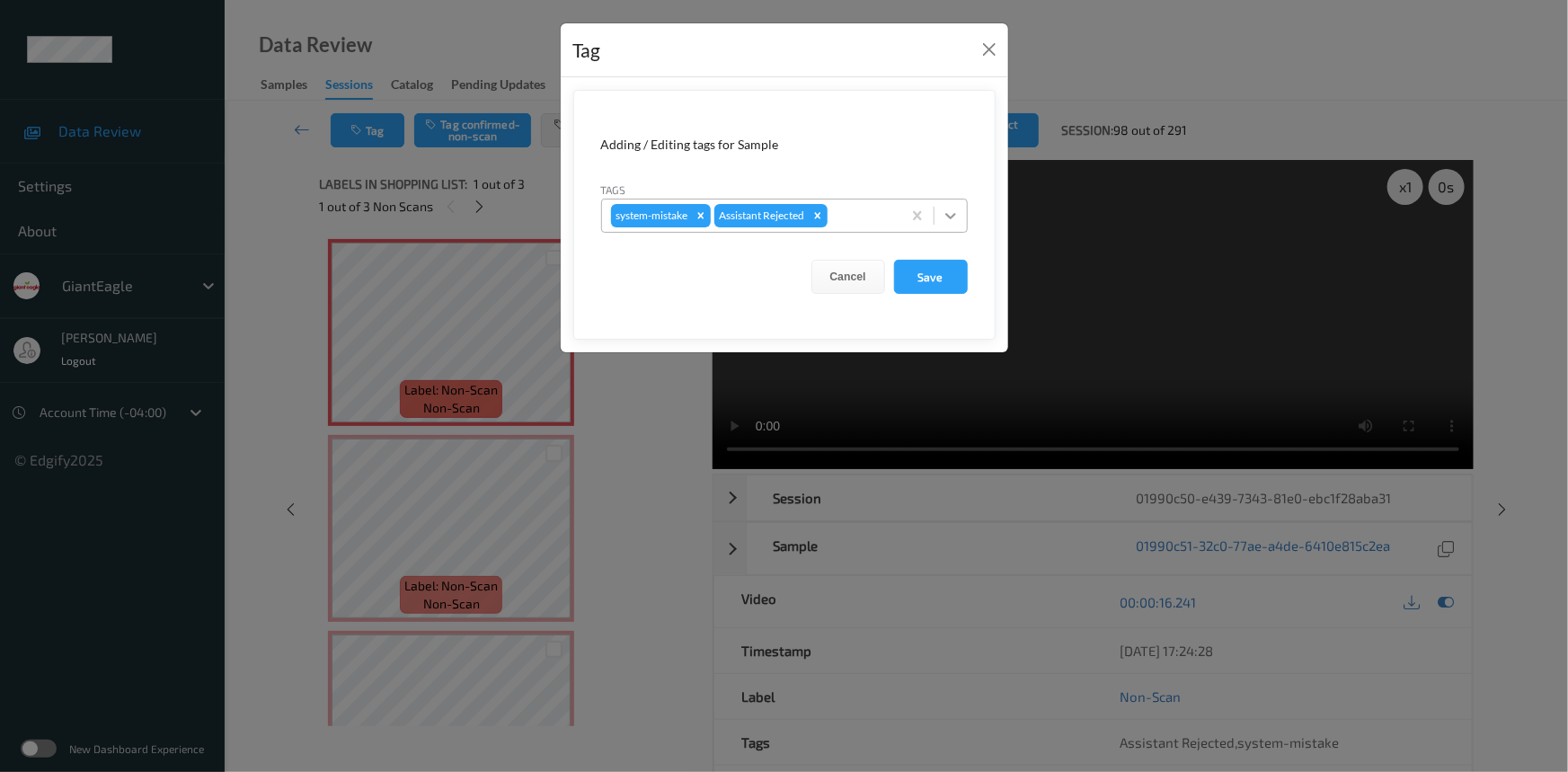
click at [960, 223] on div at bounding box center [951, 215] width 32 height 32
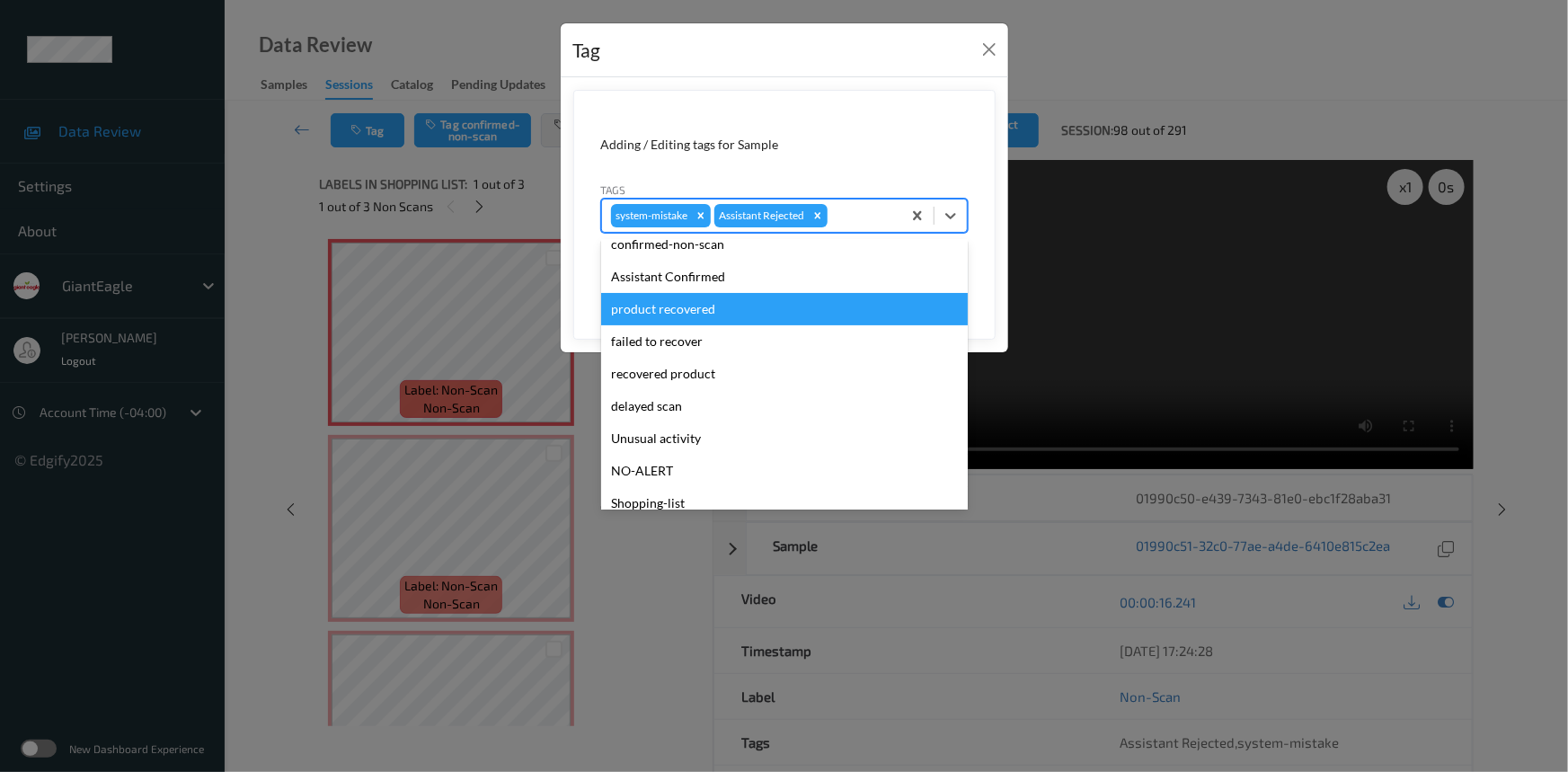
scroll to position [158, 0]
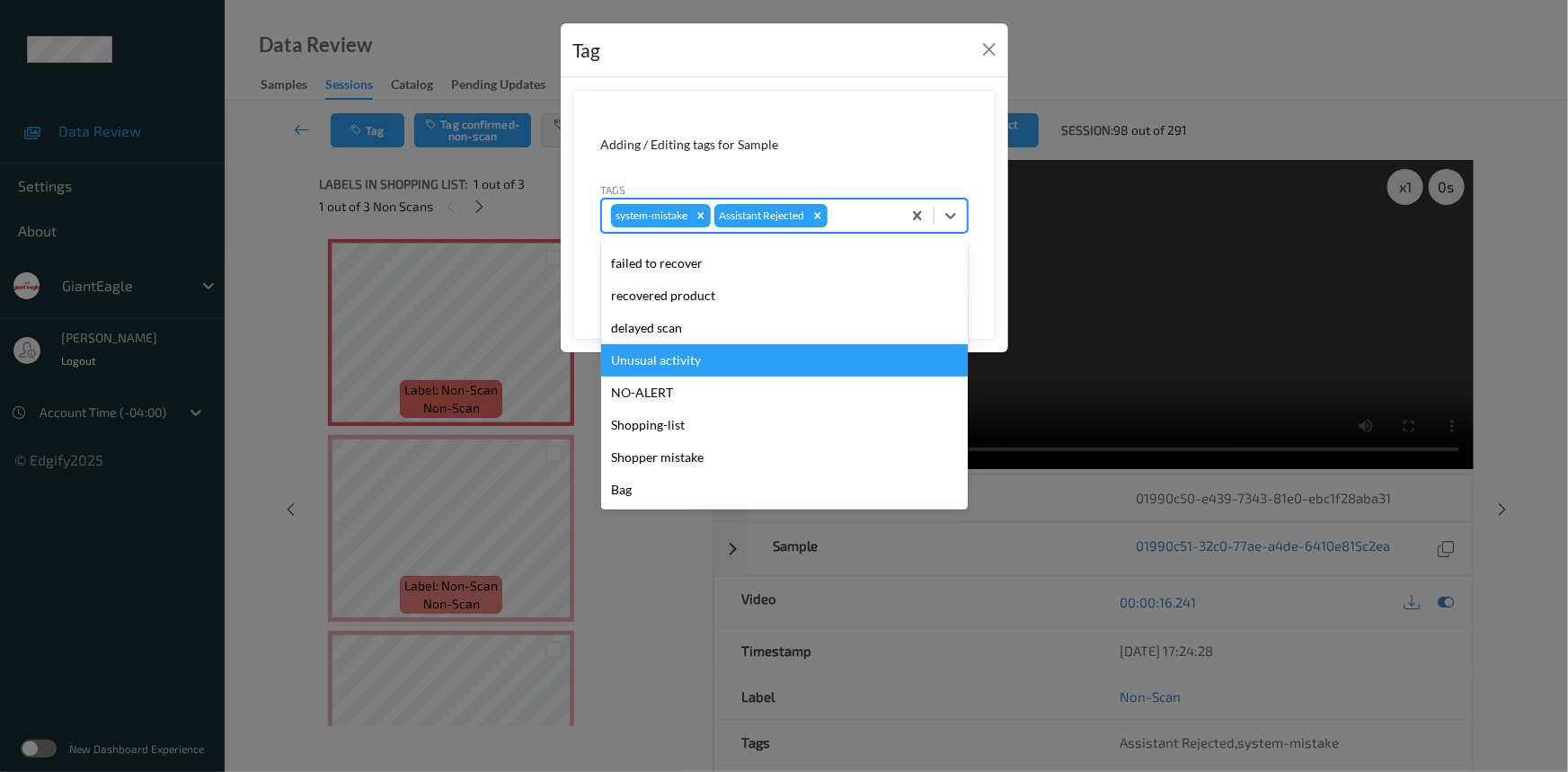
click at [680, 357] on div "Unusual activity" at bounding box center [784, 360] width 366 height 32
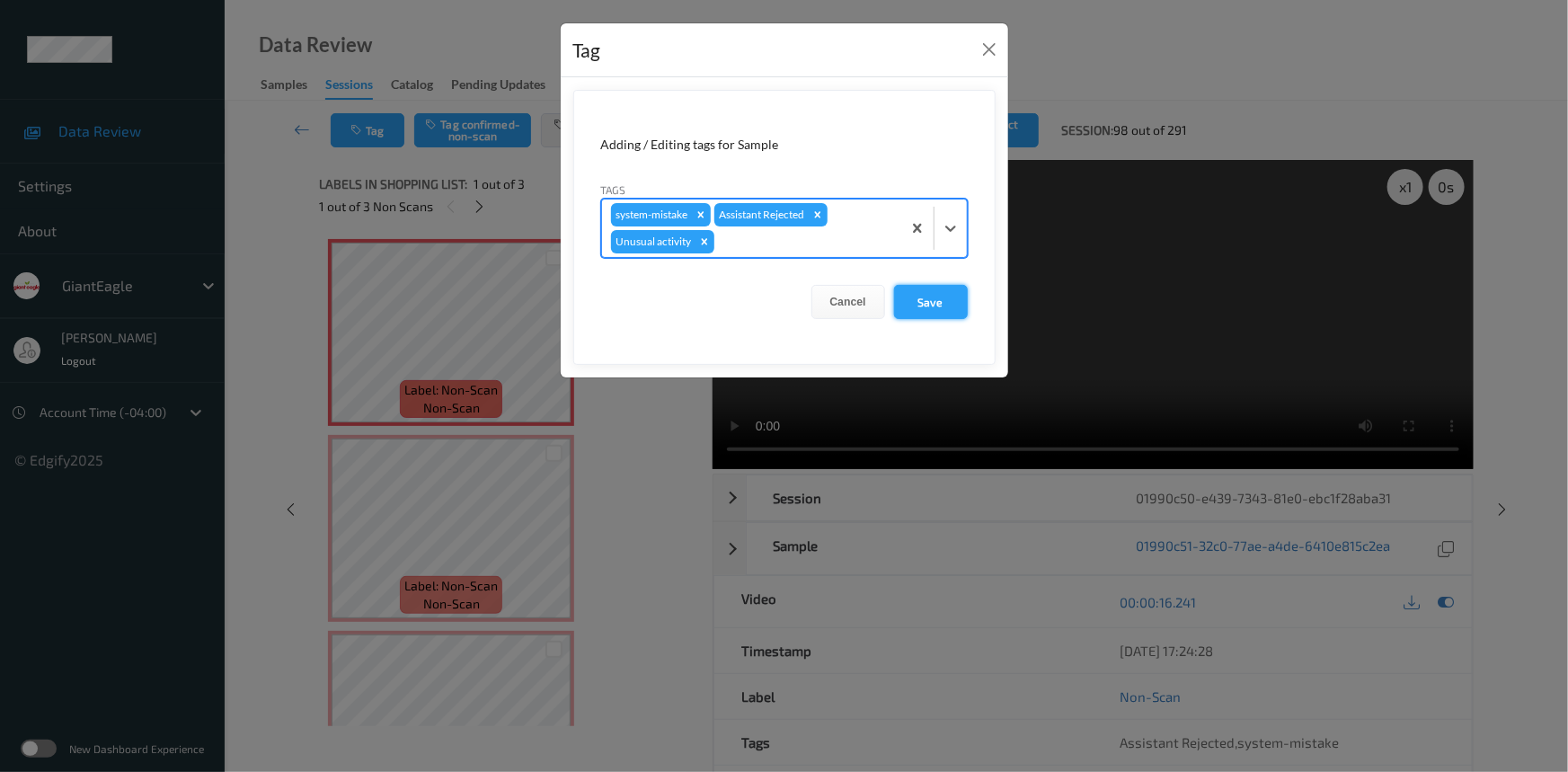
click at [940, 308] on button "Save" at bounding box center [931, 301] width 73 height 34
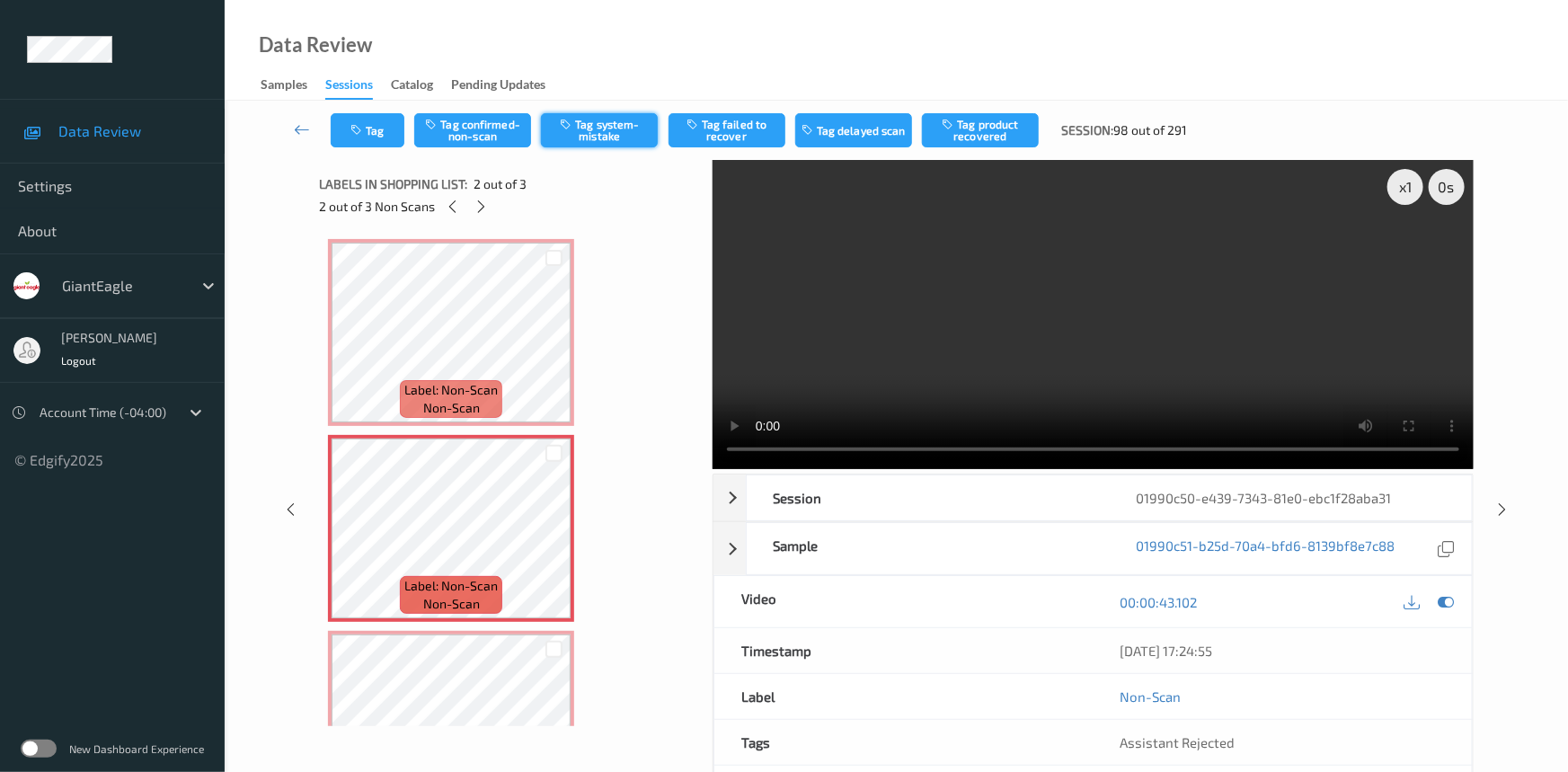
click at [638, 127] on button "Tag system-mistake" at bounding box center [599, 131] width 116 height 34
click at [384, 130] on button "Tag" at bounding box center [367, 131] width 73 height 34
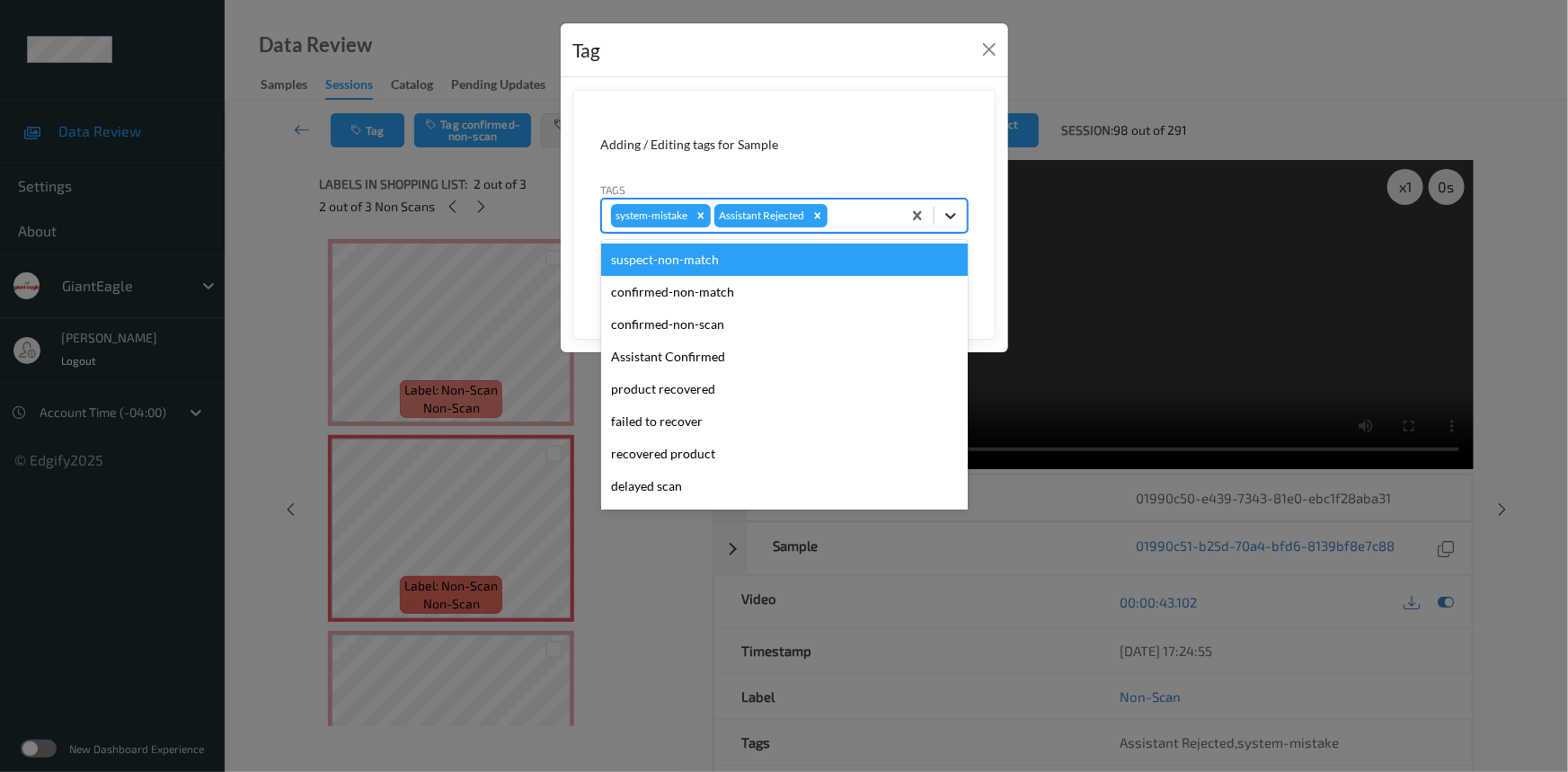
drag, startPoint x: 959, startPoint y: 224, endPoint x: 921, endPoint y: 293, distance: 78.8
click at [959, 224] on div at bounding box center [951, 215] width 32 height 32
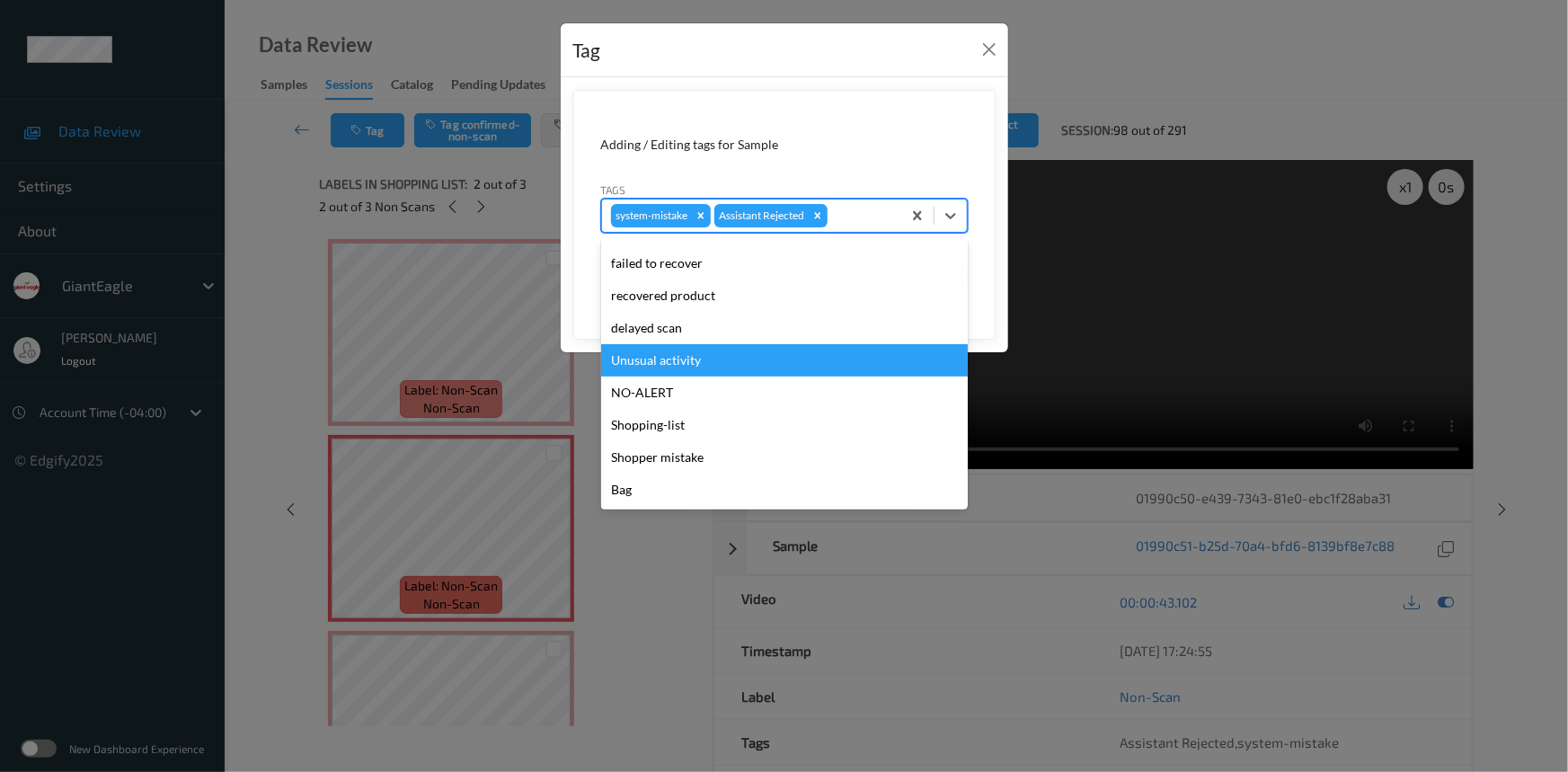
click at [675, 363] on div "Unusual activity" at bounding box center [784, 360] width 366 height 32
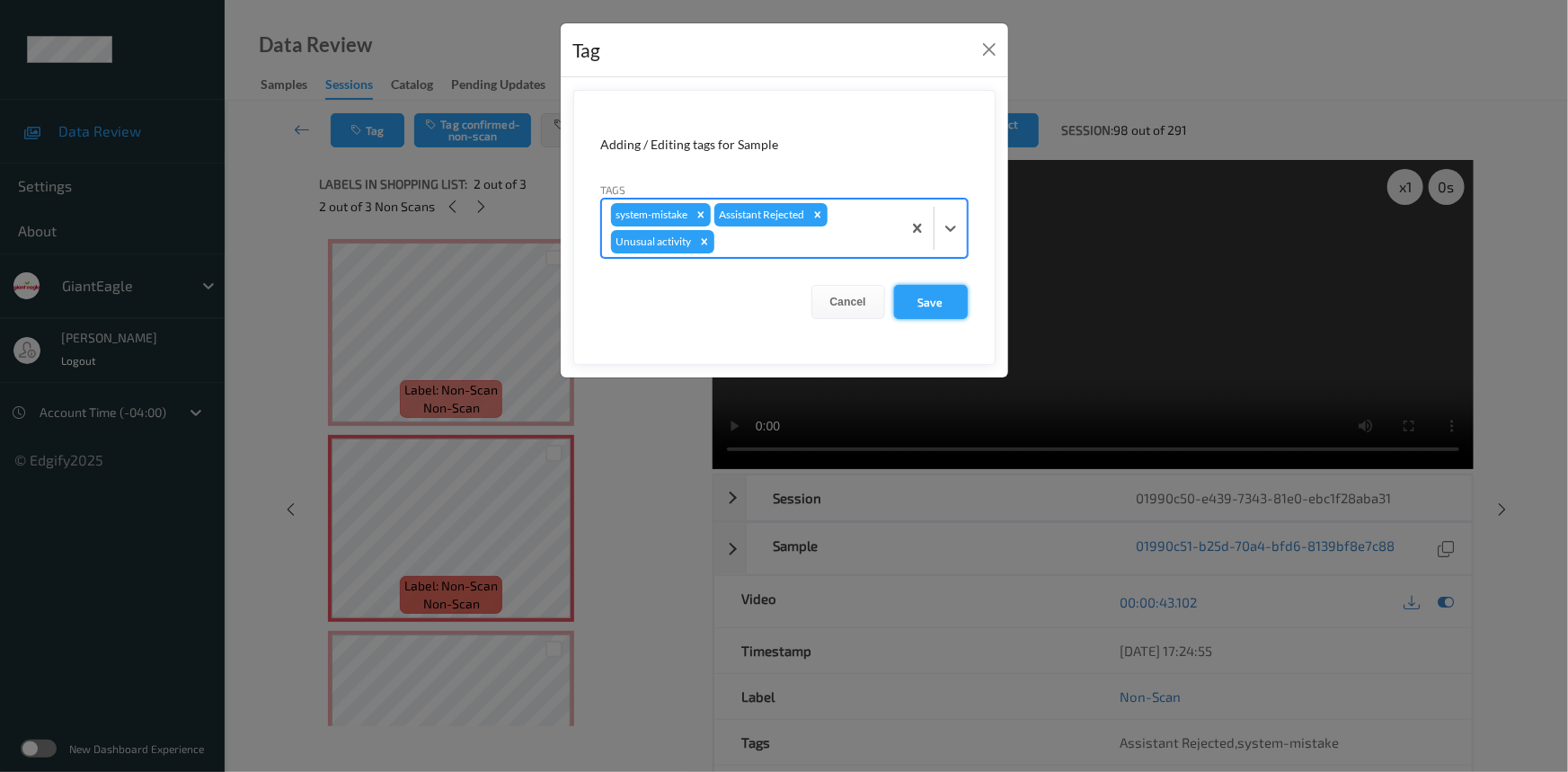
click at [932, 297] on button "Save" at bounding box center [931, 301] width 73 height 34
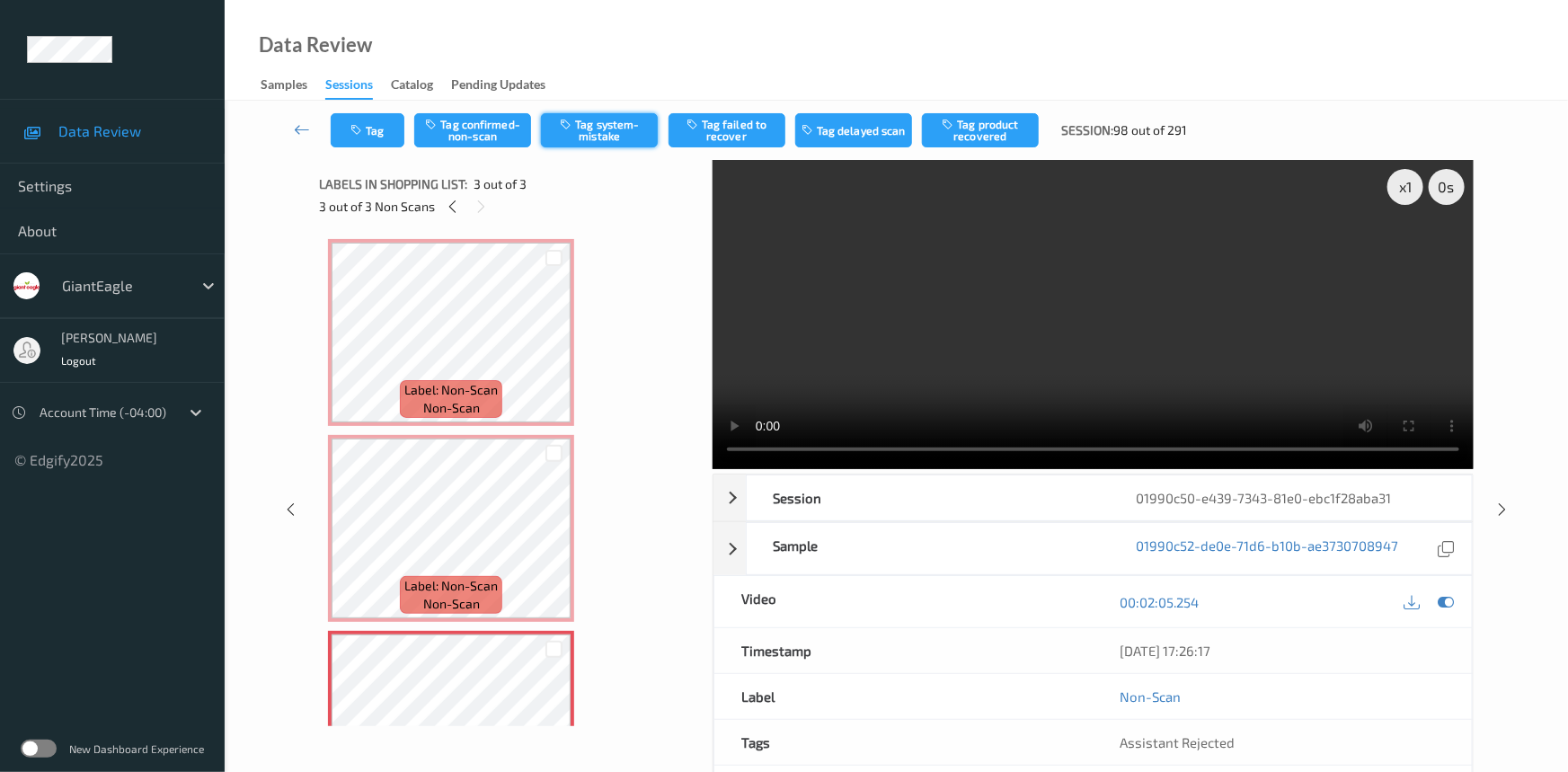
click at [614, 125] on button "Tag system-mistake" at bounding box center [599, 131] width 116 height 34
click at [382, 123] on button "Tag" at bounding box center [367, 131] width 73 height 34
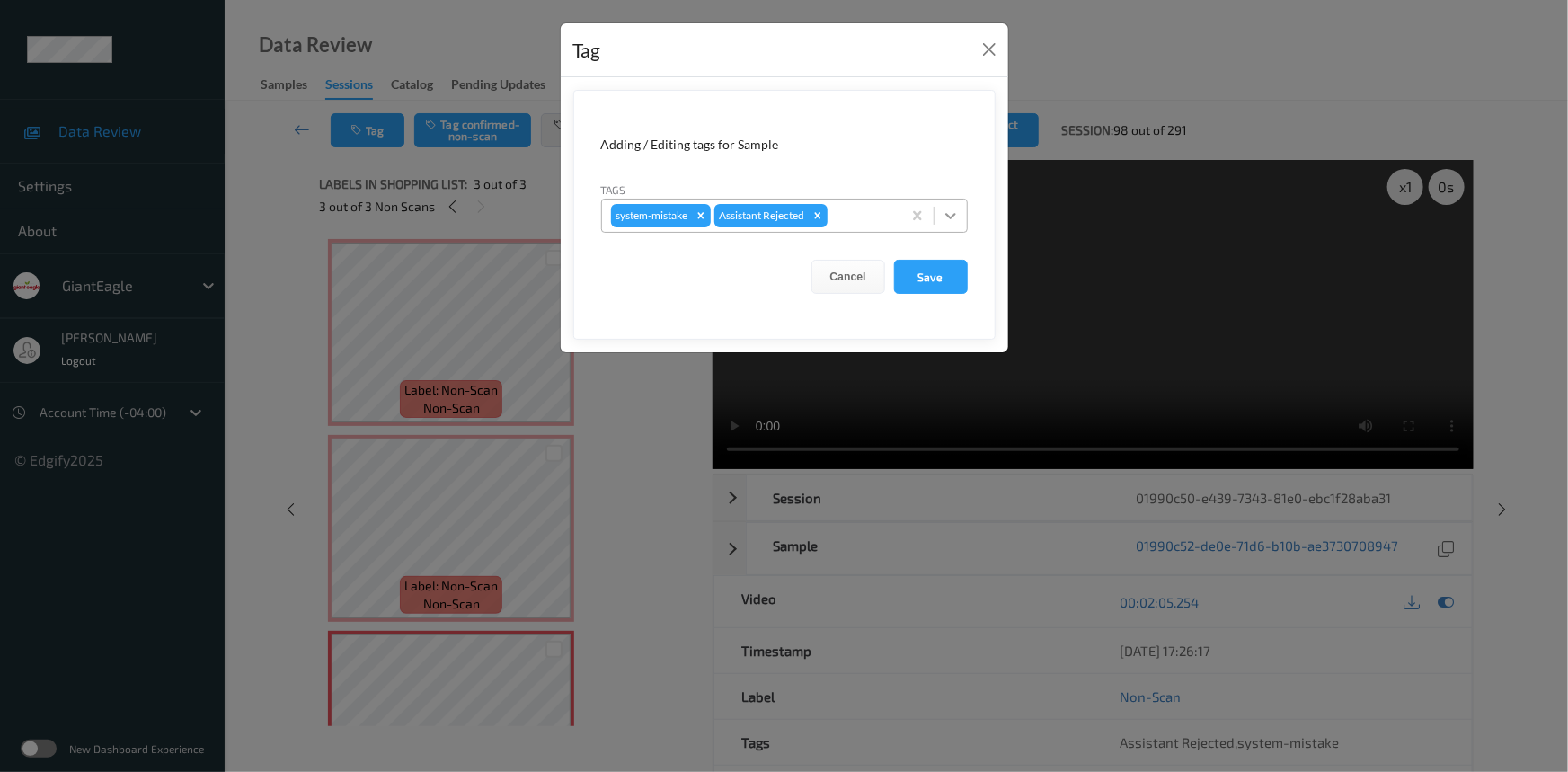
click at [959, 222] on icon at bounding box center [950, 215] width 18 height 18
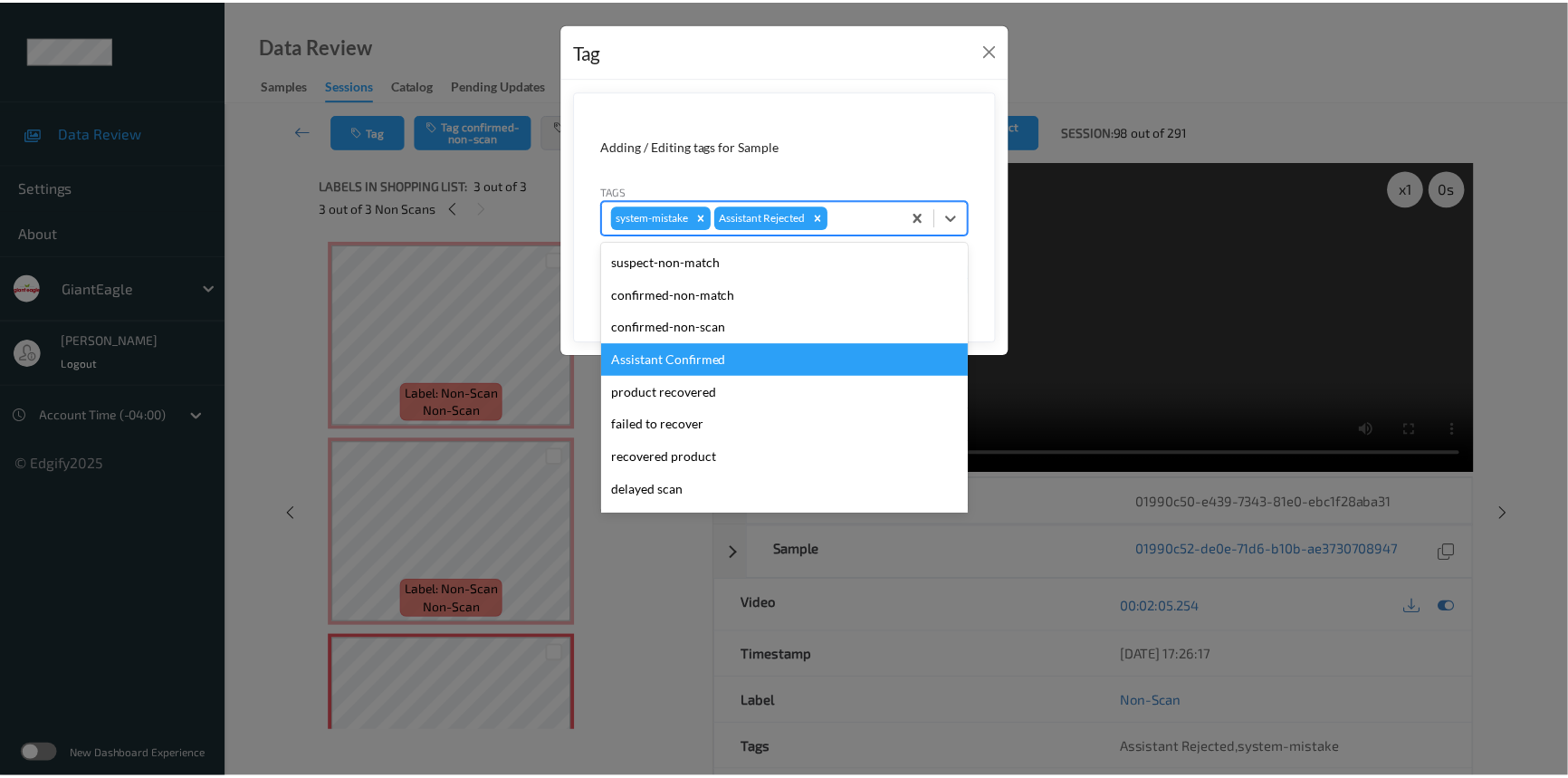
scroll to position [81, 0]
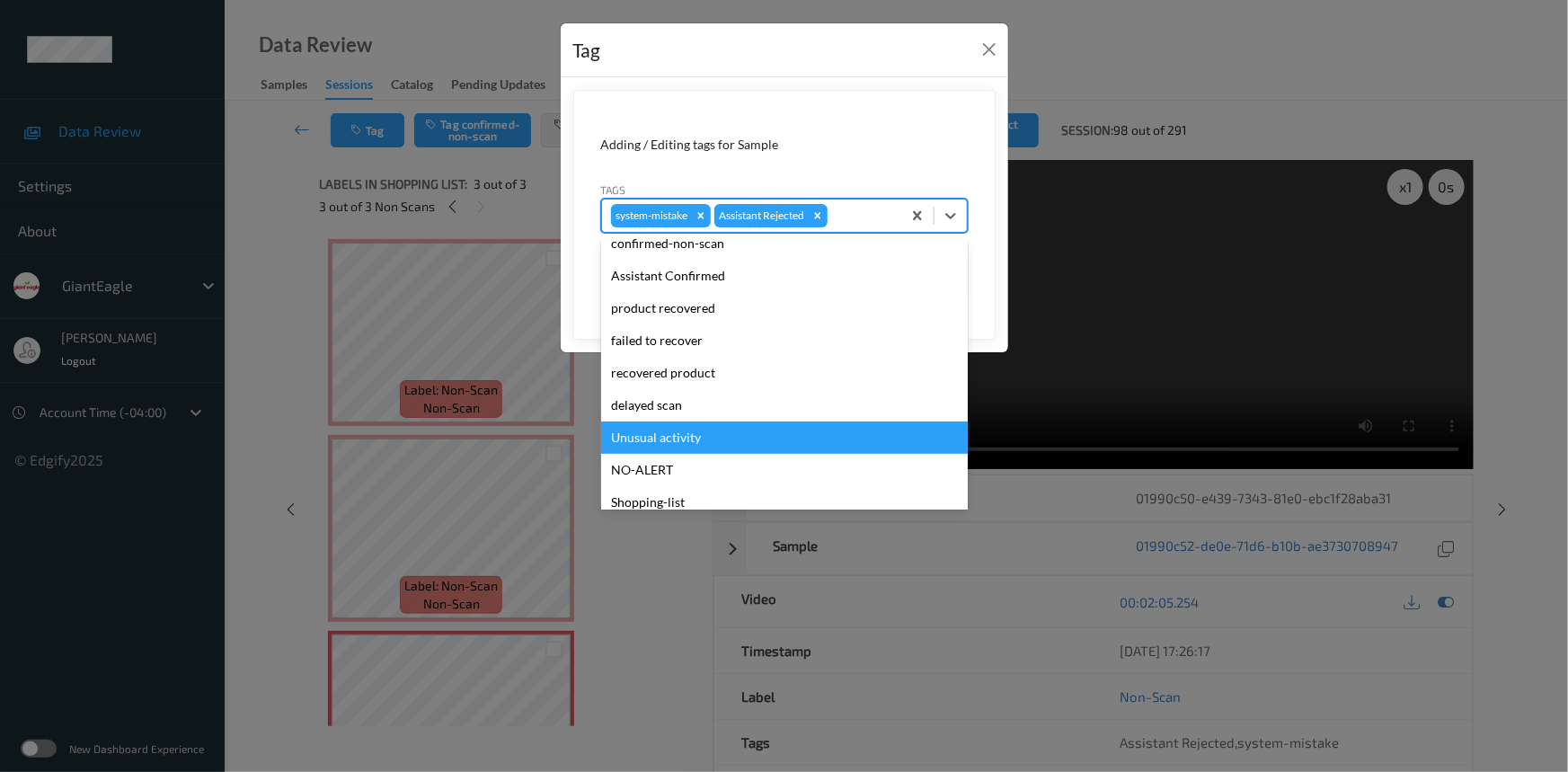
click at [647, 430] on div "Unusual activity" at bounding box center [784, 438] width 366 height 32
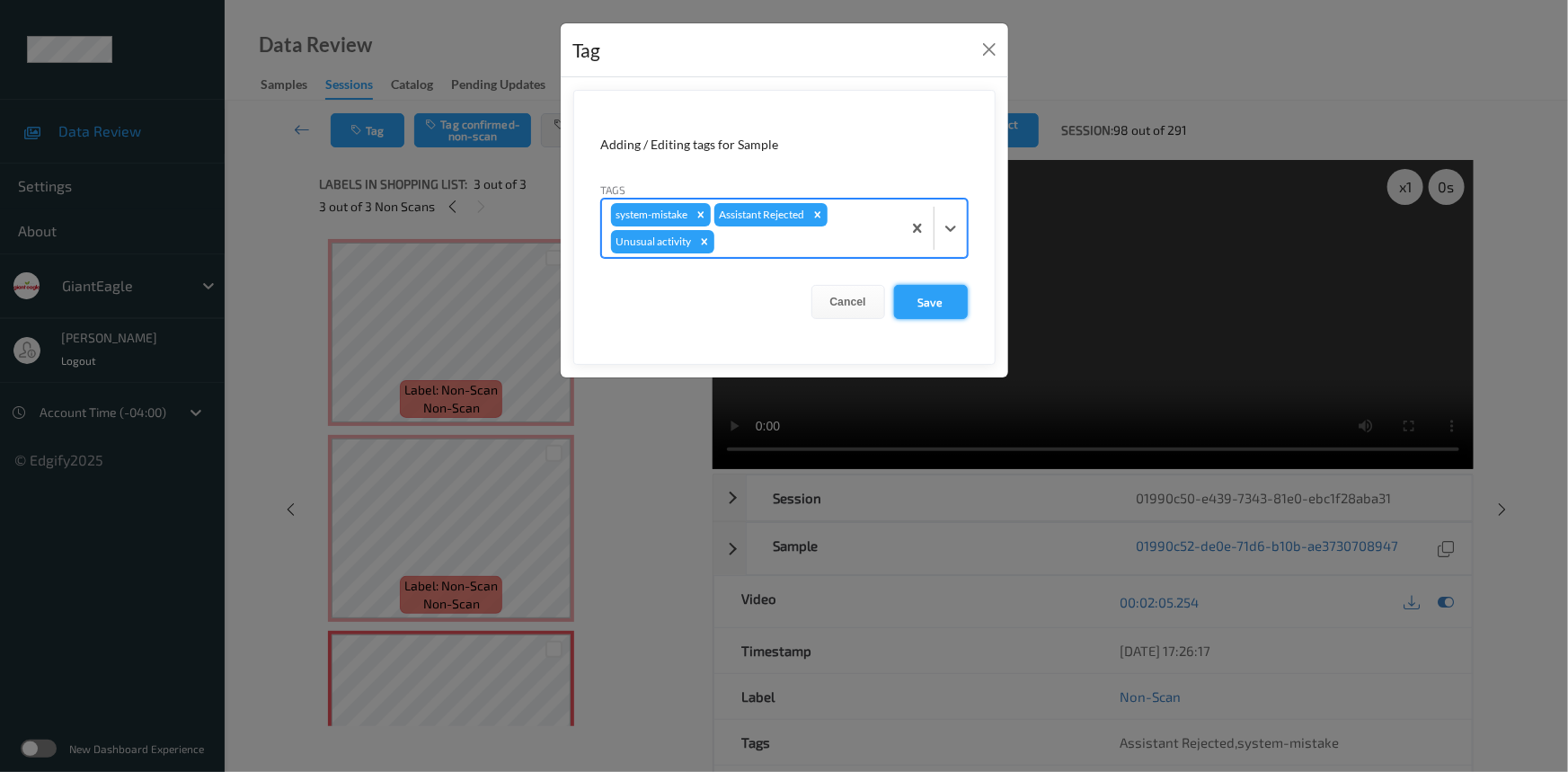
click at [927, 297] on button "Save" at bounding box center [931, 301] width 73 height 34
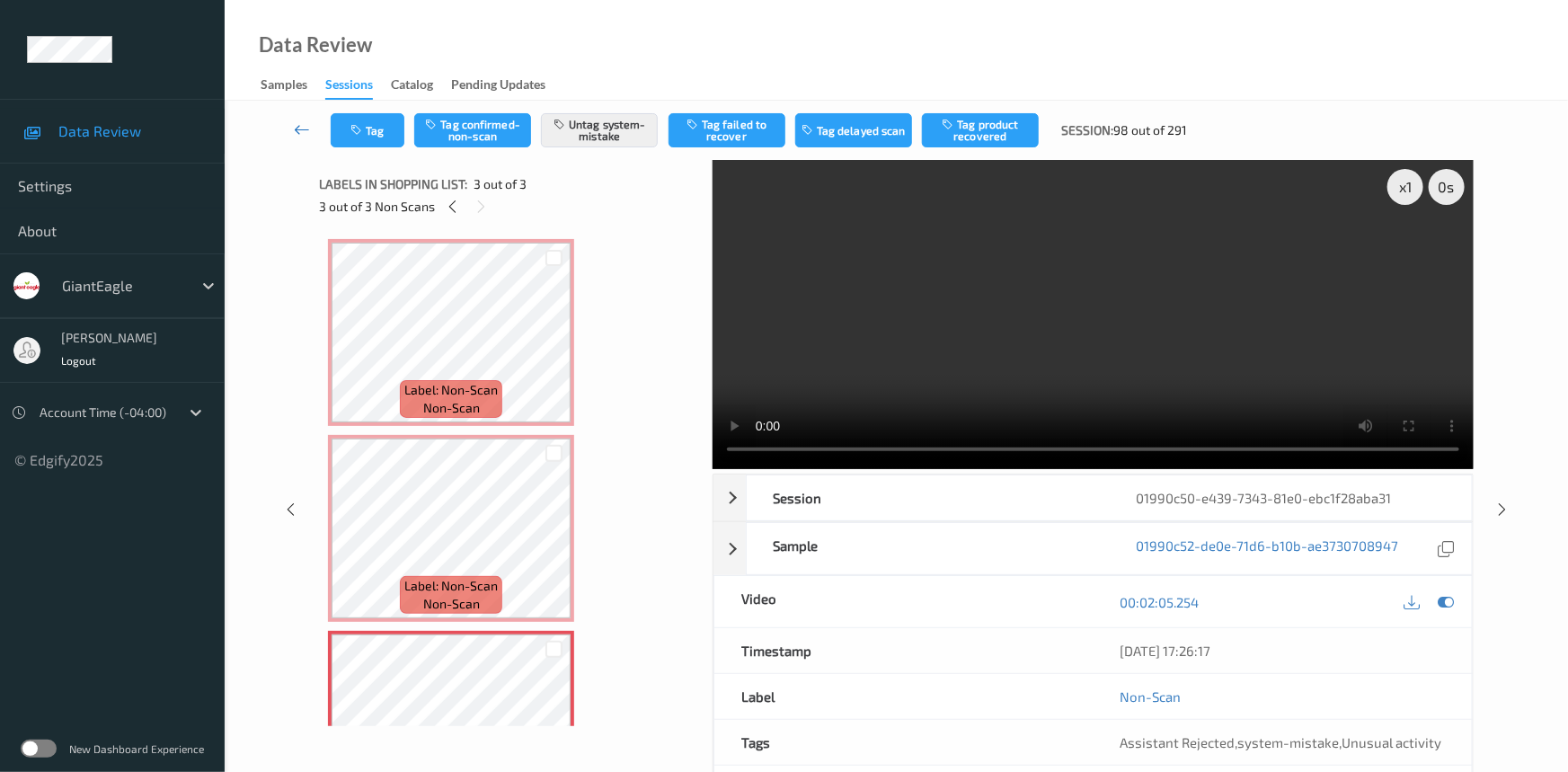
click at [300, 116] on link at bounding box center [303, 131] width 56 height 34
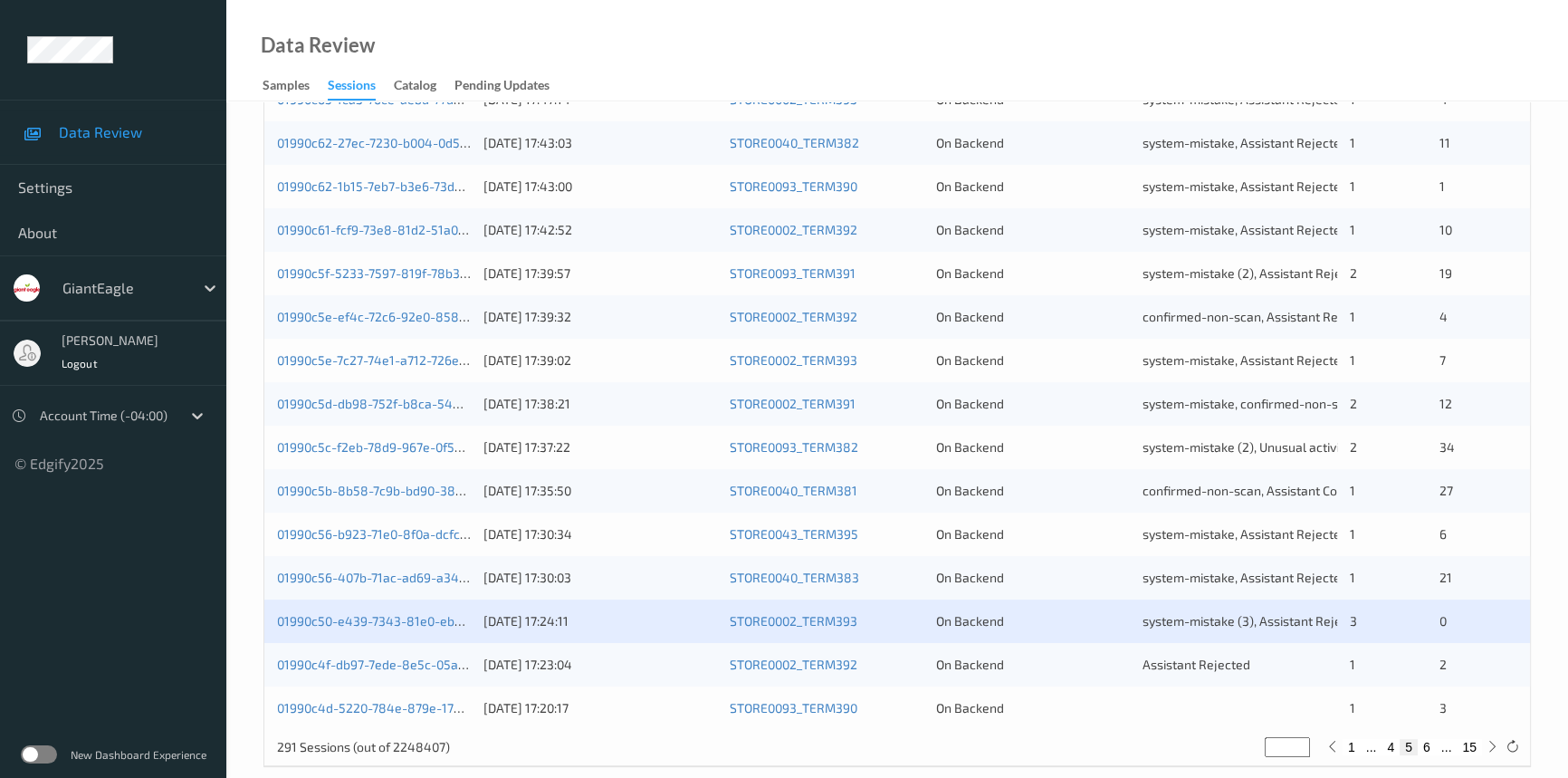
scroll to position [645, 0]
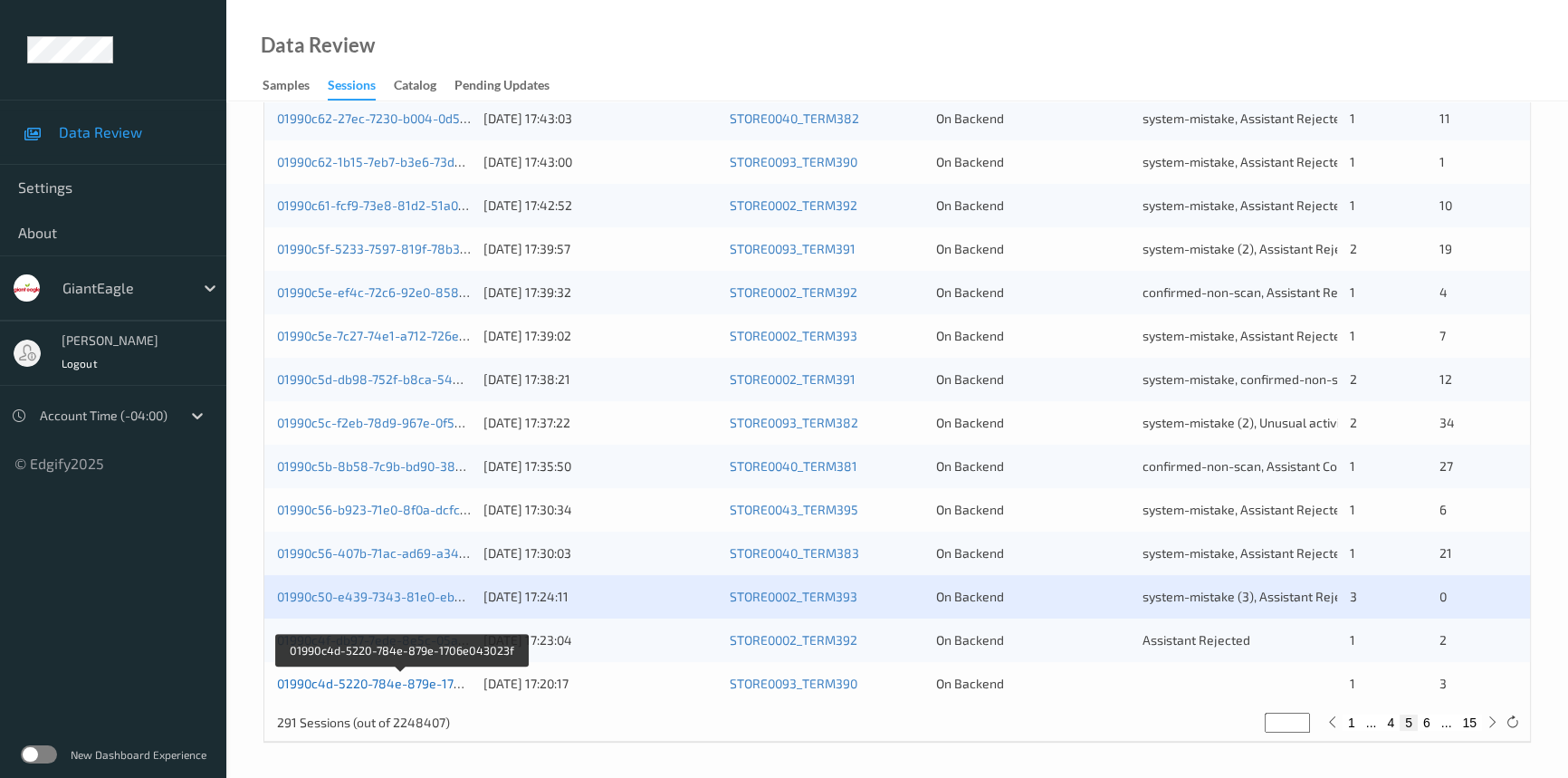
click at [345, 681] on link "01990c4d-5220-784e-879e-1706e043023f" at bounding box center [400, 683] width 247 height 15
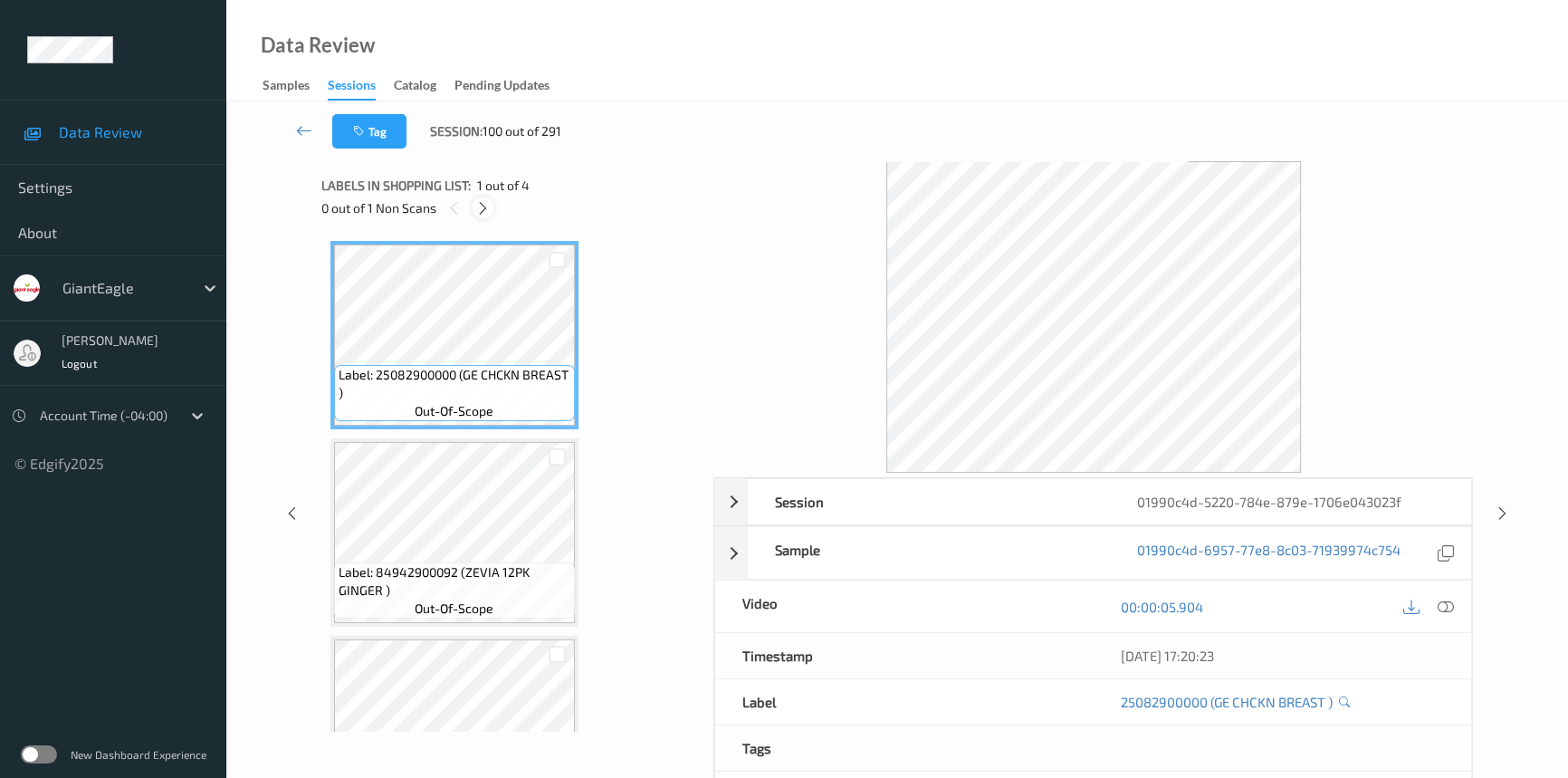
click at [471, 210] on div at bounding box center [483, 208] width 23 height 23
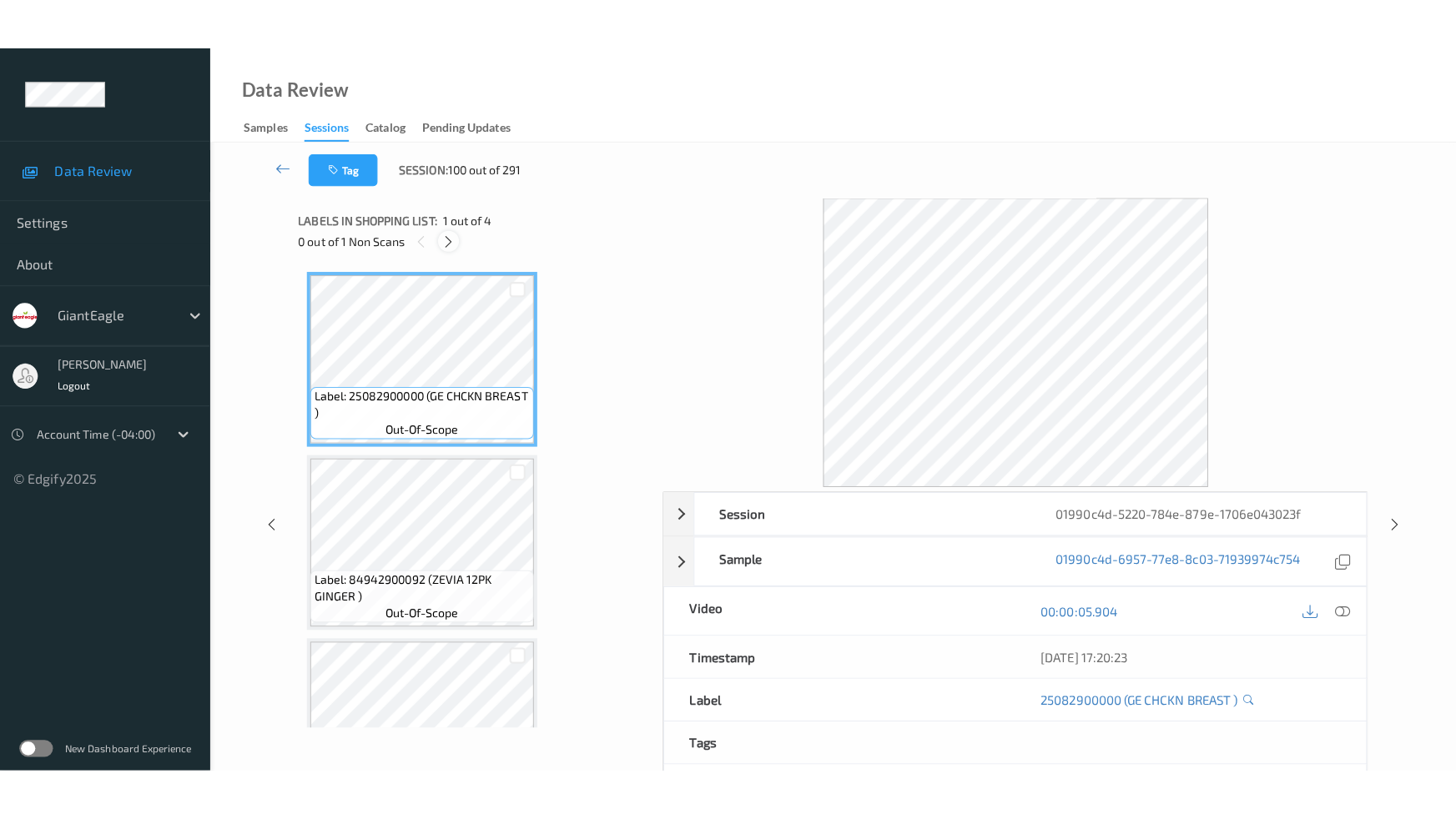
scroll to position [273, 0]
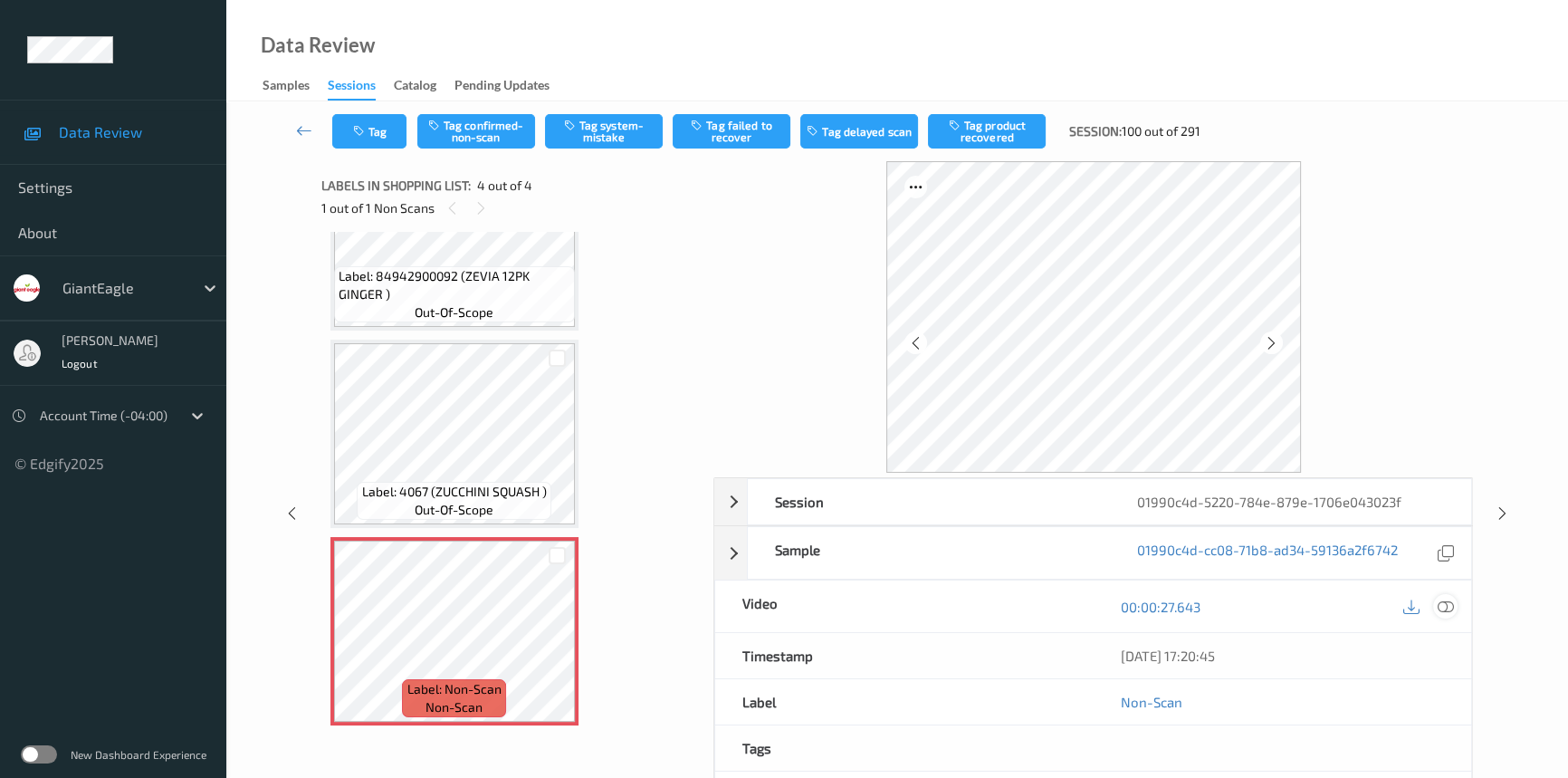
click at [1453, 604] on icon at bounding box center [1445, 606] width 16 height 16
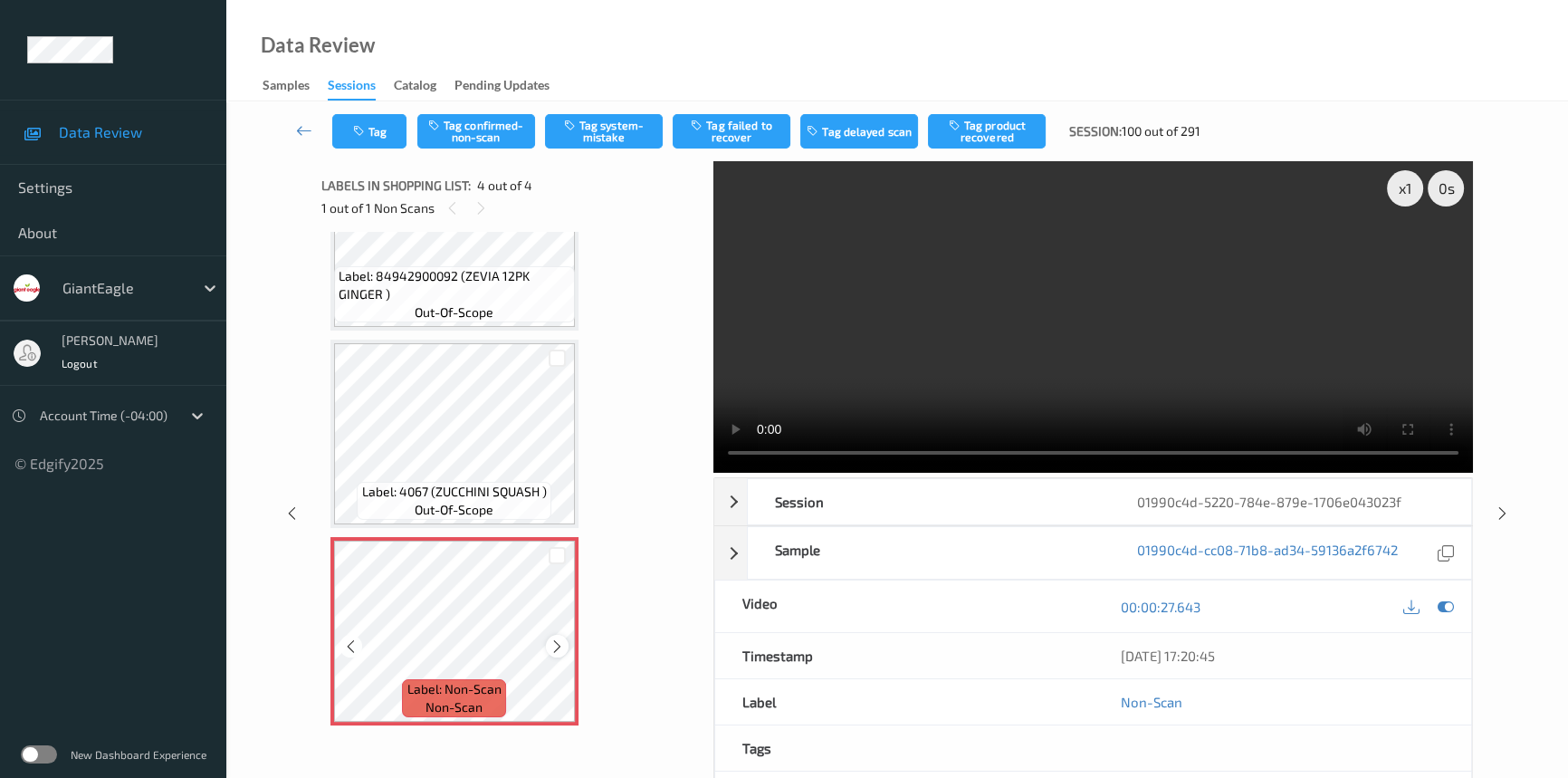
click at [561, 648] on icon at bounding box center [557, 645] width 15 height 16
click at [861, 385] on video at bounding box center [1093, 316] width 760 height 311
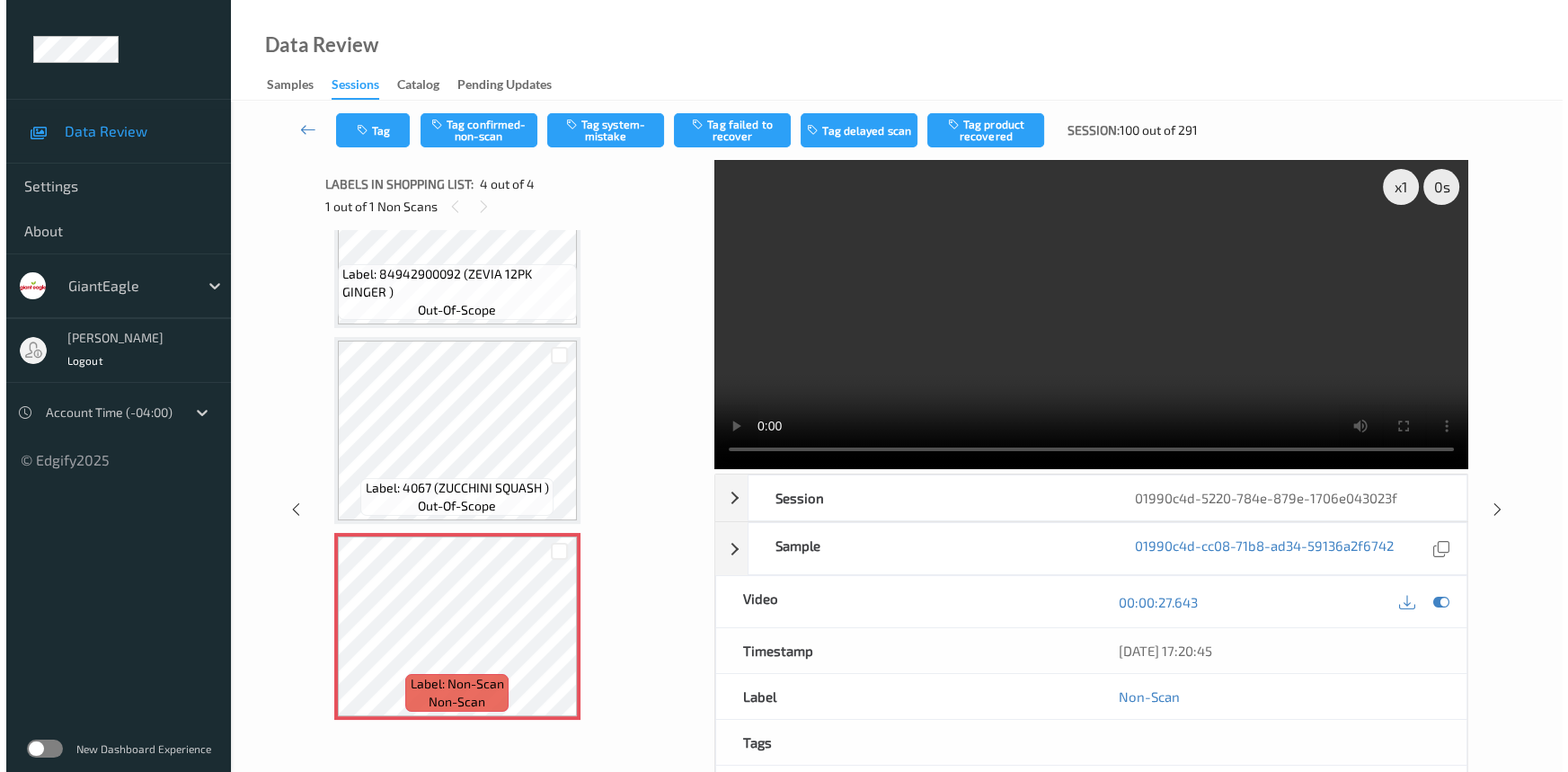
scroll to position [183, 0]
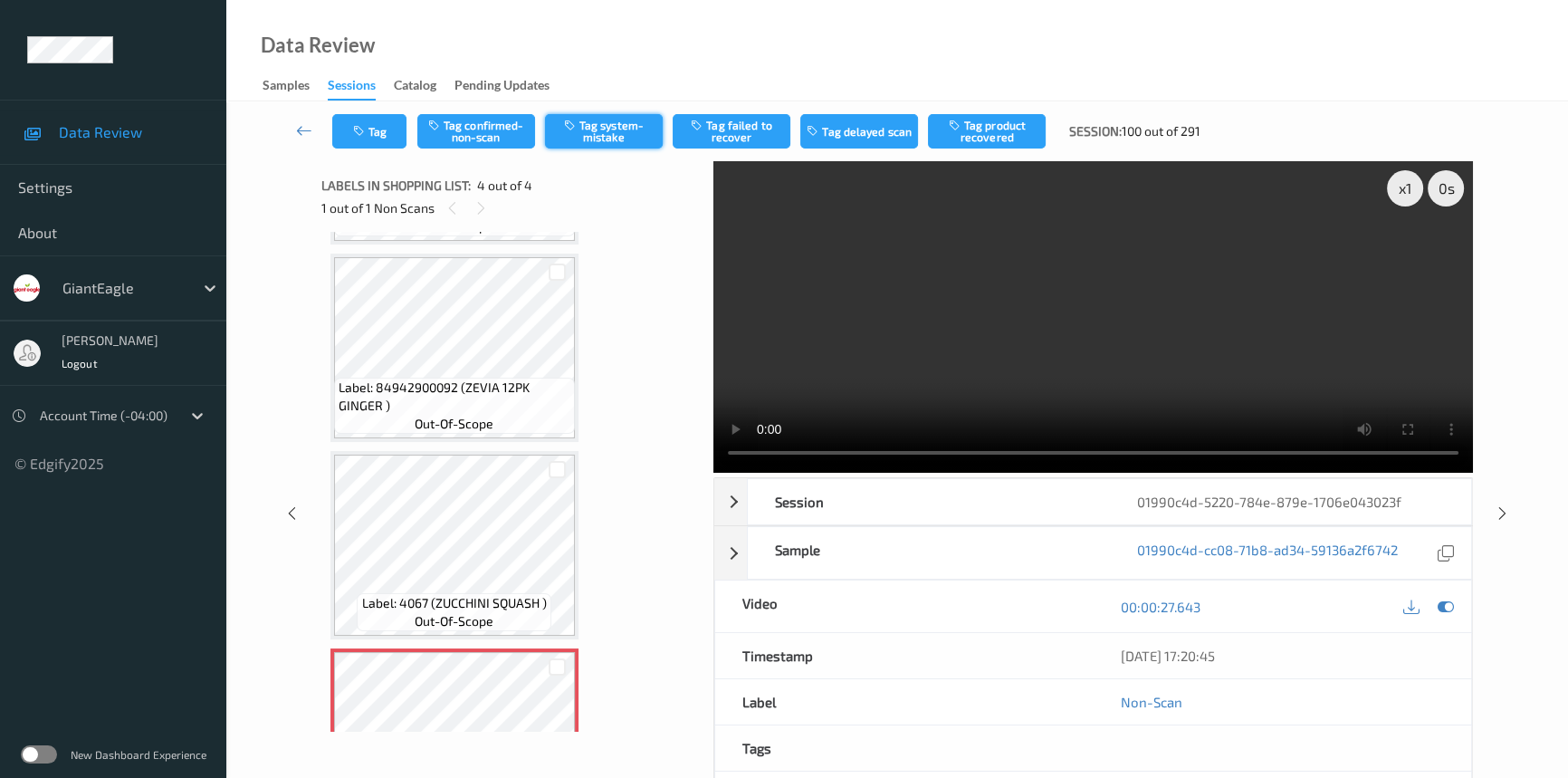
click at [623, 115] on button "Tag system-mistake" at bounding box center [604, 132] width 117 height 34
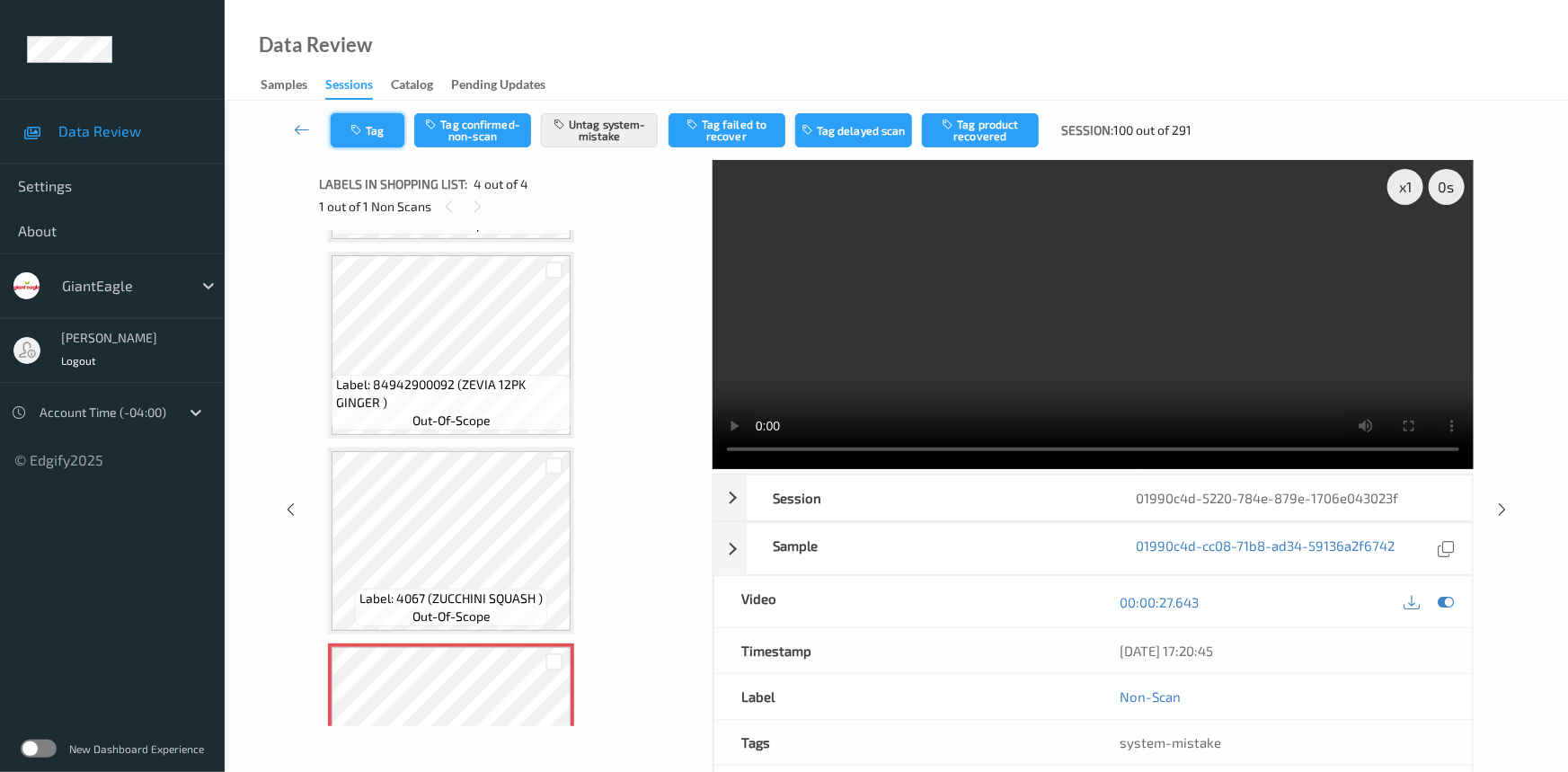
click at [380, 128] on button "Tag" at bounding box center [367, 131] width 73 height 34
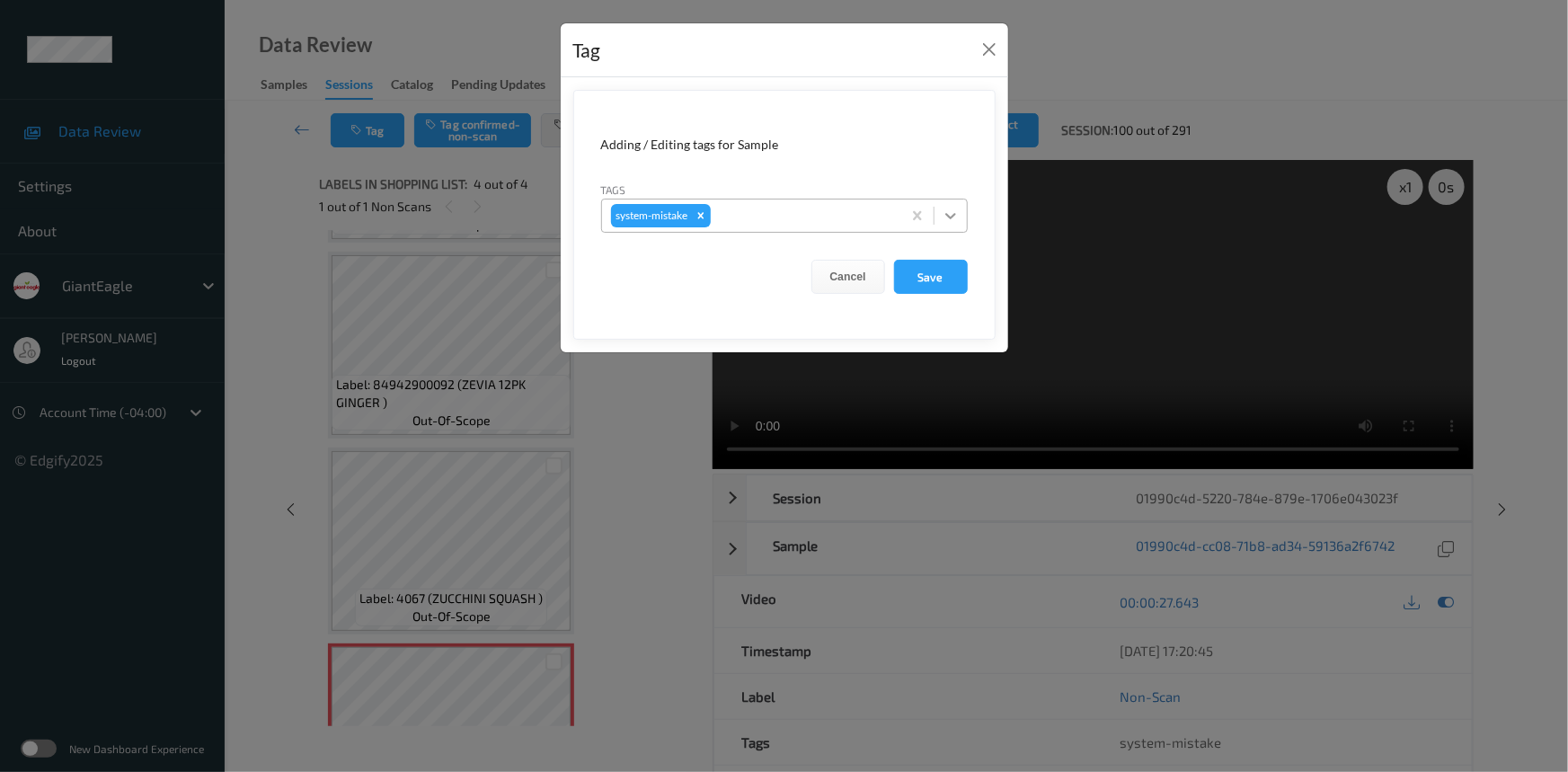
click at [947, 213] on icon at bounding box center [950, 215] width 18 height 18
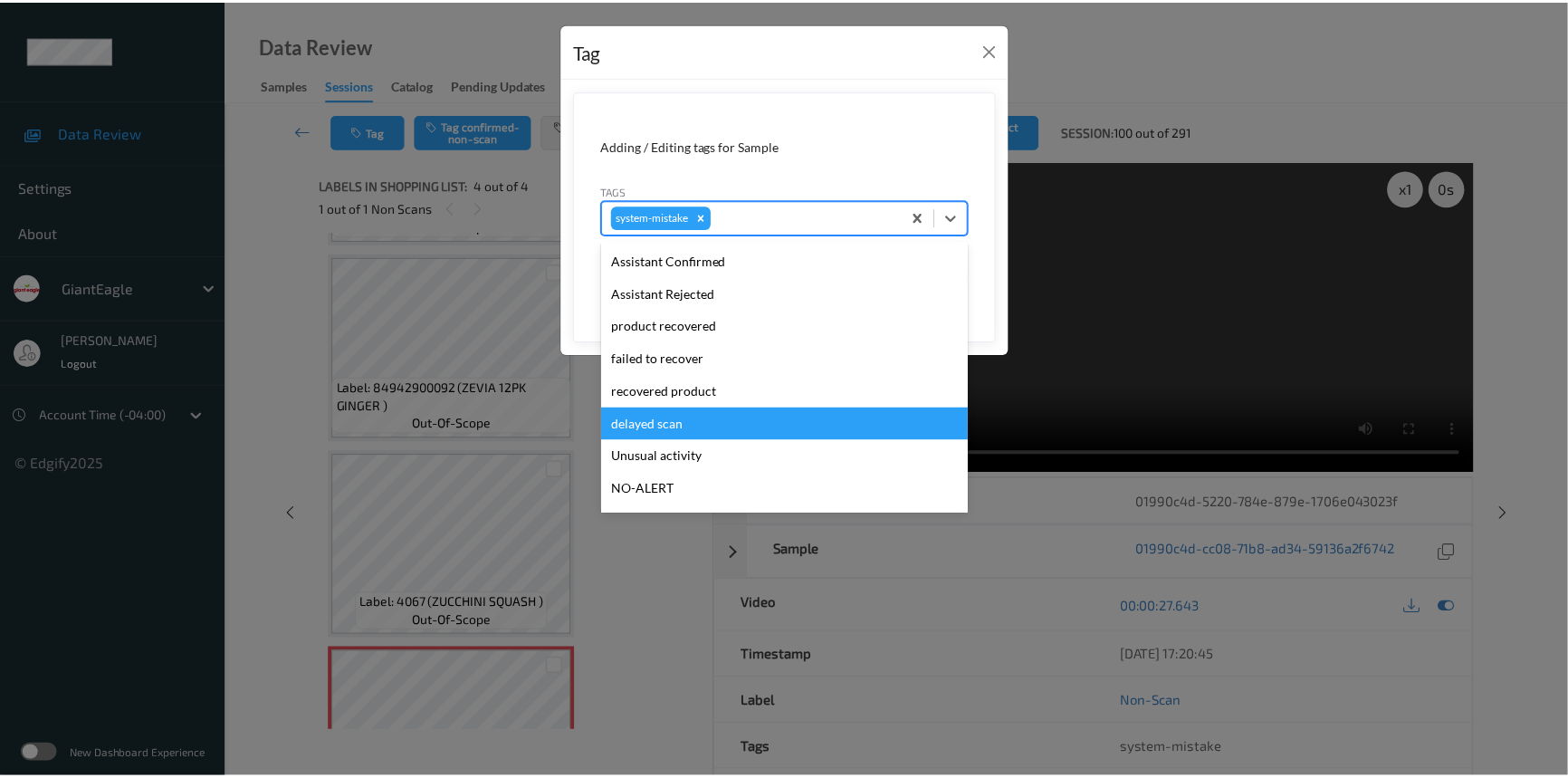
scroll to position [191, 0]
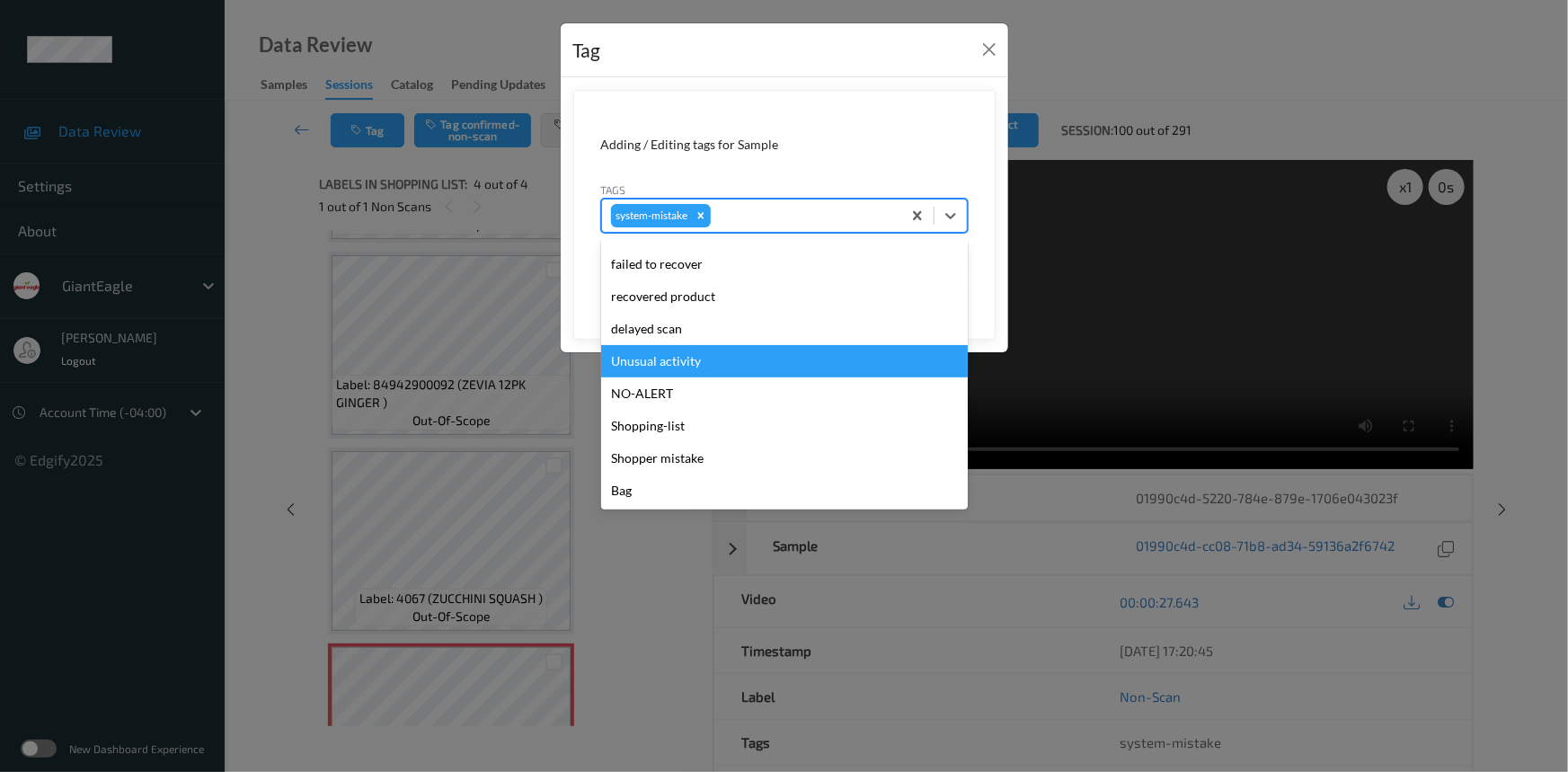
click at [717, 359] on div "Unusual activity" at bounding box center [784, 361] width 366 height 32
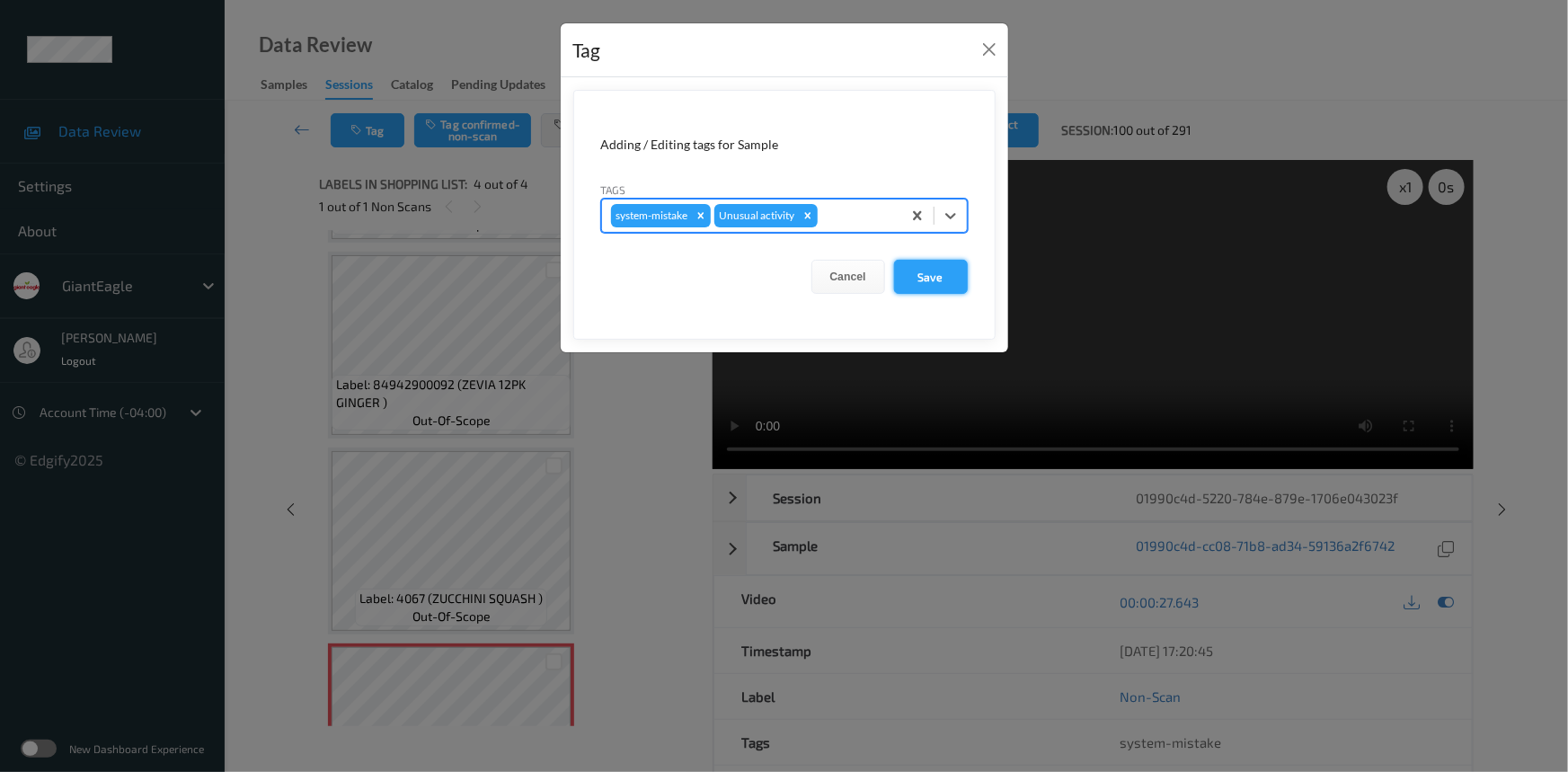
click at [939, 283] on button "Save" at bounding box center [931, 276] width 73 height 34
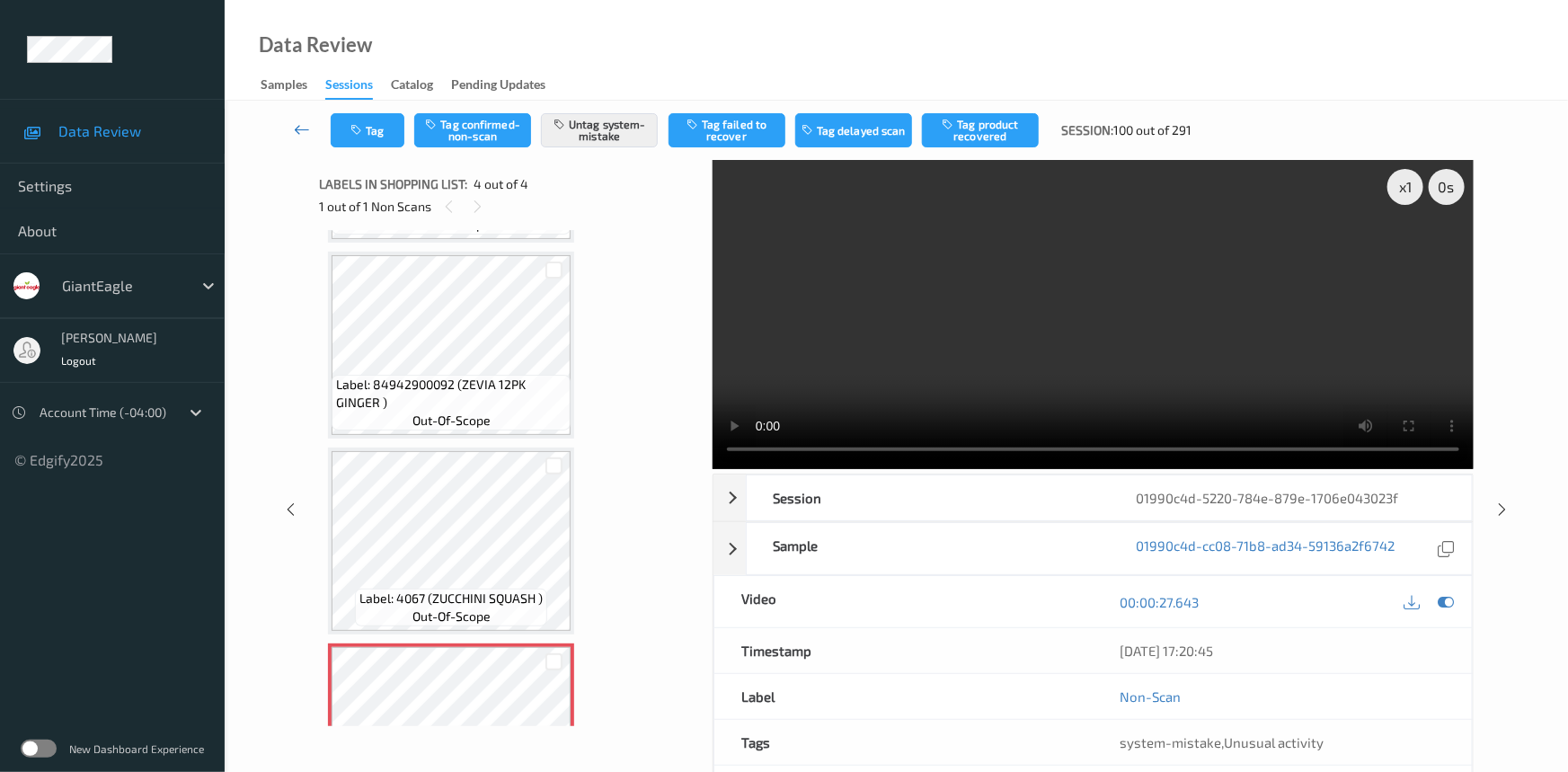
click at [290, 115] on link at bounding box center [303, 131] width 56 height 34
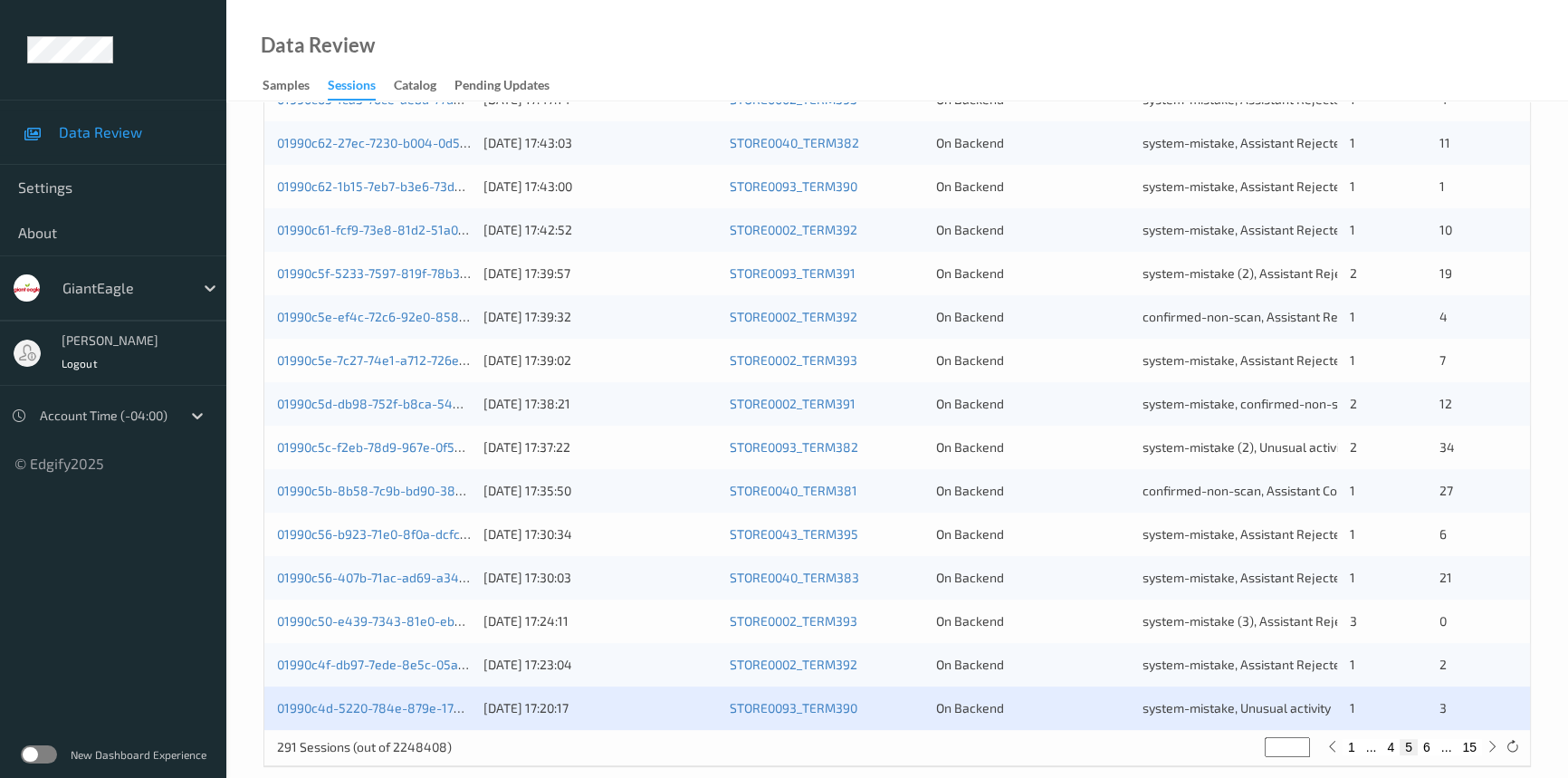
scroll to position [645, 0]
